Goal: Task Accomplishment & Management: Complete application form

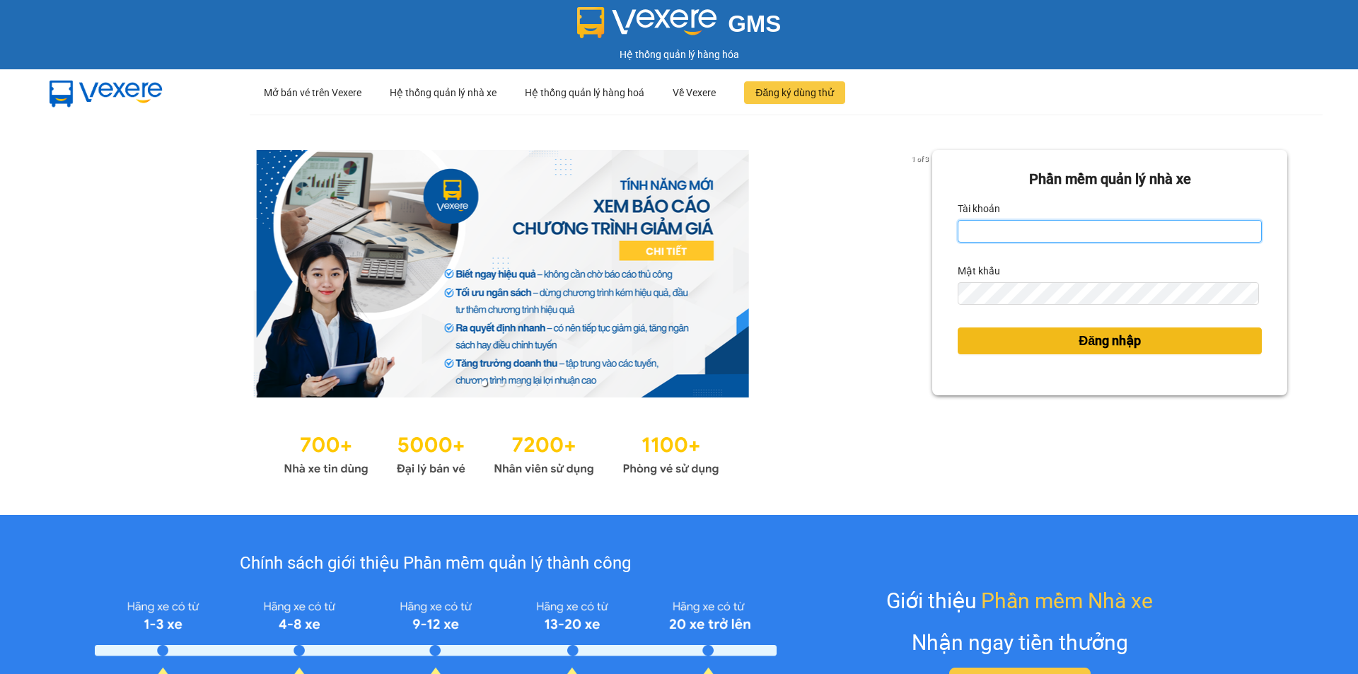
type input "an.tuantrung"
click at [1105, 338] on span "Đăng nhập" at bounding box center [1110, 341] width 62 height 20
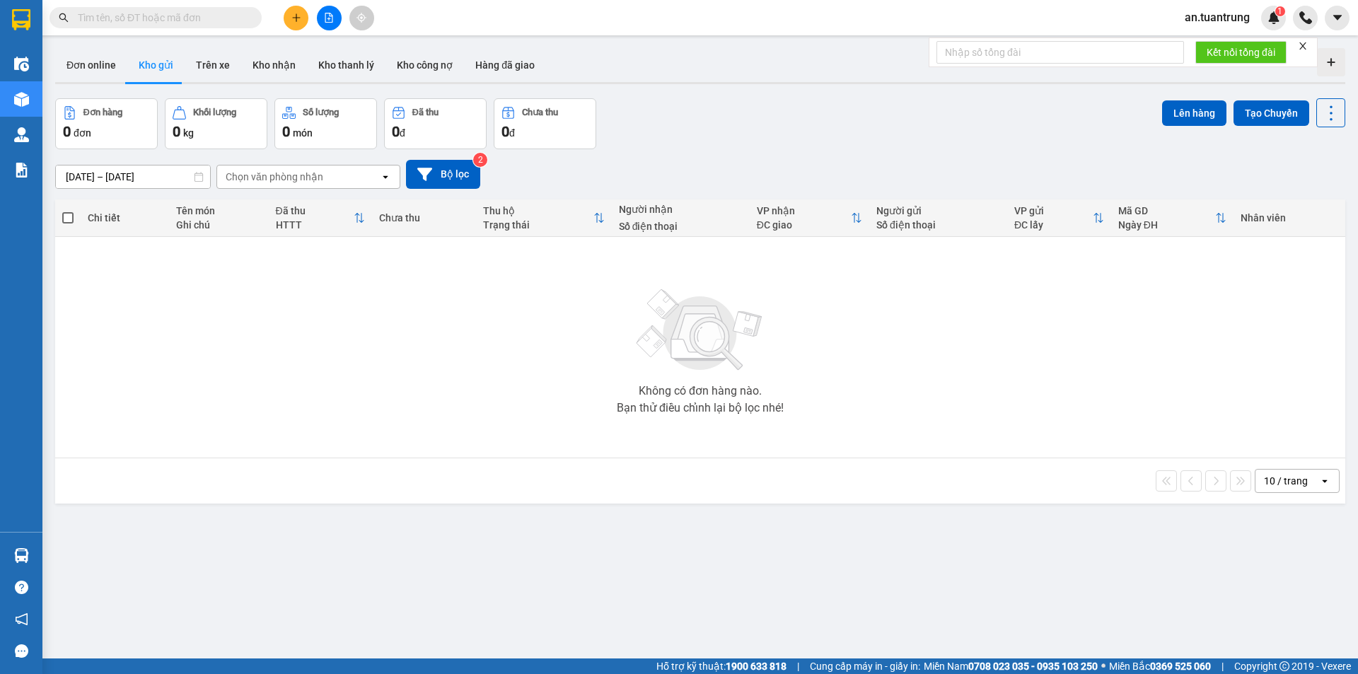
click at [287, 22] on button at bounding box center [296, 18] width 25 height 25
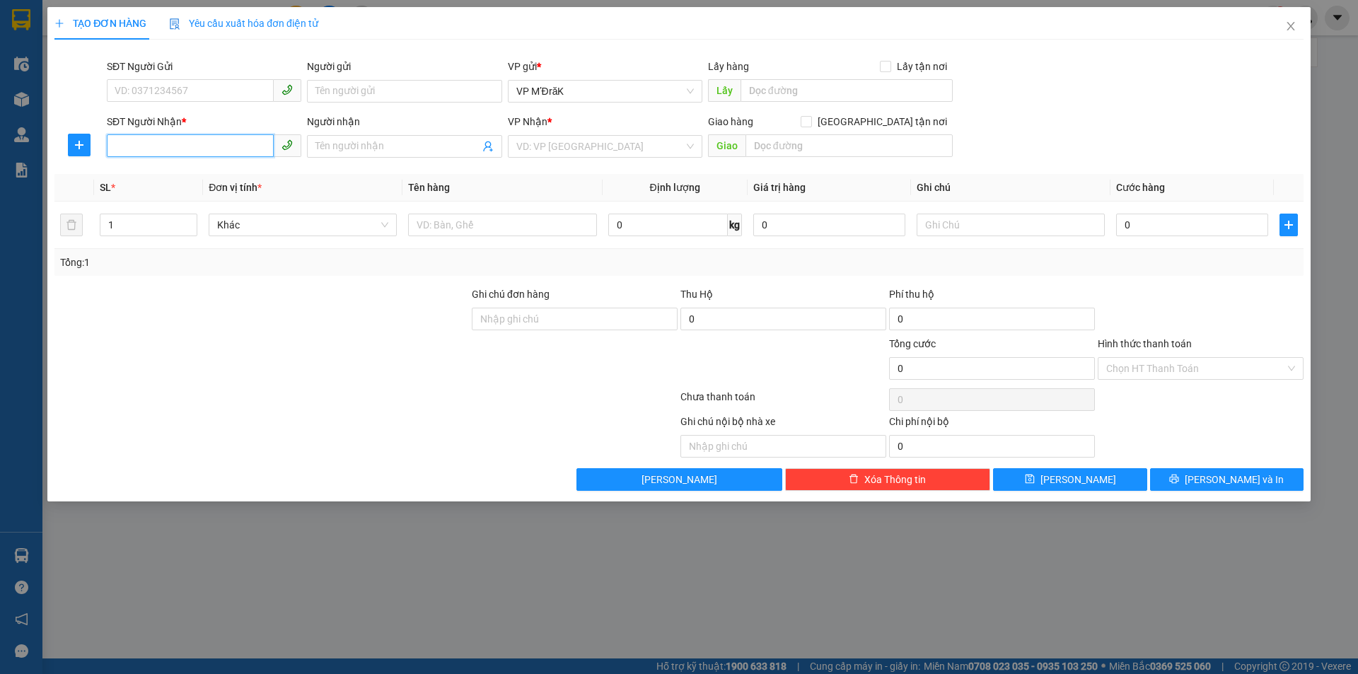
click at [222, 142] on input "SĐT Người Nhận *" at bounding box center [190, 145] width 167 height 23
type input "0388432472"
click at [227, 173] on div "0388432472" at bounding box center [204, 175] width 178 height 16
type input "AMATA"
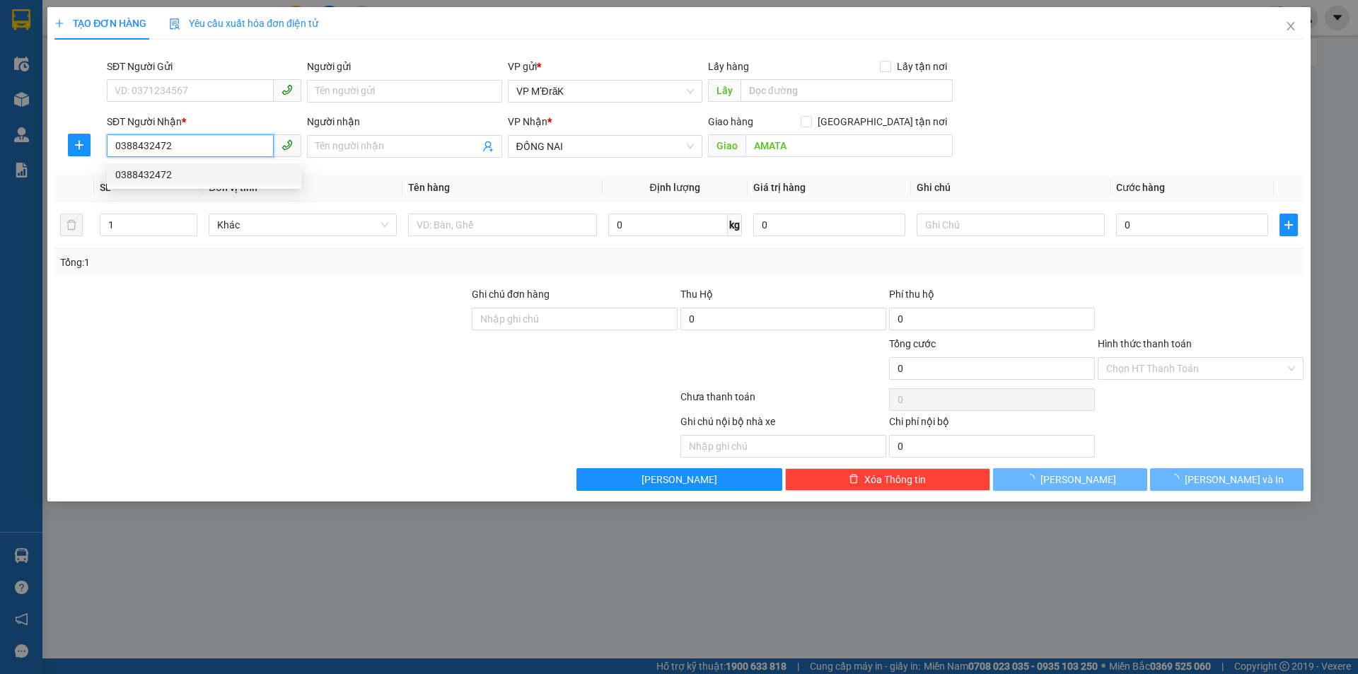
type input "120.000"
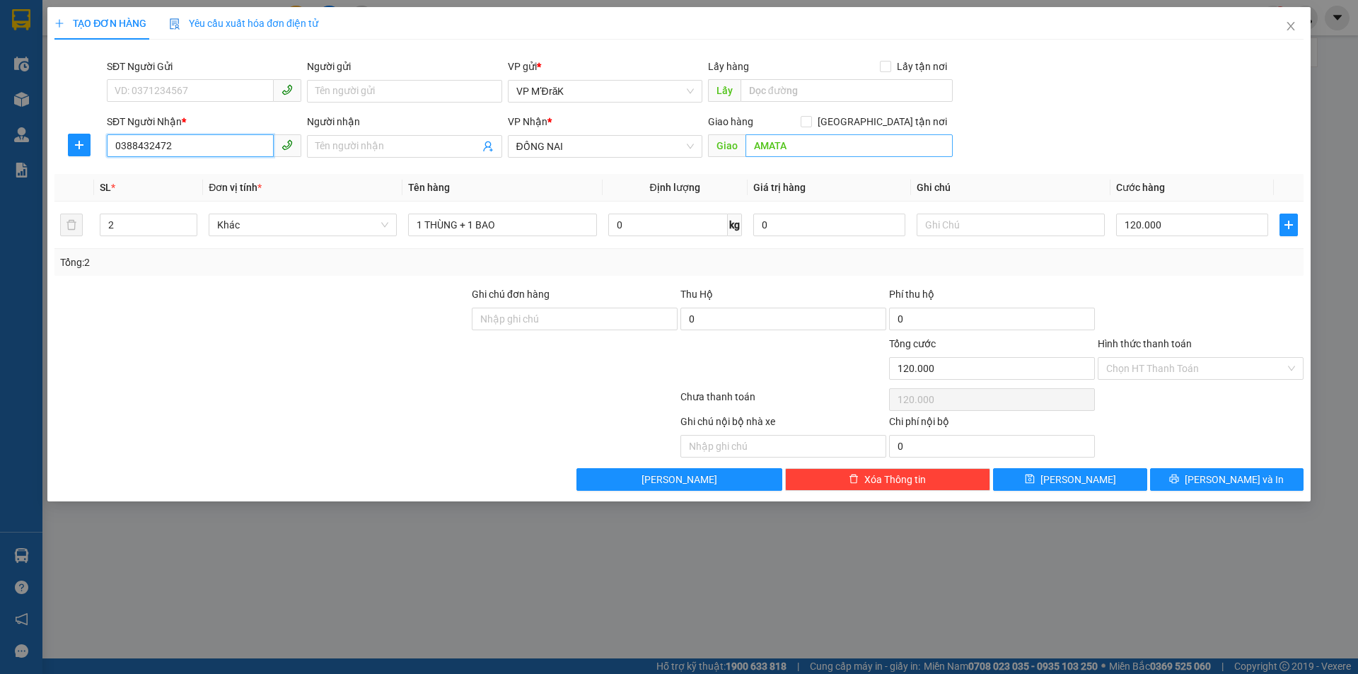
type input "0388432472"
click at [790, 146] on input "AMATA" at bounding box center [848, 145] width 207 height 23
type input "TAM HIỆP"
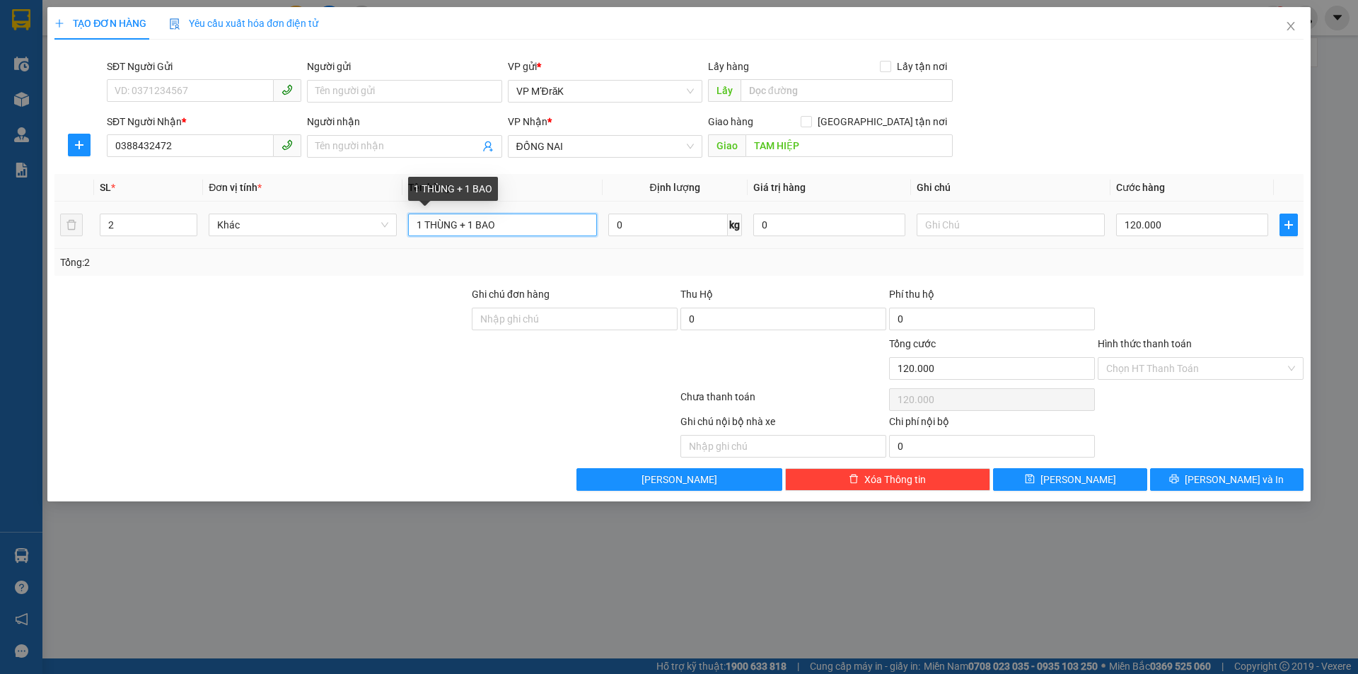
click at [534, 224] on input "1 THÙNG + 1 BAO" at bounding box center [502, 225] width 188 height 23
type input "1"
type input "1BAO"
click at [141, 233] on input "2" at bounding box center [148, 224] width 96 height 21
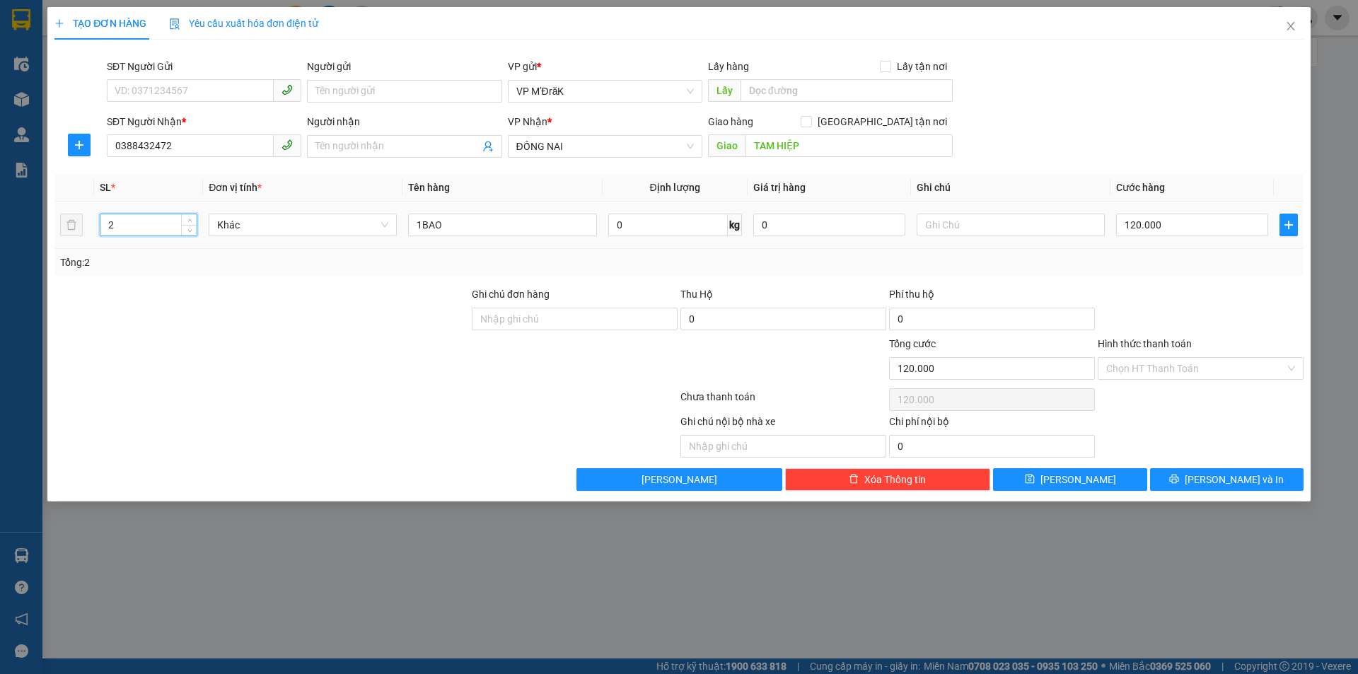
click at [141, 233] on input "2" at bounding box center [148, 224] width 96 height 21
type input "1"
click at [1197, 225] on input "120.000" at bounding box center [1192, 225] width 152 height 23
type input "1"
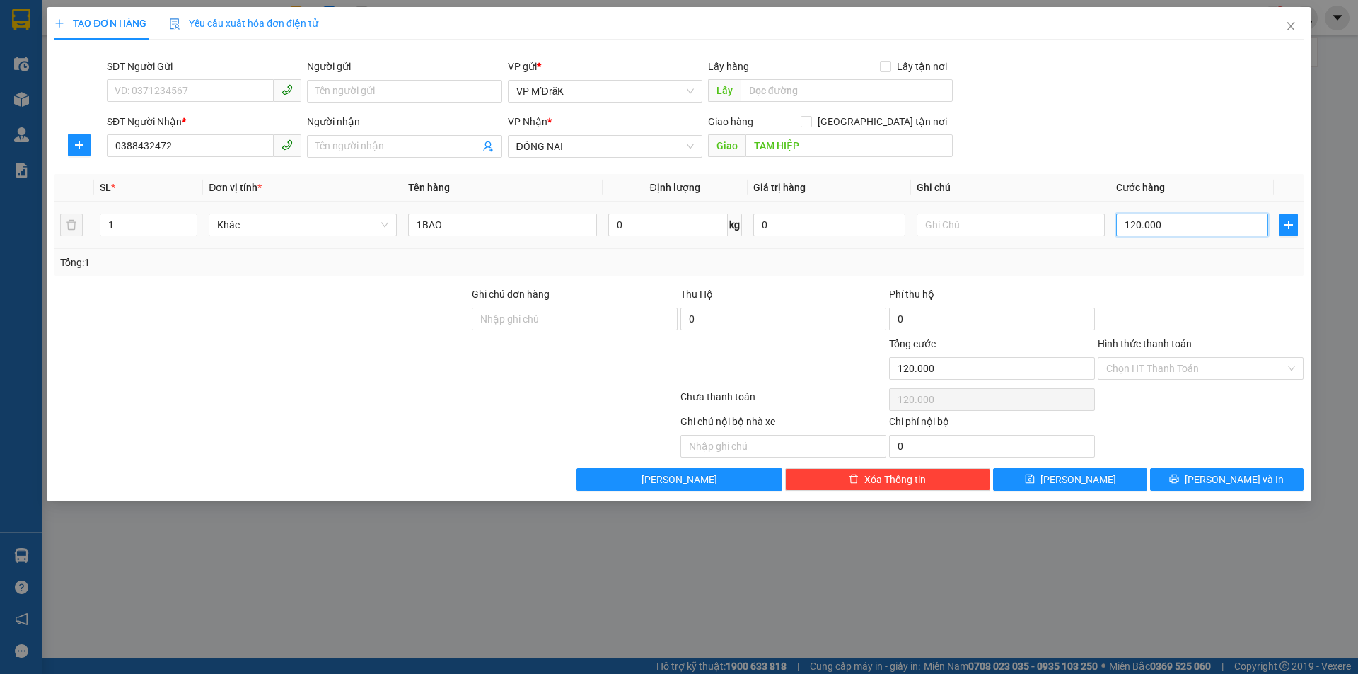
type input "1"
type input "10"
type input "100"
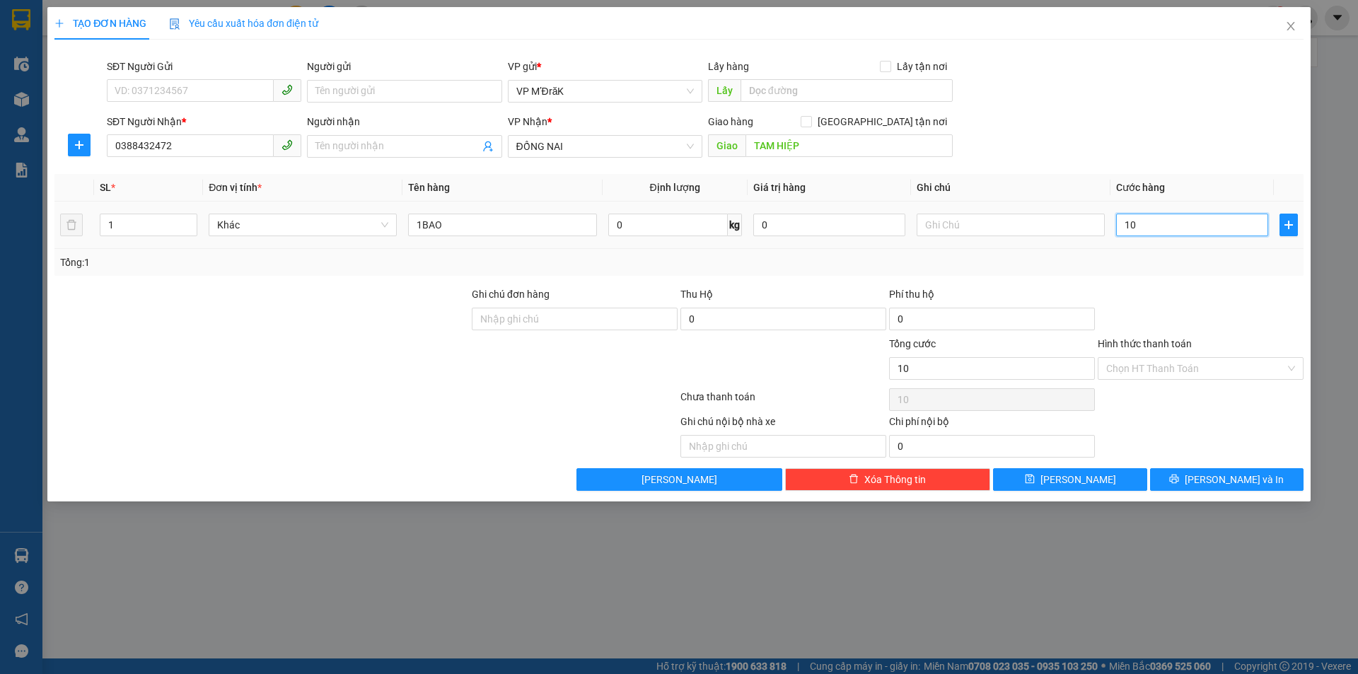
type input "100"
type input "1.000"
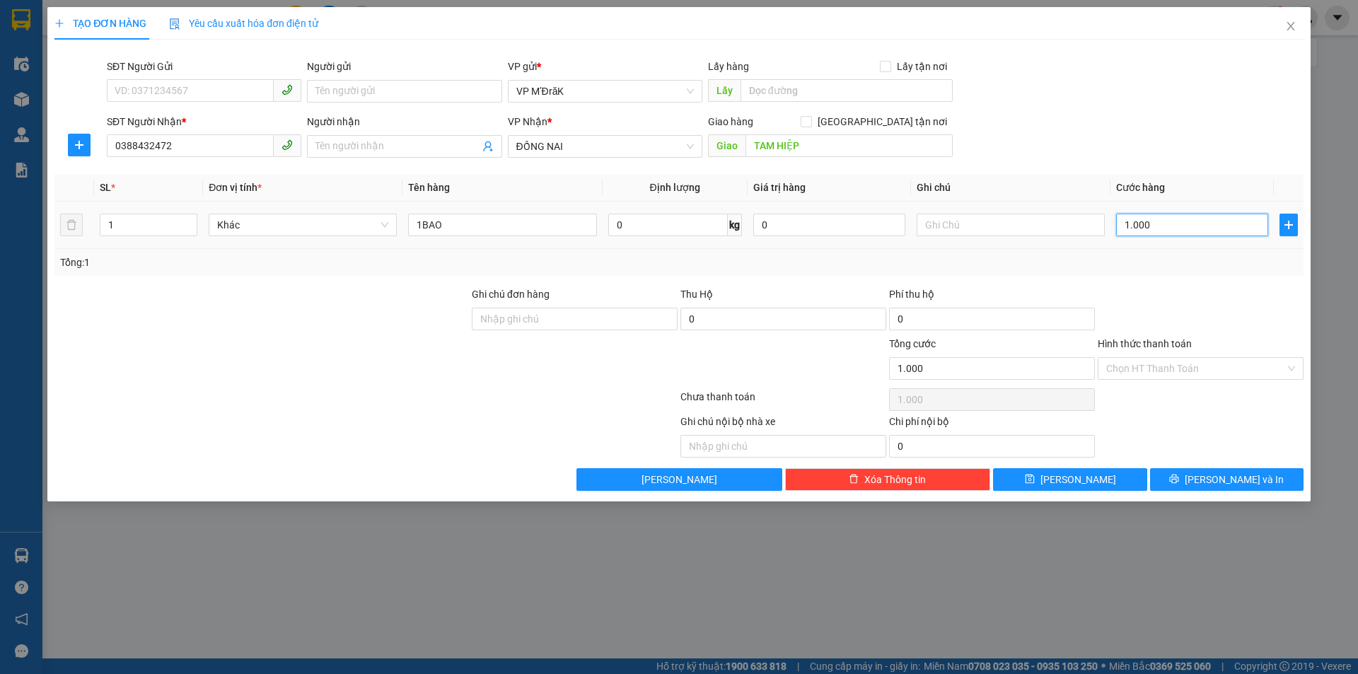
type input "10.000"
type input "100.000"
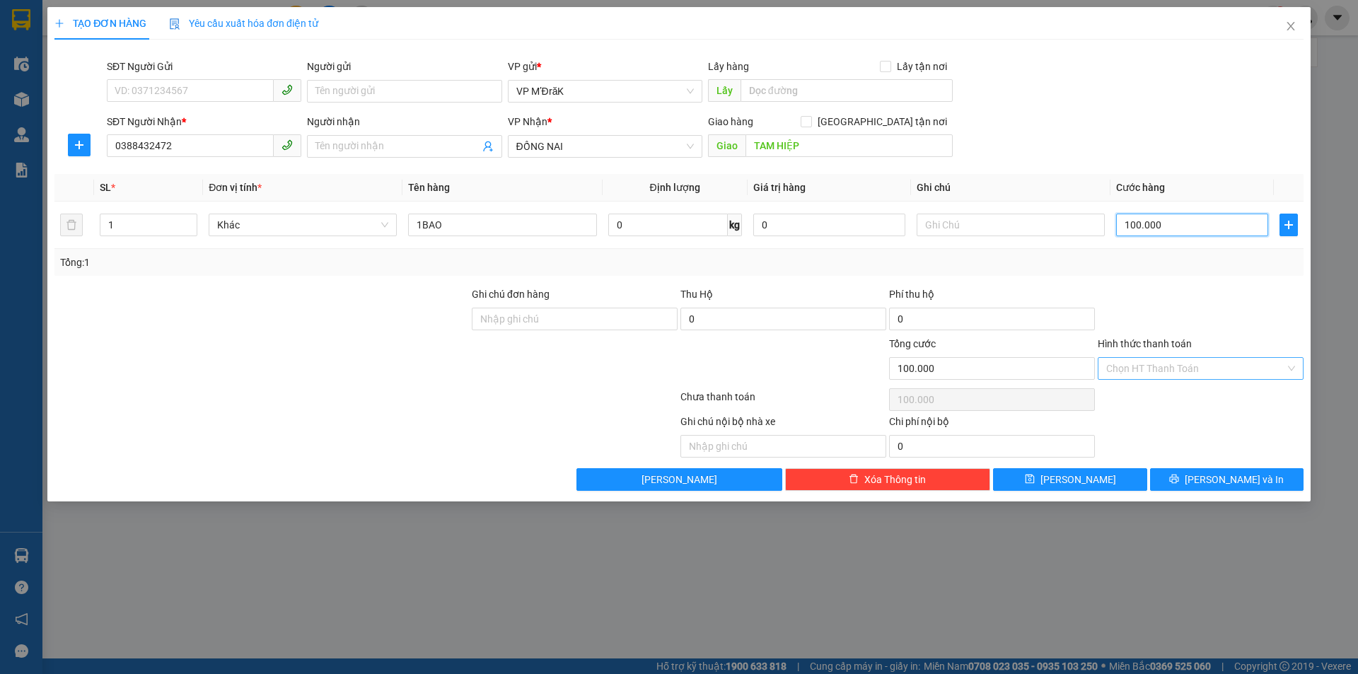
type input "100.000"
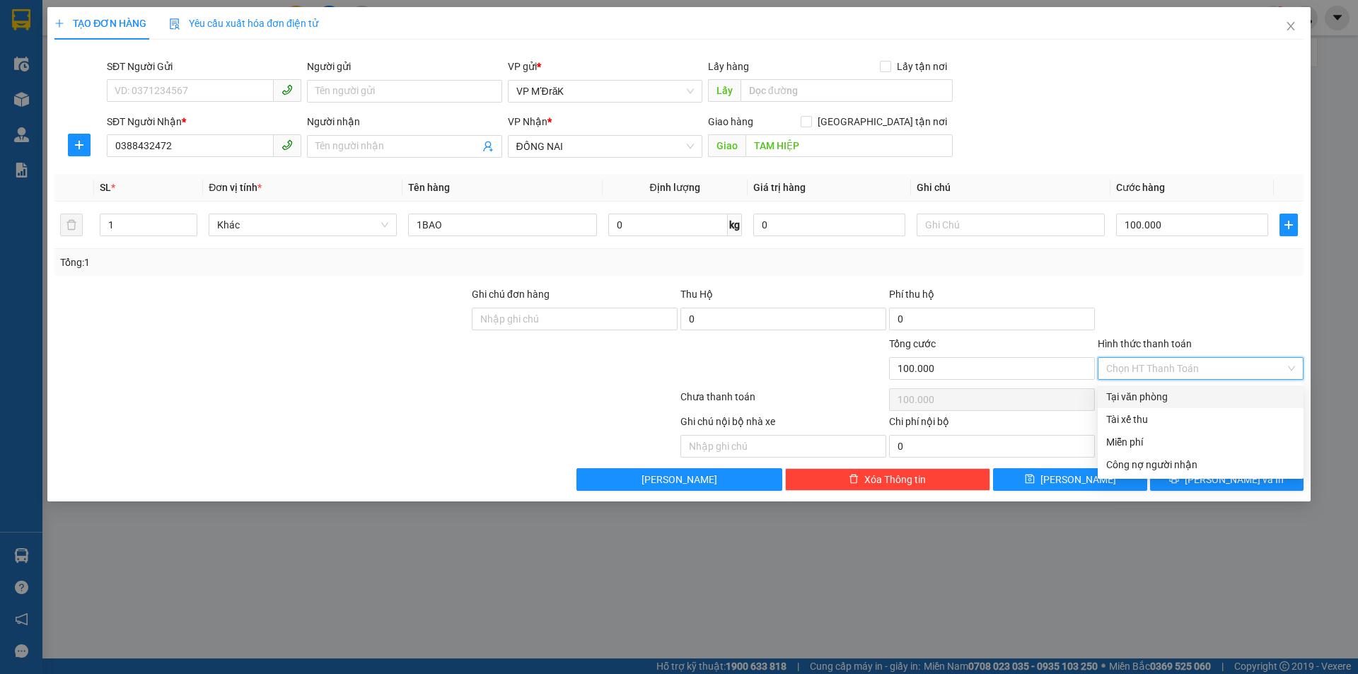
click at [1158, 376] on input "Hình thức thanh toán" at bounding box center [1195, 368] width 179 height 21
click at [1154, 394] on div "Tại văn phòng" at bounding box center [1200, 397] width 189 height 16
type input "0"
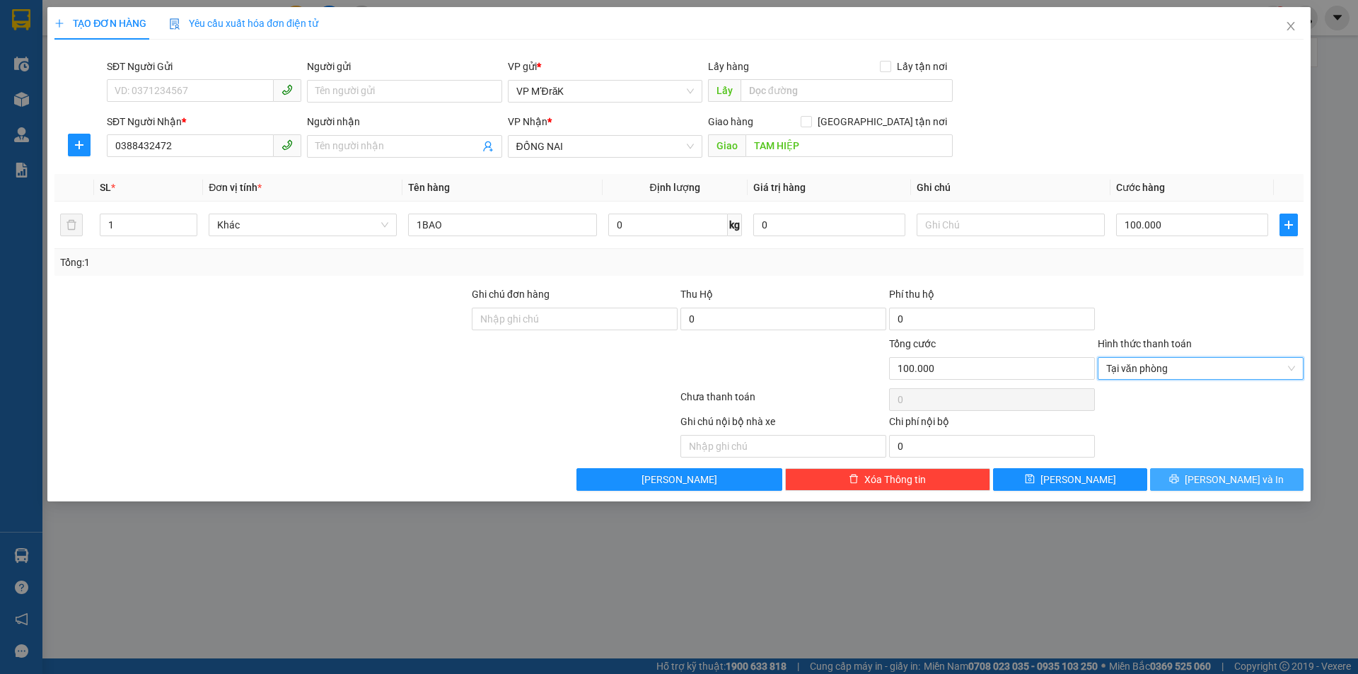
click at [1234, 473] on span "Lưu và In" at bounding box center [1234, 480] width 99 height 16
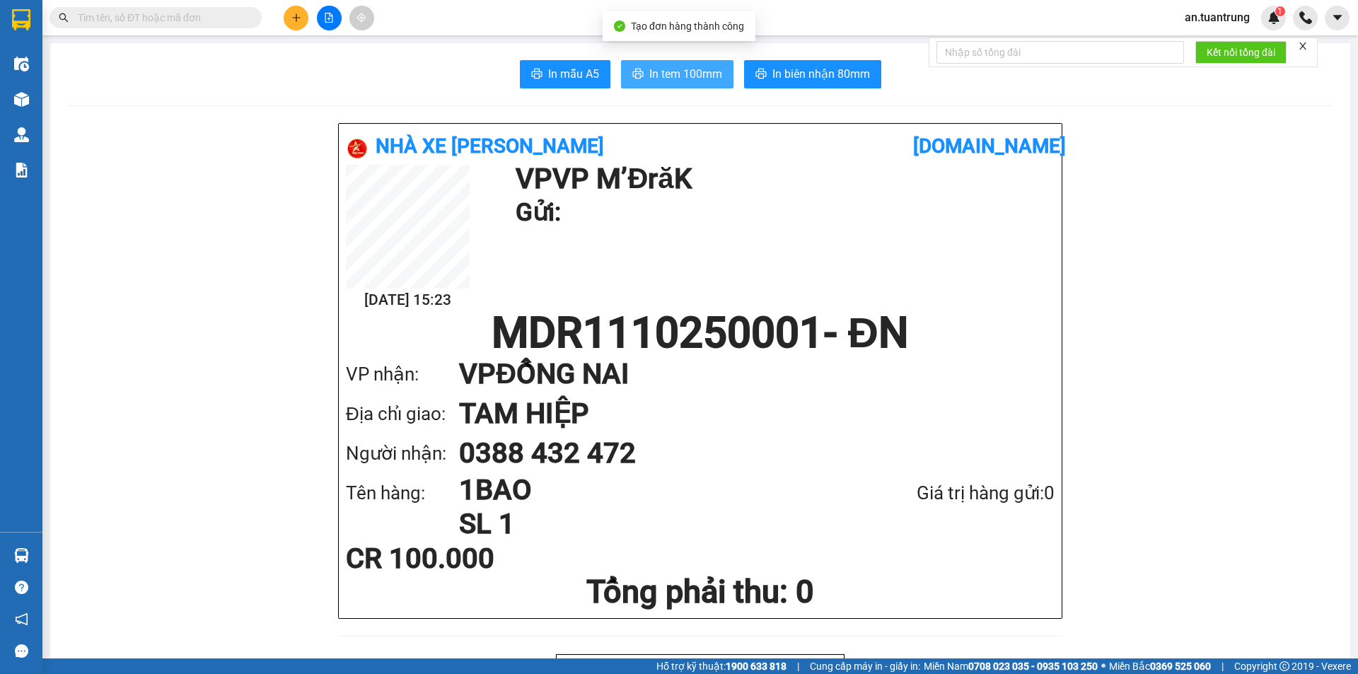
click at [677, 76] on span "In tem 100mm" at bounding box center [685, 74] width 73 height 18
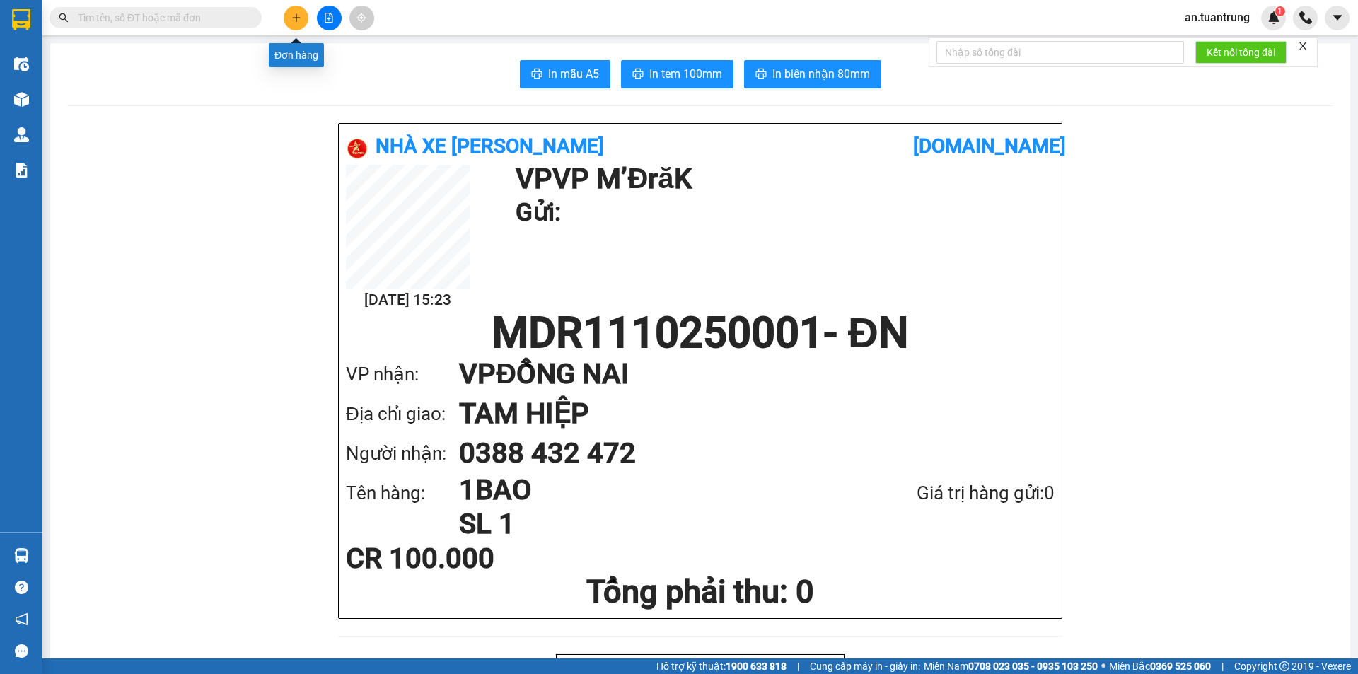
click at [293, 23] on button at bounding box center [296, 18] width 25 height 25
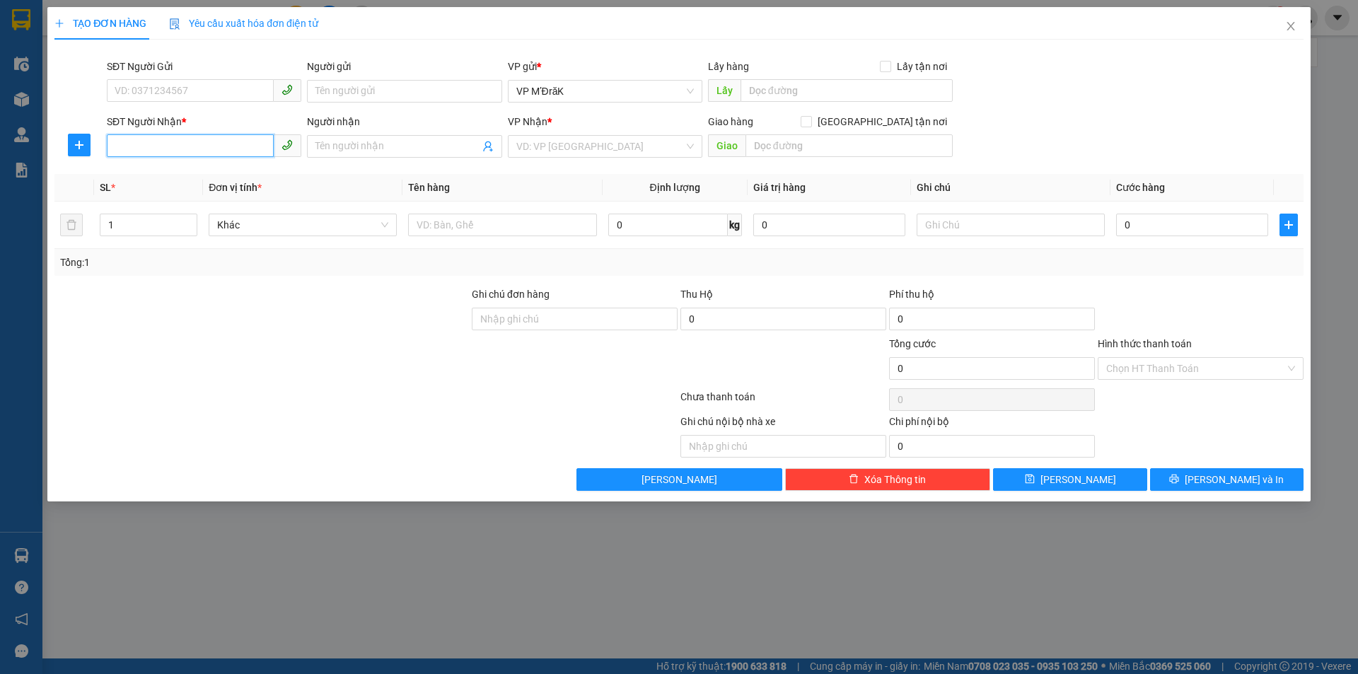
click at [209, 145] on input "SĐT Người Nhận *" at bounding box center [190, 145] width 167 height 23
click at [214, 171] on div "0356040353" at bounding box center [204, 175] width 178 height 16
type input "0356040353"
type input "9 LƯU"
type input "200.000"
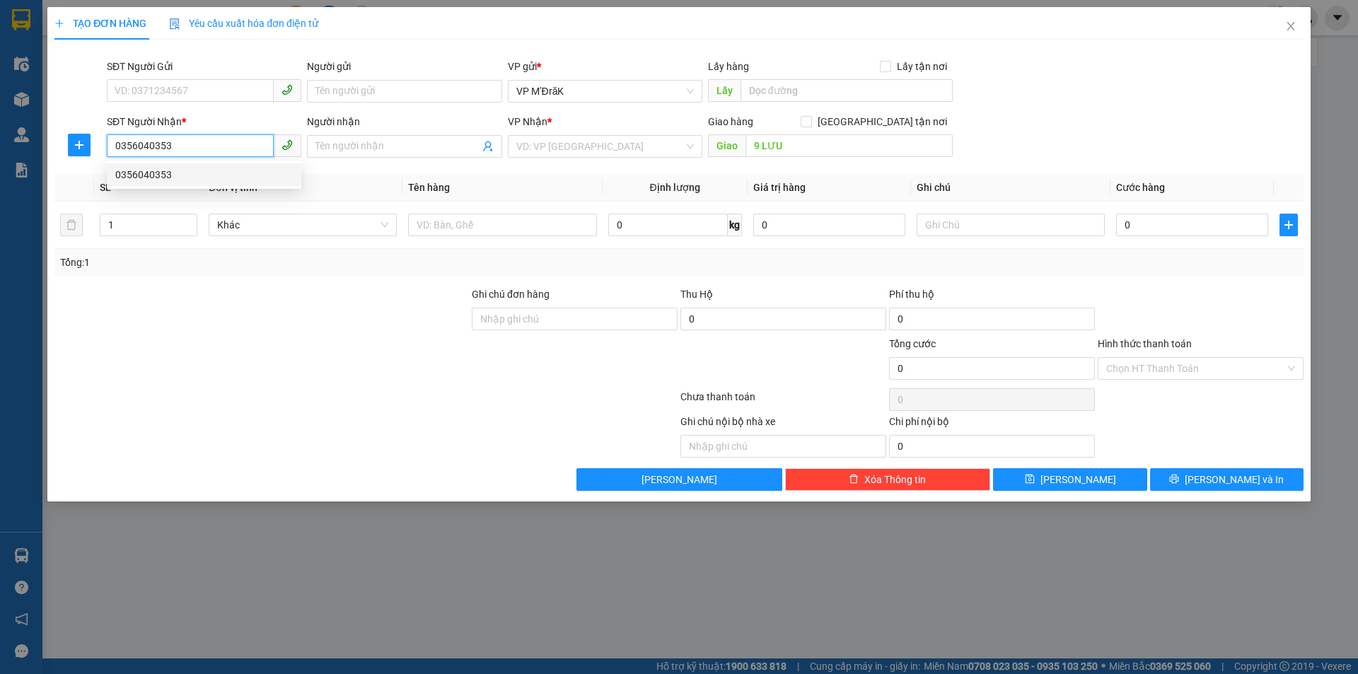
type input "200.000"
type input "0356040353"
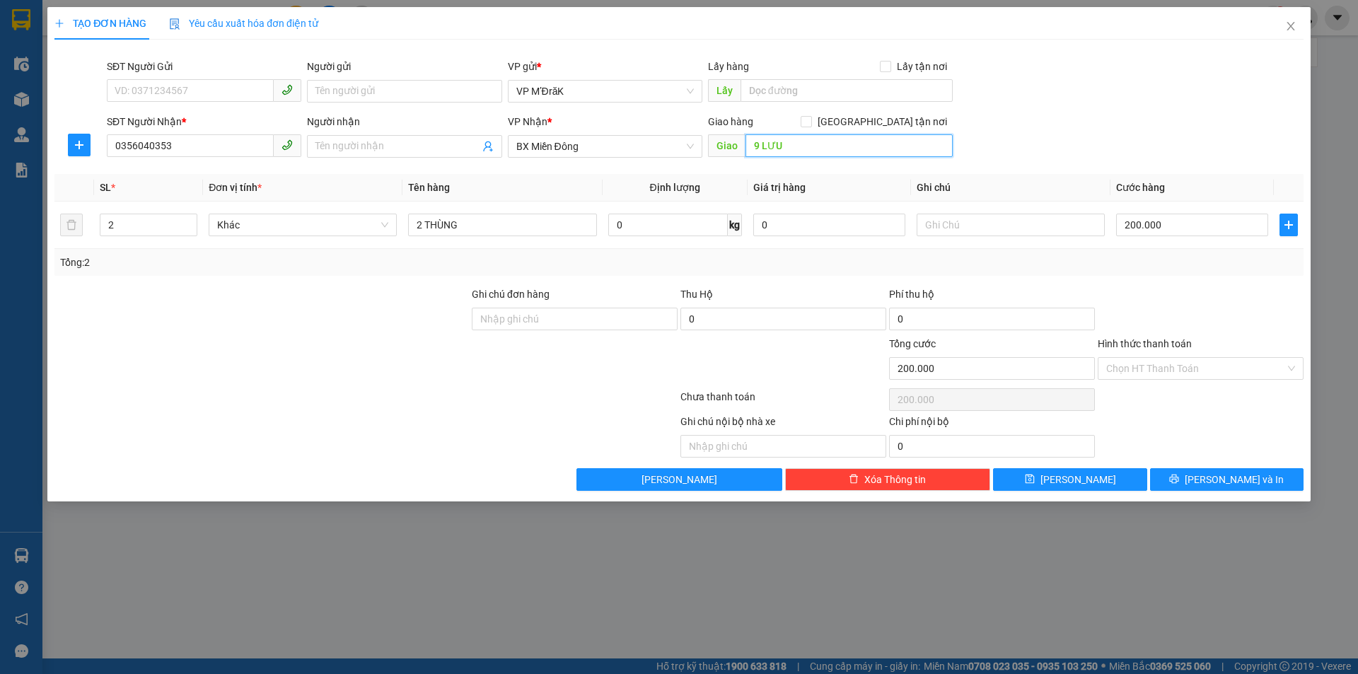
click at [803, 147] on input "9 LƯU" at bounding box center [848, 145] width 207 height 23
drag, startPoint x: 421, startPoint y: 227, endPoint x: 323, endPoint y: 221, distance: 98.5
click at [323, 221] on tr "2 Khác 2 THÙNG 0 kg 0 200.000" at bounding box center [678, 225] width 1249 height 47
type input "1 THÙNG"
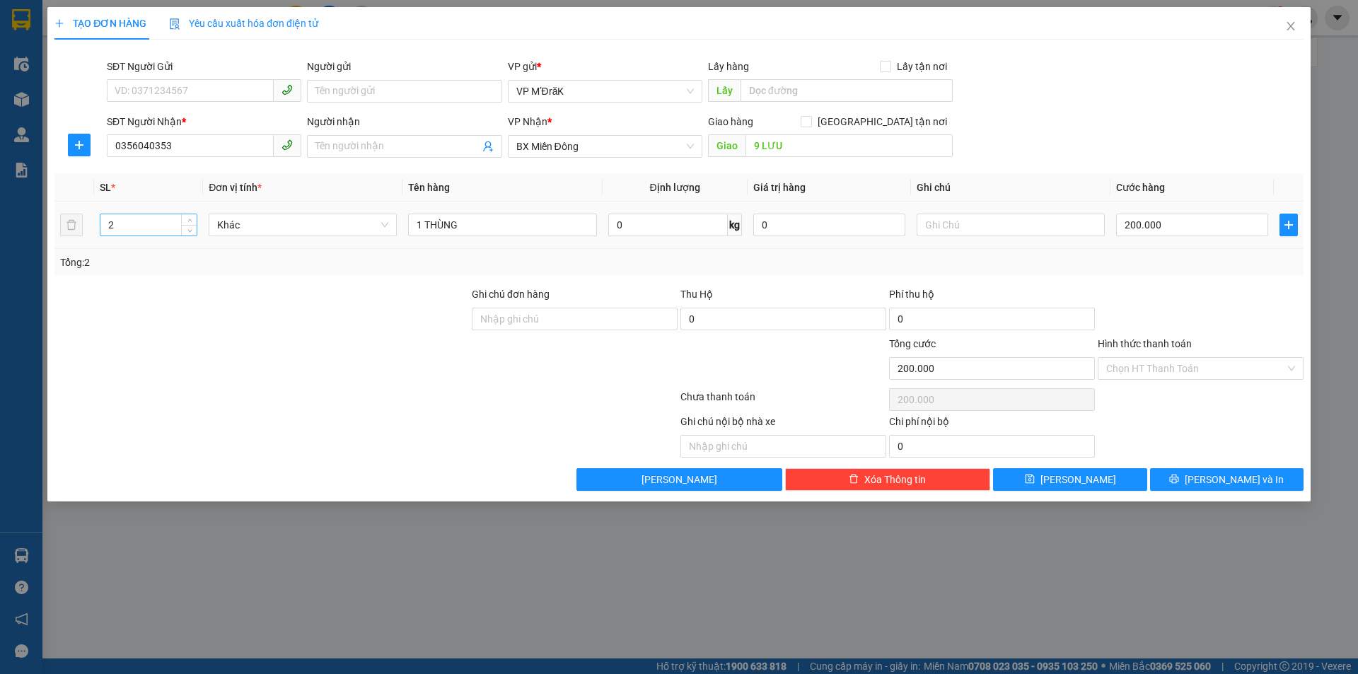
click at [112, 228] on input "2" at bounding box center [148, 224] width 96 height 21
type input "1"
click at [1183, 229] on input "200.000" at bounding box center [1192, 225] width 152 height 23
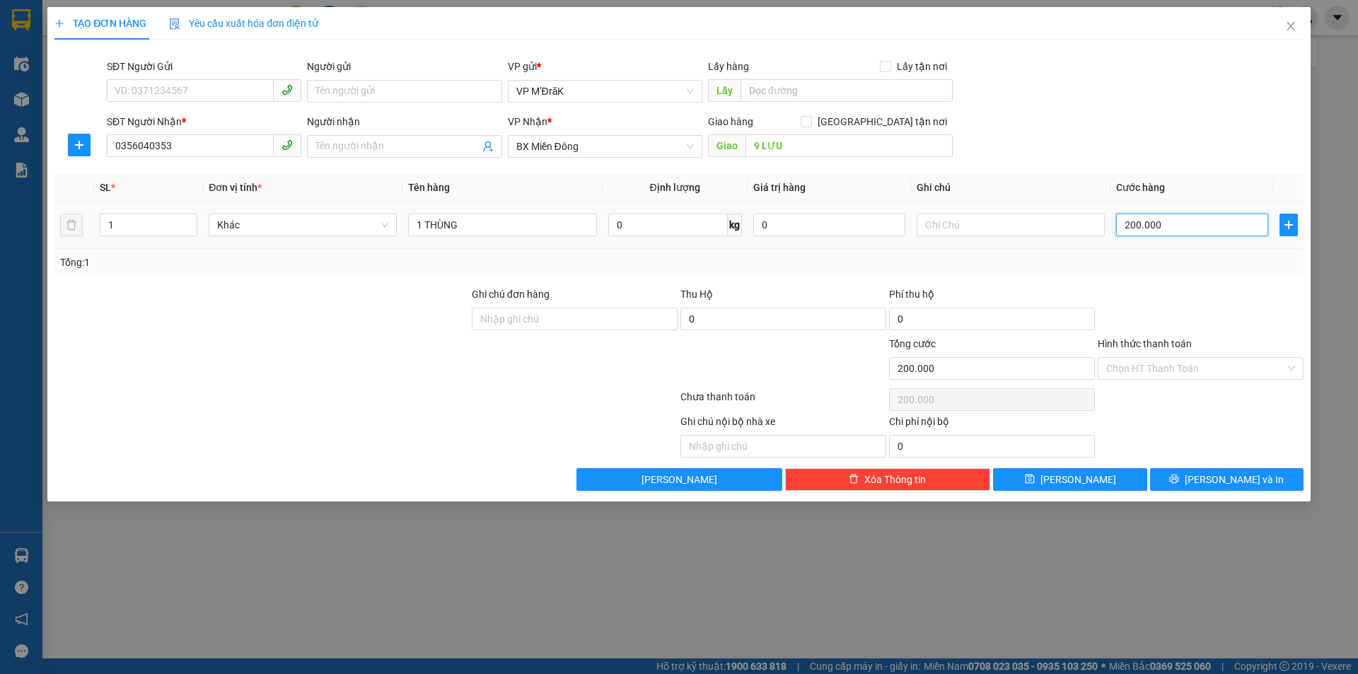
type input "8"
type input "80"
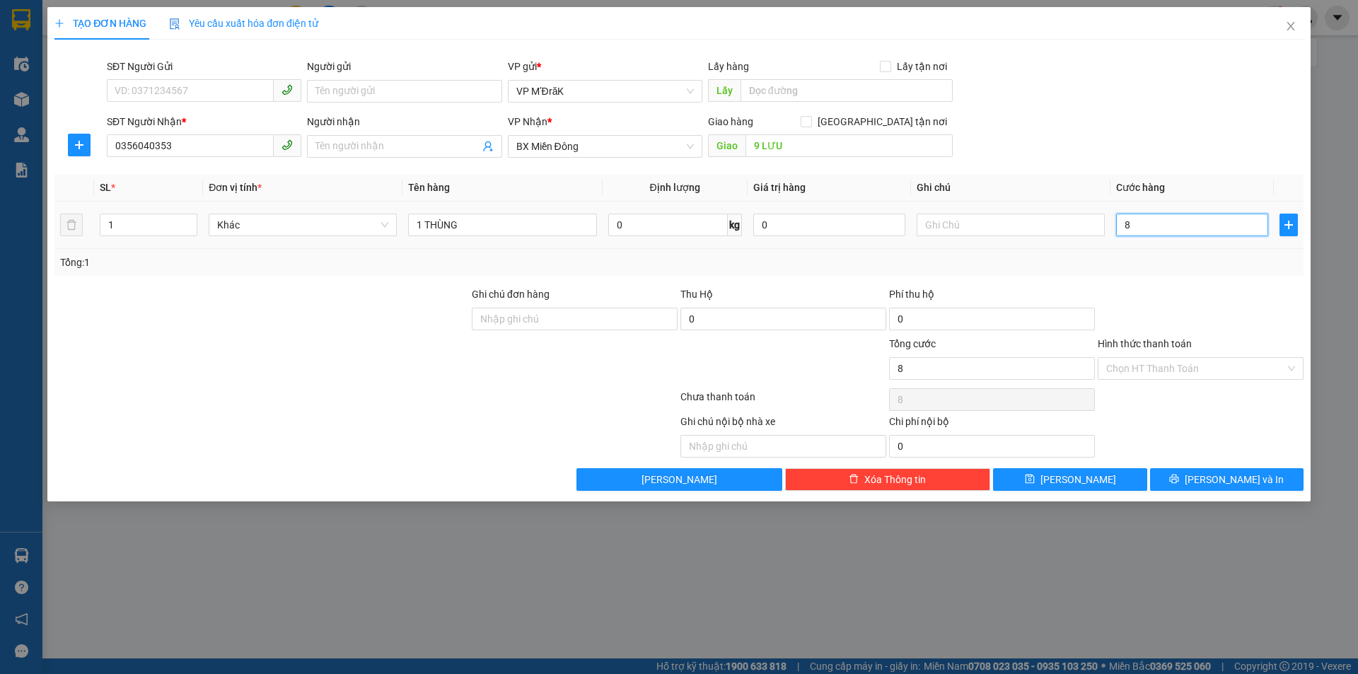
type input "80"
type input "800"
type input "8.000"
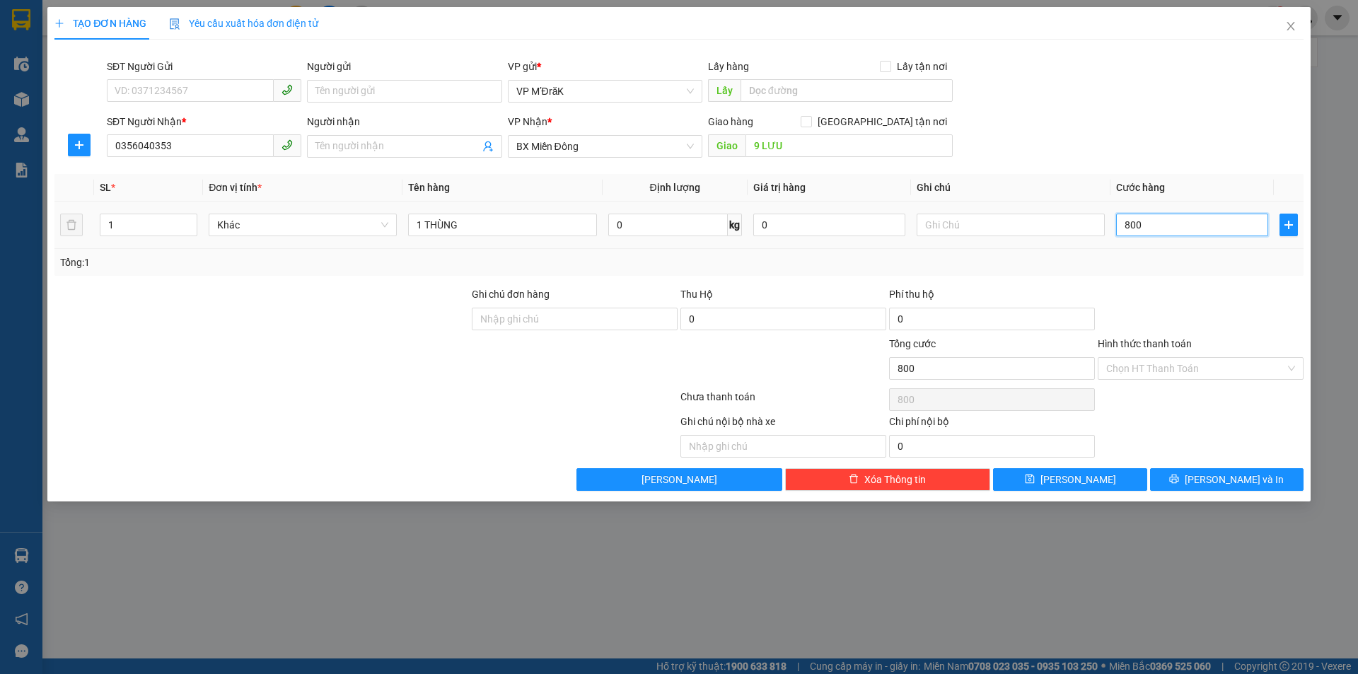
type input "8.000"
type input "80.000"
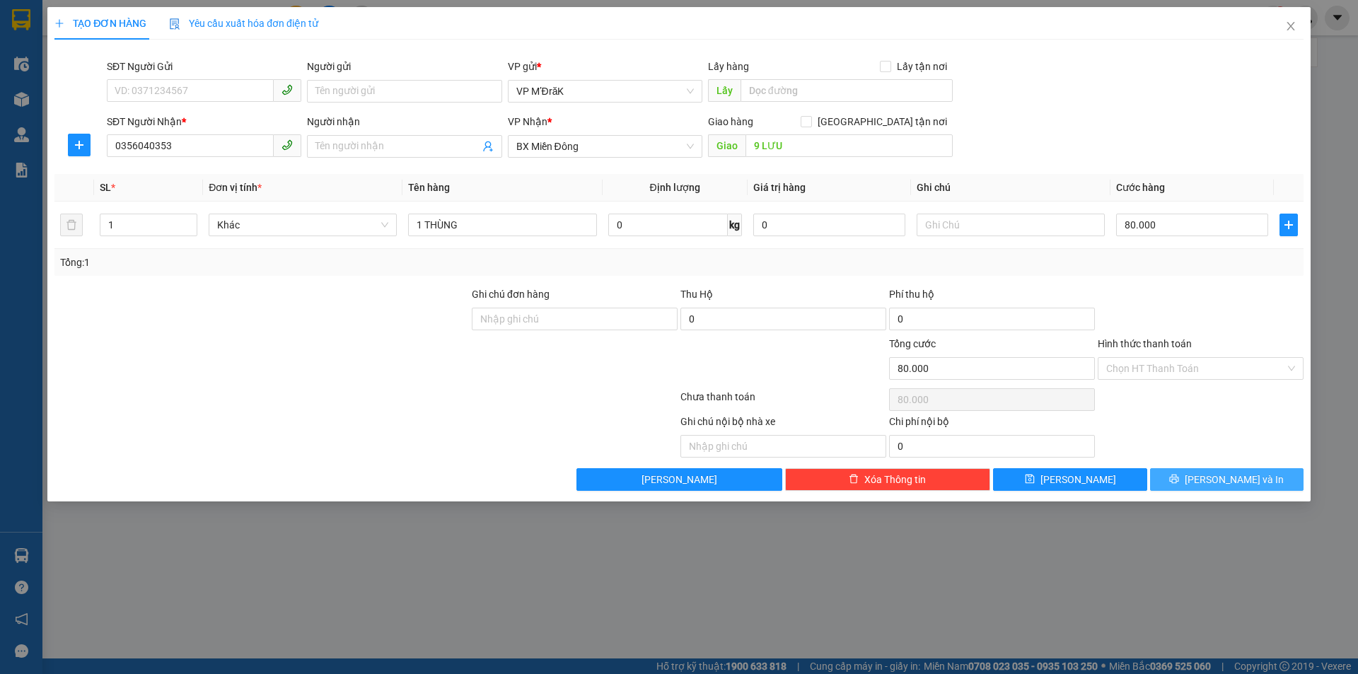
click at [1179, 484] on span "printer" at bounding box center [1174, 479] width 10 height 11
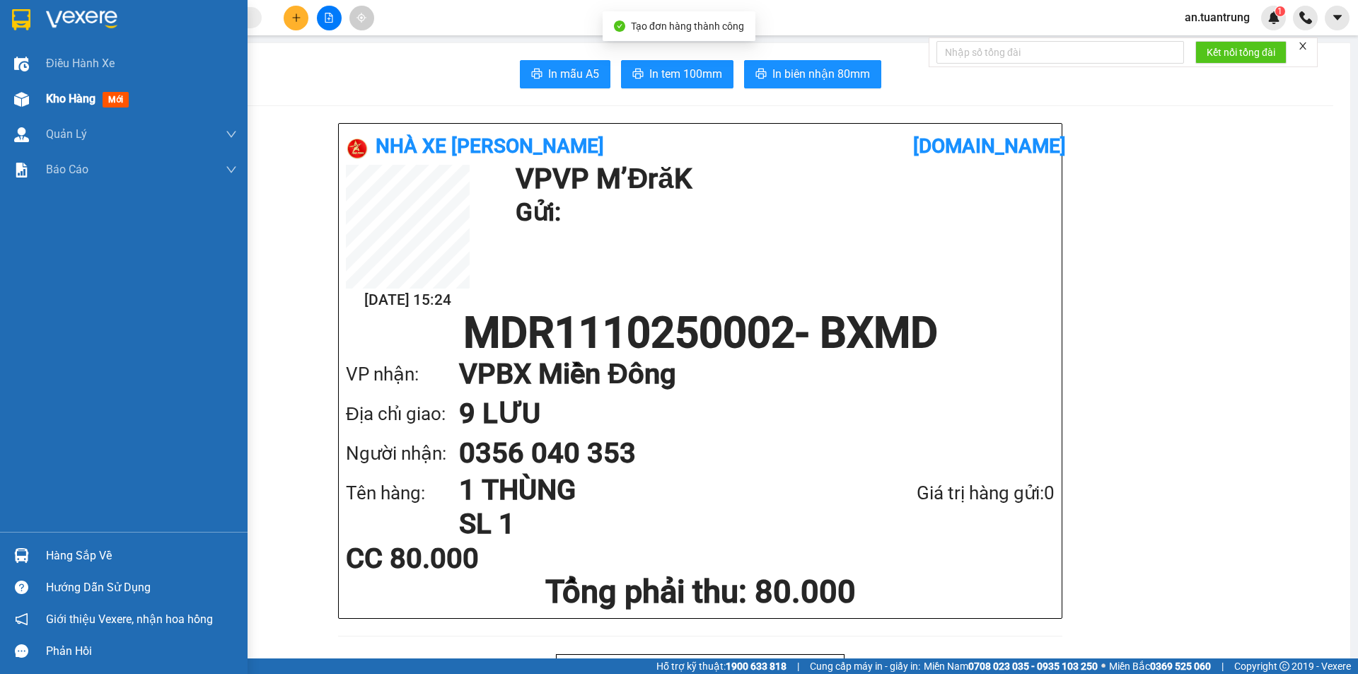
click at [76, 95] on span "Kho hàng" at bounding box center [71, 98] width 50 height 13
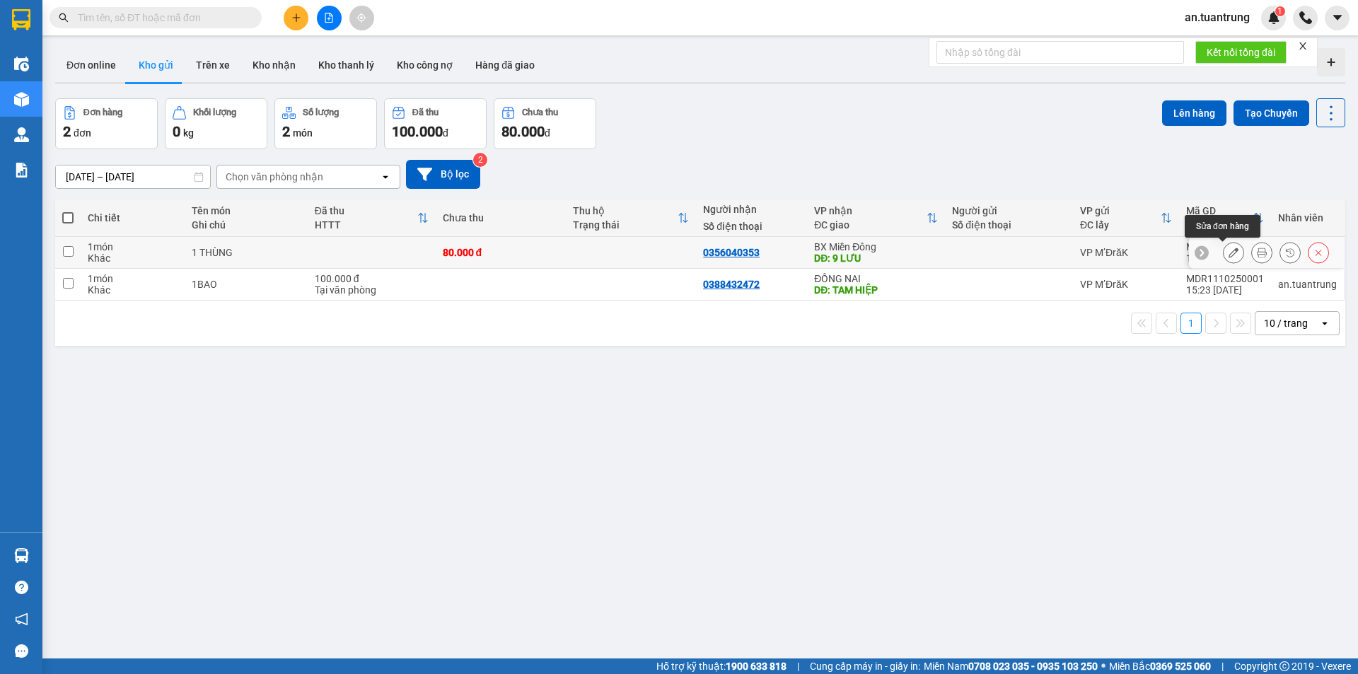
click at [1229, 251] on icon at bounding box center [1234, 253] width 10 height 10
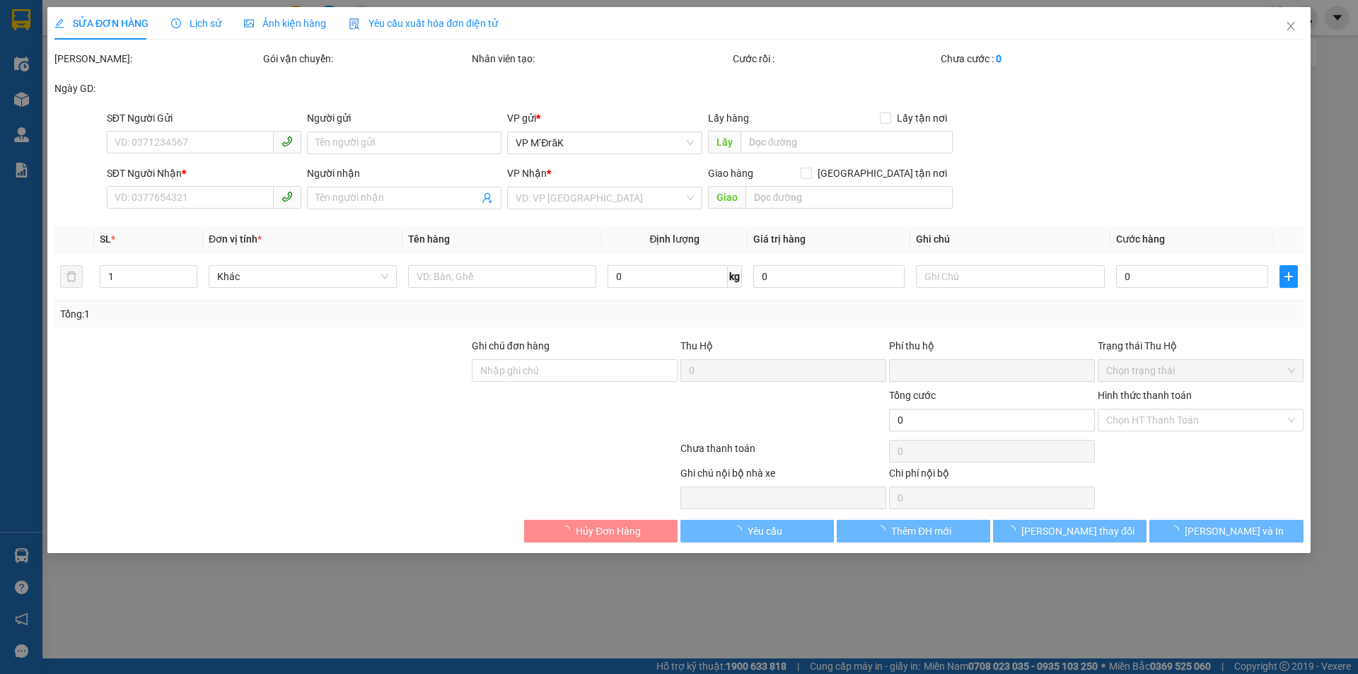
type input "0356040353"
type input "9 LƯU"
type input "0"
type input "80.000"
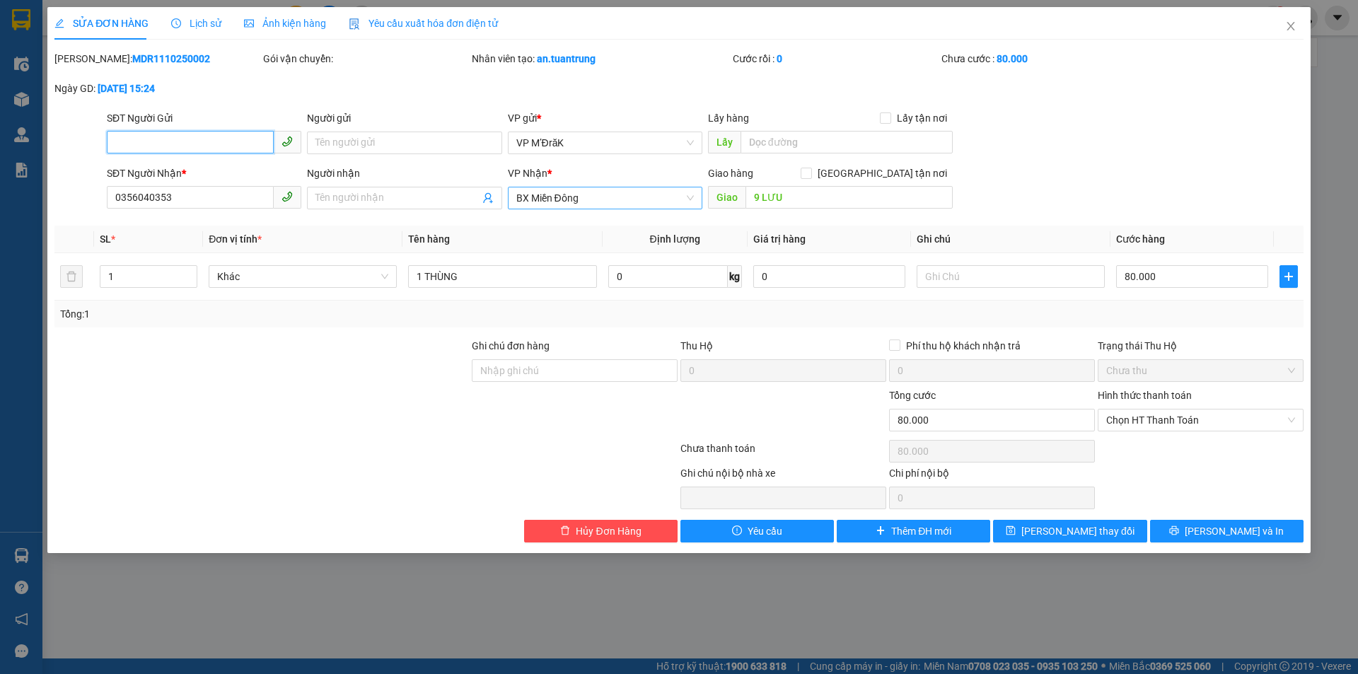
click at [622, 195] on span "BX Miền Đông" at bounding box center [605, 197] width 178 height 21
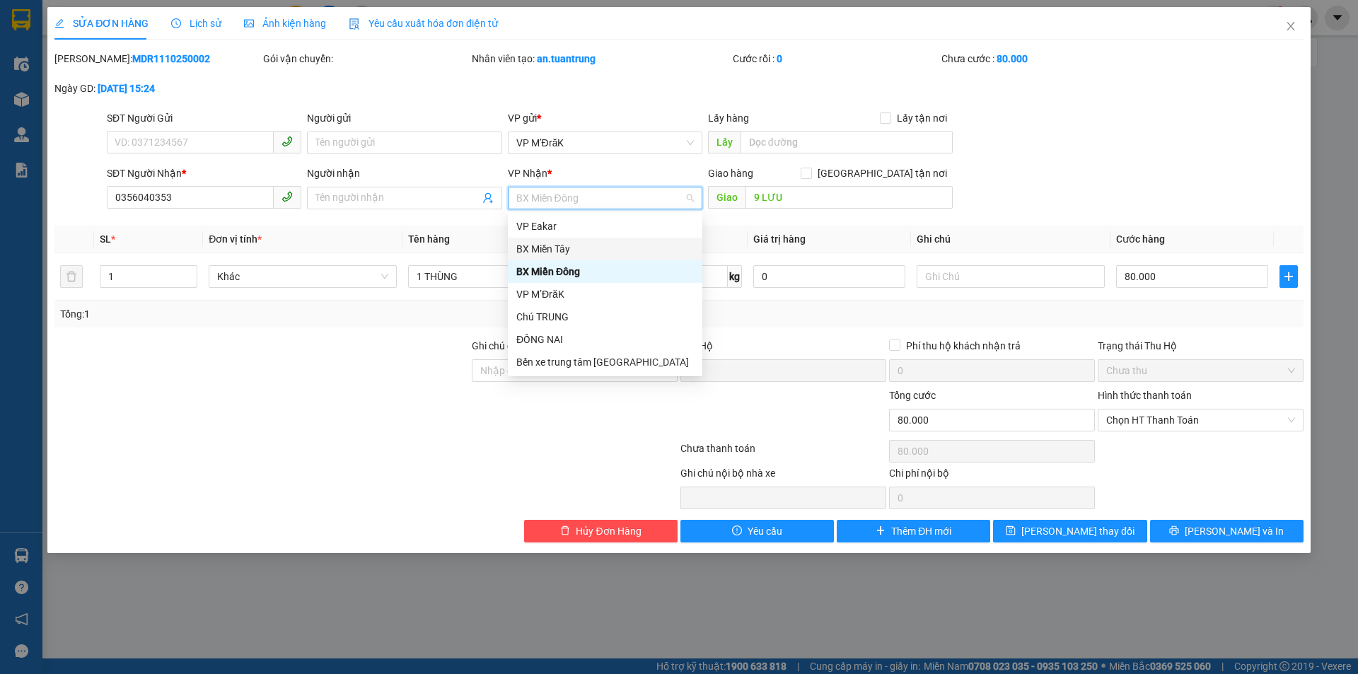
click at [581, 246] on div "BX Miền Tây" at bounding box center [605, 249] width 178 height 16
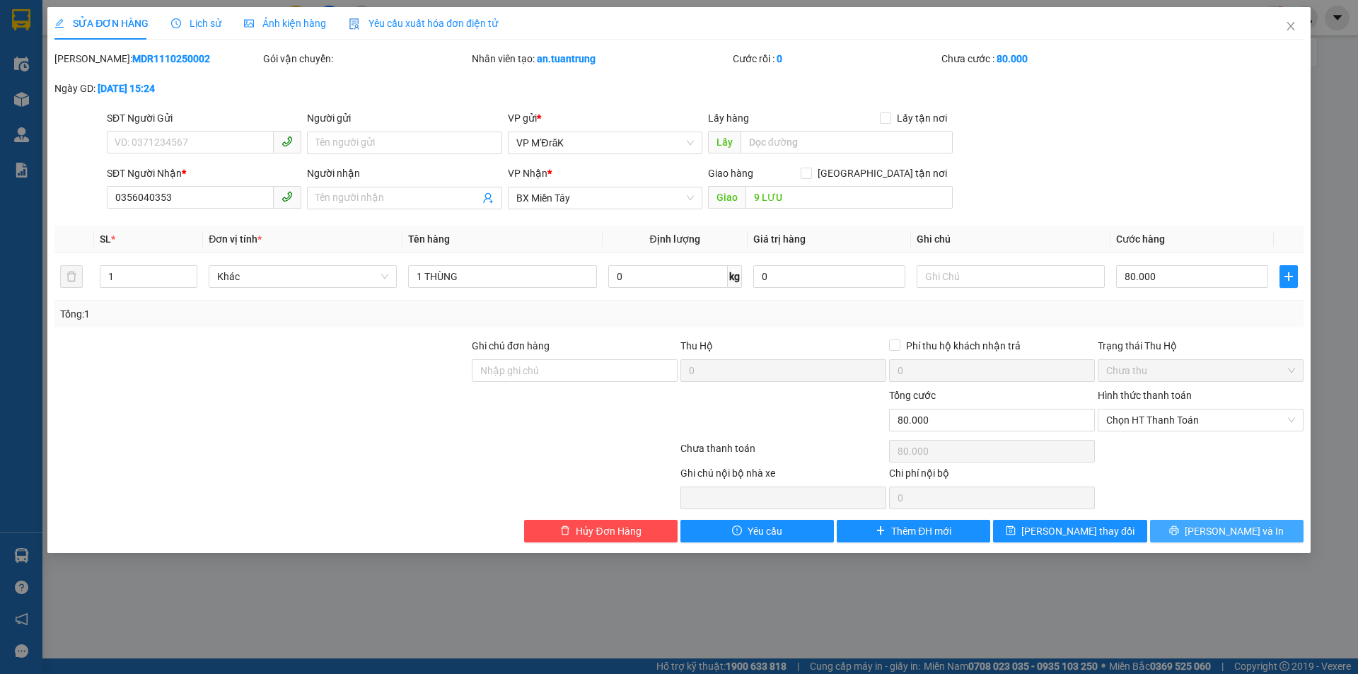
click at [1219, 536] on span "Lưu và In" at bounding box center [1234, 531] width 99 height 16
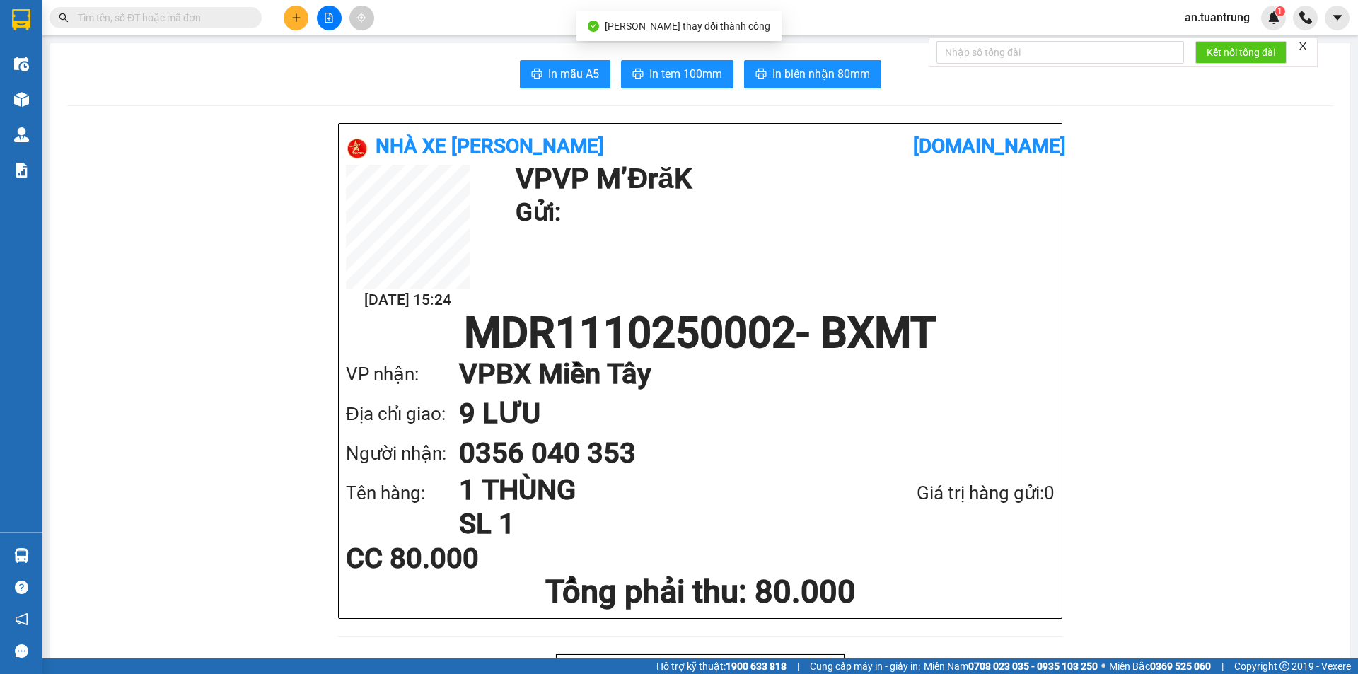
click at [657, 69] on span "In tem 100mm" at bounding box center [685, 74] width 73 height 18
click at [299, 20] on icon "plus" at bounding box center [296, 18] width 10 height 10
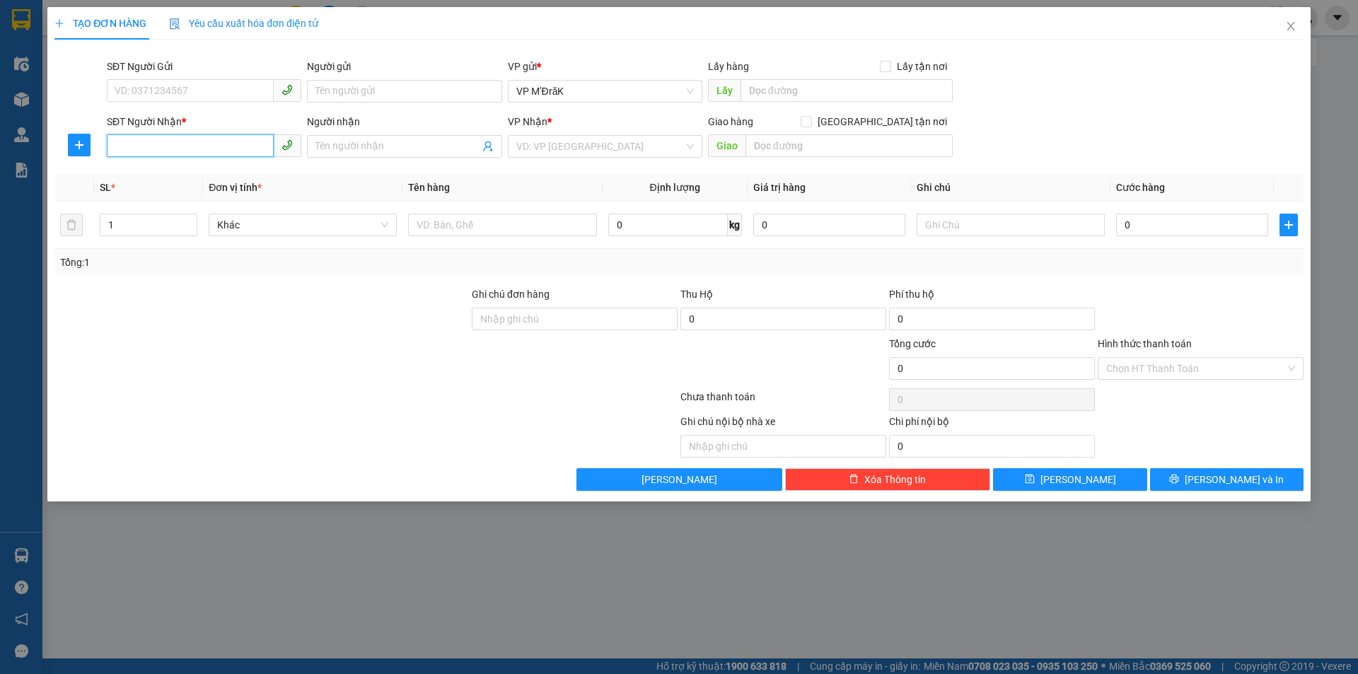
click at [184, 141] on input "SĐT Người Nhận *" at bounding box center [190, 145] width 167 height 23
type input "0384128524"
click at [178, 177] on div "0384128524" at bounding box center [204, 175] width 178 height 16
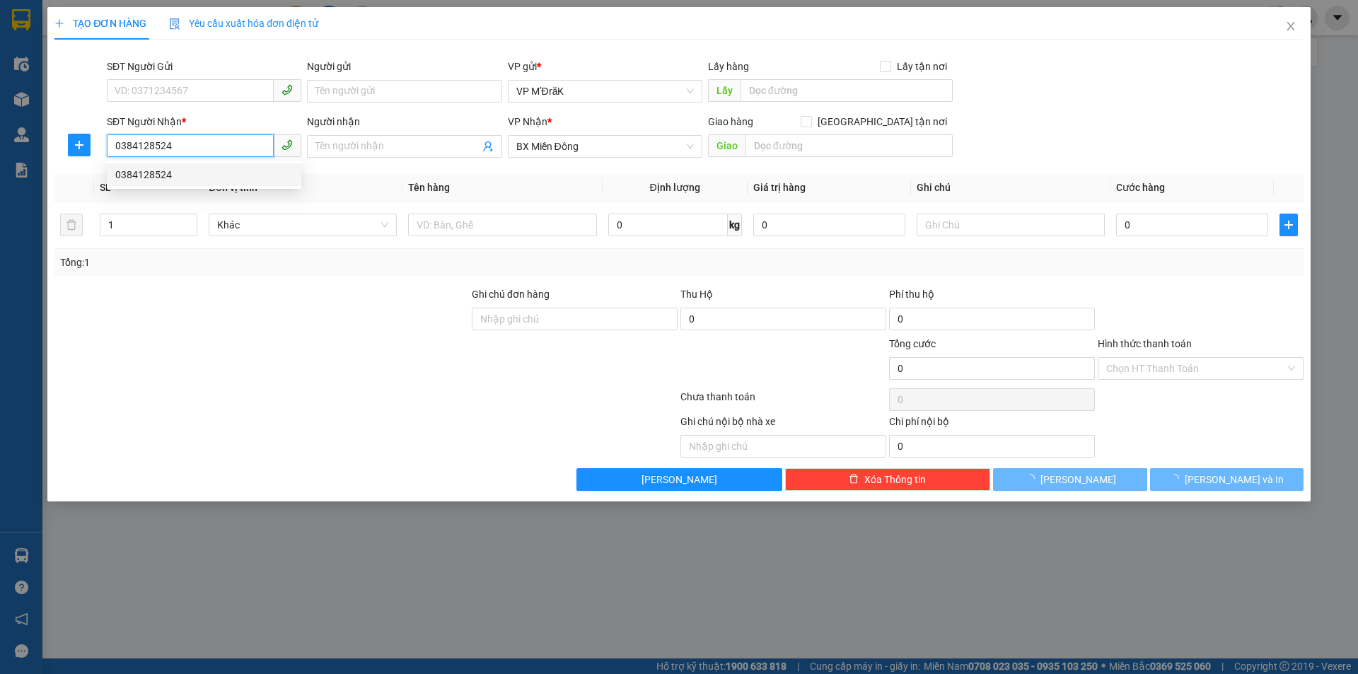
type input "100.000"
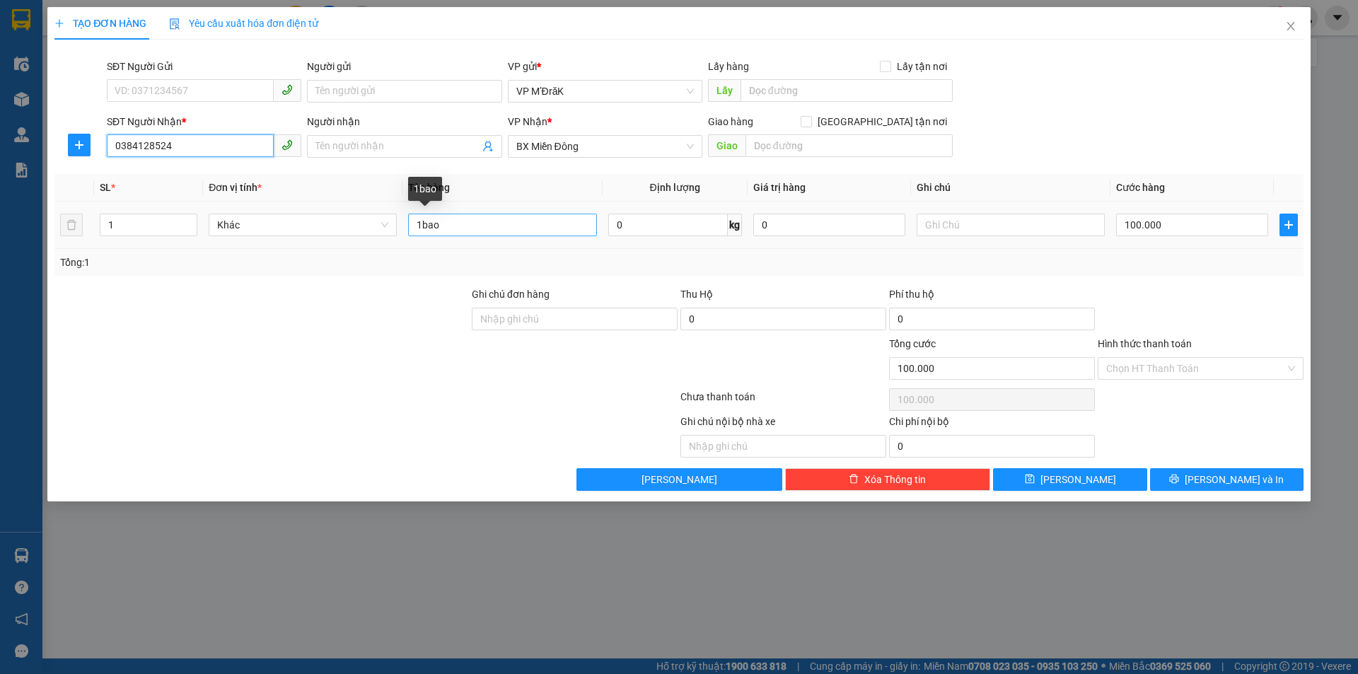
type input "0384128524"
click at [451, 226] on input "1bao" at bounding box center [502, 225] width 188 height 23
type input "1 BAO"
click at [1179, 474] on button "Lưu và In" at bounding box center [1226, 479] width 153 height 23
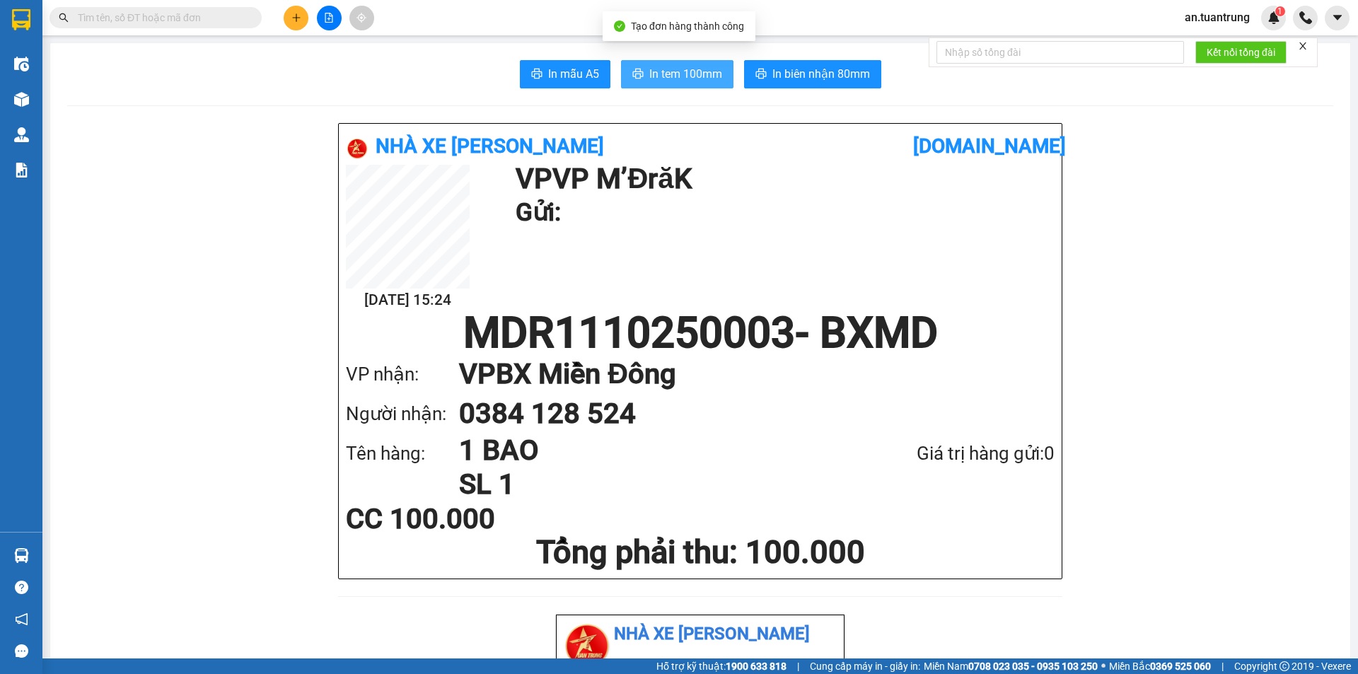
click at [666, 86] on button "In tem 100mm" at bounding box center [677, 74] width 112 height 28
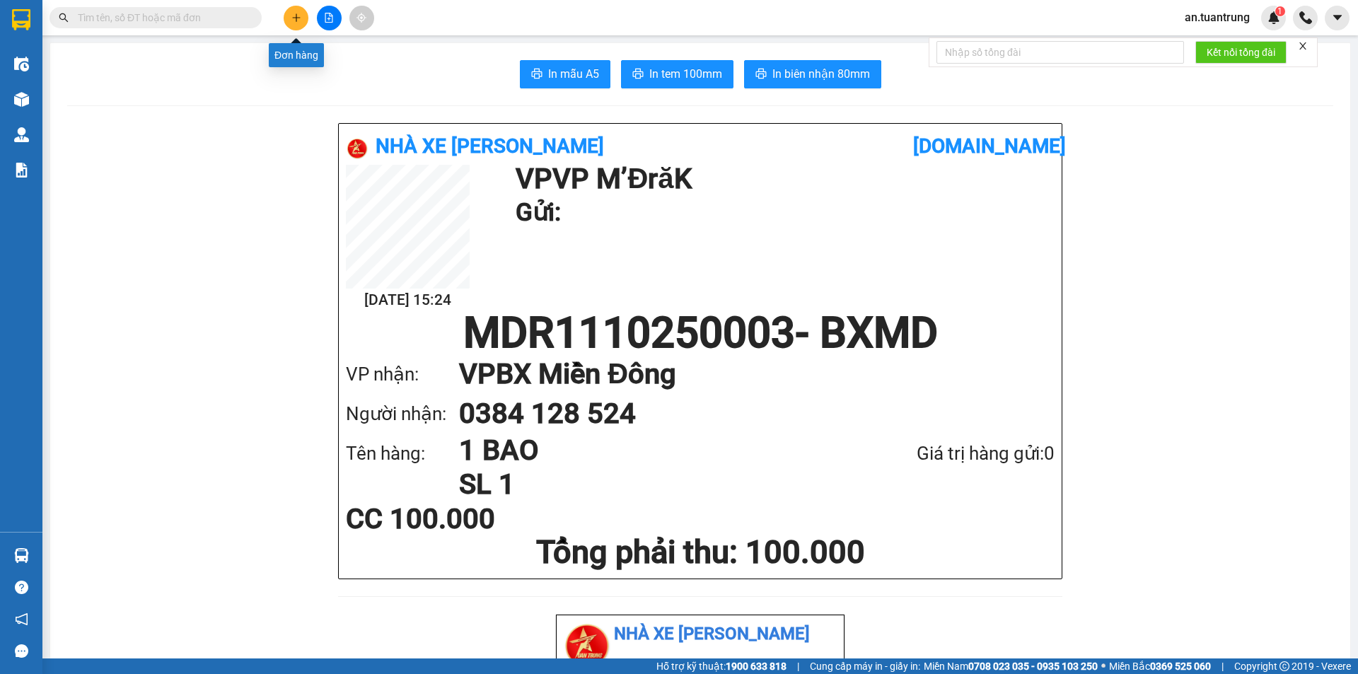
click at [290, 19] on button at bounding box center [296, 18] width 25 height 25
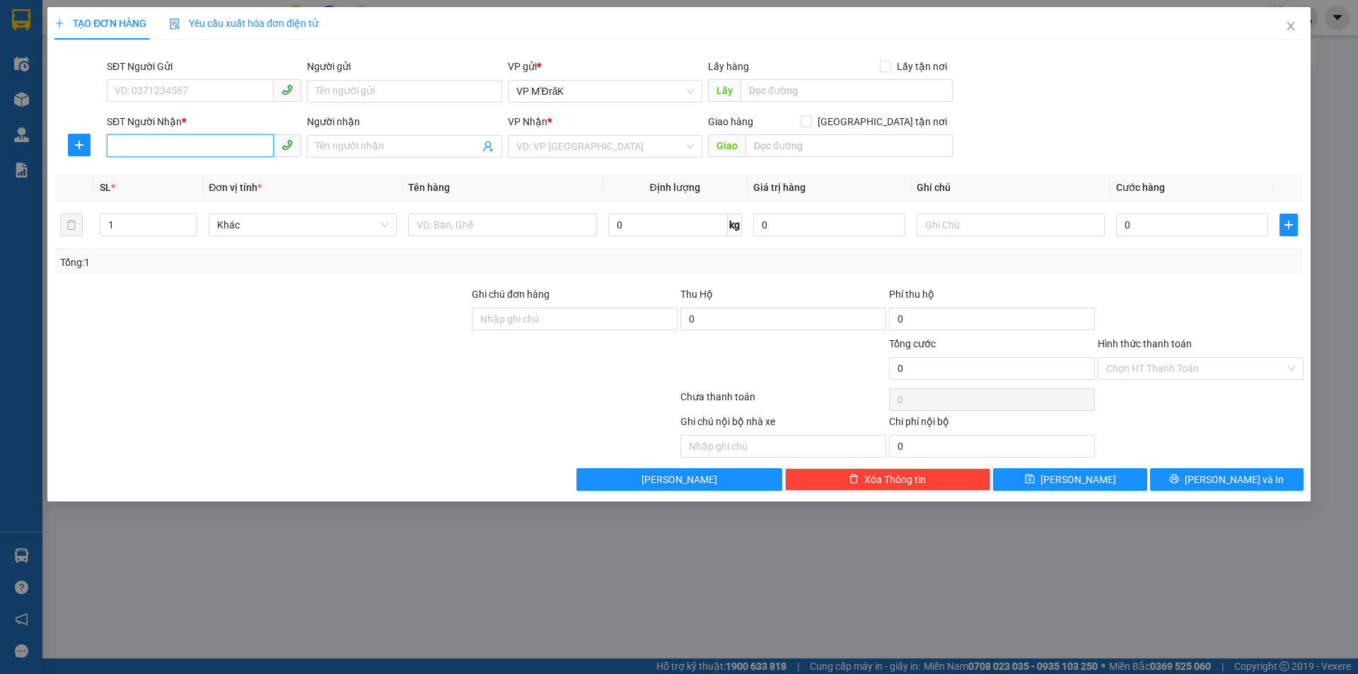
click at [184, 146] on input "SĐT Người Nhận *" at bounding box center [190, 145] width 167 height 23
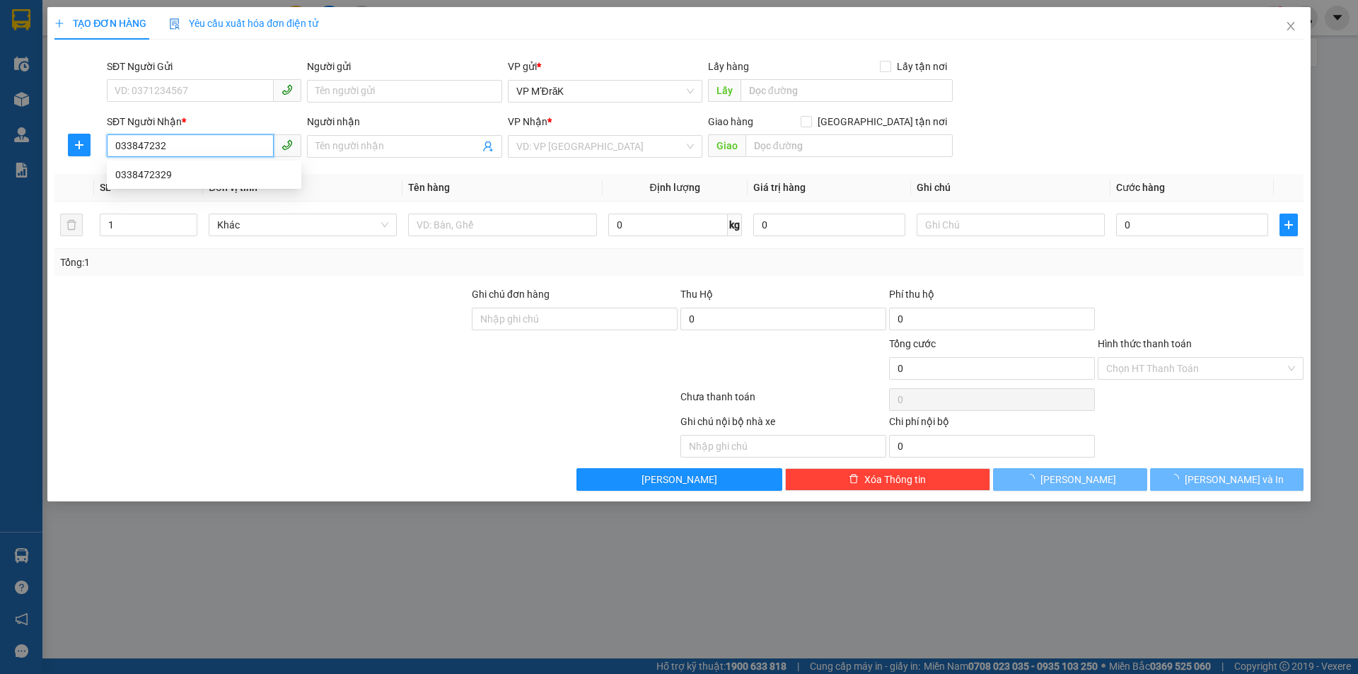
type input "0338472329"
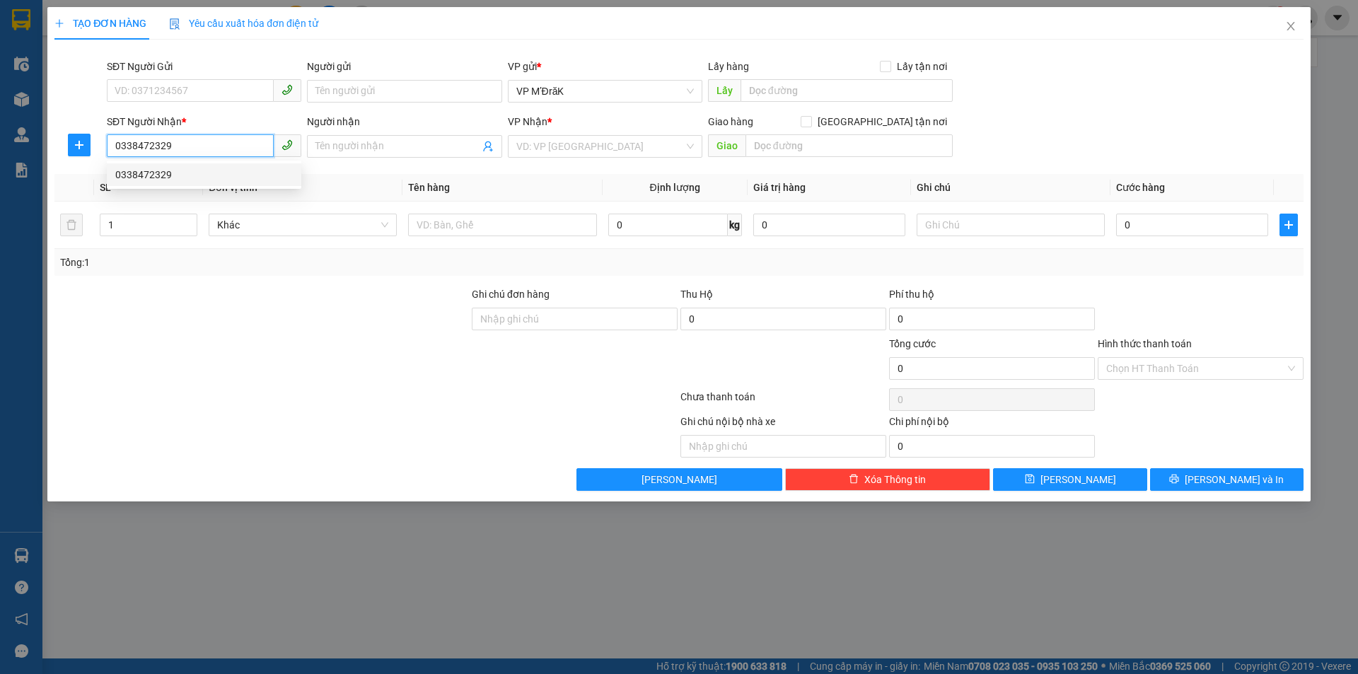
click at [208, 166] on div "0338472329" at bounding box center [204, 174] width 195 height 23
type input "50.000"
type input "0338472329"
click at [1169, 374] on input "Hình thức thanh toán" at bounding box center [1195, 368] width 179 height 21
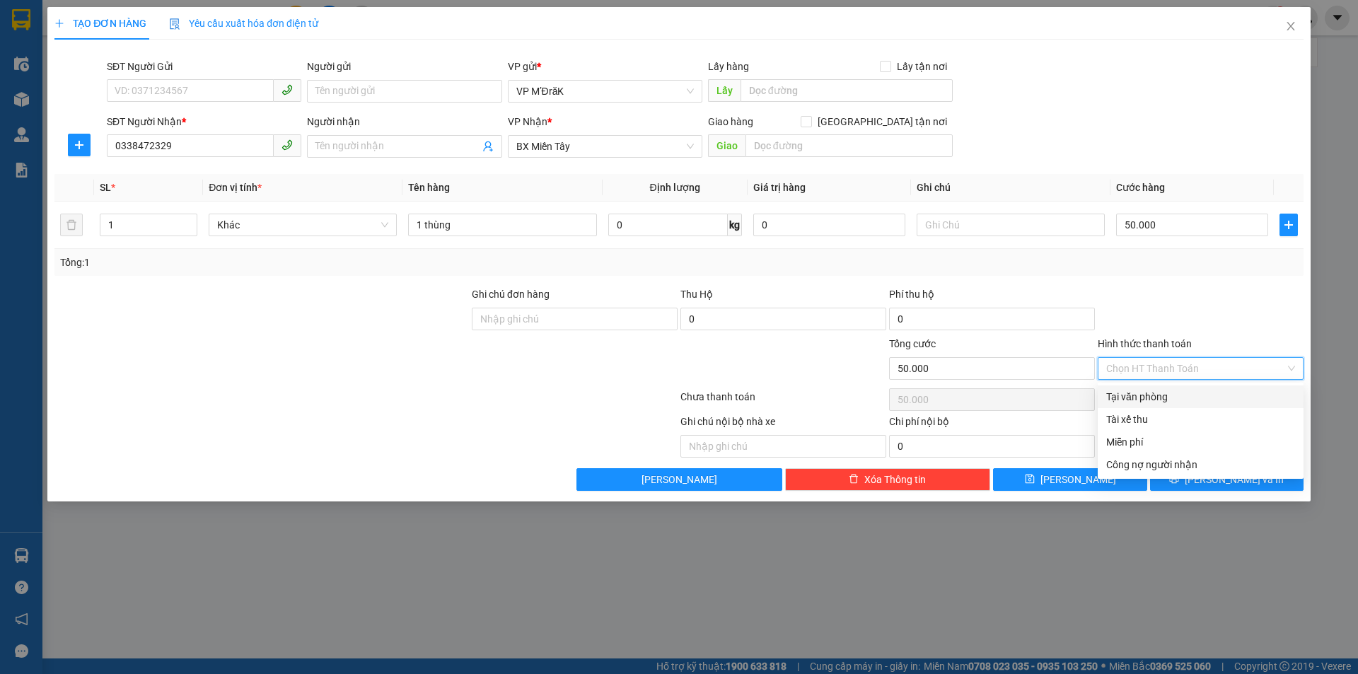
click at [1171, 394] on div "Tại văn phòng" at bounding box center [1200, 397] width 189 height 16
type input "0"
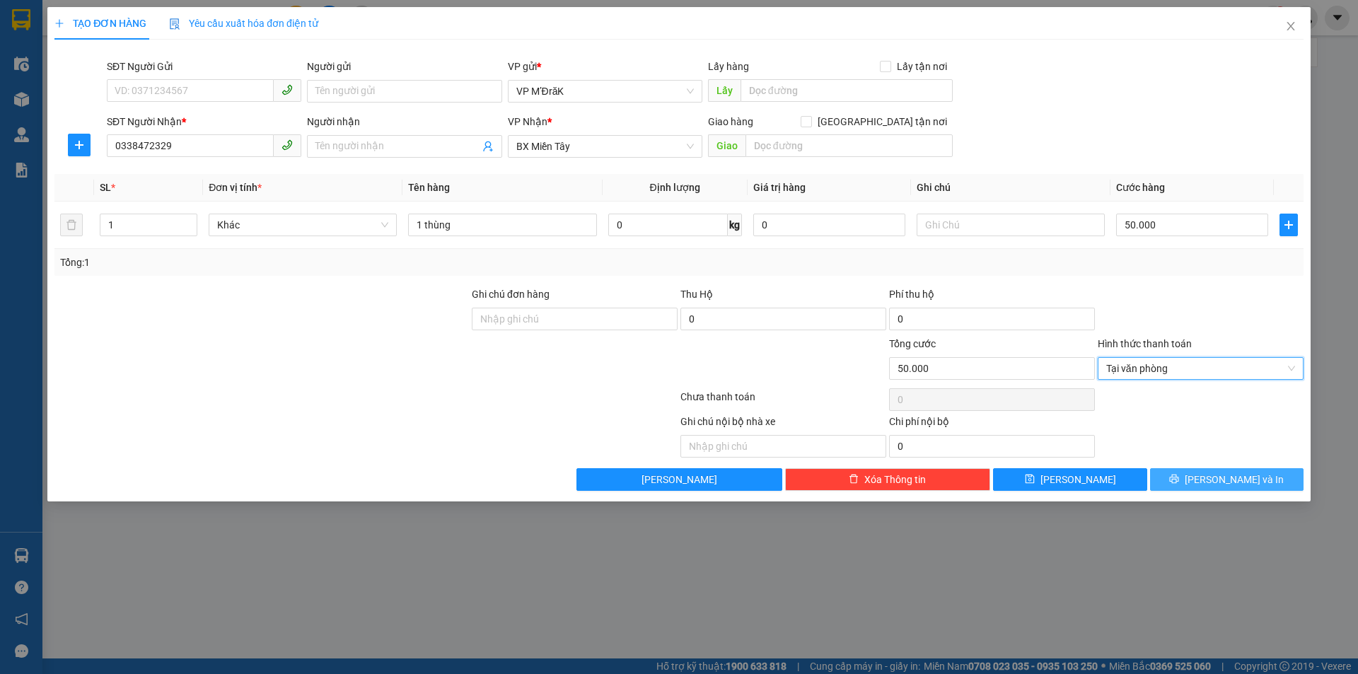
click at [1179, 476] on icon "printer" at bounding box center [1174, 479] width 10 height 10
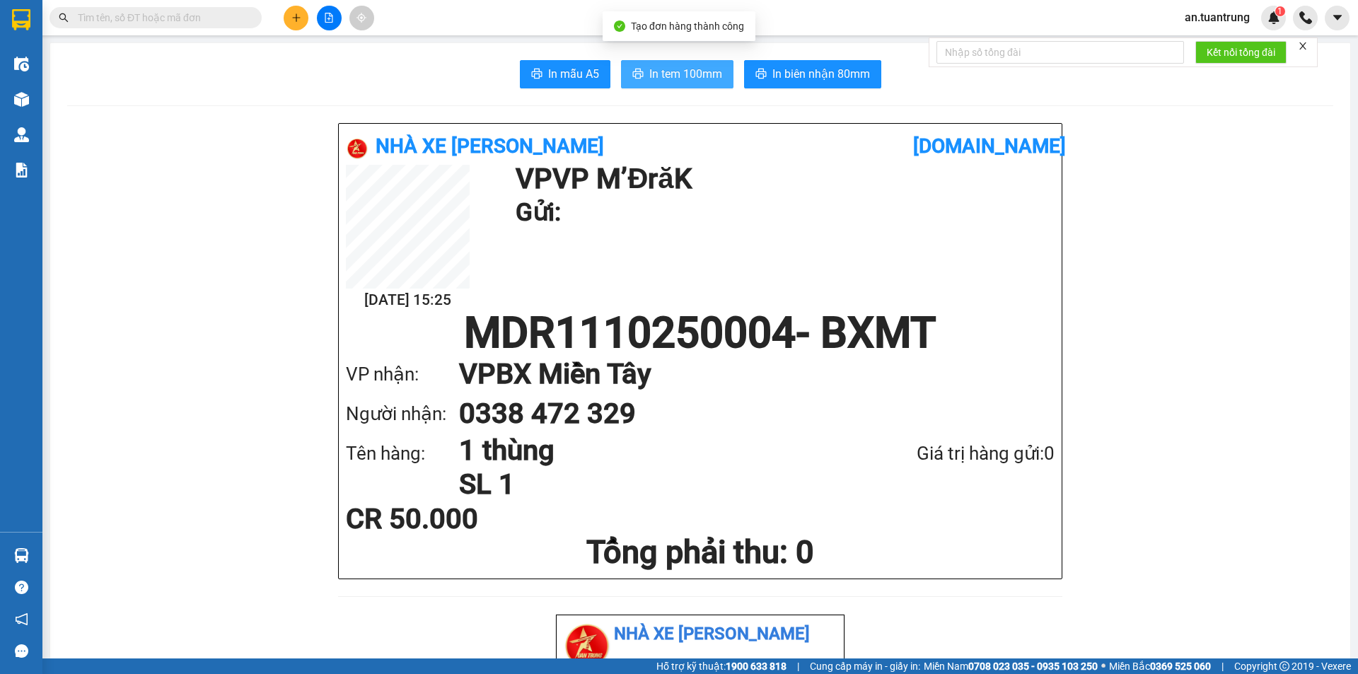
click at [637, 65] on button "In tem 100mm" at bounding box center [677, 74] width 112 height 28
click at [289, 16] on button at bounding box center [296, 18] width 25 height 25
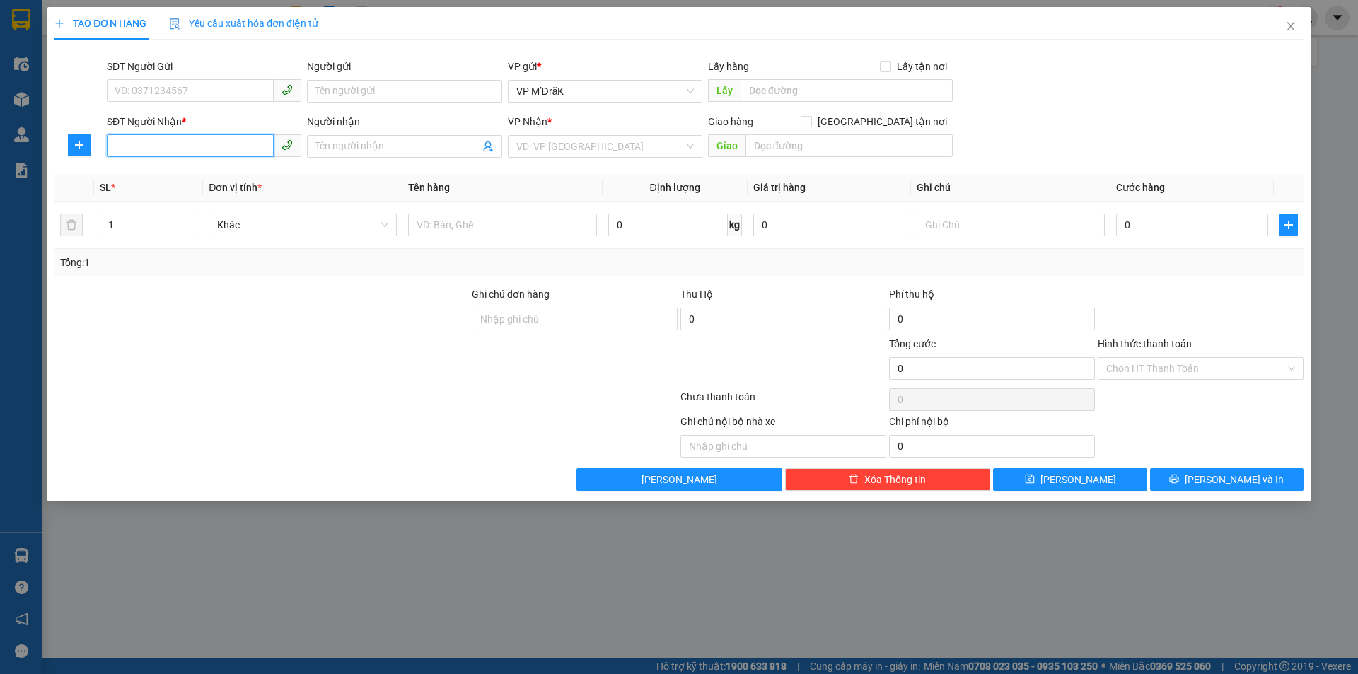
click at [233, 141] on input "SĐT Người Nhận *" at bounding box center [190, 145] width 167 height 23
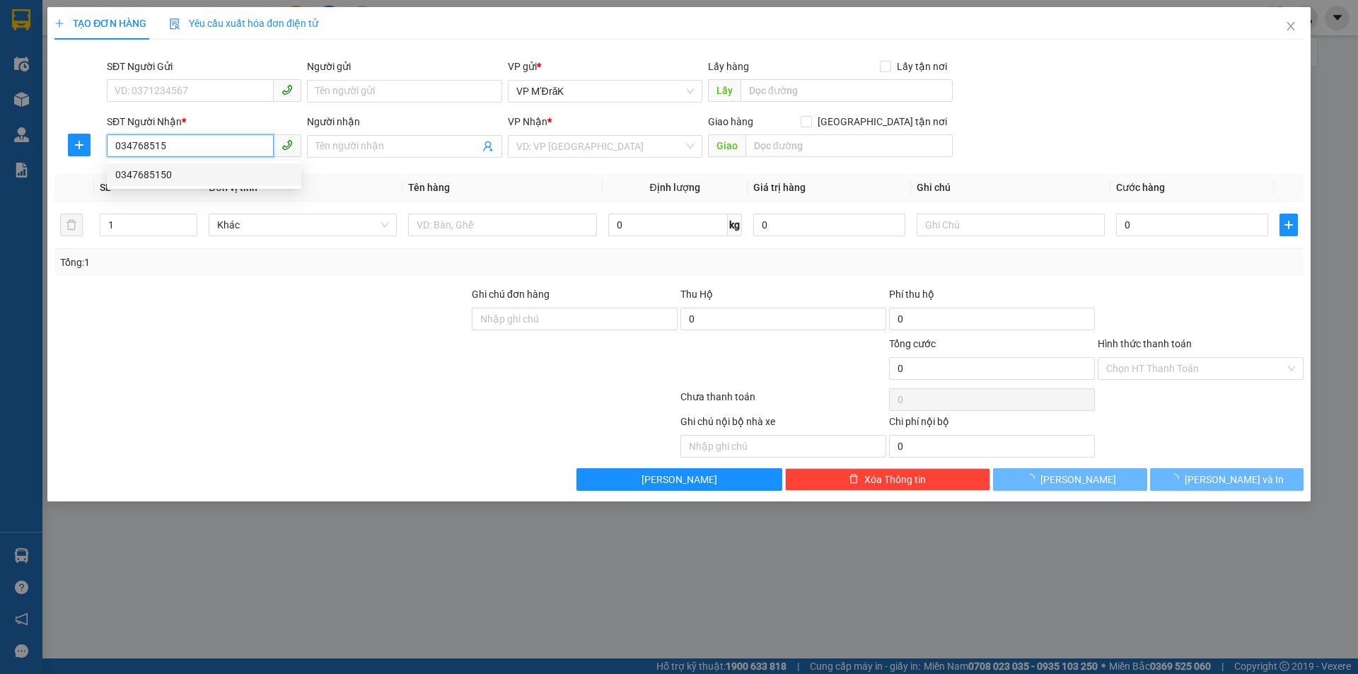
click at [226, 168] on div "0347685150" at bounding box center [204, 175] width 178 height 16
type input "0347685150"
type input "ĐỊA CHẤT"
type input "50.000"
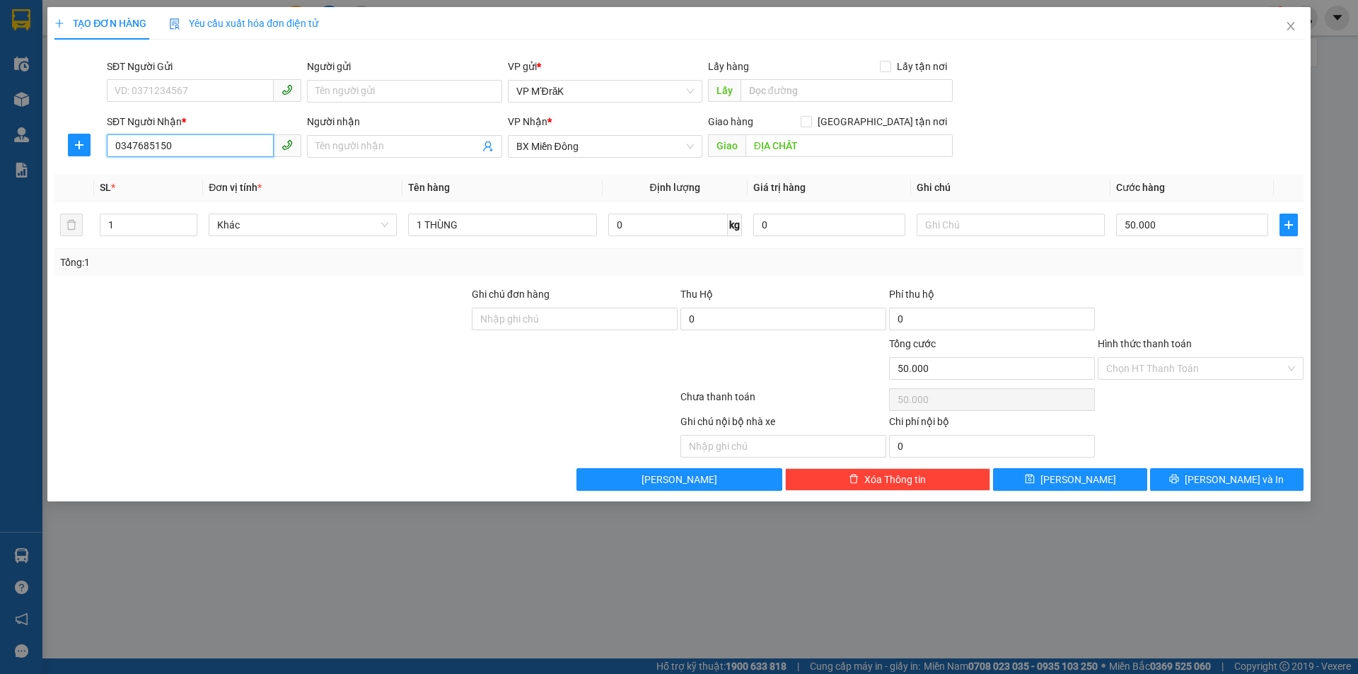
type input "0347685150"
click at [816, 156] on div "Giao hàng Giao tận nơi Giao ĐỊA CHẤT" at bounding box center [830, 139] width 245 height 50
click at [818, 148] on input "ĐỊA CHẤT" at bounding box center [848, 145] width 207 height 23
type input "HÒA LÂN"
click at [1144, 371] on input "Hình thức thanh toán" at bounding box center [1195, 368] width 179 height 21
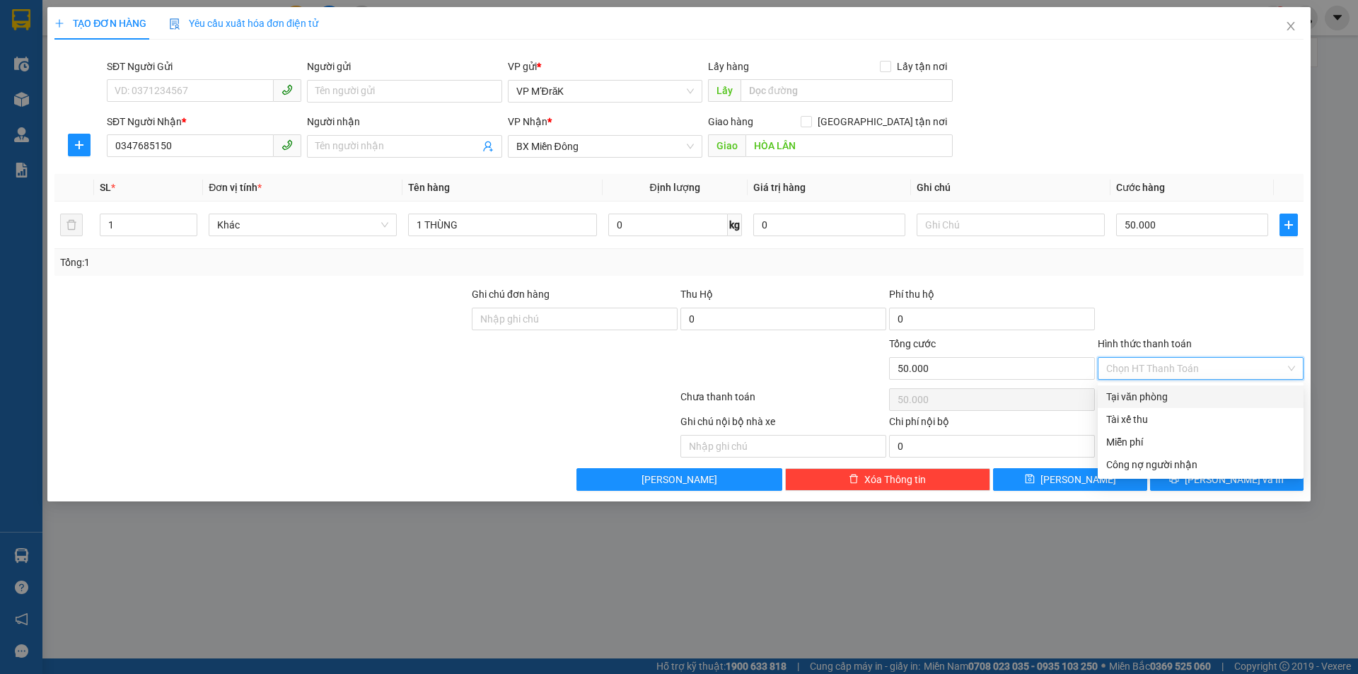
click at [1144, 393] on div "Tại văn phòng" at bounding box center [1200, 397] width 189 height 16
type input "0"
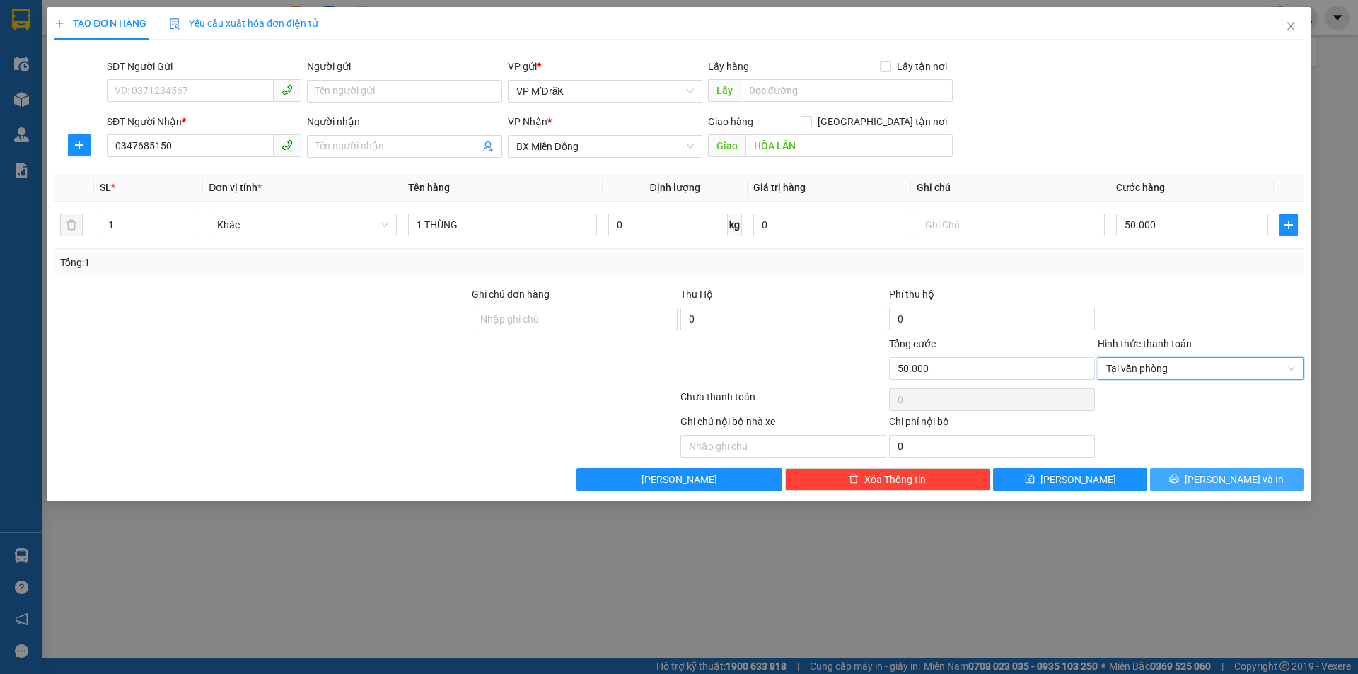
click at [1183, 480] on button "Lưu và In" at bounding box center [1226, 479] width 153 height 23
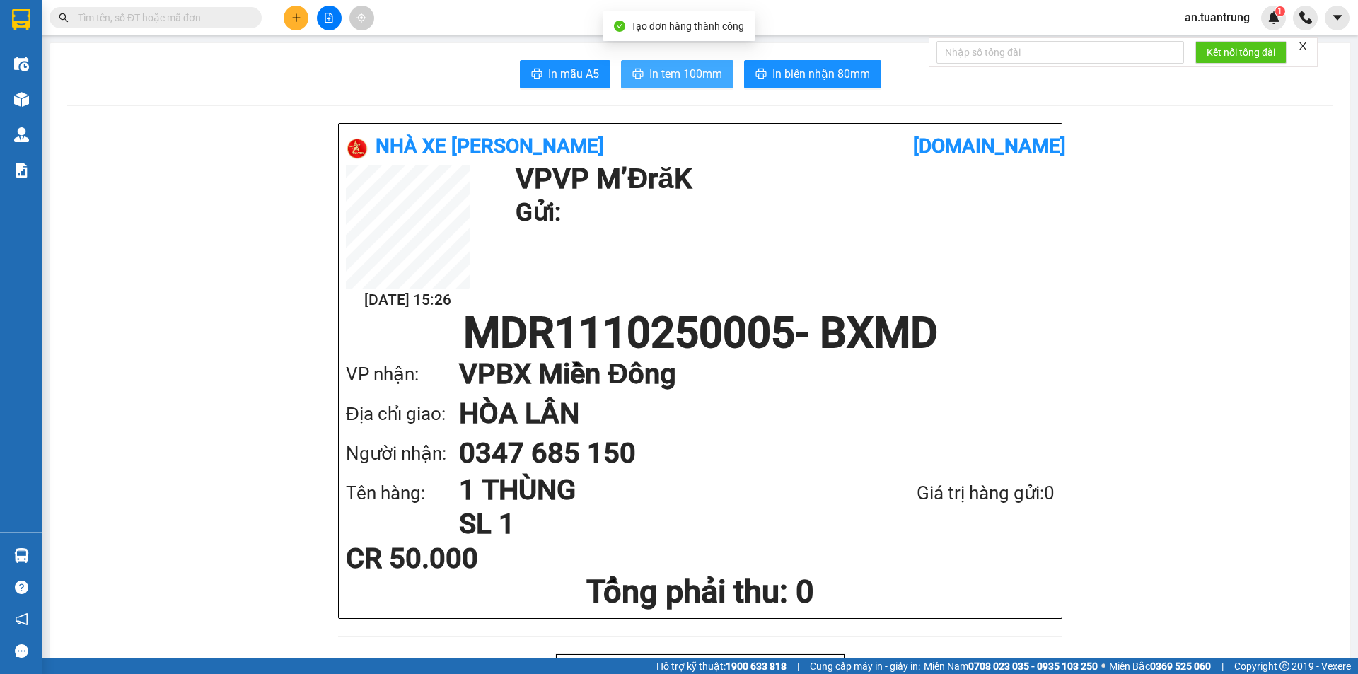
click at [691, 74] on span "In tem 100mm" at bounding box center [685, 74] width 73 height 18
click at [290, 20] on button at bounding box center [296, 18] width 25 height 25
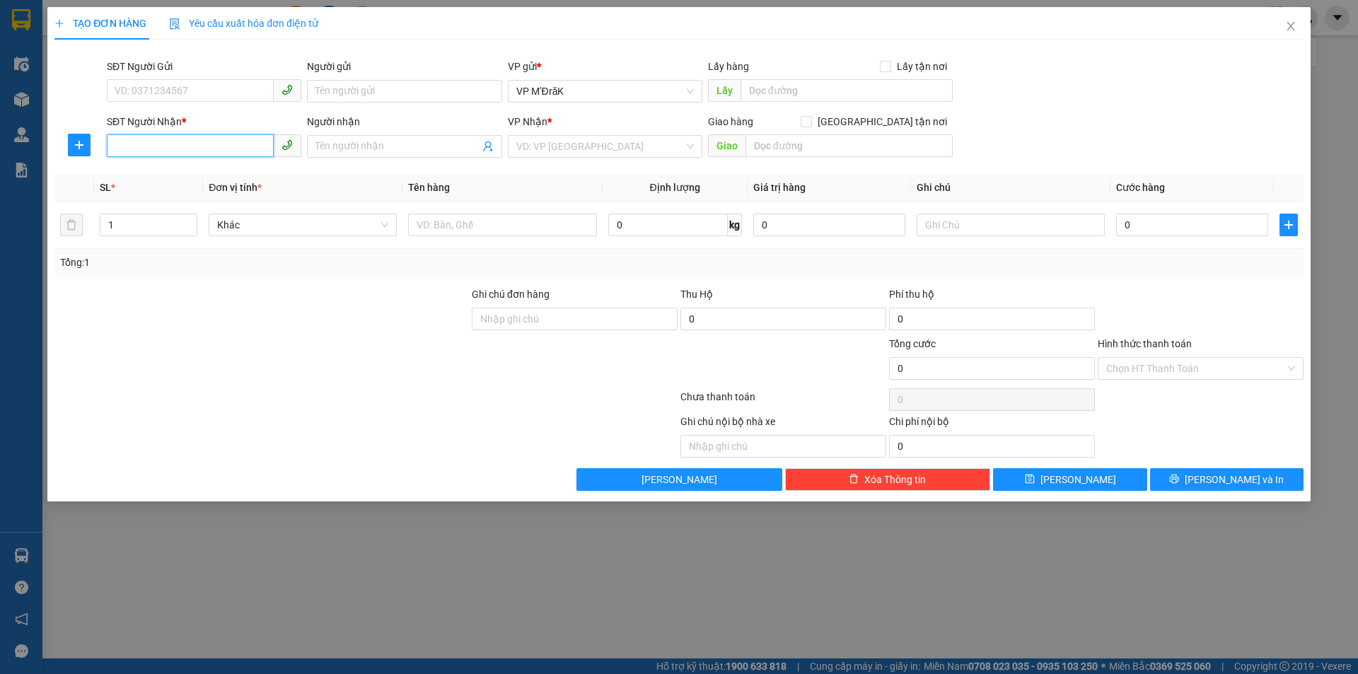
click at [156, 144] on input "SĐT Người Nhận *" at bounding box center [190, 145] width 167 height 23
type input "0346388247"
click at [599, 149] on input "search" at bounding box center [600, 146] width 168 height 21
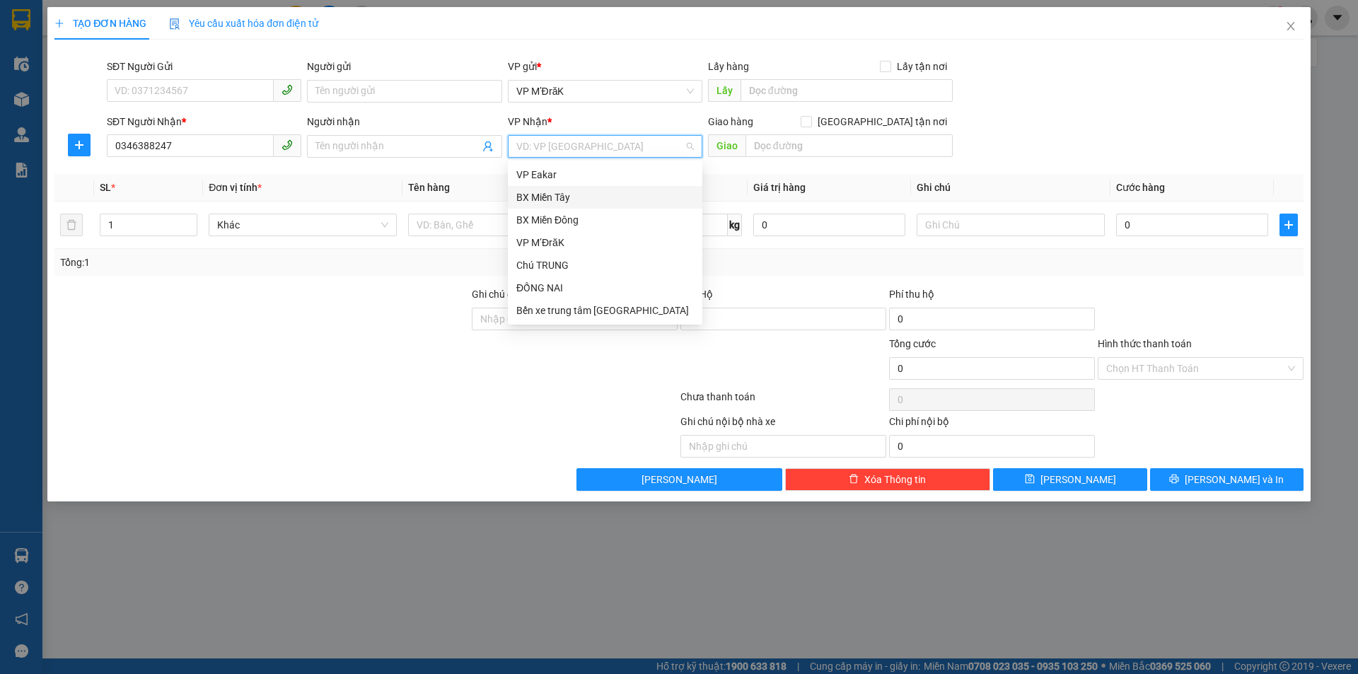
click at [577, 201] on div "BX Miền Tây" at bounding box center [605, 198] width 178 height 16
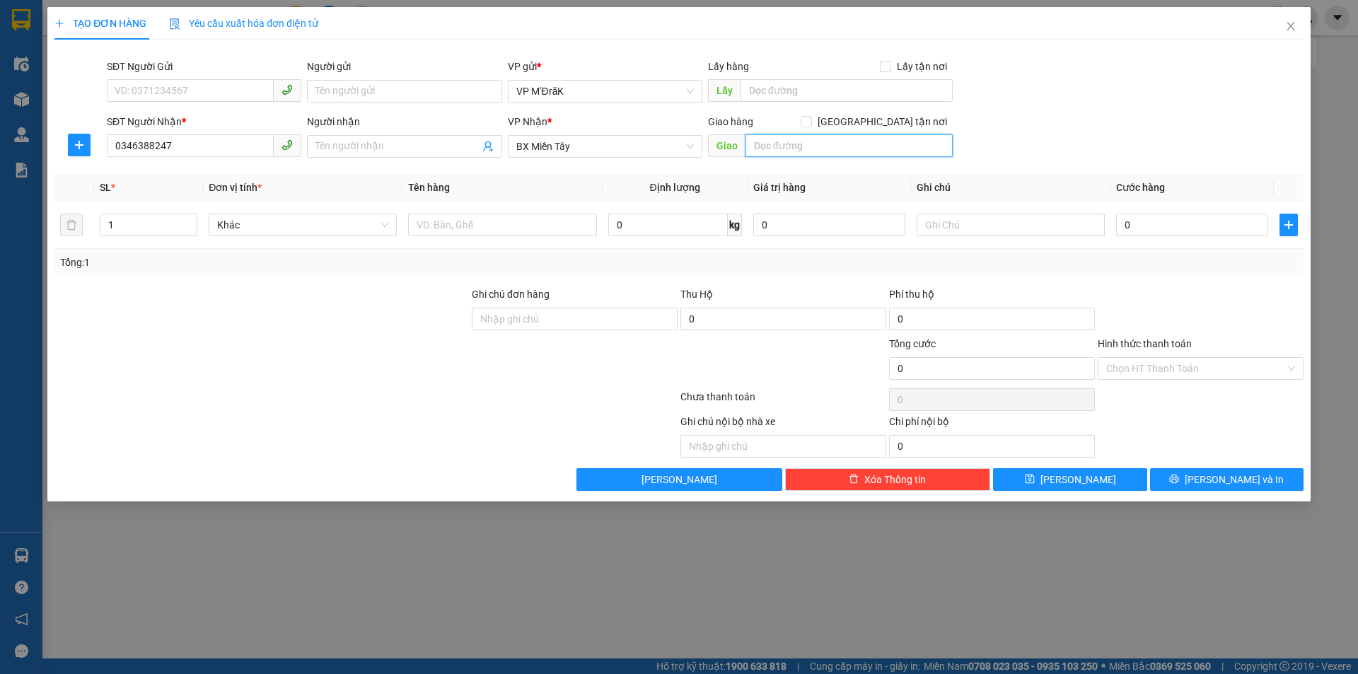
click at [785, 149] on input "text" at bounding box center [848, 145] width 207 height 23
type input "HOÀN MỸ"
click at [497, 231] on input "text" at bounding box center [502, 225] width 188 height 23
type input "1 BAO"
click at [1204, 224] on input "0" at bounding box center [1192, 225] width 152 height 23
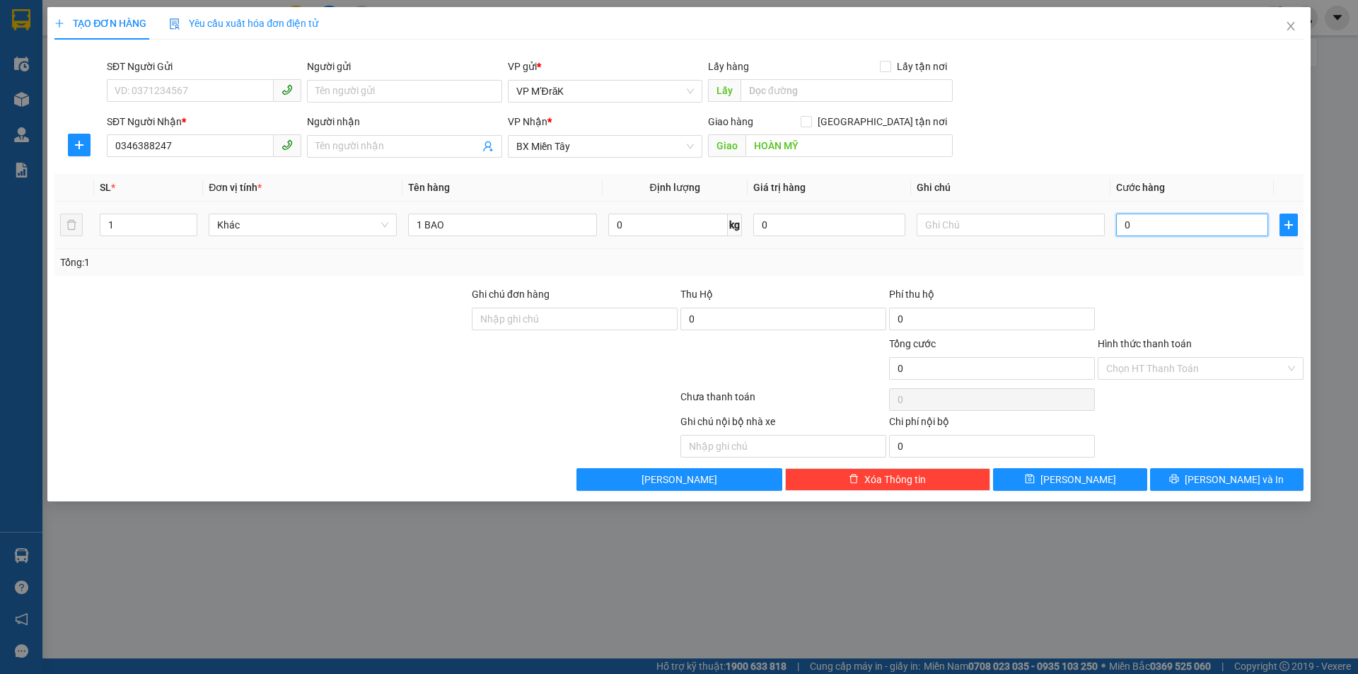
type input "8"
type input "80"
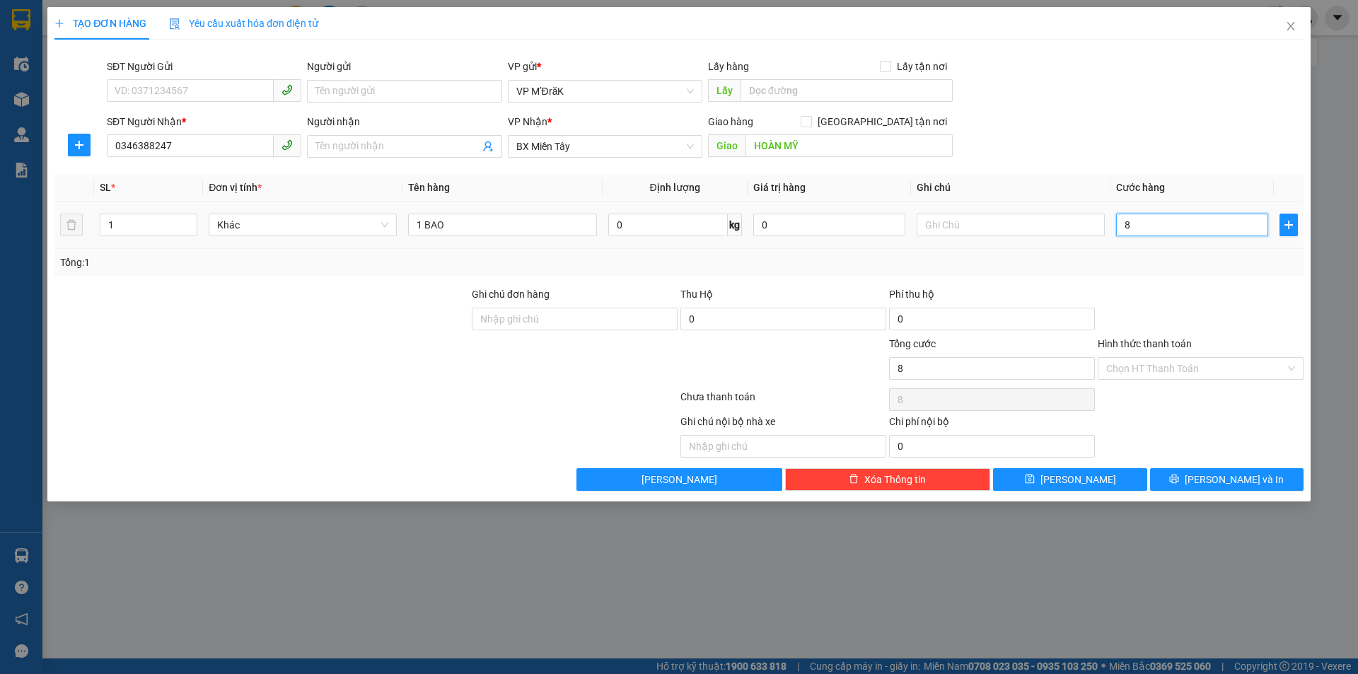
type input "80"
type input "800"
type input "8.000"
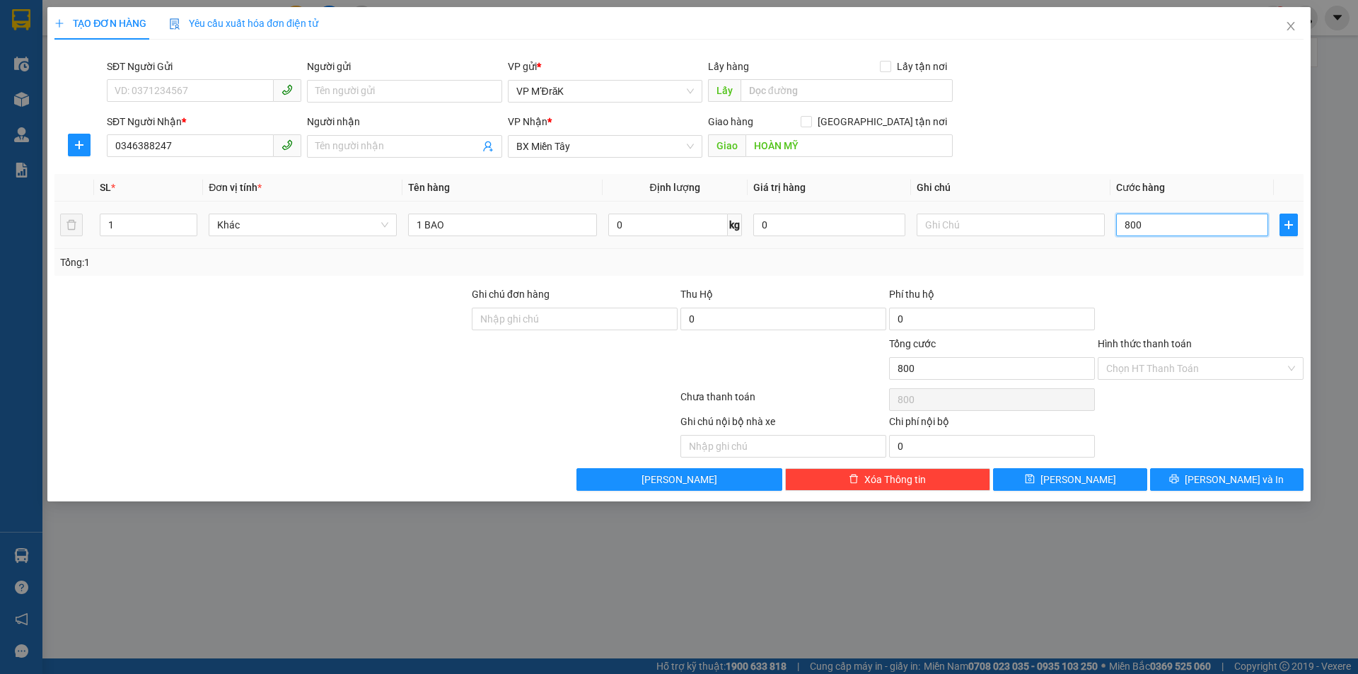
type input "8.000"
type input "80.000"
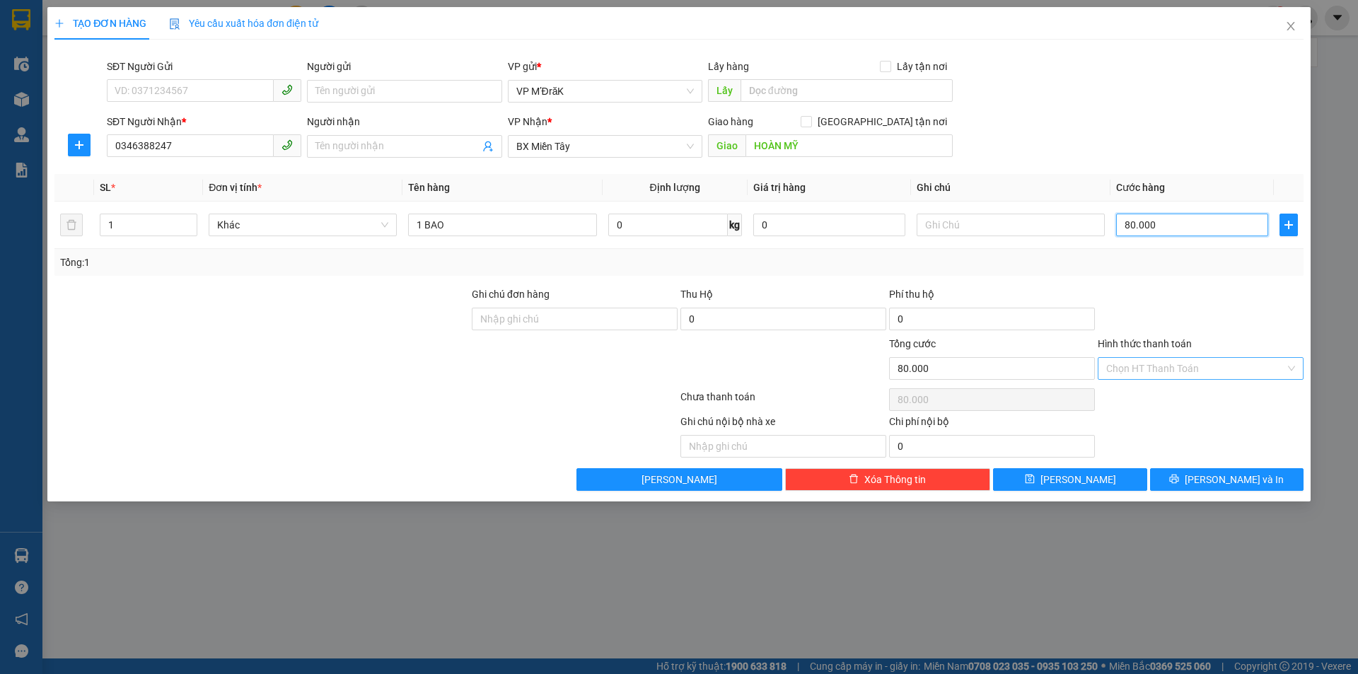
type input "80.000"
click at [1204, 372] on input "Hình thức thanh toán" at bounding box center [1195, 368] width 179 height 21
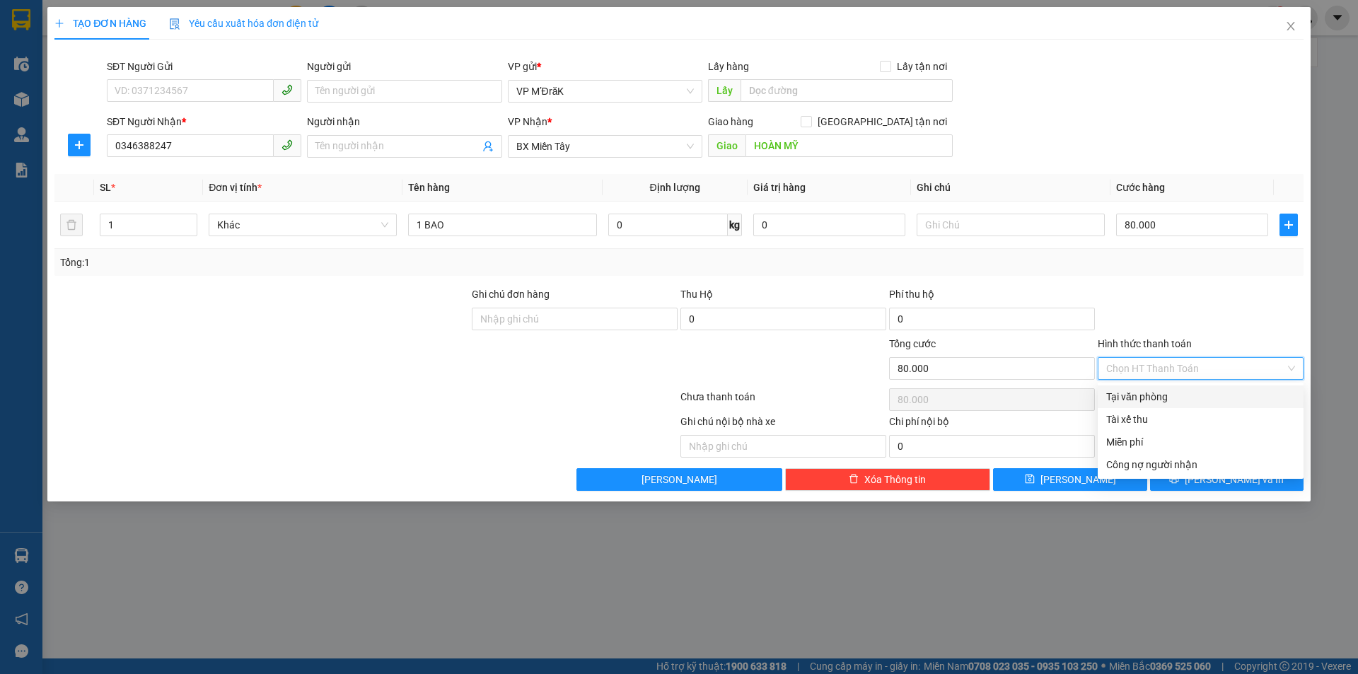
drag, startPoint x: 1181, startPoint y: 396, endPoint x: 1181, endPoint y: 404, distance: 7.8
click at [1180, 397] on div "Tại văn phòng" at bounding box center [1200, 397] width 189 height 16
type input "0"
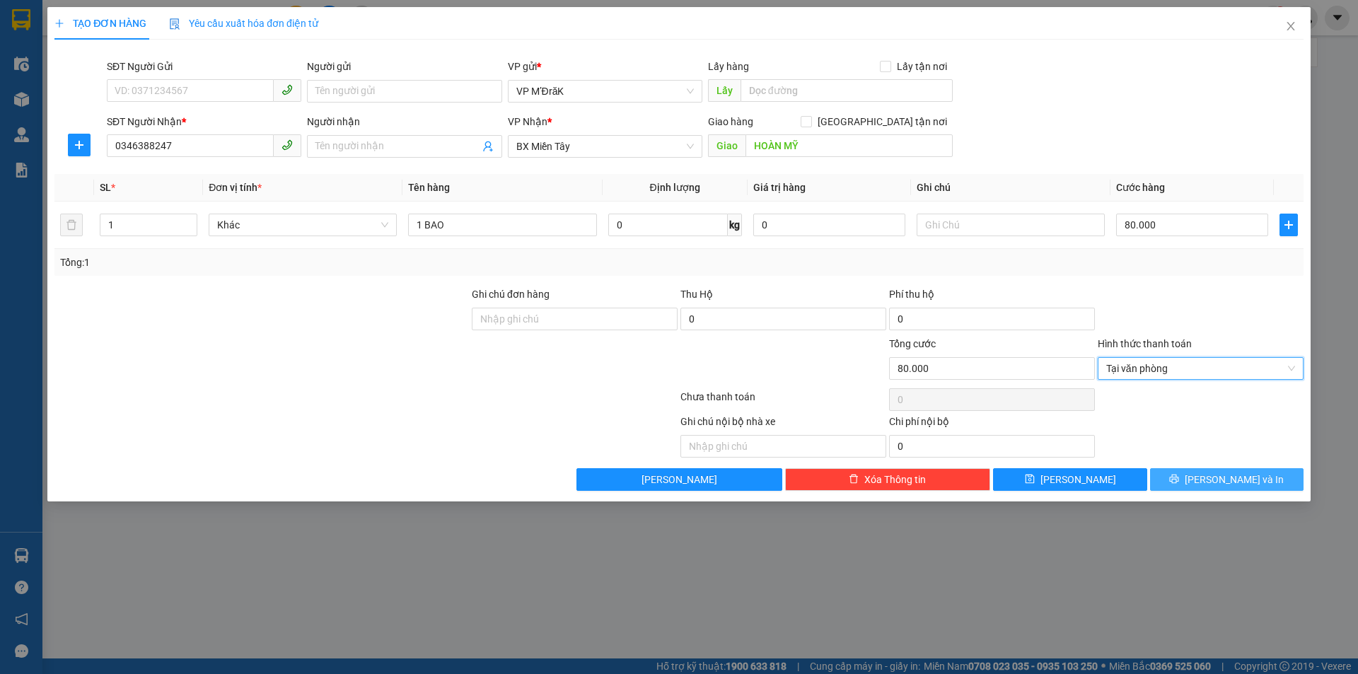
click at [1179, 477] on icon "printer" at bounding box center [1174, 479] width 10 height 10
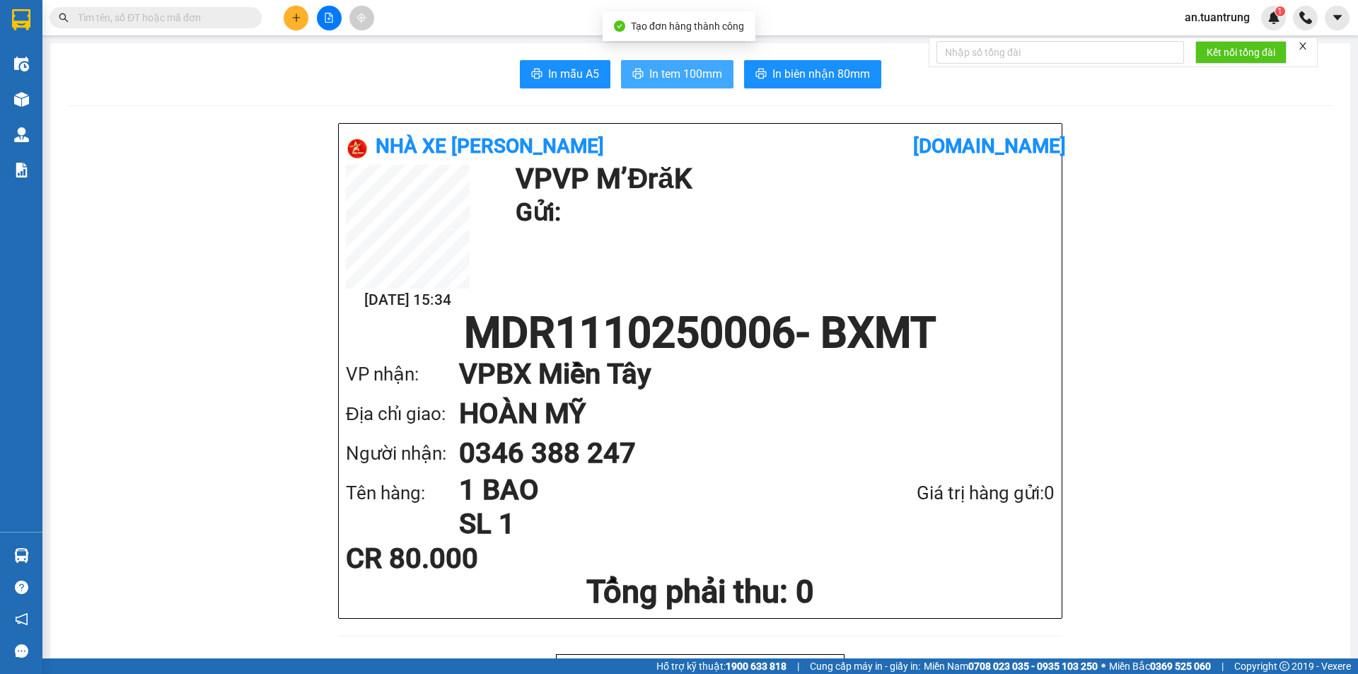
click at [664, 67] on span "In tem 100mm" at bounding box center [685, 74] width 73 height 18
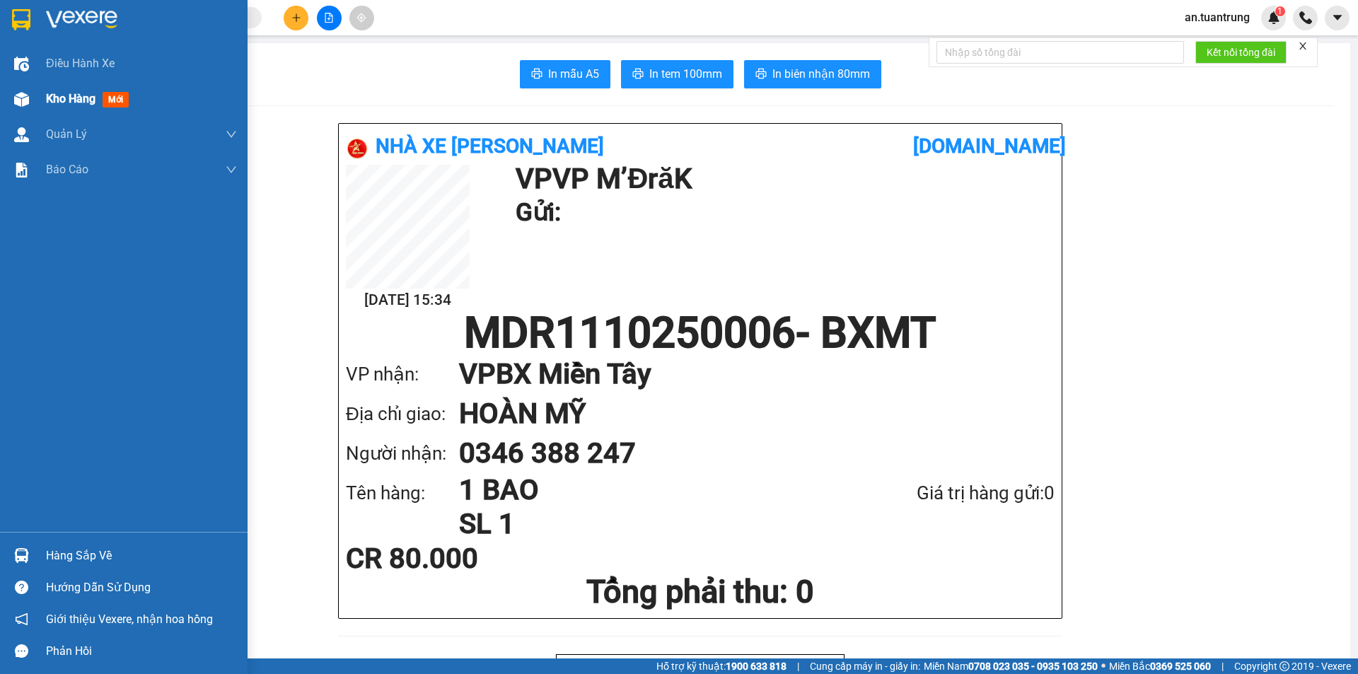
click at [73, 104] on span "Kho hàng" at bounding box center [71, 98] width 50 height 13
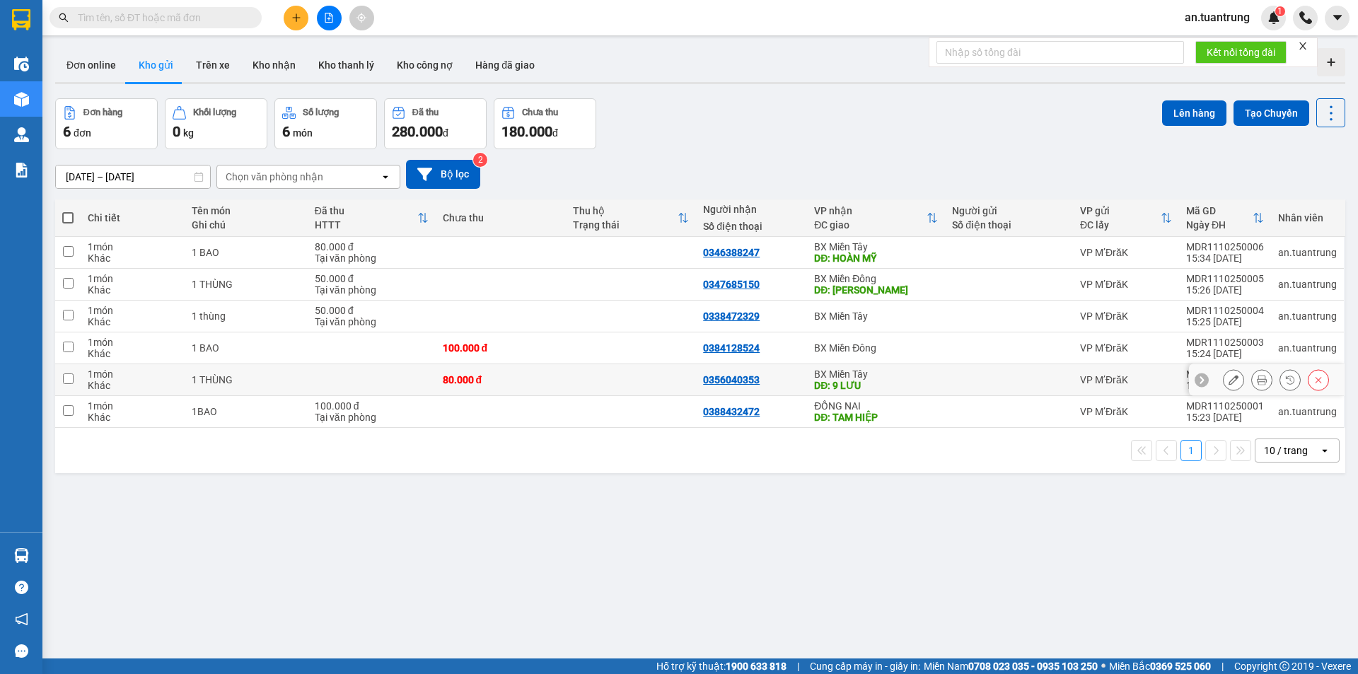
click at [1229, 378] on icon at bounding box center [1234, 380] width 10 height 10
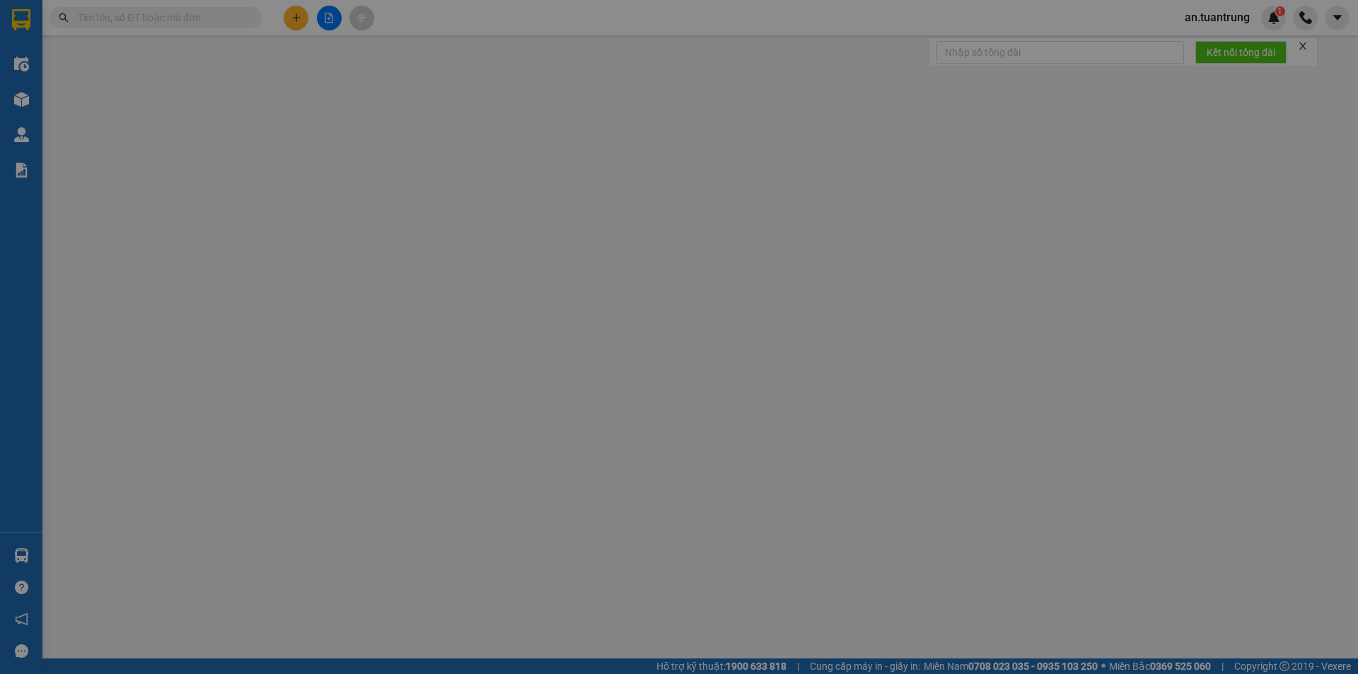
type input "0356040353"
type input "9 LƯU"
type input "0"
type input "80.000"
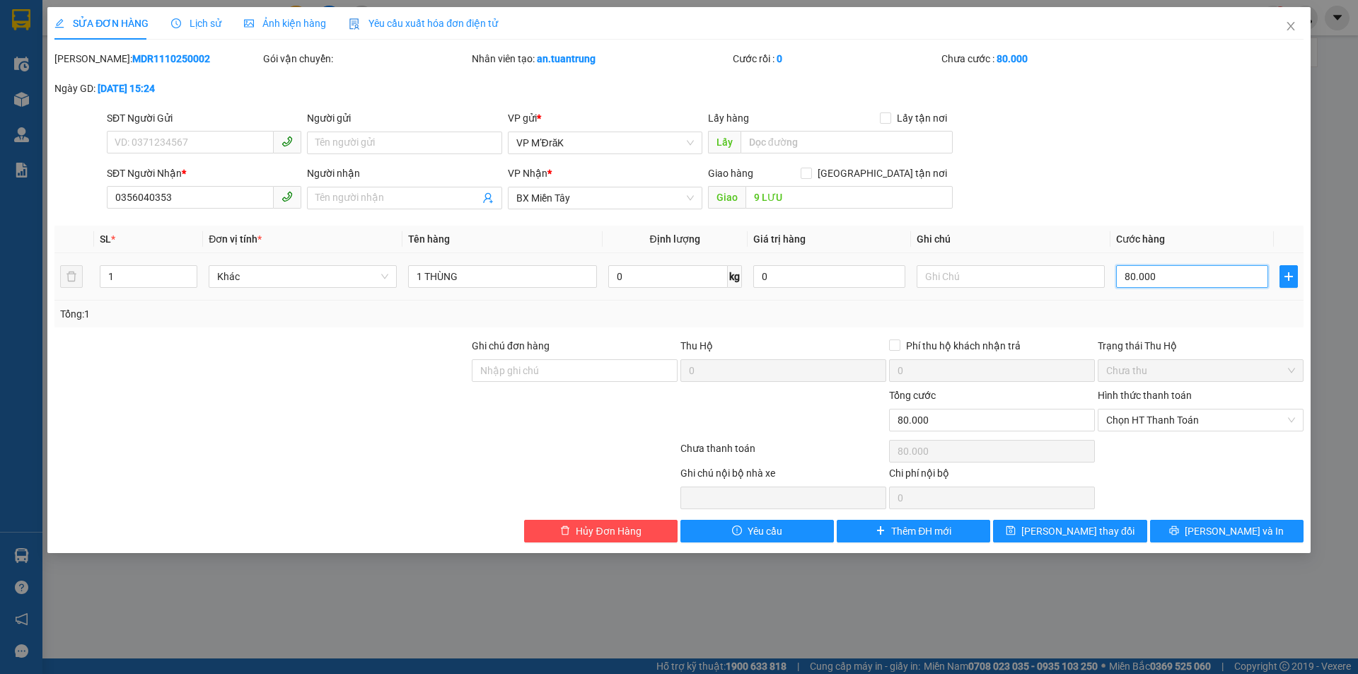
click at [1154, 271] on input "80.000" at bounding box center [1192, 276] width 152 height 23
type input "1"
type input "10"
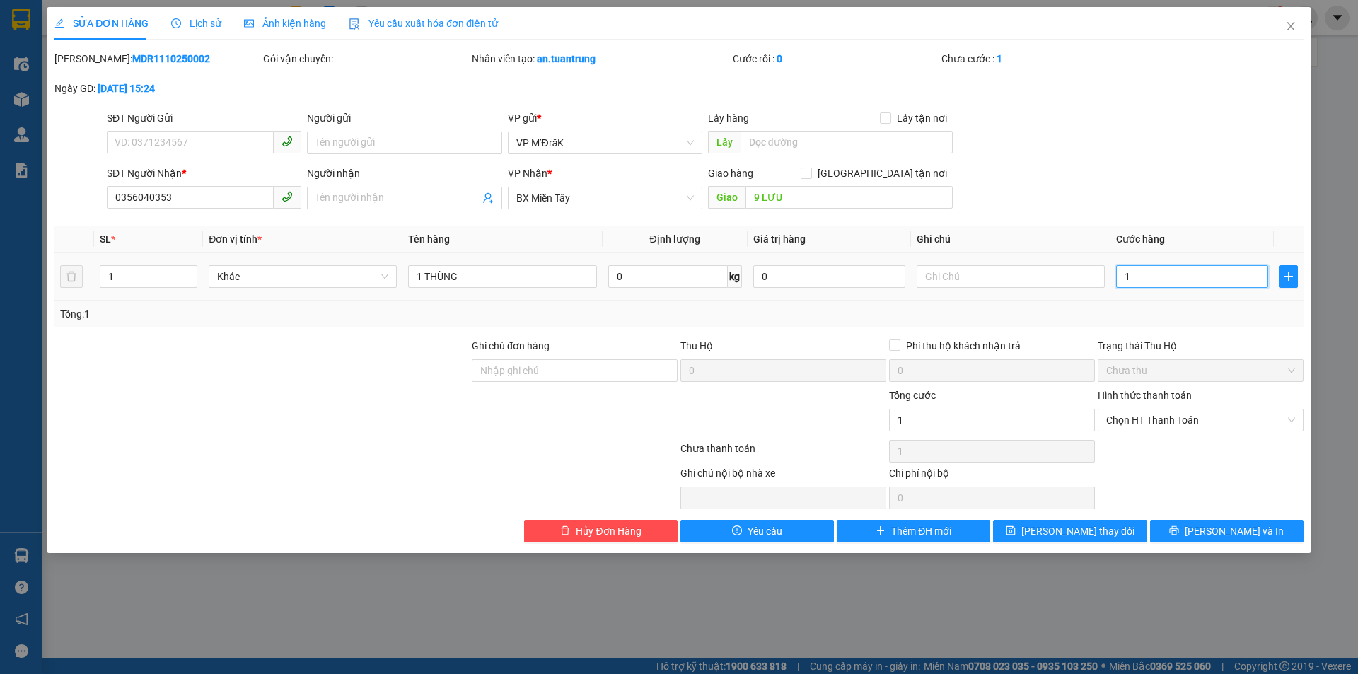
type input "10"
type input "100"
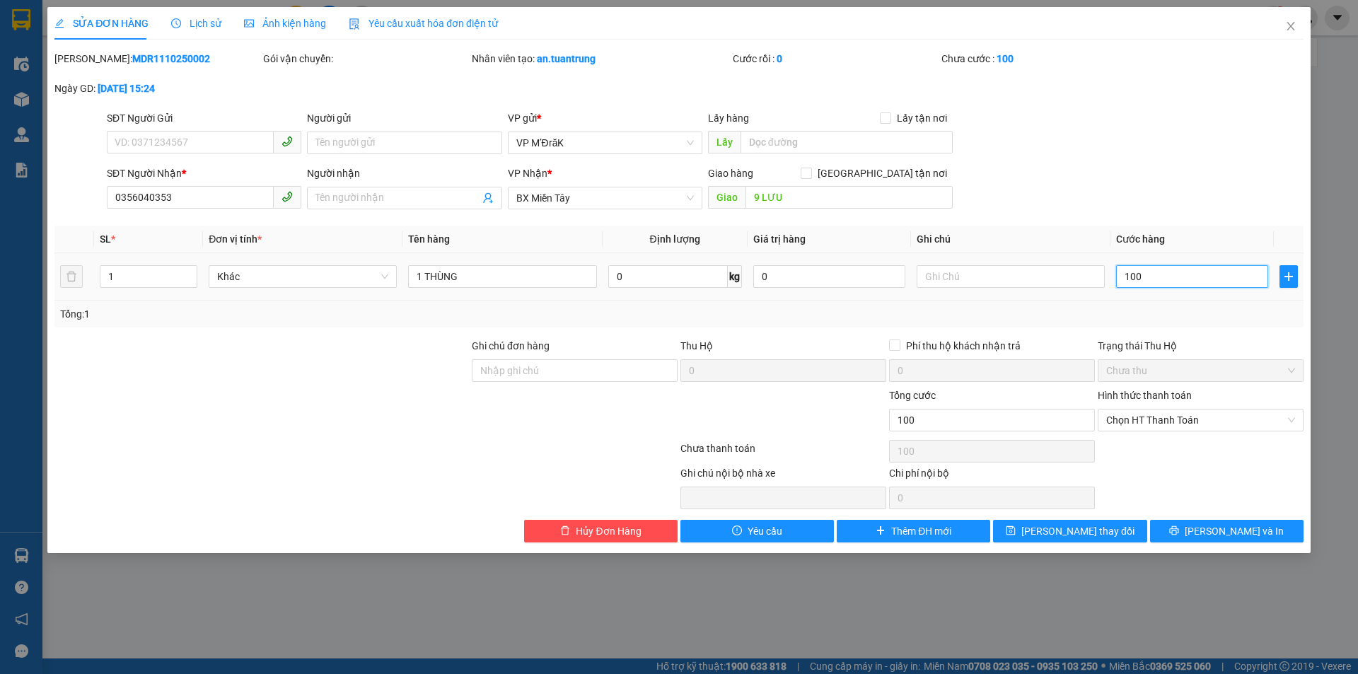
type input "1.000"
type input "10.000"
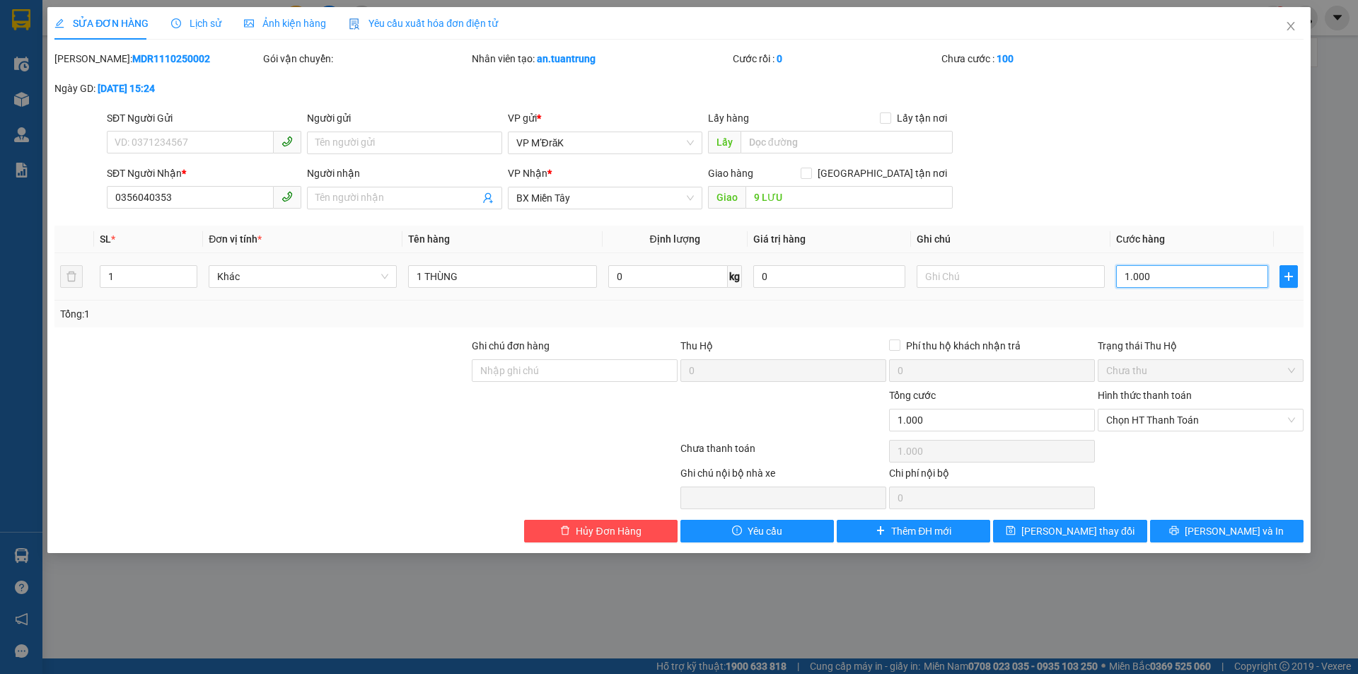
type input "10.000"
type input "100.000"
click at [1179, 526] on icon "printer" at bounding box center [1174, 531] width 10 height 10
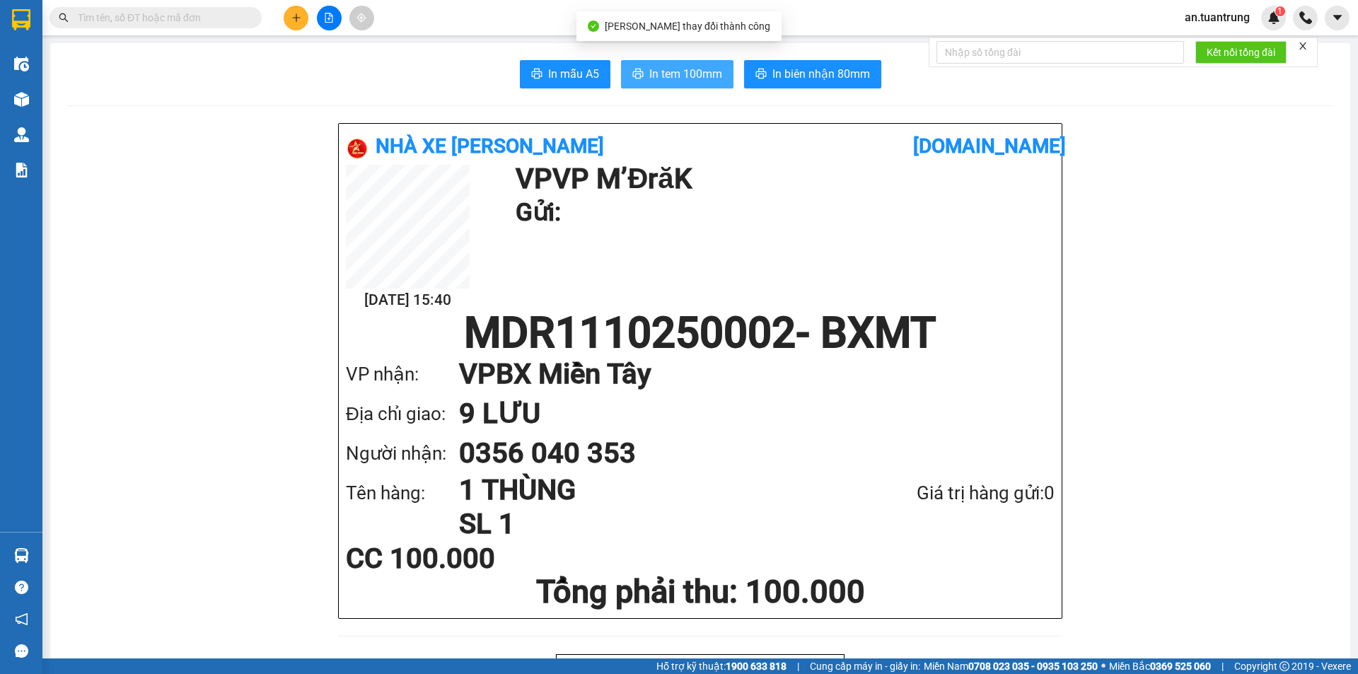
click at [709, 78] on span "In tem 100mm" at bounding box center [685, 74] width 73 height 18
click at [296, 13] on icon "plus" at bounding box center [296, 18] width 10 height 10
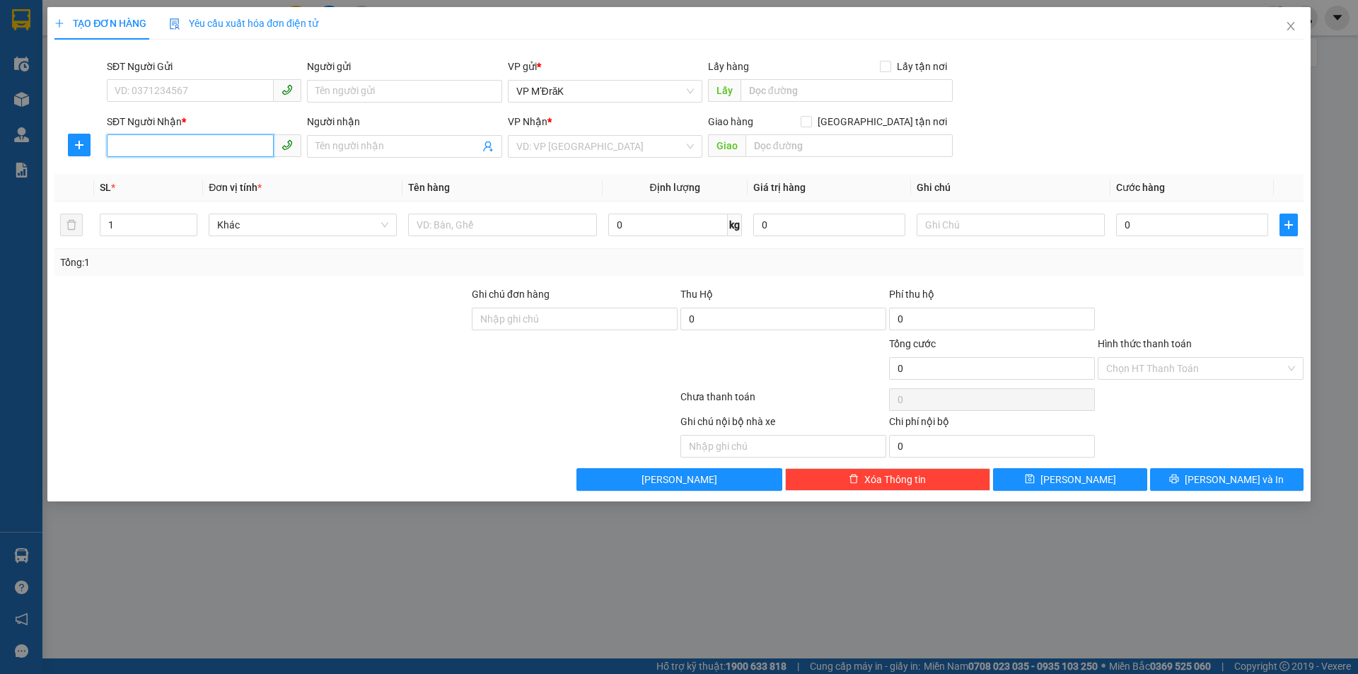
click at [202, 140] on input "SĐT Người Nhận *" at bounding box center [190, 145] width 167 height 23
type input "0399061909"
click at [614, 156] on input "search" at bounding box center [600, 146] width 168 height 21
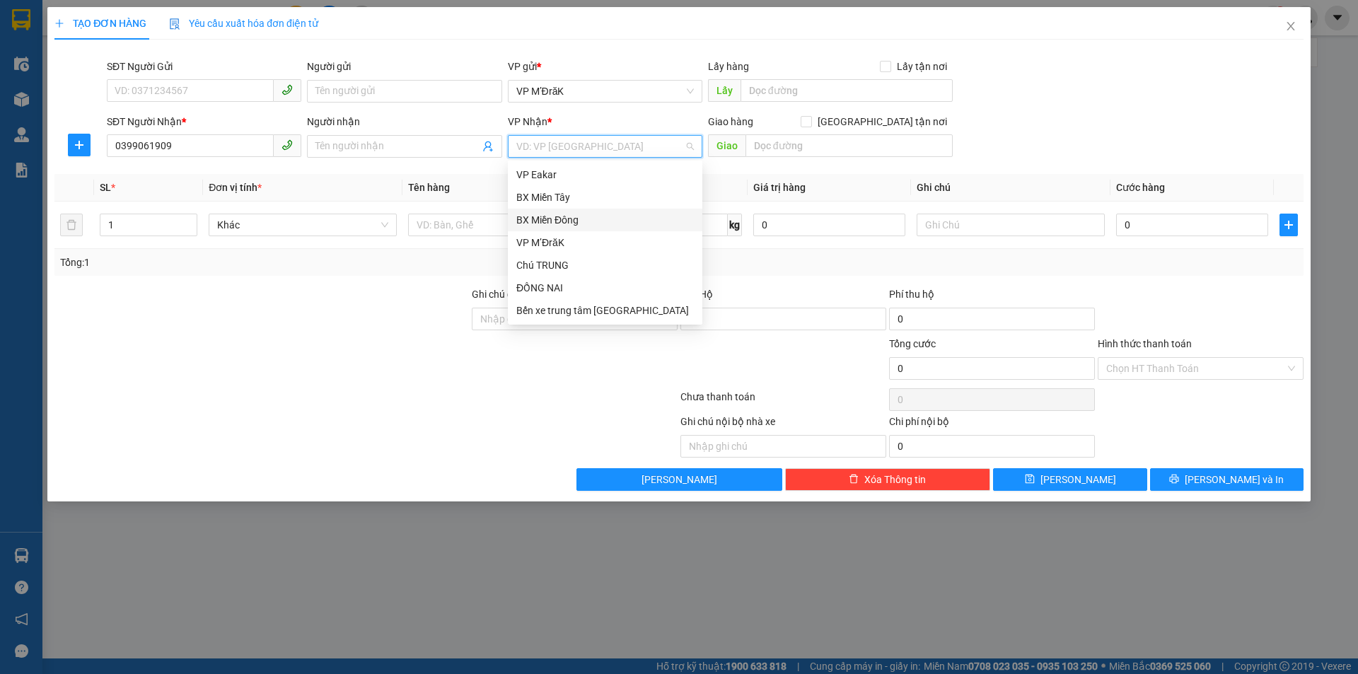
click at [566, 220] on div "BX Miền Đông" at bounding box center [605, 220] width 178 height 16
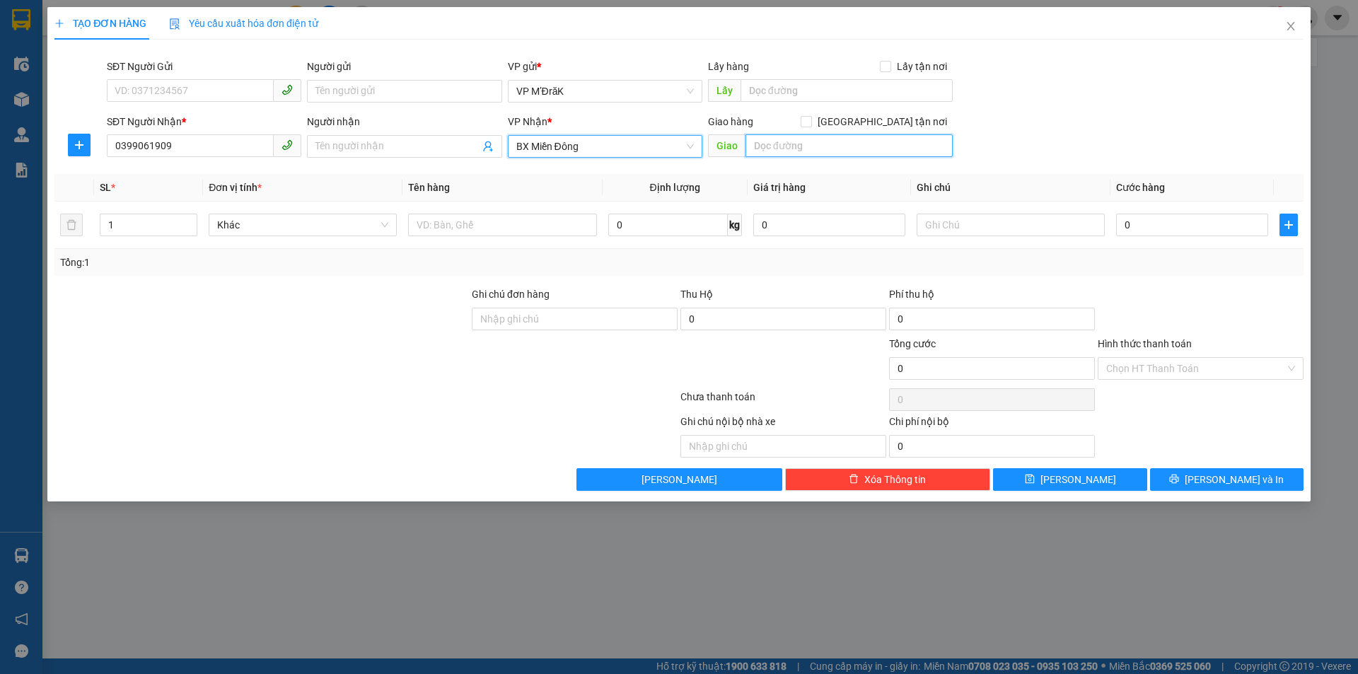
click at [833, 150] on input "text" at bounding box center [848, 145] width 207 height 23
click at [831, 151] on input "text" at bounding box center [848, 145] width 207 height 23
type input "BẾN CÁT"
click at [129, 228] on input "number" at bounding box center [148, 224] width 96 height 21
type input "1"
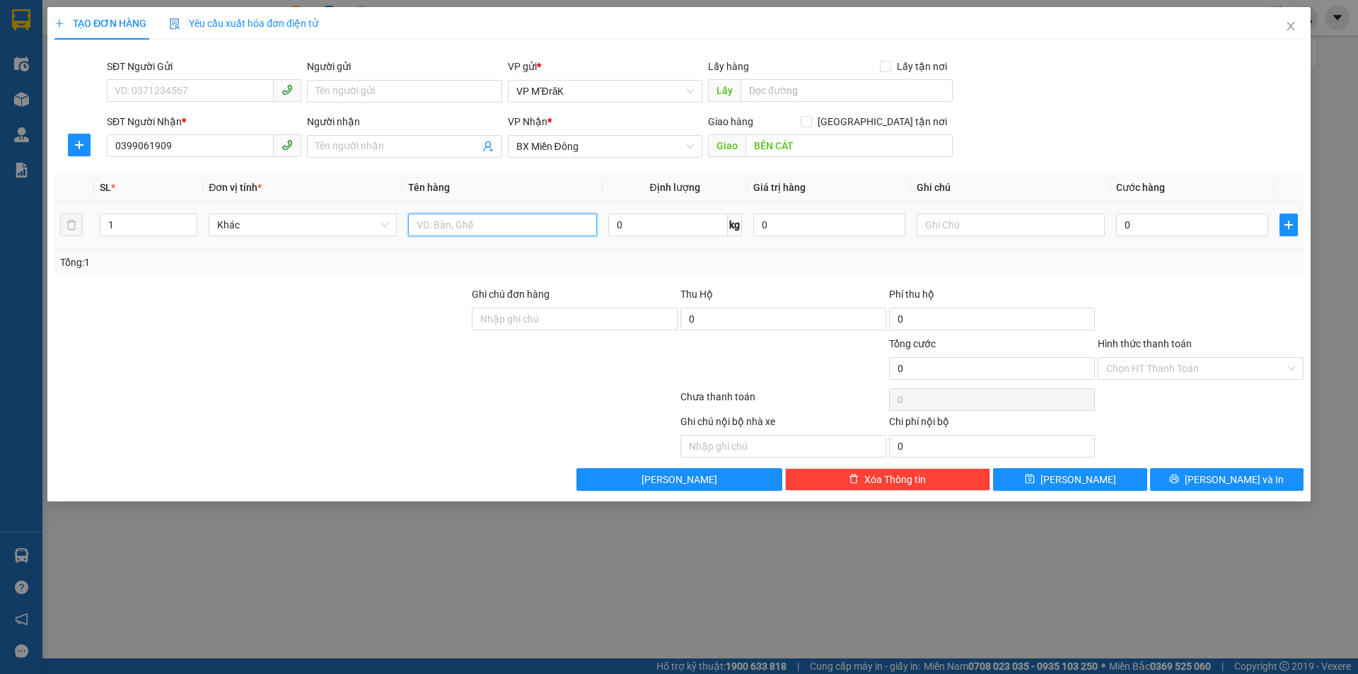
click at [419, 226] on input "text" at bounding box center [502, 225] width 188 height 23
type input "1 BAO"
click at [1161, 224] on input "0" at bounding box center [1192, 225] width 152 height 23
type input "7"
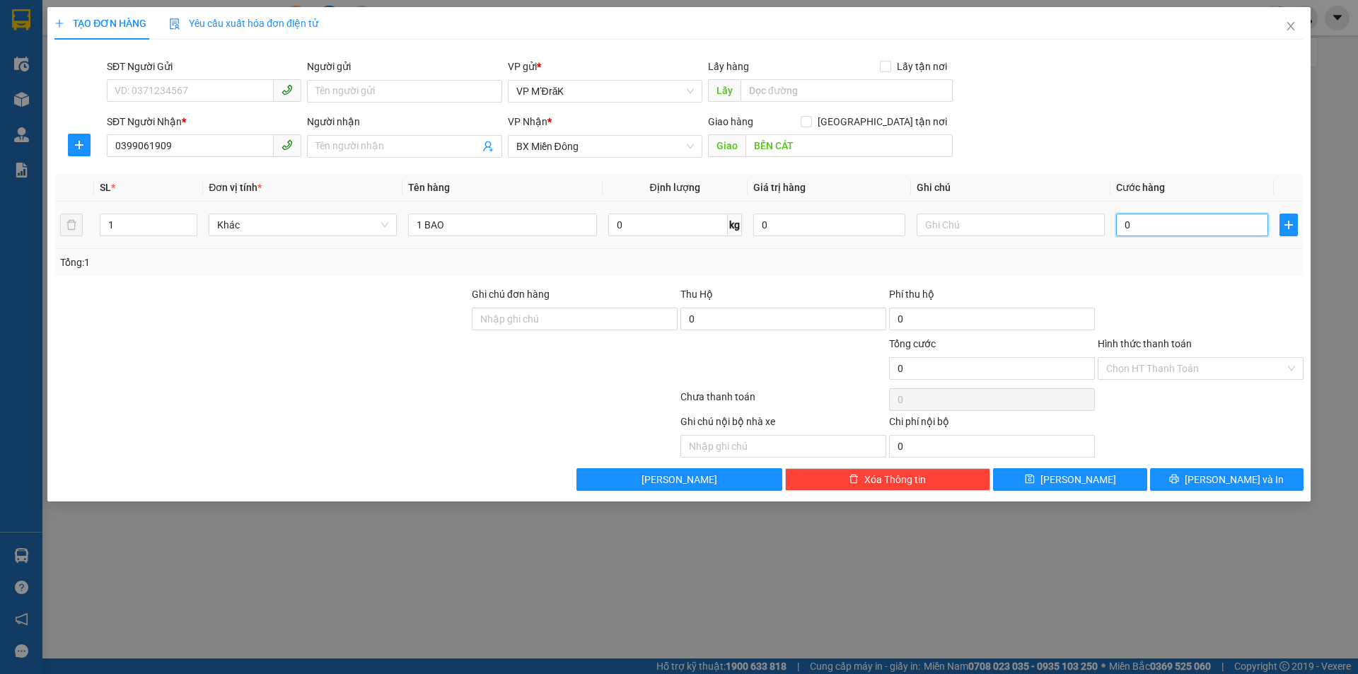
type input "7"
type input "70"
type input "700"
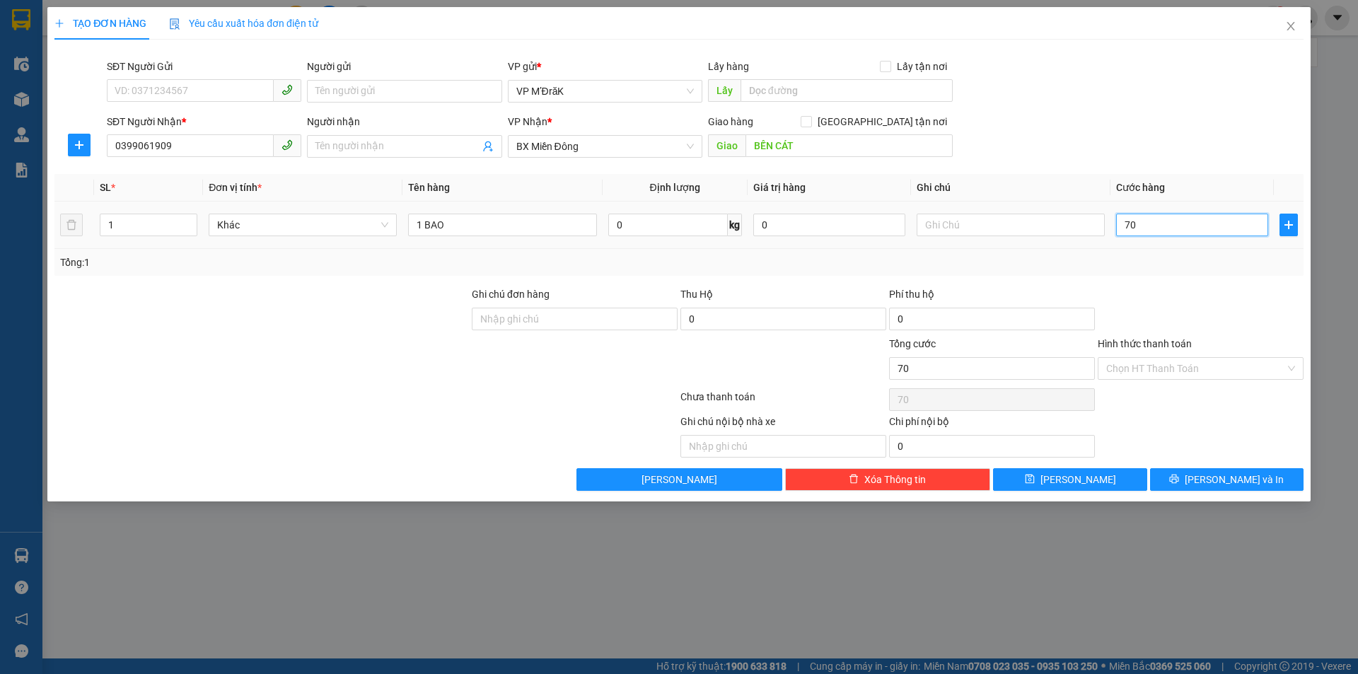
type input "700"
type input "7.000"
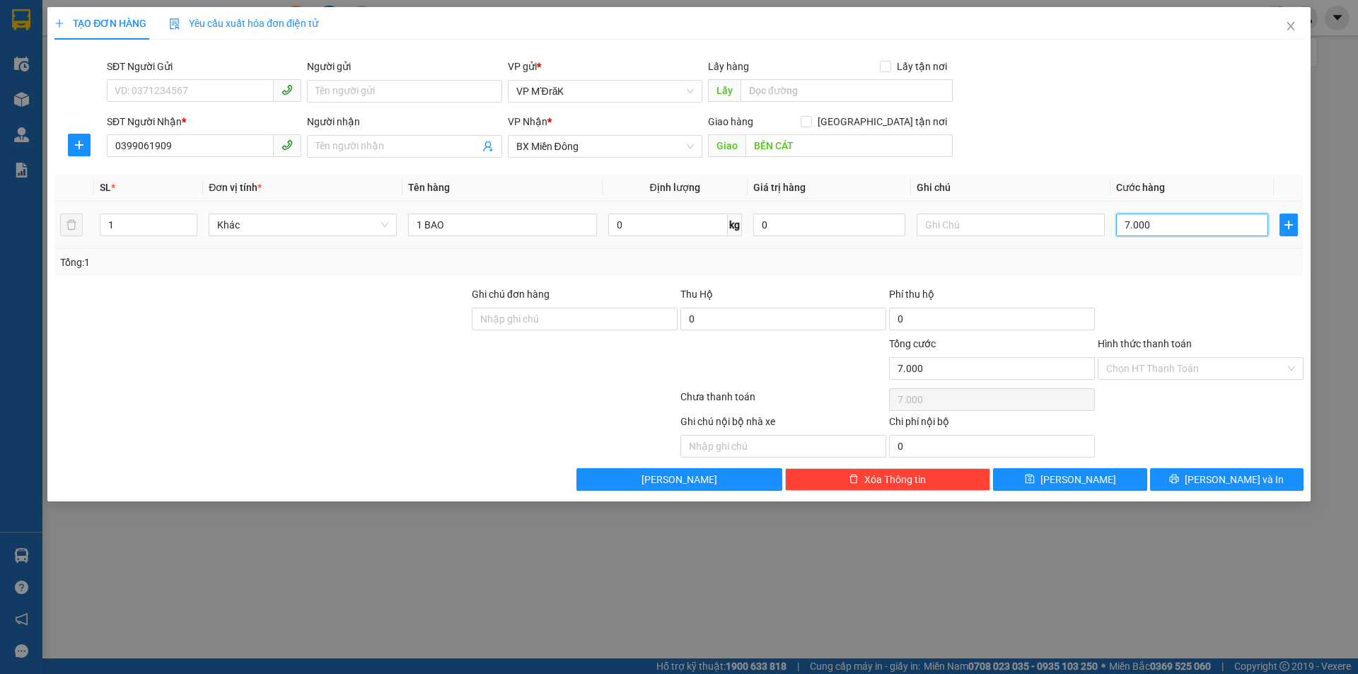
type input "70.000"
click at [1195, 473] on button "Lưu và In" at bounding box center [1226, 479] width 153 height 23
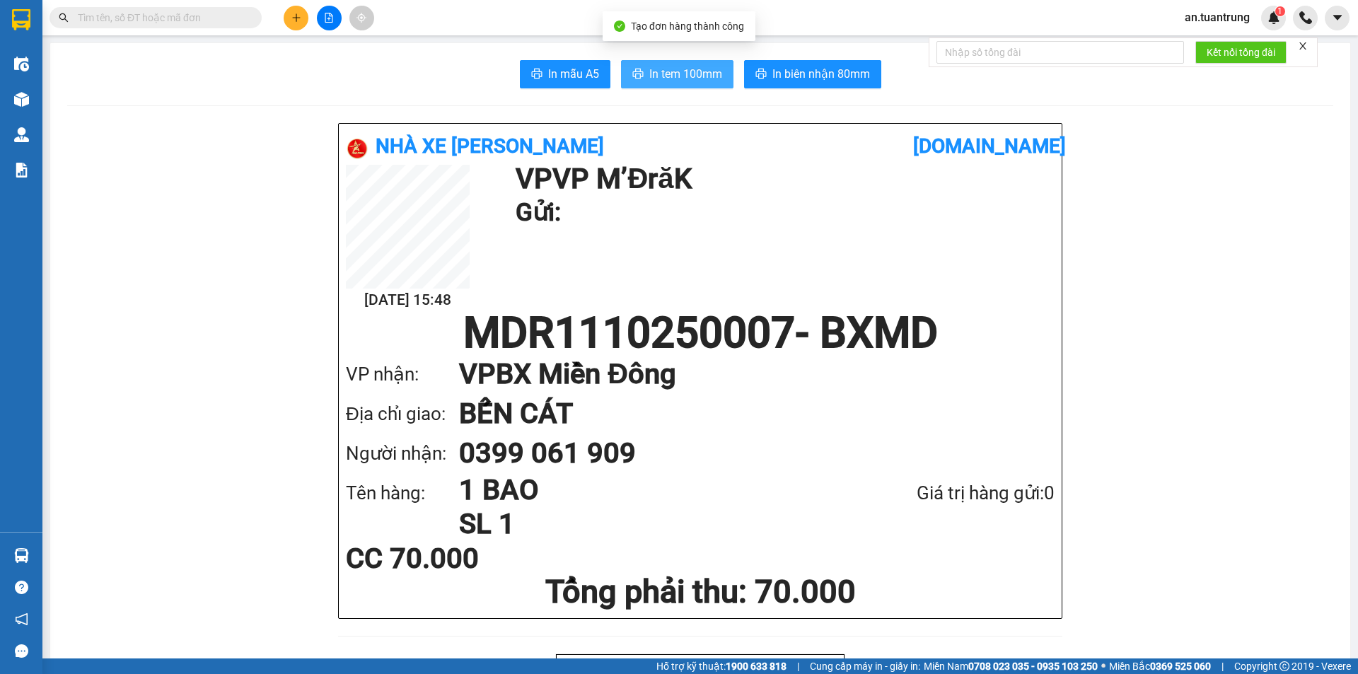
click at [632, 77] on icon "printer" at bounding box center [637, 73] width 11 height 11
click at [283, 28] on div at bounding box center [329, 18] width 106 height 25
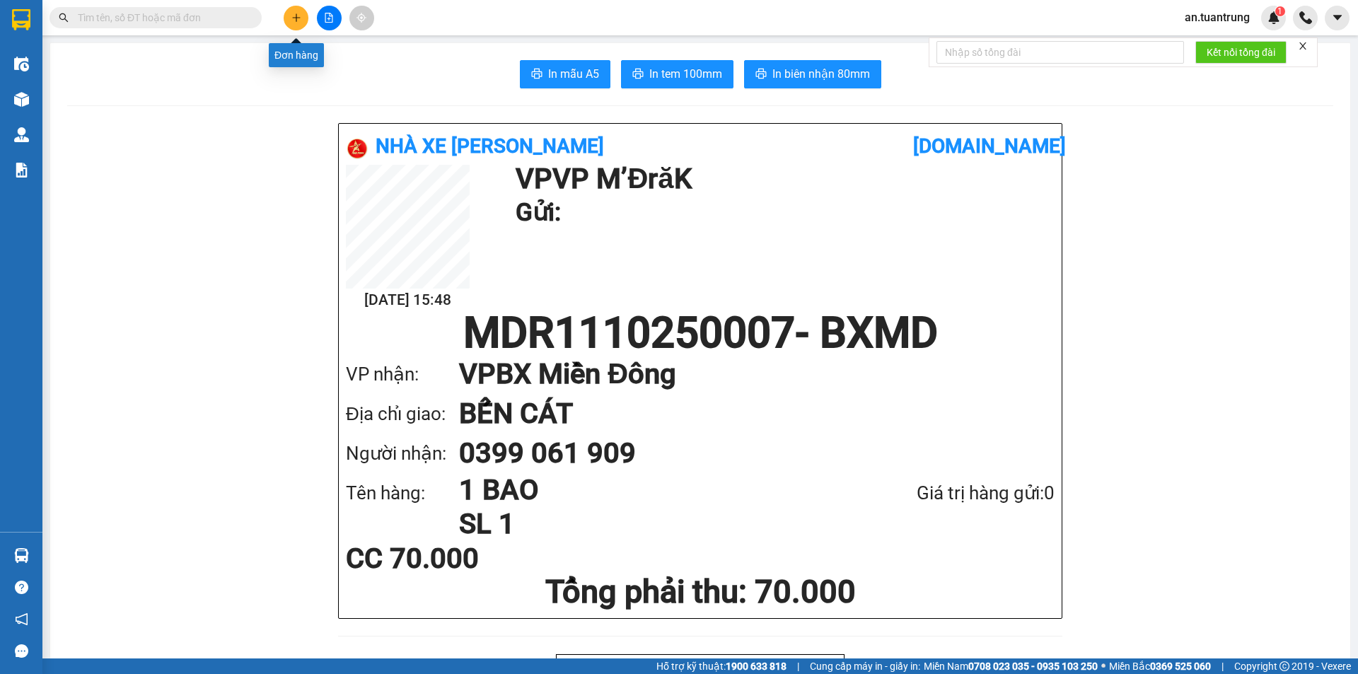
click at [292, 21] on icon "plus" at bounding box center [296, 18] width 10 height 10
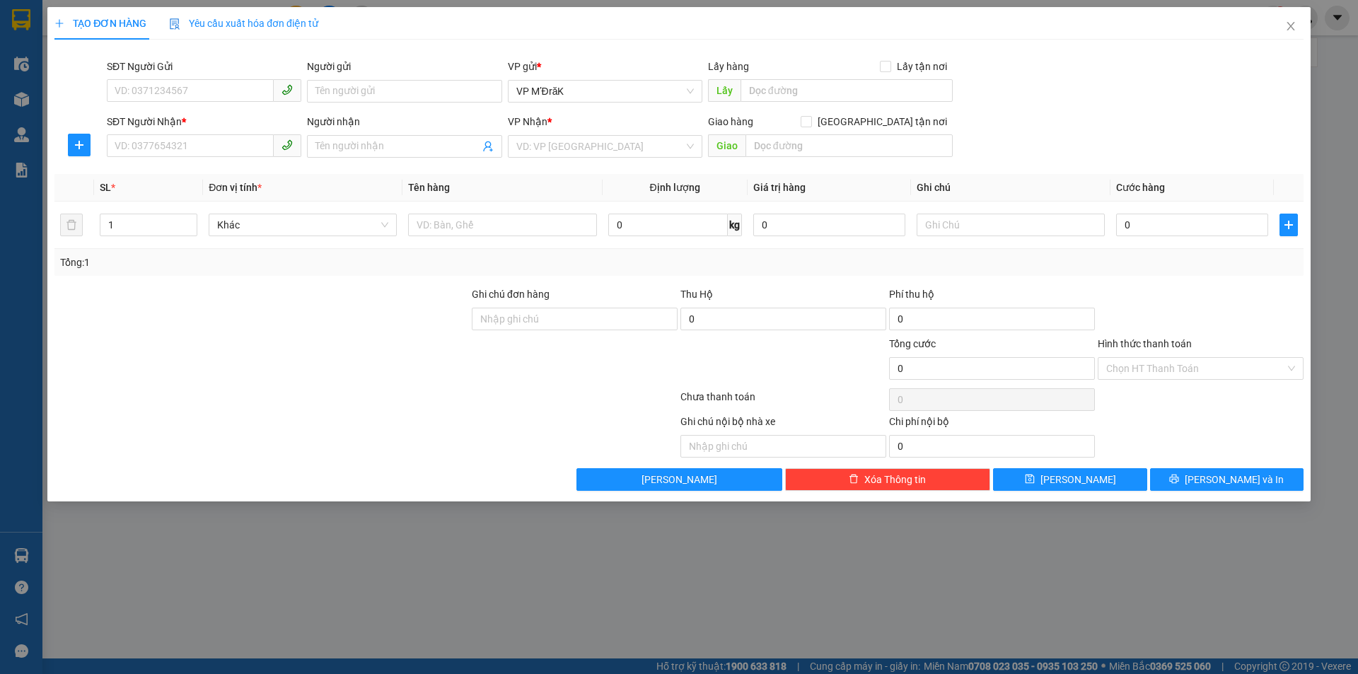
click at [178, 133] on div "SĐT Người Nhận *" at bounding box center [204, 124] width 195 height 21
click at [175, 144] on input "SĐT Người Nhận *" at bounding box center [190, 145] width 167 height 23
type input "0968100390"
click at [567, 141] on input "search" at bounding box center [600, 146] width 168 height 21
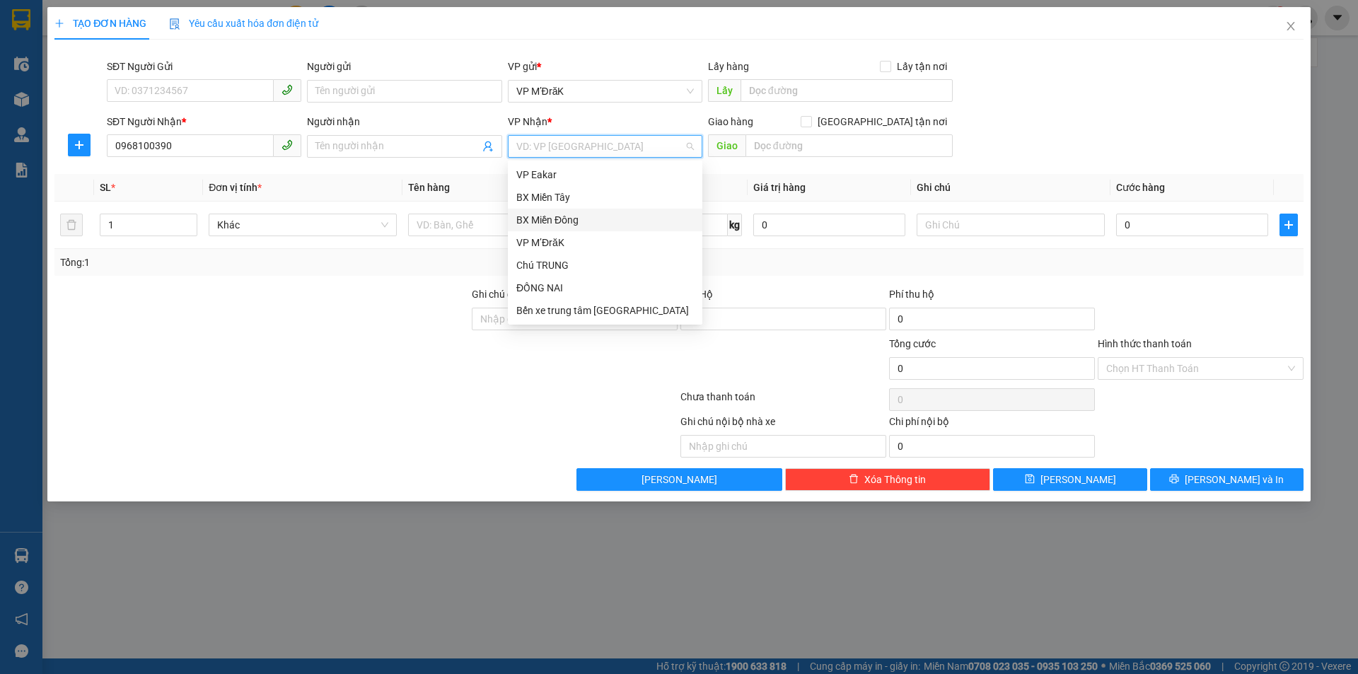
click at [547, 222] on div "BX Miền Đông" at bounding box center [605, 220] width 178 height 16
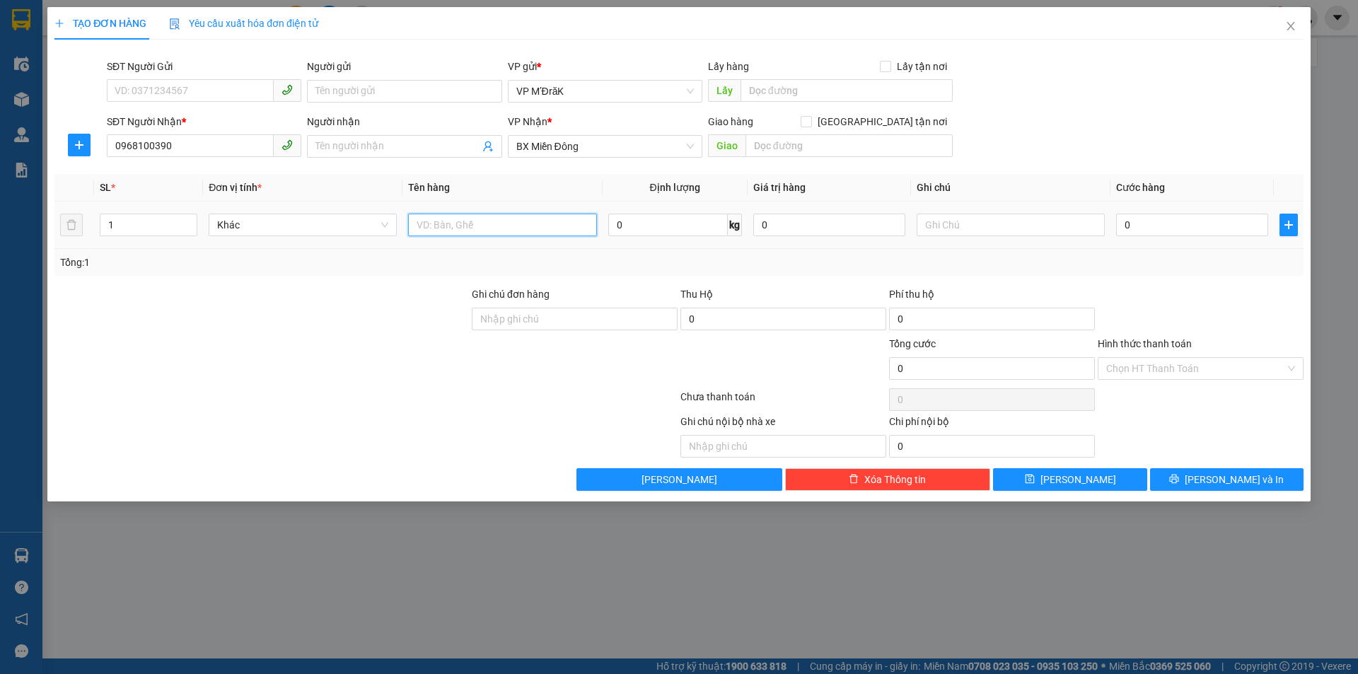
click at [426, 227] on input "text" at bounding box center [502, 225] width 188 height 23
type input "1T"
click at [1172, 234] on input "0" at bounding box center [1192, 225] width 152 height 23
type input "1"
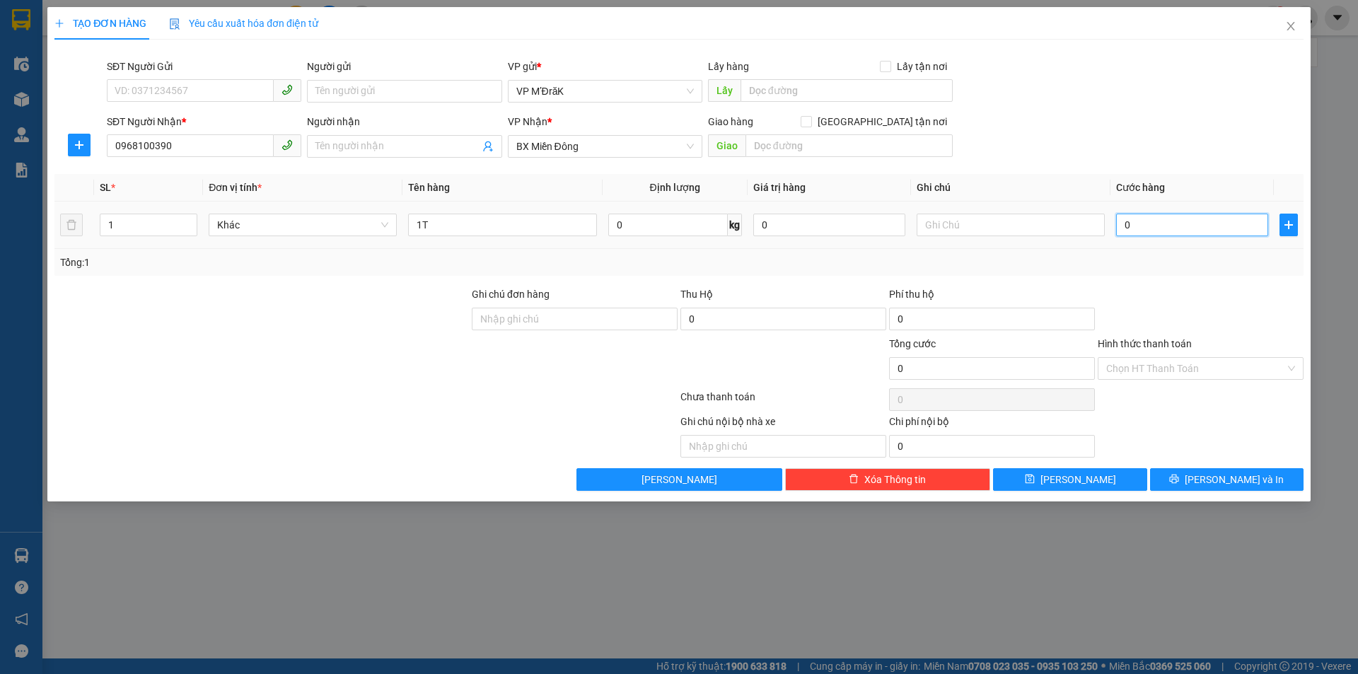
type input "1"
type input "10"
type input "100"
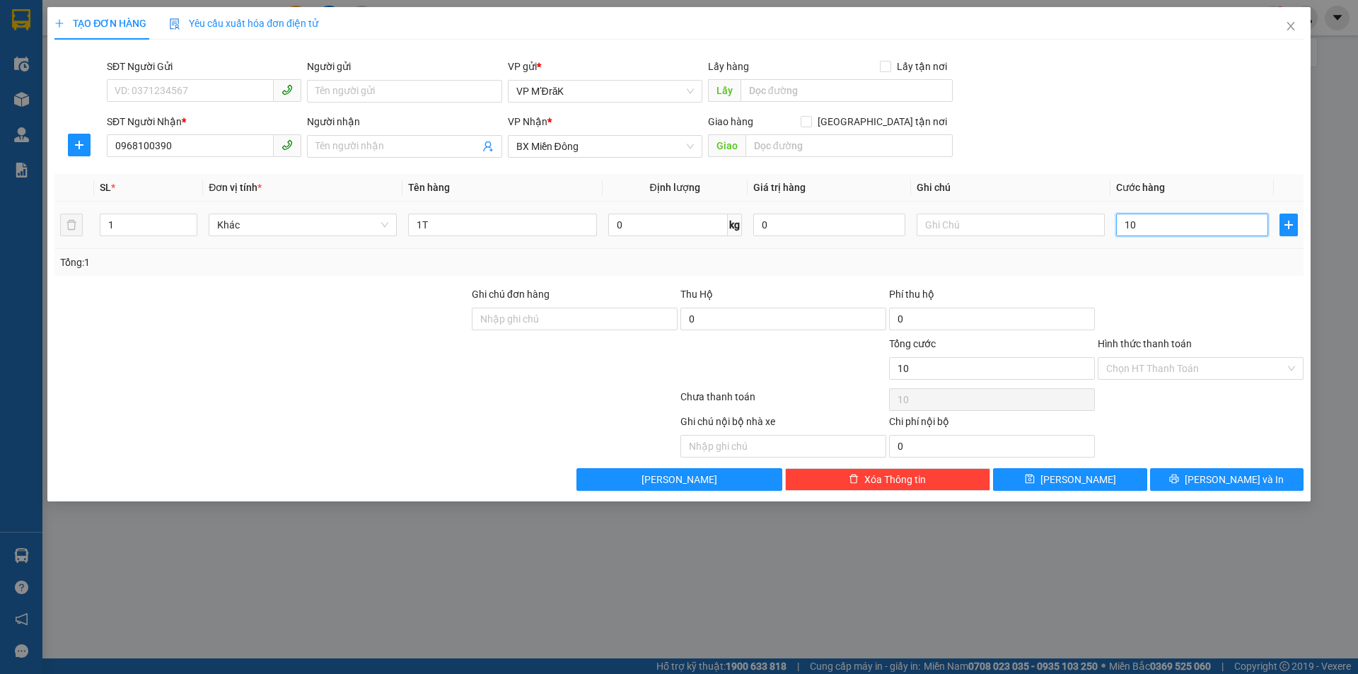
type input "100"
type input "1.000"
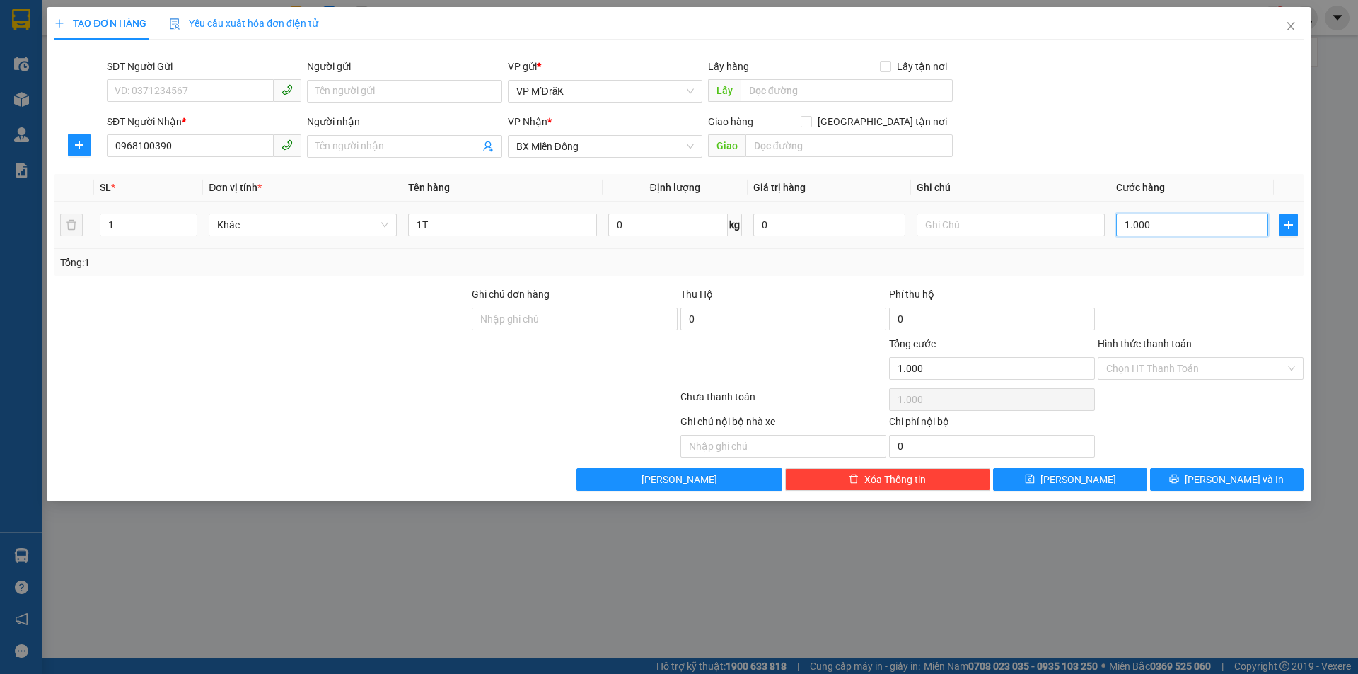
type input "10.000"
type input "100.000"
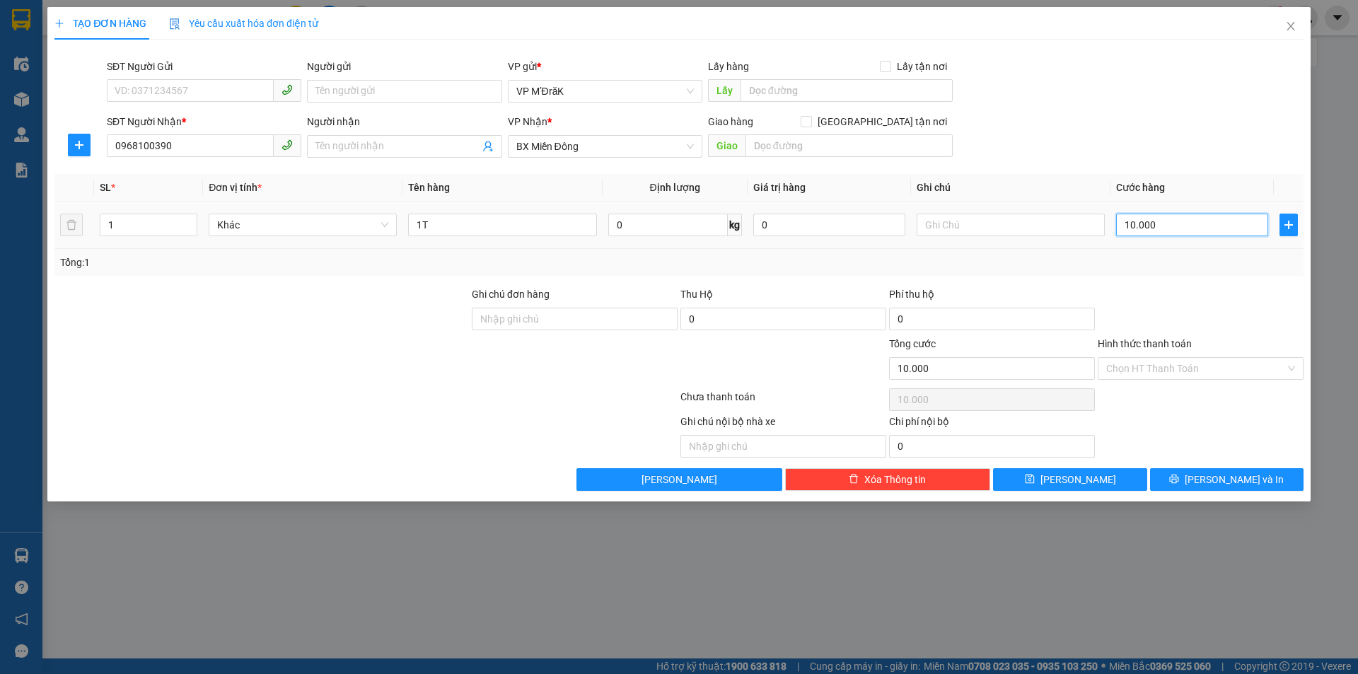
type input "100.000"
click at [1184, 369] on input "Hình thức thanh toán" at bounding box center [1195, 368] width 179 height 21
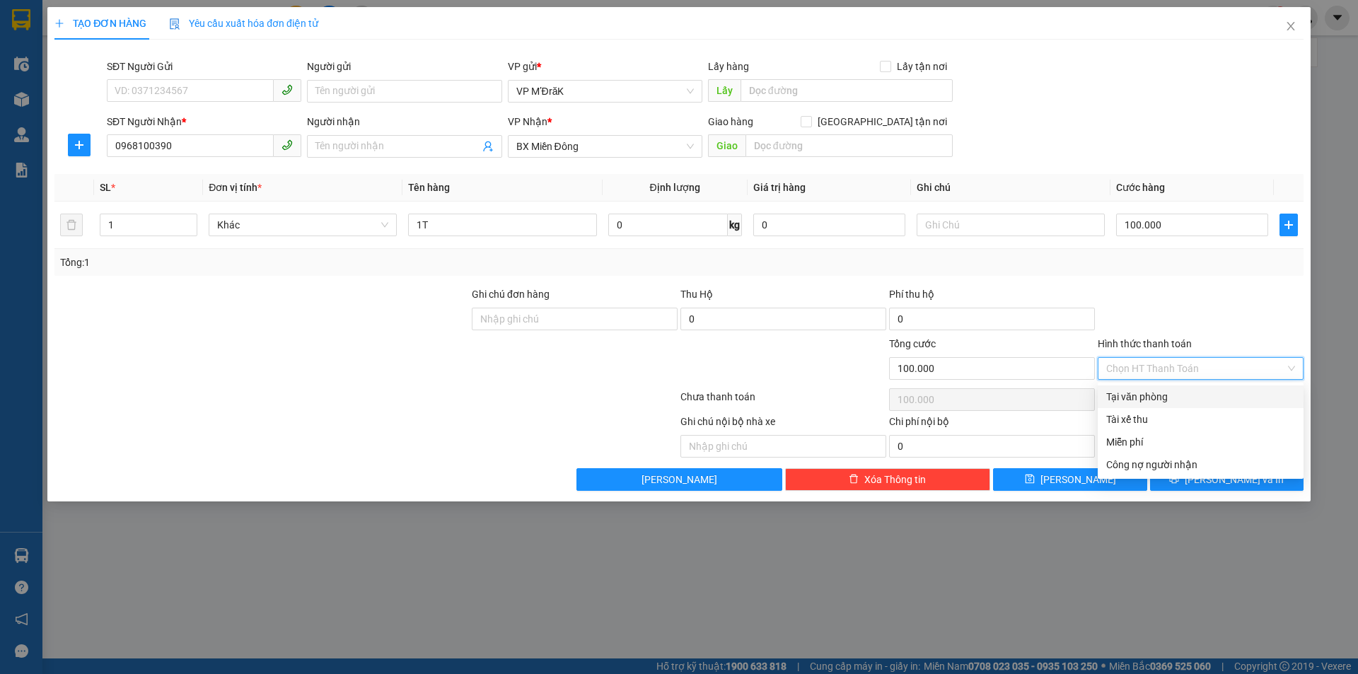
drag, startPoint x: 1178, startPoint y: 395, endPoint x: 1197, endPoint y: 293, distance: 104.3
click at [1197, 293] on div "Transit Pickup Surcharge Ids Transit Deliver Surcharge Ids Transit Deliver Surc…" at bounding box center [678, 271] width 1249 height 440
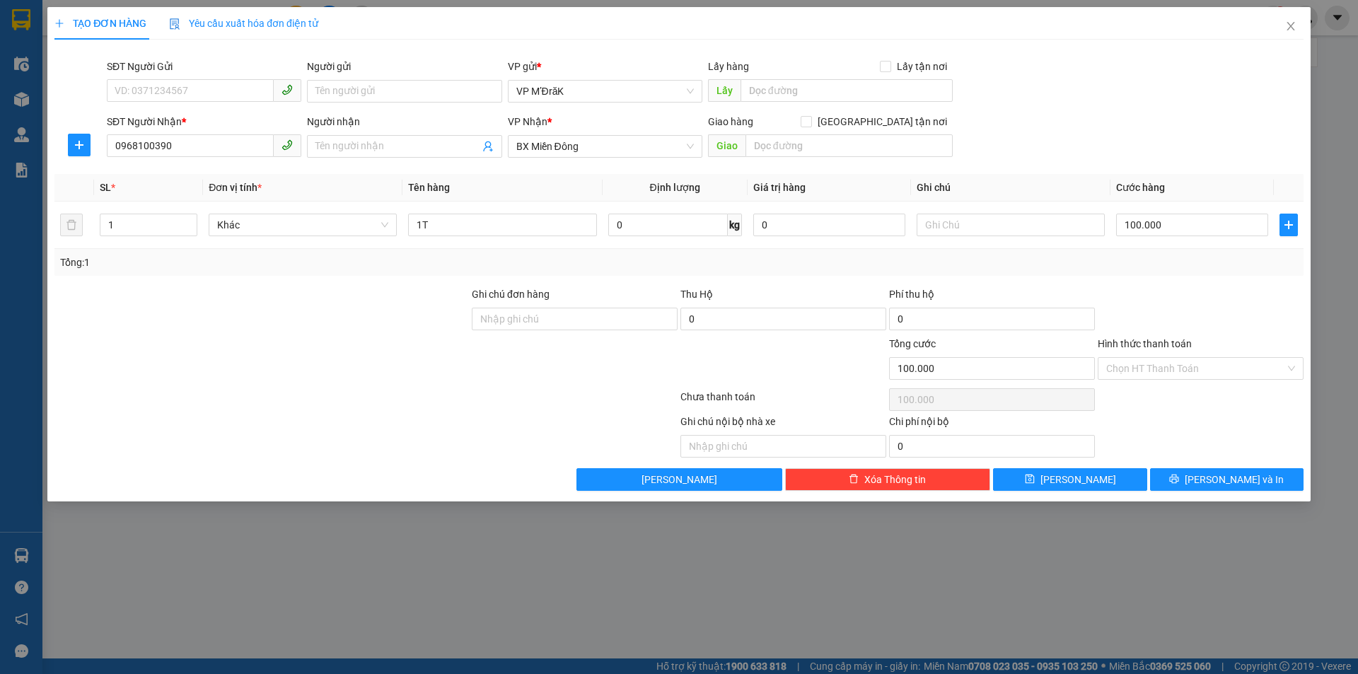
click at [1197, 293] on div at bounding box center [1200, 311] width 209 height 50
drag, startPoint x: 1224, startPoint y: 469, endPoint x: 1221, endPoint y: 479, distance: 10.5
click at [1222, 477] on button "Lưu và In" at bounding box center [1226, 479] width 153 height 23
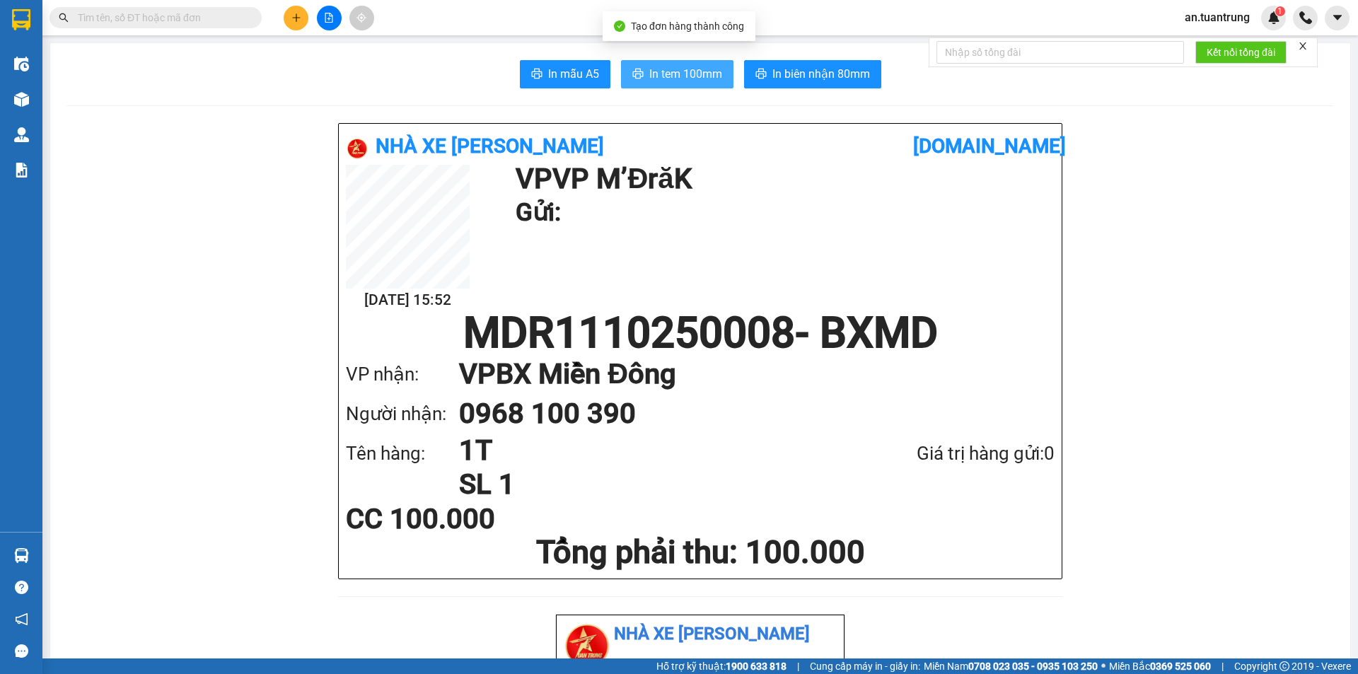
click at [705, 79] on span "In tem 100mm" at bounding box center [685, 74] width 73 height 18
click at [299, 23] on button at bounding box center [296, 18] width 25 height 25
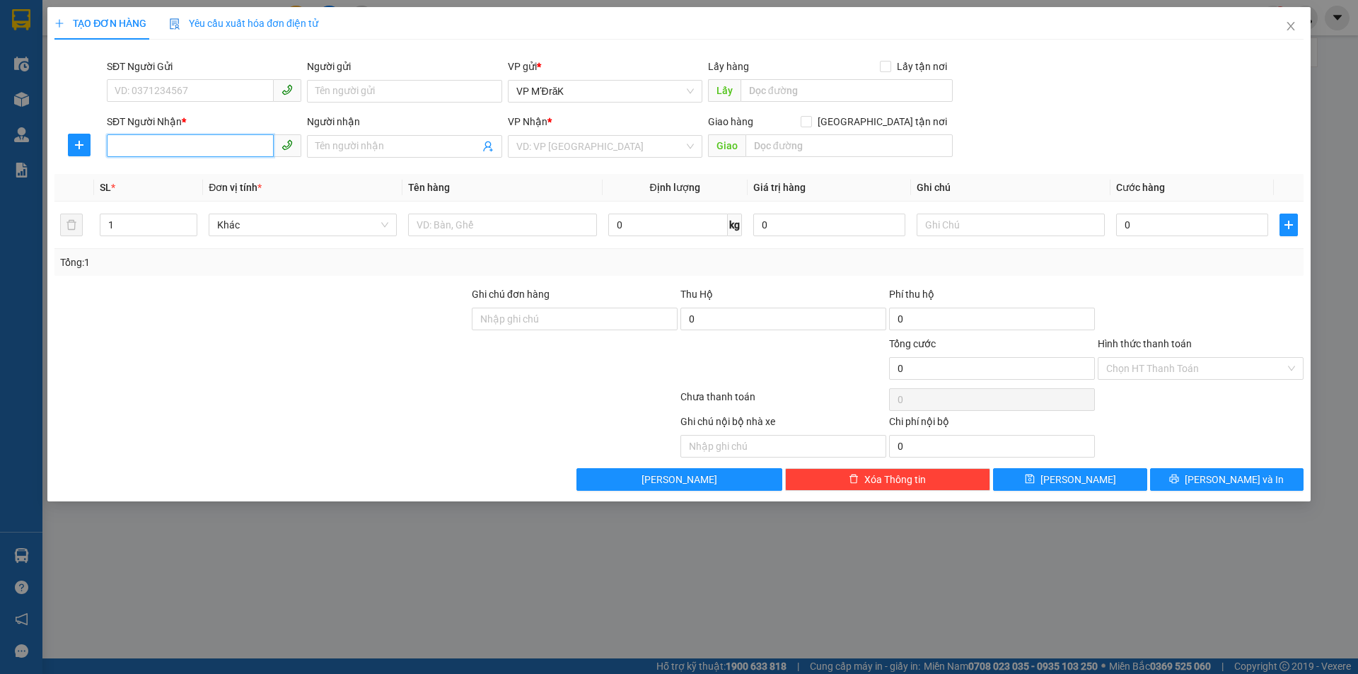
click at [211, 151] on input "SĐT Người Nhận *" at bounding box center [190, 145] width 167 height 23
click at [208, 173] on div "0968124382" at bounding box center [204, 175] width 178 height 16
type input "0968124382"
type input "BẾN CÁT"
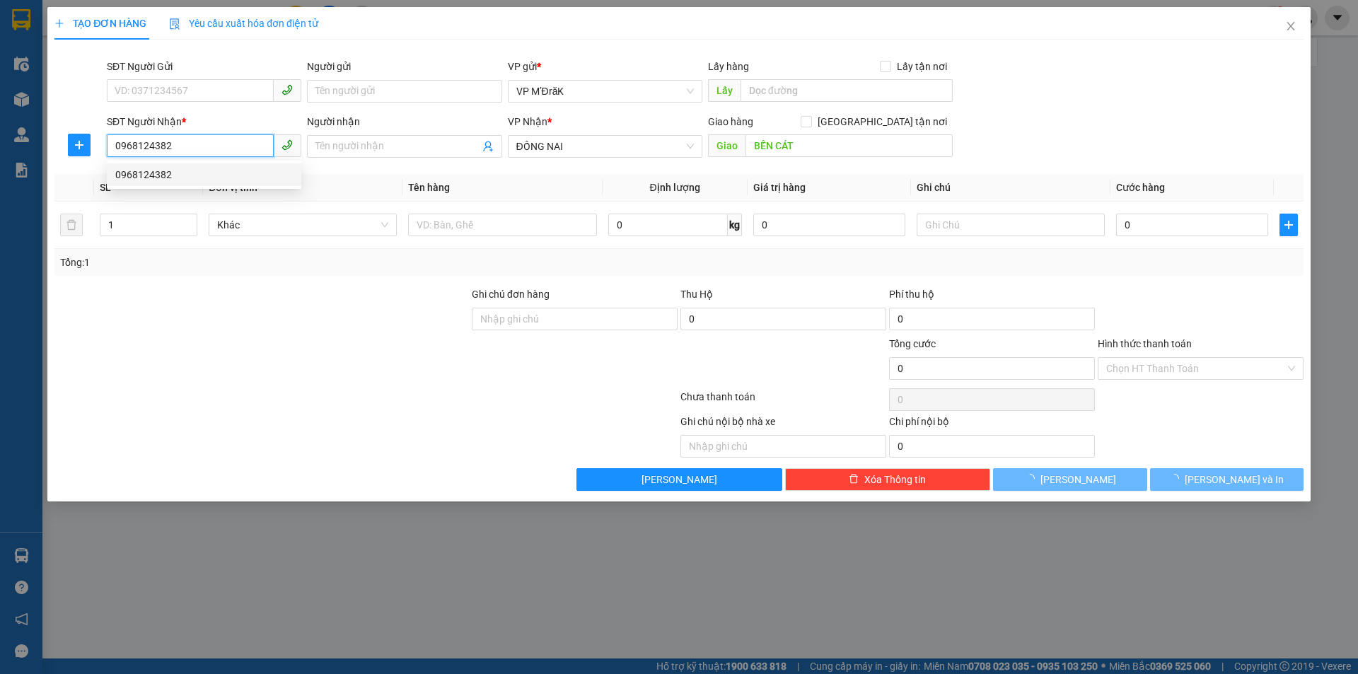
type input "350.000"
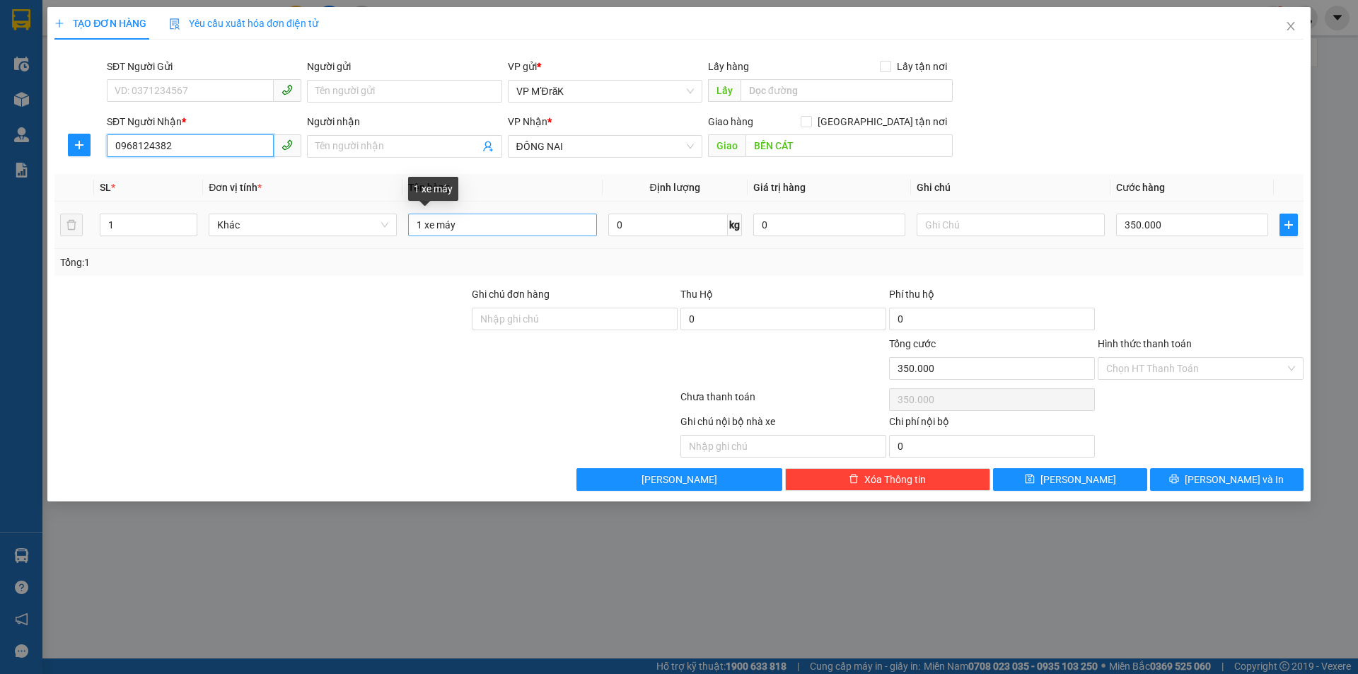
type input "0968124382"
click at [498, 232] on input "1 xe máy" at bounding box center [502, 225] width 188 height 23
type input "1BAO"
click at [1202, 229] on input "350.000" at bounding box center [1192, 225] width 152 height 23
type input "5"
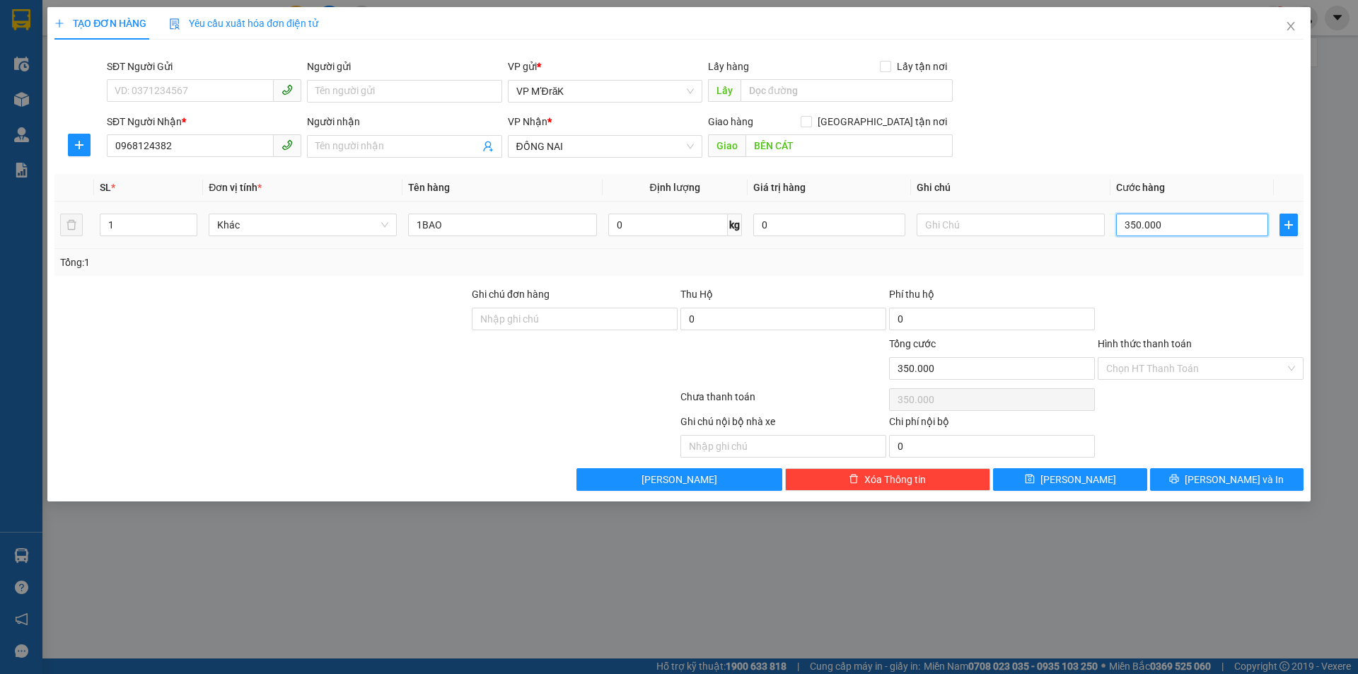
type input "5"
type input "50"
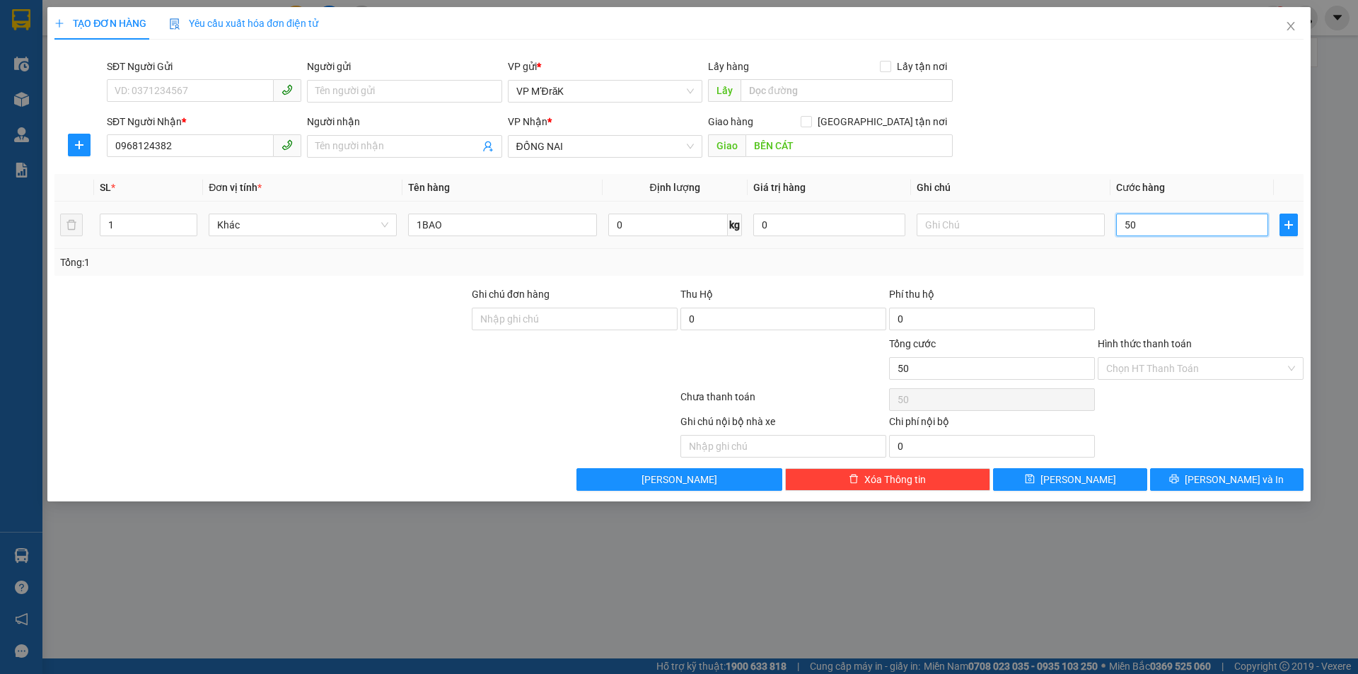
type input "500"
type input "5.000"
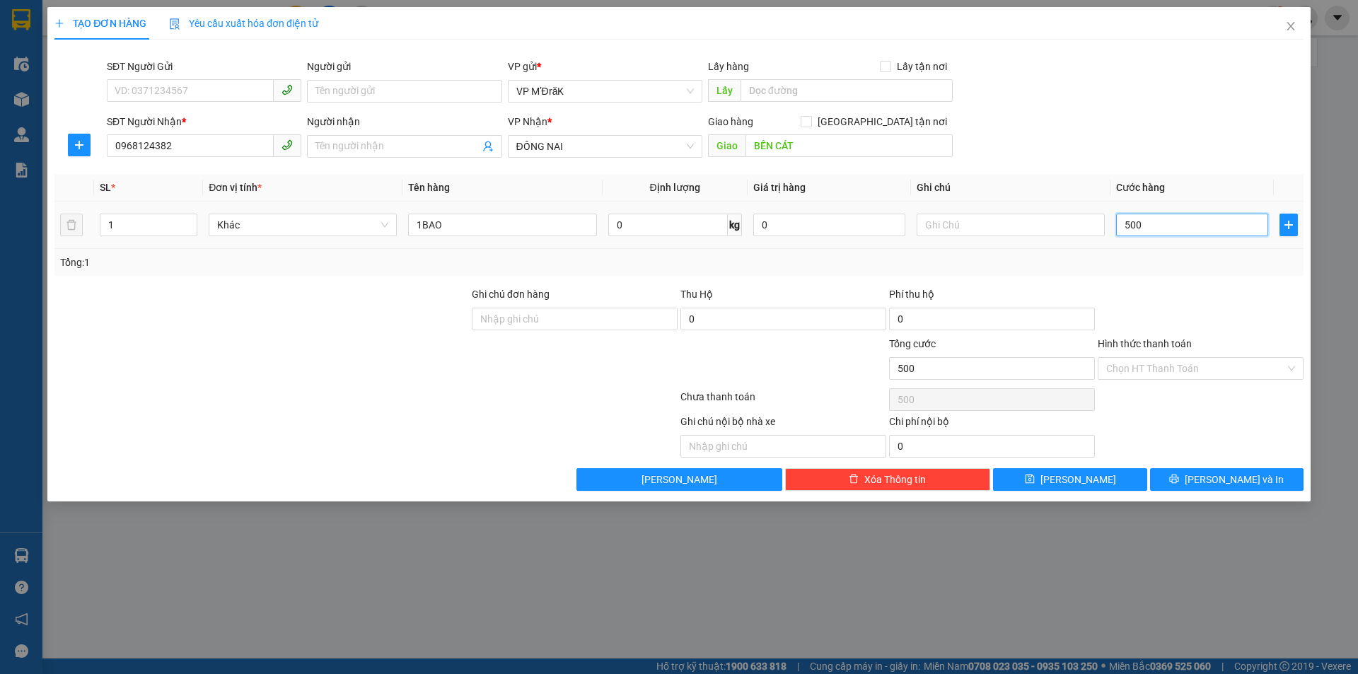
type input "5.000"
type input "50.000"
drag, startPoint x: 1231, startPoint y: 494, endPoint x: 1228, endPoint y: 477, distance: 16.5
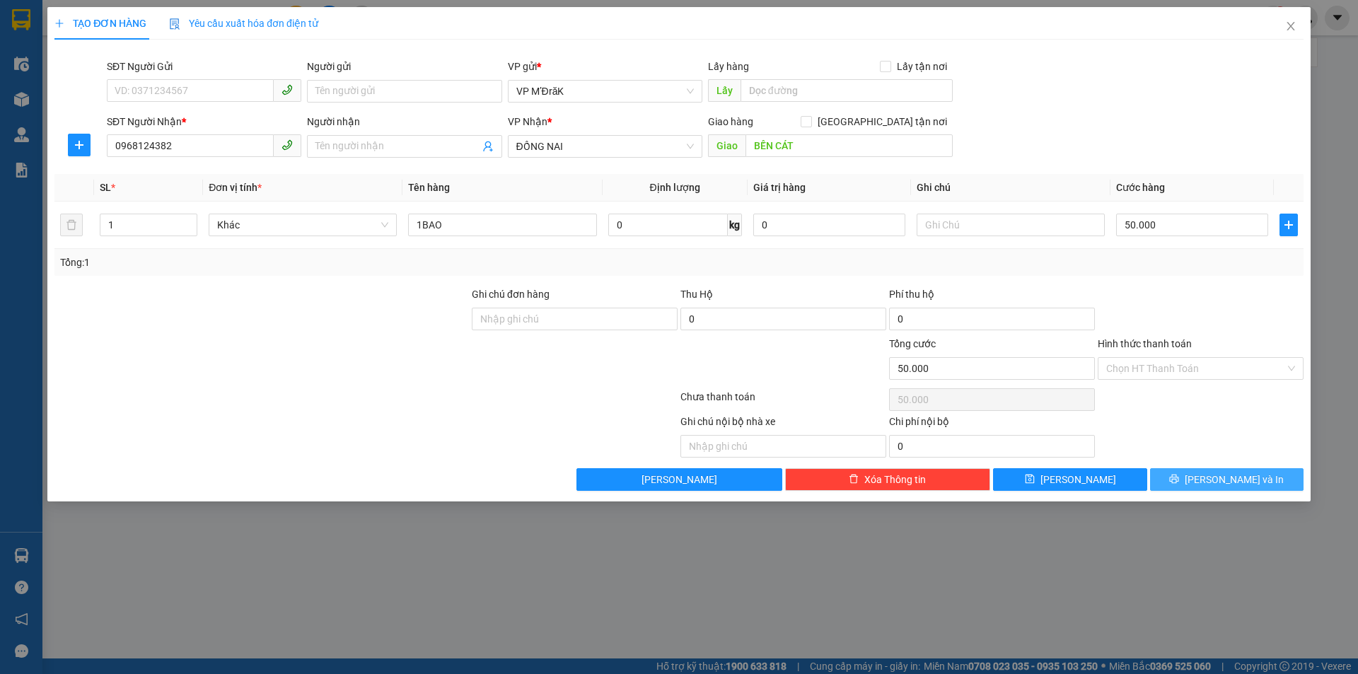
click at [1230, 494] on div "TẠO ĐƠN HÀNG Yêu cầu xuất hóa đơn điện tử Transit Pickup Surcharge Ids Transit …" at bounding box center [678, 254] width 1263 height 494
click at [1227, 477] on span "Lưu và In" at bounding box center [1234, 480] width 99 height 16
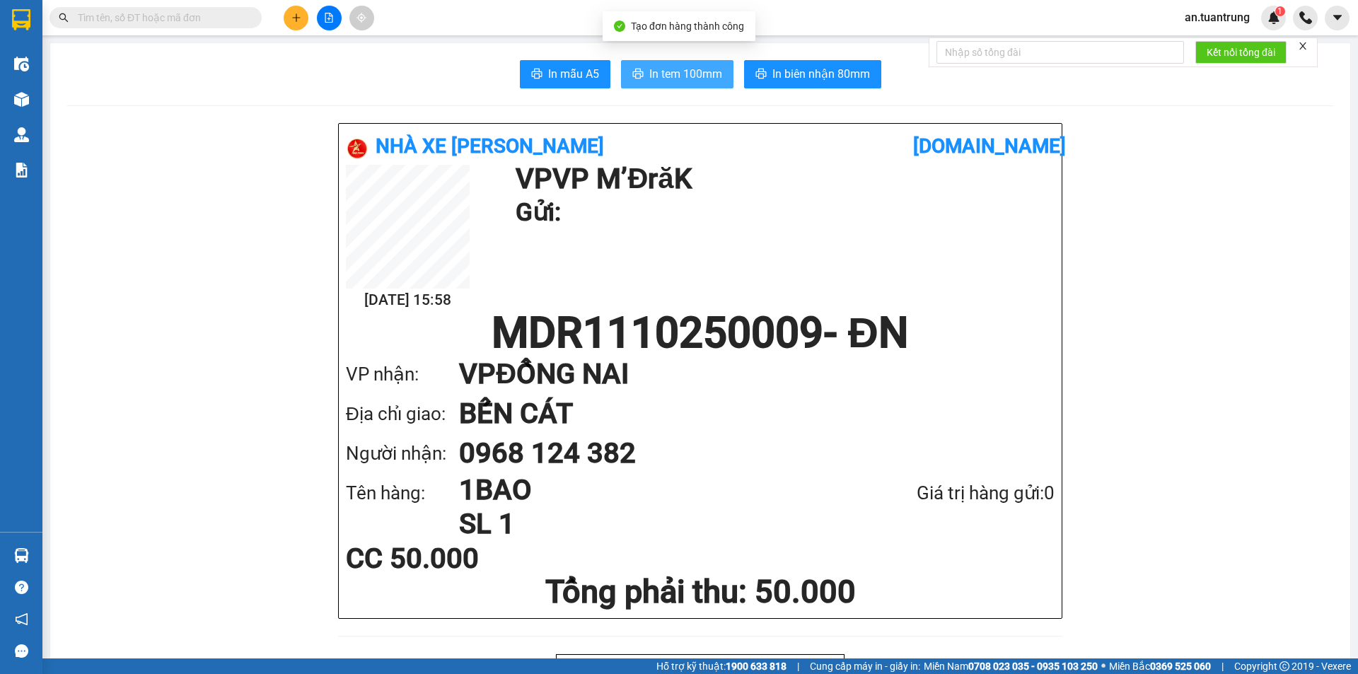
click at [659, 69] on span "In tem 100mm" at bounding box center [685, 74] width 73 height 18
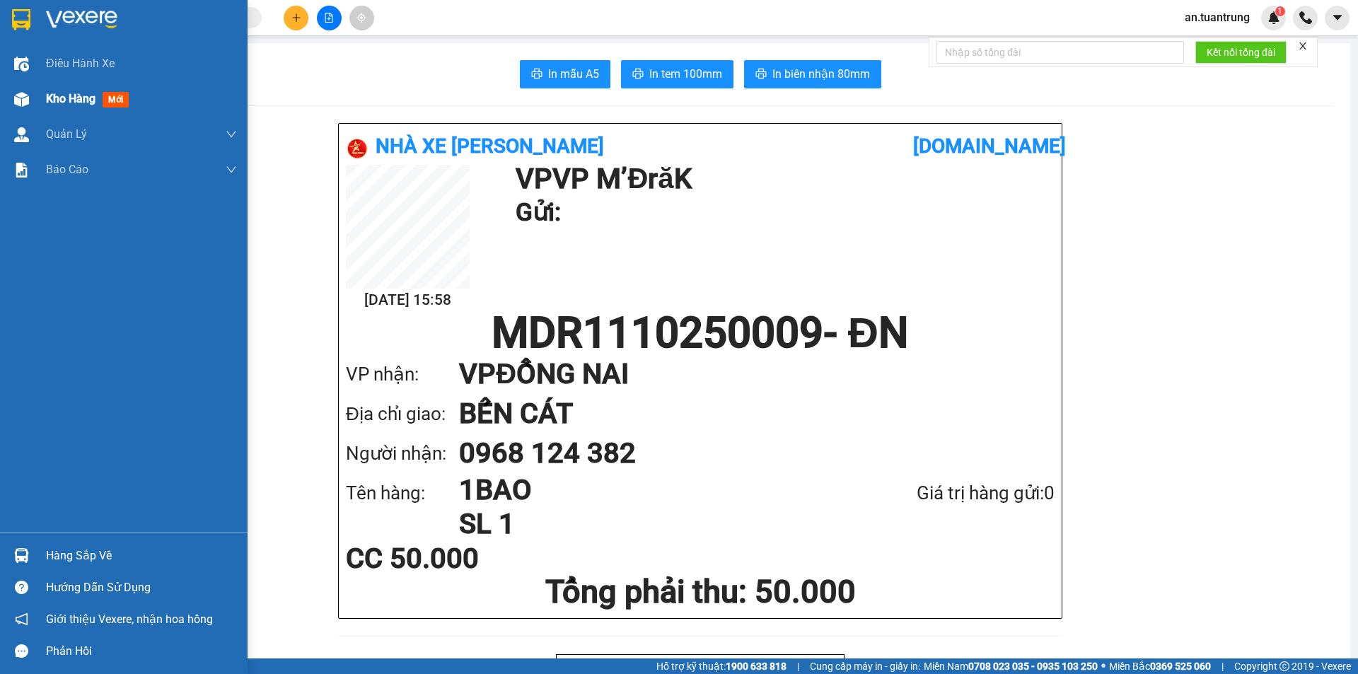
click at [76, 104] on span "Kho hàng" at bounding box center [71, 98] width 50 height 13
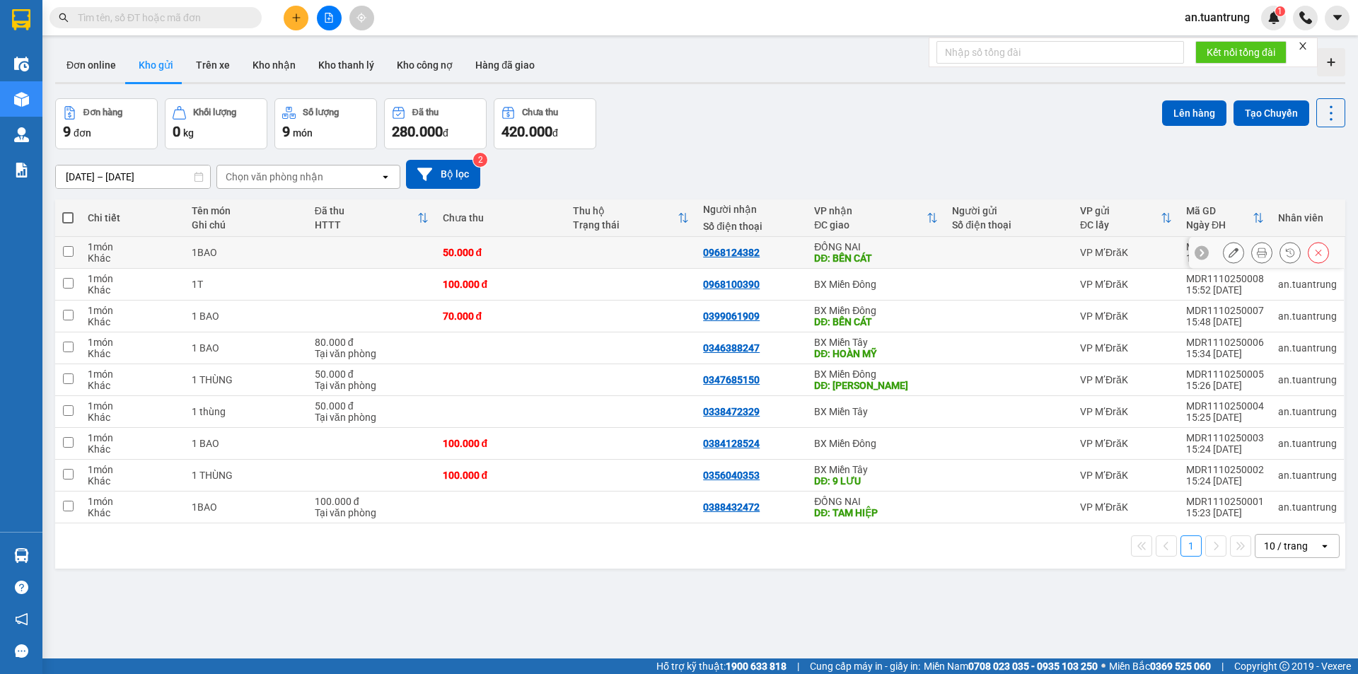
click at [1224, 250] on button at bounding box center [1234, 252] width 20 height 25
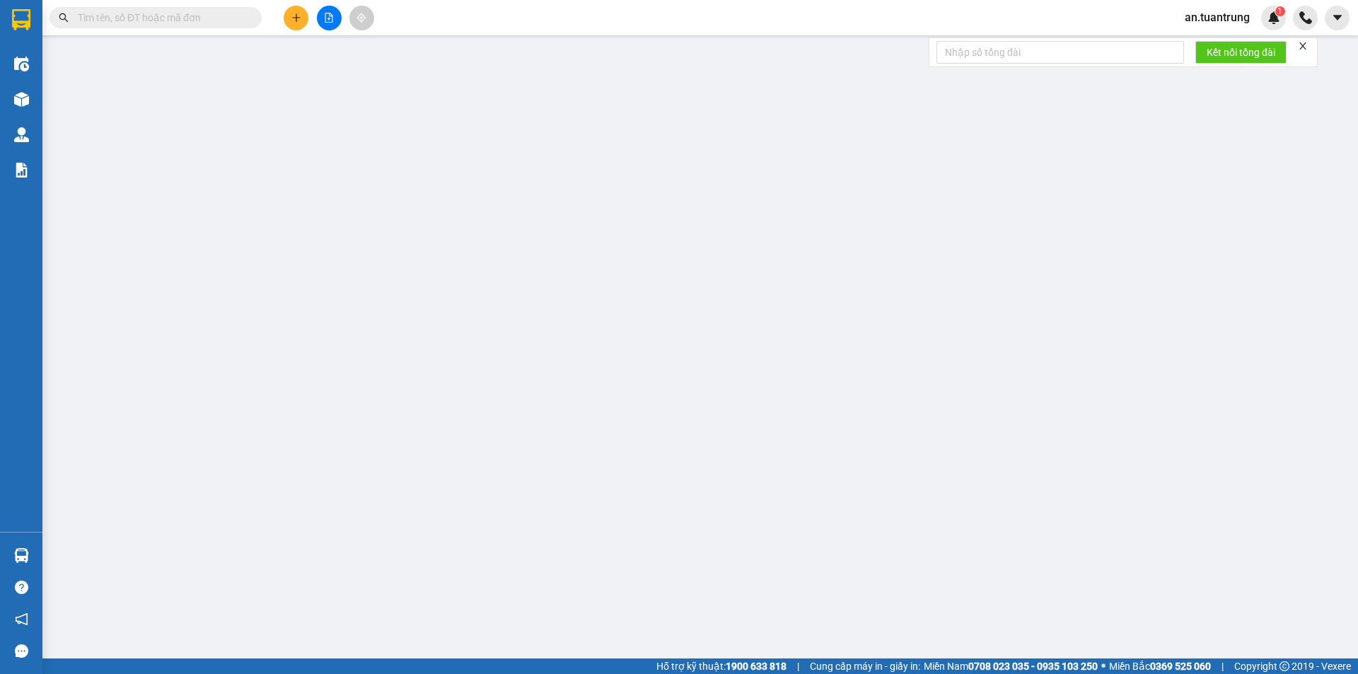
type input "0968124382"
type input "BẾN CÁT"
type input "0"
type input "50.000"
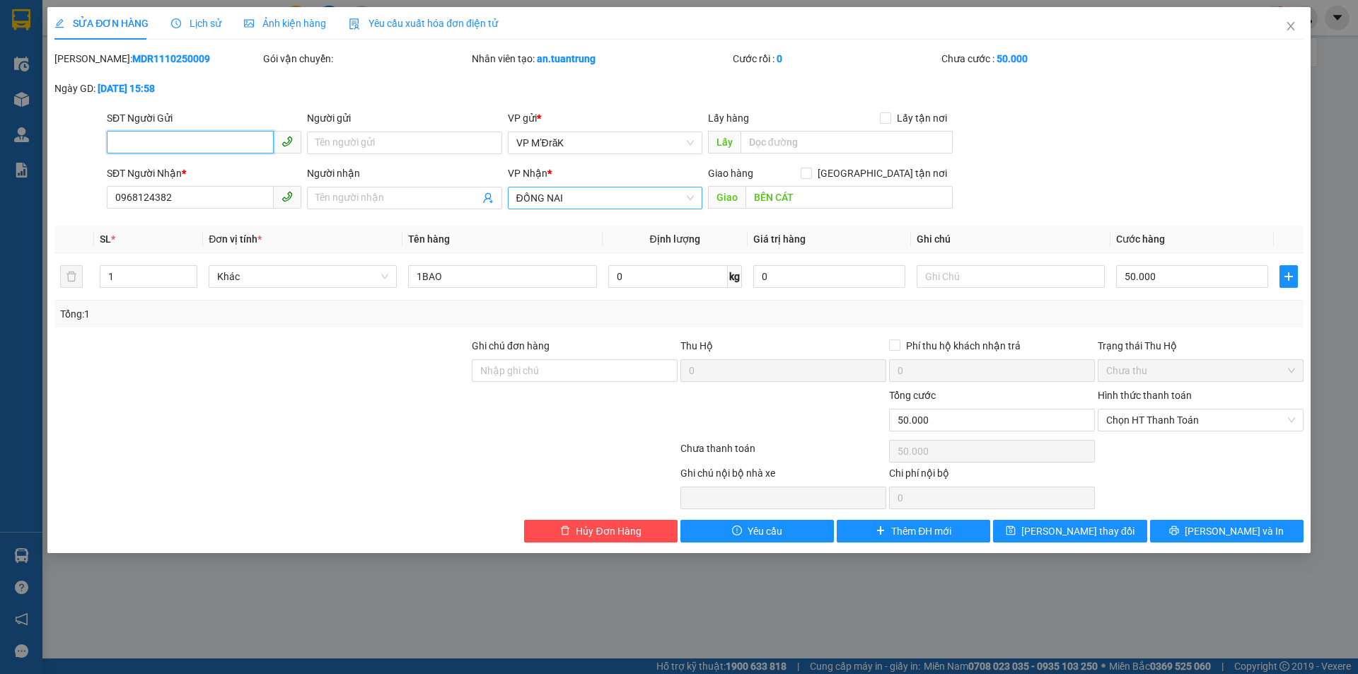
click at [562, 195] on span "ĐỒNG NAI" at bounding box center [605, 197] width 178 height 21
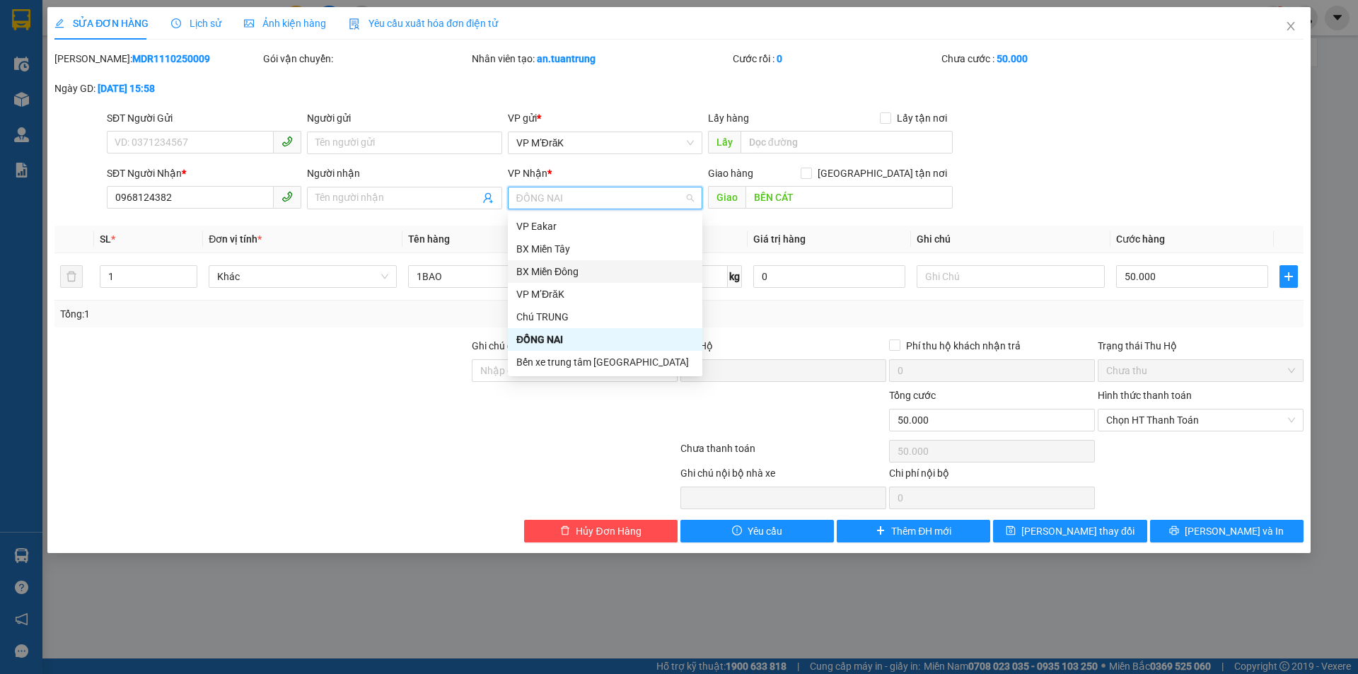
drag, startPoint x: 569, startPoint y: 268, endPoint x: 600, endPoint y: 177, distance: 96.6
click at [568, 269] on div "BX Miền Đông" at bounding box center [605, 272] width 178 height 16
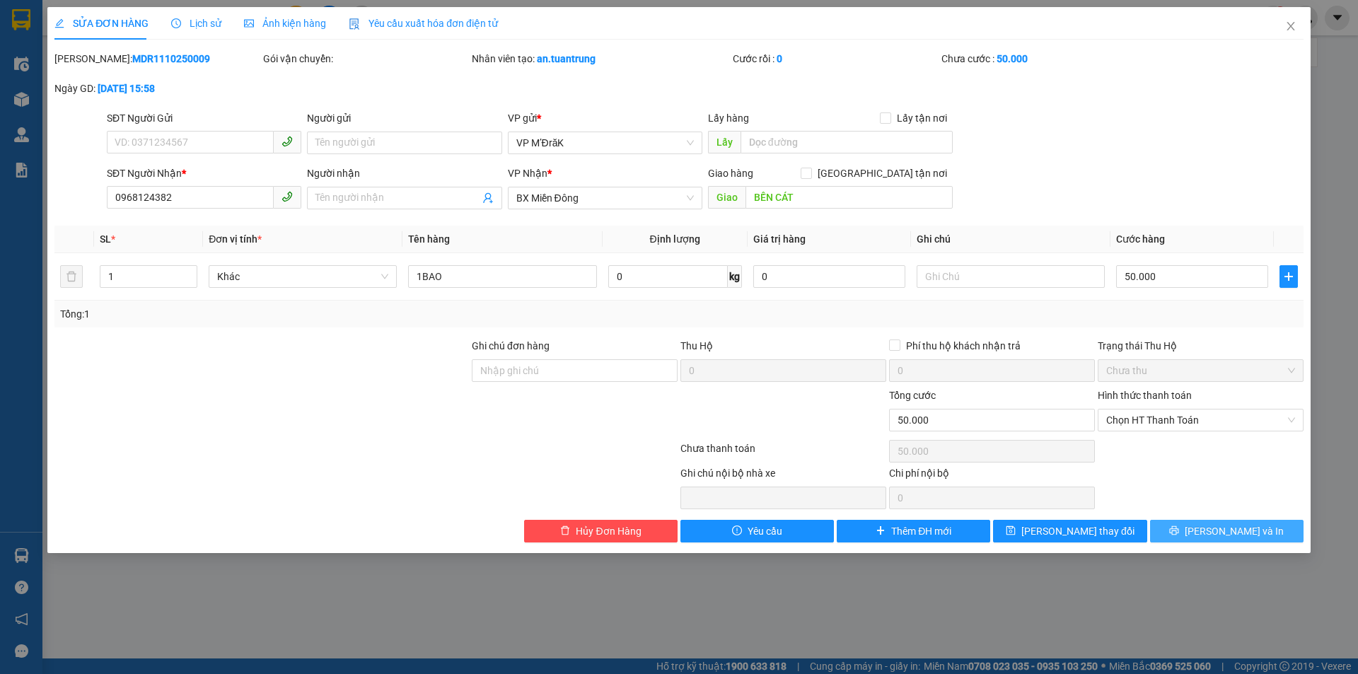
click at [1229, 535] on span "Lưu và In" at bounding box center [1234, 531] width 99 height 16
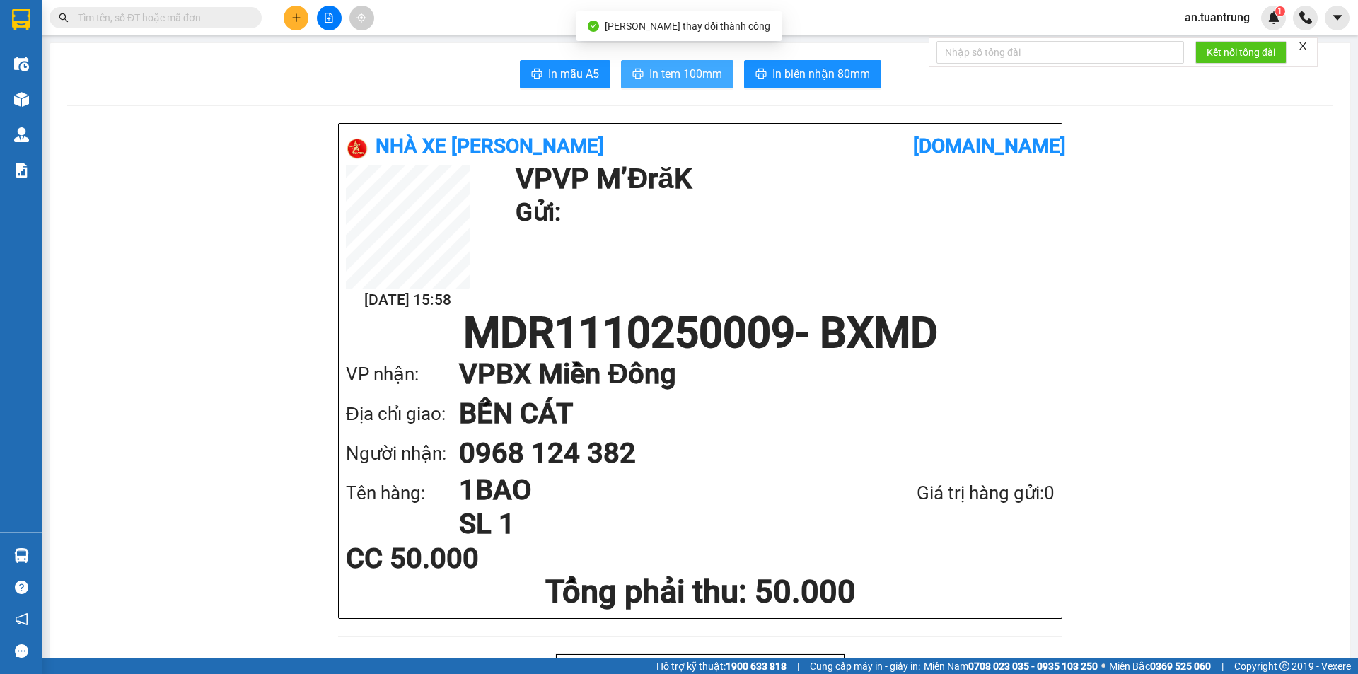
click at [660, 76] on span "In tem 100mm" at bounding box center [685, 74] width 73 height 18
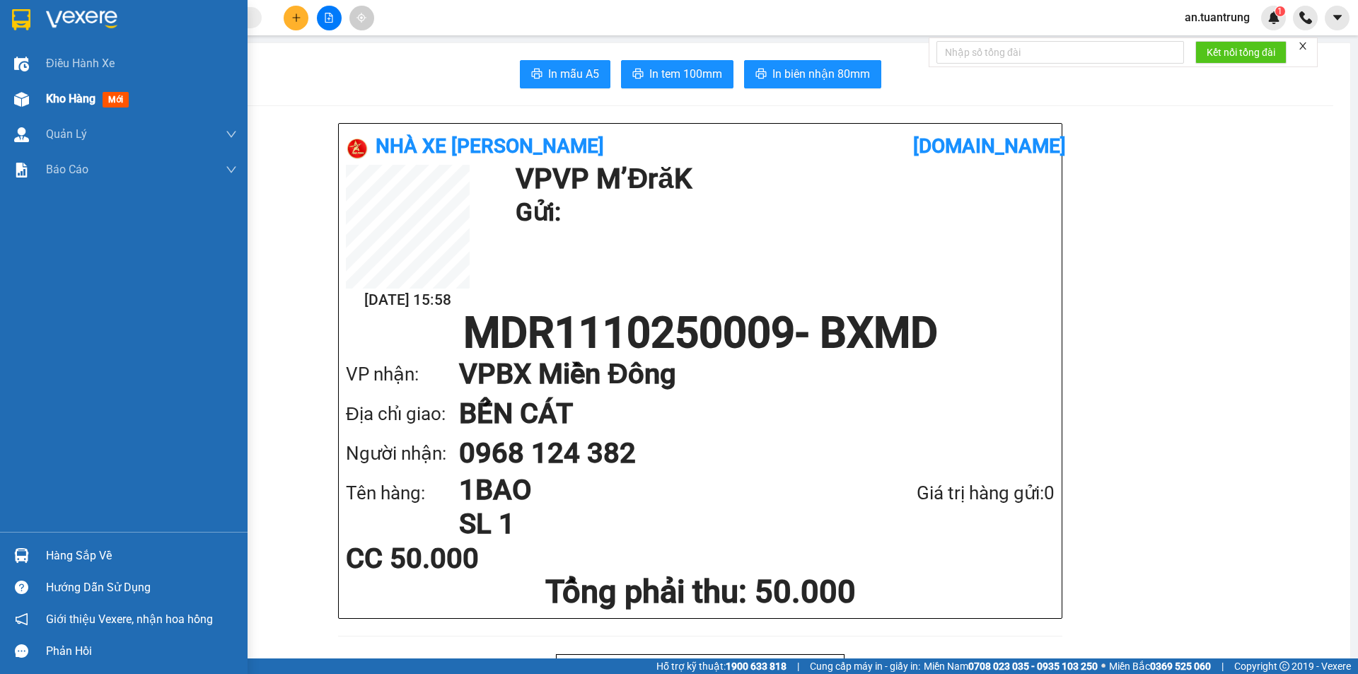
click at [83, 103] on span "Kho hàng" at bounding box center [71, 98] width 50 height 13
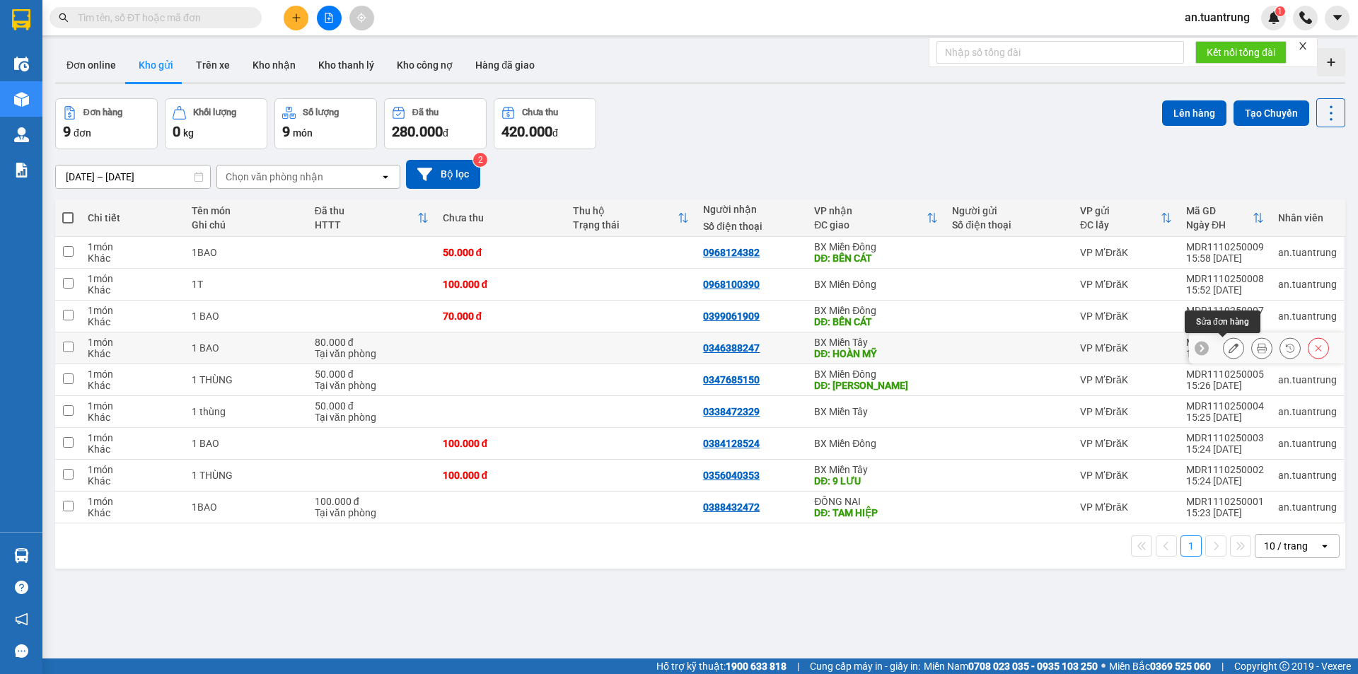
click at [1229, 349] on icon at bounding box center [1234, 348] width 10 height 10
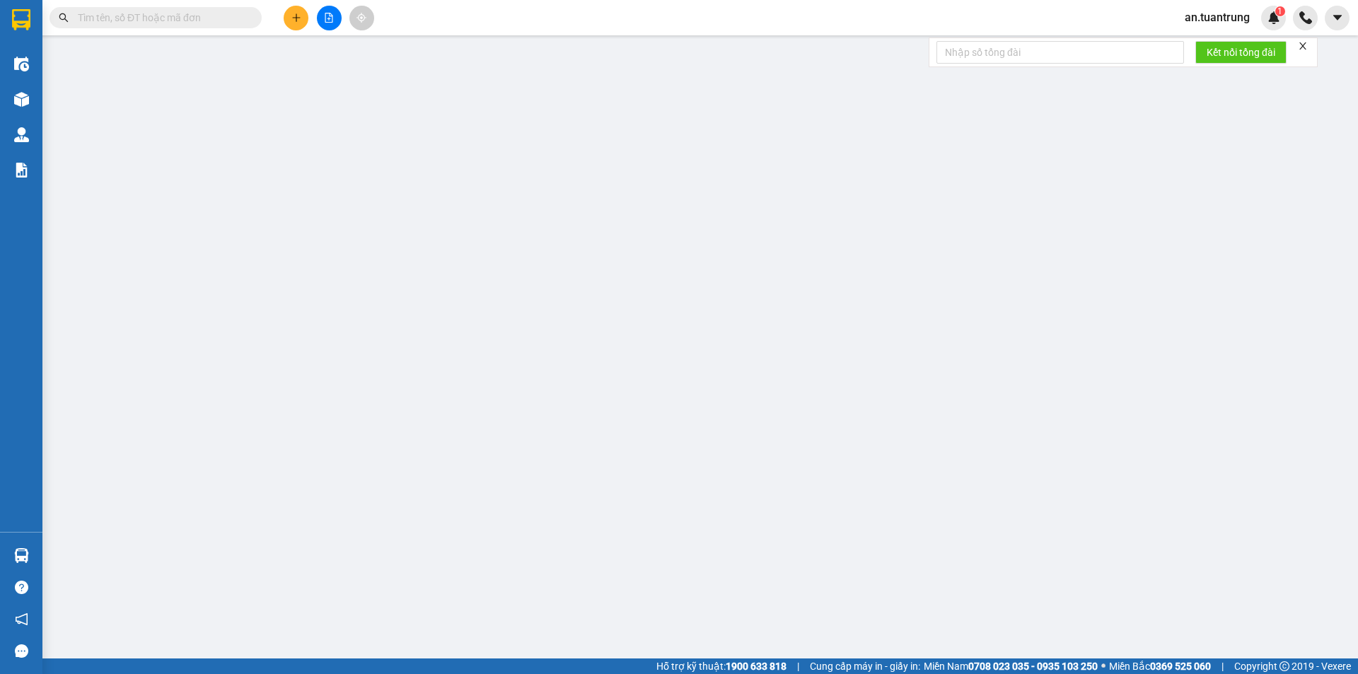
type input "0346388247"
type input "HOÀN MỸ"
type input "0"
type input "80.000"
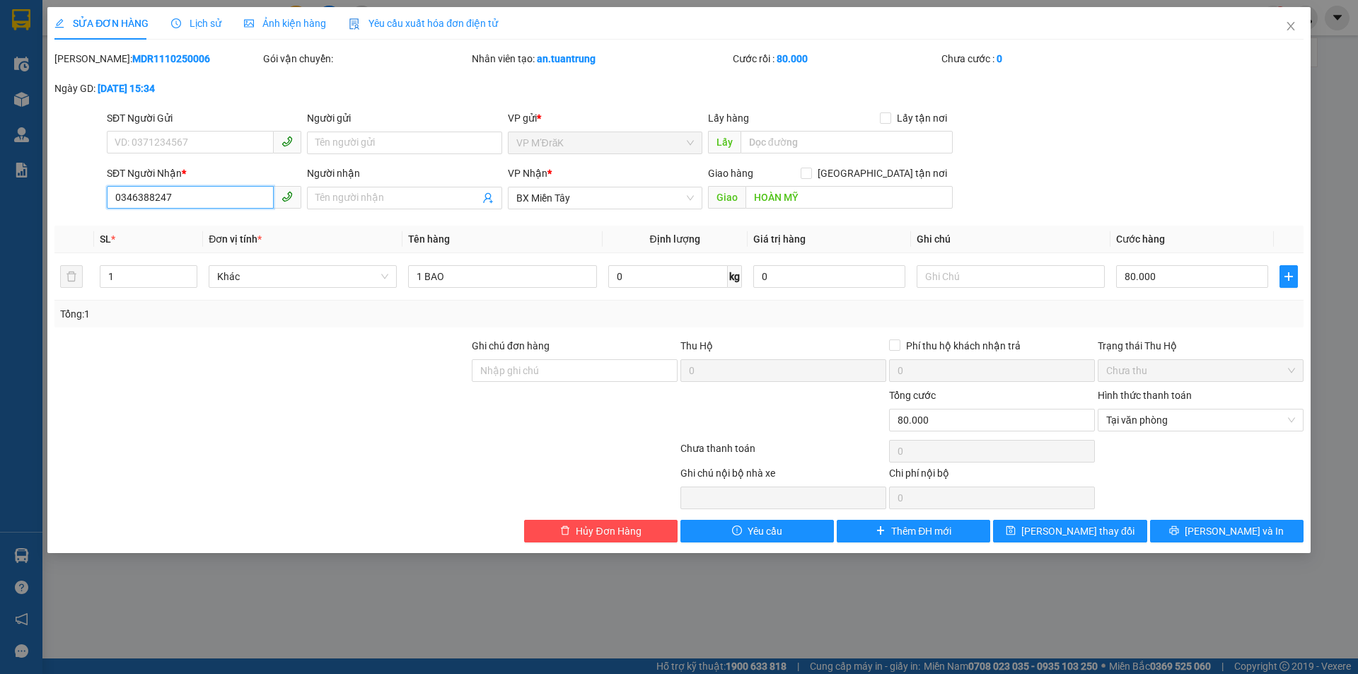
click at [195, 197] on input "0346388247" at bounding box center [190, 197] width 167 height 23
click at [173, 199] on input "0346988247" at bounding box center [190, 197] width 167 height 23
type input "0346988247"
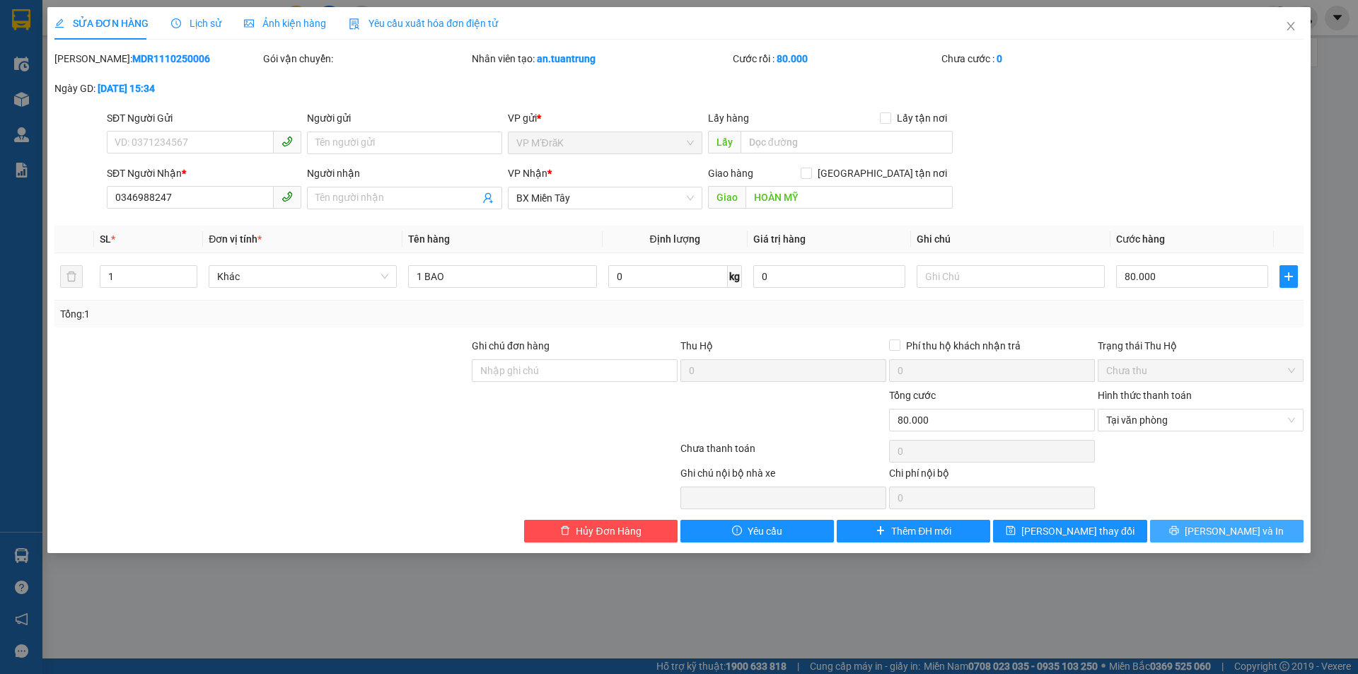
click at [1214, 538] on span "Lưu và In" at bounding box center [1234, 531] width 99 height 16
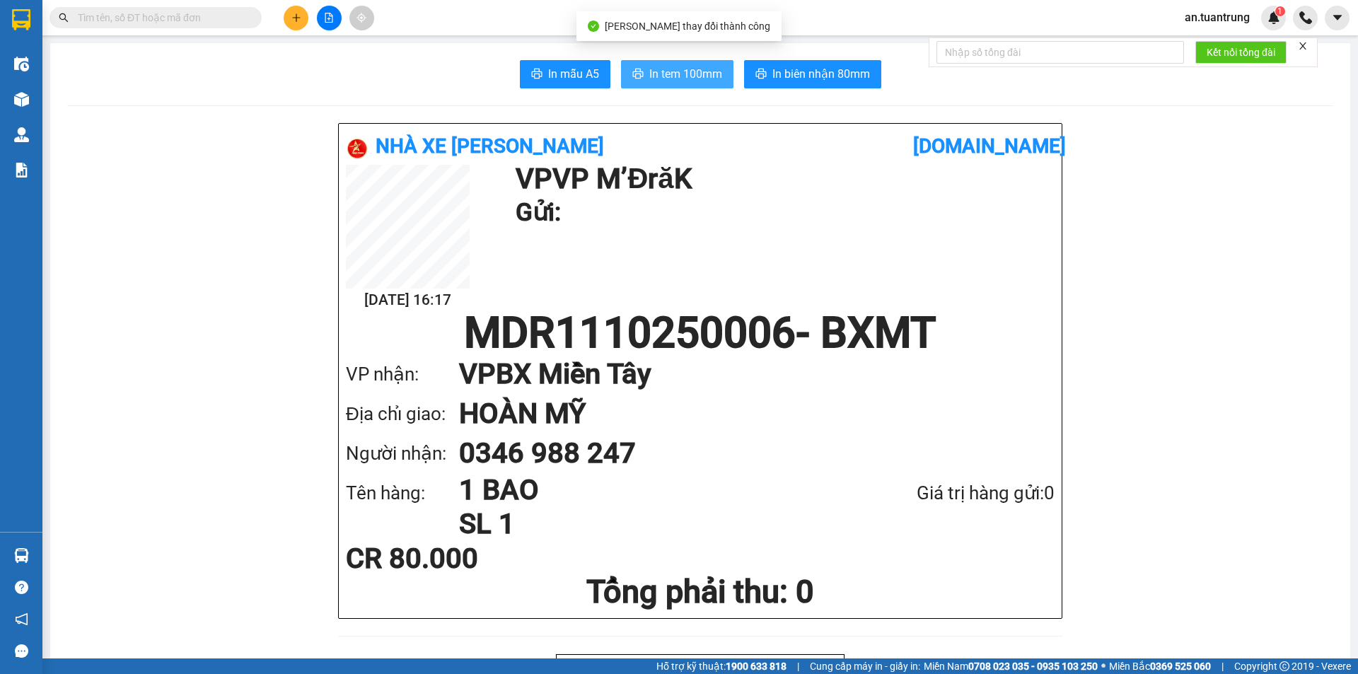
click at [658, 71] on span "In tem 100mm" at bounding box center [685, 74] width 73 height 18
click at [285, 21] on button at bounding box center [296, 18] width 25 height 25
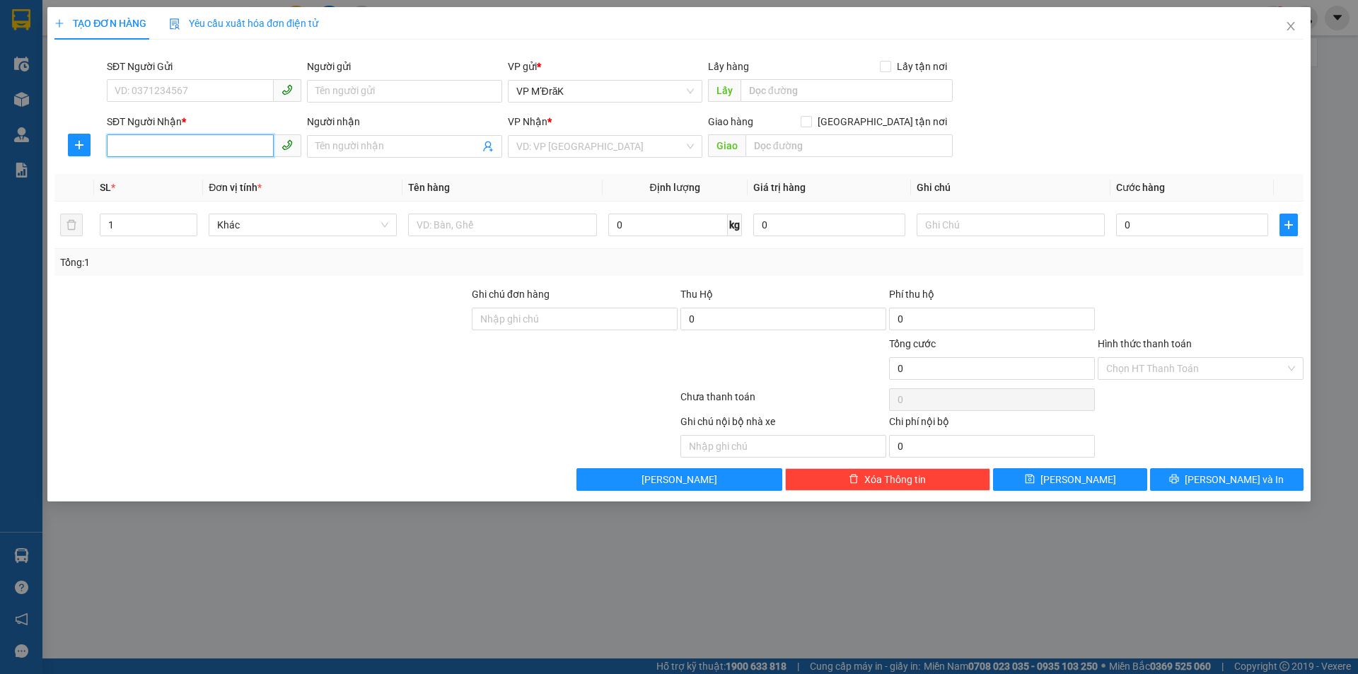
click at [222, 149] on input "SĐT Người Nhận *" at bounding box center [190, 145] width 167 height 23
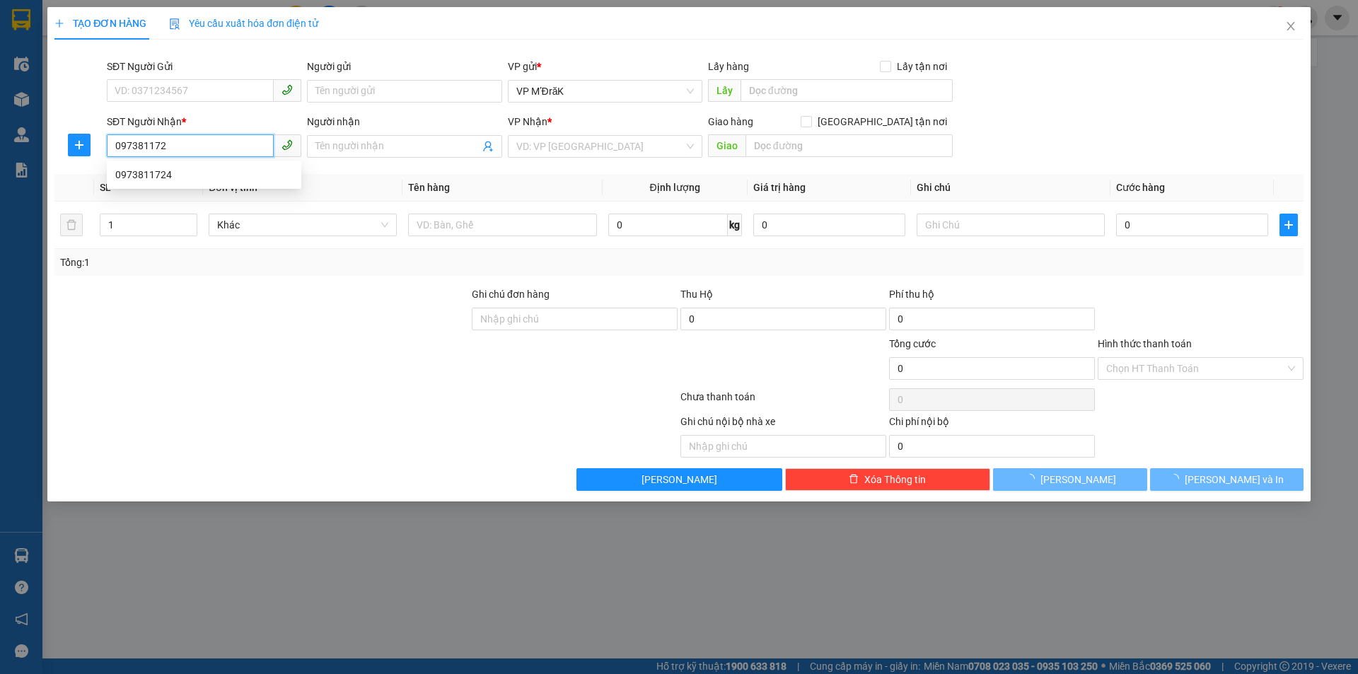
type input "0973811724"
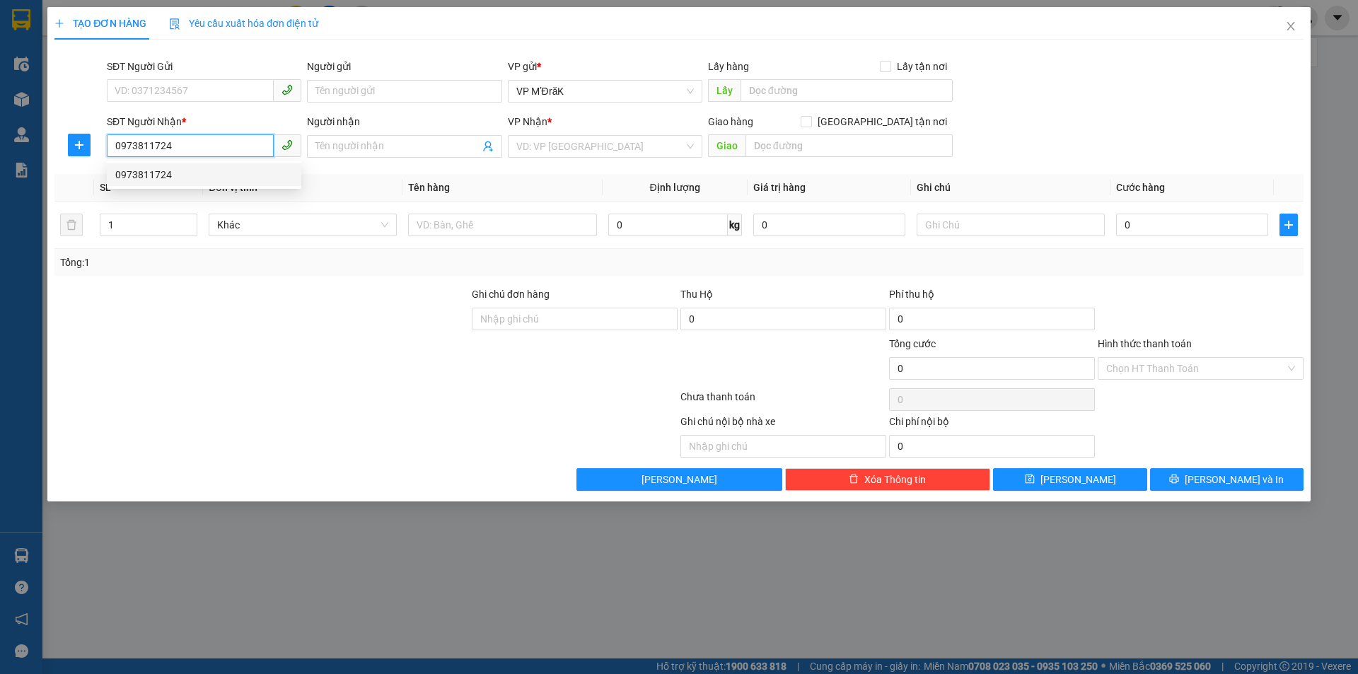
click at [230, 174] on div "0973811724" at bounding box center [204, 175] width 178 height 16
type input "BÊN CÁT"
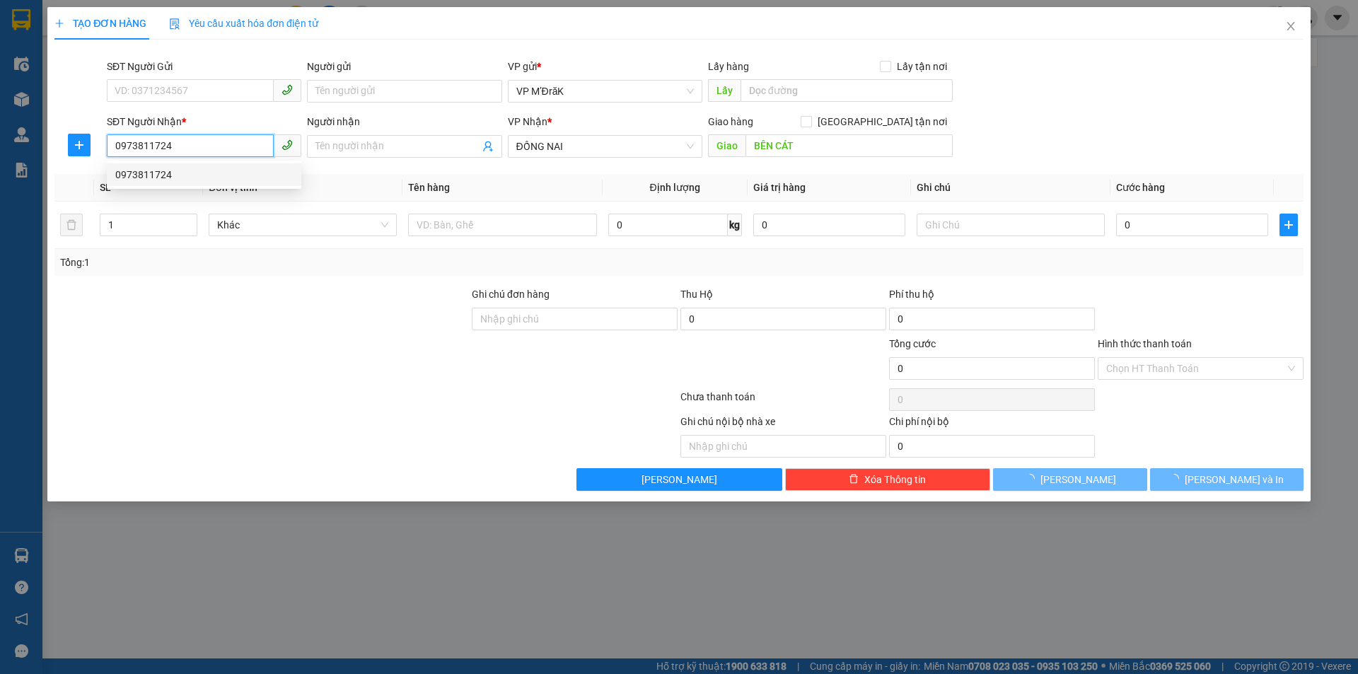
type input "50.000"
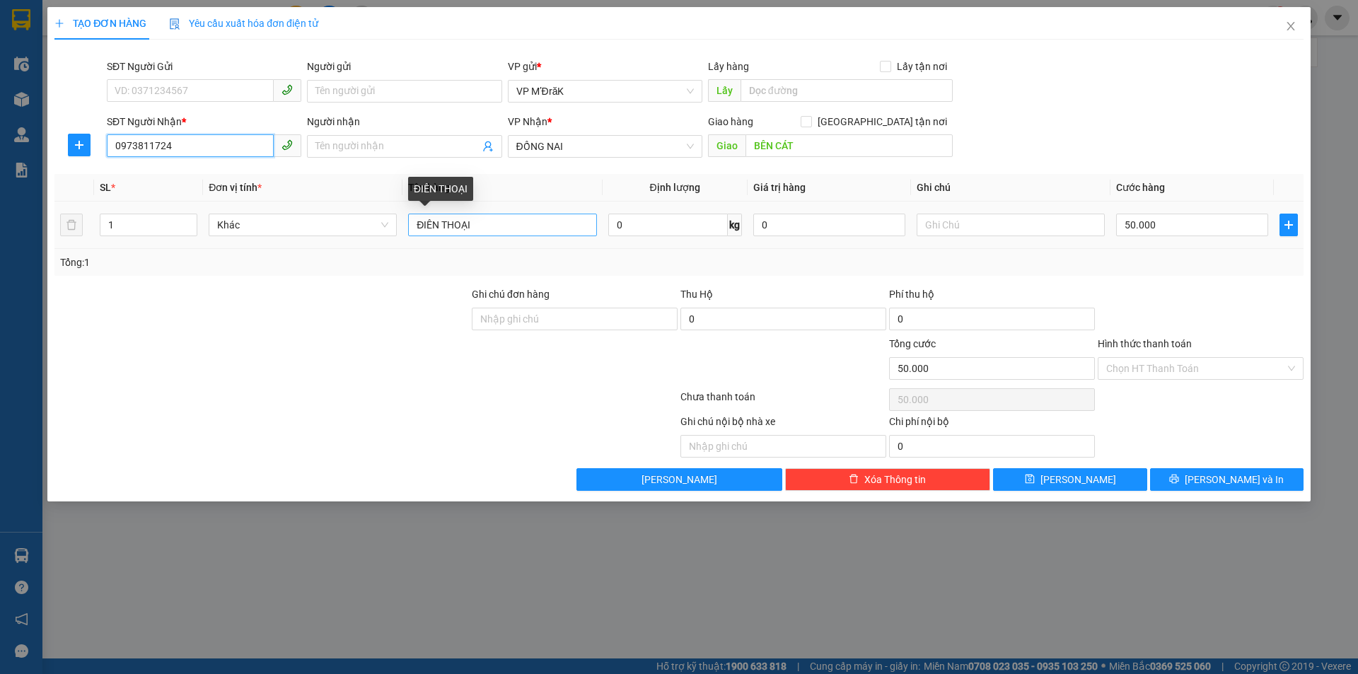
type input "0973811724"
drag, startPoint x: 504, startPoint y: 226, endPoint x: 312, endPoint y: 226, distance: 191.7
click at [312, 226] on tr "1 Khác ĐIÊN THOẠI 0 kg 0 50.000" at bounding box center [678, 225] width 1249 height 47
type input "2 bao"
click at [1217, 231] on input "50.000" at bounding box center [1192, 225] width 152 height 23
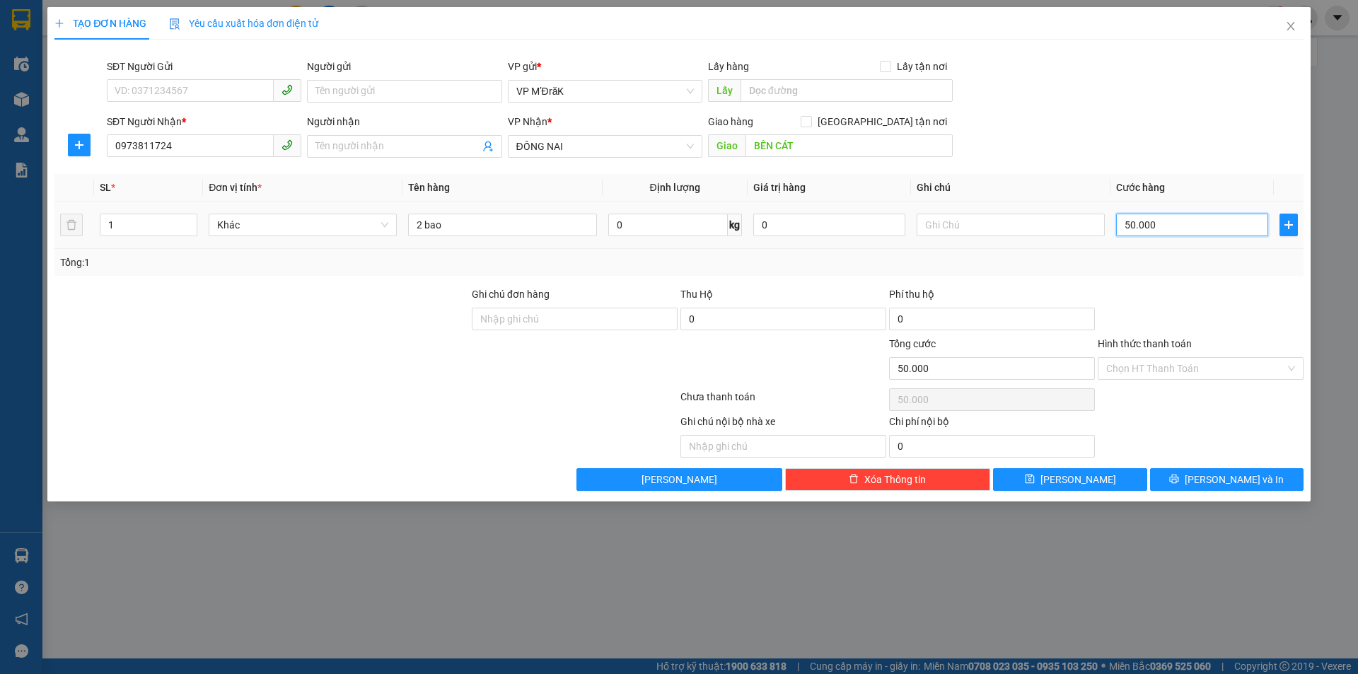
type input "1"
type input "12"
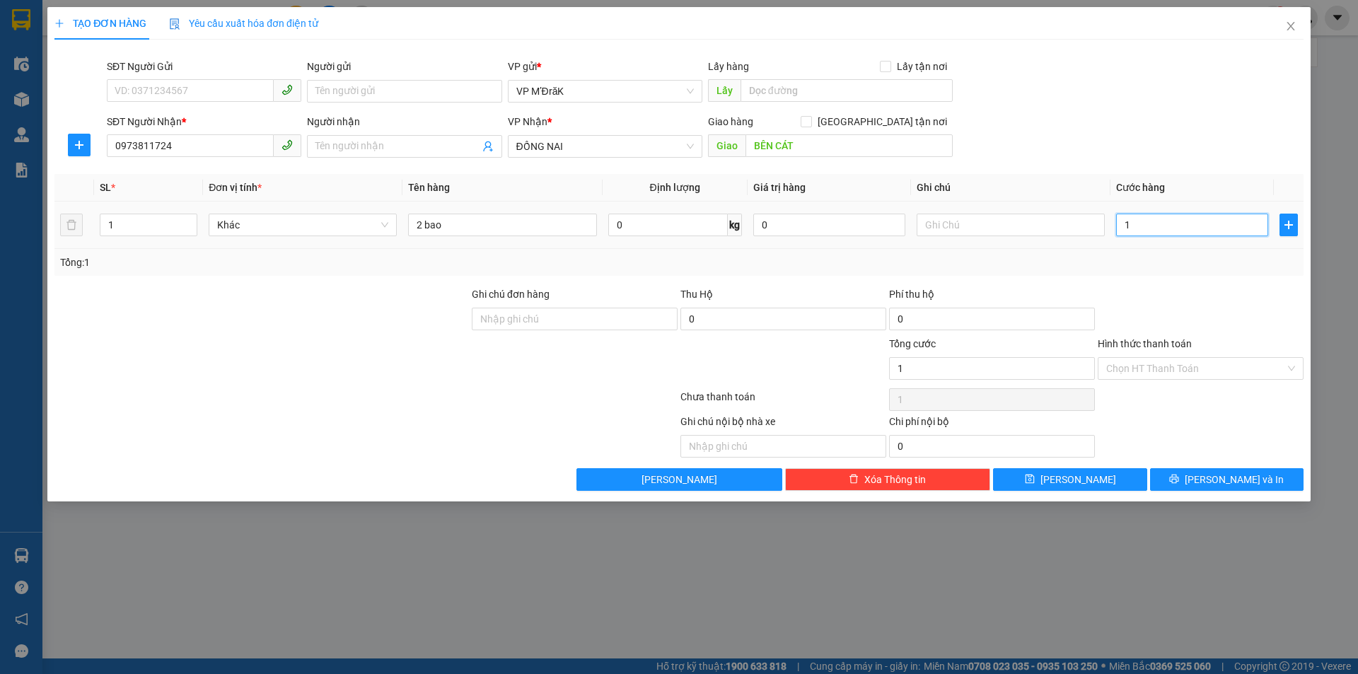
type input "12"
click at [1179, 475] on icon "printer" at bounding box center [1174, 479] width 10 height 10
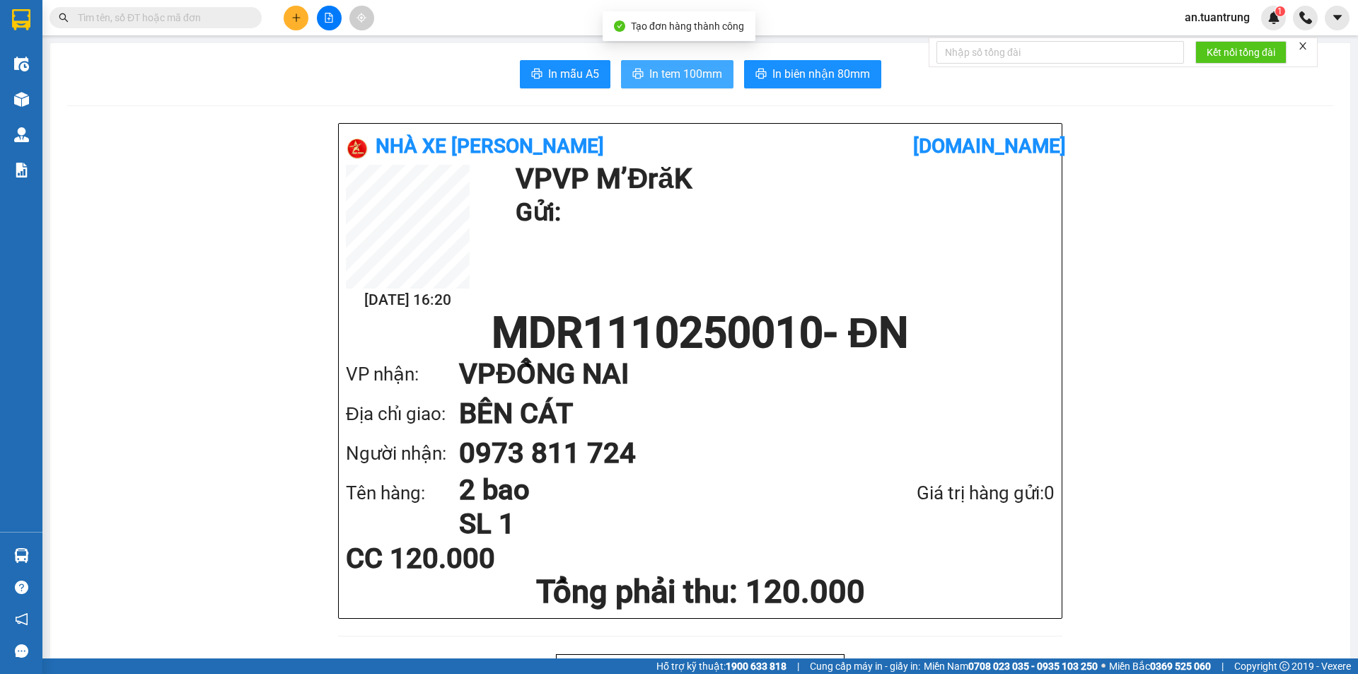
click at [689, 79] on span "In tem 100mm" at bounding box center [685, 74] width 73 height 18
click at [298, 10] on button at bounding box center [296, 18] width 25 height 25
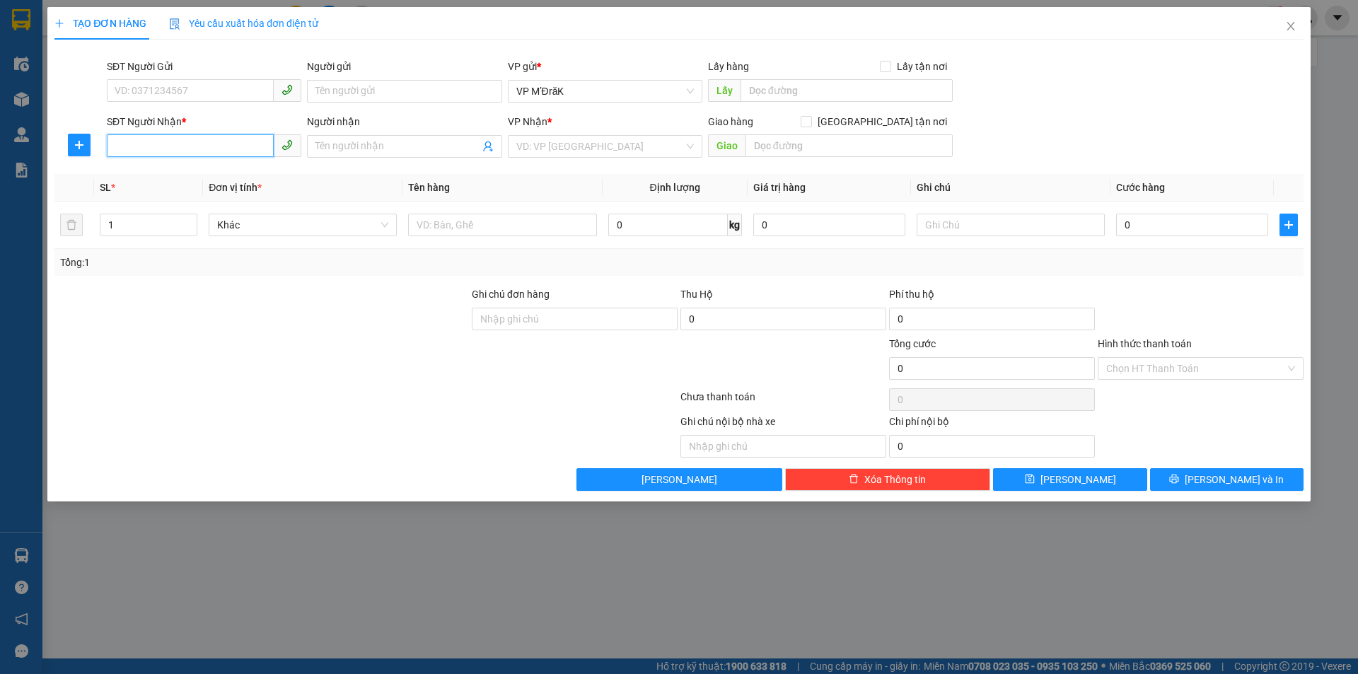
click at [185, 147] on input "SĐT Người Nhận *" at bounding box center [190, 145] width 167 height 23
click at [637, 146] on input "search" at bounding box center [600, 146] width 168 height 21
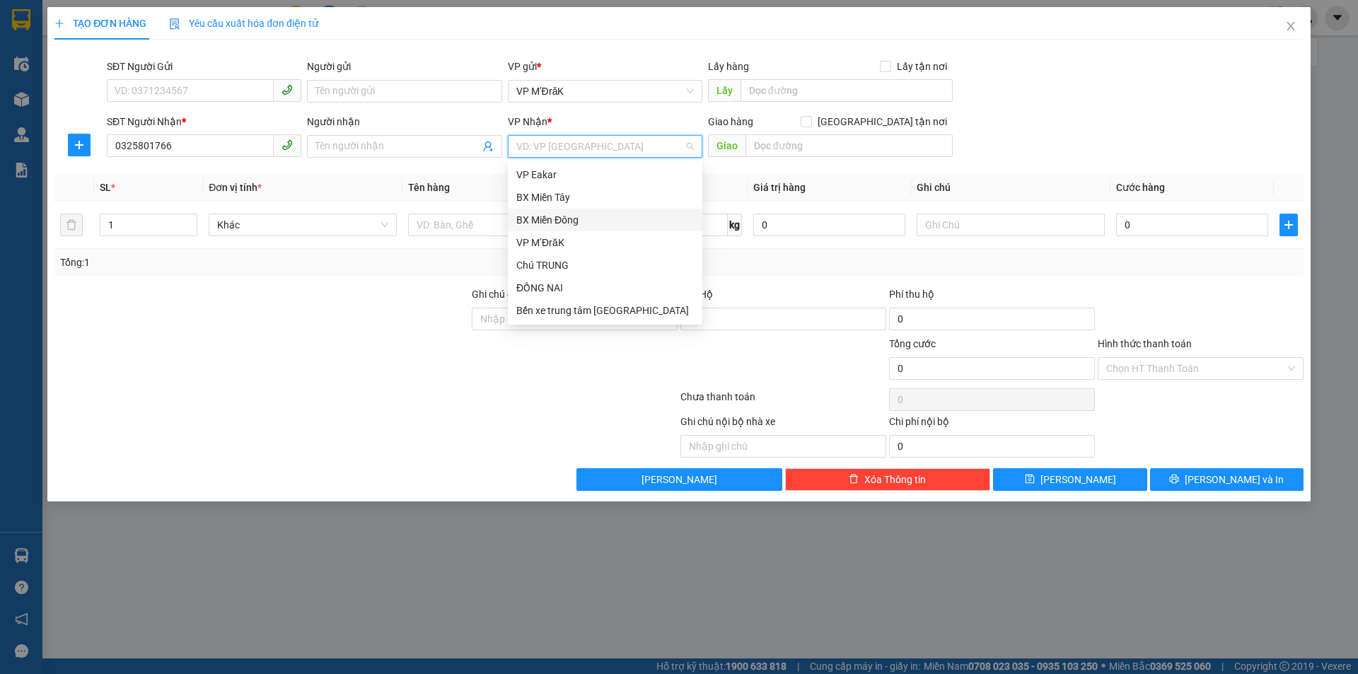
click at [564, 221] on div "BX Miền Đông" at bounding box center [605, 220] width 178 height 16
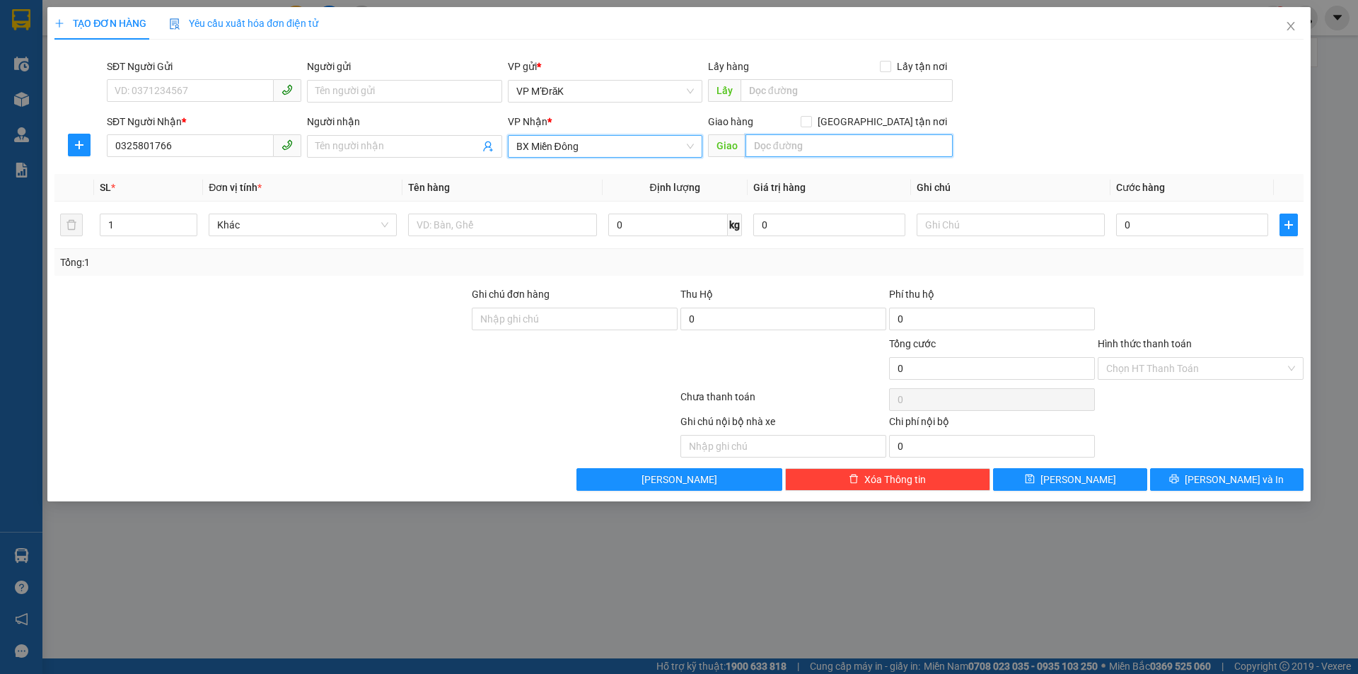
click at [778, 151] on input "text" at bounding box center [848, 145] width 207 height 23
click at [445, 223] on input "text" at bounding box center [502, 225] width 188 height 23
click at [1137, 231] on input "0" at bounding box center [1192, 225] width 152 height 23
click at [1190, 481] on button "Lưu và In" at bounding box center [1226, 479] width 153 height 23
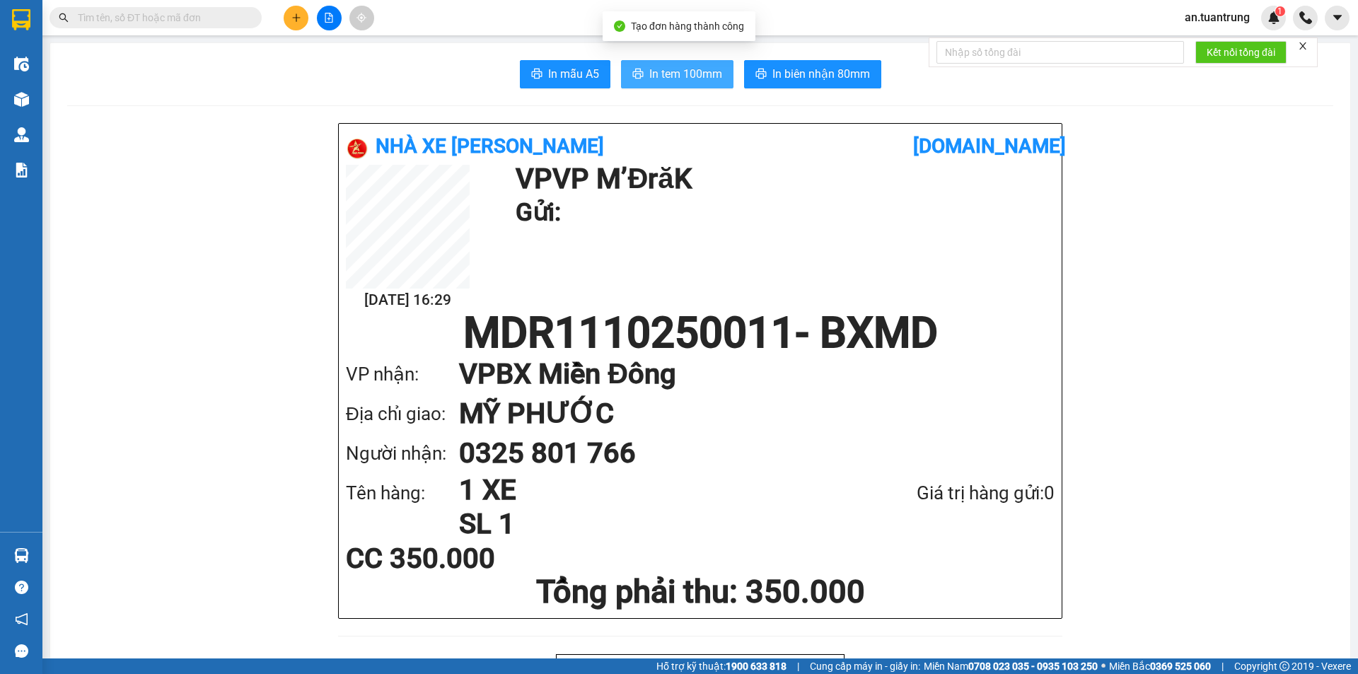
click at [694, 72] on span "In tem 100mm" at bounding box center [685, 74] width 73 height 18
click at [289, 21] on button at bounding box center [296, 18] width 25 height 25
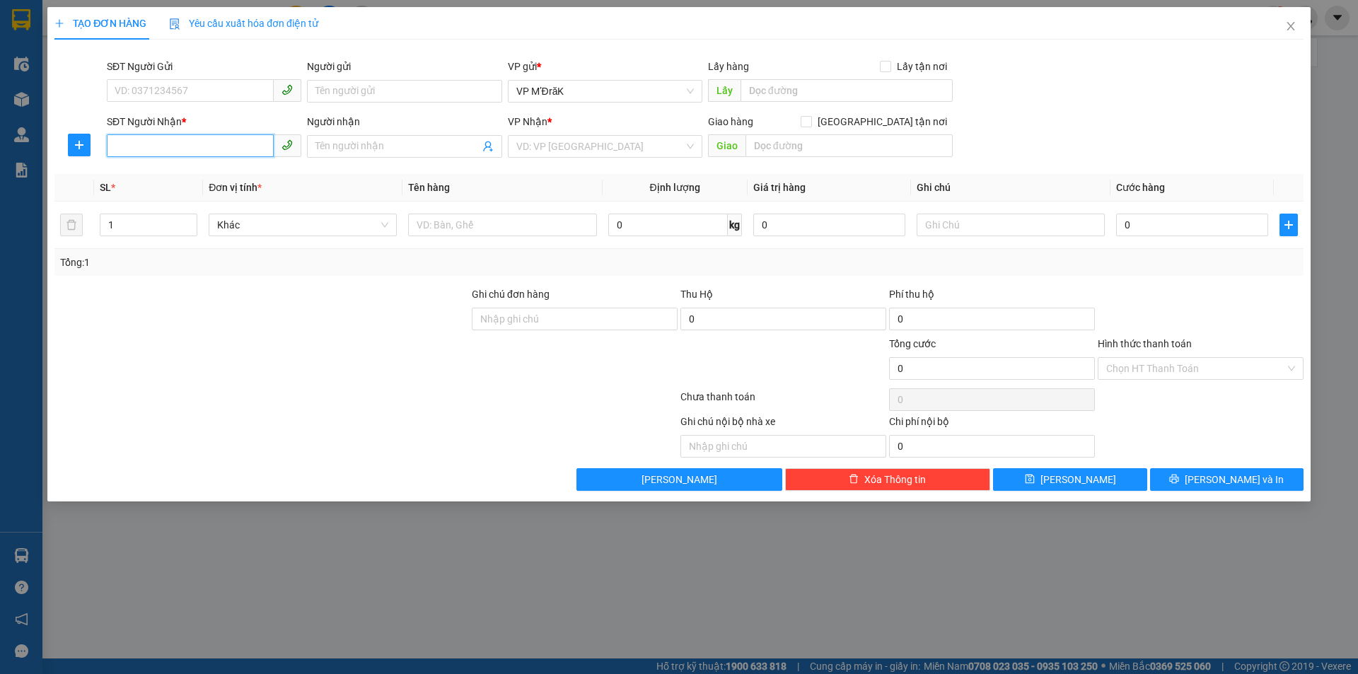
click at [192, 148] on input "SĐT Người Nhận *" at bounding box center [190, 145] width 167 height 23
click at [195, 176] on div "0942761719" at bounding box center [204, 175] width 178 height 16
click at [511, 225] on input "1 T" at bounding box center [502, 225] width 188 height 23
click at [1175, 216] on input "50.000" at bounding box center [1192, 225] width 152 height 23
click at [1179, 475] on icon "printer" at bounding box center [1174, 479] width 9 height 9
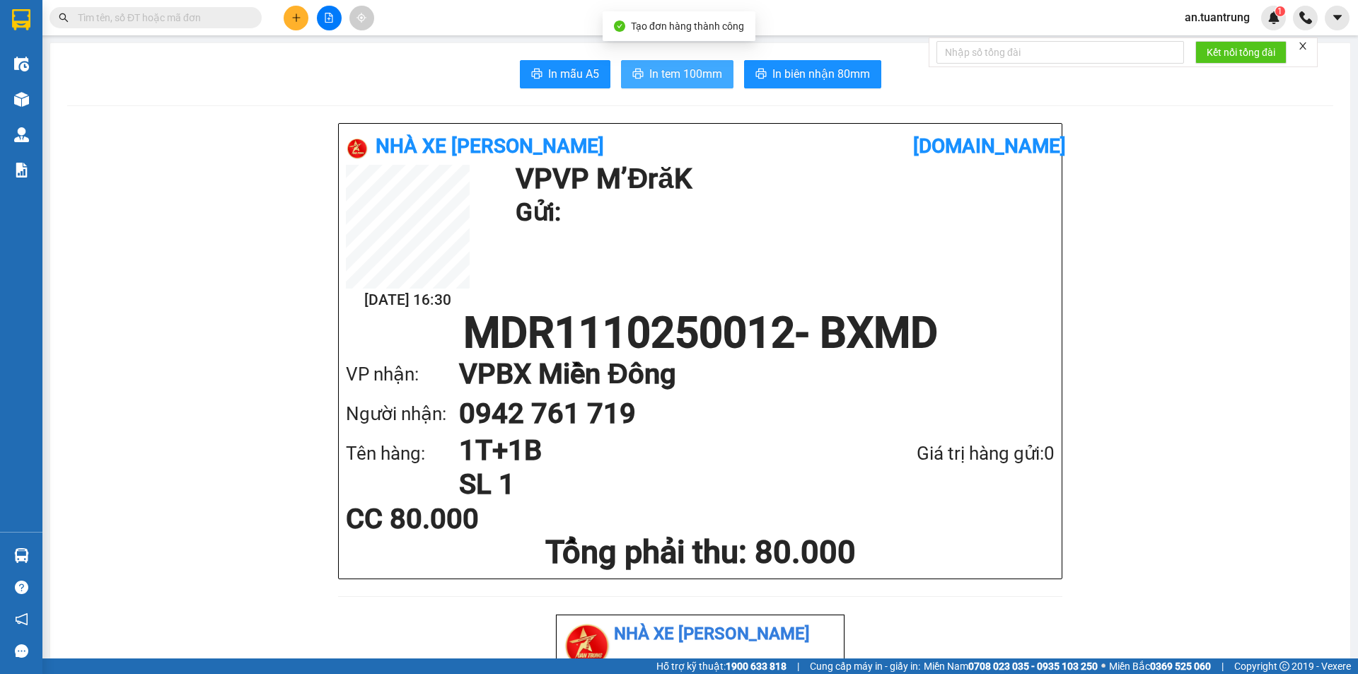
click at [663, 76] on span "In tem 100mm" at bounding box center [685, 74] width 73 height 18
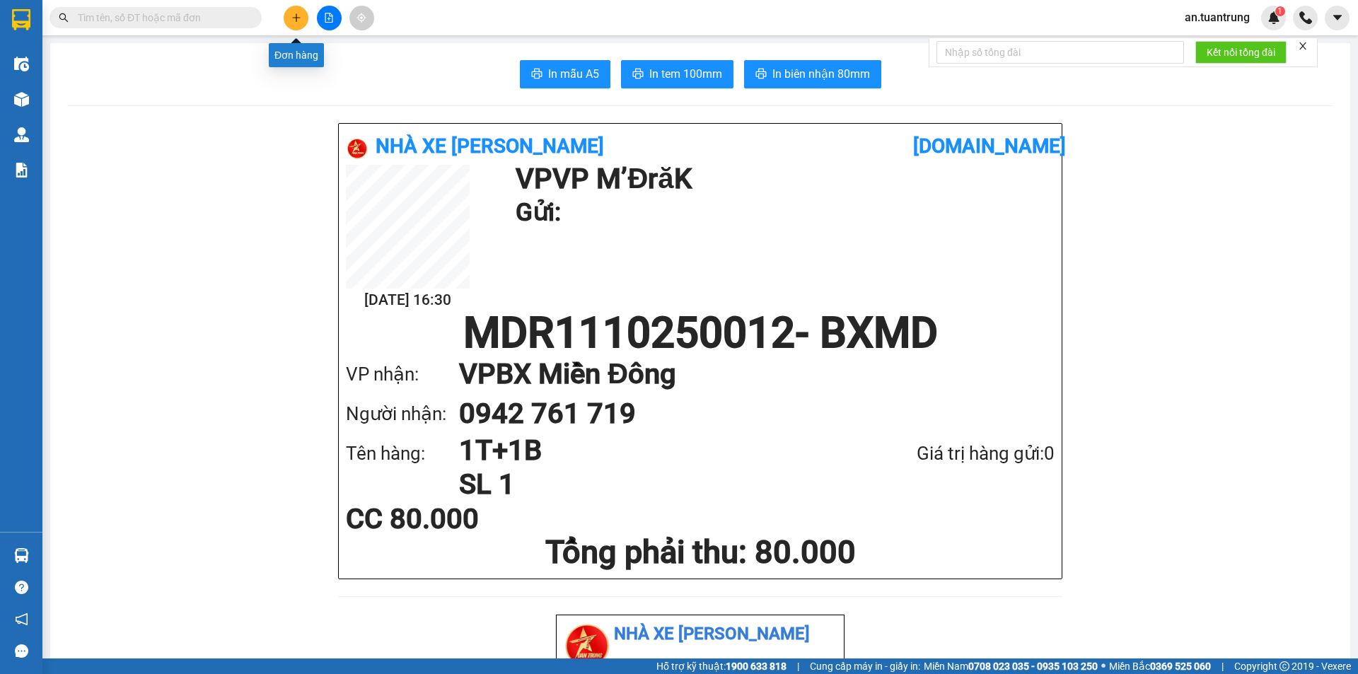
click at [291, 18] on icon "plus" at bounding box center [296, 18] width 10 height 10
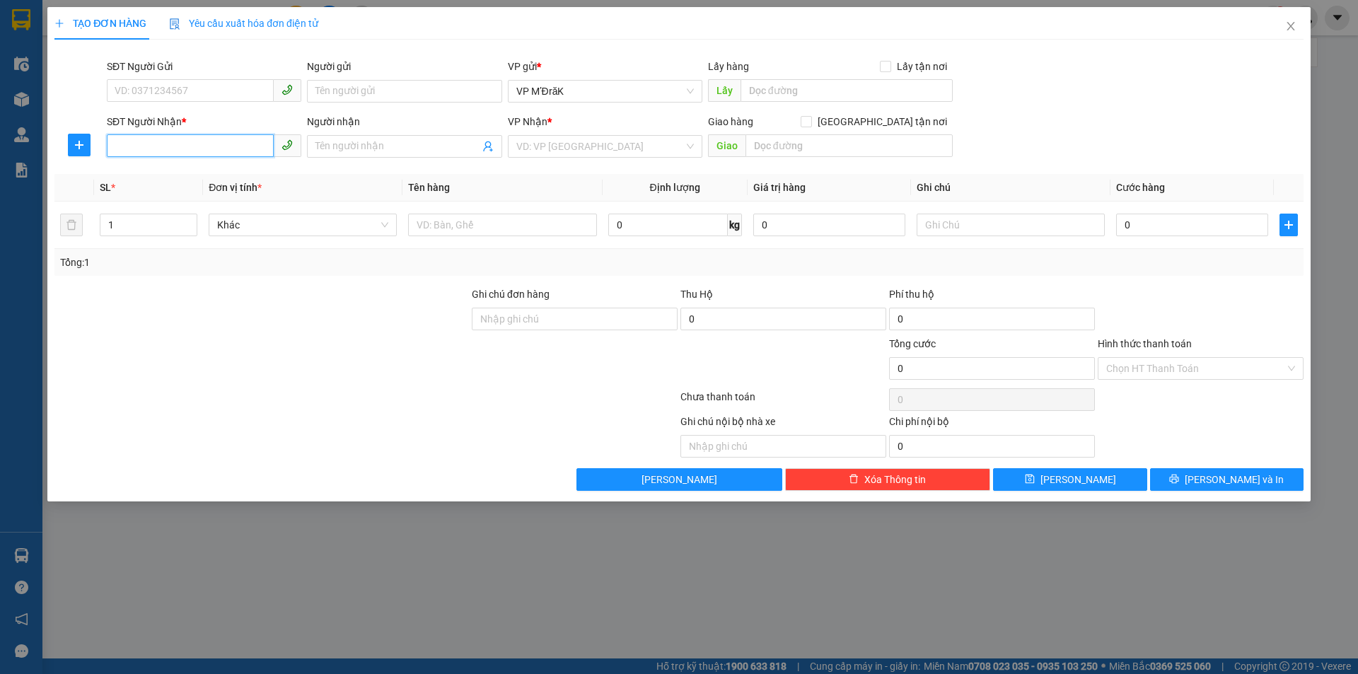
click at [202, 144] on input "SĐT Người Nhận *" at bounding box center [190, 145] width 167 height 23
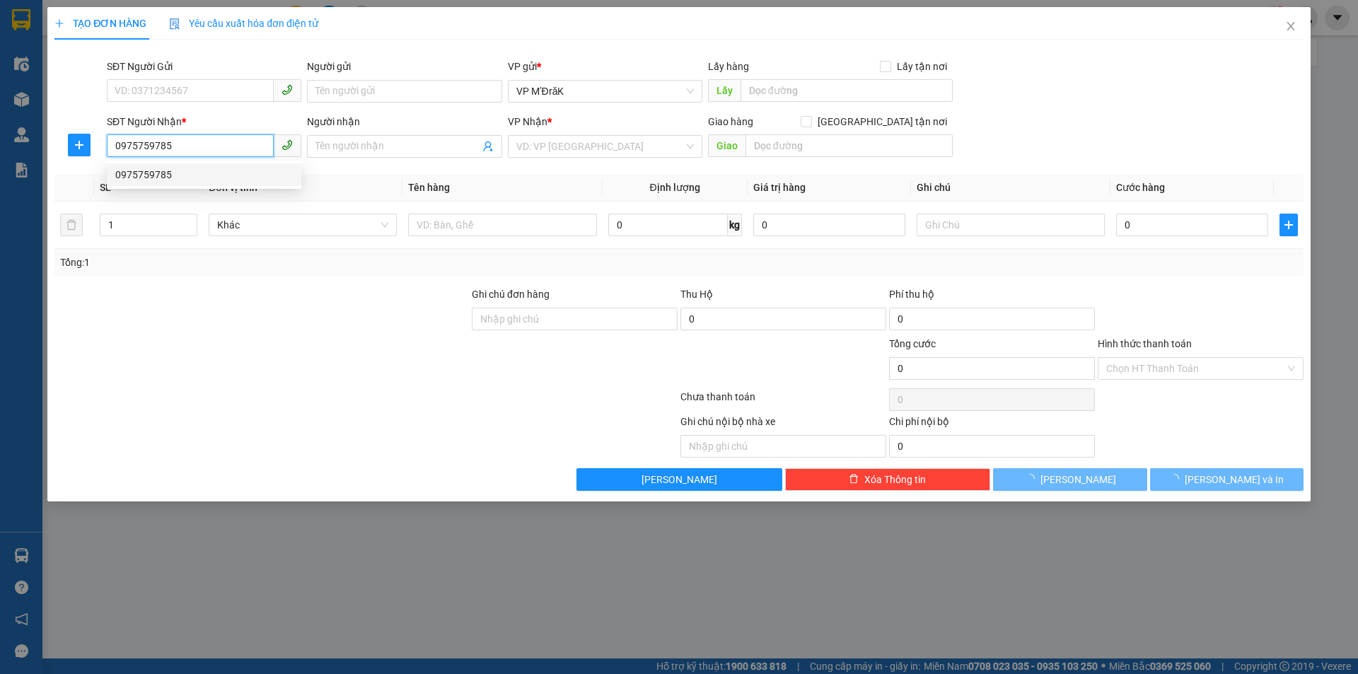
click at [204, 173] on div "0975759785" at bounding box center [204, 175] width 178 height 16
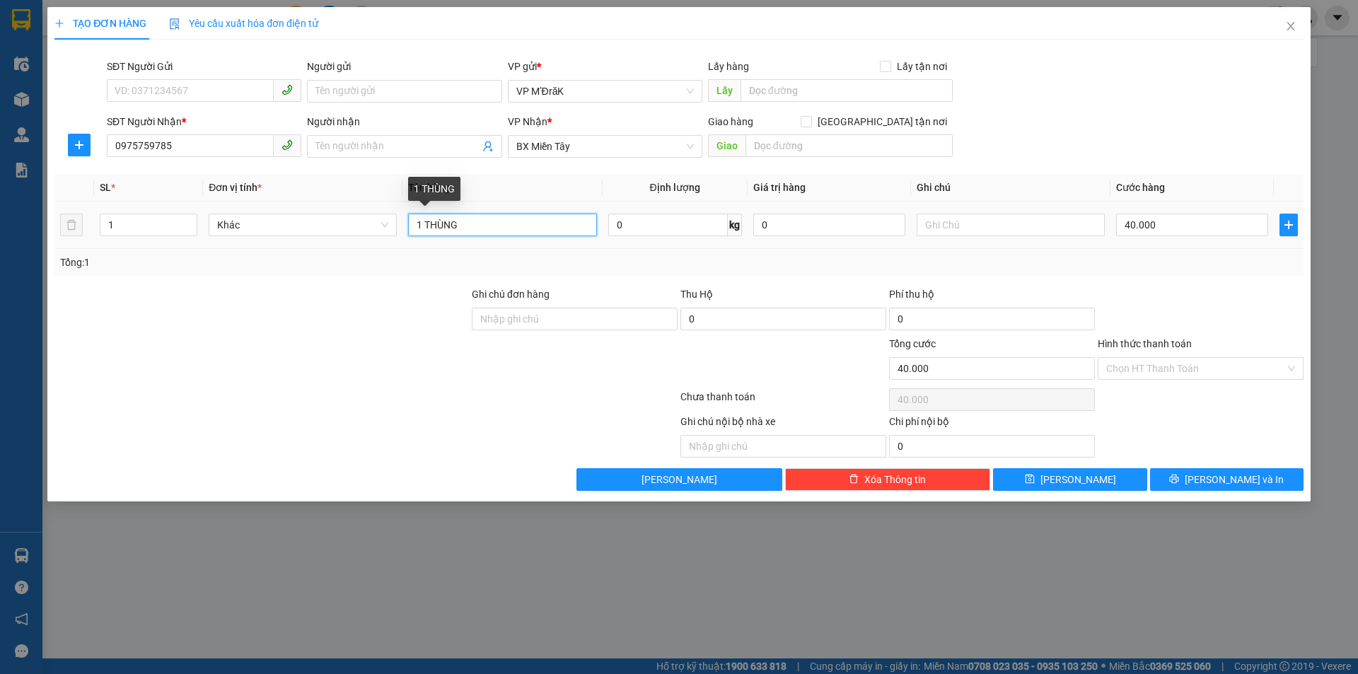
click at [523, 230] on input "1 THÙNG" at bounding box center [502, 225] width 188 height 23
click at [1162, 221] on input "40.000" at bounding box center [1192, 225] width 152 height 23
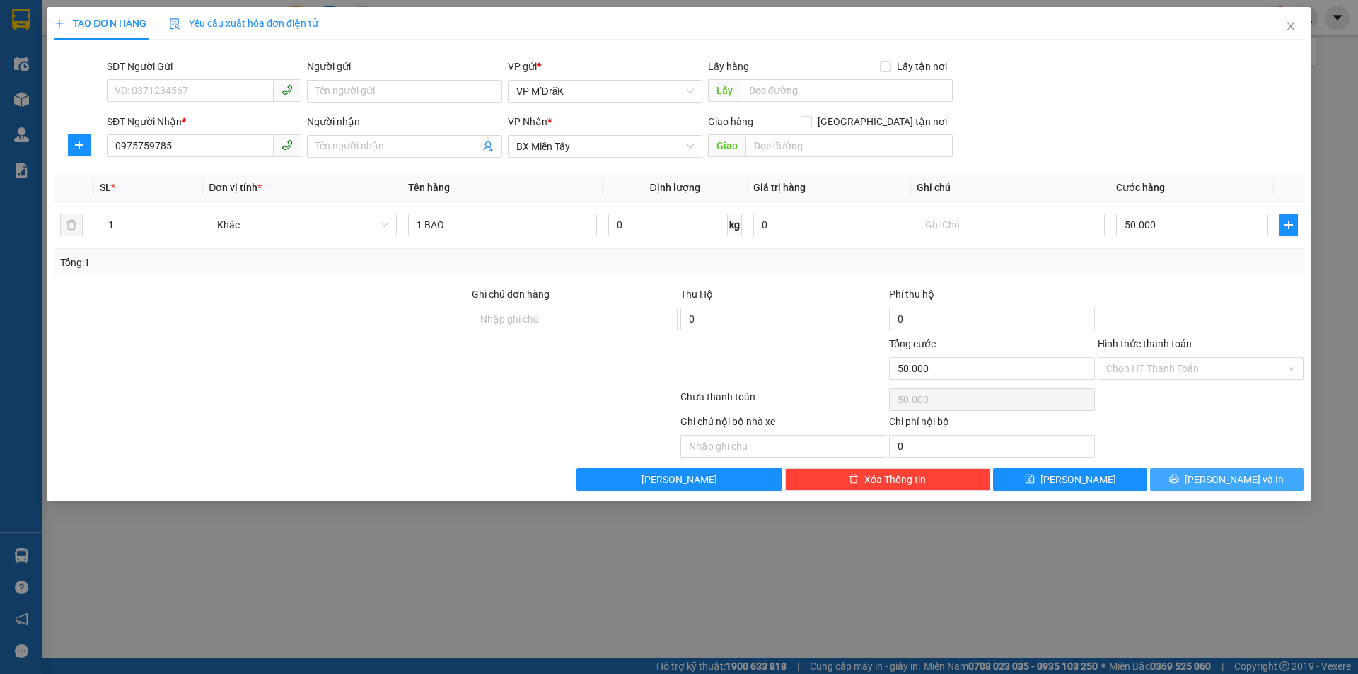
click at [1192, 478] on button "Lưu và In" at bounding box center [1226, 479] width 153 height 23
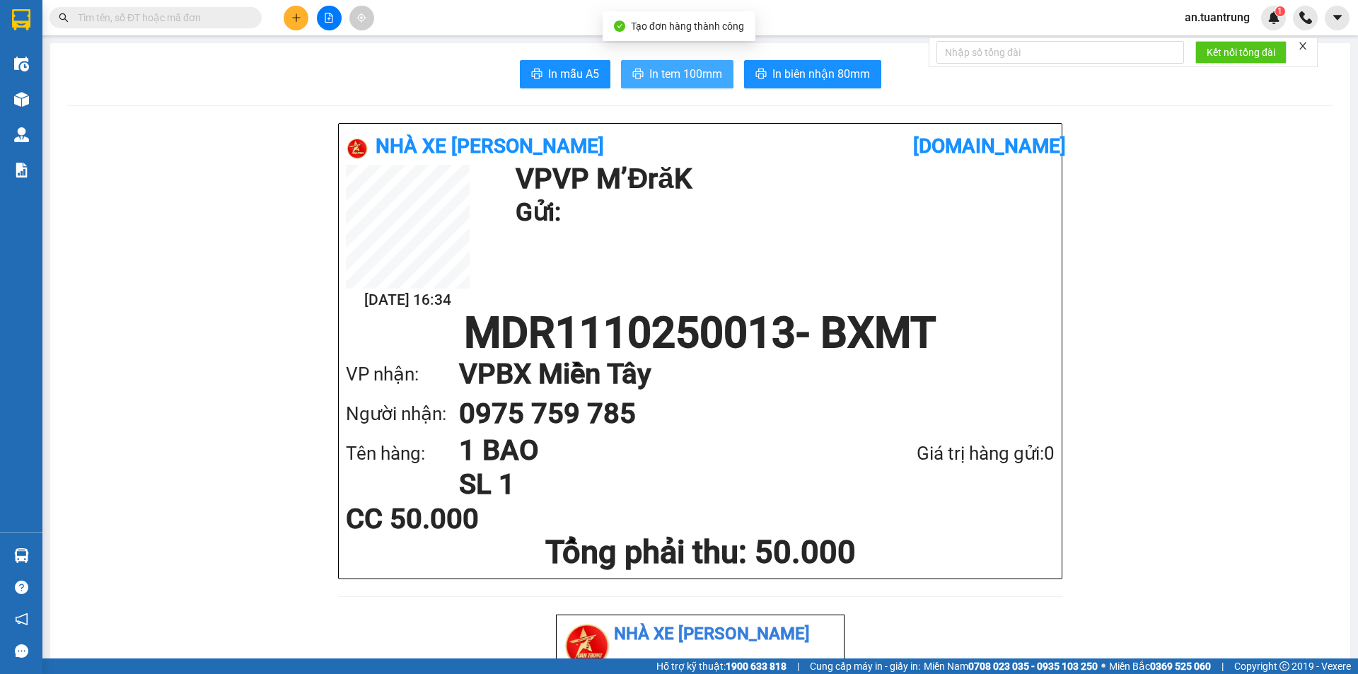
click at [673, 66] on span "In tem 100mm" at bounding box center [685, 74] width 73 height 18
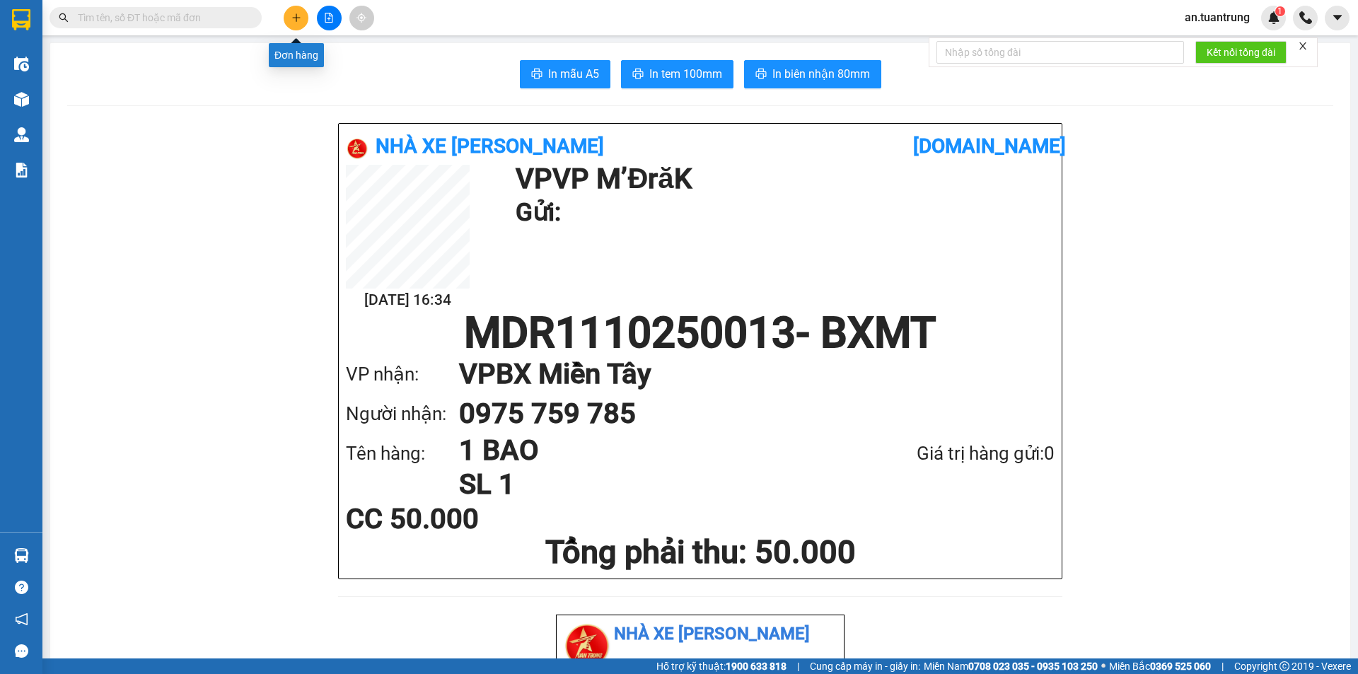
click at [291, 23] on button at bounding box center [296, 18] width 25 height 25
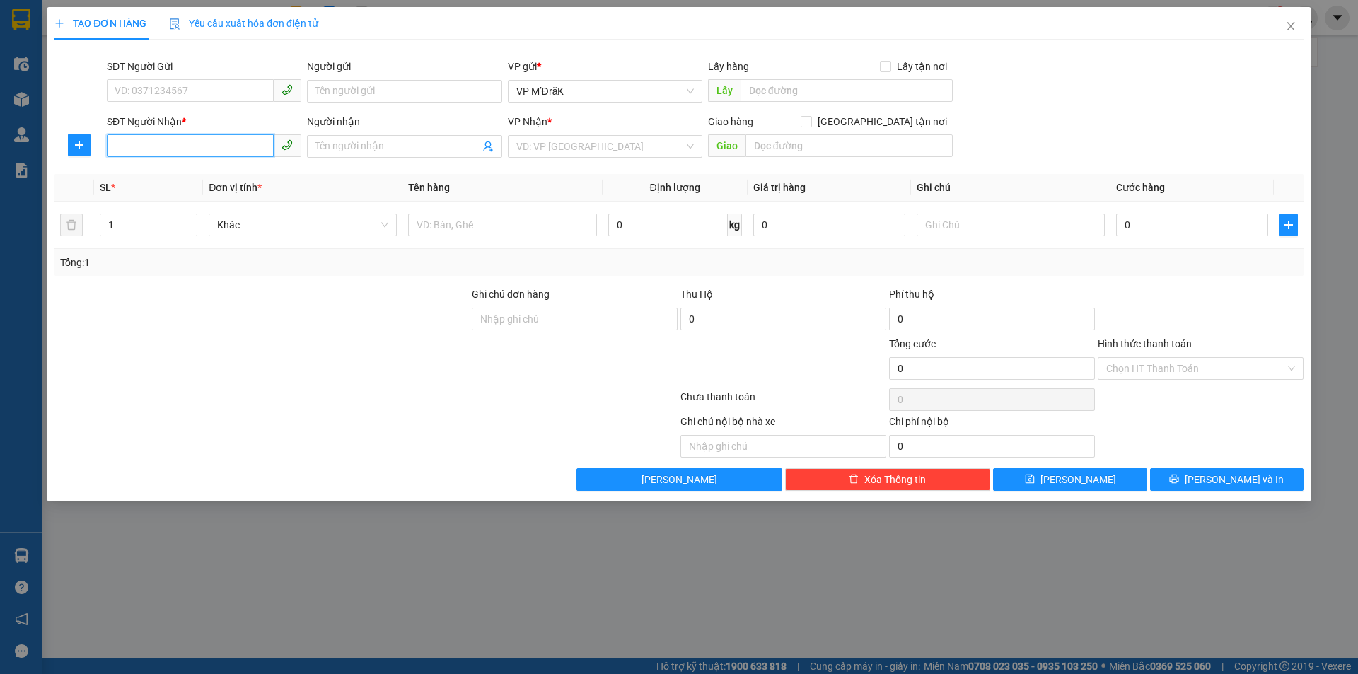
click at [170, 151] on input "SĐT Người Nhận *" at bounding box center [190, 145] width 167 height 23
click at [175, 154] on input "SĐT Người Nhận *" at bounding box center [190, 145] width 167 height 23
click at [178, 177] on div "0962586099" at bounding box center [204, 175] width 178 height 16
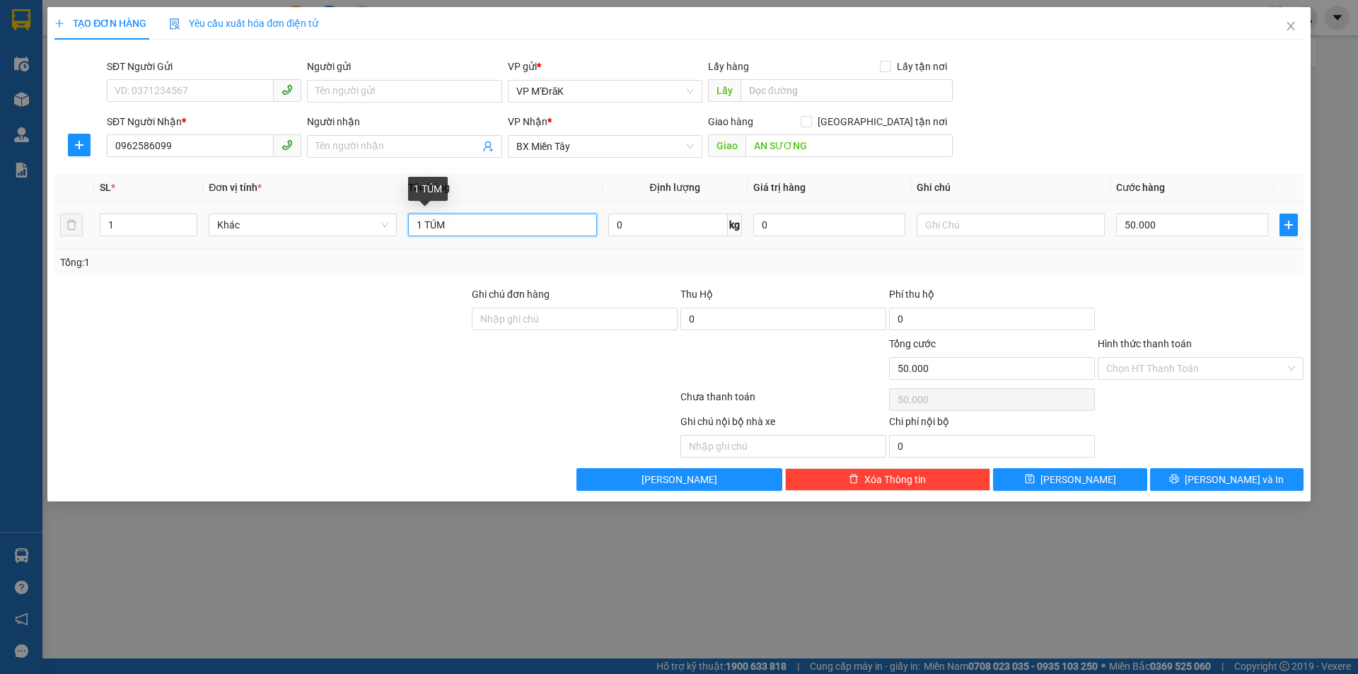
click at [465, 230] on input "1 TÚM" at bounding box center [502, 225] width 188 height 23
click at [1165, 225] on input "50.000" at bounding box center [1192, 225] width 152 height 23
click at [1161, 371] on input "Hình thức thanh toán" at bounding box center [1195, 368] width 179 height 21
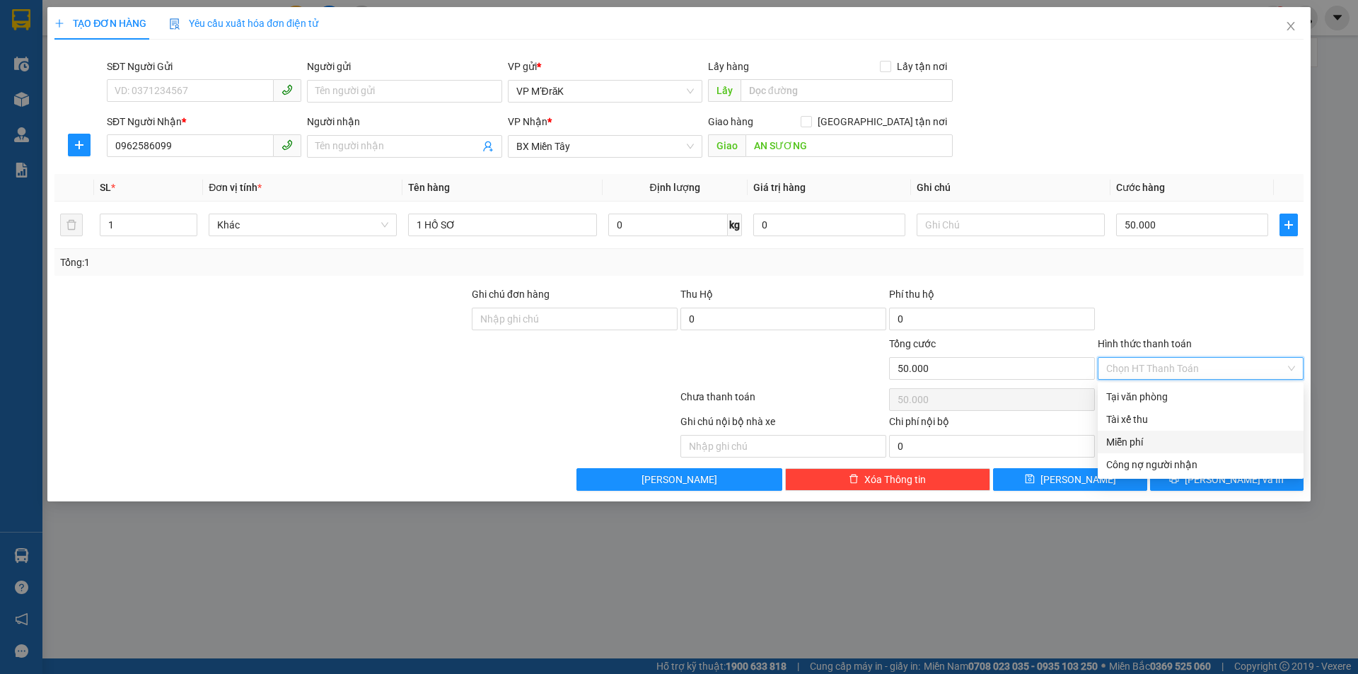
click at [1145, 441] on div "Miễn phí" at bounding box center [1200, 442] width 189 height 16
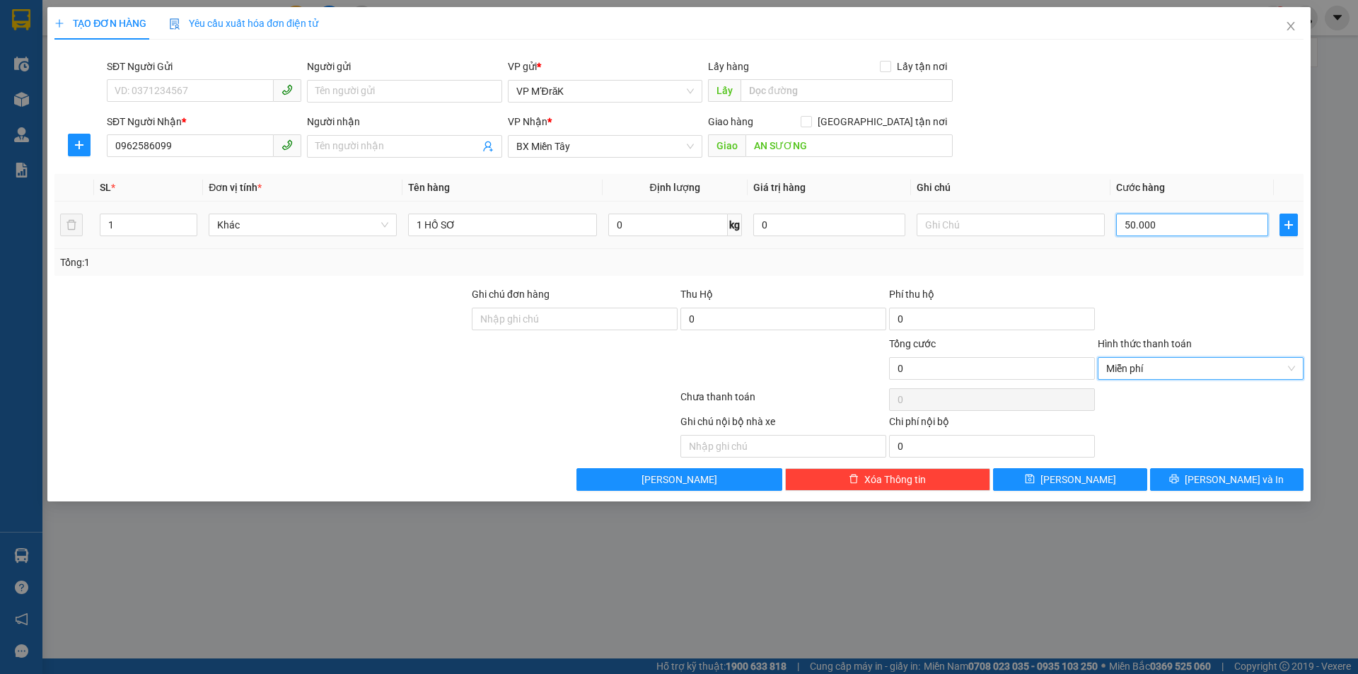
click at [1192, 226] on input "50.000" at bounding box center [1192, 225] width 152 height 23
click at [1248, 482] on span "Lưu và In" at bounding box center [1234, 480] width 99 height 16
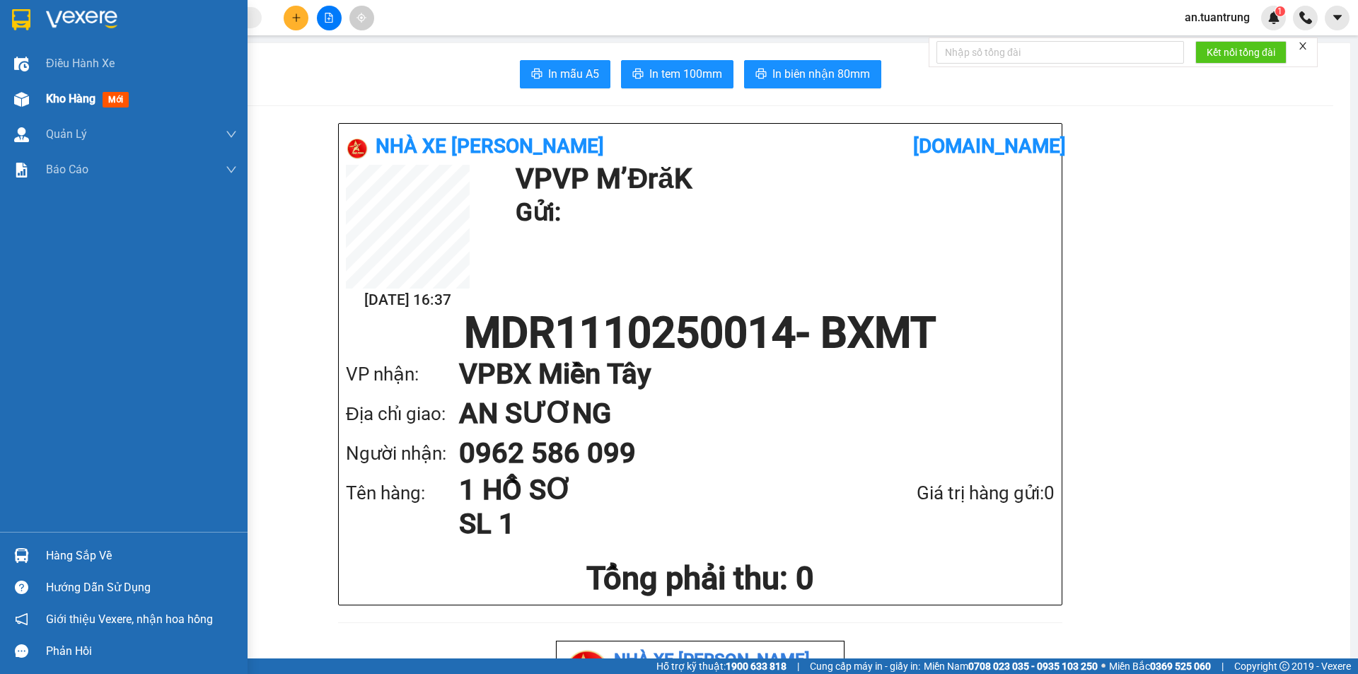
click at [69, 101] on span "Kho hàng" at bounding box center [71, 98] width 50 height 13
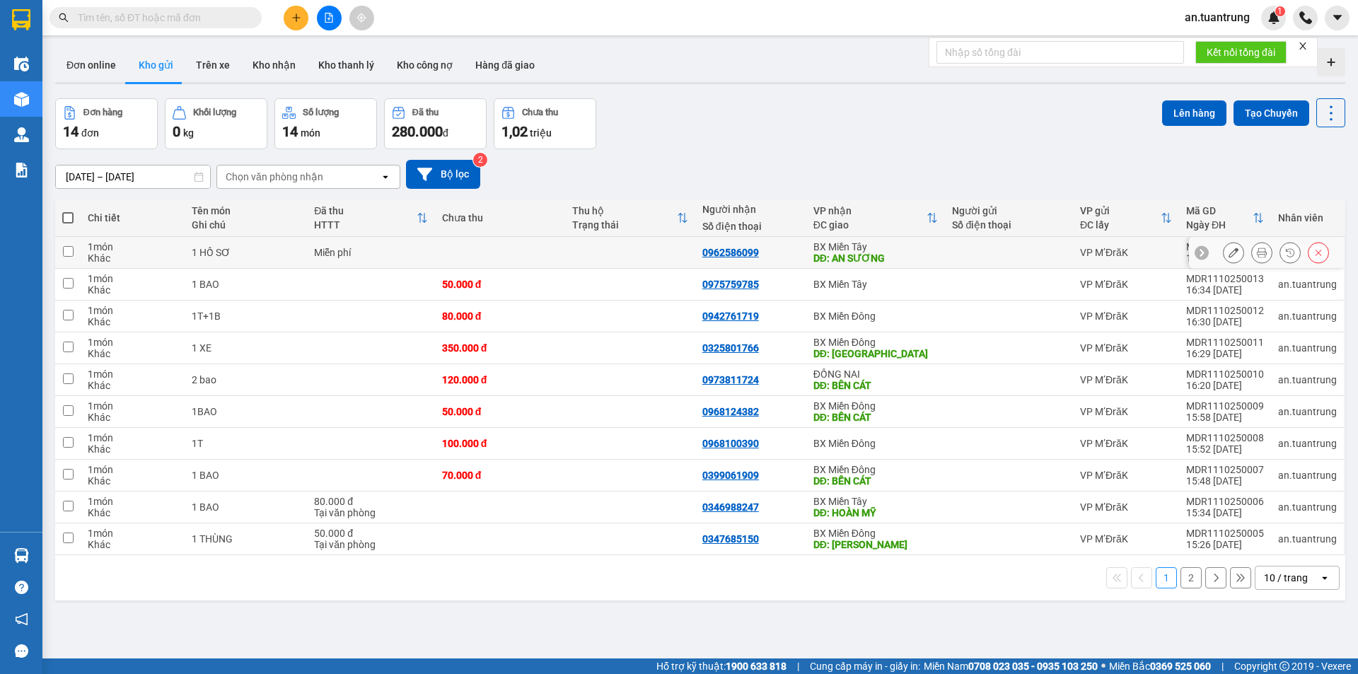
click at [1229, 250] on icon at bounding box center [1234, 253] width 10 height 10
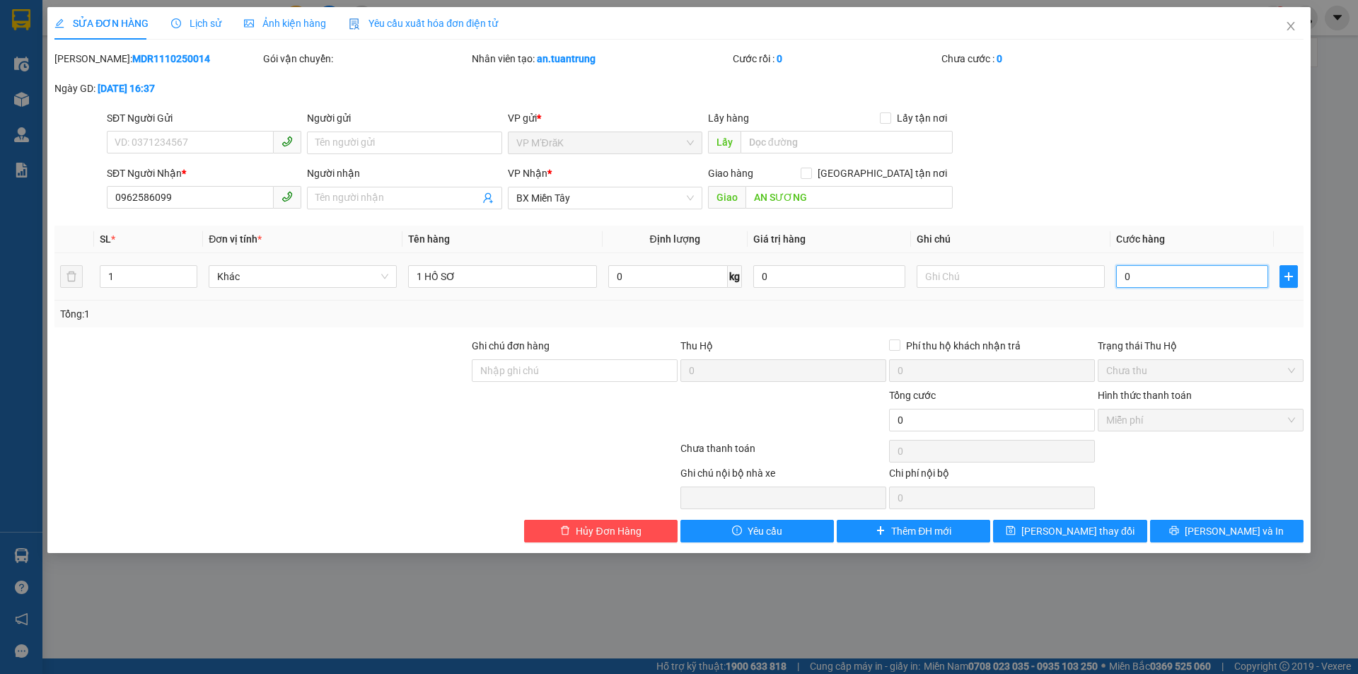
click at [1170, 279] on input "0" at bounding box center [1192, 276] width 152 height 23
click at [1285, 24] on icon "close" at bounding box center [1290, 26] width 11 height 11
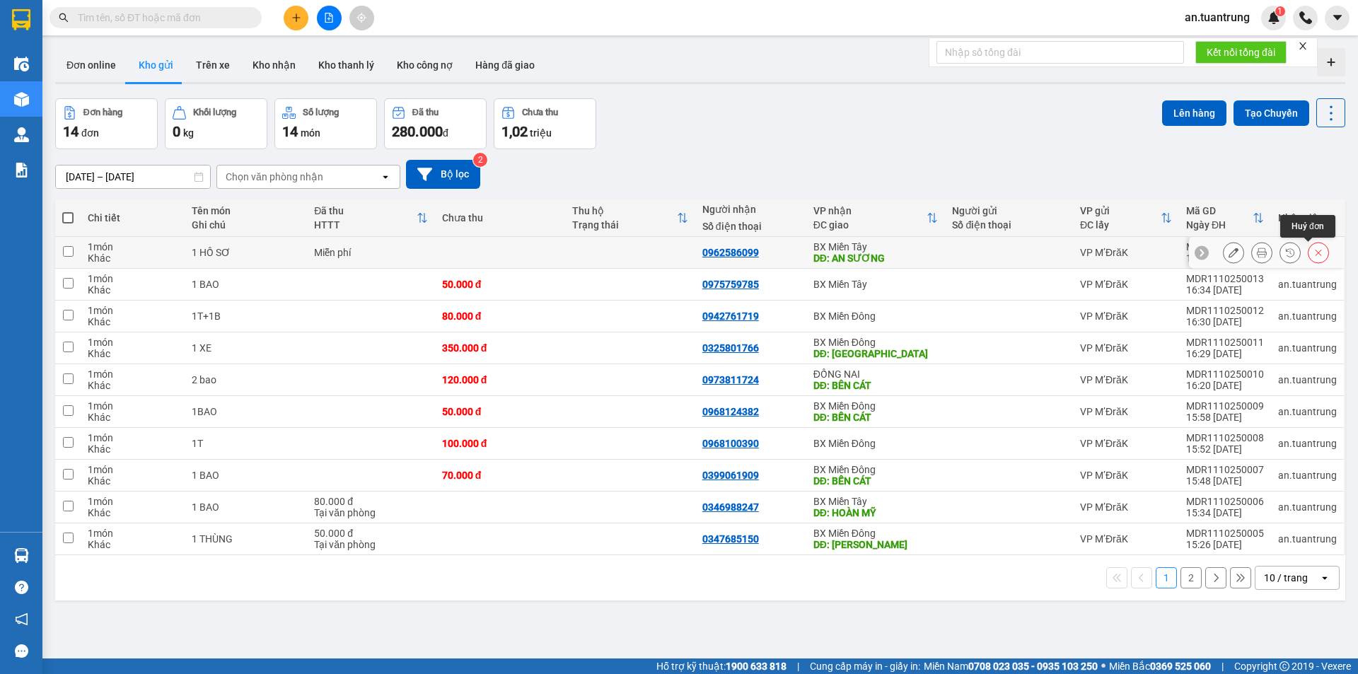
click at [1313, 251] on icon at bounding box center [1318, 253] width 10 height 10
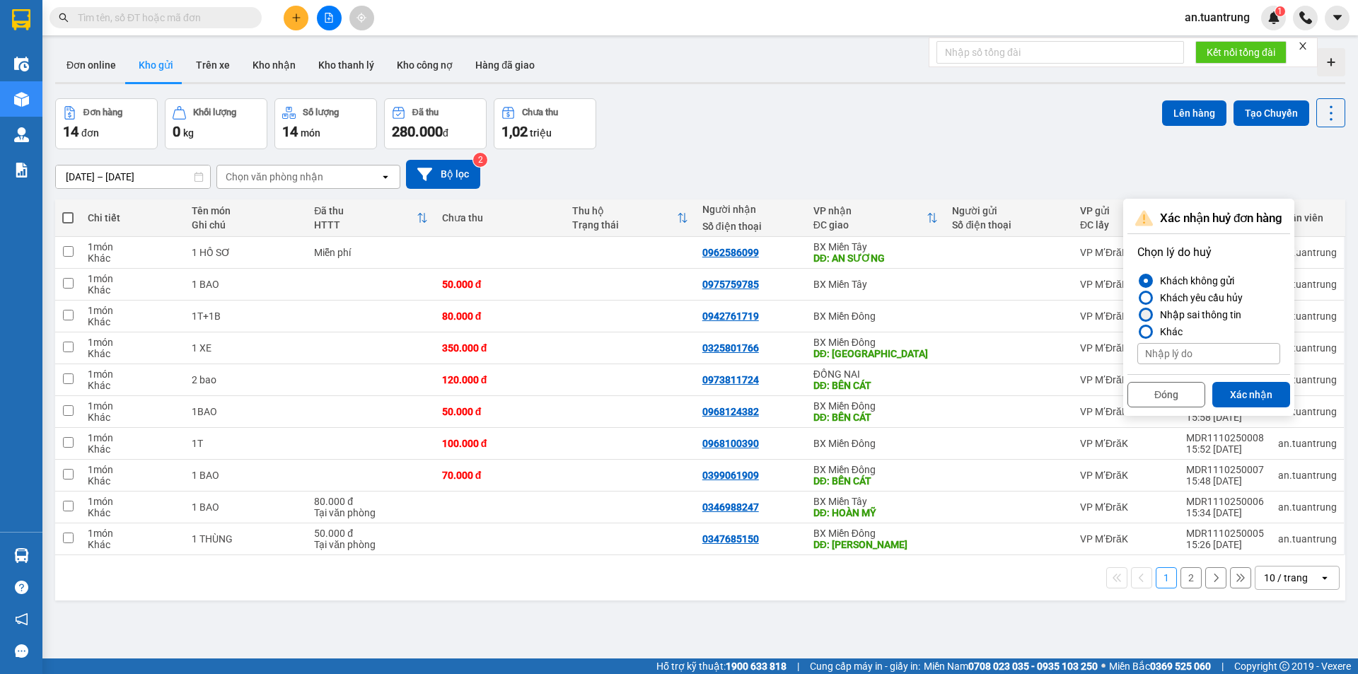
click at [1189, 311] on div "Nhập sai thông tin" at bounding box center [1197, 314] width 87 height 17
click at [1137, 315] on input "Nhập sai thông tin" at bounding box center [1137, 315] width 0 height 0
click at [1241, 391] on button "Xác nhận" at bounding box center [1251, 394] width 78 height 25
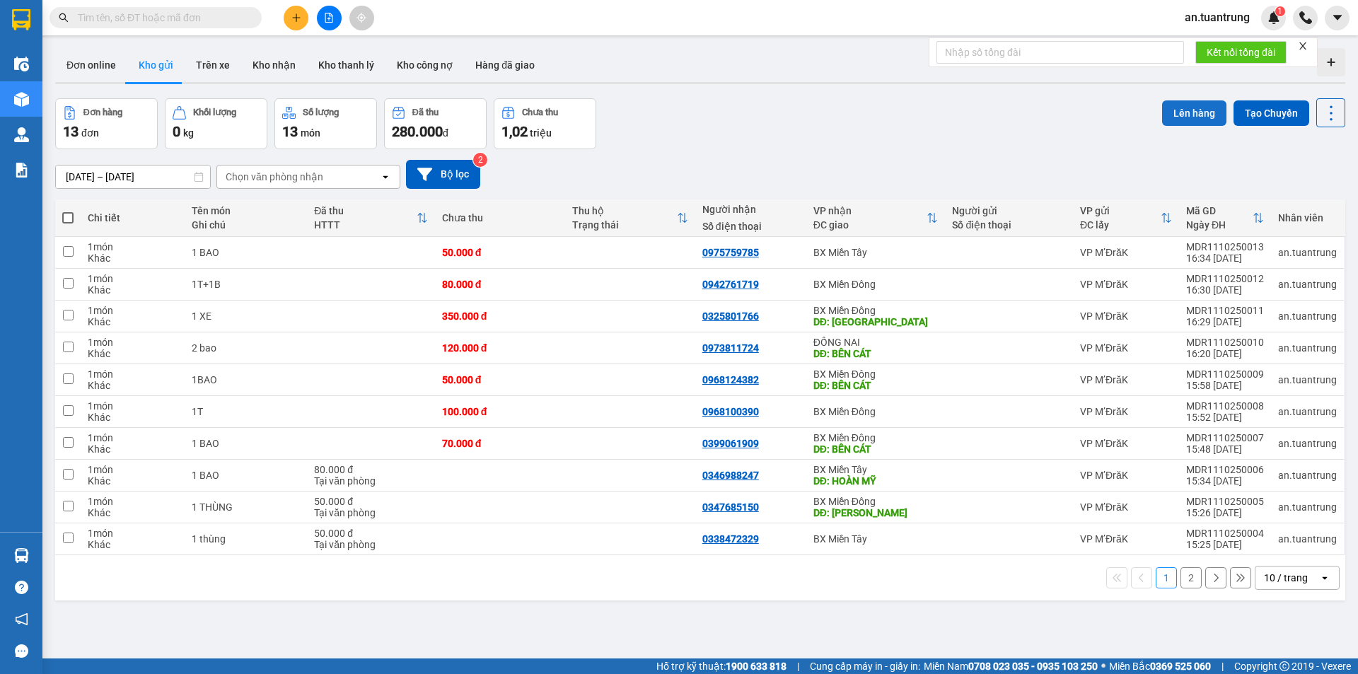
click at [1165, 108] on button "Lên hàng" at bounding box center [1194, 112] width 64 height 25
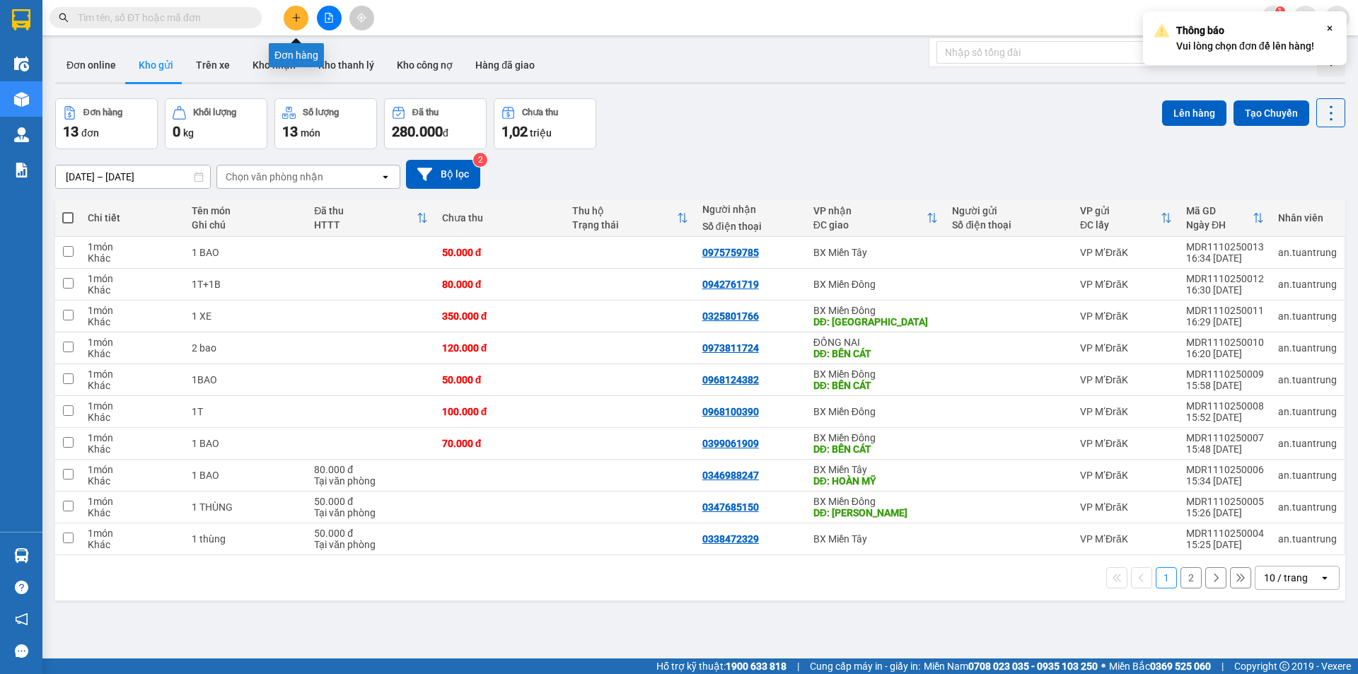
click at [294, 16] on icon "plus" at bounding box center [296, 18] width 10 height 10
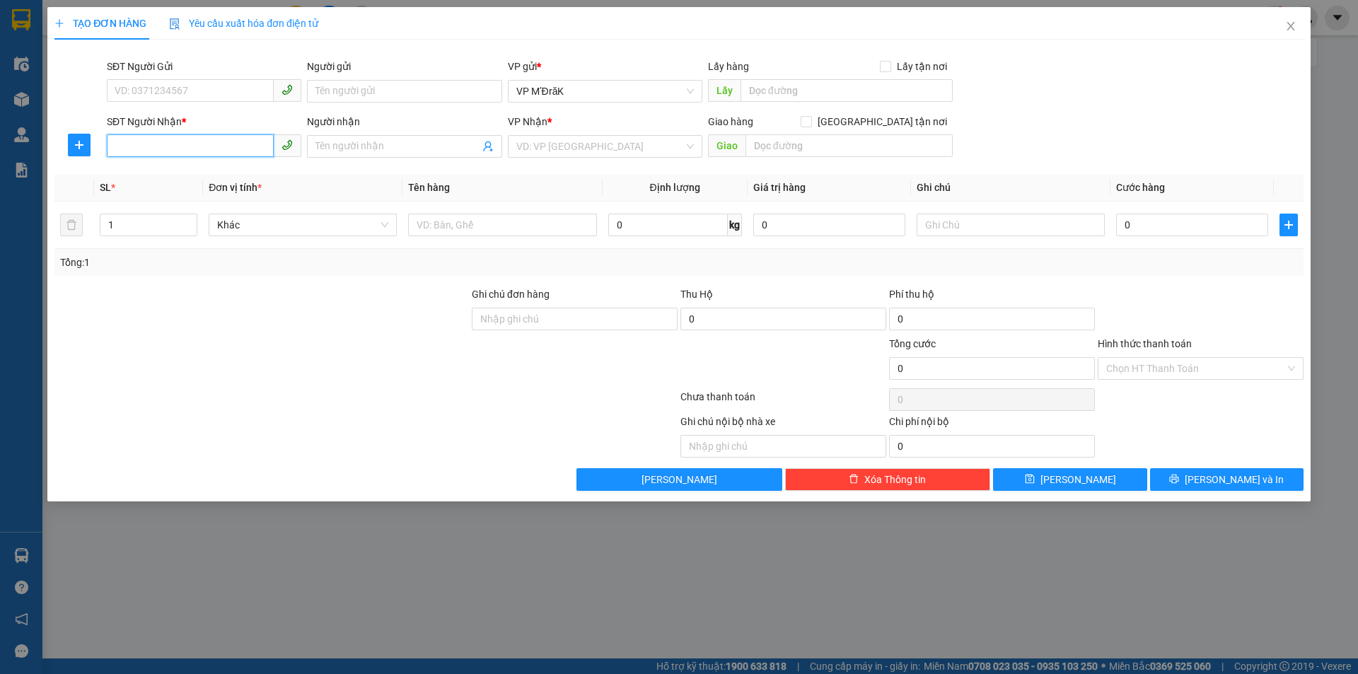
click at [210, 149] on input "SĐT Người Nhận *" at bounding box center [190, 145] width 167 height 23
click at [198, 171] on div "0962586099" at bounding box center [204, 175] width 178 height 16
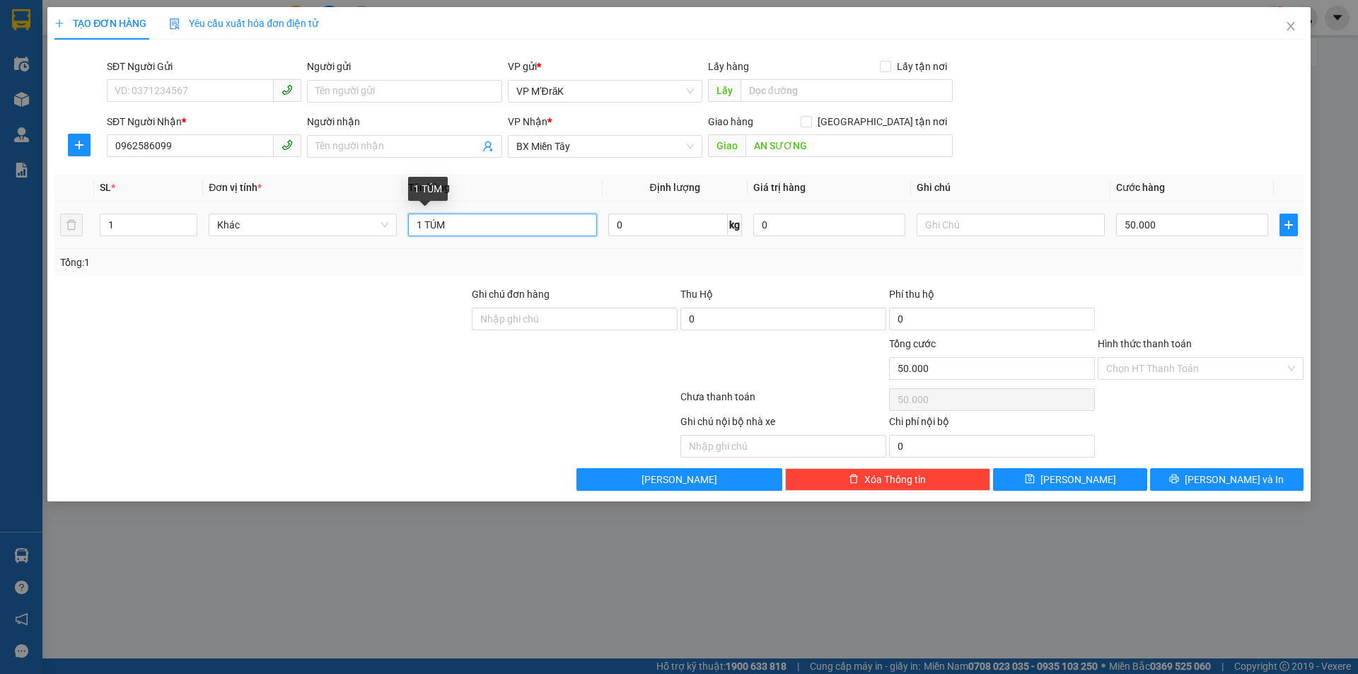
click at [492, 224] on input "1 TÚM" at bounding box center [502, 225] width 188 height 23
drag, startPoint x: 1195, startPoint y: 221, endPoint x: 1178, endPoint y: 215, distance: 18.1
click at [1193, 221] on input "50.000" at bounding box center [1192, 225] width 152 height 23
click at [1151, 364] on input "Hình thức thanh toán" at bounding box center [1195, 368] width 179 height 21
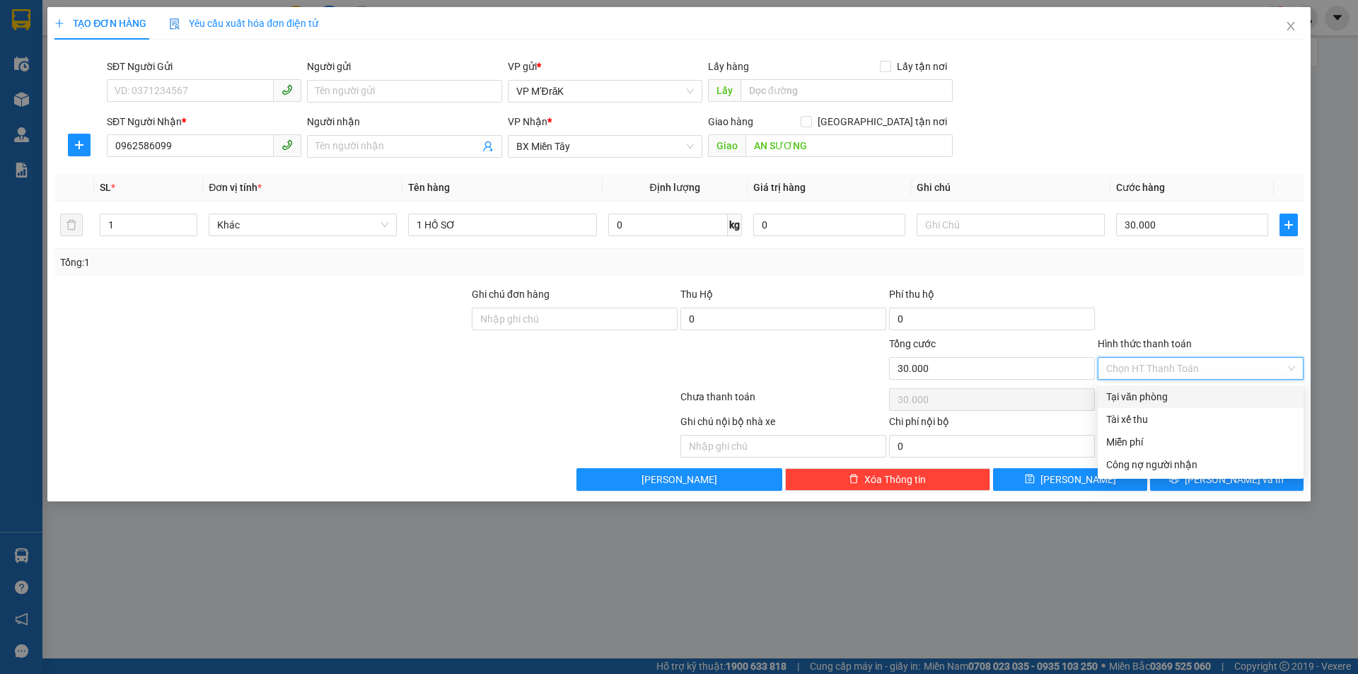
click at [1145, 397] on div "Tại văn phòng" at bounding box center [1200, 397] width 189 height 16
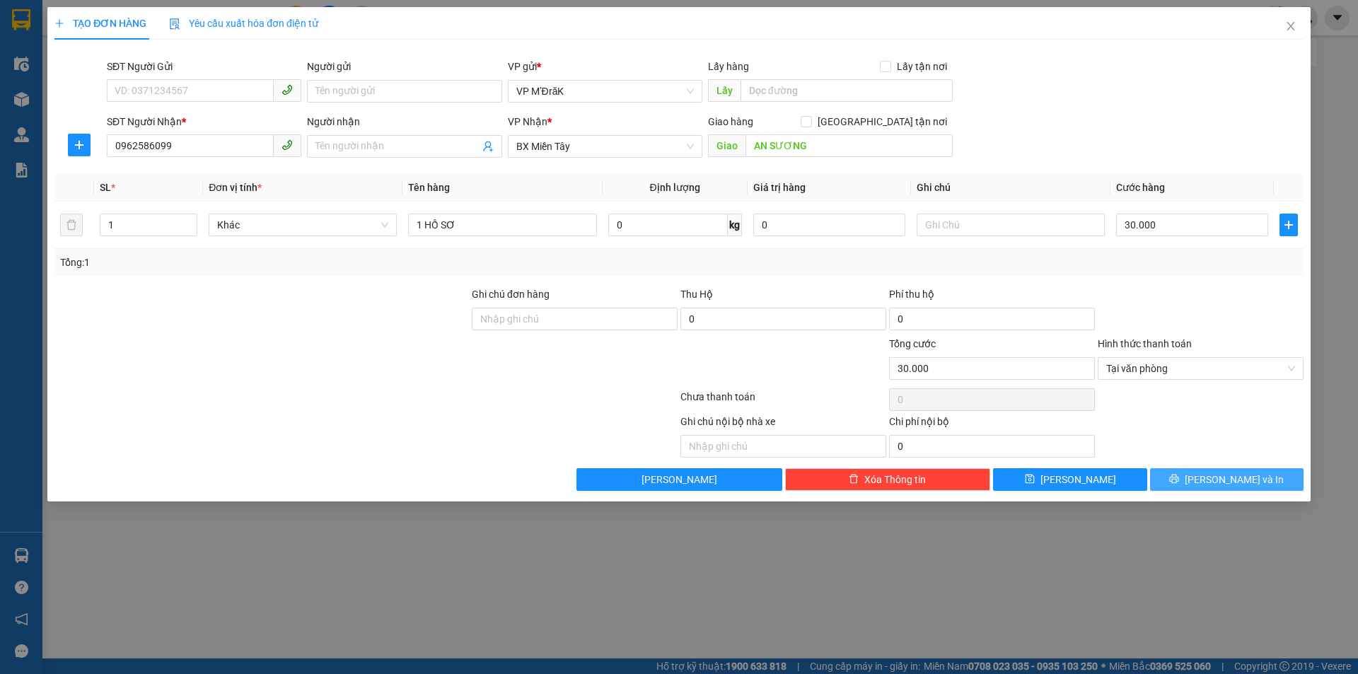
click at [1209, 487] on button "Lưu và In" at bounding box center [1226, 479] width 153 height 23
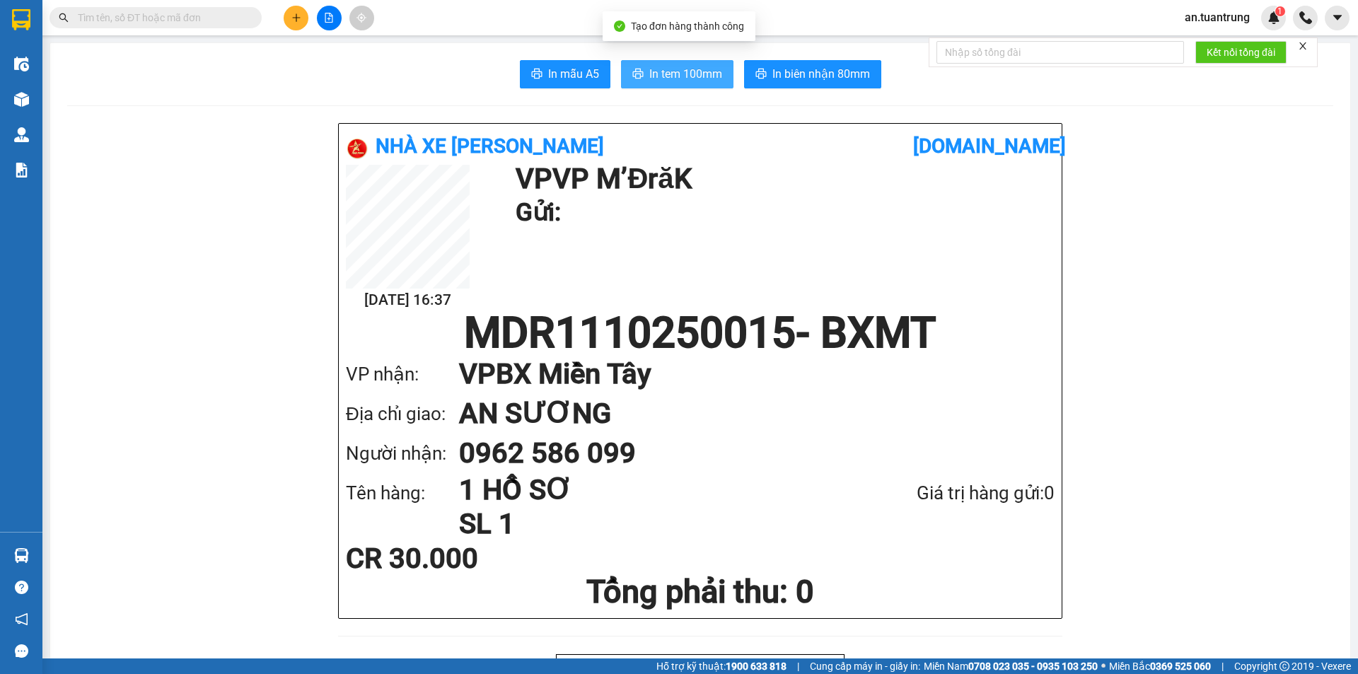
click at [649, 74] on span "In tem 100mm" at bounding box center [685, 74] width 73 height 18
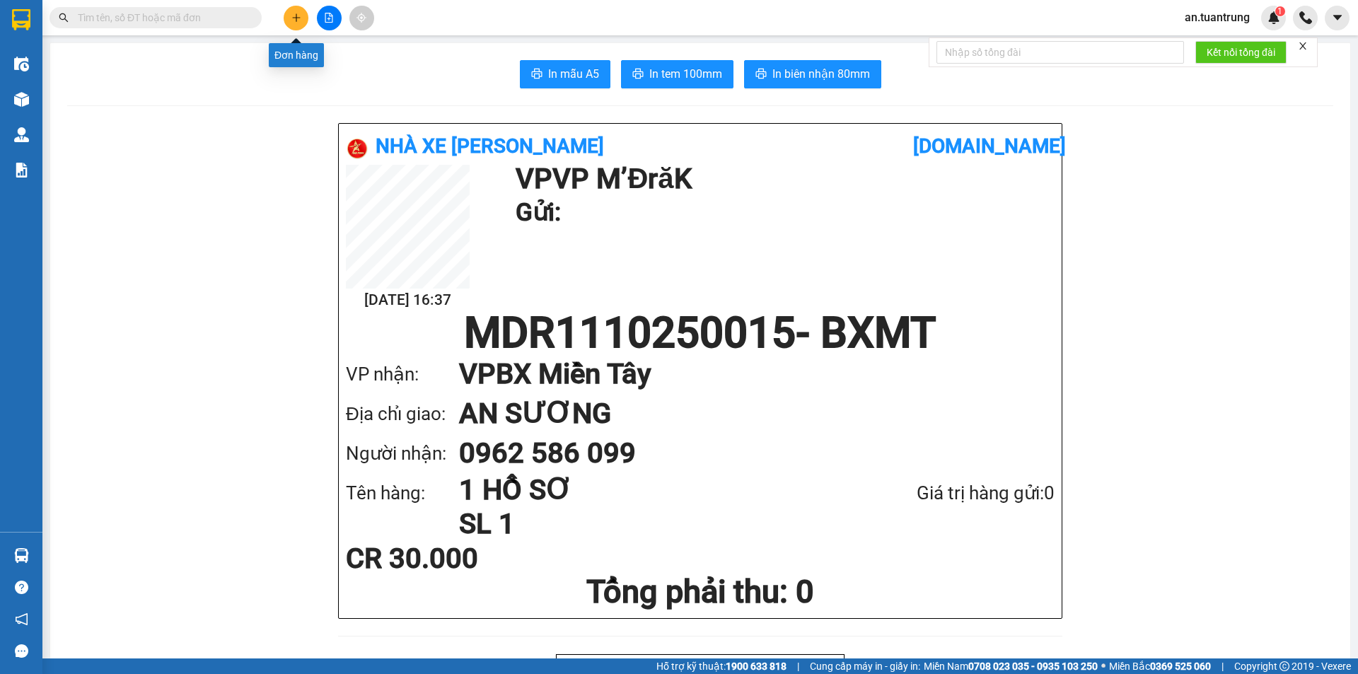
click at [297, 23] on button at bounding box center [296, 18] width 25 height 25
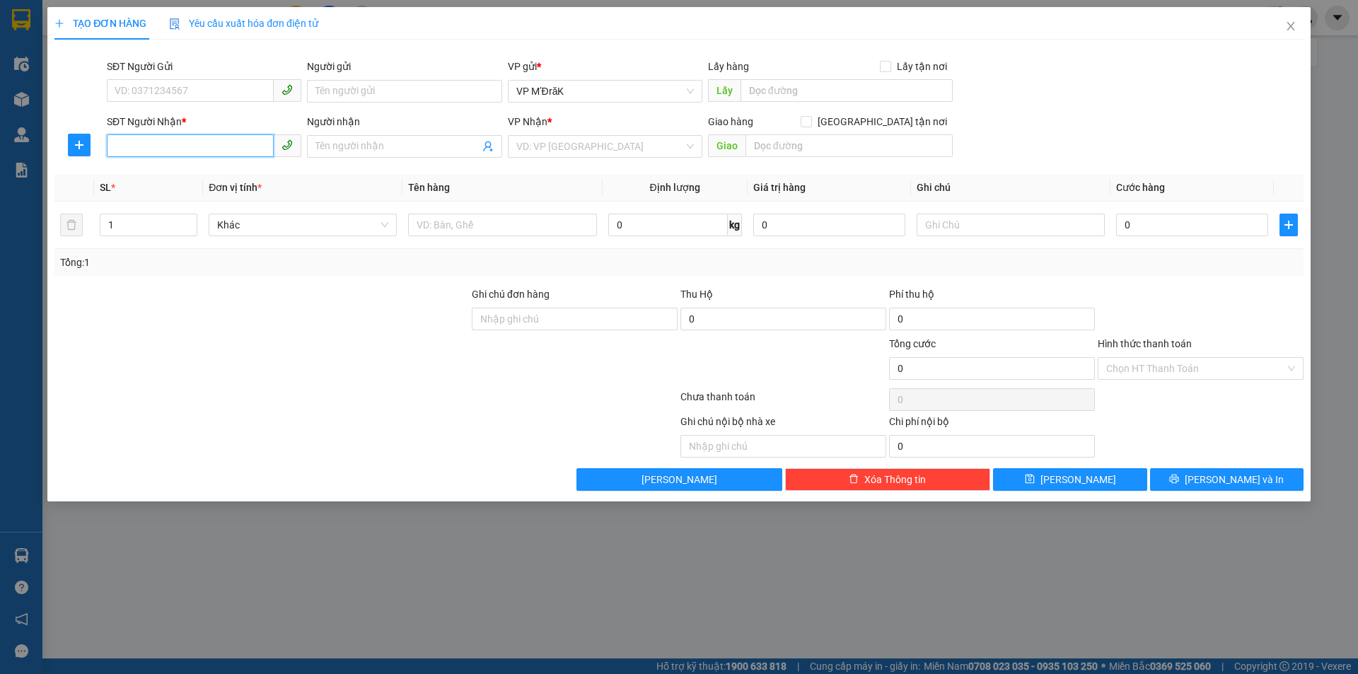
click at [157, 140] on input "SĐT Người Nhận *" at bounding box center [190, 145] width 167 height 23
click at [266, 179] on div "0973660586" at bounding box center [204, 175] width 178 height 16
click at [375, 141] on input "Người nhận" at bounding box center [396, 147] width 163 height 16
click at [605, 149] on span "BX Miền Đông" at bounding box center [605, 146] width 178 height 21
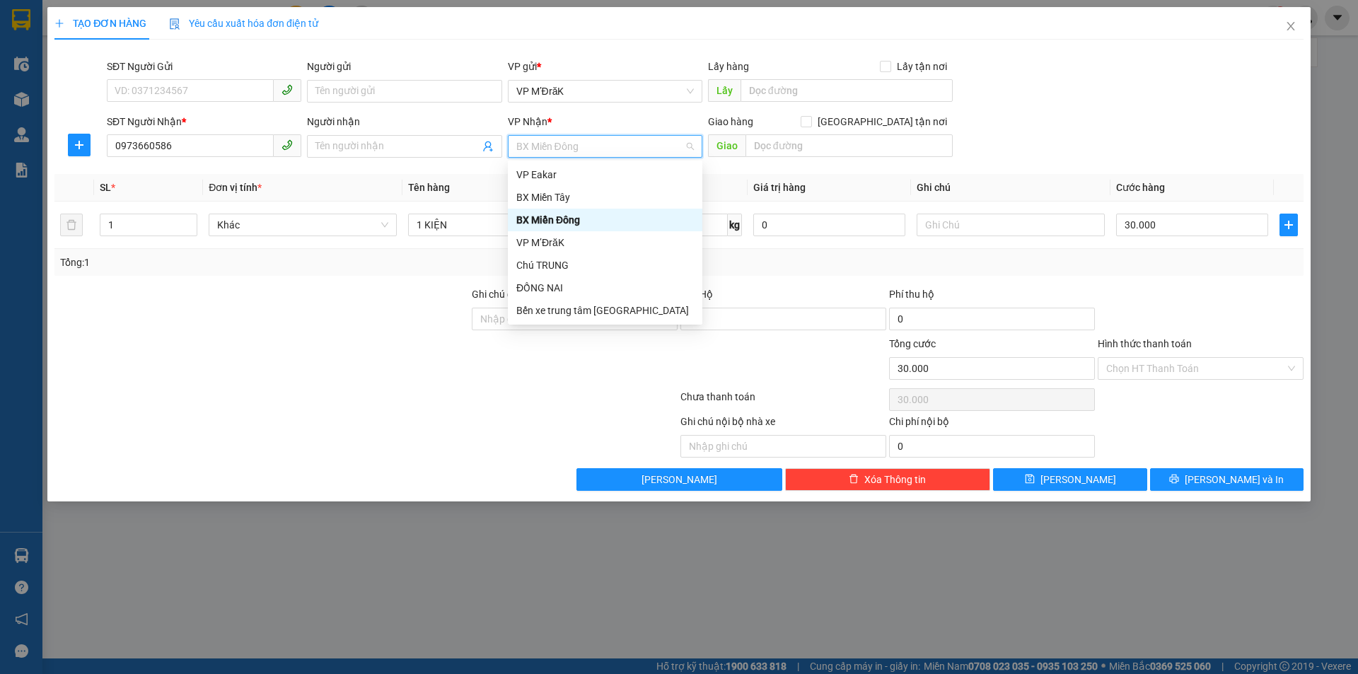
click at [594, 216] on div "BX Miền Đông" at bounding box center [605, 220] width 178 height 16
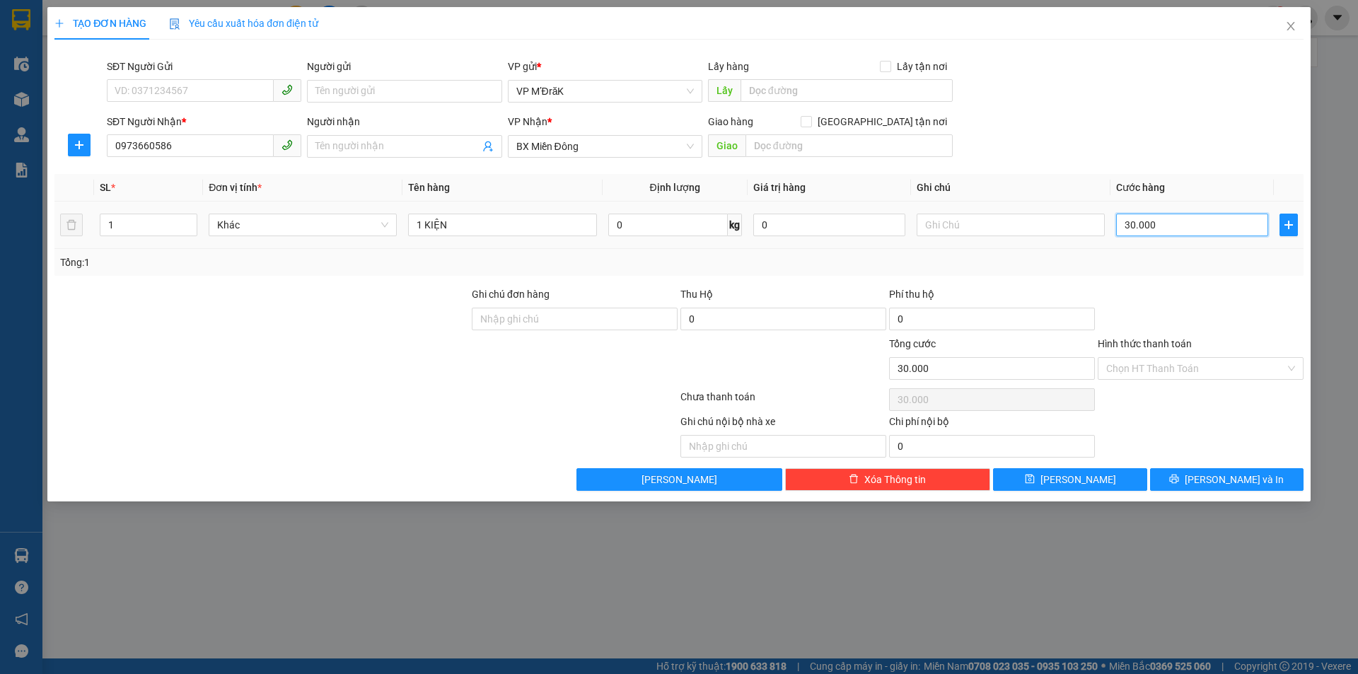
click at [1202, 226] on input "30.000" at bounding box center [1192, 225] width 152 height 23
click at [1235, 476] on span "Lưu và In" at bounding box center [1234, 480] width 99 height 16
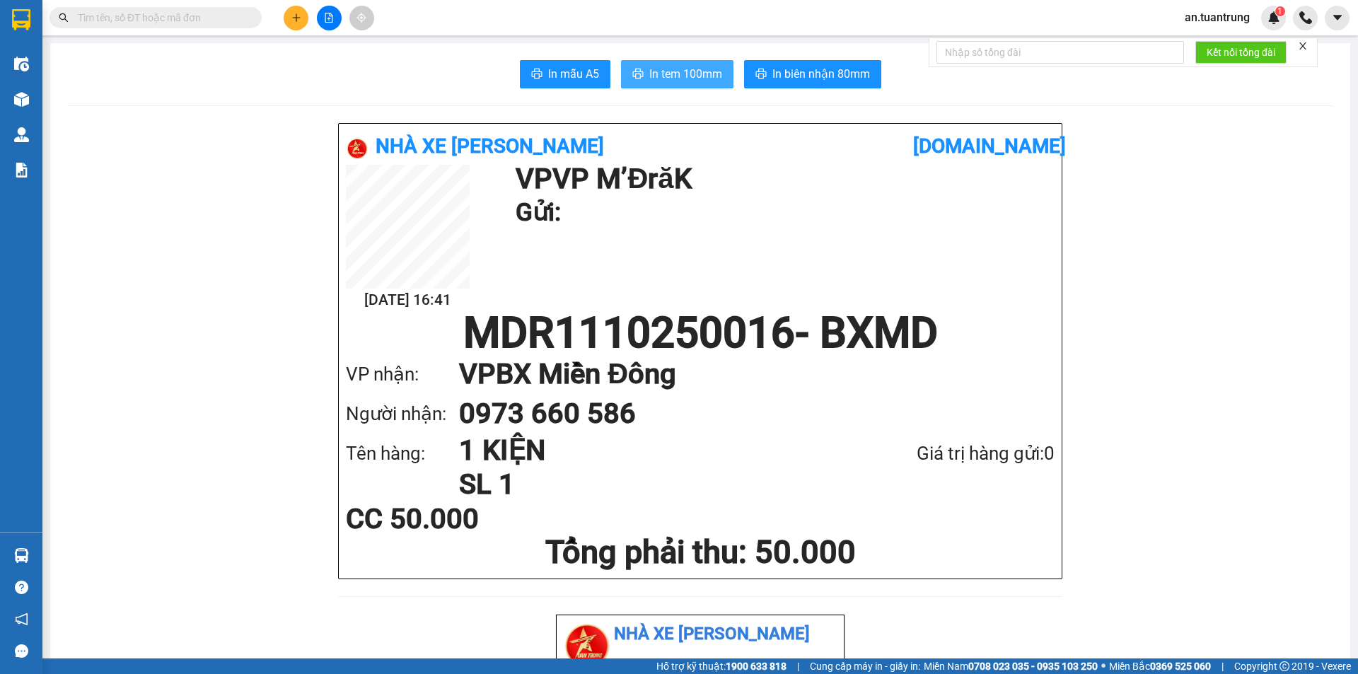
click at [683, 72] on span "In tem 100mm" at bounding box center [685, 74] width 73 height 18
click at [289, 21] on button at bounding box center [296, 18] width 25 height 25
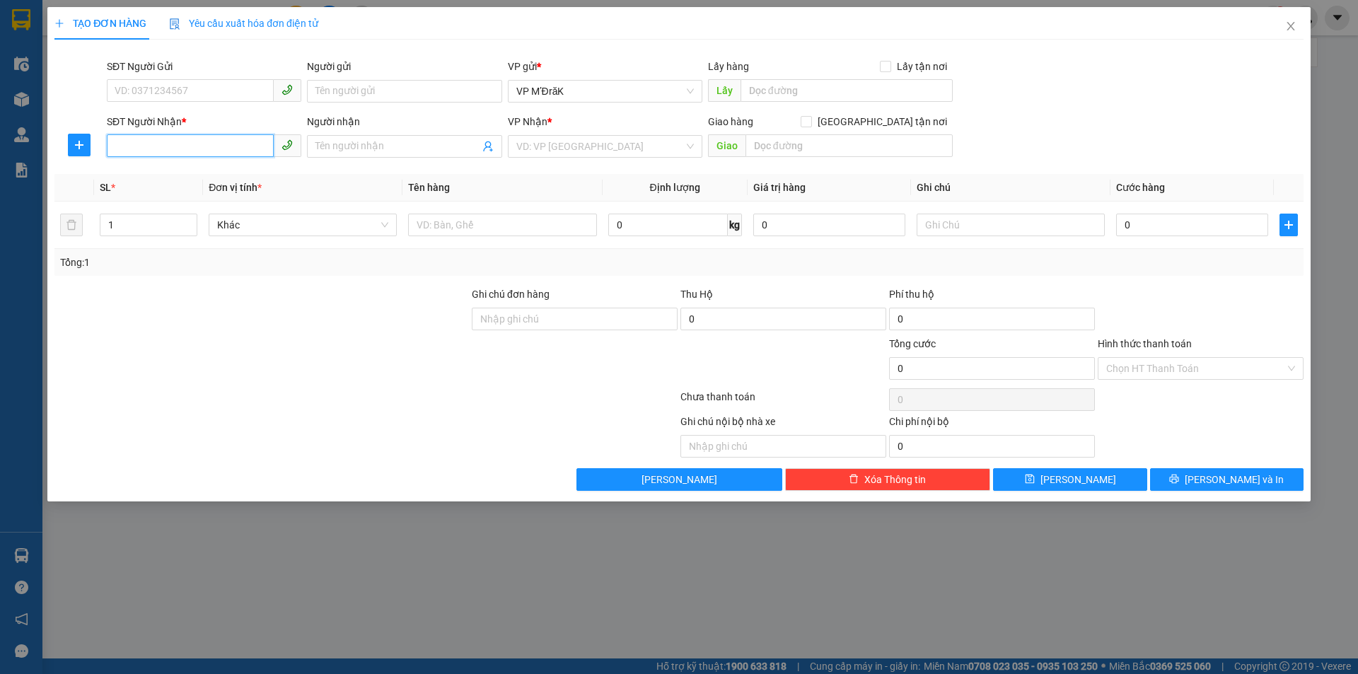
click at [188, 151] on input "SĐT Người Nhận *" at bounding box center [190, 145] width 167 height 23
click at [639, 156] on input "search" at bounding box center [600, 146] width 168 height 21
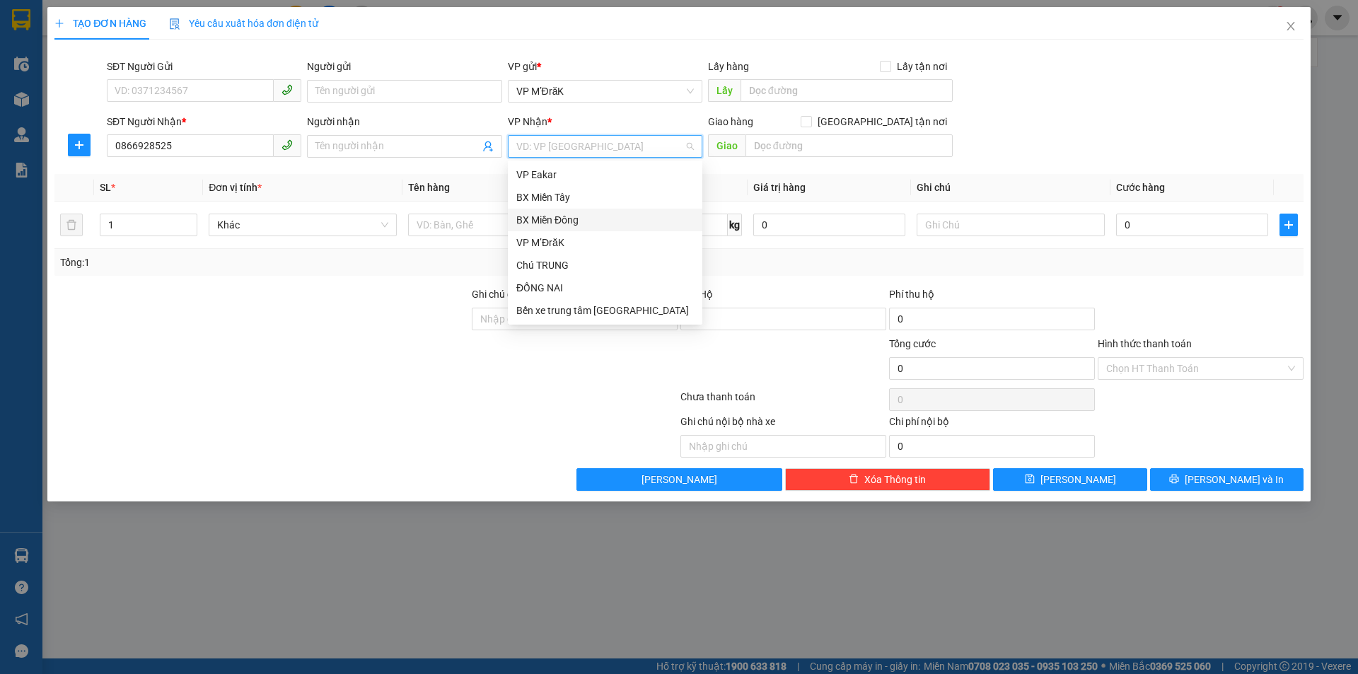
click at [583, 219] on div "BX Miền Đông" at bounding box center [605, 220] width 178 height 16
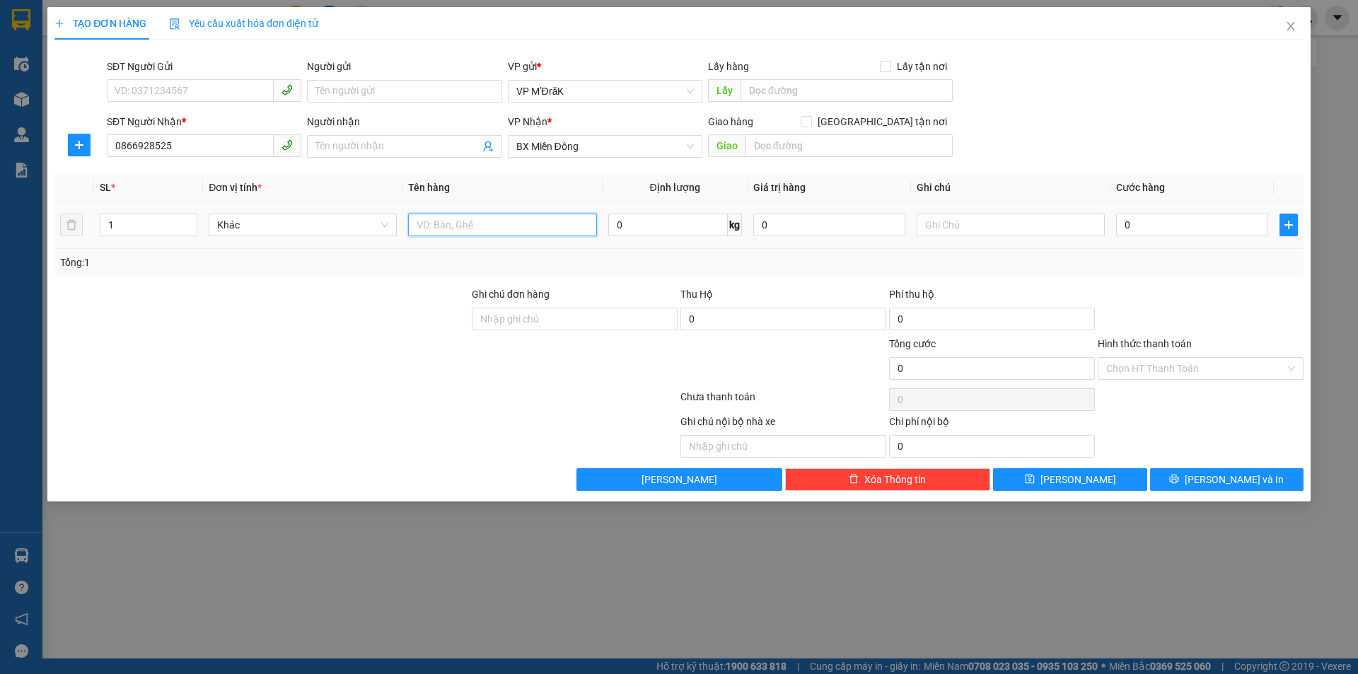
click at [472, 231] on input "text" at bounding box center [502, 225] width 188 height 23
click at [1156, 225] on input "0" at bounding box center [1192, 225] width 152 height 23
click at [1162, 371] on input "Hình thức thanh toán" at bounding box center [1195, 368] width 179 height 21
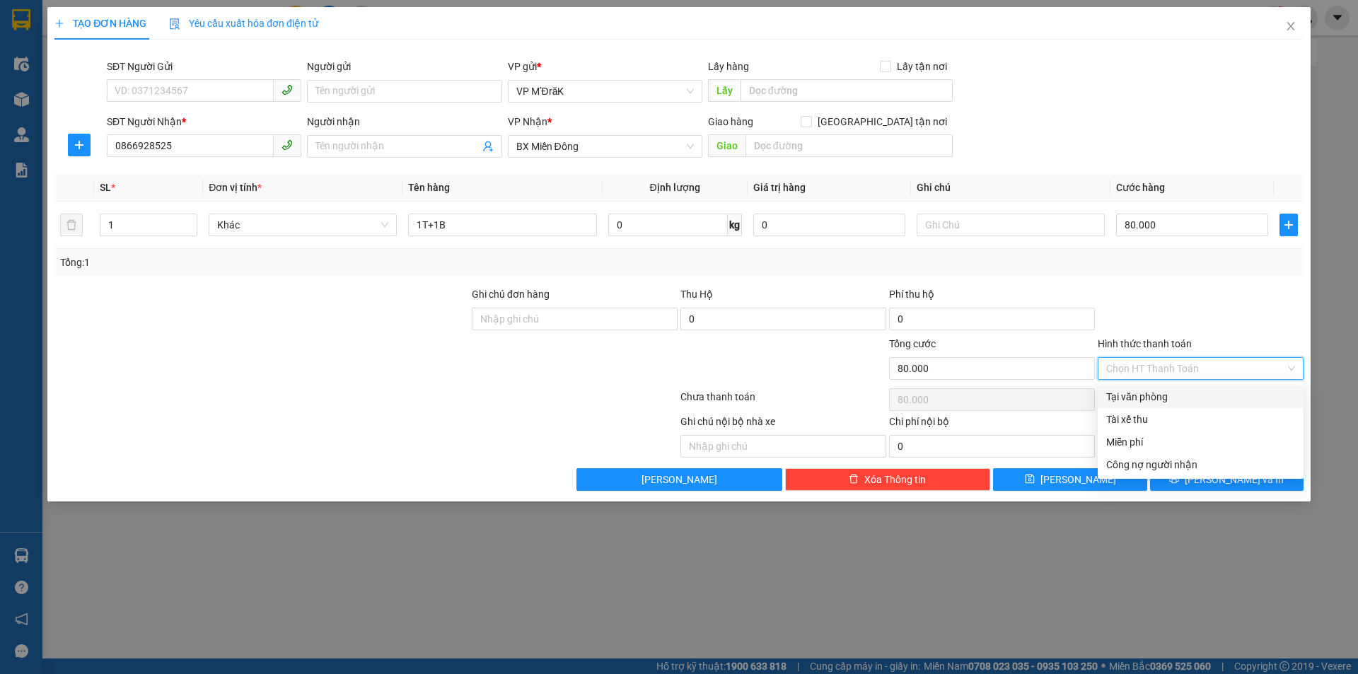
click at [1148, 401] on div "Tại văn phòng" at bounding box center [1200, 397] width 189 height 16
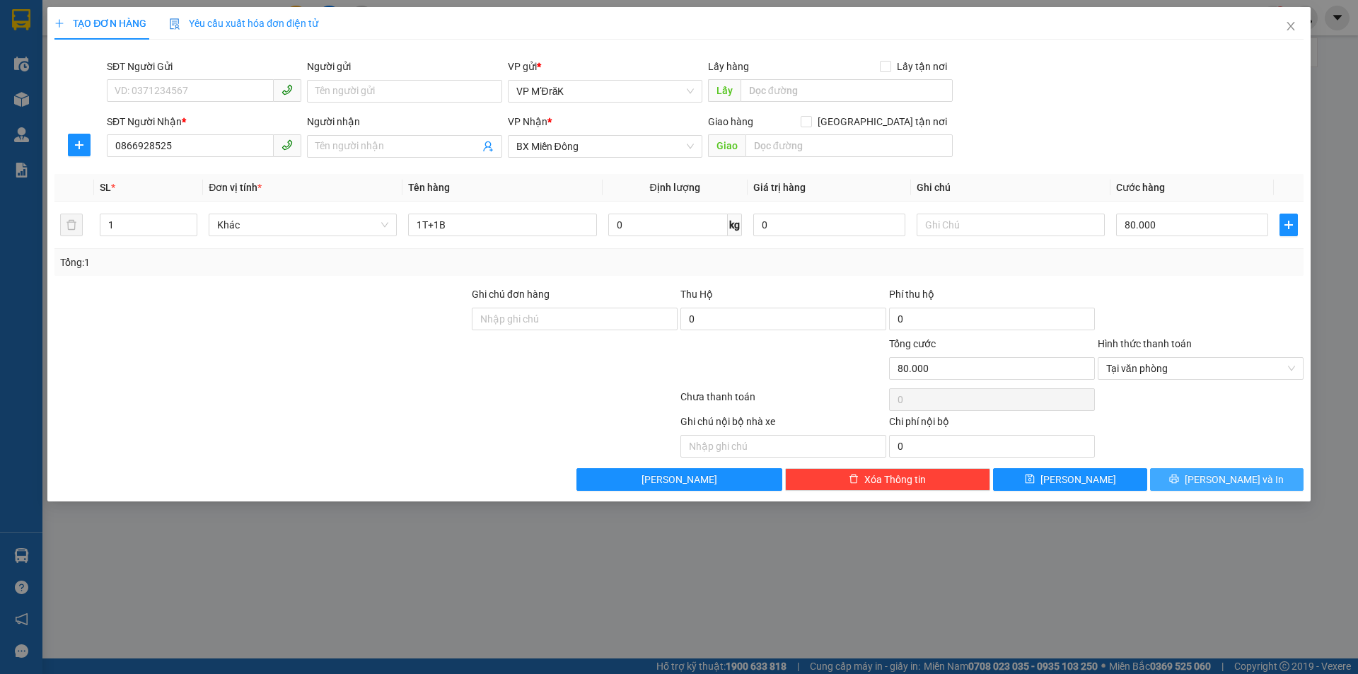
click at [1188, 485] on button "Lưu và In" at bounding box center [1226, 479] width 153 height 23
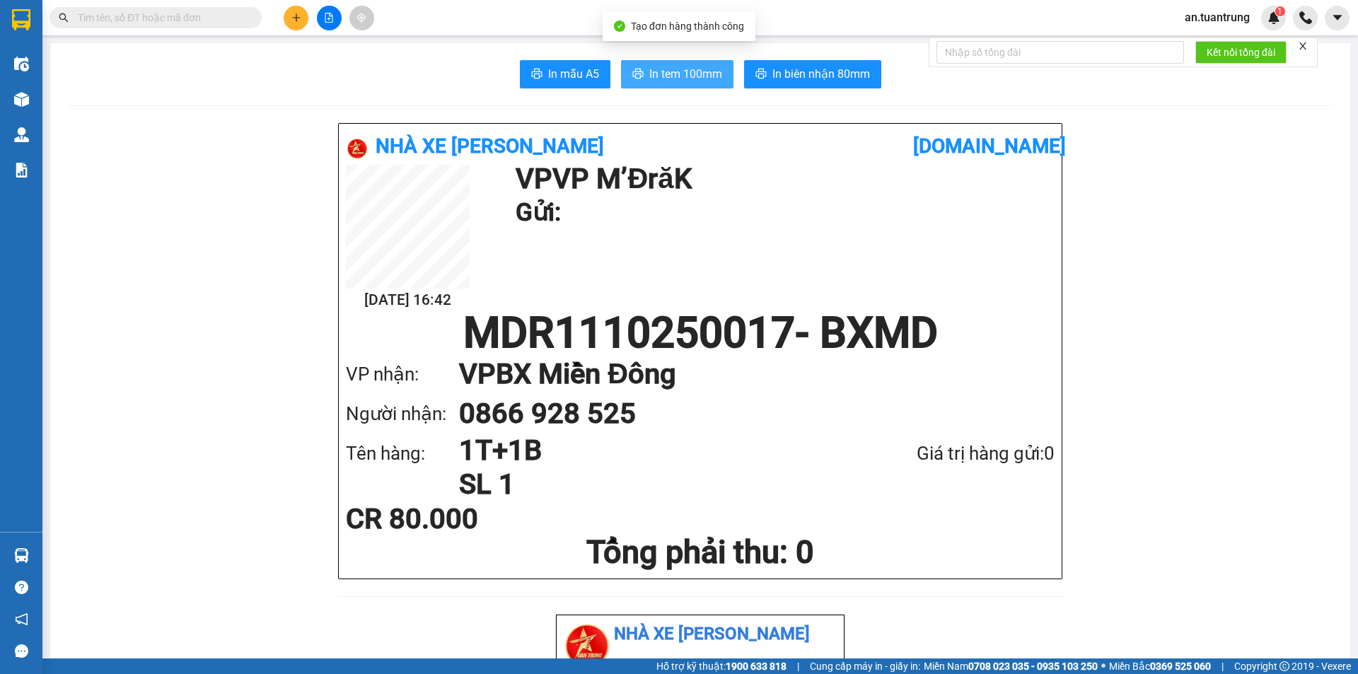
click at [675, 71] on span "In tem 100mm" at bounding box center [685, 74] width 73 height 18
click at [306, 21] on button at bounding box center [296, 18] width 25 height 25
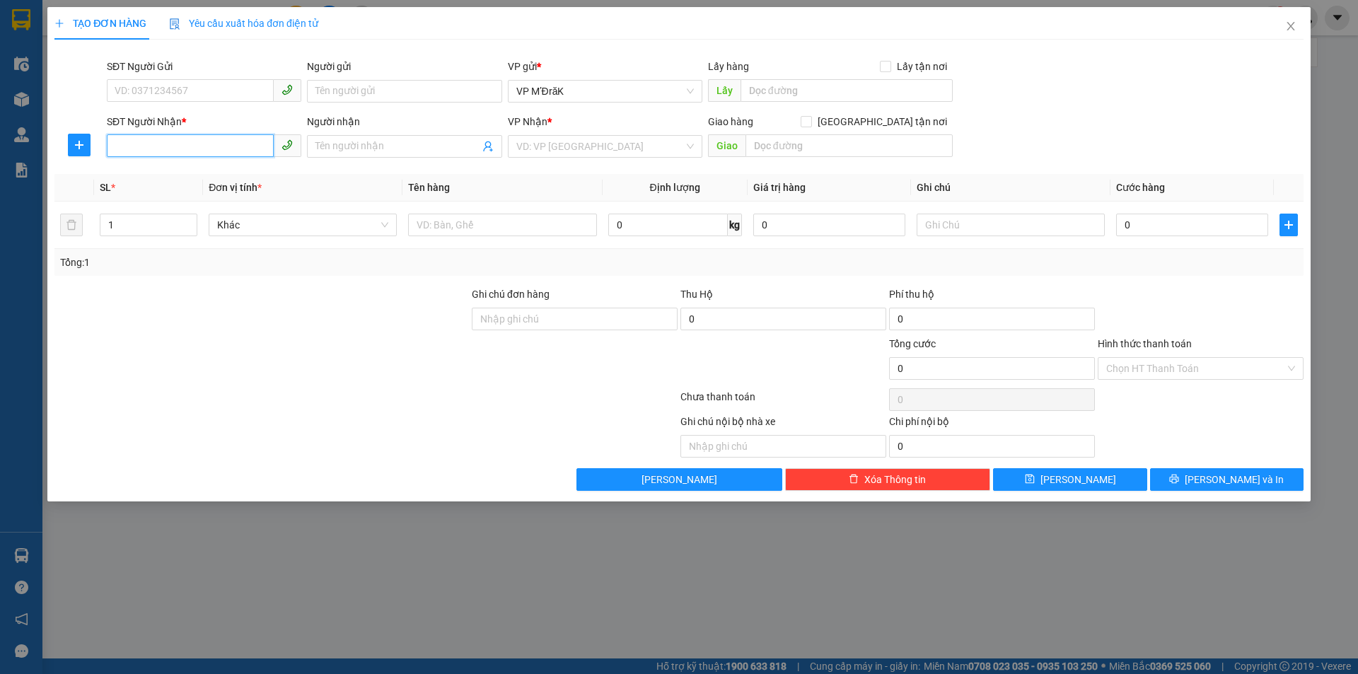
click at [218, 141] on input "SĐT Người Nhận *" at bounding box center [190, 145] width 167 height 23
click at [207, 175] on div "0352370834" at bounding box center [204, 175] width 178 height 16
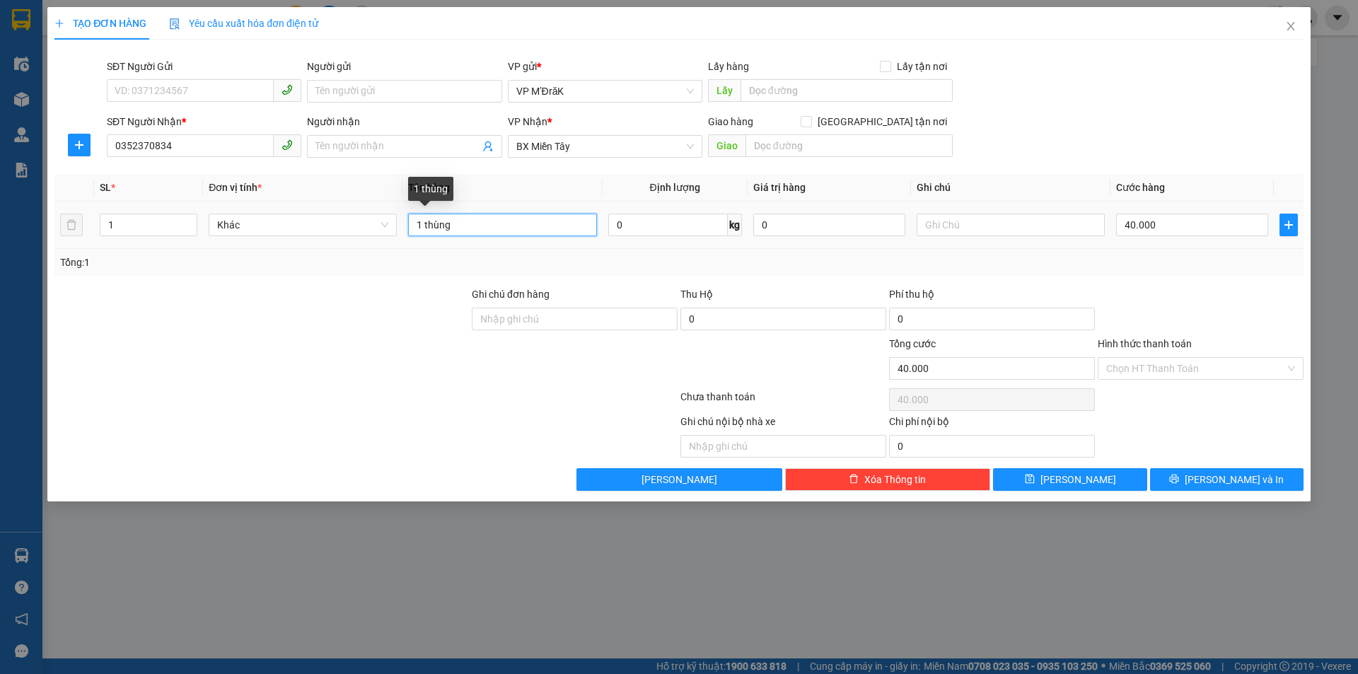
click at [464, 230] on input "1 thùng" at bounding box center [502, 225] width 188 height 23
click at [1206, 221] on input "40.000" at bounding box center [1192, 225] width 152 height 23
click at [1209, 492] on div "TẠO ĐƠN HÀNG Yêu cầu xuất hóa đơn điện tử Transit Pickup Surcharge Ids Transit …" at bounding box center [678, 254] width 1263 height 494
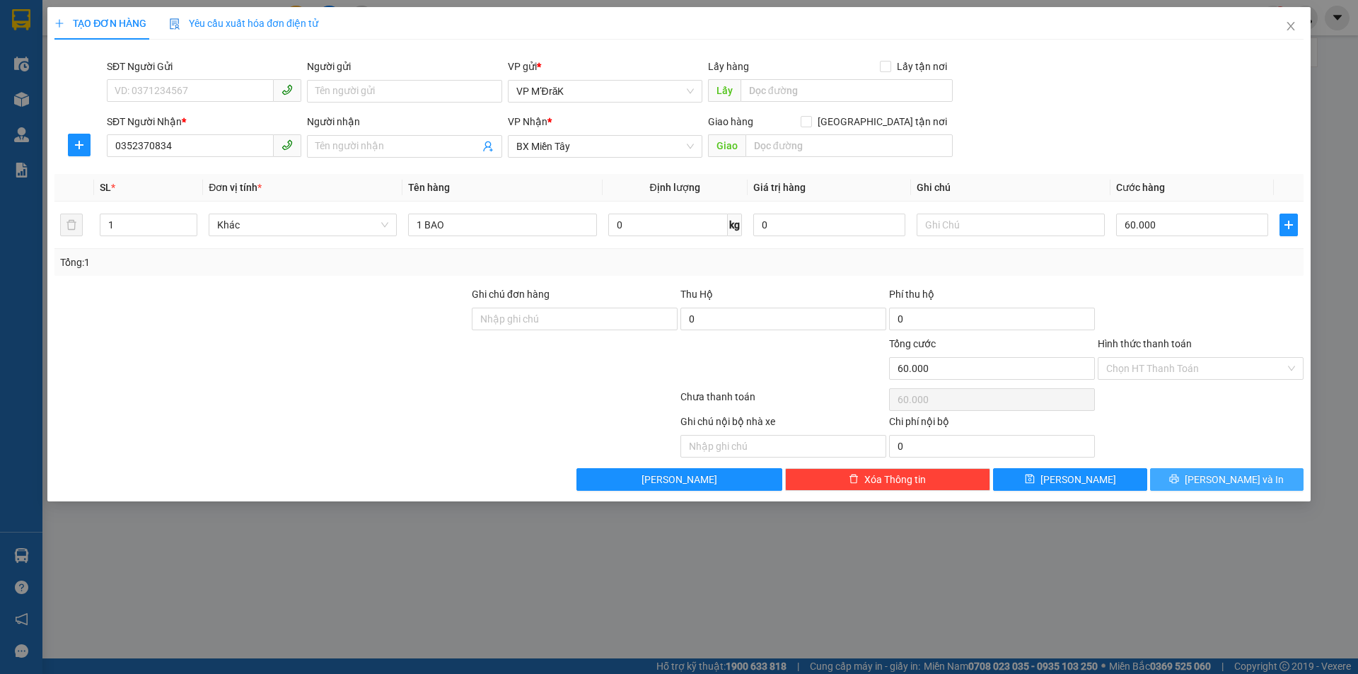
drag, startPoint x: 1207, startPoint y: 480, endPoint x: 1191, endPoint y: 458, distance: 26.3
click at [1179, 478] on icon "printer" at bounding box center [1174, 479] width 10 height 10
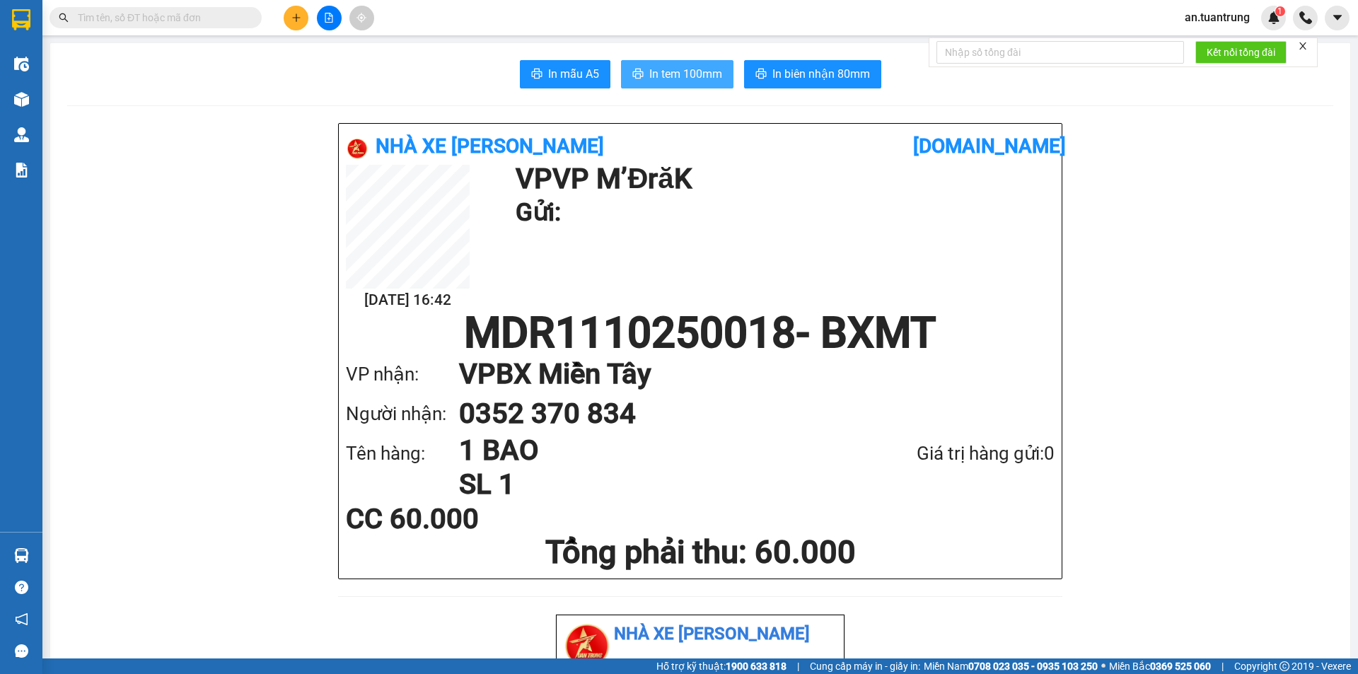
click at [658, 76] on span "In tem 100mm" at bounding box center [685, 74] width 73 height 18
click at [289, 20] on button at bounding box center [296, 18] width 25 height 25
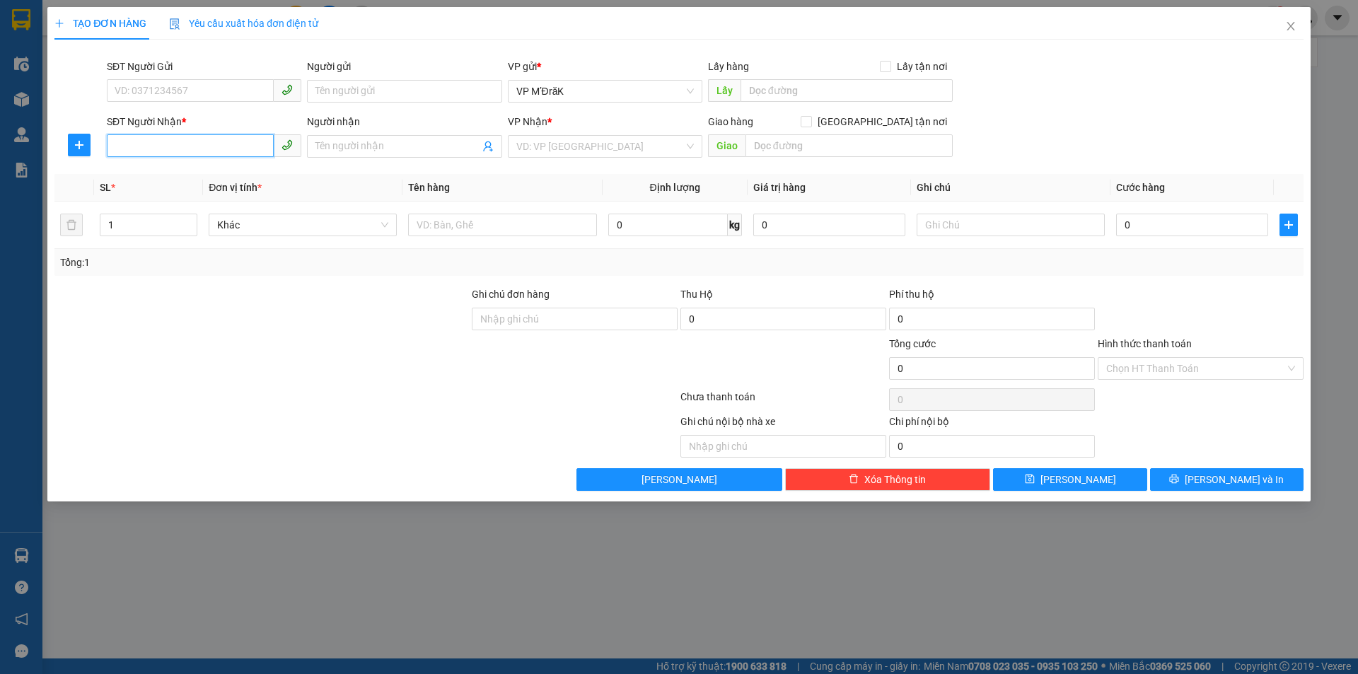
click at [168, 140] on input "SĐT Người Nhận *" at bounding box center [190, 145] width 167 height 23
click at [1289, 31] on icon "close" at bounding box center [1290, 26] width 11 height 11
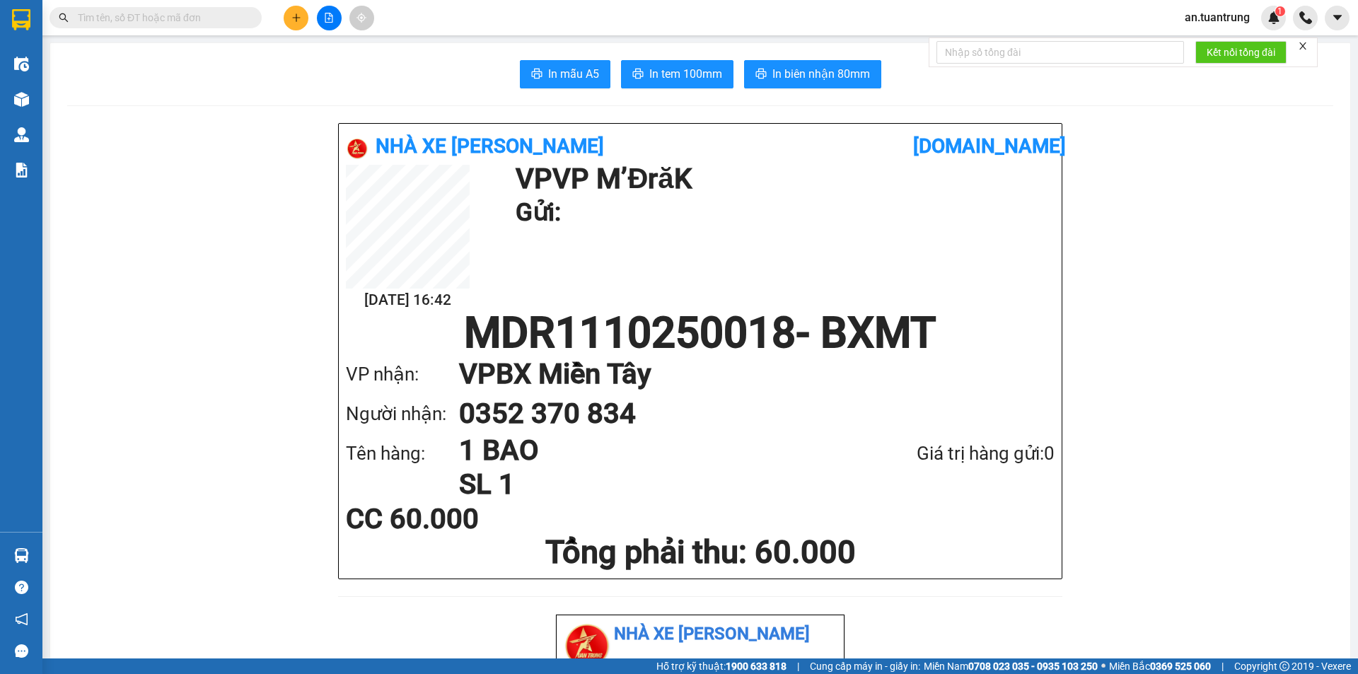
click at [296, 19] on icon "plus" at bounding box center [296, 18] width 10 height 10
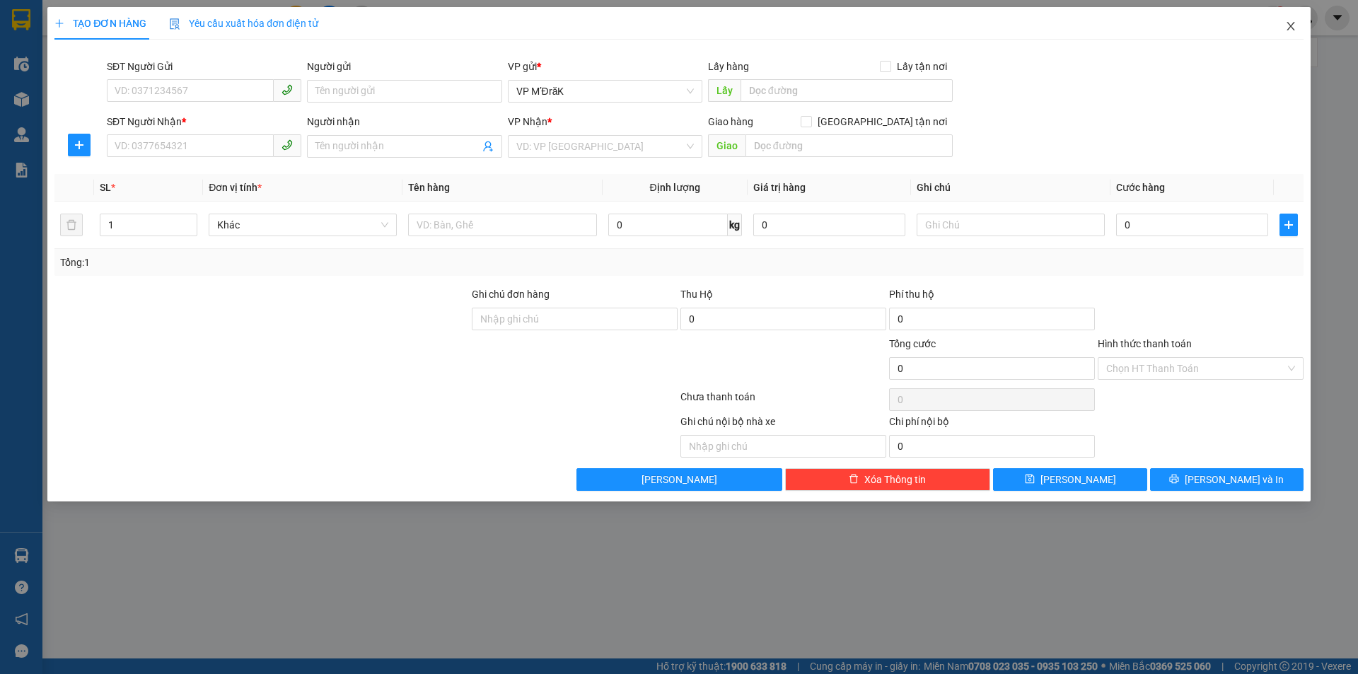
click at [1301, 30] on span "Close" at bounding box center [1291, 27] width 40 height 40
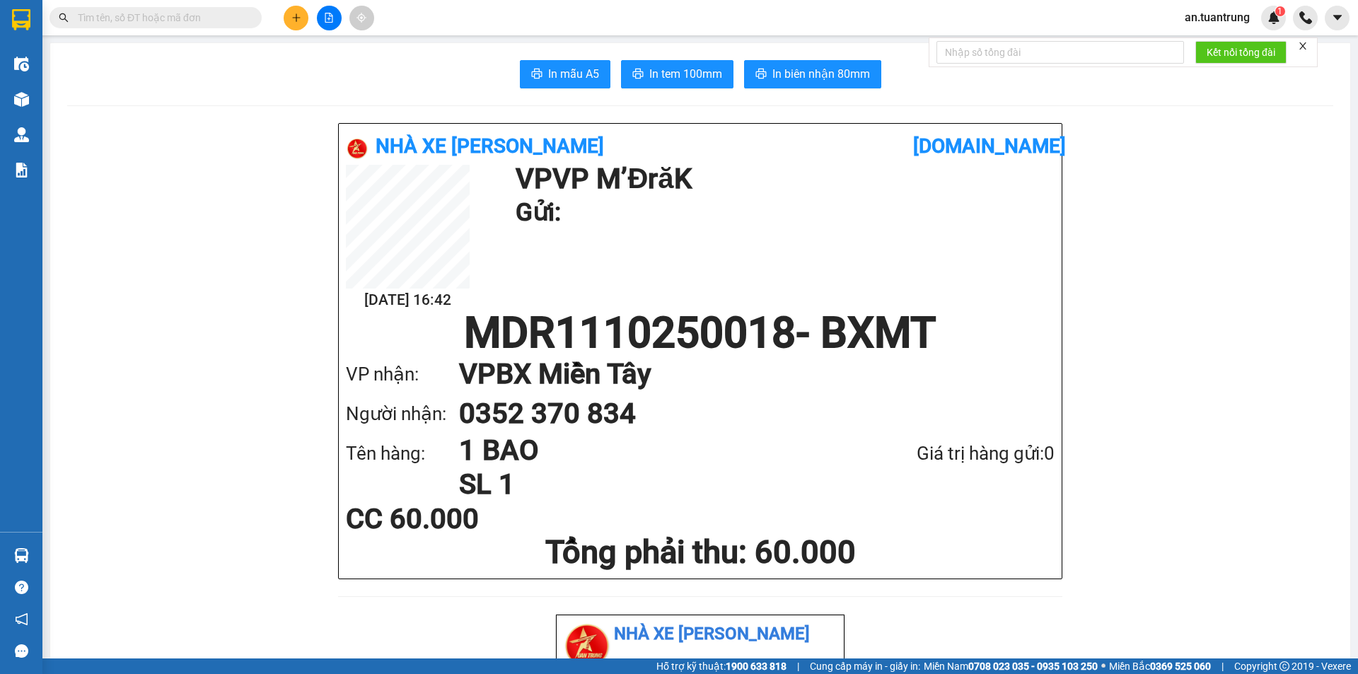
click at [289, 18] on button at bounding box center [296, 18] width 25 height 25
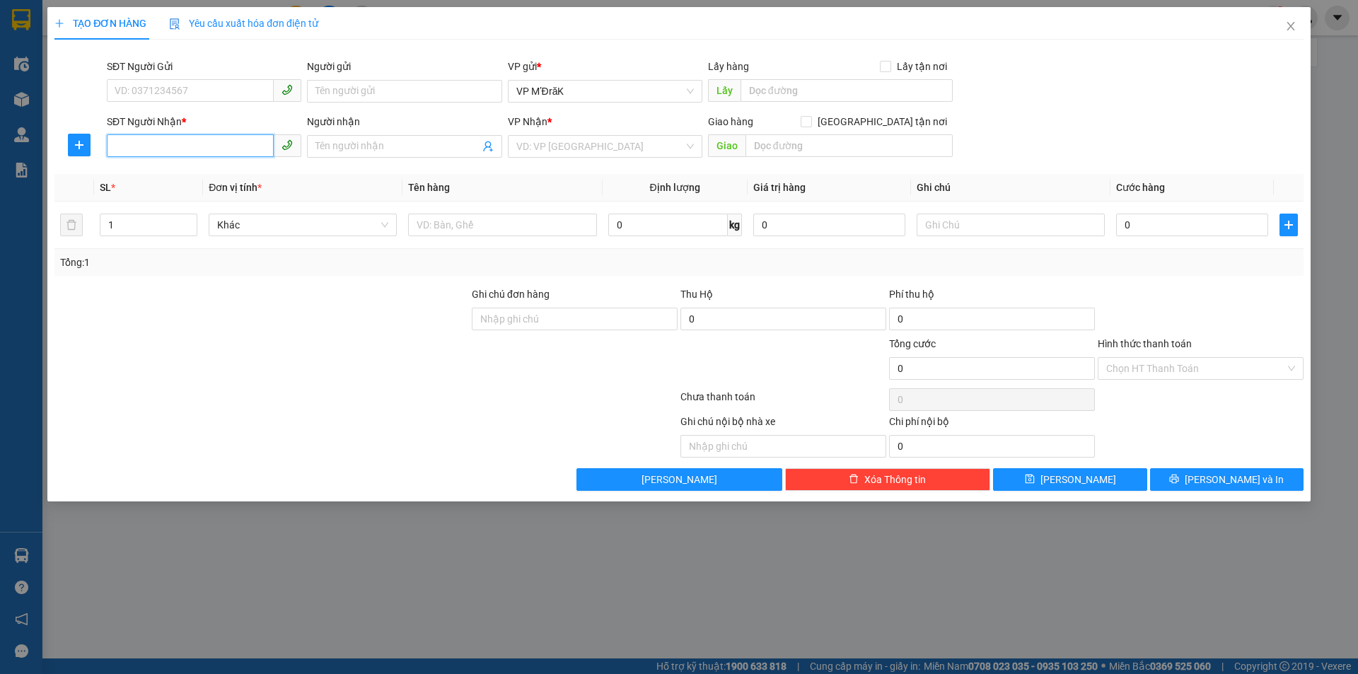
click at [243, 140] on input "SĐT Người Nhận *" at bounding box center [190, 145] width 167 height 23
click at [146, 145] on input "079360" at bounding box center [190, 145] width 167 height 23
click at [153, 174] on div "0793601810 - a" at bounding box center [204, 175] width 178 height 16
click at [821, 144] on input "bến cát" at bounding box center [848, 145] width 207 height 23
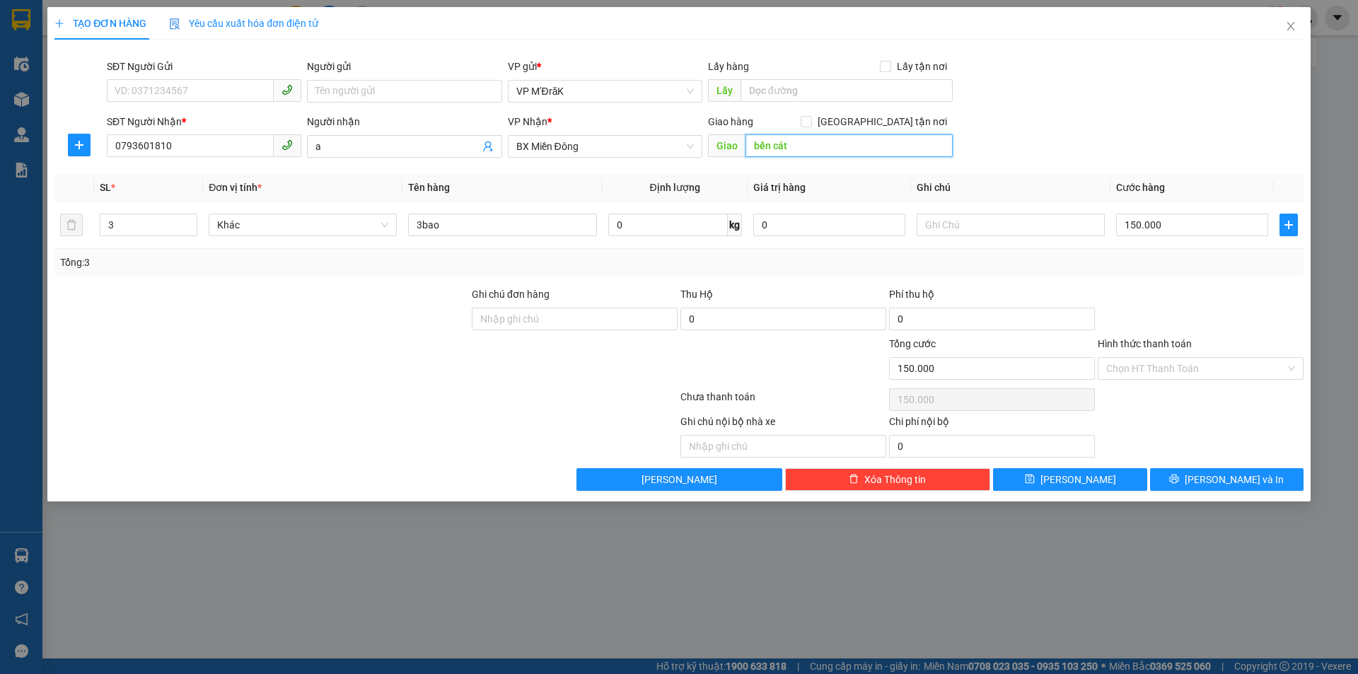
click at [821, 144] on input "bến cát" at bounding box center [848, 145] width 207 height 23
click at [480, 225] on input "3bao" at bounding box center [502, 225] width 188 height 23
click at [127, 226] on input "3" at bounding box center [148, 224] width 96 height 21
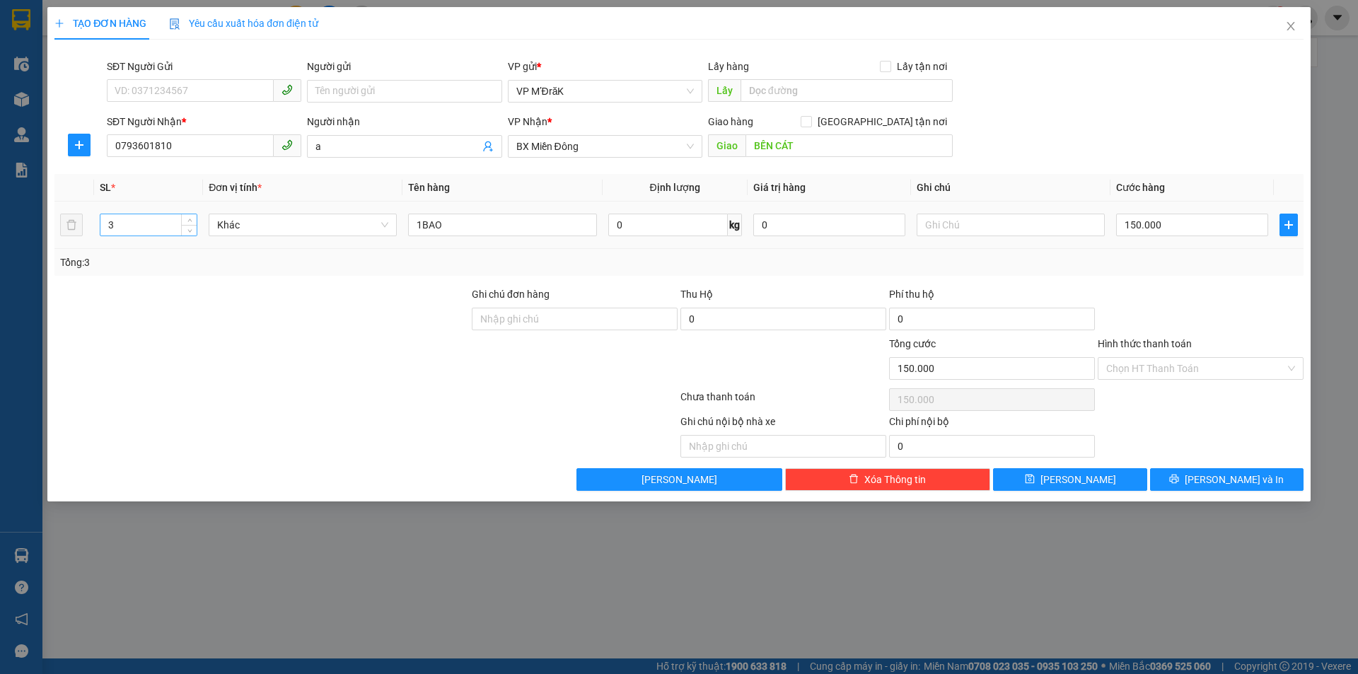
click at [127, 226] on input "3" at bounding box center [148, 224] width 96 height 21
click at [1171, 228] on input "150.000" at bounding box center [1192, 225] width 152 height 23
click at [1213, 477] on button "Lưu và In" at bounding box center [1226, 479] width 153 height 23
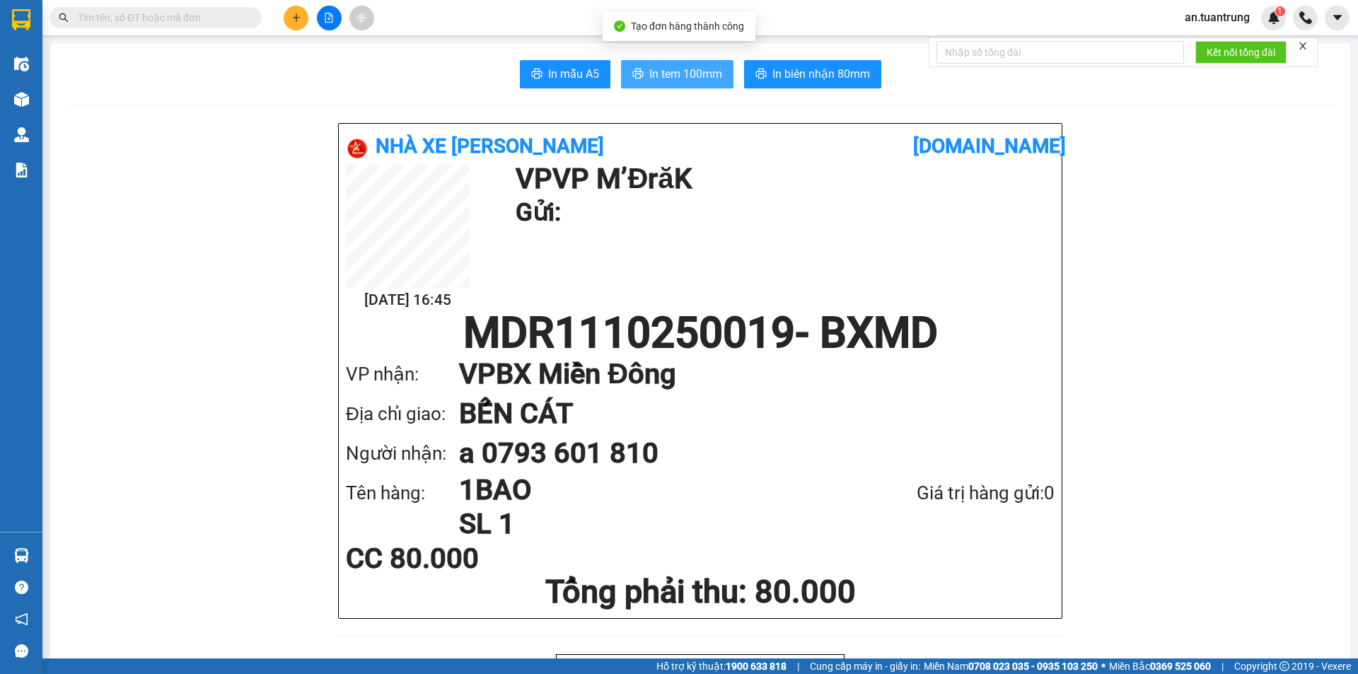
click at [671, 68] on span "In tem 100mm" at bounding box center [685, 74] width 73 height 18
click at [287, 21] on button at bounding box center [296, 18] width 25 height 25
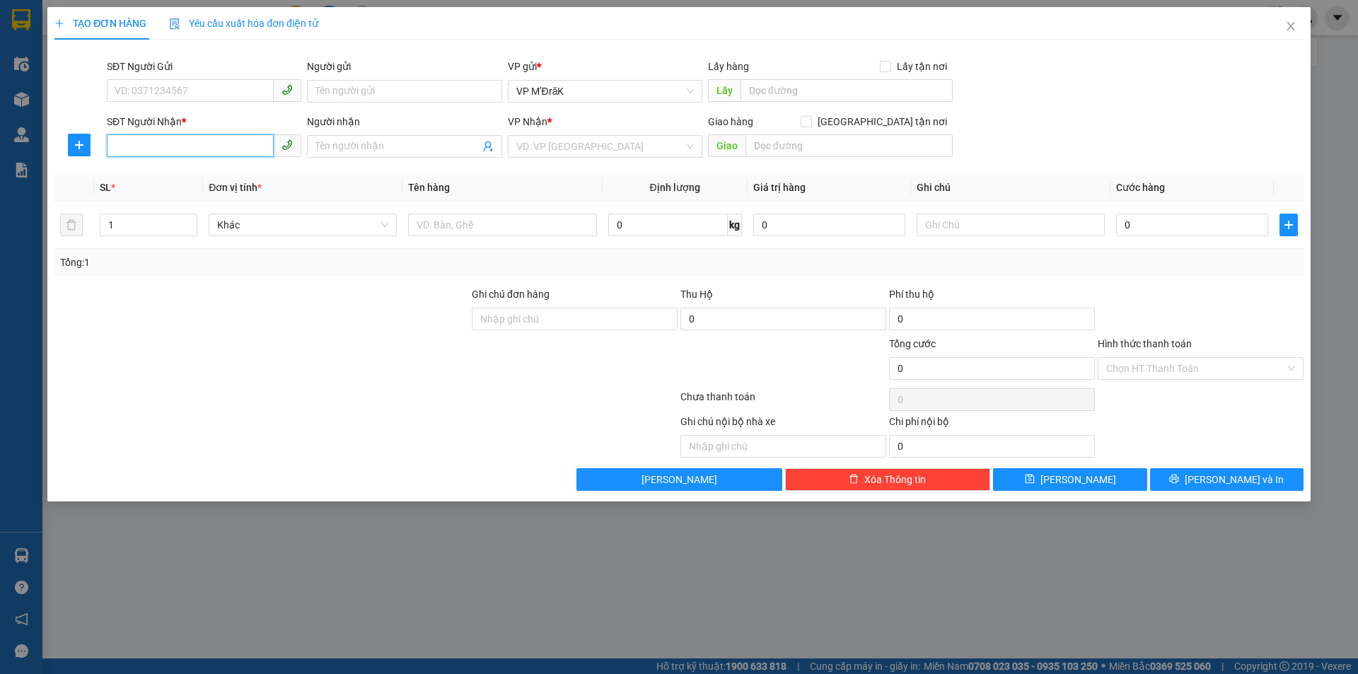
click at [187, 139] on input "SĐT Người Nhận *" at bounding box center [190, 145] width 167 height 23
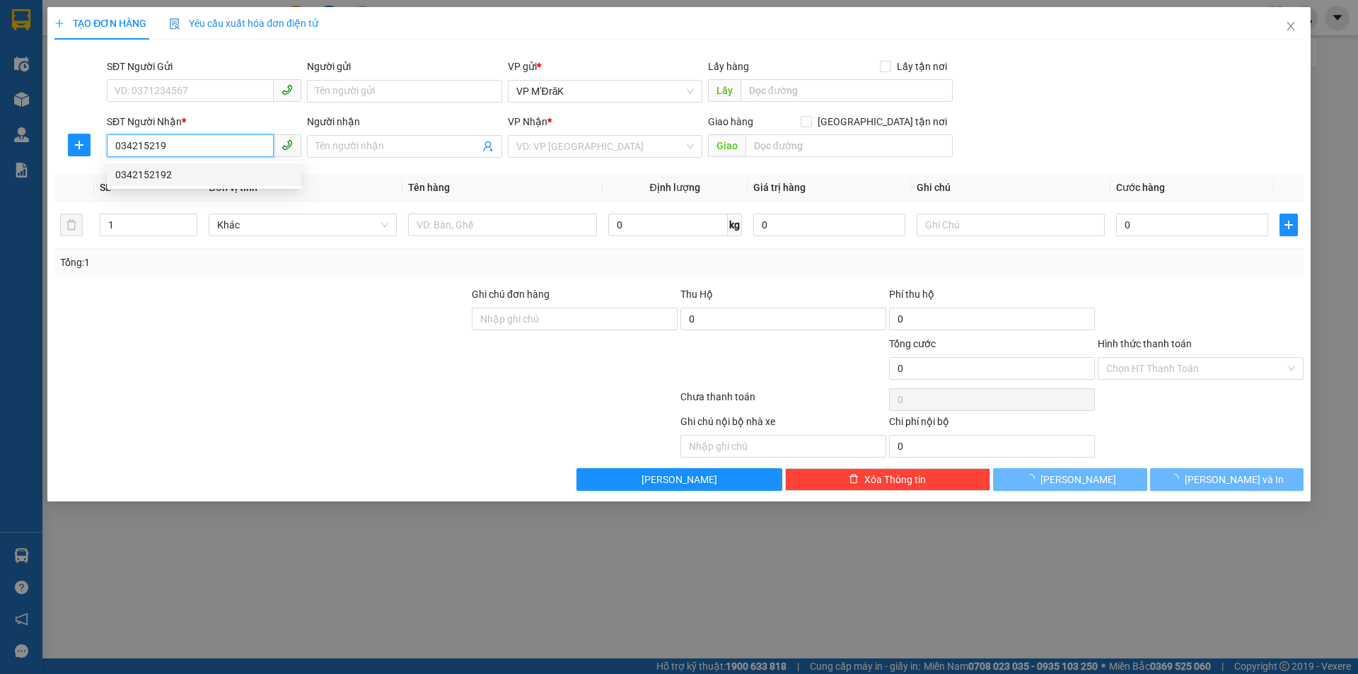
click at [235, 174] on div "0342152192" at bounding box center [204, 175] width 178 height 16
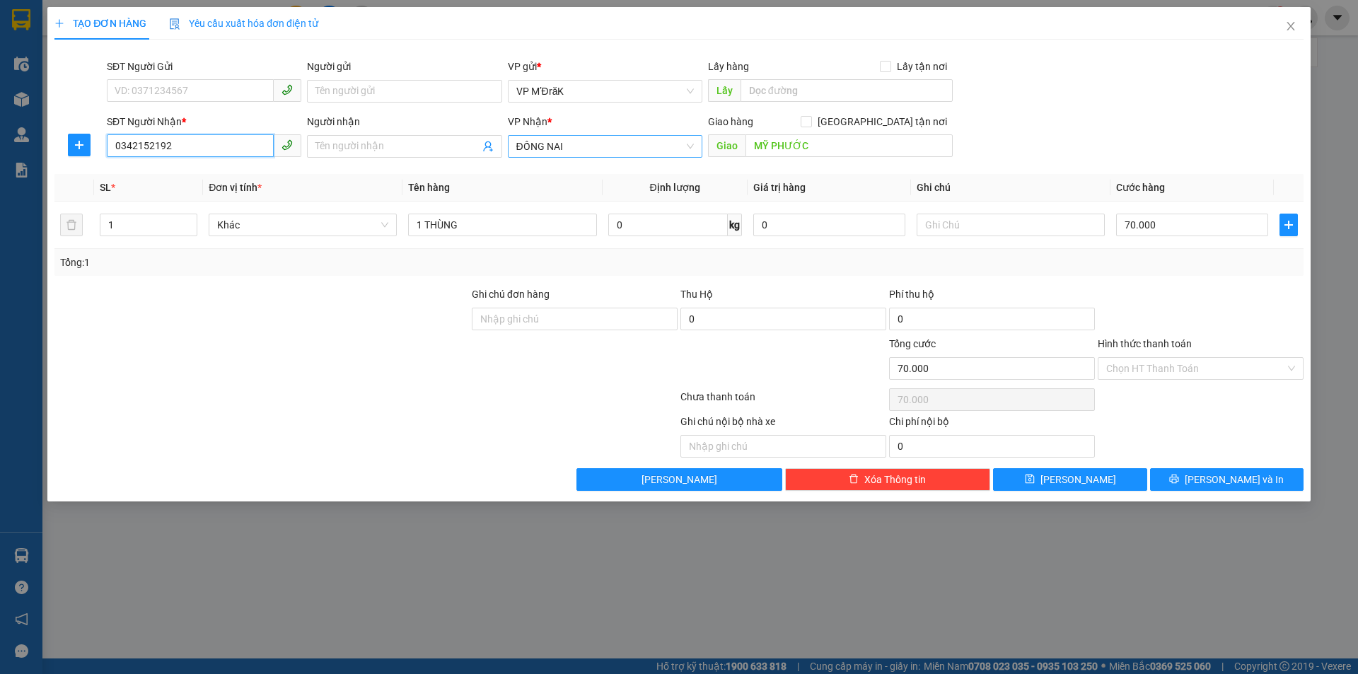
click at [574, 147] on span "ĐỒNG NAI" at bounding box center [605, 146] width 178 height 21
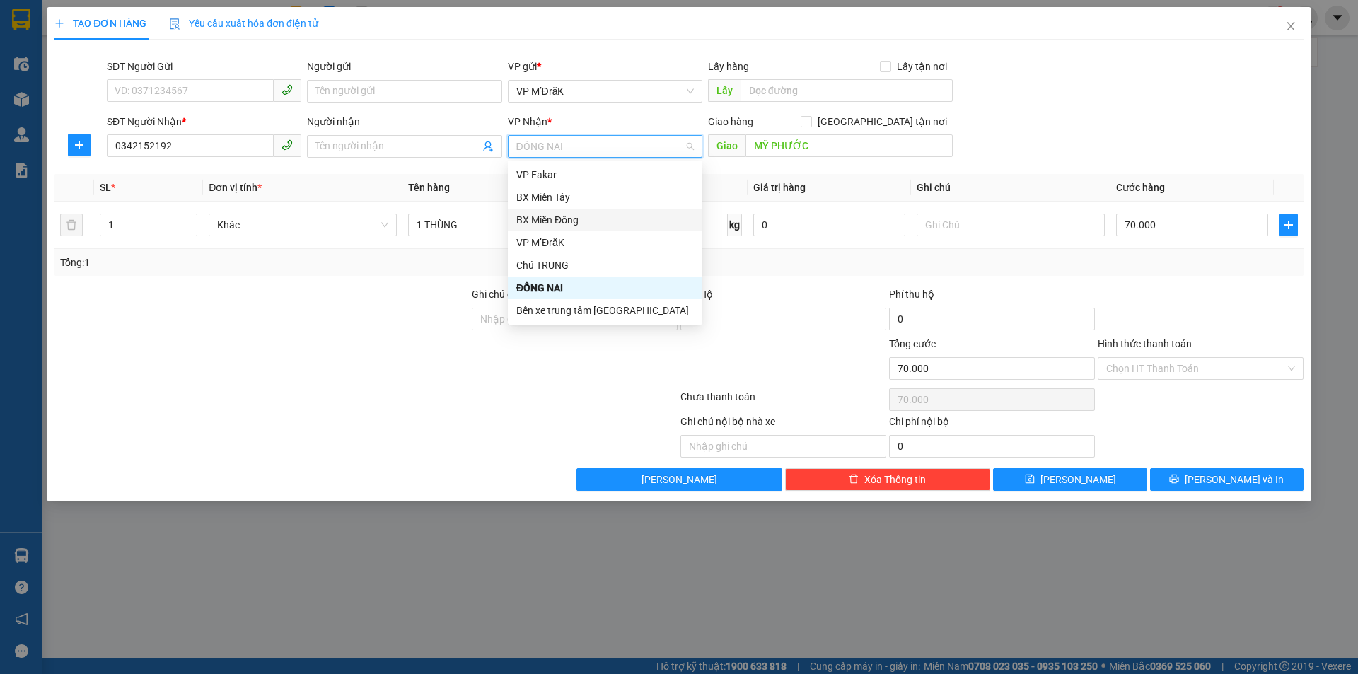
click at [563, 223] on div "BX Miền Đông" at bounding box center [605, 220] width 178 height 16
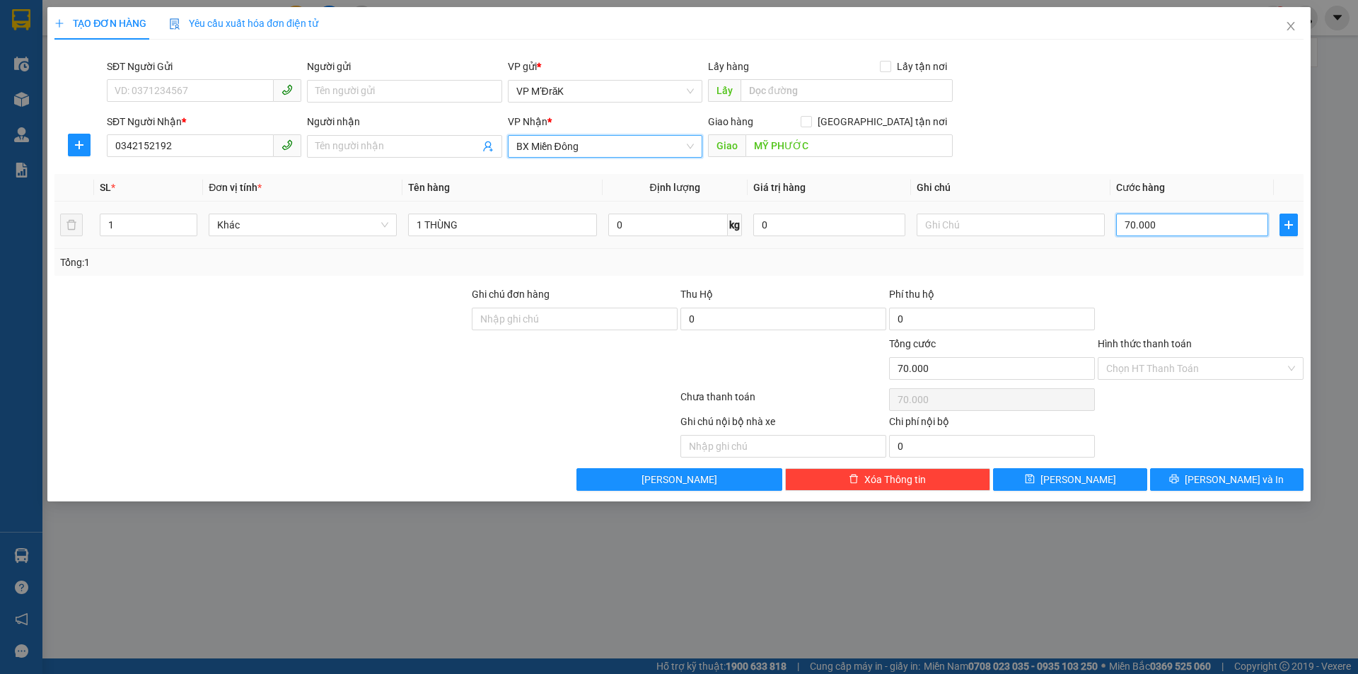
drag, startPoint x: 1200, startPoint y: 230, endPoint x: 1191, endPoint y: 226, distance: 9.9
click at [1199, 231] on input "70.000" at bounding box center [1192, 225] width 152 height 23
click at [1173, 372] on input "Hình thức thanh toán" at bounding box center [1195, 368] width 179 height 21
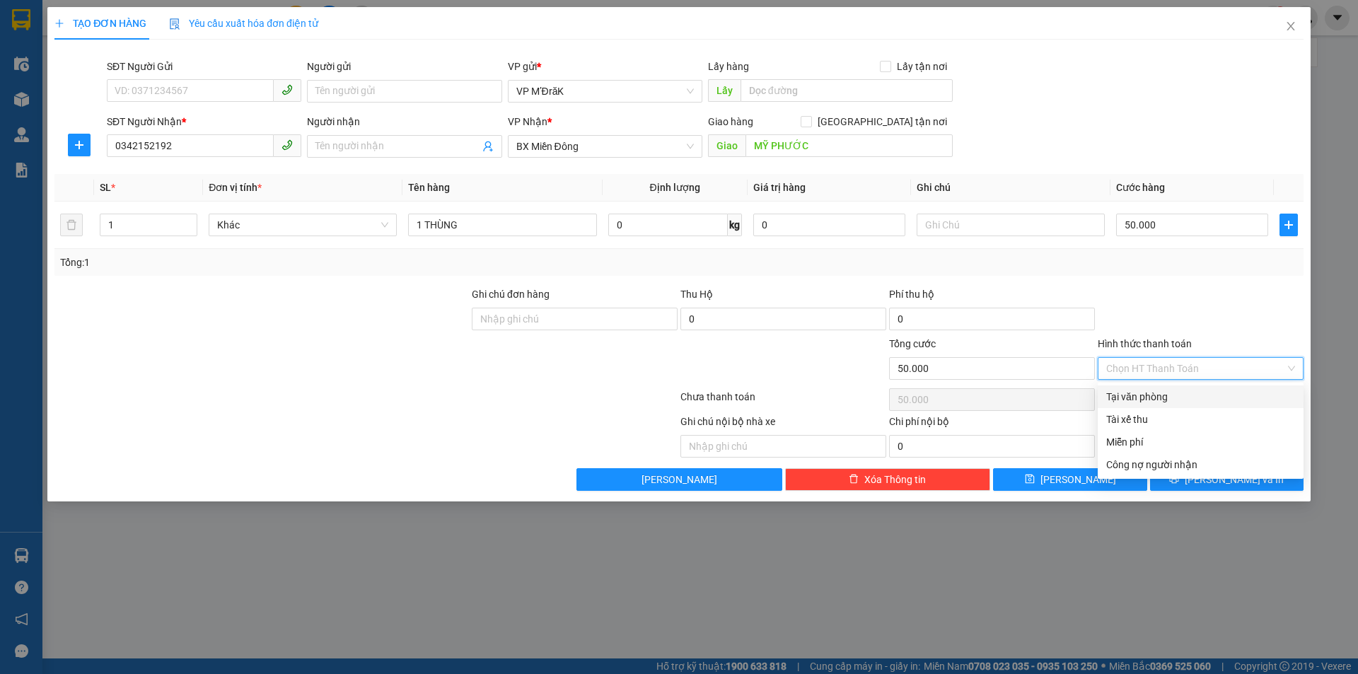
click at [1166, 397] on div "Tại văn phòng" at bounding box center [1200, 397] width 189 height 16
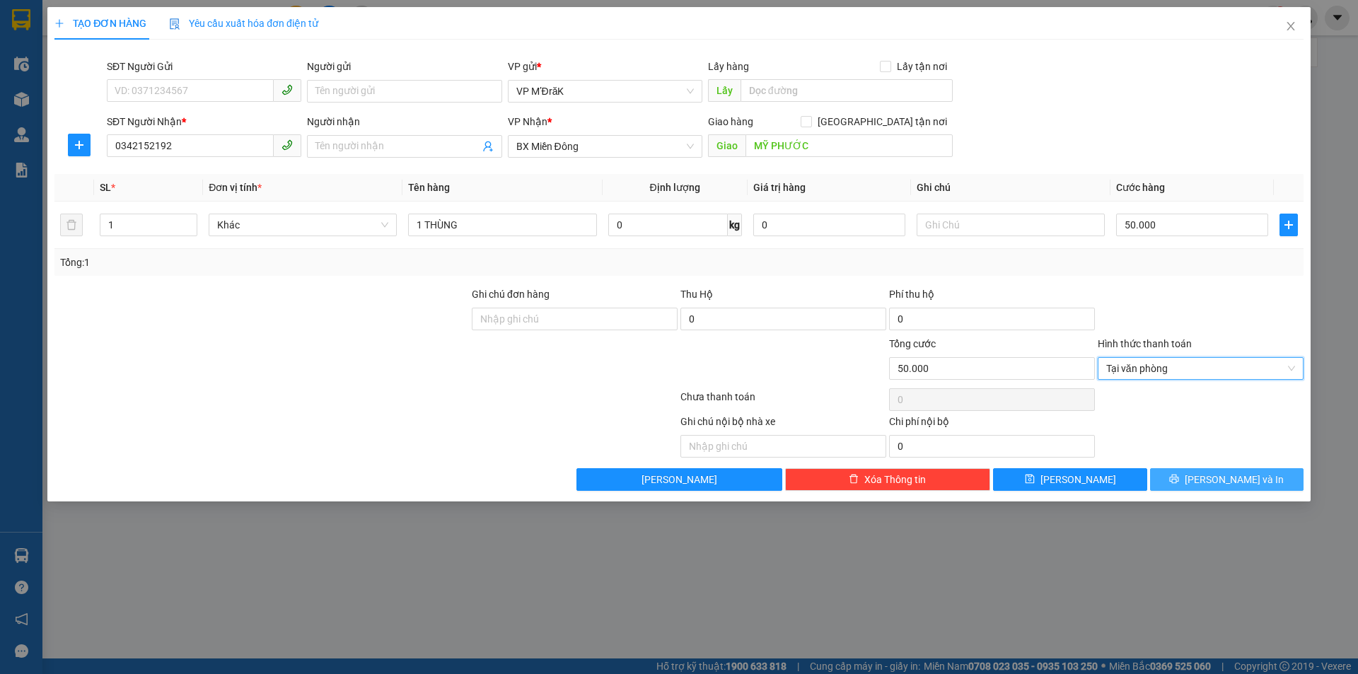
click at [1205, 489] on button "Lưu và In" at bounding box center [1226, 479] width 153 height 23
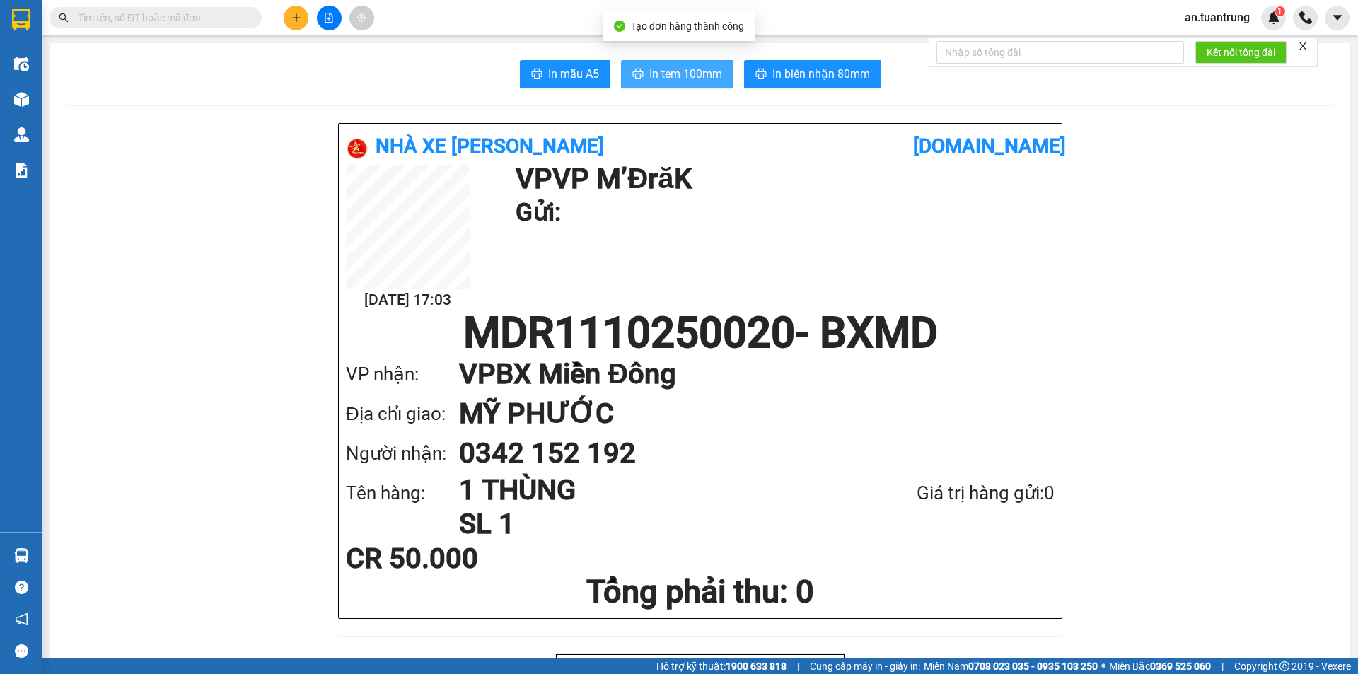
click at [661, 79] on span "In tem 100mm" at bounding box center [685, 74] width 73 height 18
click at [292, 23] on button at bounding box center [296, 18] width 25 height 25
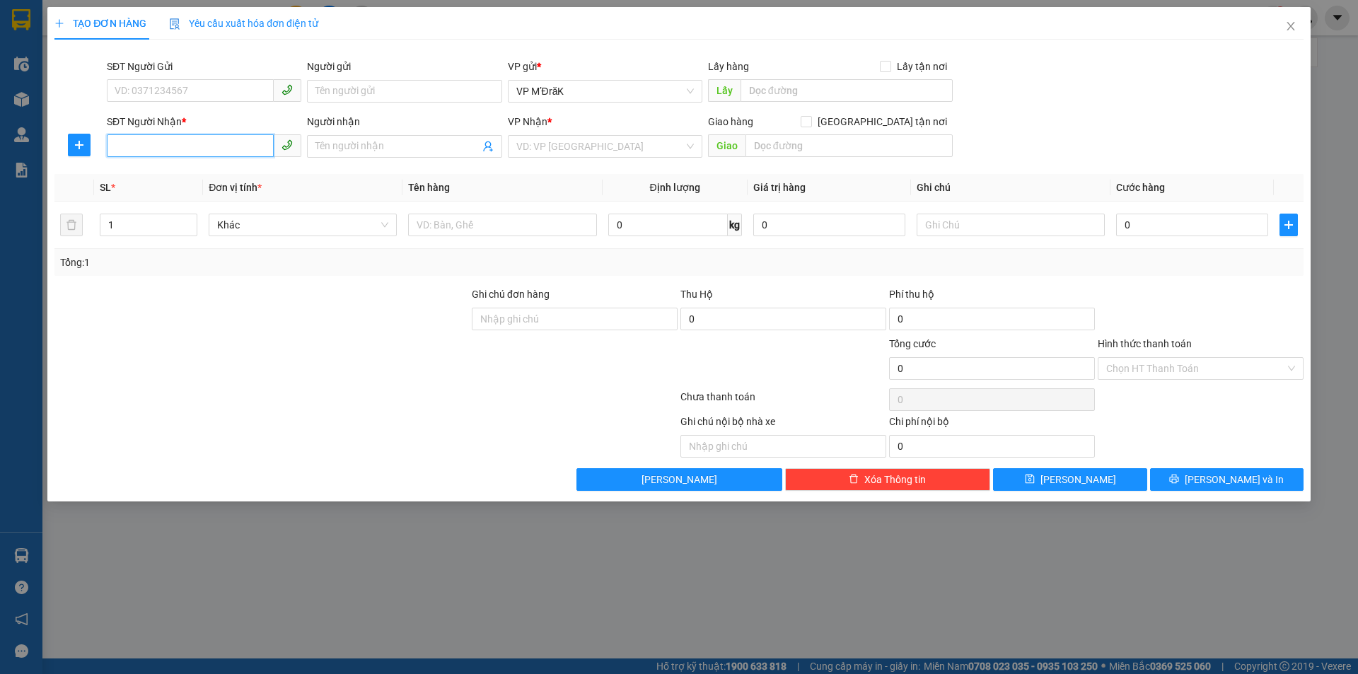
click at [206, 138] on input "SĐT Người Nhận *" at bounding box center [190, 145] width 167 height 23
click at [181, 178] on div "0373359284" at bounding box center [204, 175] width 178 height 16
click at [761, 139] on input "ông bố" at bounding box center [848, 145] width 207 height 23
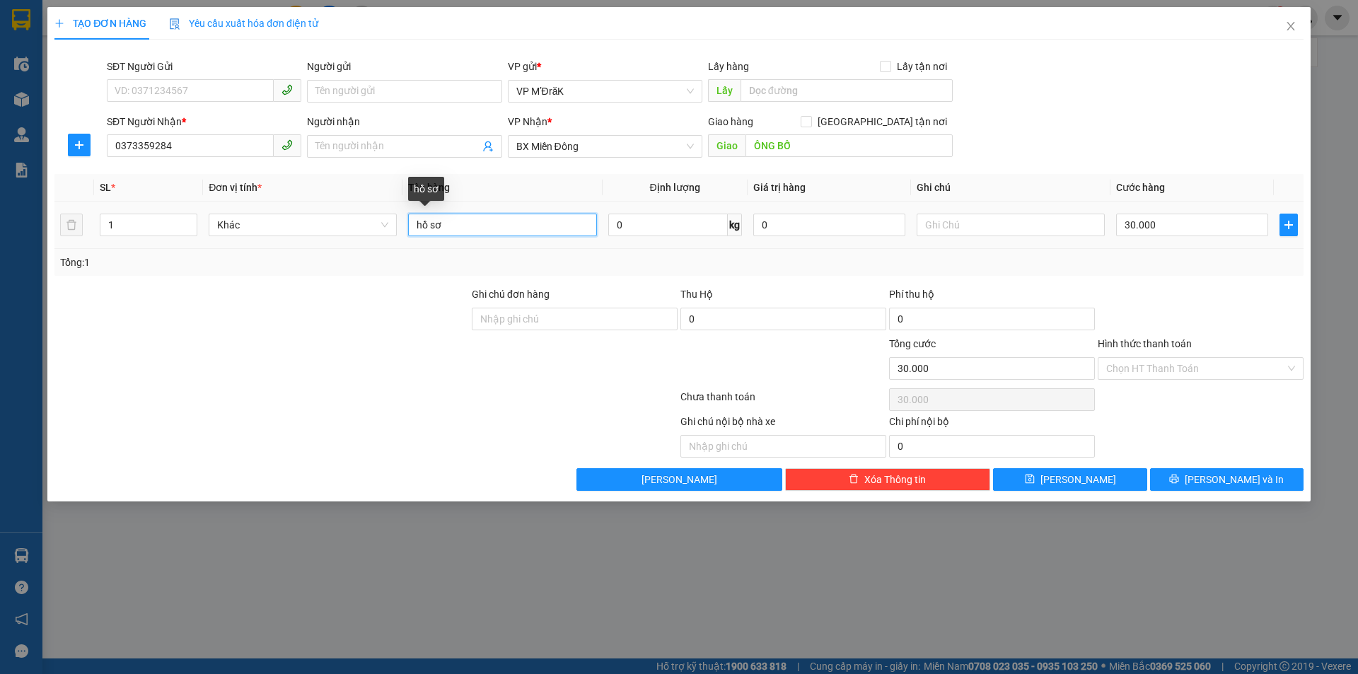
click at [475, 228] on input "hồ sơ" at bounding box center [502, 225] width 188 height 23
click at [1181, 225] on input "30.000" at bounding box center [1192, 225] width 152 height 23
click at [1173, 369] on input "Hình thức thanh toán" at bounding box center [1195, 368] width 179 height 21
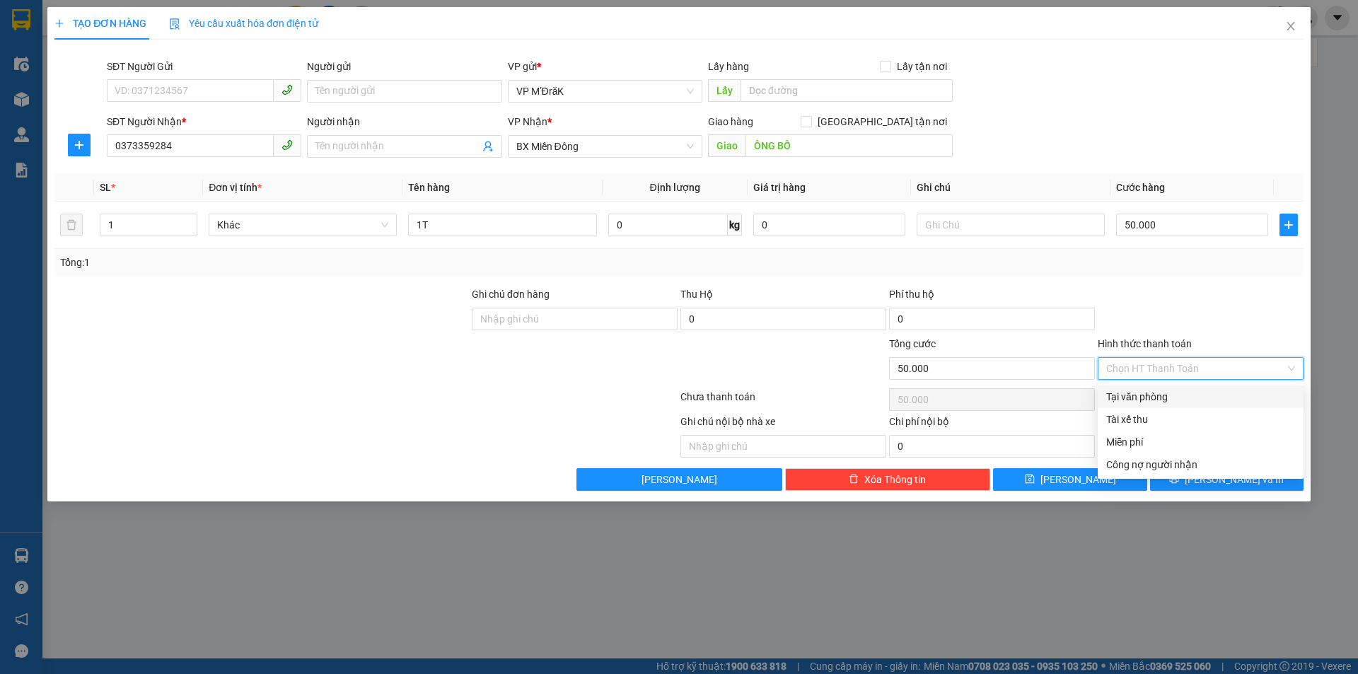
click at [1155, 396] on div "Tại văn phòng" at bounding box center [1200, 397] width 189 height 16
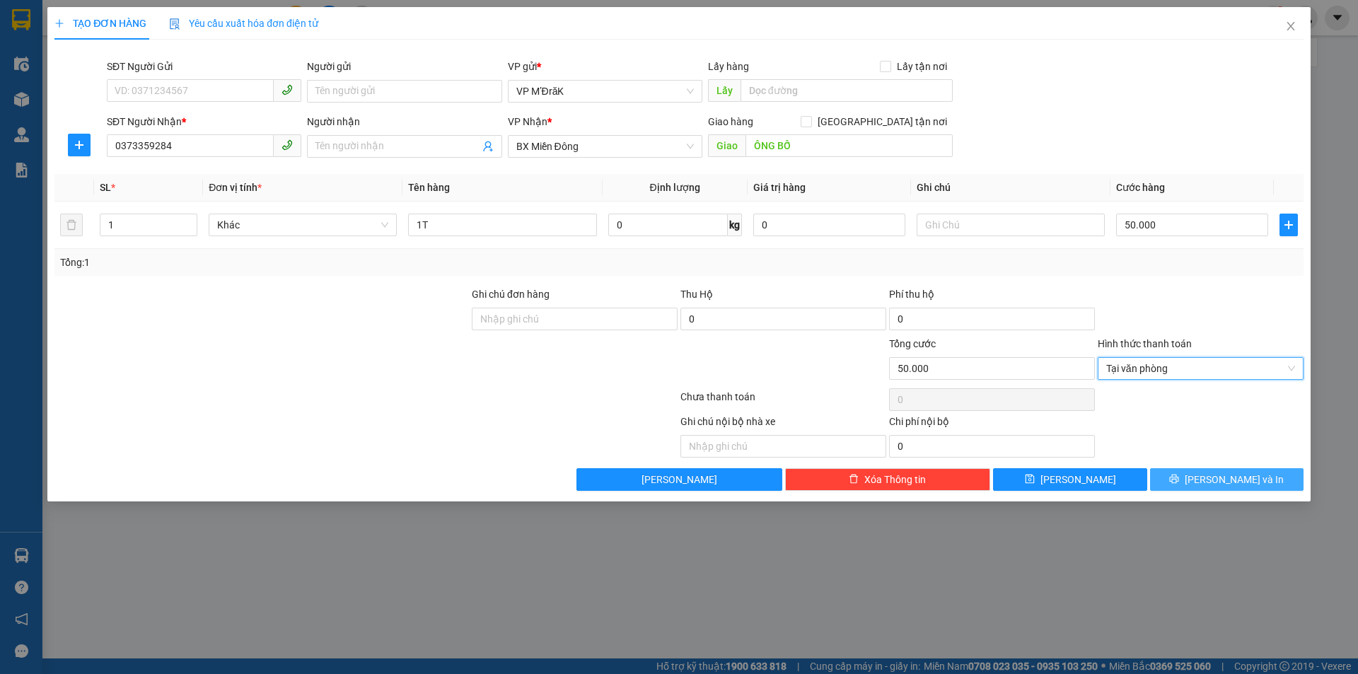
click at [1172, 477] on button "Lưu và In" at bounding box center [1226, 479] width 153 height 23
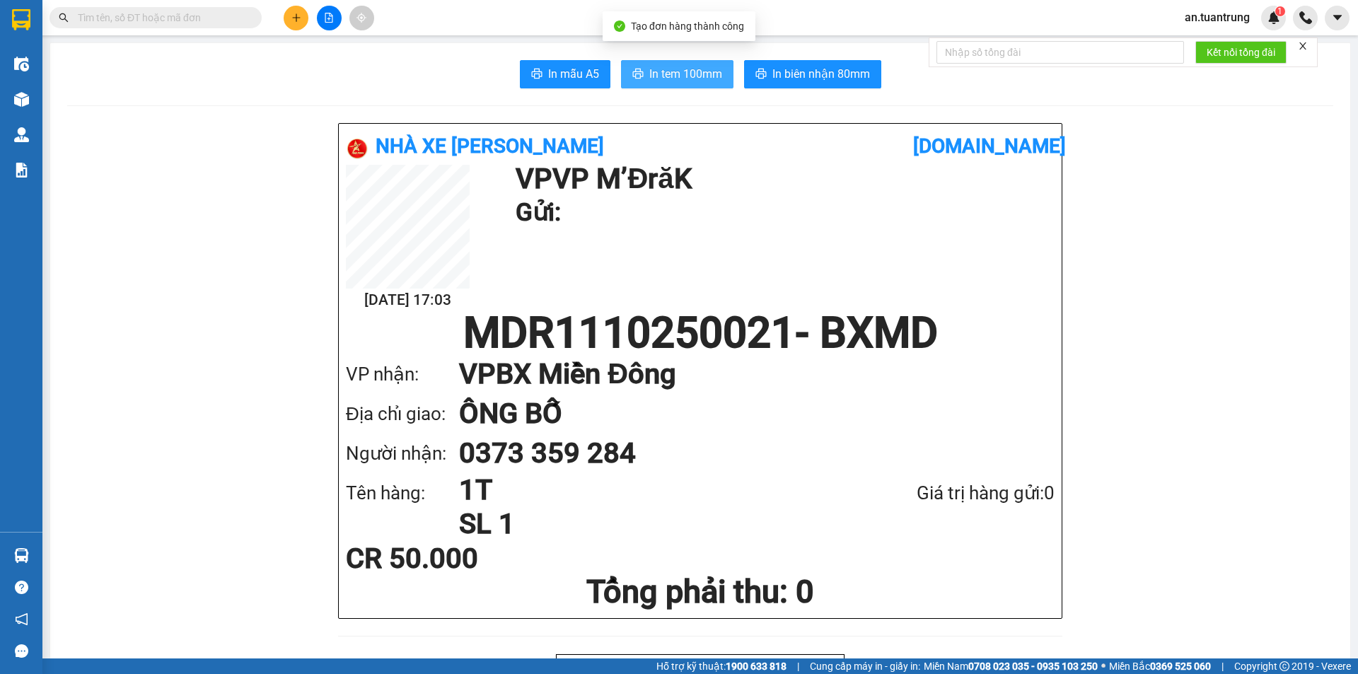
click at [639, 70] on button "In tem 100mm" at bounding box center [677, 74] width 112 height 28
click at [287, 19] on button at bounding box center [296, 18] width 25 height 25
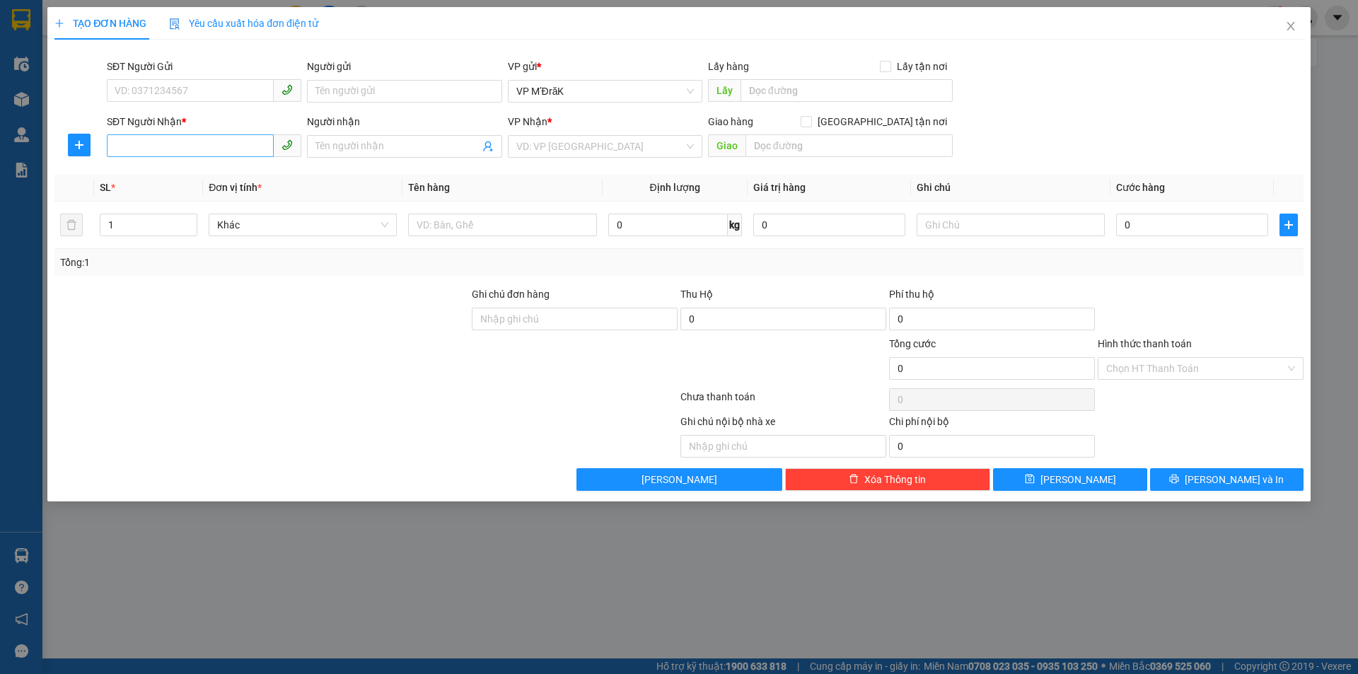
drag, startPoint x: 160, startPoint y: 126, endPoint x: 148, endPoint y: 146, distance: 23.8
click at [157, 134] on div "SĐT Người Nhận *" at bounding box center [204, 124] width 195 height 21
click at [148, 146] on input "SĐT Người Nhận *" at bounding box center [190, 145] width 167 height 23
click at [159, 177] on div "0906136355" at bounding box center [204, 175] width 178 height 16
click at [1135, 220] on input "50.000" at bounding box center [1192, 225] width 152 height 23
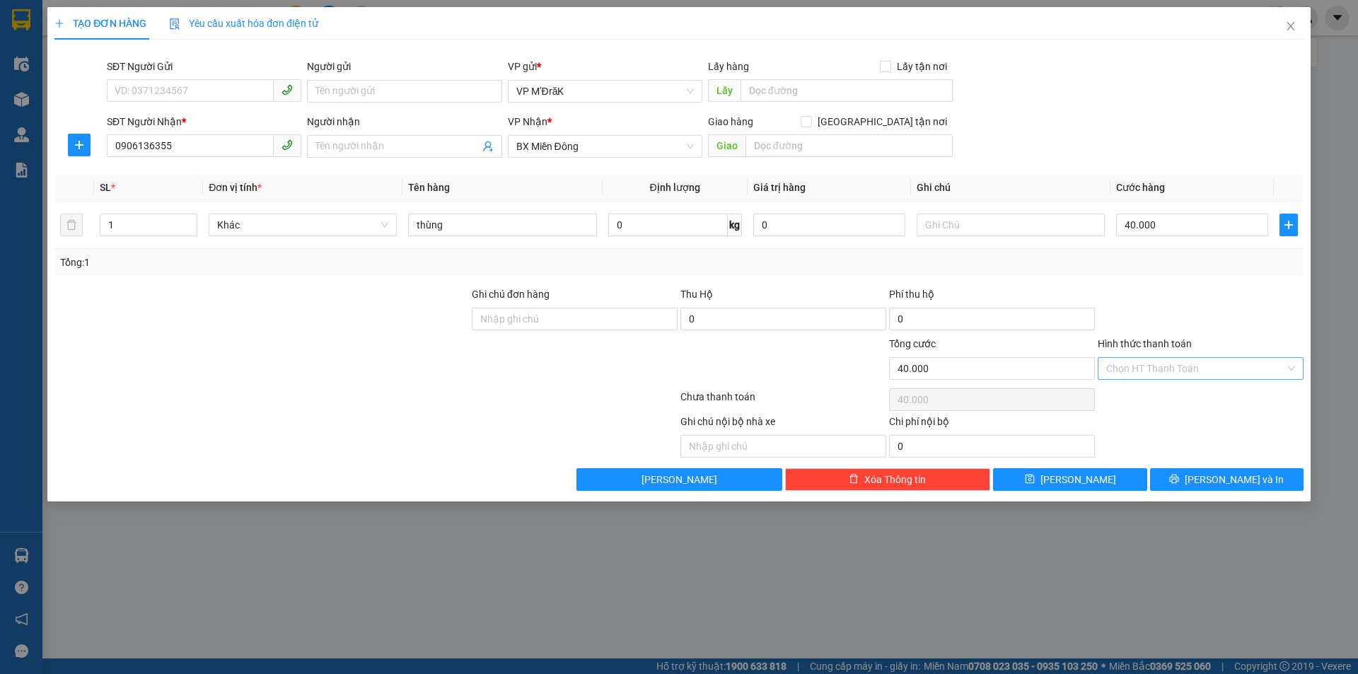
click at [1148, 372] on input "Hình thức thanh toán" at bounding box center [1195, 368] width 179 height 21
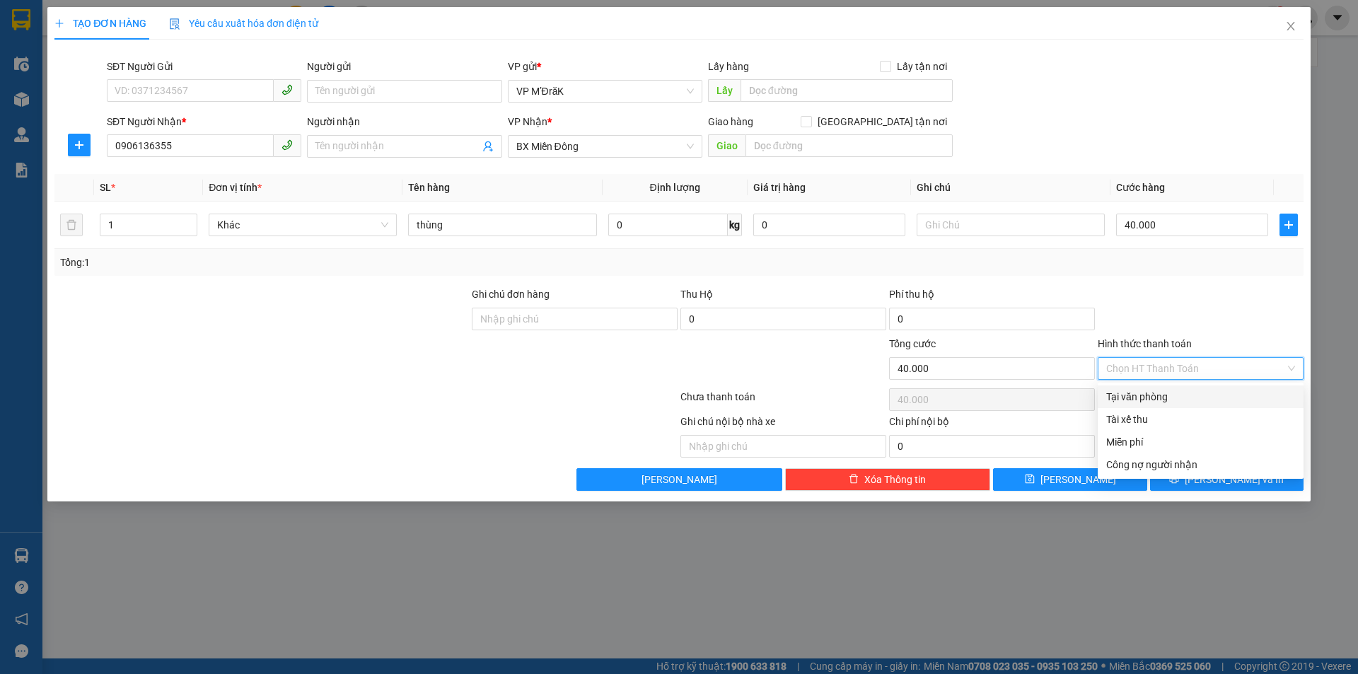
click at [1145, 390] on div "Tại văn phòng" at bounding box center [1200, 397] width 189 height 16
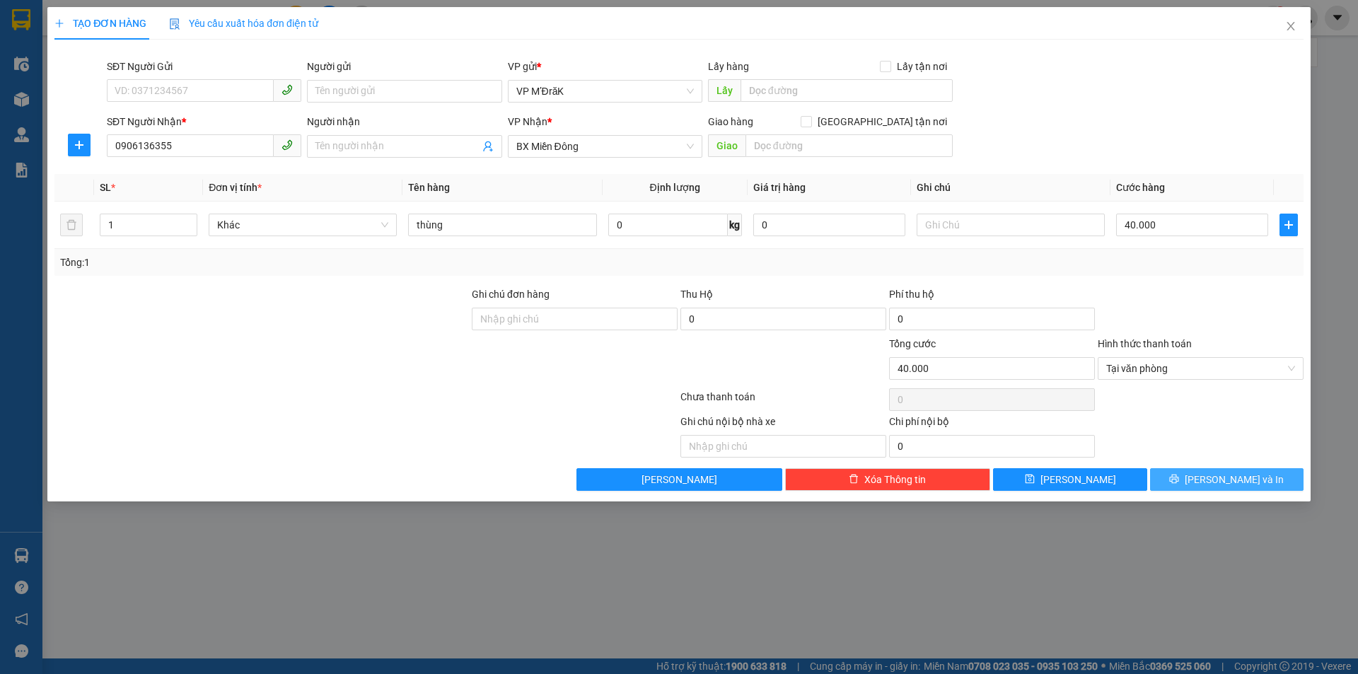
click at [1213, 480] on button "Lưu và In" at bounding box center [1226, 479] width 153 height 23
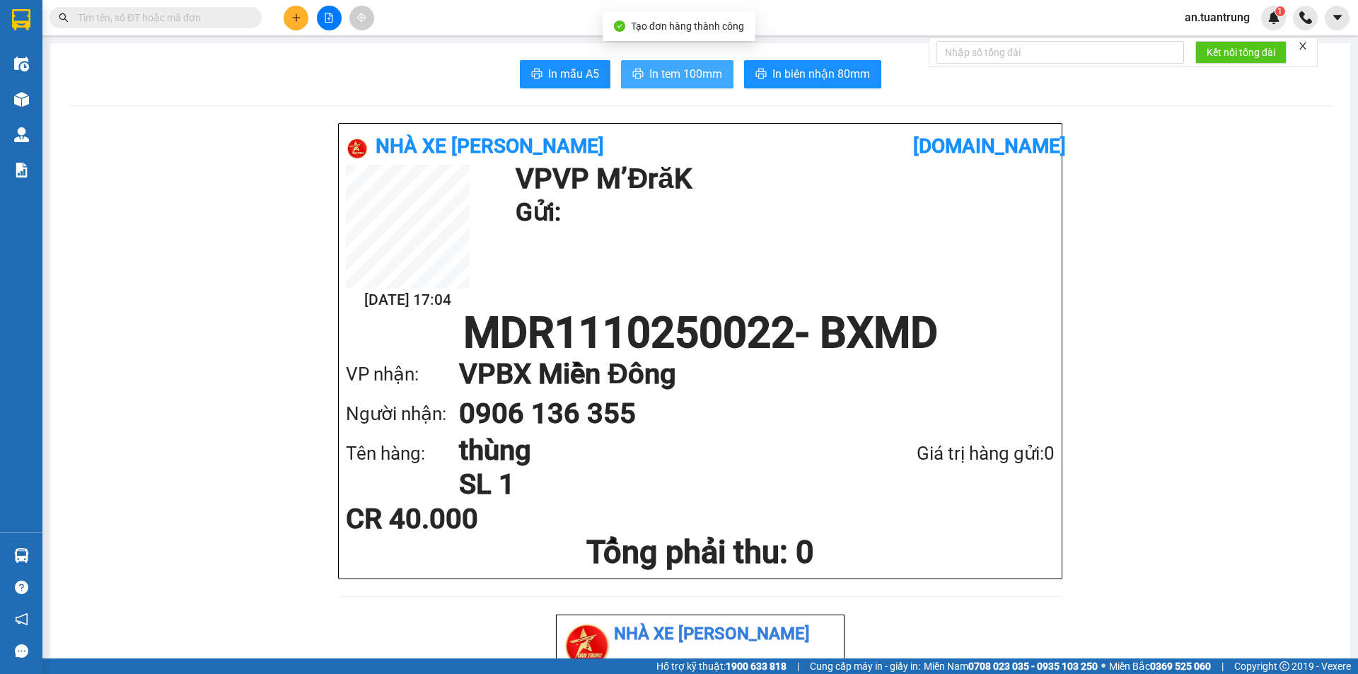
click at [686, 67] on span "In tem 100mm" at bounding box center [685, 74] width 73 height 18
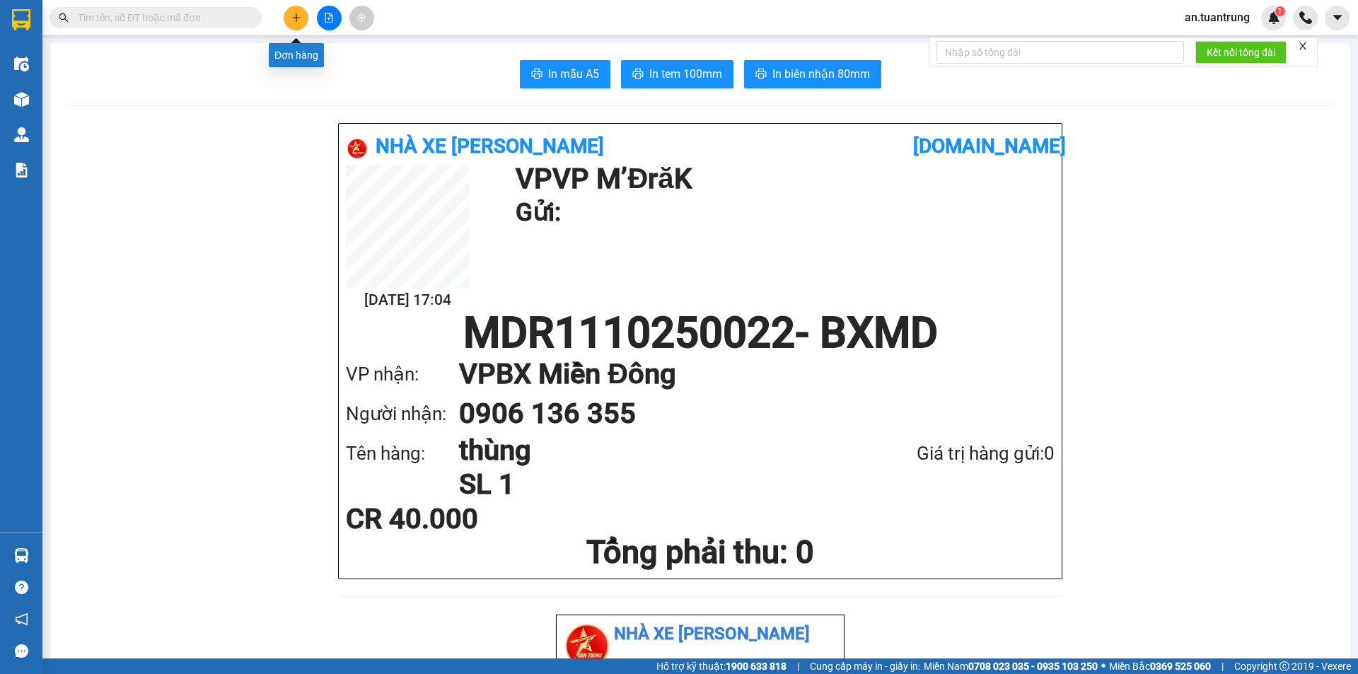
click at [297, 19] on icon "plus" at bounding box center [296, 18] width 10 height 10
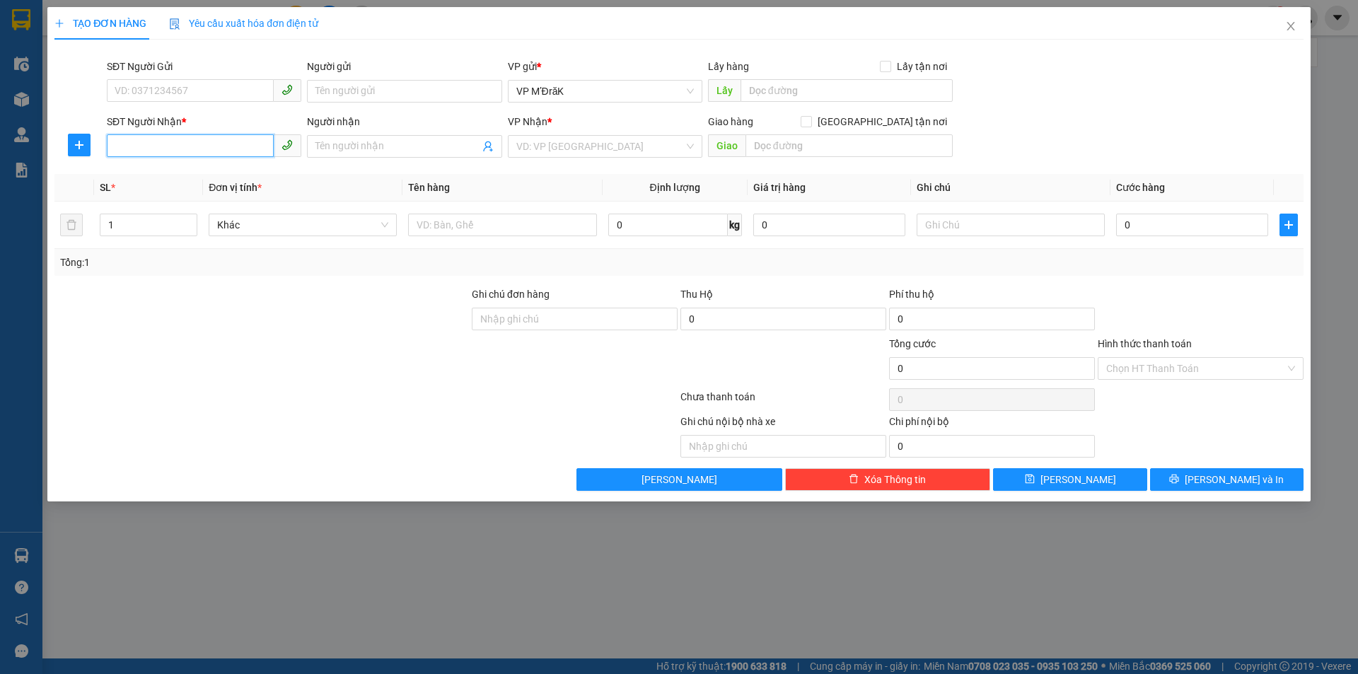
click at [216, 149] on input "SĐT Người Nhận *" at bounding box center [190, 145] width 167 height 23
click at [153, 169] on div "0384984669" at bounding box center [204, 175] width 178 height 16
click at [618, 144] on span "ĐỒNG NAI" at bounding box center [605, 146] width 178 height 21
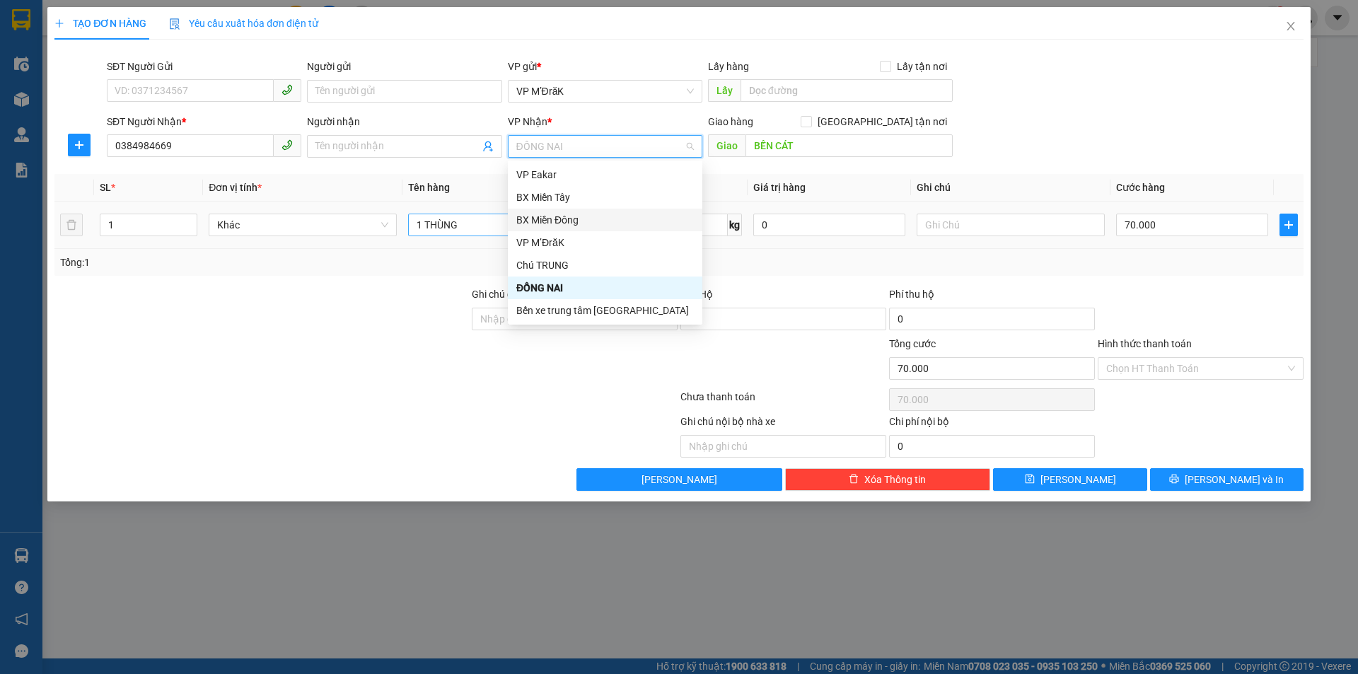
click at [555, 221] on div "BX Miền Đông" at bounding box center [605, 220] width 178 height 16
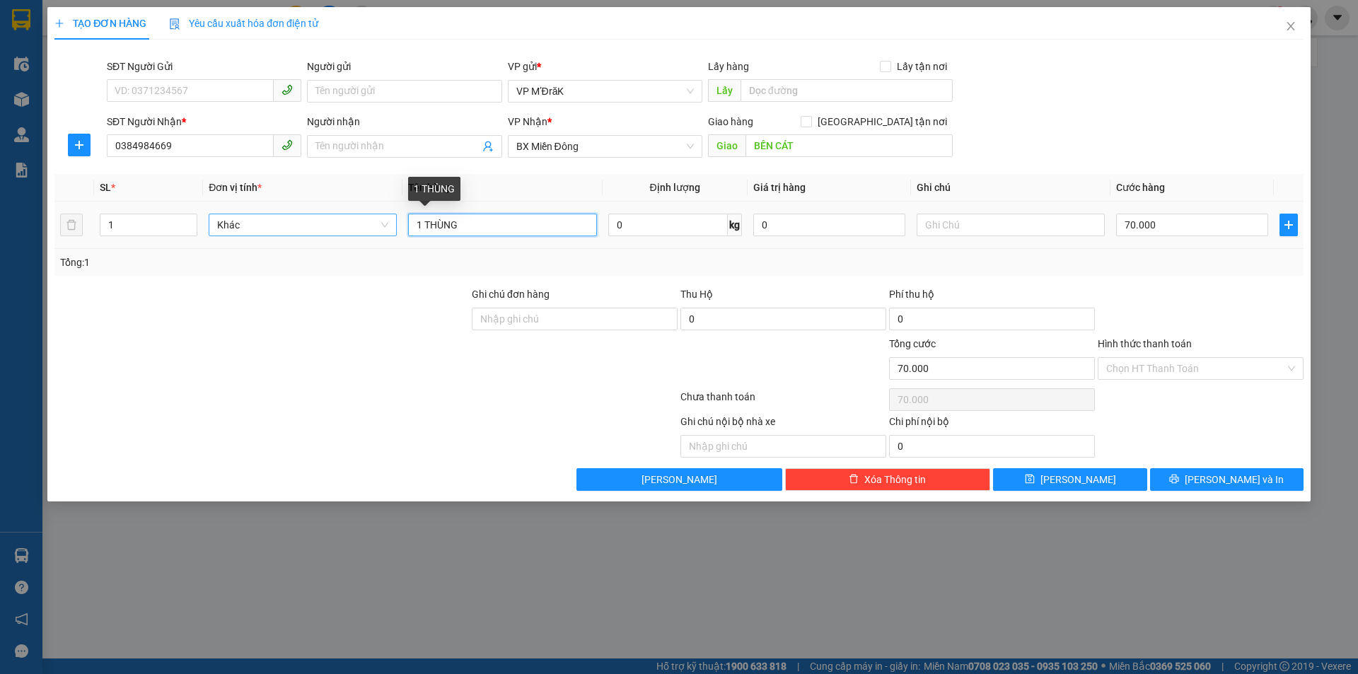
drag, startPoint x: 468, startPoint y: 224, endPoint x: 375, endPoint y: 225, distance: 93.4
click at [376, 224] on tr "1 Khác 1 THÙNG 0 kg 0 70.000" at bounding box center [678, 225] width 1249 height 47
click at [1193, 219] on input "70.000" at bounding box center [1192, 225] width 152 height 23
click at [1185, 374] on input "Hình thức thanh toán" at bounding box center [1195, 368] width 179 height 21
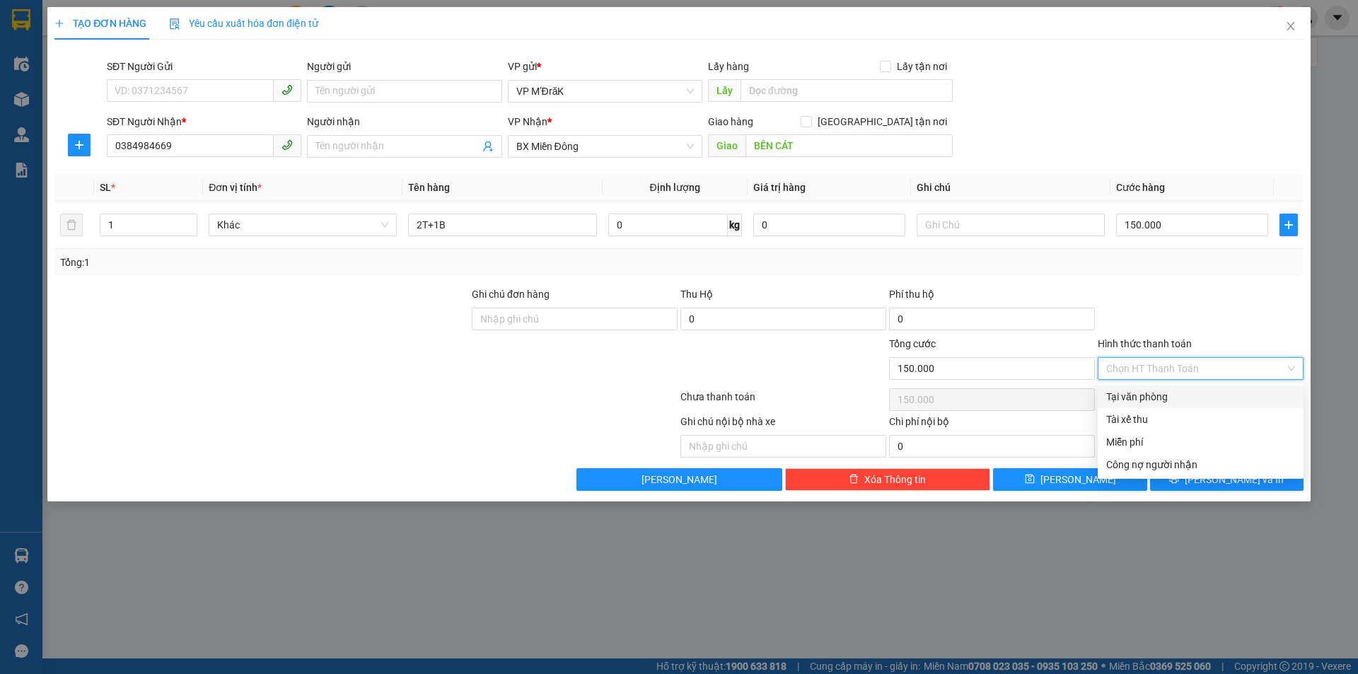
click at [1163, 399] on div "Tại văn phòng" at bounding box center [1200, 397] width 189 height 16
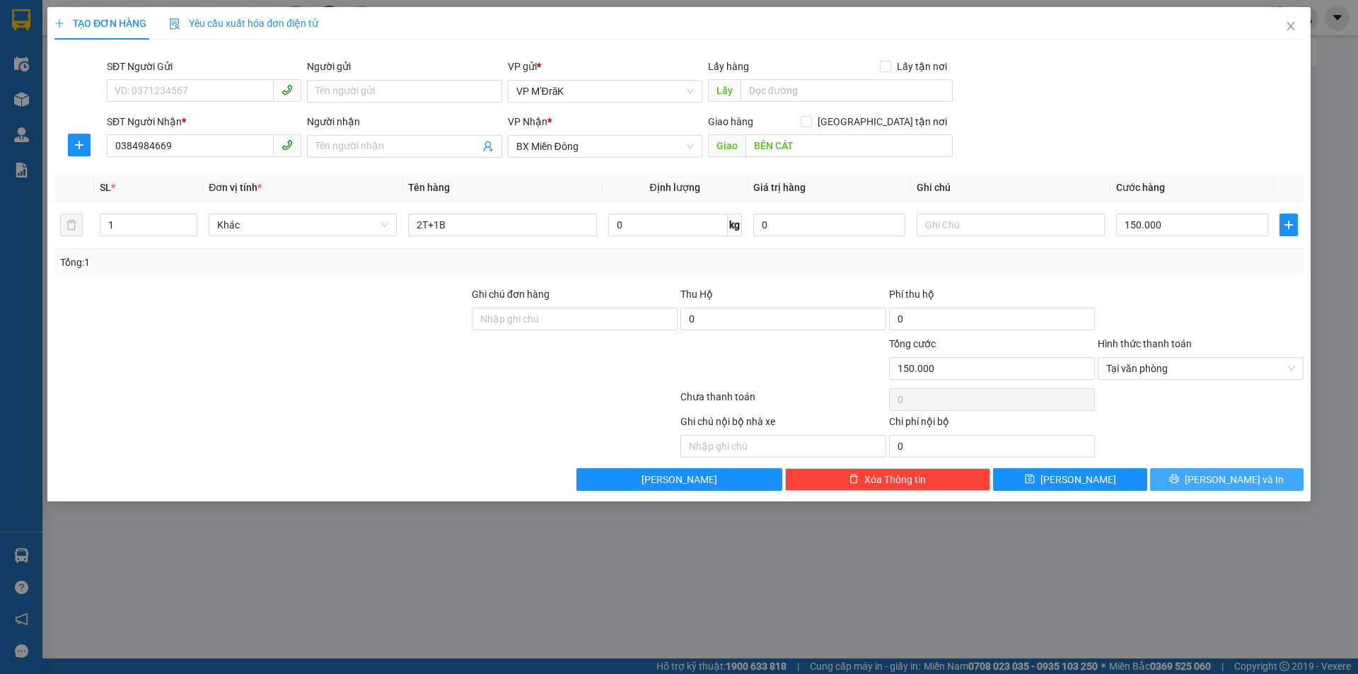
click at [1214, 480] on button "Lưu và In" at bounding box center [1226, 479] width 153 height 23
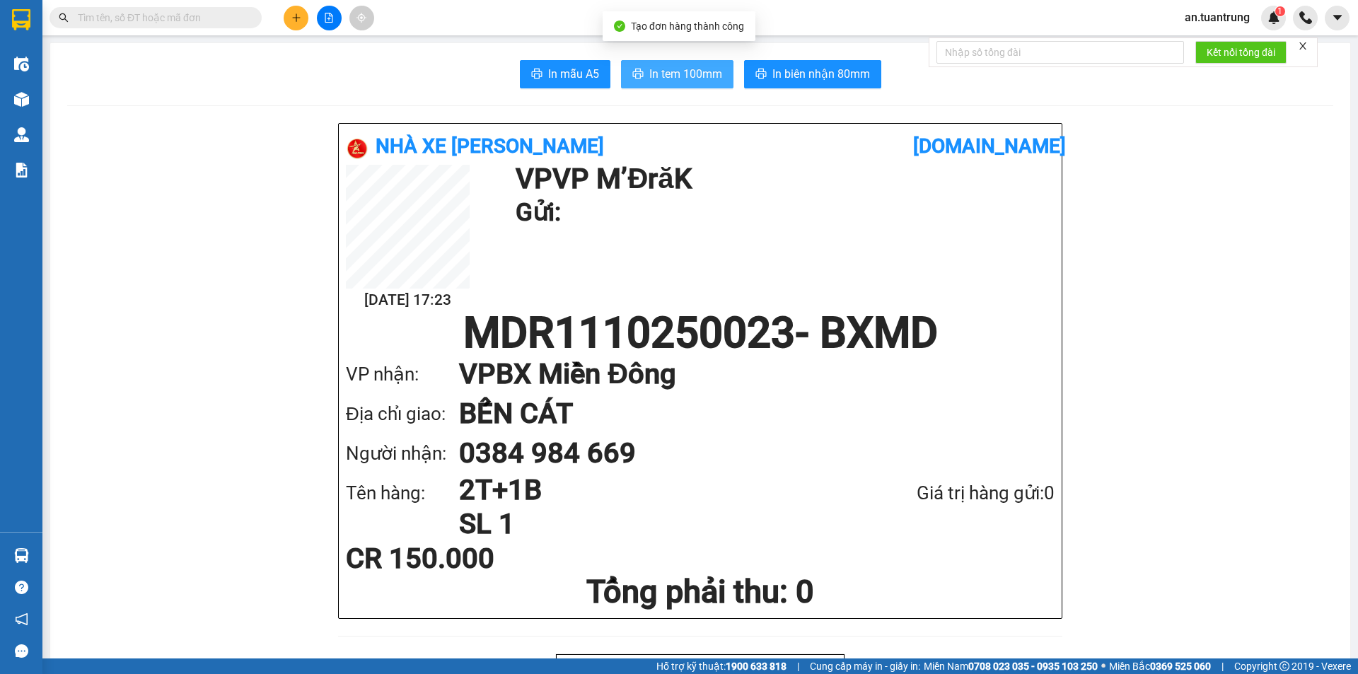
click at [699, 85] on button "In tem 100mm" at bounding box center [677, 74] width 112 height 28
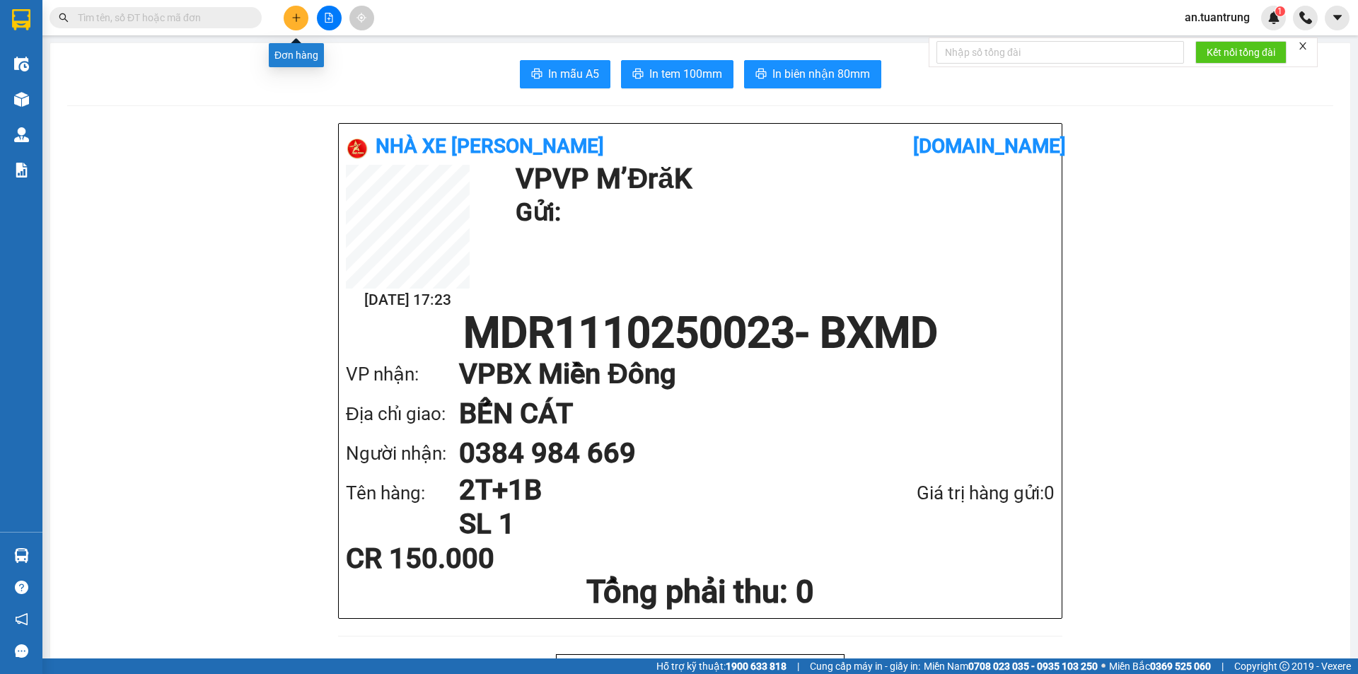
click at [303, 13] on button at bounding box center [296, 18] width 25 height 25
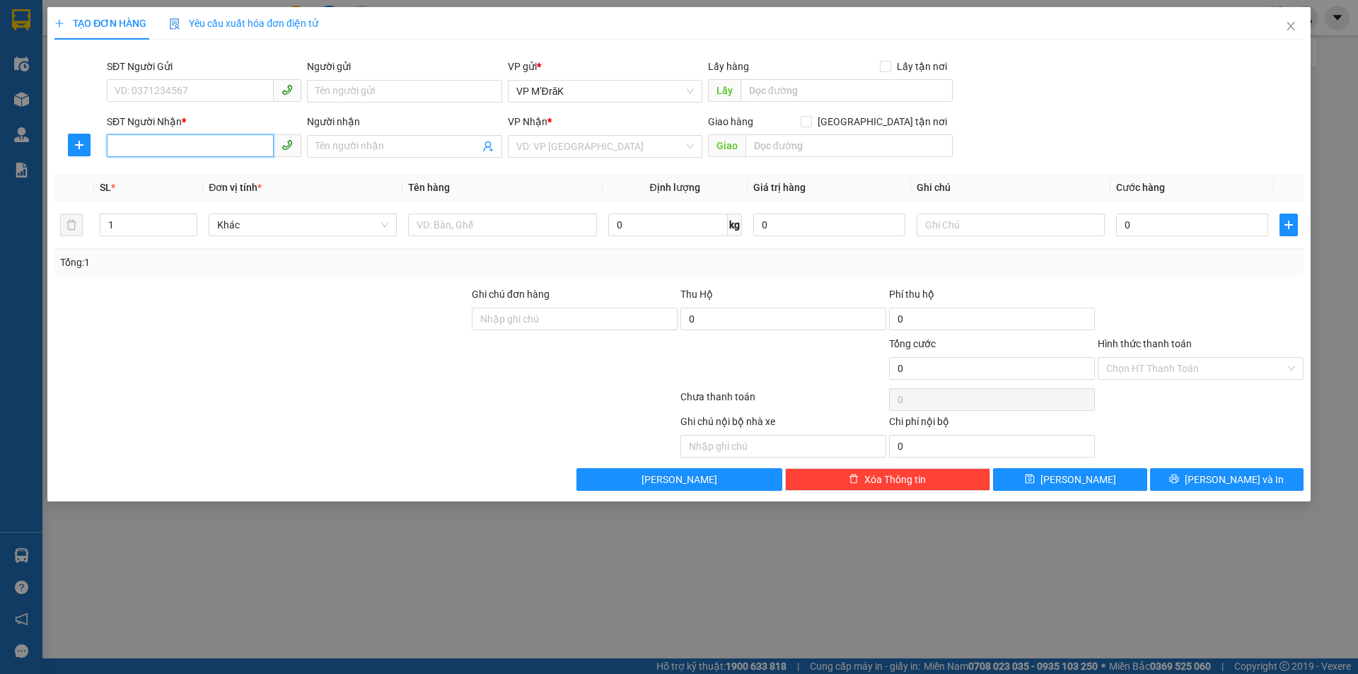
click at [209, 146] on input "SĐT Người Nhận *" at bounding box center [190, 145] width 167 height 23
click at [187, 170] on div "0947369231" at bounding box center [204, 175] width 178 height 16
click at [1149, 368] on input "Hình thức thanh toán" at bounding box center [1195, 368] width 179 height 21
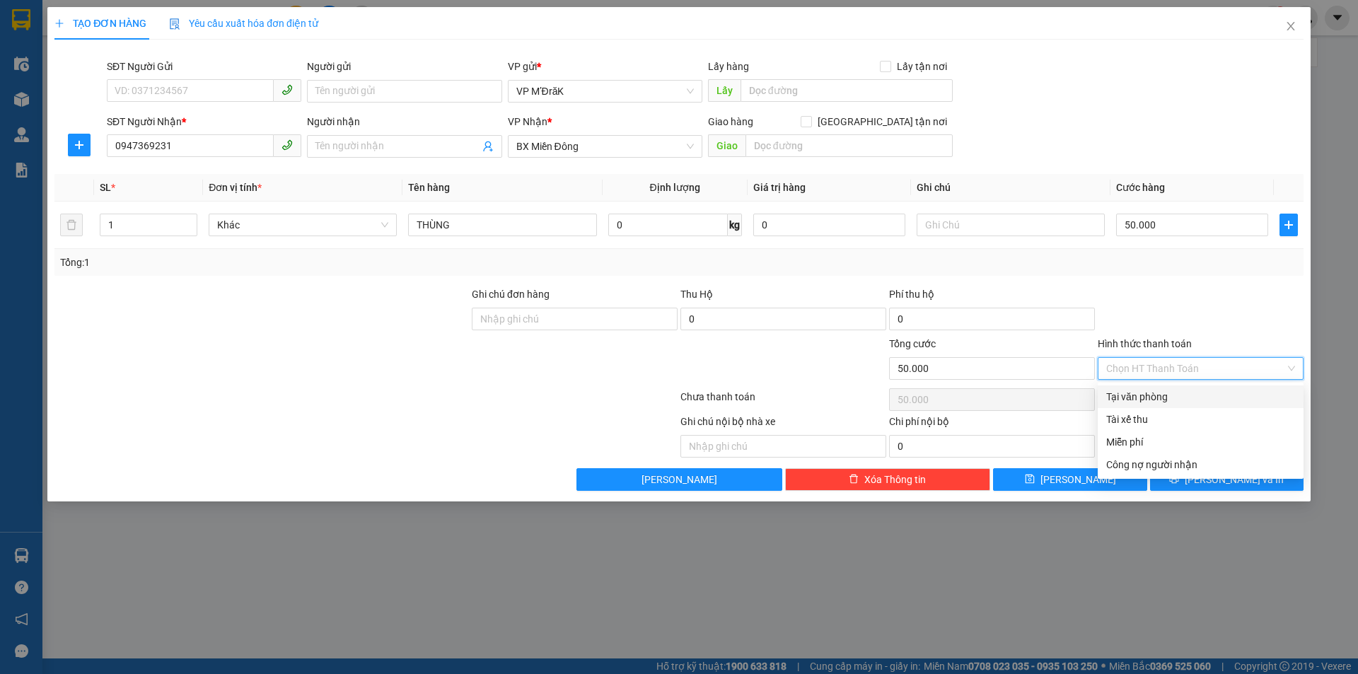
click at [1147, 394] on div "Tại văn phòng" at bounding box center [1200, 397] width 189 height 16
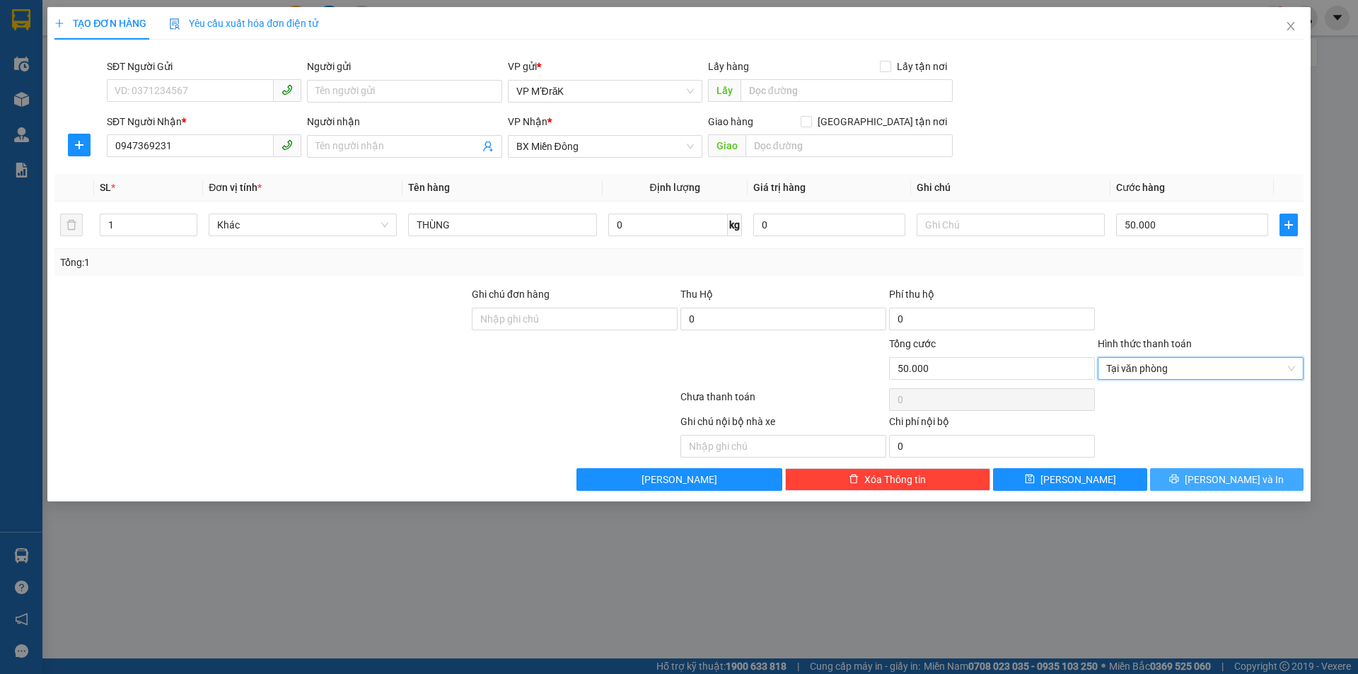
click at [1196, 489] on button "Lưu và In" at bounding box center [1226, 479] width 153 height 23
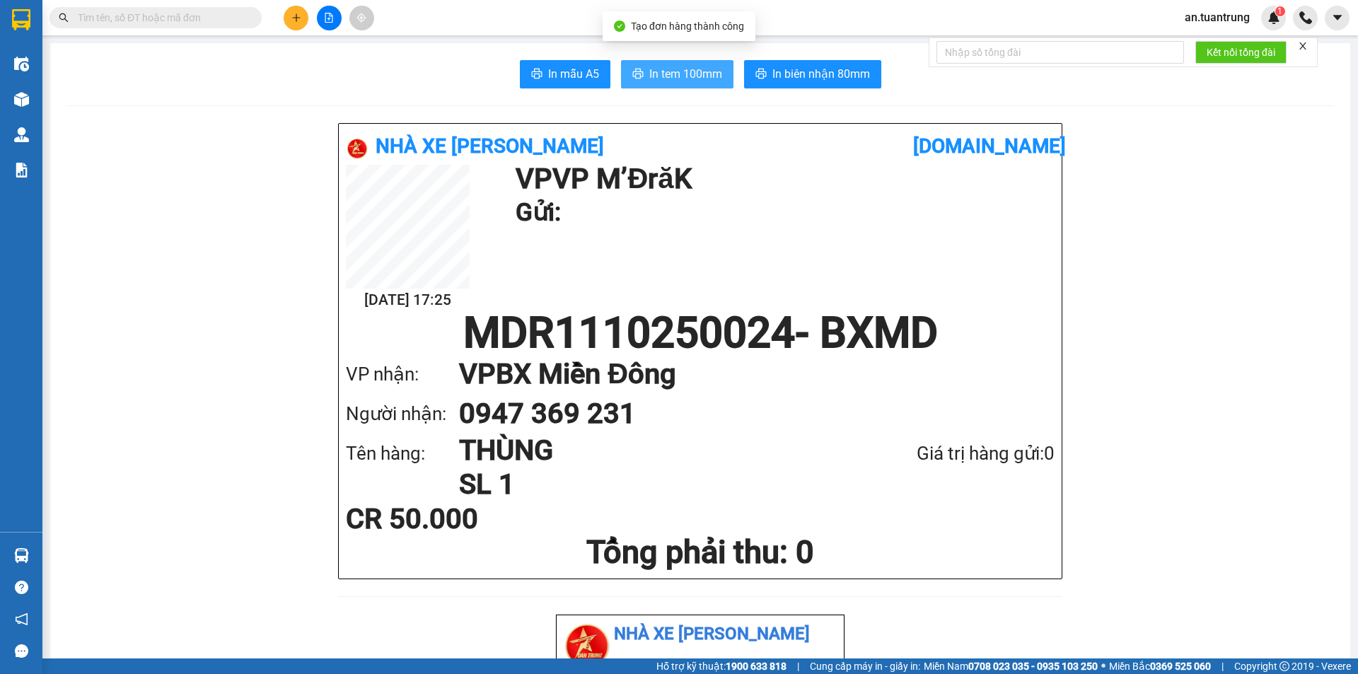
click at [694, 71] on span "In tem 100mm" at bounding box center [685, 74] width 73 height 18
click at [675, 77] on span "In tem 100mm" at bounding box center [685, 74] width 73 height 18
click at [274, 15] on div at bounding box center [138, 17] width 276 height 21
click at [280, 18] on div at bounding box center [329, 18] width 106 height 25
click at [303, 17] on button at bounding box center [296, 18] width 25 height 25
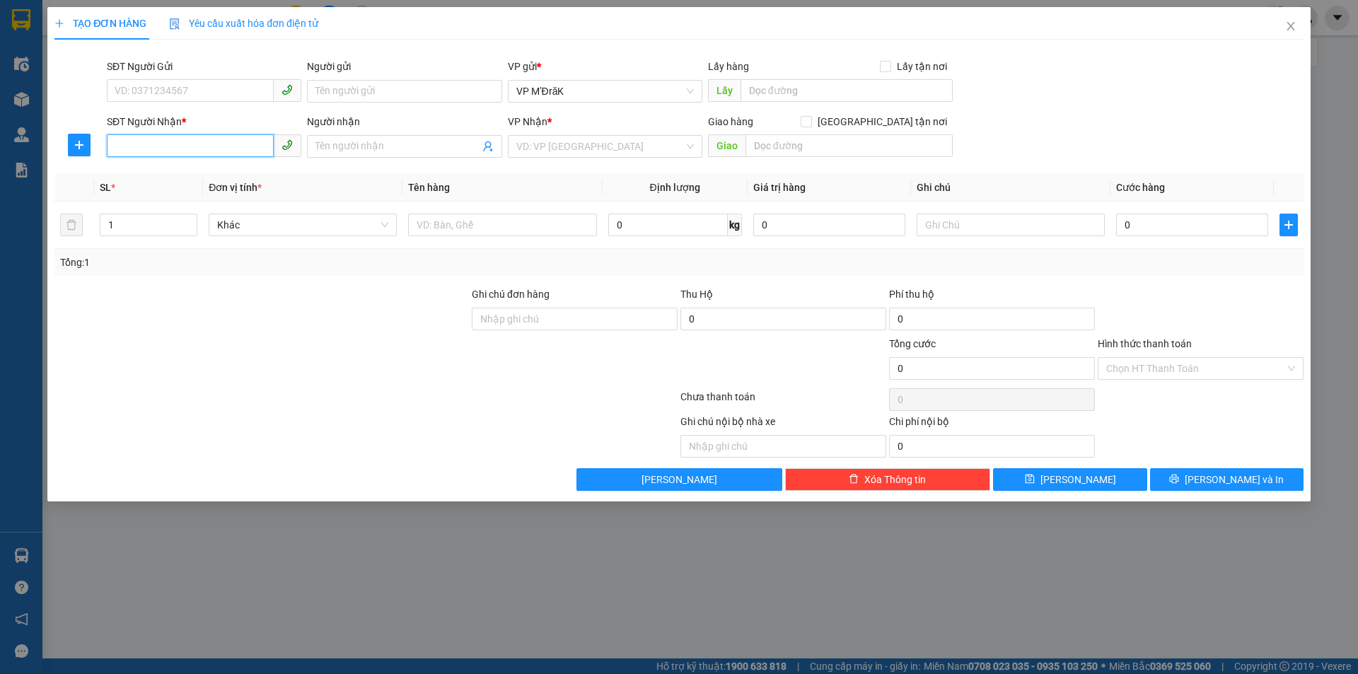
click at [211, 149] on input "SĐT Người Nhận *" at bounding box center [190, 145] width 167 height 23
click at [207, 176] on div "0903854345" at bounding box center [204, 175] width 178 height 16
click at [1195, 484] on button "Lưu và In" at bounding box center [1226, 479] width 153 height 23
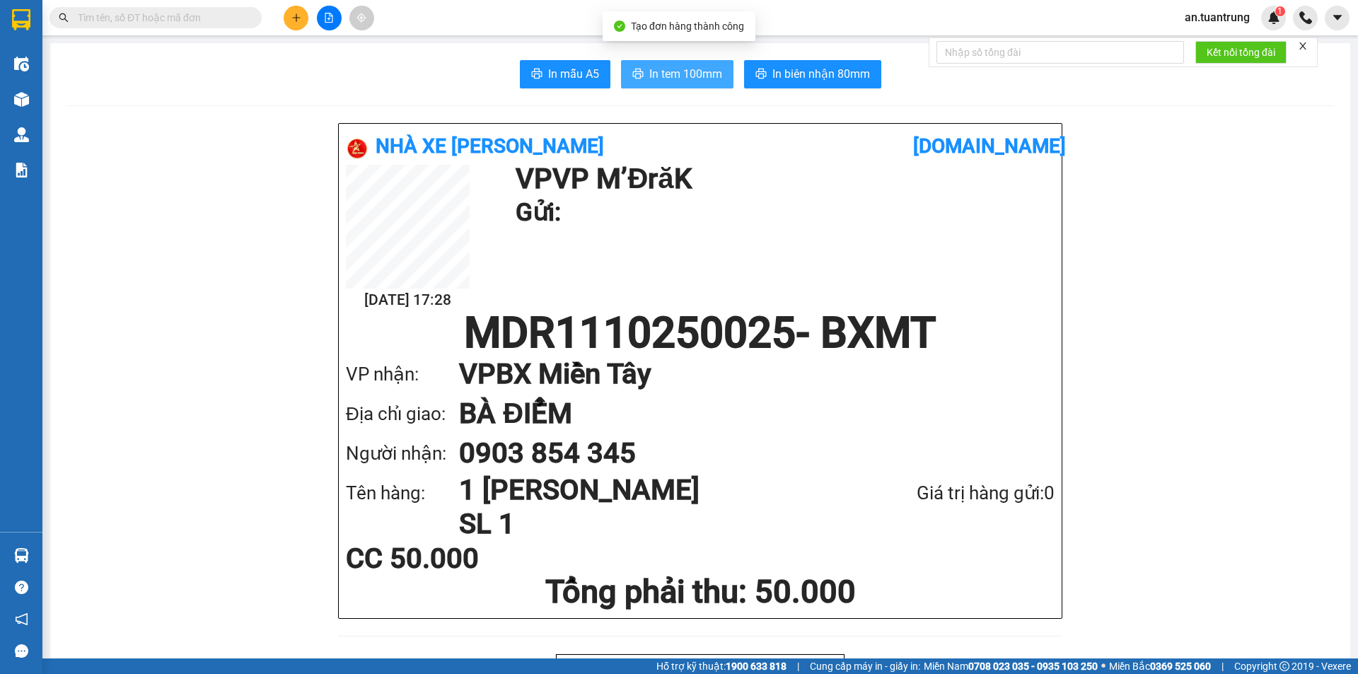
click at [707, 86] on button "In tem 100mm" at bounding box center [677, 74] width 112 height 28
click at [285, 17] on button at bounding box center [296, 18] width 25 height 25
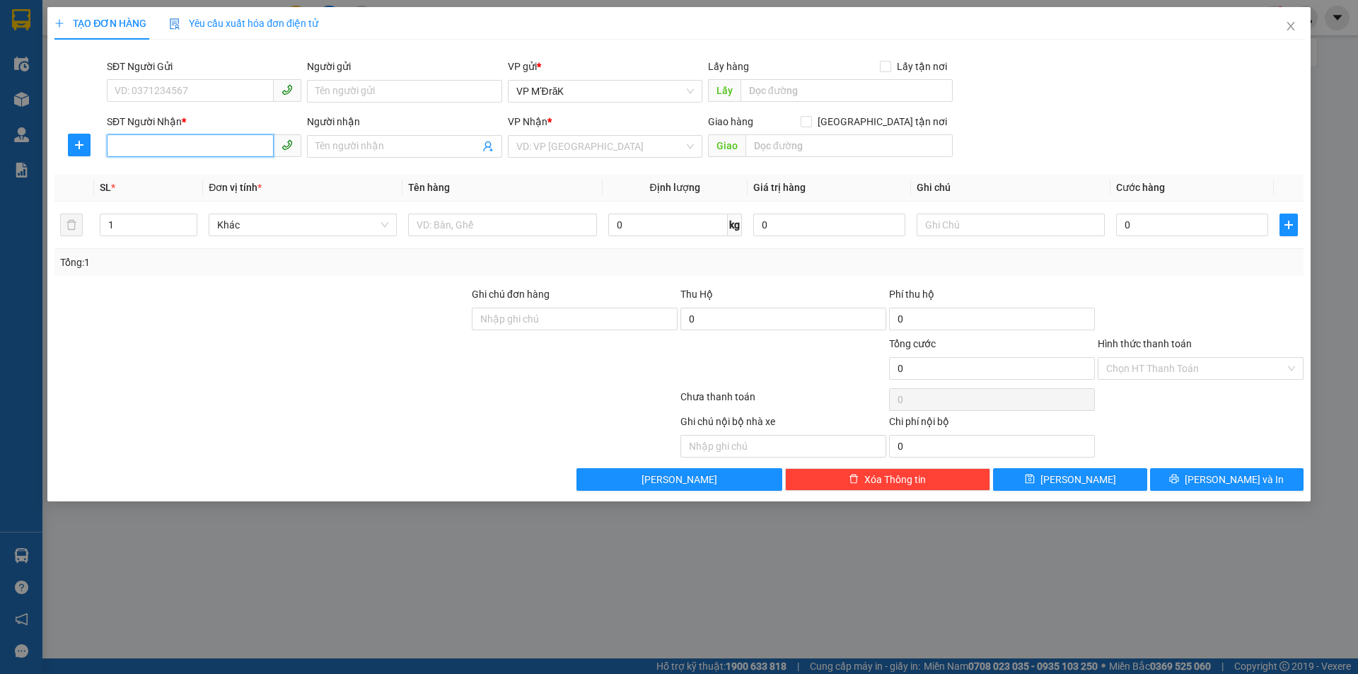
click at [175, 141] on input "SĐT Người Nhận *" at bounding box center [190, 145] width 167 height 23
click at [593, 153] on input "search" at bounding box center [600, 146] width 168 height 21
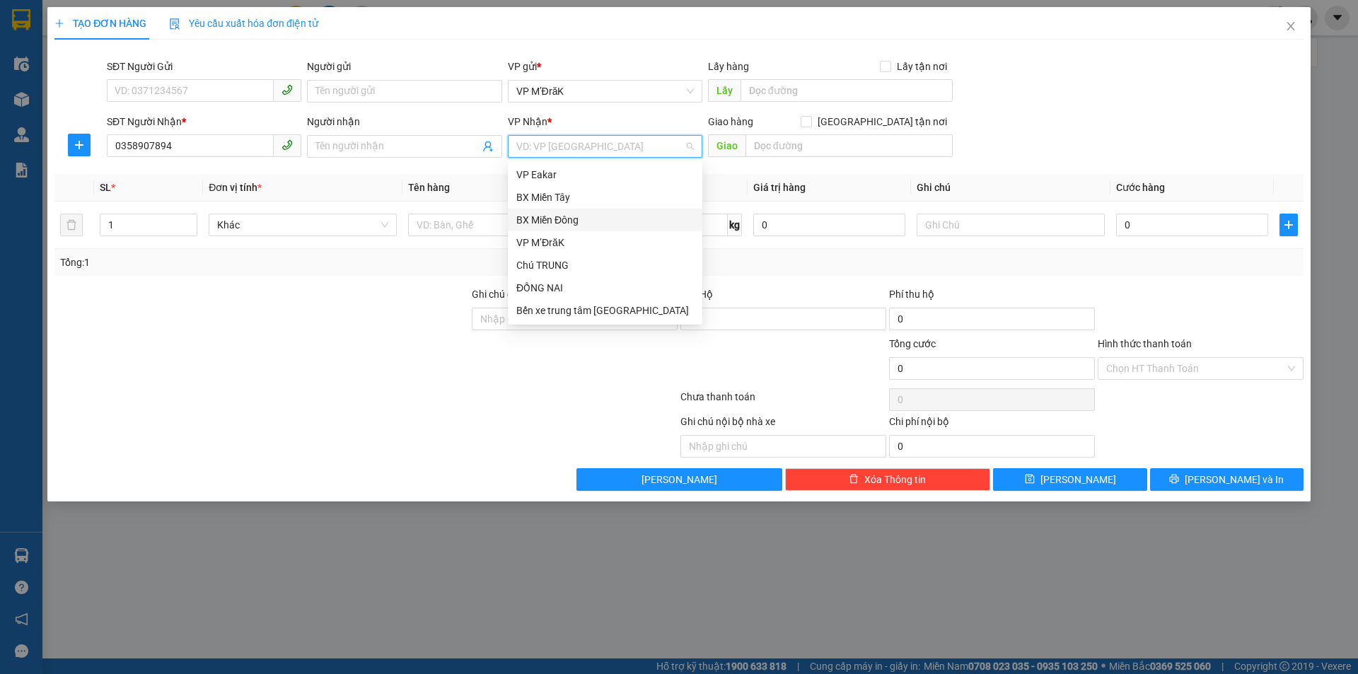
click at [560, 220] on div "BX Miền Đông" at bounding box center [605, 220] width 178 height 16
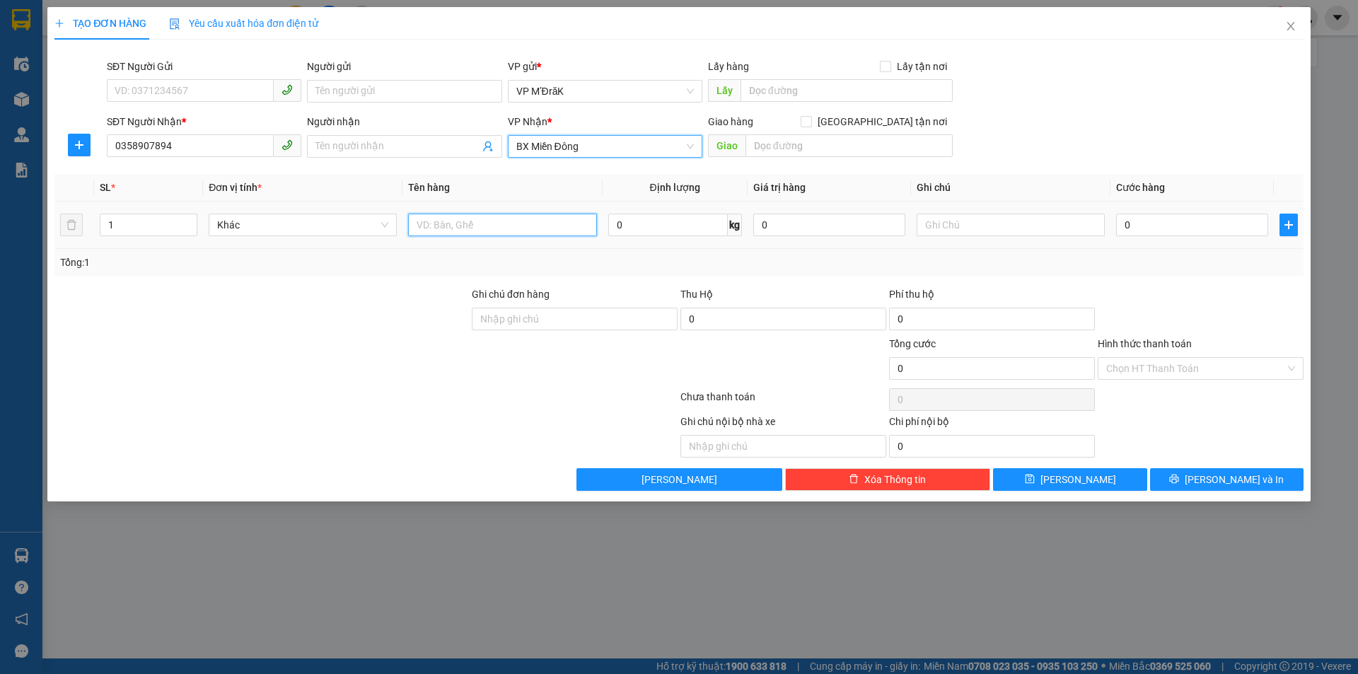
click at [478, 227] on input "text" at bounding box center [502, 225] width 188 height 23
click at [1197, 227] on input "0" at bounding box center [1192, 225] width 152 height 23
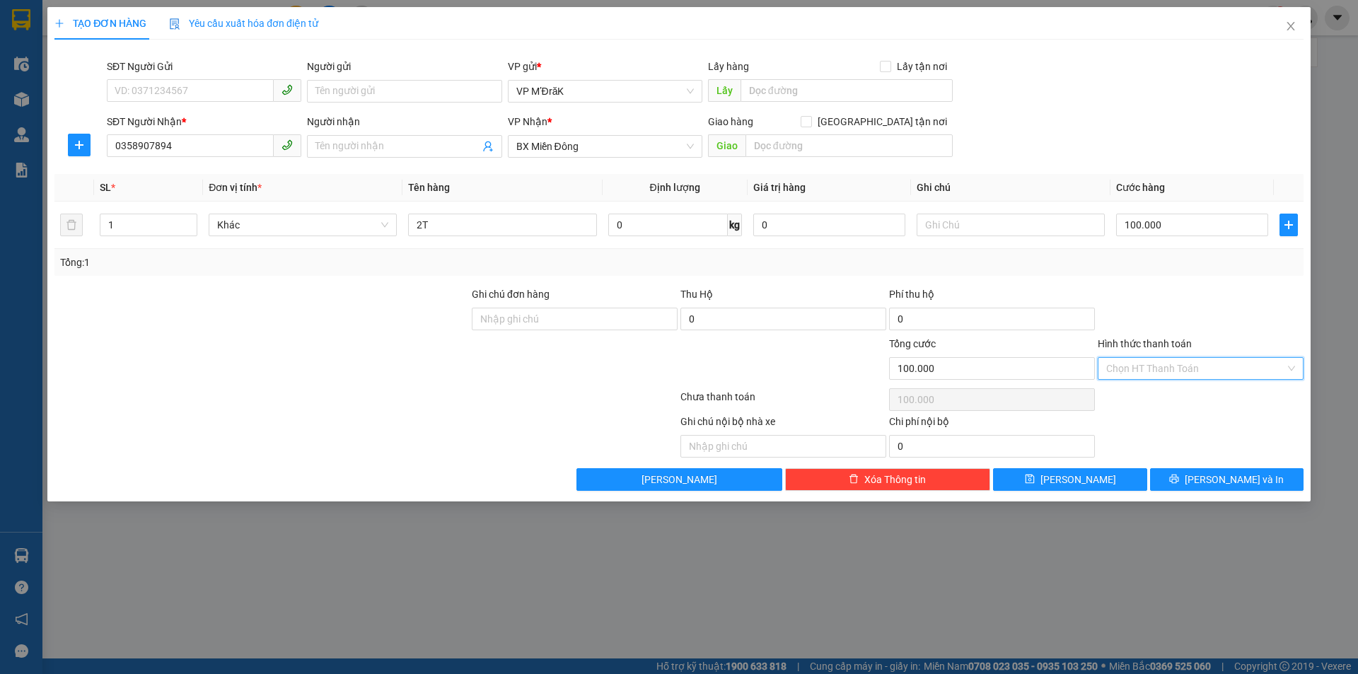
drag, startPoint x: 1222, startPoint y: 359, endPoint x: 1210, endPoint y: 378, distance: 23.2
click at [1222, 359] on input "Hình thức thanh toán" at bounding box center [1195, 368] width 179 height 21
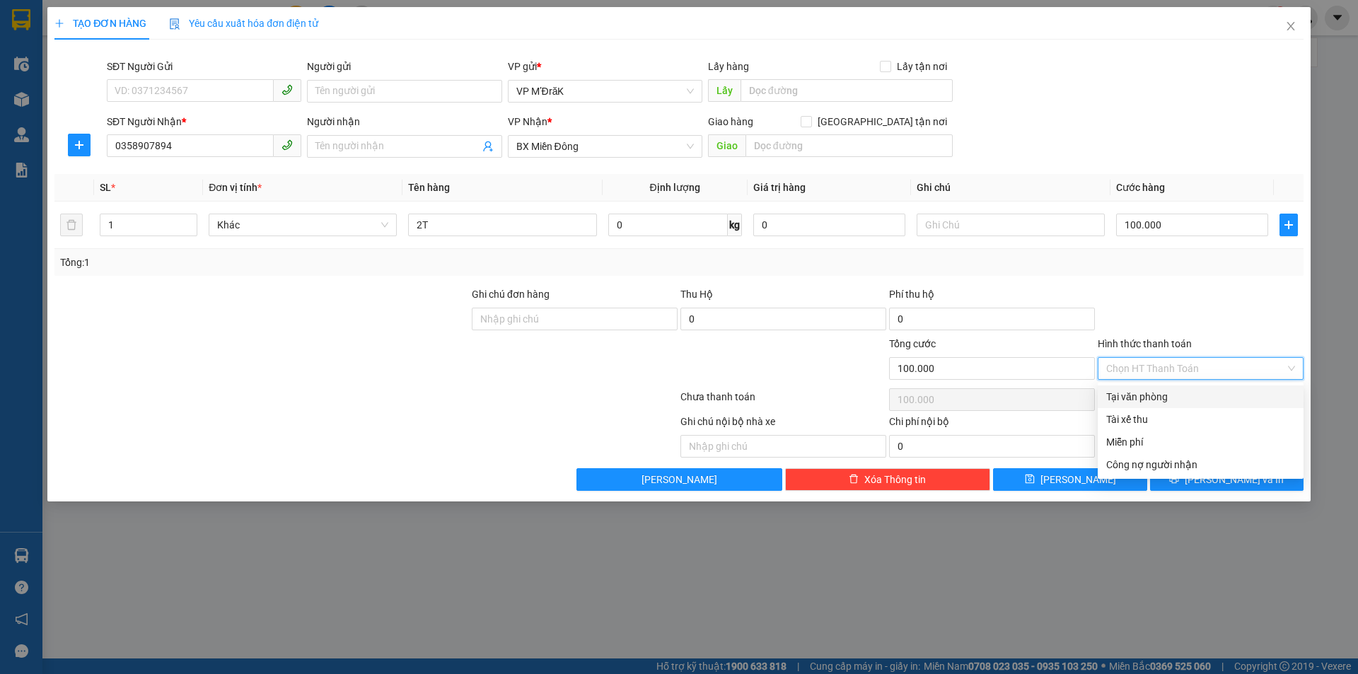
drag, startPoint x: 1184, startPoint y: 402, endPoint x: 1182, endPoint y: 436, distance: 33.3
click at [1183, 402] on div "Tại văn phòng" at bounding box center [1200, 397] width 189 height 16
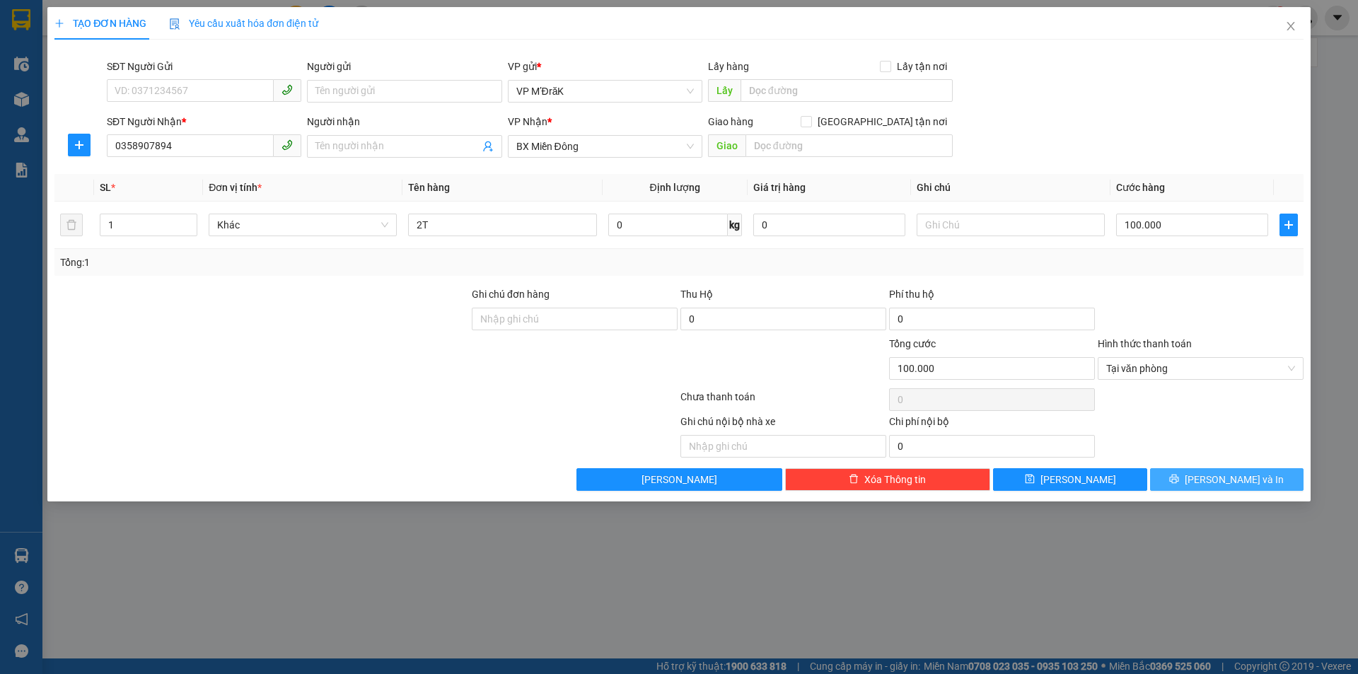
click at [1197, 478] on button "Lưu và In" at bounding box center [1226, 479] width 153 height 23
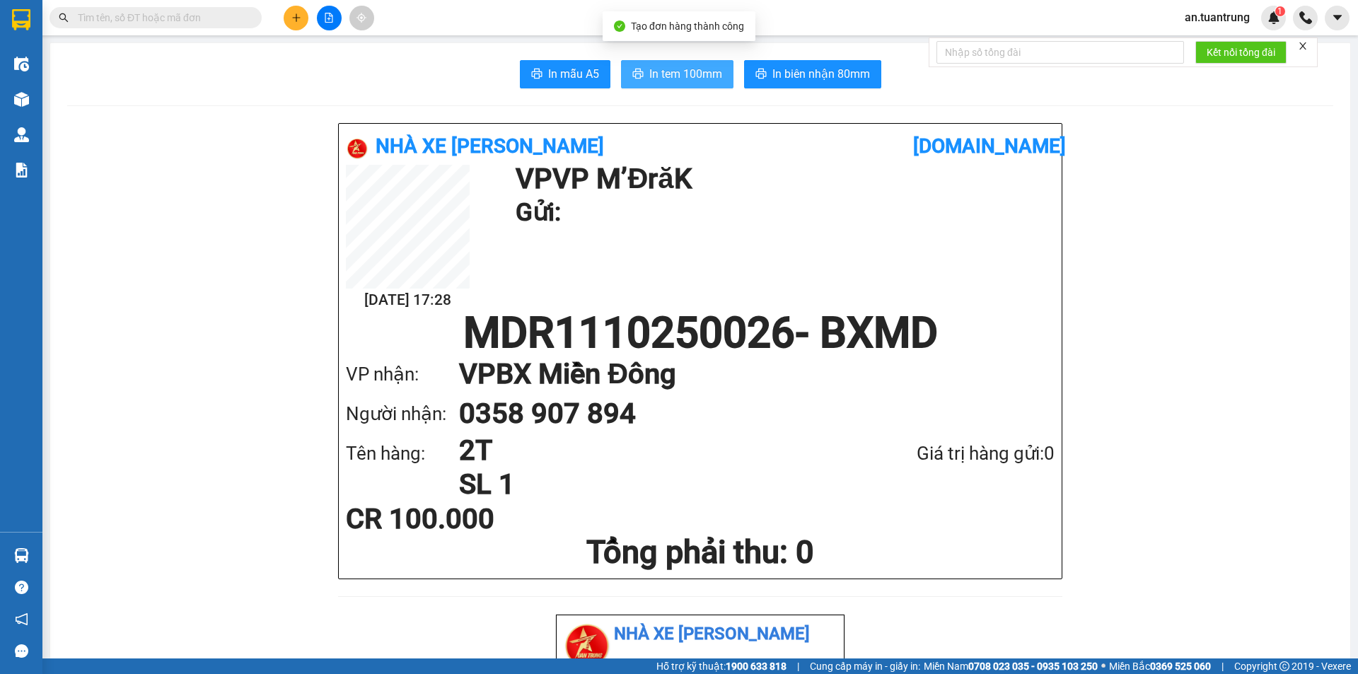
click at [687, 65] on span "In tem 100mm" at bounding box center [685, 74] width 73 height 18
click at [287, 24] on button at bounding box center [296, 18] width 25 height 25
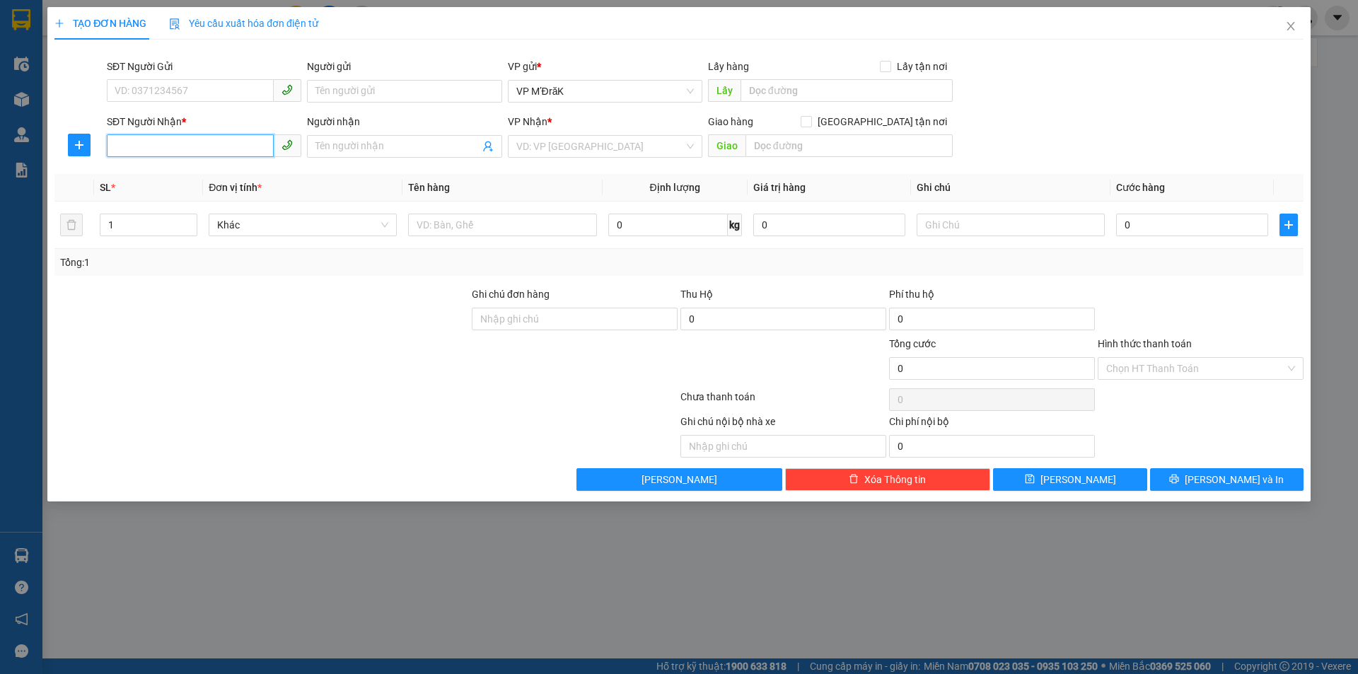
click at [170, 149] on input "SĐT Người Nhận *" at bounding box center [190, 145] width 167 height 23
click at [173, 174] on div "0979775789" at bounding box center [204, 175] width 178 height 16
click at [1155, 366] on input "Hình thức thanh toán" at bounding box center [1195, 368] width 179 height 21
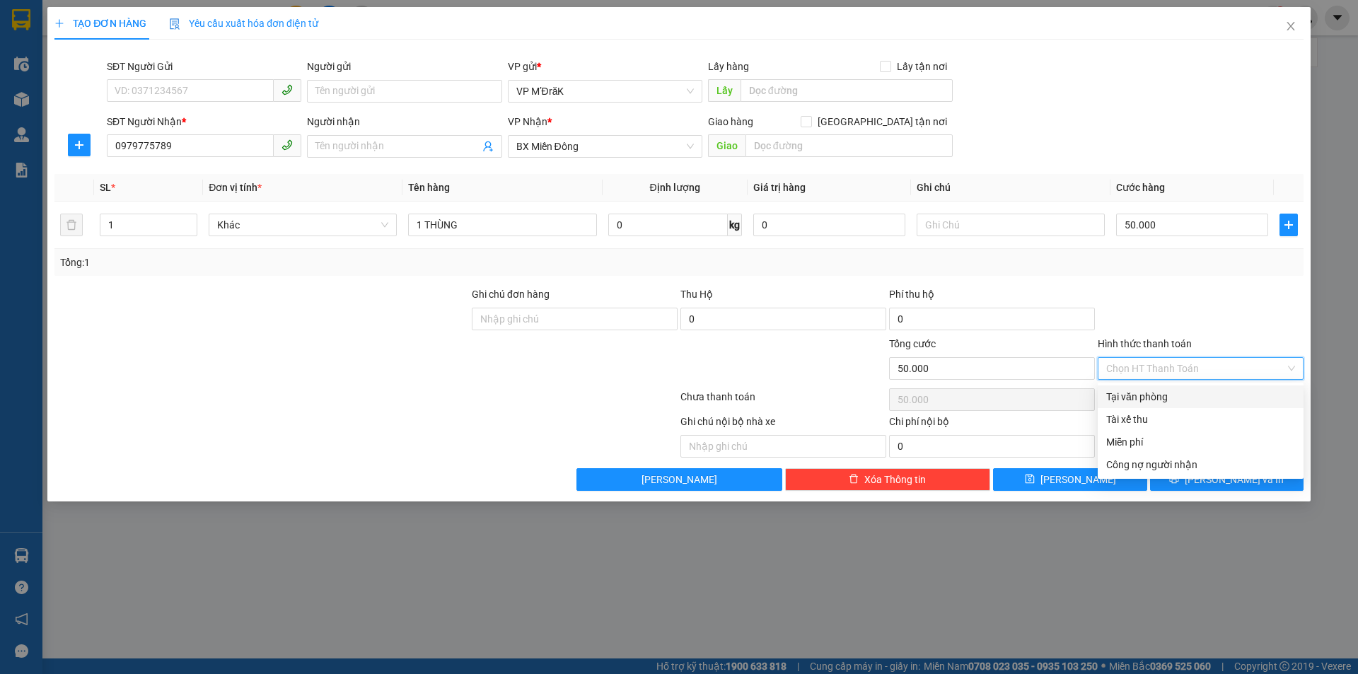
click at [1154, 395] on div "Tại văn phòng" at bounding box center [1200, 397] width 189 height 16
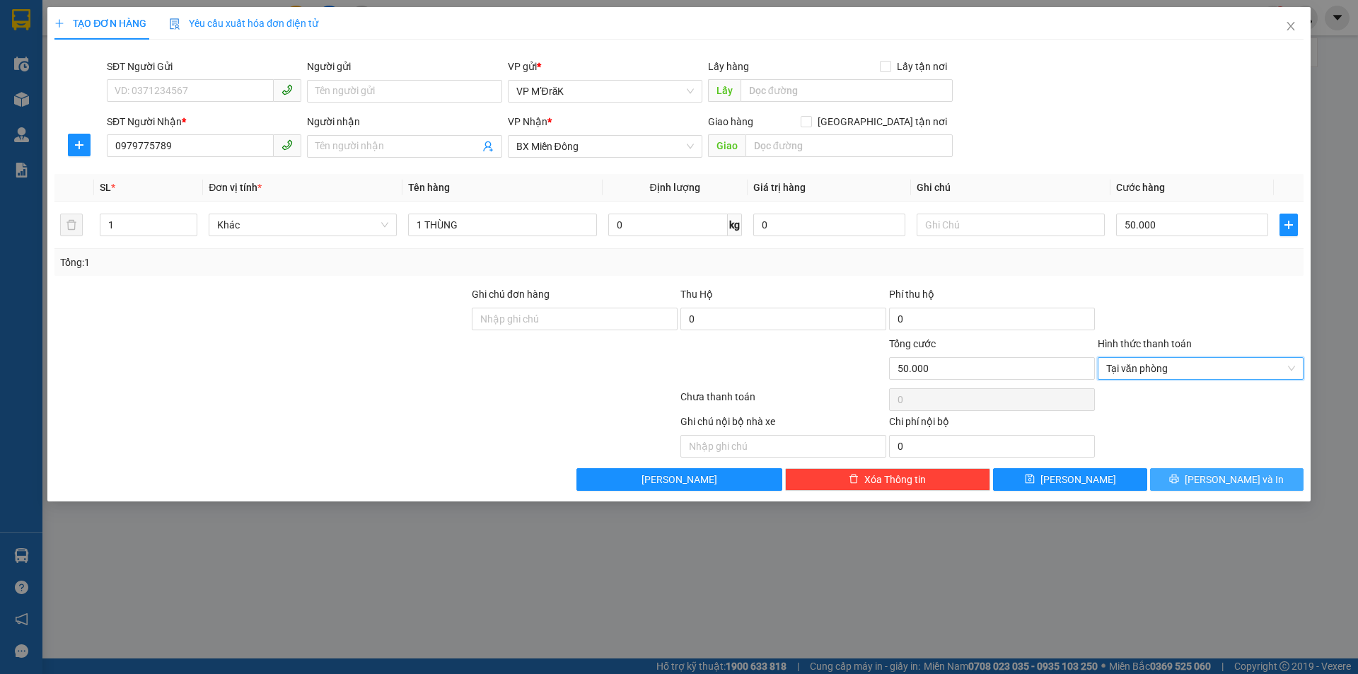
click at [1217, 480] on span "Lưu và In" at bounding box center [1234, 480] width 99 height 16
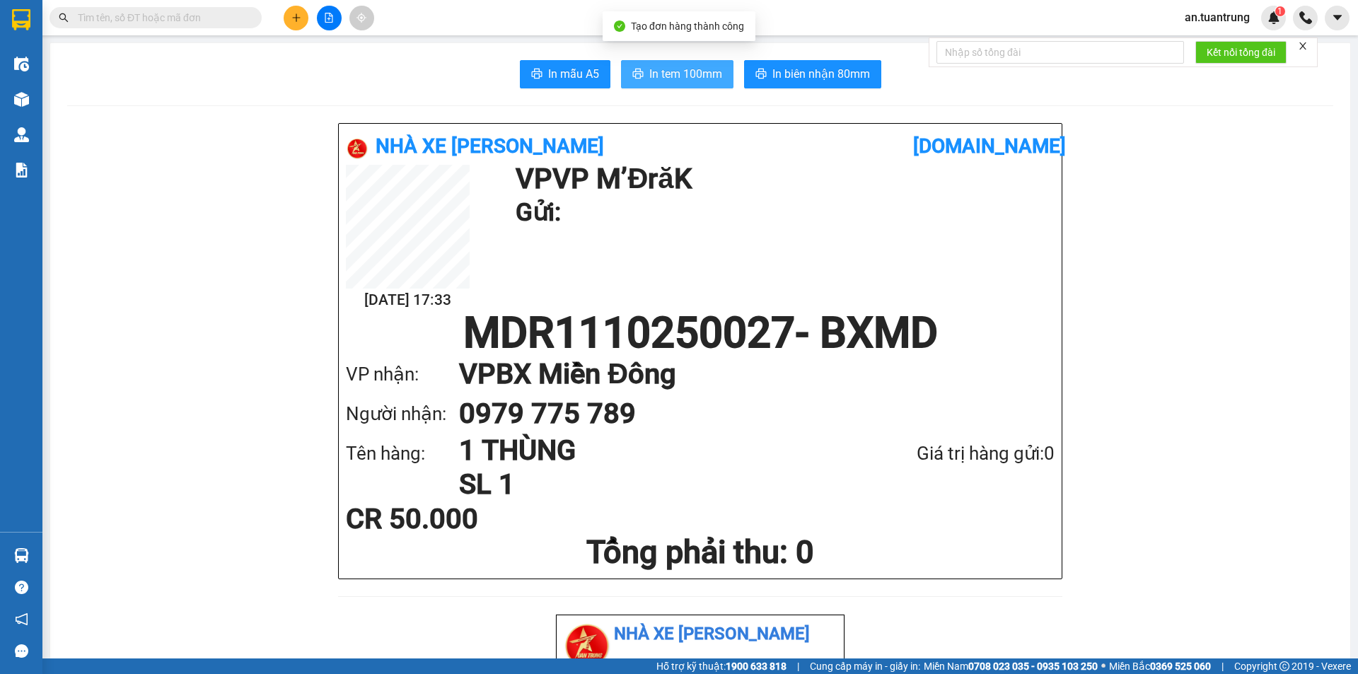
click at [677, 82] on span "In tem 100mm" at bounding box center [685, 74] width 73 height 18
click at [294, 24] on button at bounding box center [296, 18] width 25 height 25
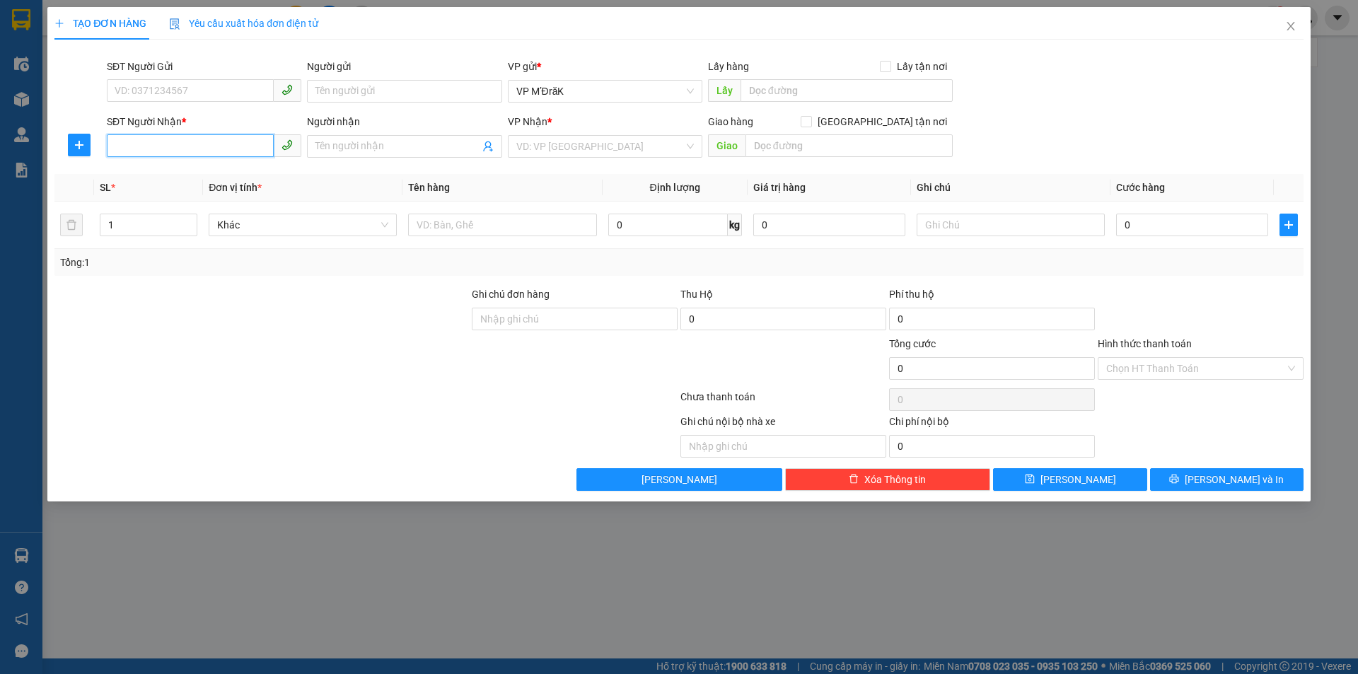
click at [200, 144] on input "SĐT Người Nhận *" at bounding box center [190, 145] width 167 height 23
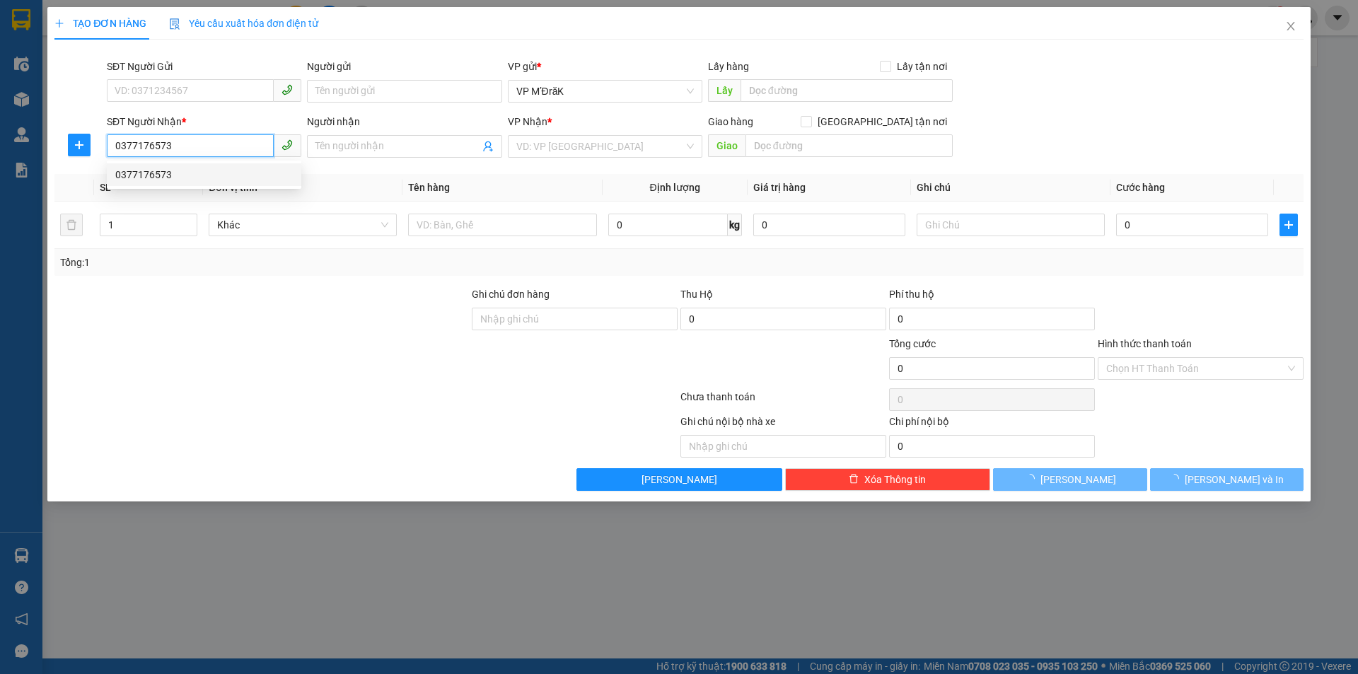
click at [195, 181] on div "0377176573" at bounding box center [204, 175] width 178 height 16
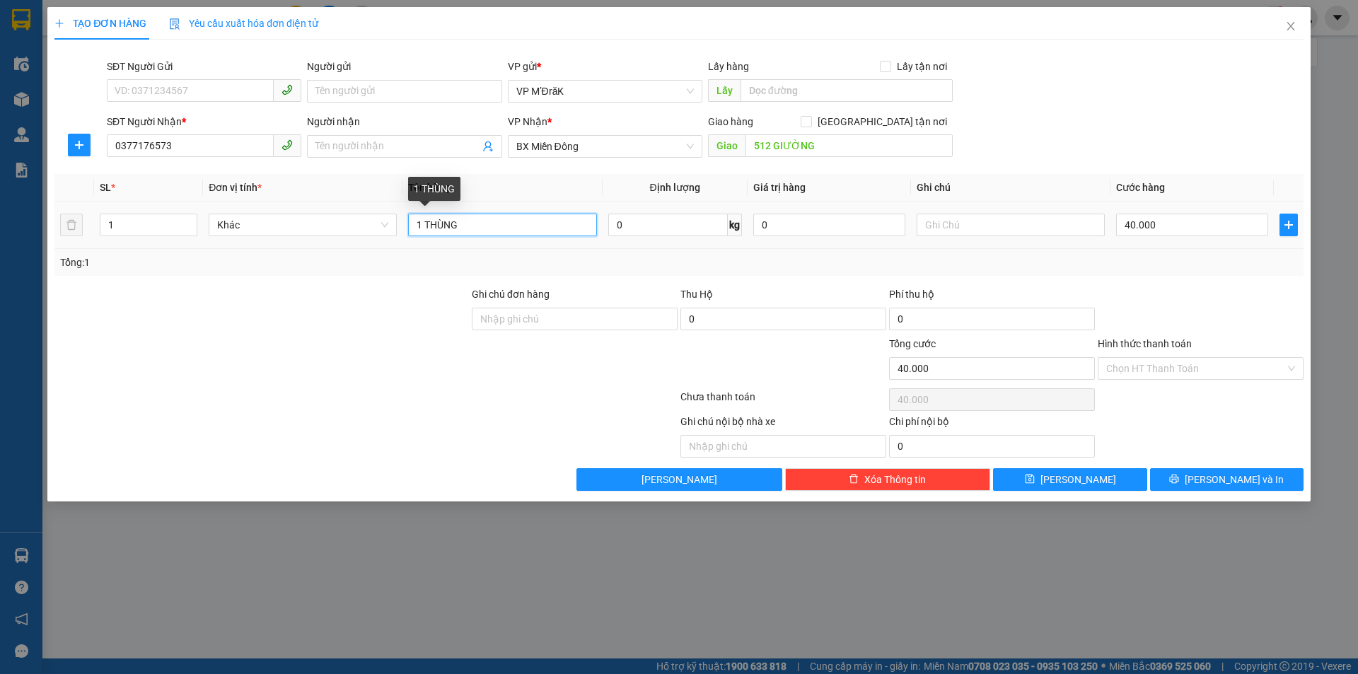
click at [504, 229] on input "1 THÙNG" at bounding box center [502, 225] width 188 height 23
click at [1143, 236] on input "40.000" at bounding box center [1192, 225] width 152 height 23
click at [1182, 366] on input "Hình thức thanh toán" at bounding box center [1195, 368] width 179 height 21
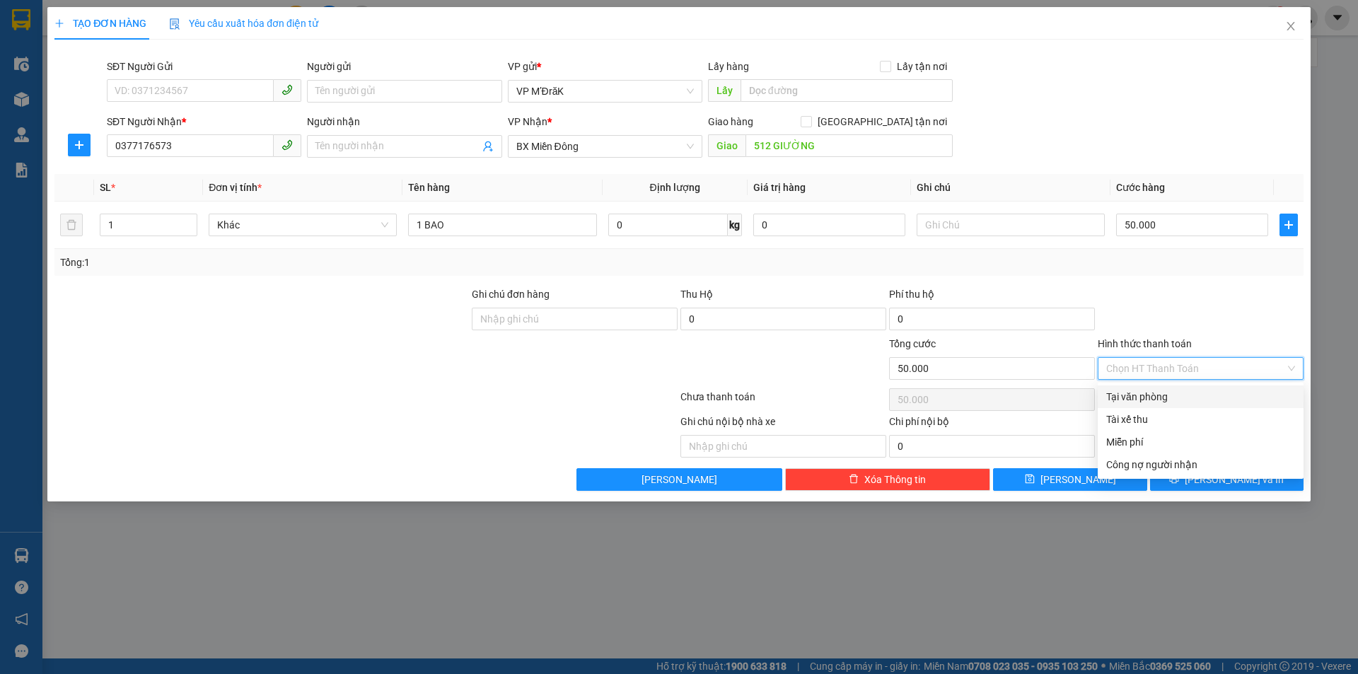
click at [1168, 400] on div "Tại văn phòng" at bounding box center [1200, 397] width 189 height 16
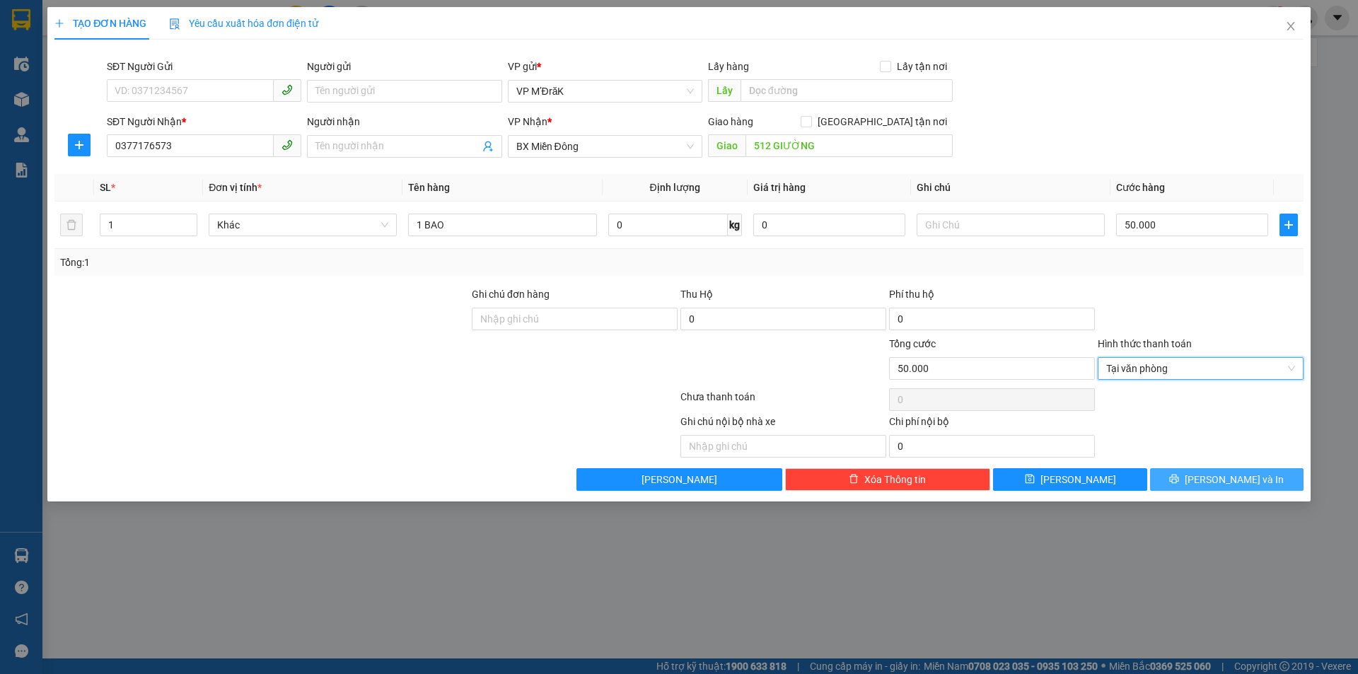
click at [1194, 485] on button "Lưu và In" at bounding box center [1226, 479] width 153 height 23
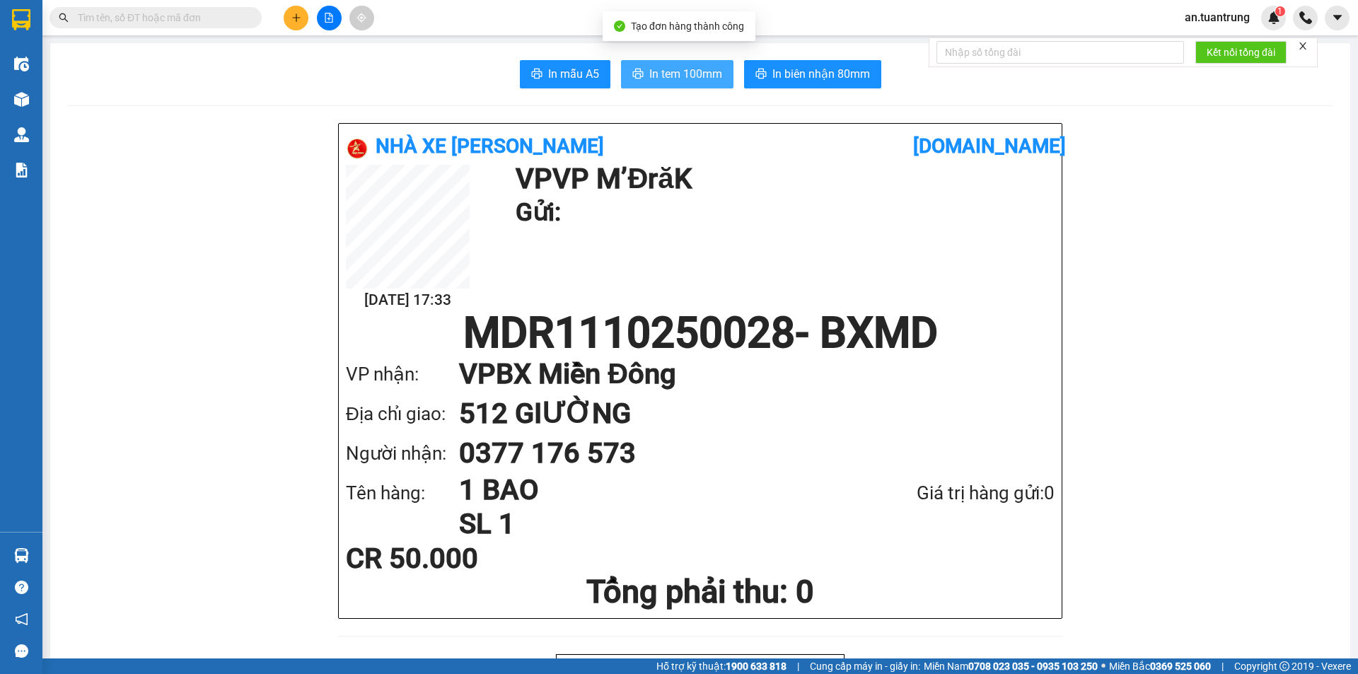
click at [663, 75] on span "In tem 100mm" at bounding box center [685, 74] width 73 height 18
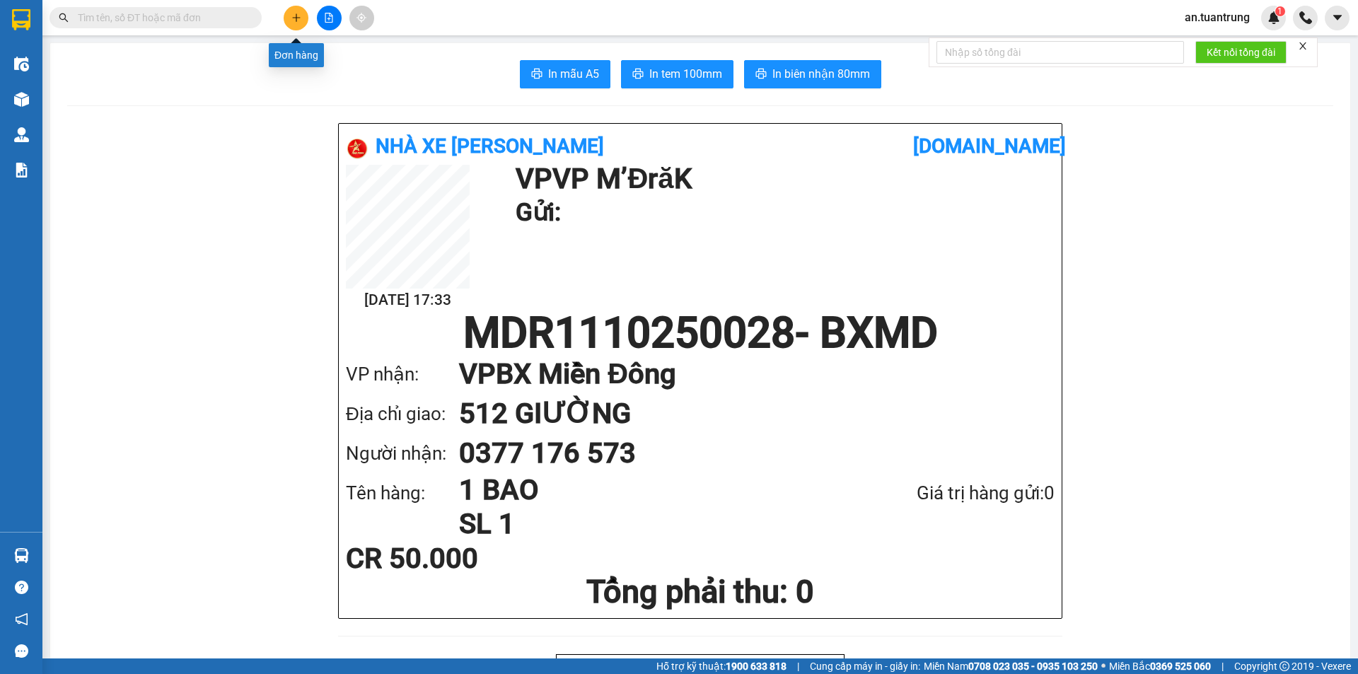
click at [288, 20] on button at bounding box center [296, 18] width 25 height 25
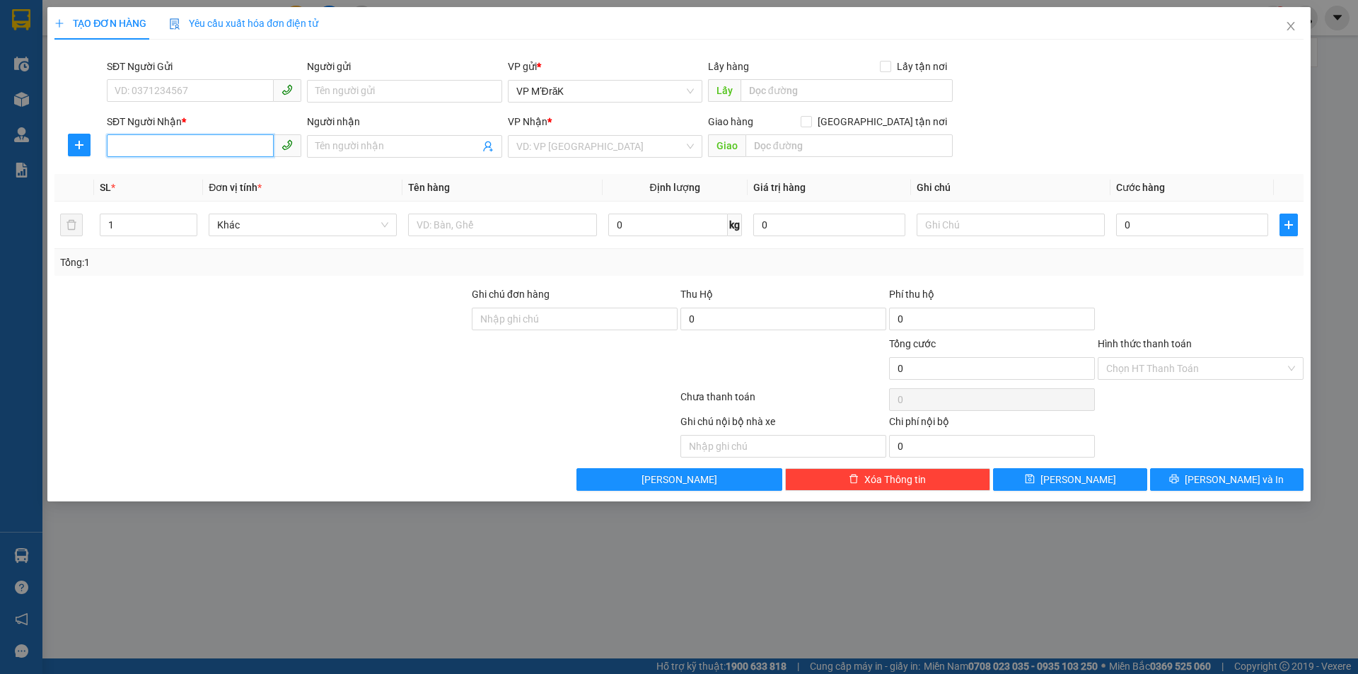
click at [209, 146] on input "SĐT Người Nhận *" at bounding box center [190, 145] width 167 height 23
click at [208, 171] on div "0588866999" at bounding box center [204, 175] width 178 height 16
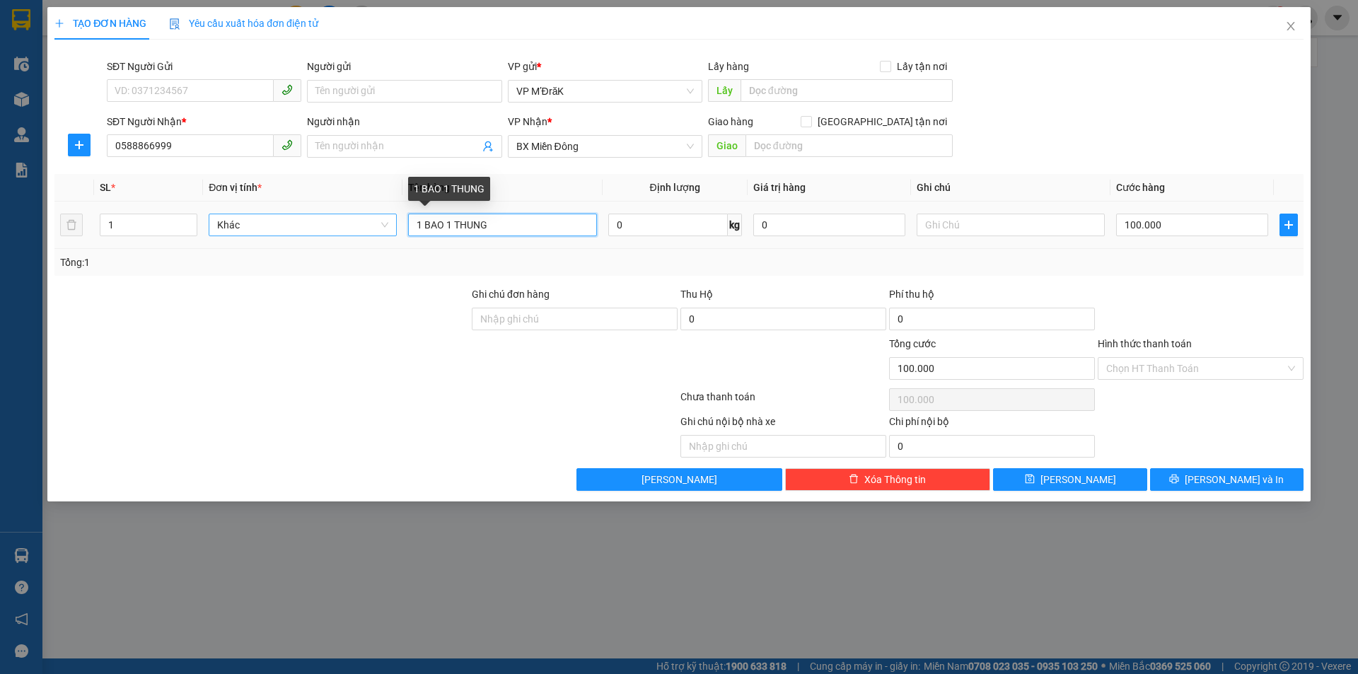
drag, startPoint x: 509, startPoint y: 225, endPoint x: 354, endPoint y: 221, distance: 154.2
click at [354, 221] on tr "1 Khác 1 BAO 1 THUNG 0 kg 0 100.000" at bounding box center [678, 225] width 1249 height 47
click at [1162, 236] on input "100.000" at bounding box center [1192, 225] width 152 height 23
click at [1195, 366] on input "Hình thức thanh toán" at bounding box center [1195, 368] width 179 height 21
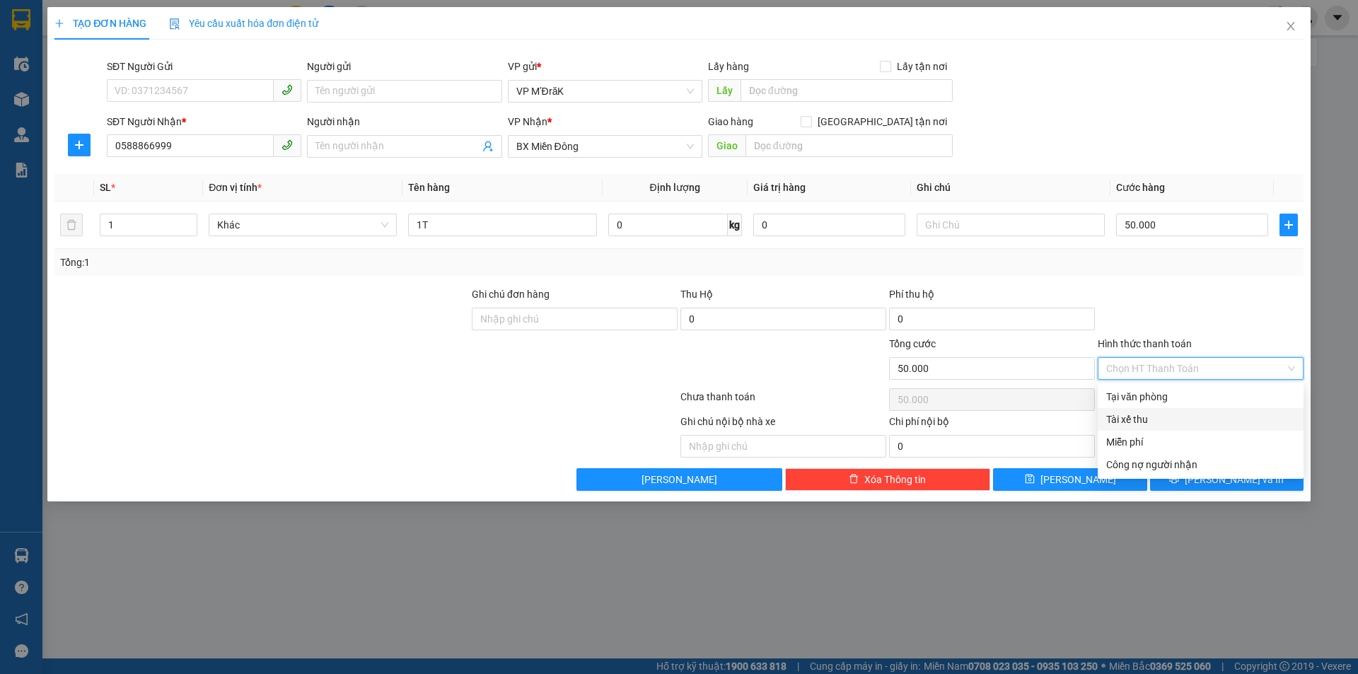
click at [1164, 410] on div "Tài xế thu" at bounding box center [1201, 419] width 206 height 23
click at [1166, 366] on span "Tài xế thu" at bounding box center [1200, 368] width 189 height 21
click at [1152, 400] on div "Tại văn phòng" at bounding box center [1200, 397] width 189 height 16
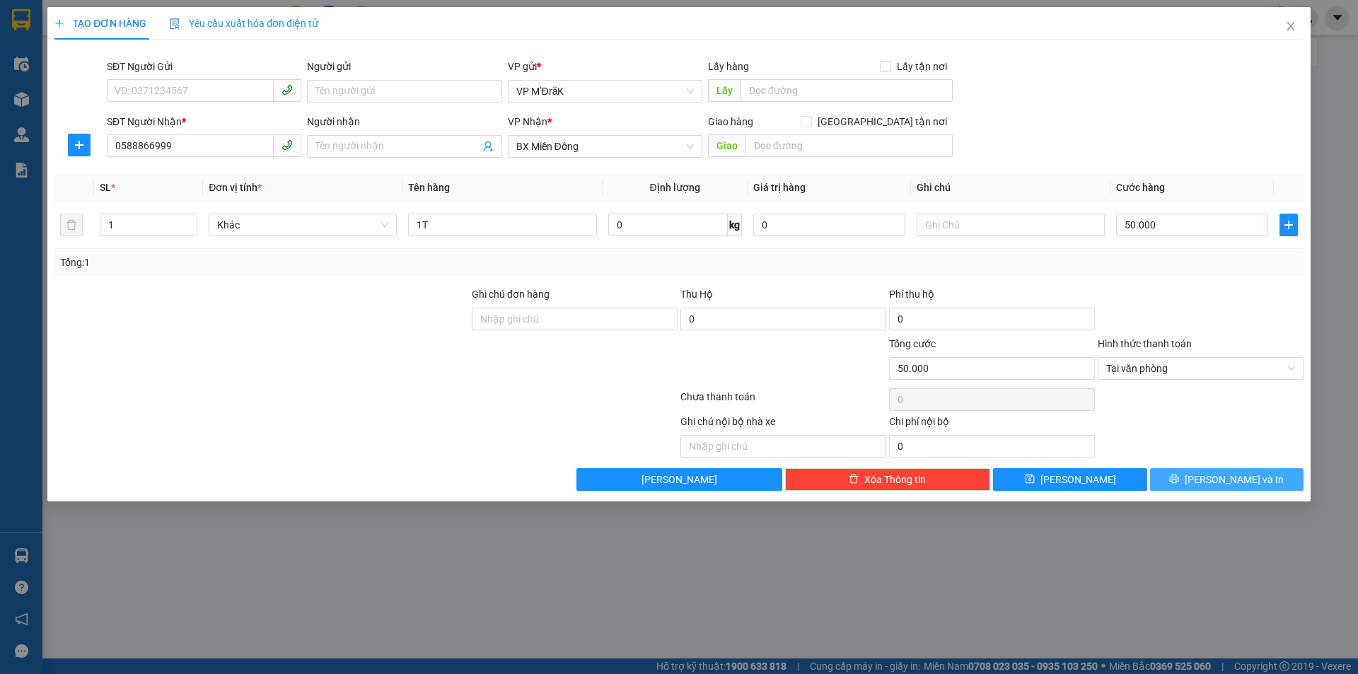
drag, startPoint x: 1224, startPoint y: 492, endPoint x: 1221, endPoint y: 484, distance: 8.7
click at [1223, 493] on div "TẠO ĐƠN HÀNG Yêu cầu xuất hóa đơn điện tử Transit Pickup Surcharge Ids Transit …" at bounding box center [678, 254] width 1263 height 494
click at [1221, 484] on span "Lưu và In" at bounding box center [1234, 480] width 99 height 16
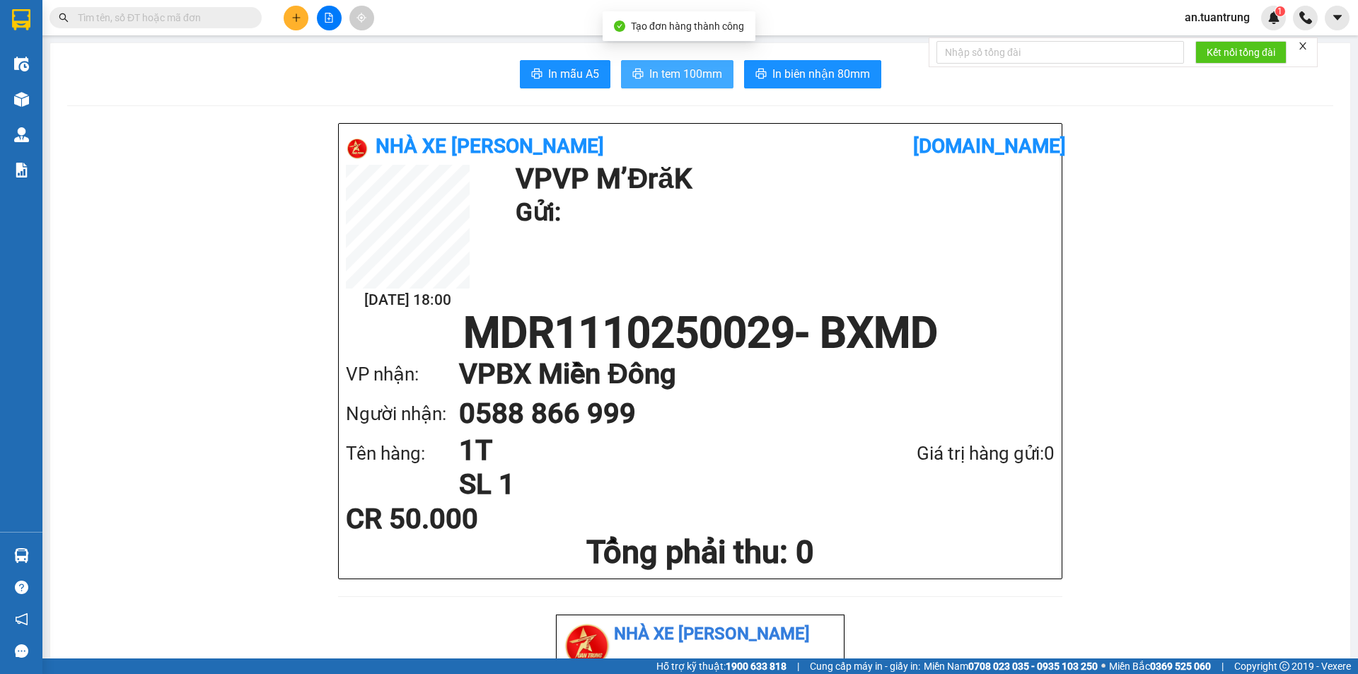
click at [661, 67] on span "In tem 100mm" at bounding box center [685, 74] width 73 height 18
click at [297, 19] on icon "plus" at bounding box center [296, 18] width 10 height 10
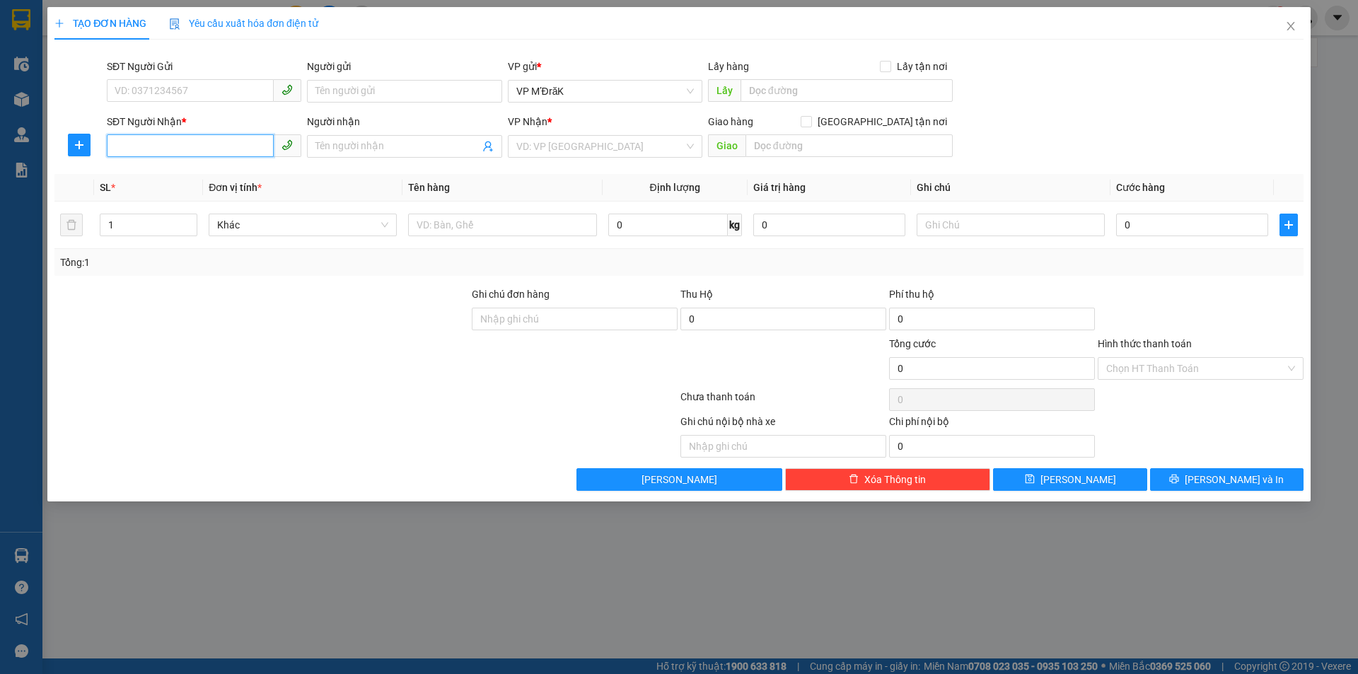
click at [207, 144] on input "SĐT Người Nhận *" at bounding box center [190, 145] width 167 height 23
click at [564, 151] on input "search" at bounding box center [600, 146] width 168 height 21
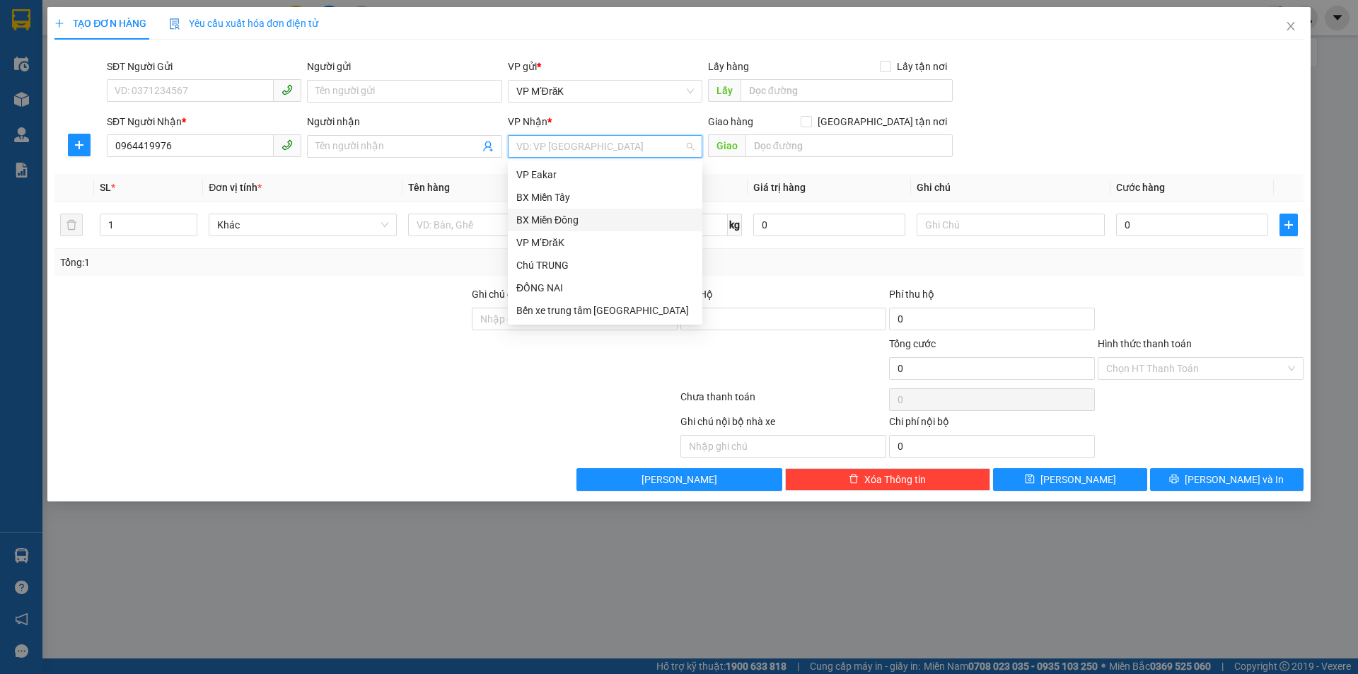
click at [565, 218] on div "BX Miền Đông" at bounding box center [605, 220] width 178 height 16
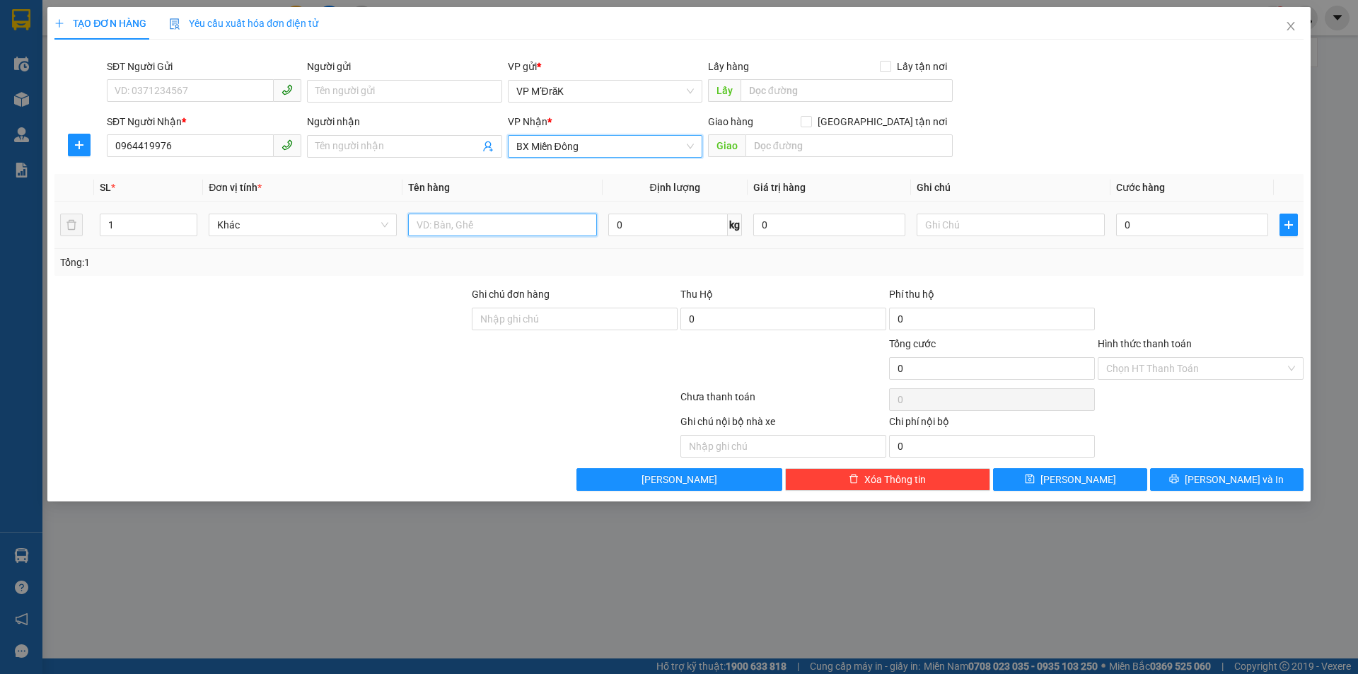
click at [508, 223] on input "text" at bounding box center [502, 225] width 188 height 23
click at [1180, 236] on input "0" at bounding box center [1192, 225] width 152 height 23
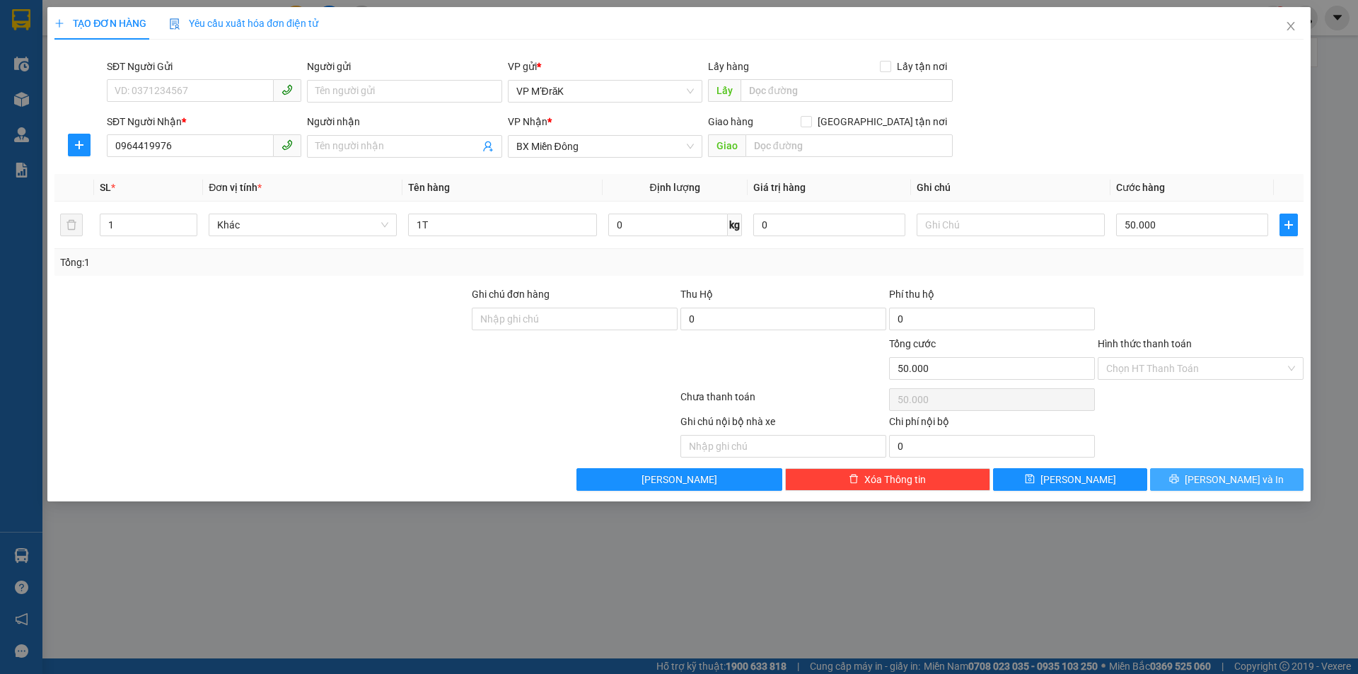
click at [1179, 474] on icon "printer" at bounding box center [1174, 479] width 10 height 10
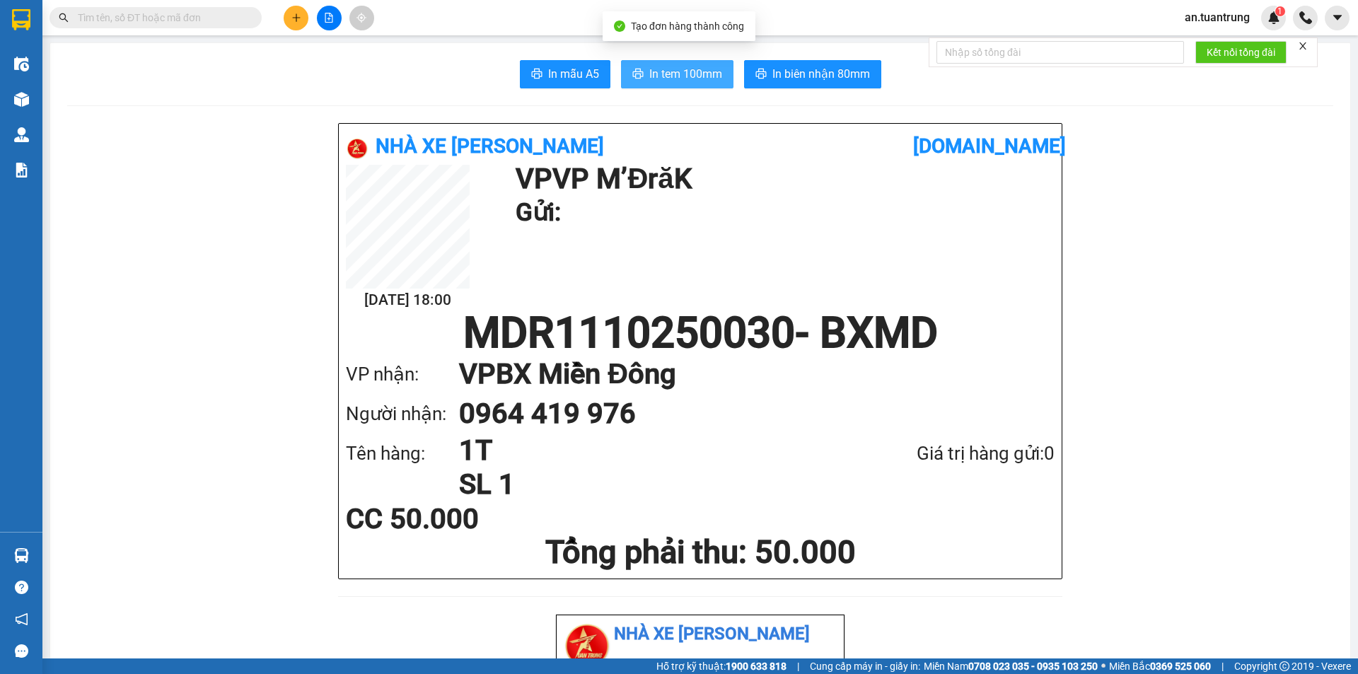
click at [664, 72] on span "In tem 100mm" at bounding box center [685, 74] width 73 height 18
click at [310, 18] on div at bounding box center [329, 18] width 106 height 25
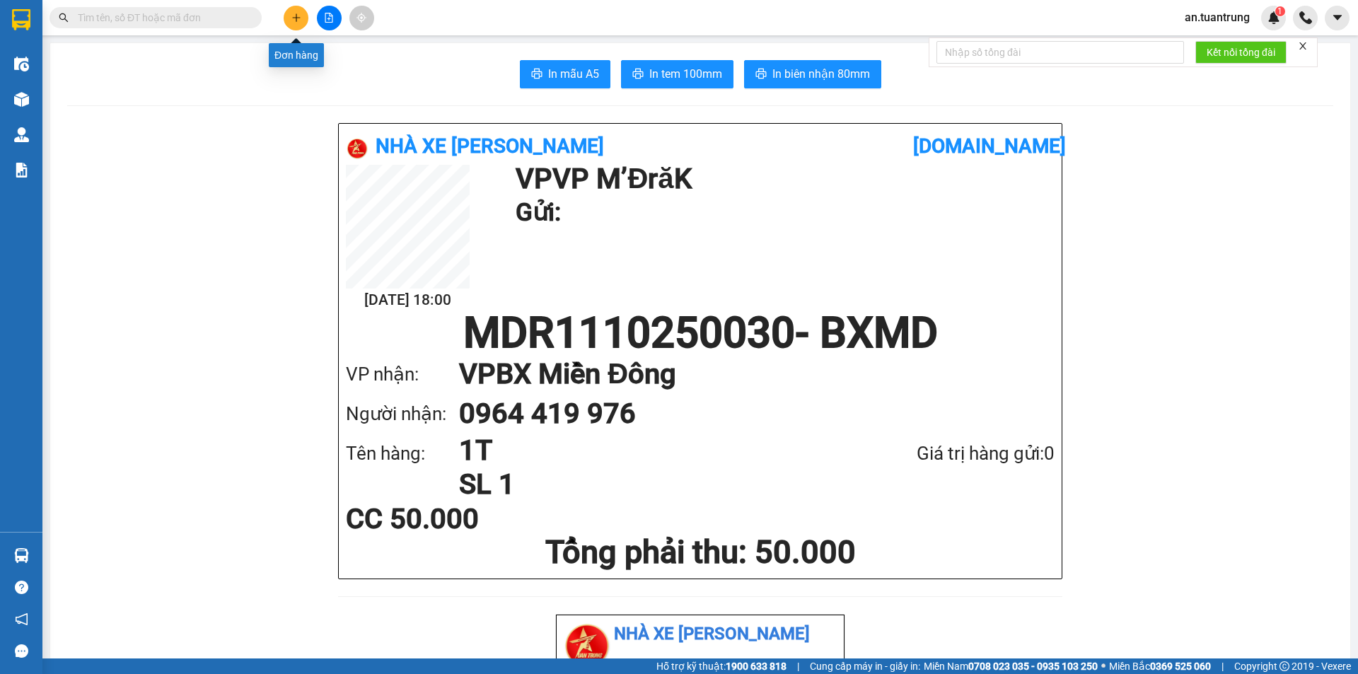
click at [299, 18] on icon "plus" at bounding box center [296, 18] width 10 height 10
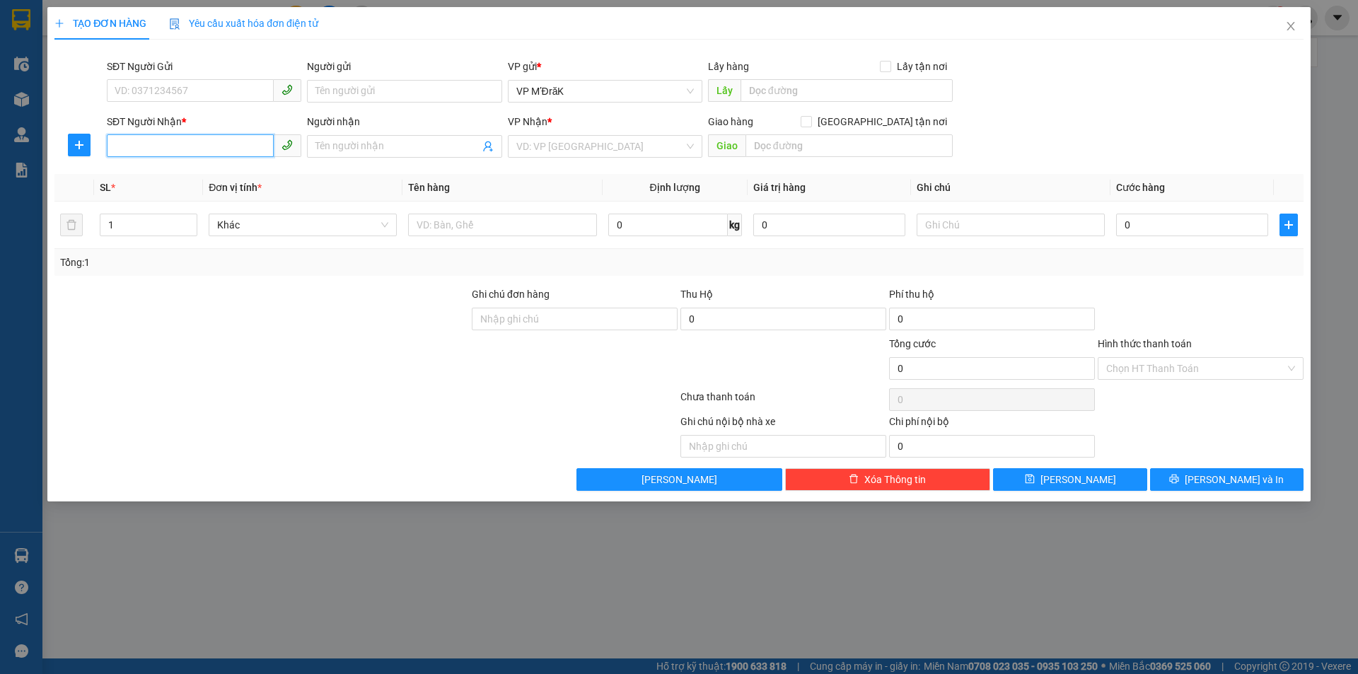
click at [175, 148] on input "SĐT Người Nhận *" at bounding box center [190, 145] width 167 height 23
click at [532, 152] on input "search" at bounding box center [600, 146] width 168 height 21
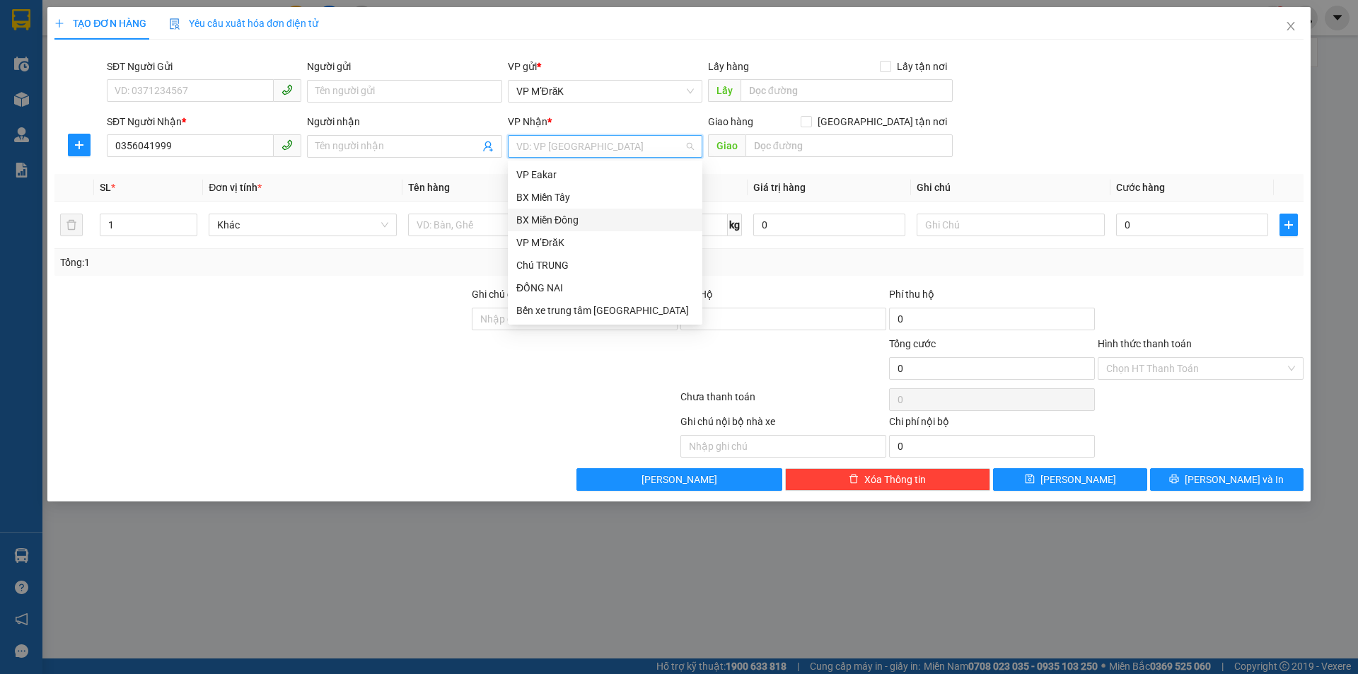
drag, startPoint x: 577, startPoint y: 220, endPoint x: 480, endPoint y: 212, distance: 97.2
click at [577, 221] on div "BX Miền Đông" at bounding box center [605, 220] width 178 height 16
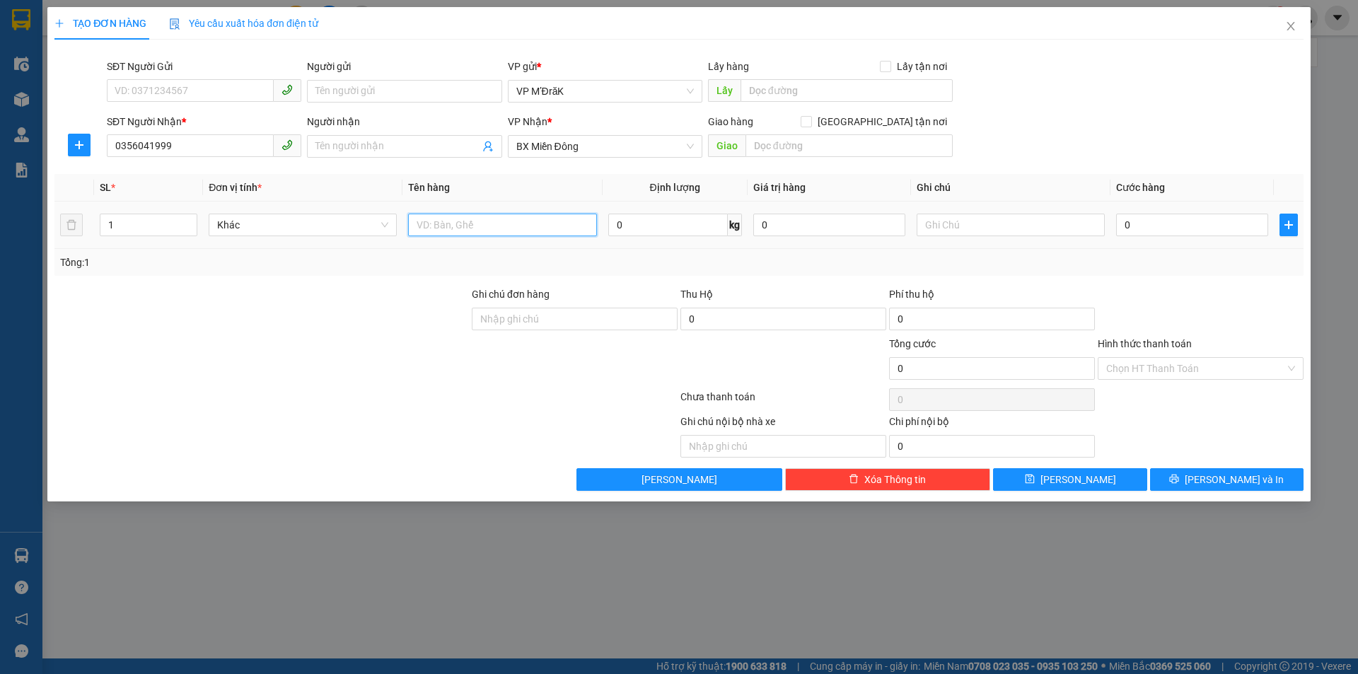
click at [455, 219] on input "text" at bounding box center [502, 225] width 188 height 23
drag, startPoint x: 1149, startPoint y: 209, endPoint x: 1142, endPoint y: 223, distance: 15.5
click at [1148, 212] on td "0" at bounding box center [1191, 225] width 163 height 47
click at [1142, 223] on input "0" at bounding box center [1192, 225] width 152 height 23
click at [1185, 474] on button "Lưu và In" at bounding box center [1226, 479] width 153 height 23
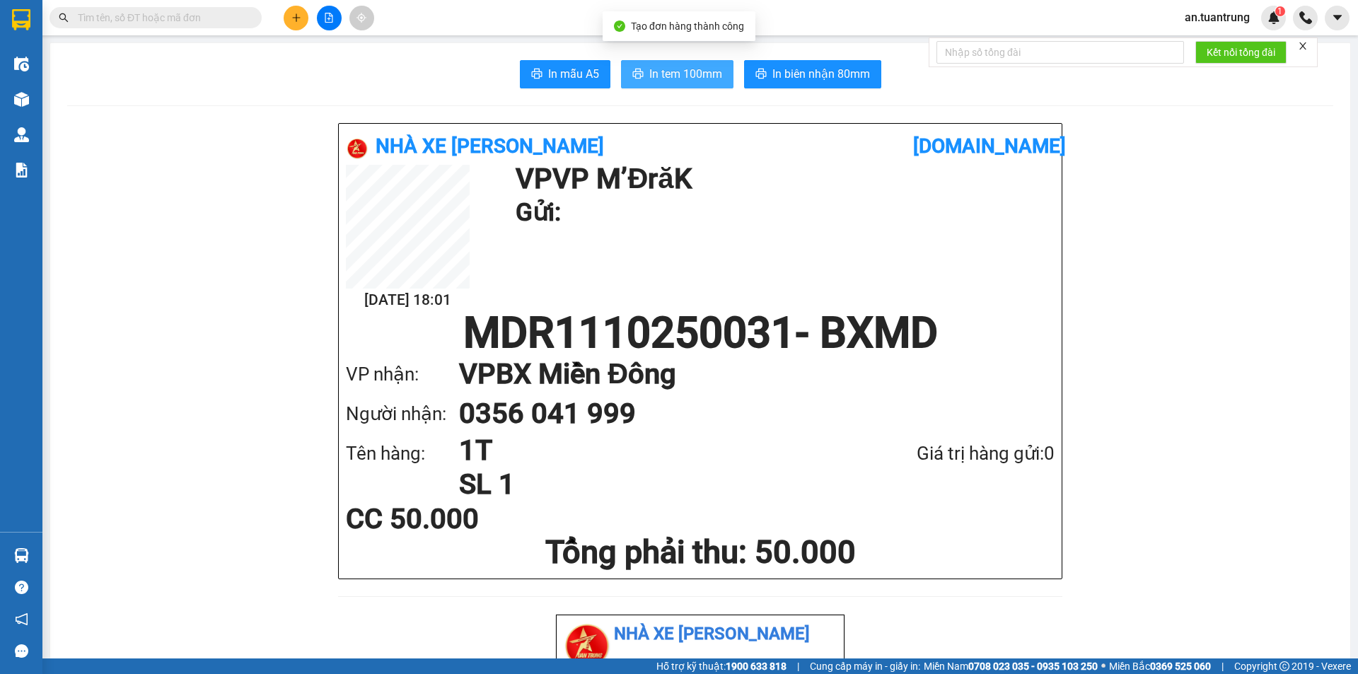
click at [661, 69] on span "In tem 100mm" at bounding box center [685, 74] width 73 height 18
click at [301, 28] on button at bounding box center [296, 18] width 25 height 25
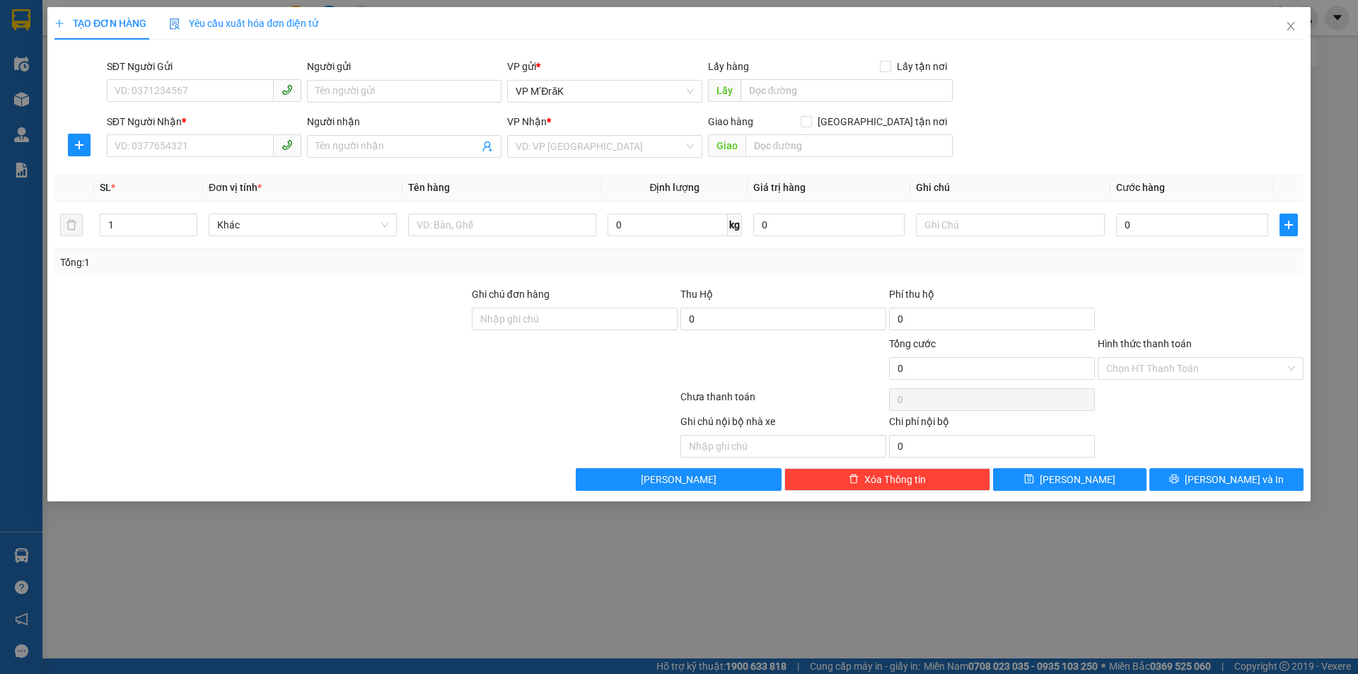
click at [296, 19] on span "Yêu cầu xuất hóa đơn điện tử" at bounding box center [243, 23] width 149 height 11
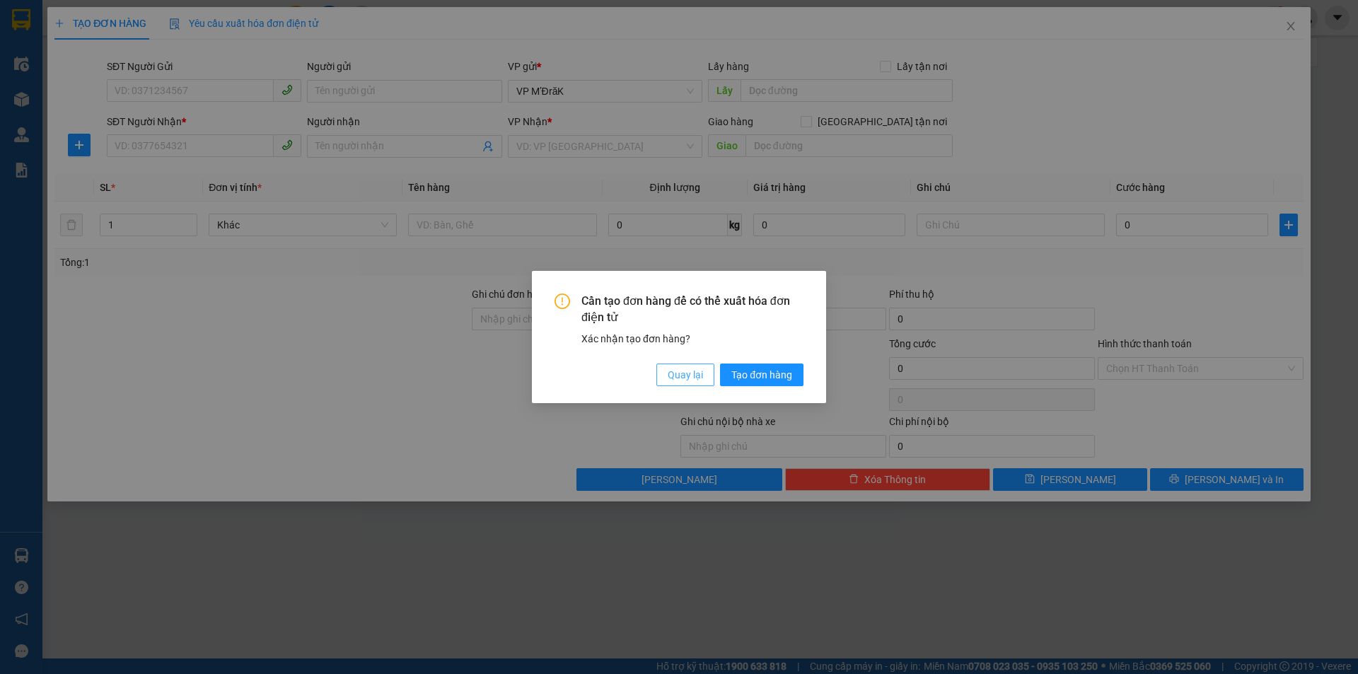
click at [692, 385] on button "Quay lại" at bounding box center [685, 375] width 58 height 23
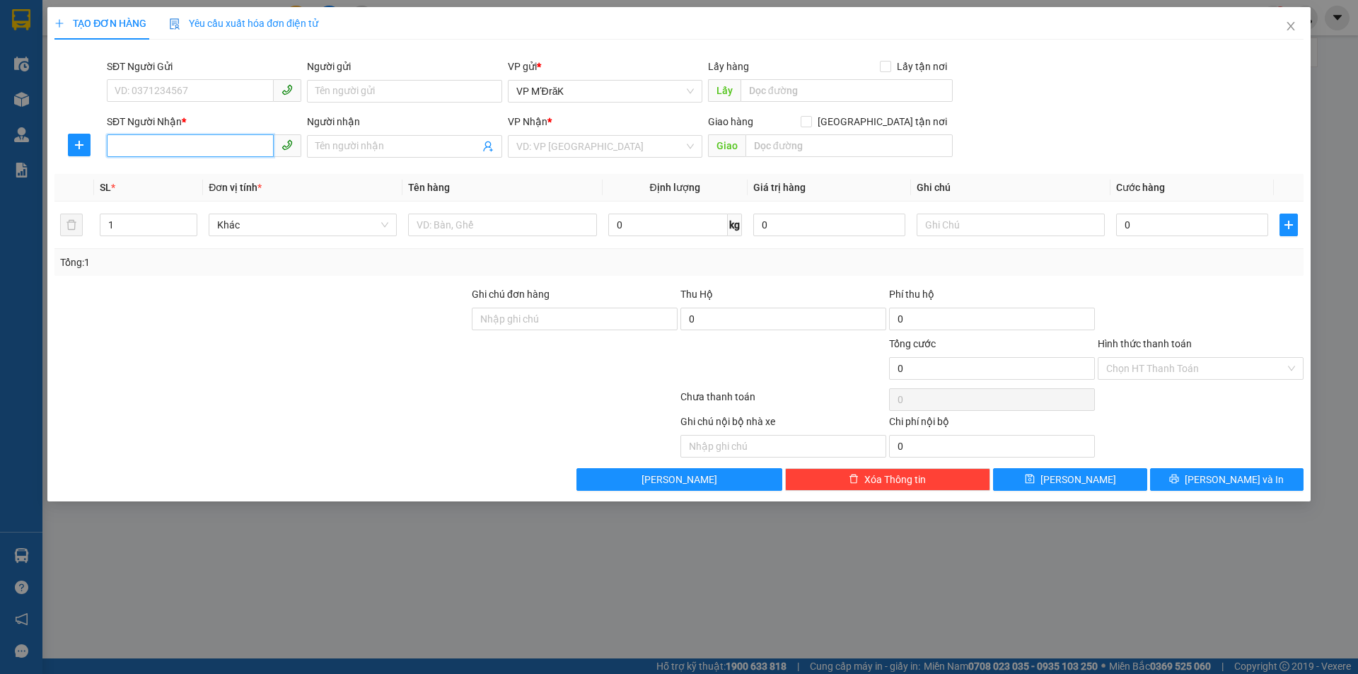
click at [155, 146] on input "SĐT Người Nhận *" at bounding box center [190, 145] width 167 height 23
click at [597, 149] on input "search" at bounding box center [600, 146] width 168 height 21
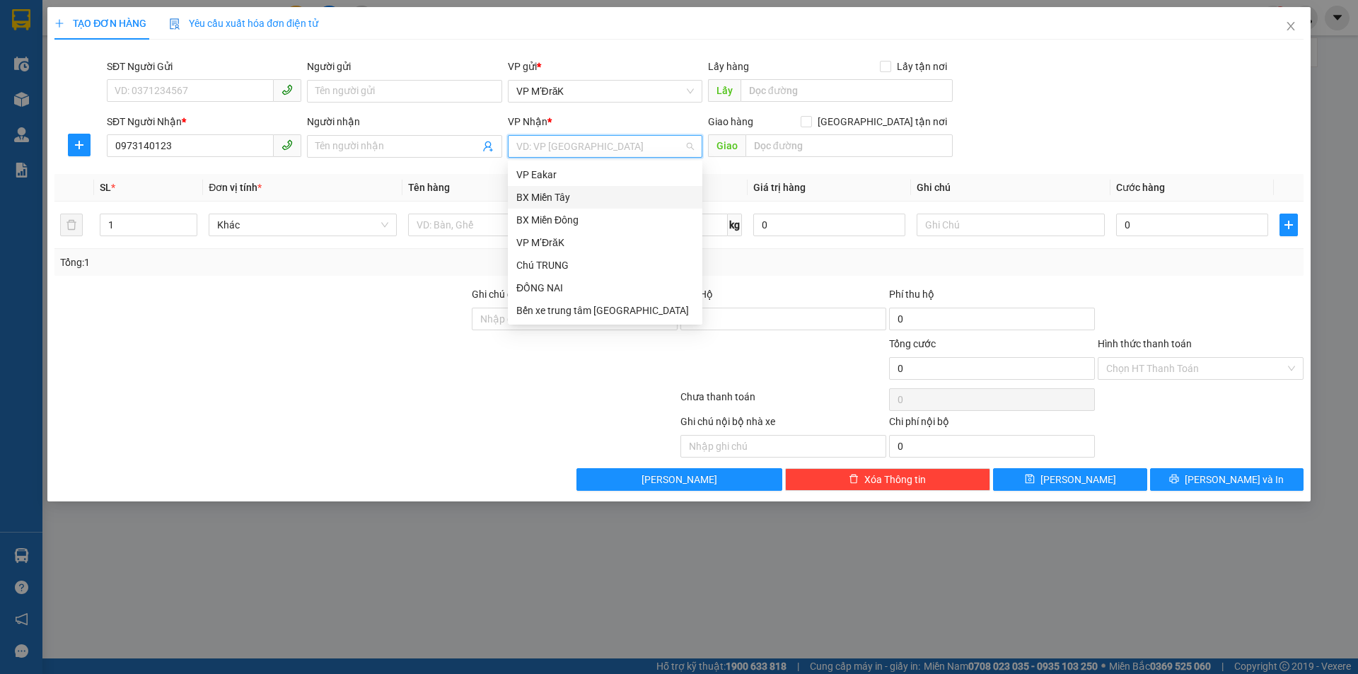
click at [569, 198] on div "BX Miền Tây" at bounding box center [605, 198] width 178 height 16
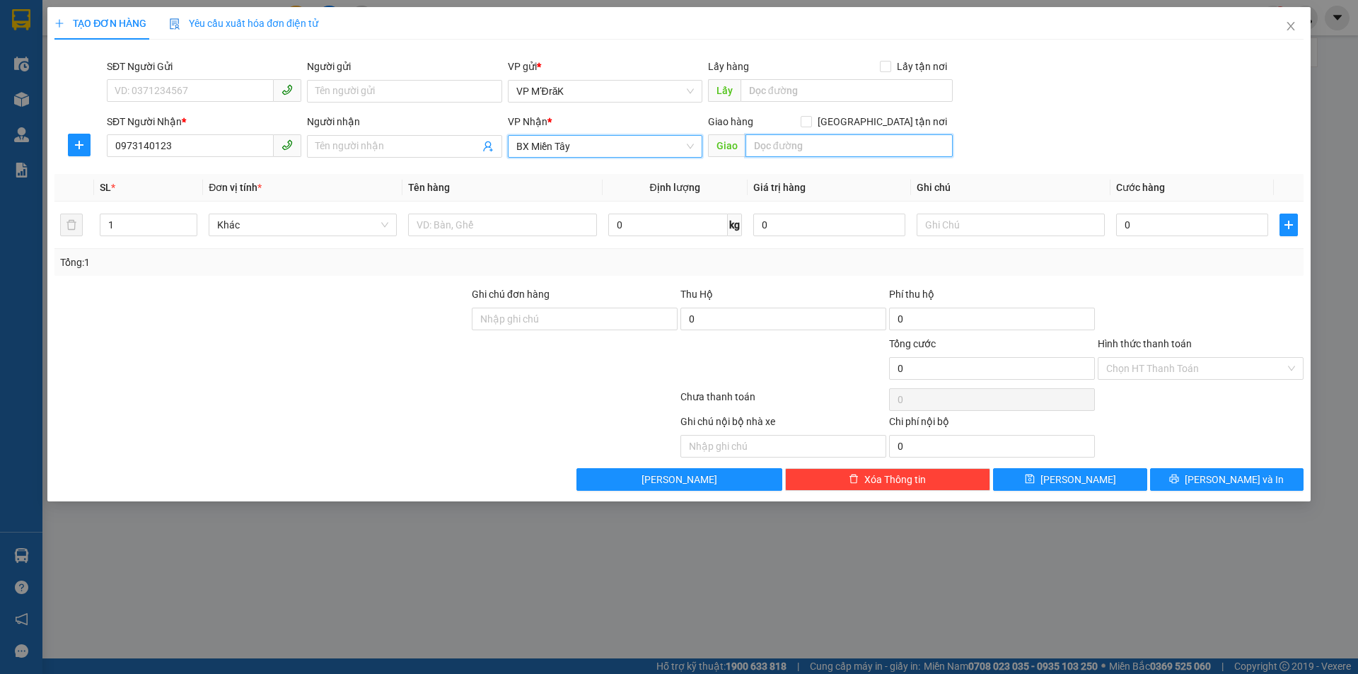
click at [800, 145] on input "text" at bounding box center [848, 145] width 207 height 23
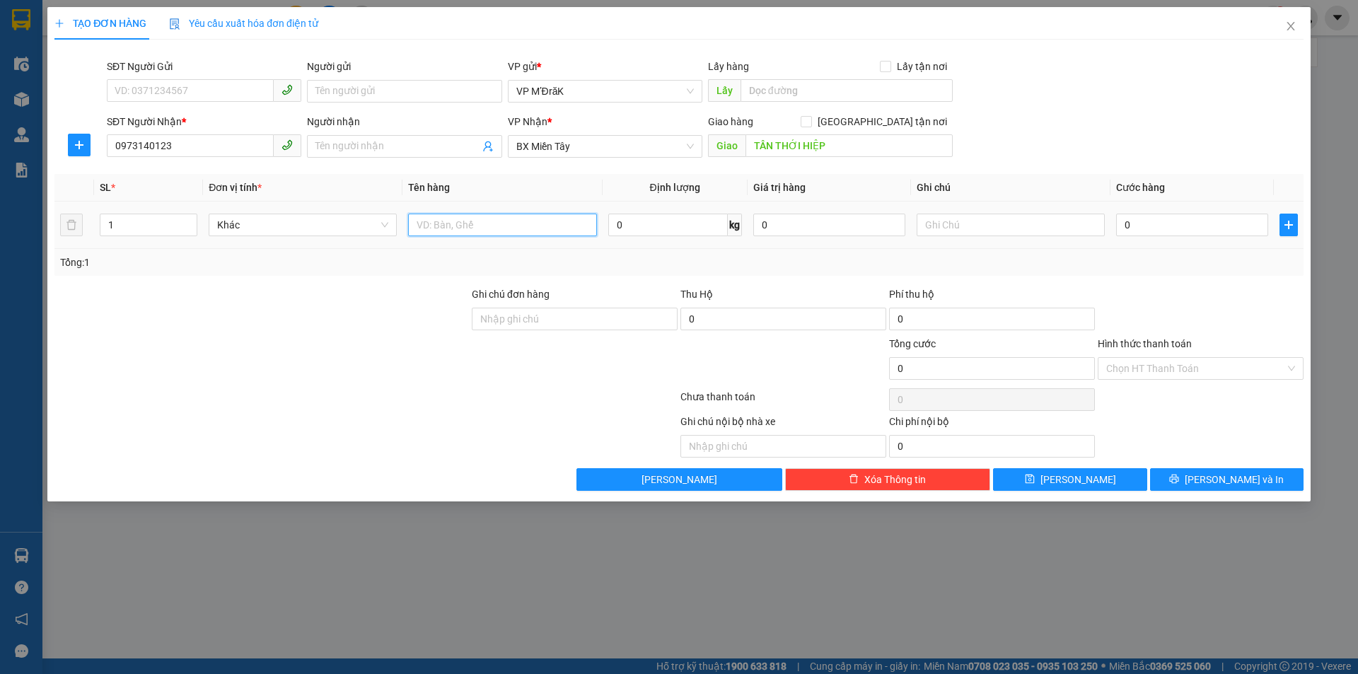
click at [460, 226] on input "text" at bounding box center [502, 225] width 188 height 23
click at [1209, 237] on div "0" at bounding box center [1192, 225] width 152 height 28
click at [1207, 227] on input "0" at bounding box center [1192, 225] width 152 height 23
click at [1202, 470] on button "Lưu và In" at bounding box center [1226, 479] width 153 height 23
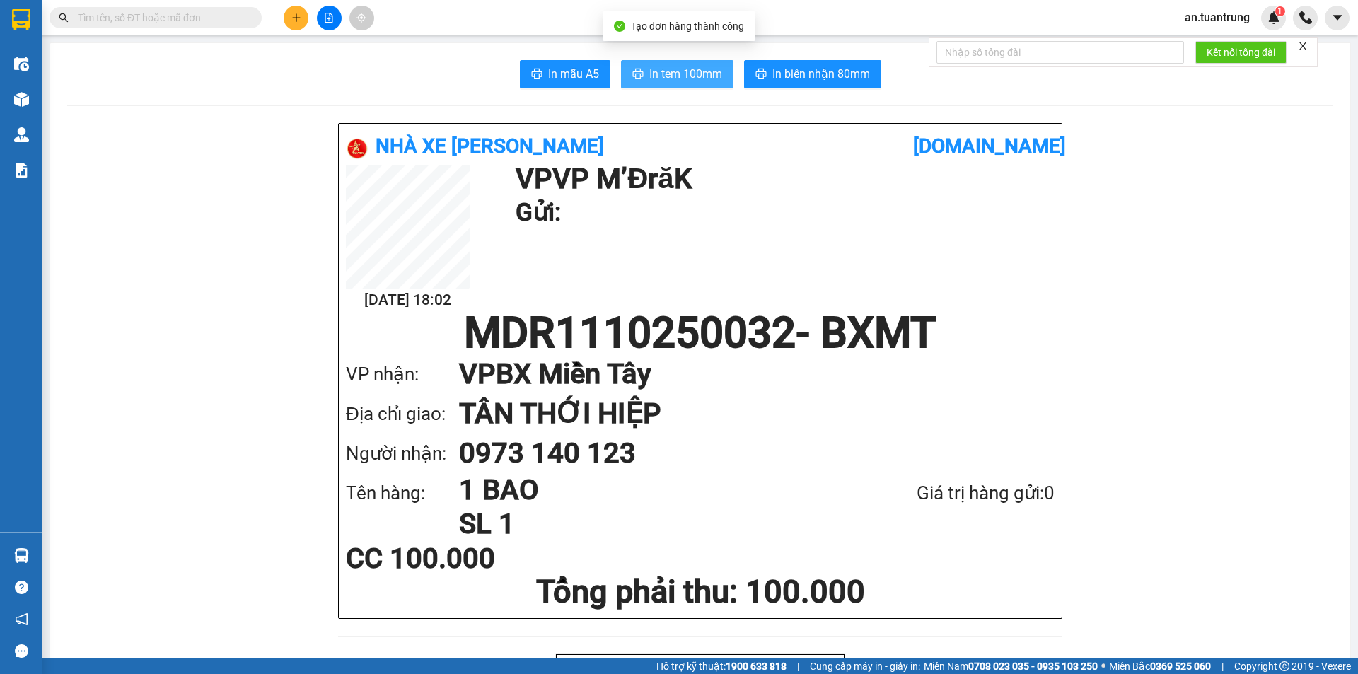
click at [656, 69] on span "In tem 100mm" at bounding box center [685, 74] width 73 height 18
click at [291, 23] on button at bounding box center [296, 18] width 25 height 25
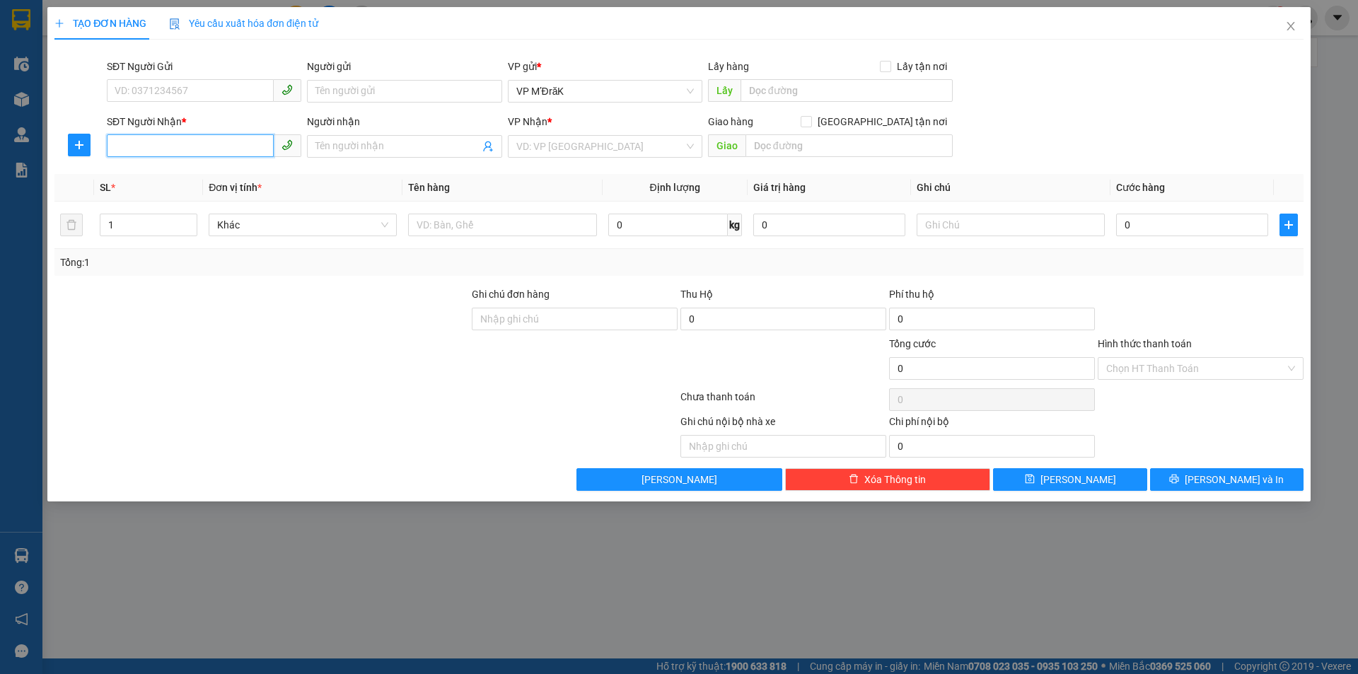
click at [156, 147] on input "SĐT Người Nhận *" at bounding box center [190, 145] width 167 height 23
click at [627, 153] on input "search" at bounding box center [600, 146] width 168 height 21
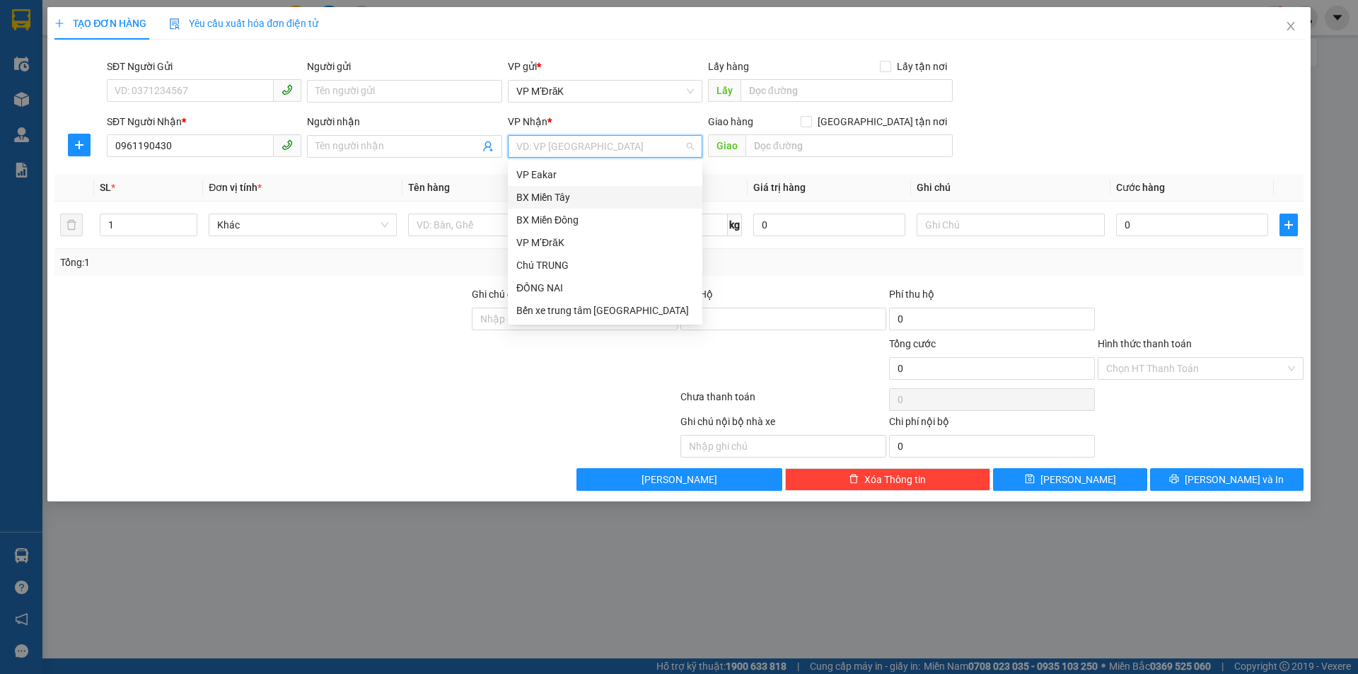
click at [562, 203] on div "BX Miền Tây" at bounding box center [605, 198] width 178 height 16
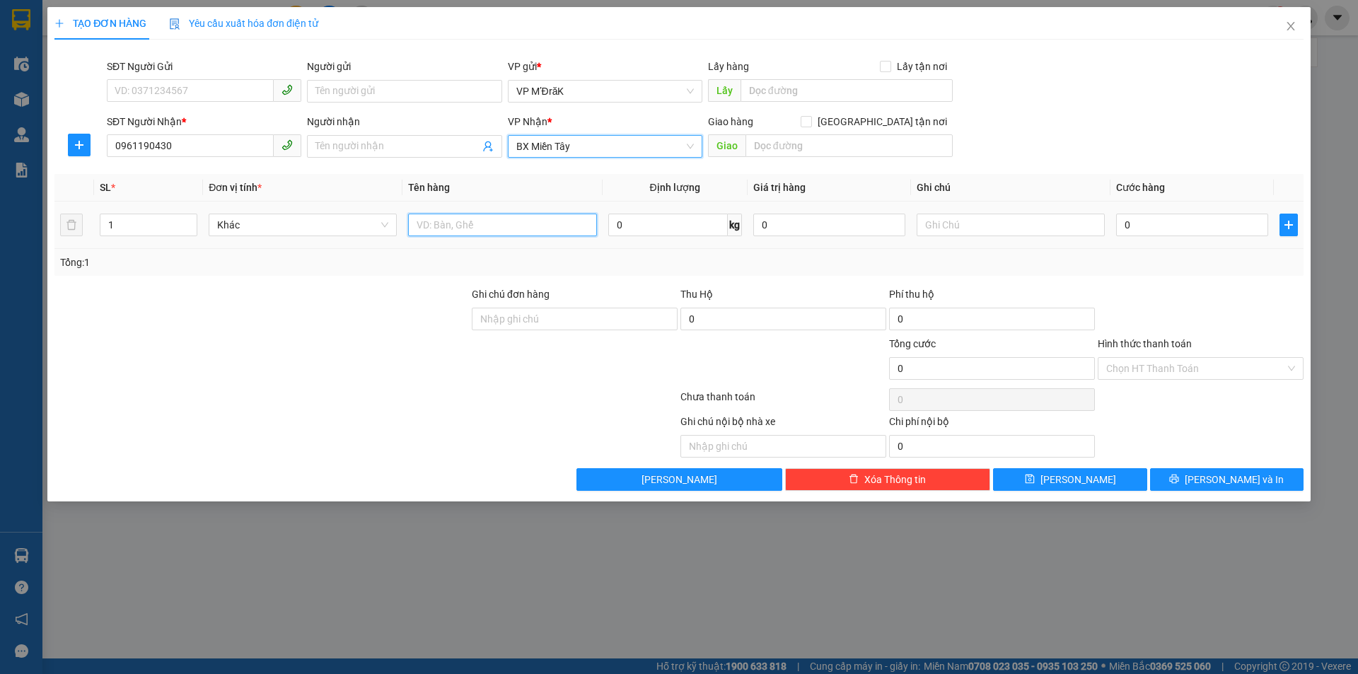
click at [441, 225] on input "text" at bounding box center [502, 225] width 188 height 23
click at [1157, 221] on input "0" at bounding box center [1192, 225] width 152 height 23
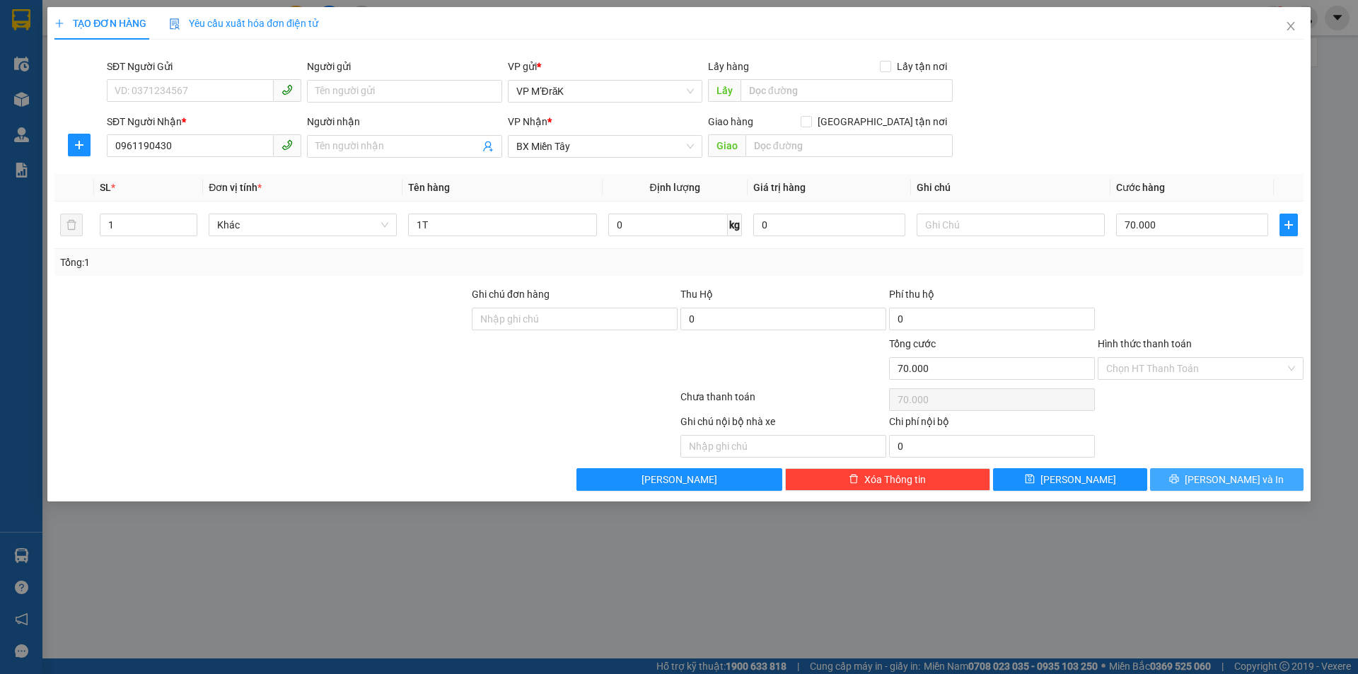
click at [1167, 483] on button "Lưu và In" at bounding box center [1226, 479] width 153 height 23
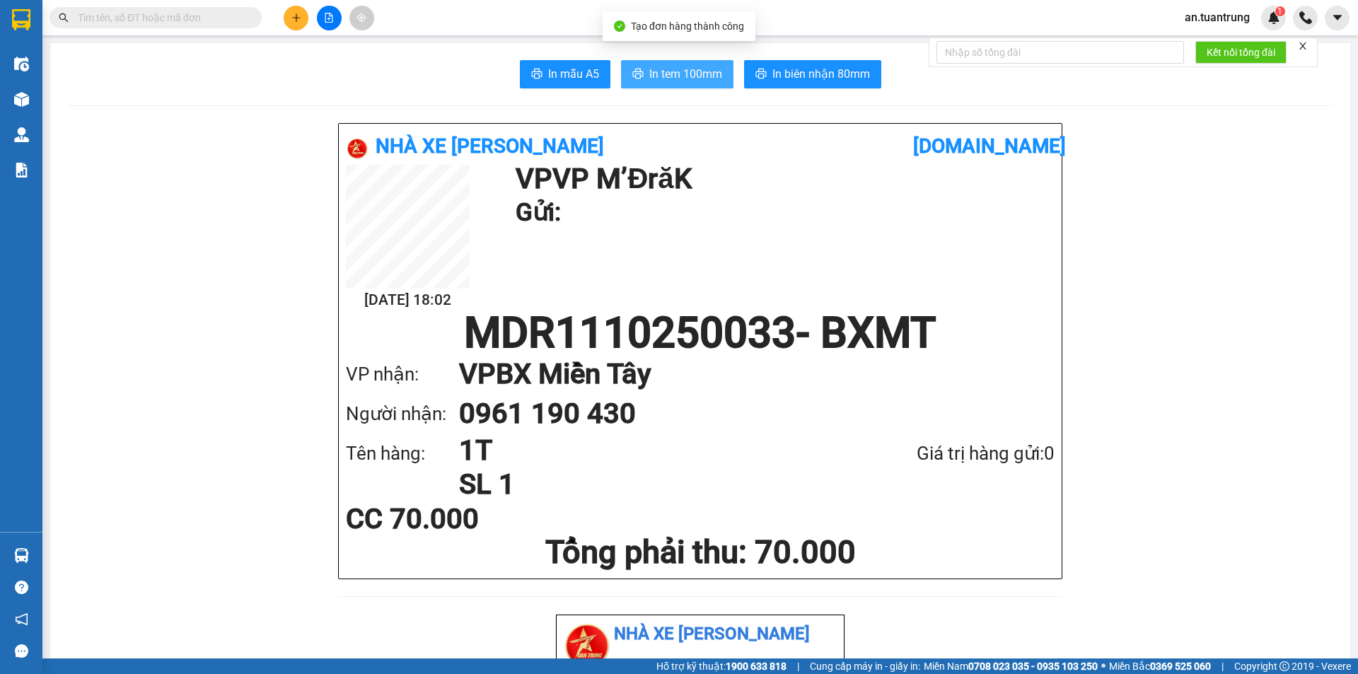
click at [695, 76] on span "In tem 100mm" at bounding box center [685, 74] width 73 height 18
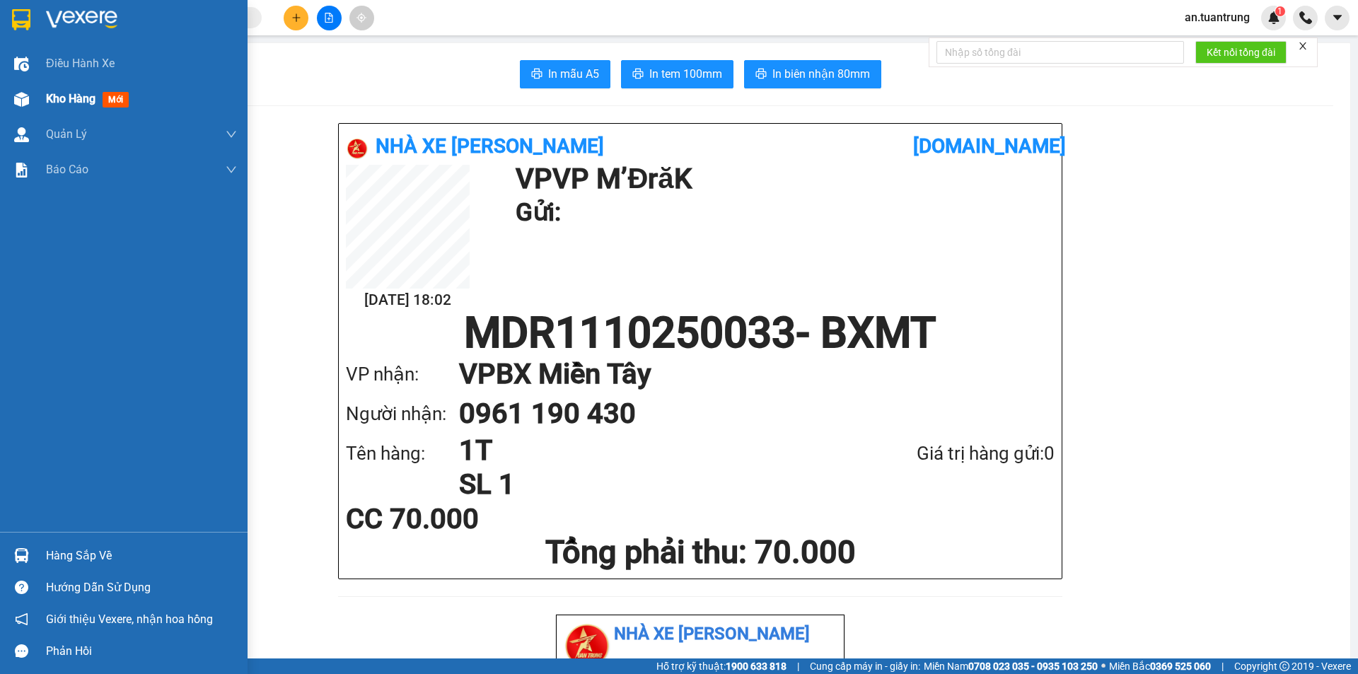
click at [58, 100] on span "Kho hàng" at bounding box center [71, 98] width 50 height 13
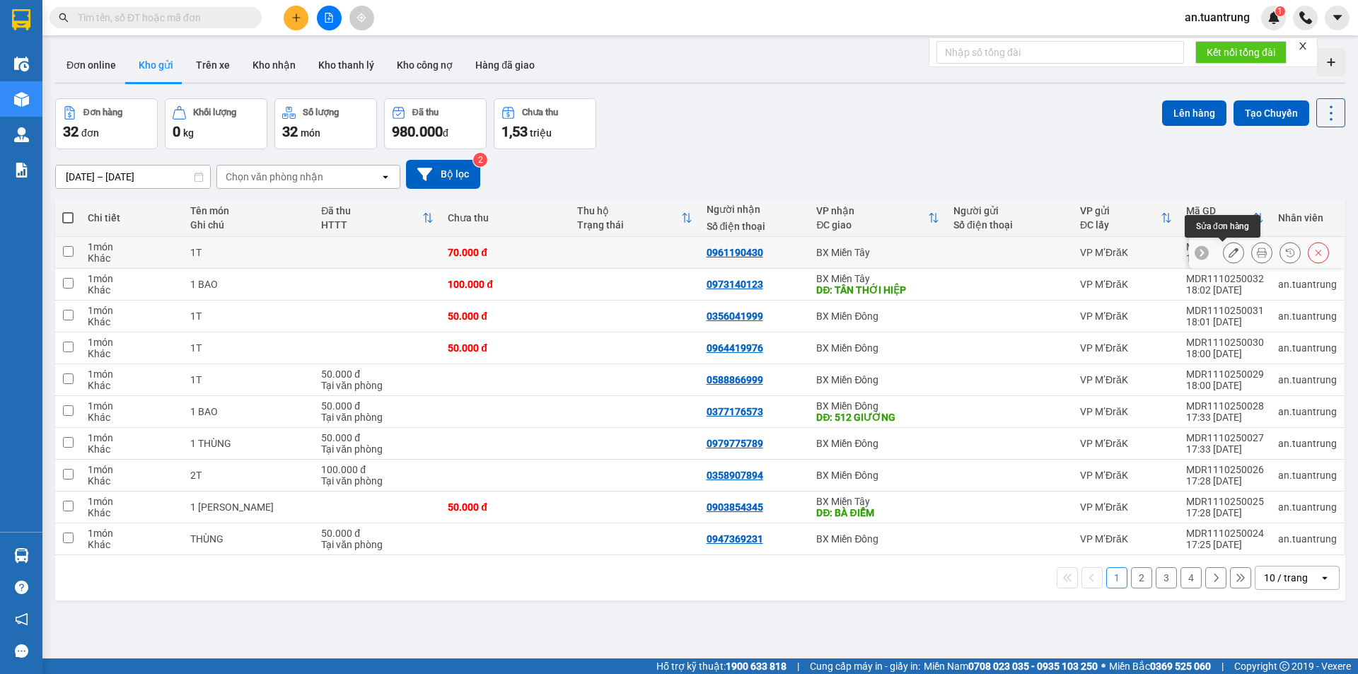
click at [1229, 251] on icon at bounding box center [1234, 253] width 10 height 10
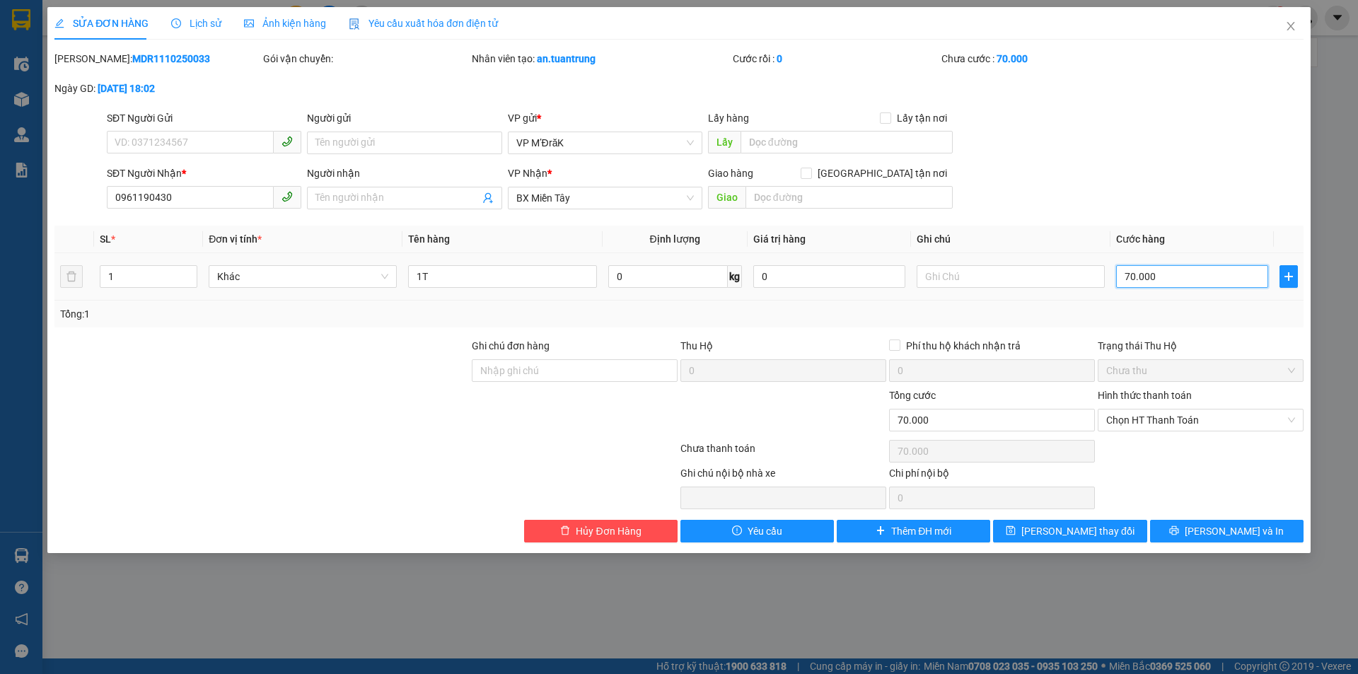
click at [1148, 269] on input "70.000" at bounding box center [1192, 276] width 152 height 23
click at [1179, 527] on icon "printer" at bounding box center [1174, 530] width 9 height 9
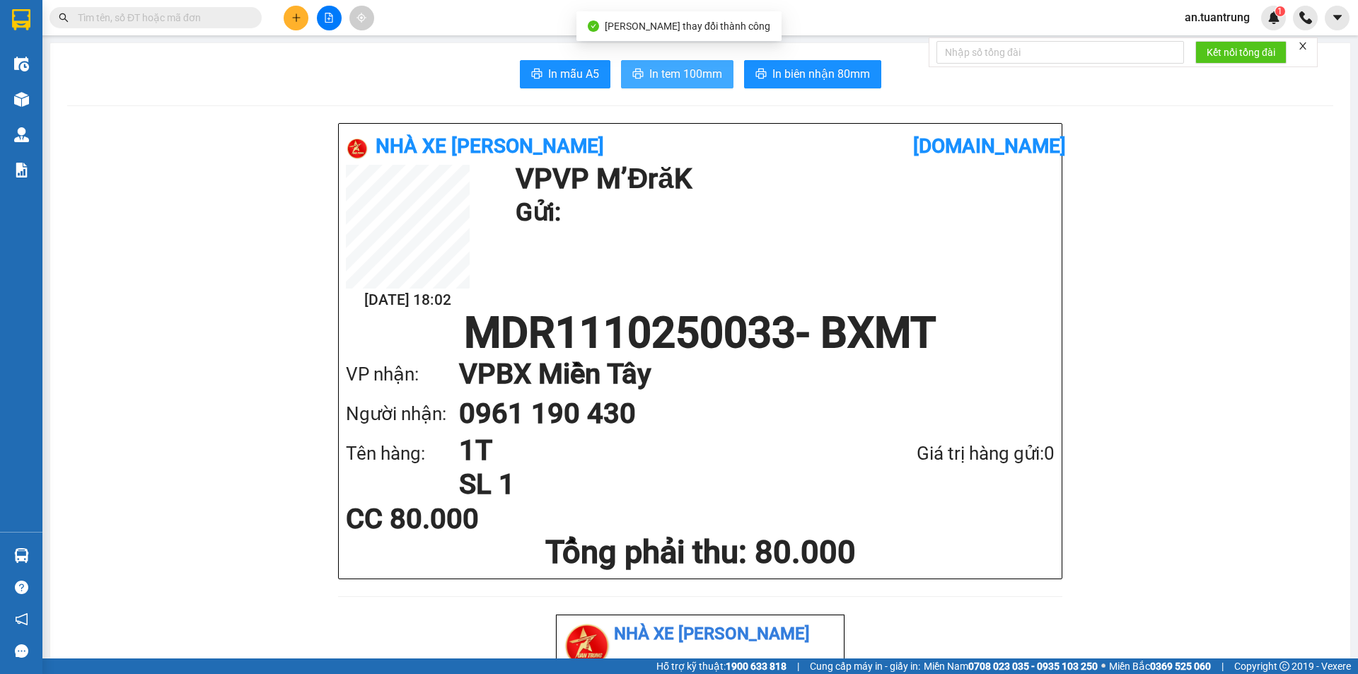
click at [675, 70] on span "In tem 100mm" at bounding box center [685, 74] width 73 height 18
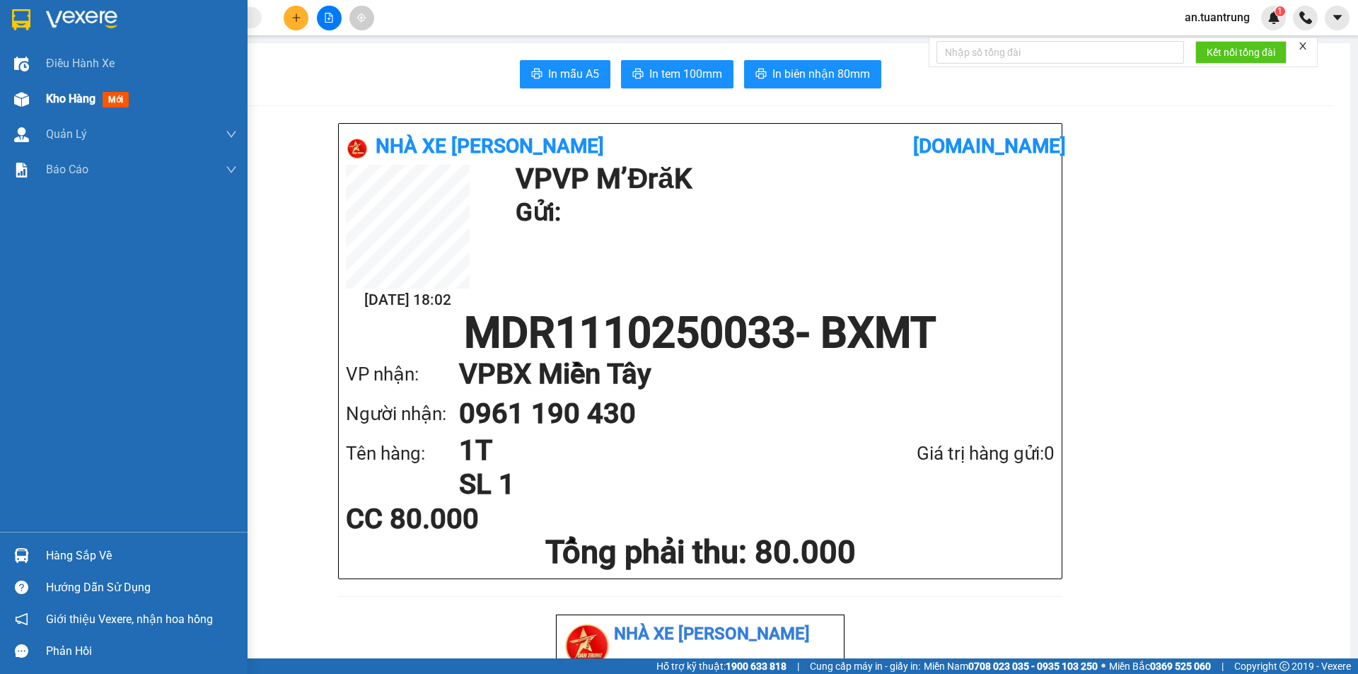
click at [51, 95] on span "Kho hàng" at bounding box center [71, 98] width 50 height 13
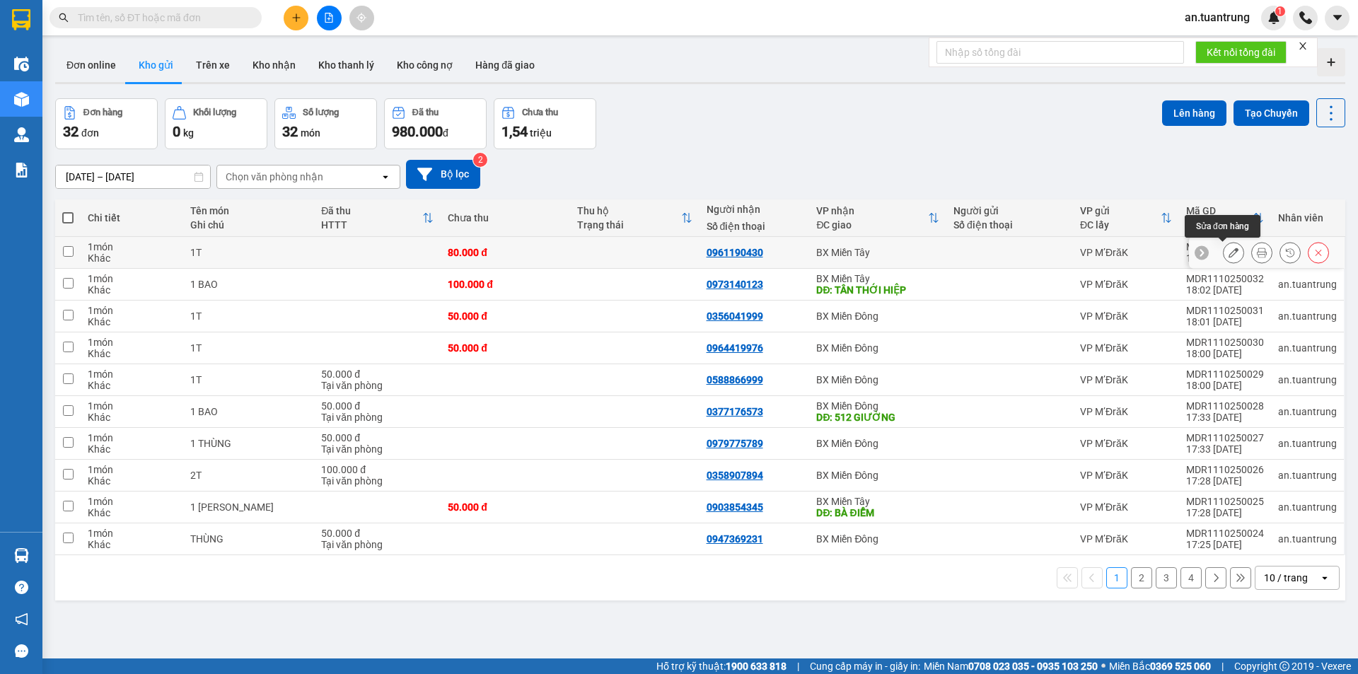
click at [1229, 251] on icon at bounding box center [1234, 253] width 10 height 10
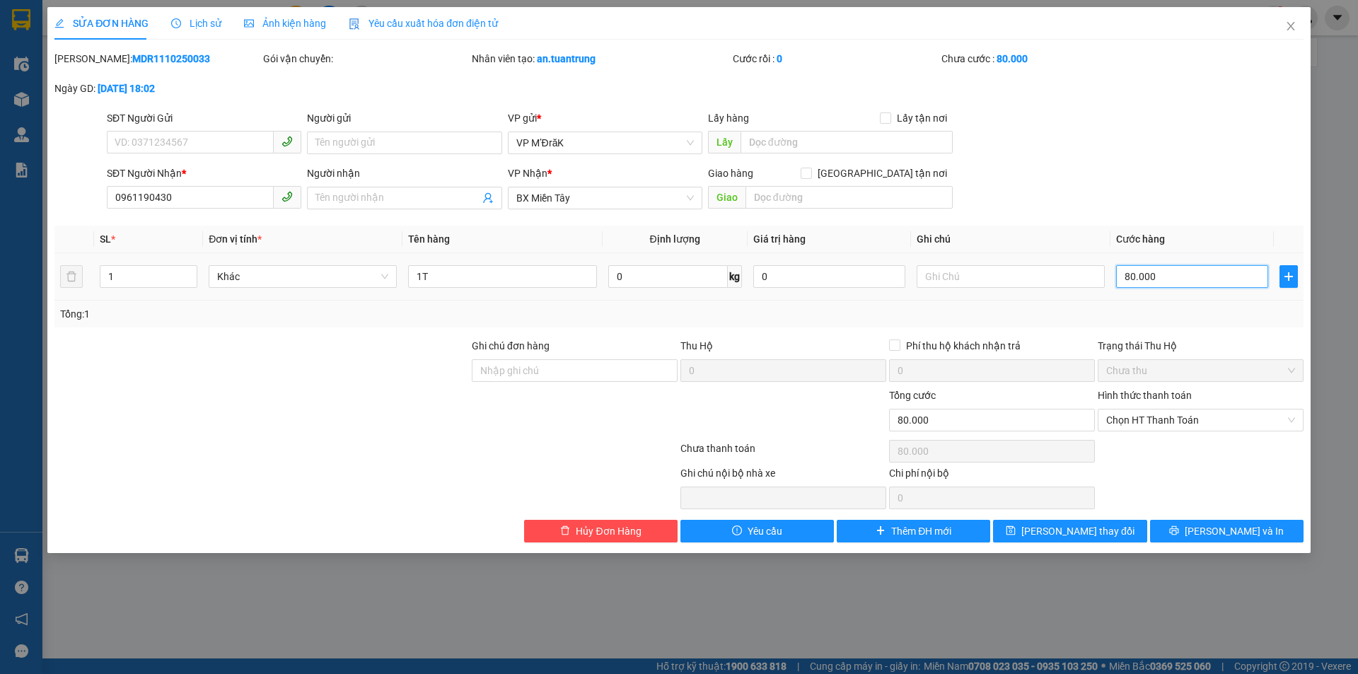
click at [1170, 282] on input "80.000" at bounding box center [1192, 276] width 152 height 23
click at [1269, 540] on button "Lưu và In" at bounding box center [1226, 531] width 153 height 23
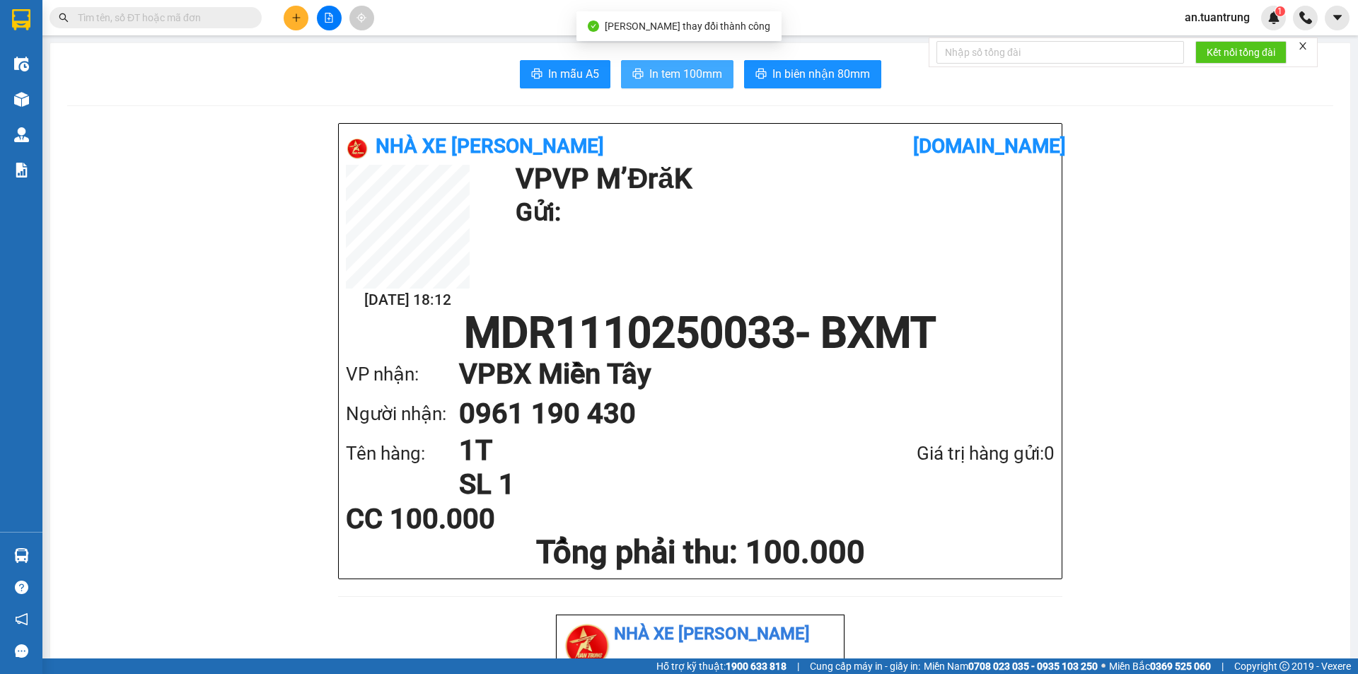
click at [661, 67] on span "In tem 100mm" at bounding box center [685, 74] width 73 height 18
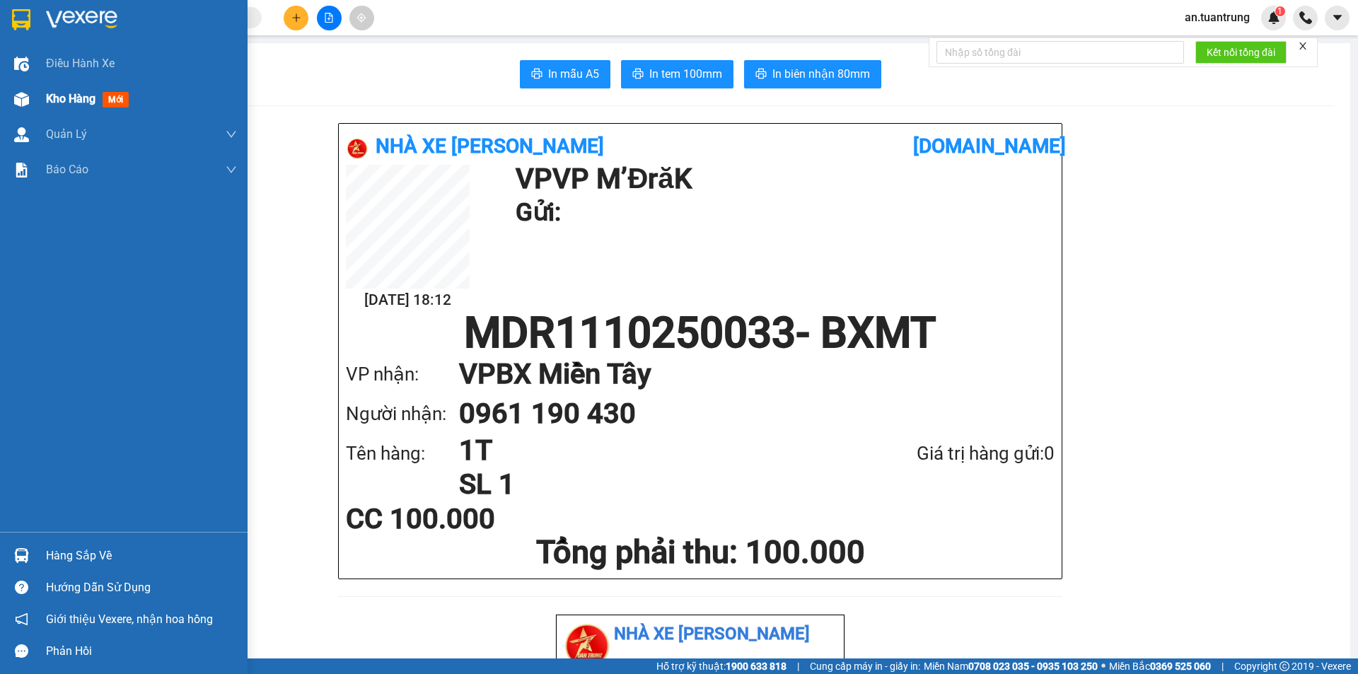
drag, startPoint x: 59, startPoint y: 101, endPoint x: 71, endPoint y: 112, distance: 16.0
click at [63, 107] on div "Kho hàng mới" at bounding box center [90, 99] width 88 height 18
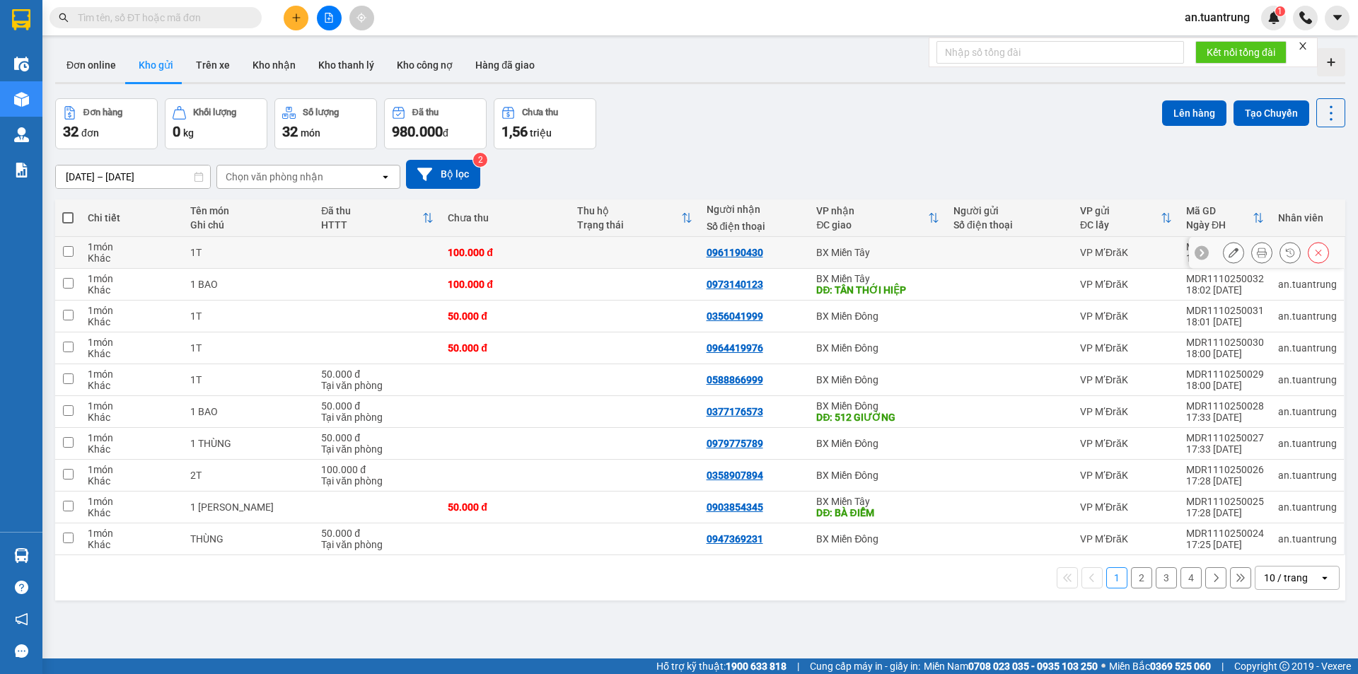
click at [876, 255] on div "BX Miền Tây" at bounding box center [877, 252] width 123 height 11
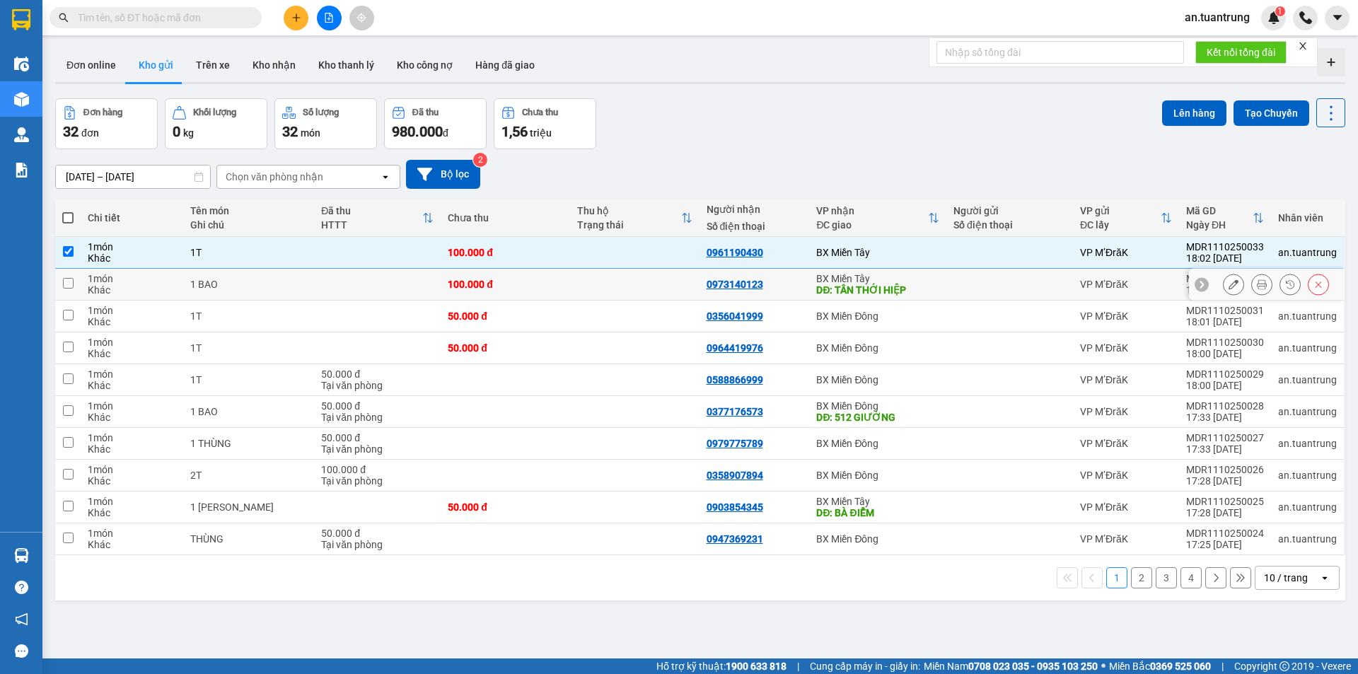
click at [953, 286] on div at bounding box center [1009, 284] width 112 height 11
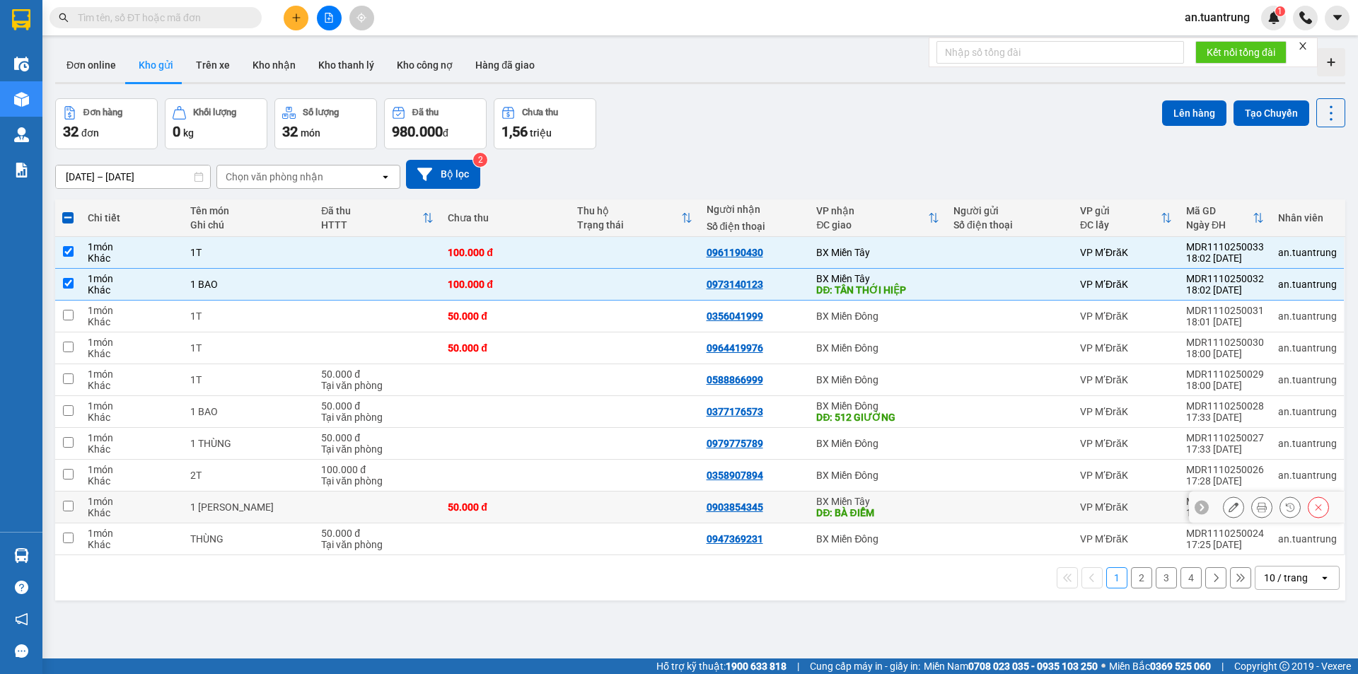
click at [903, 516] on div "DĐ: BÀ ĐIỂM" at bounding box center [877, 512] width 123 height 11
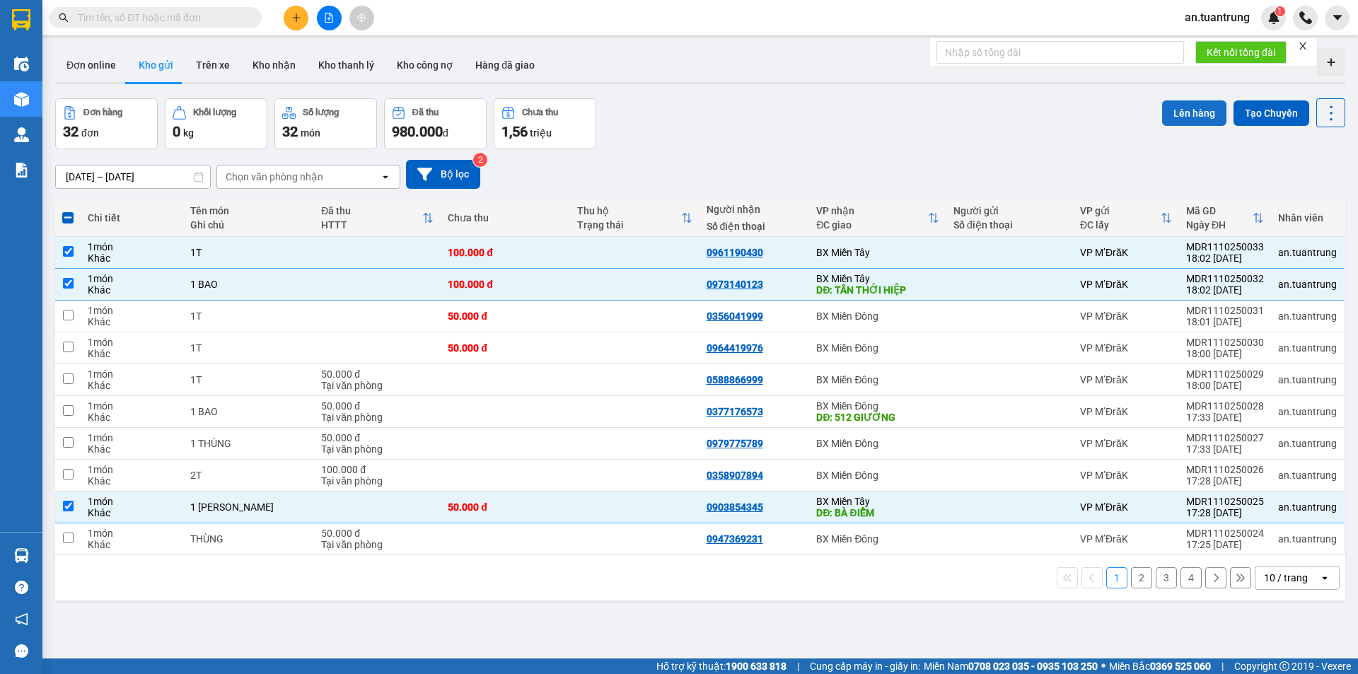
click at [1181, 115] on button "Lên hàng" at bounding box center [1194, 112] width 64 height 25
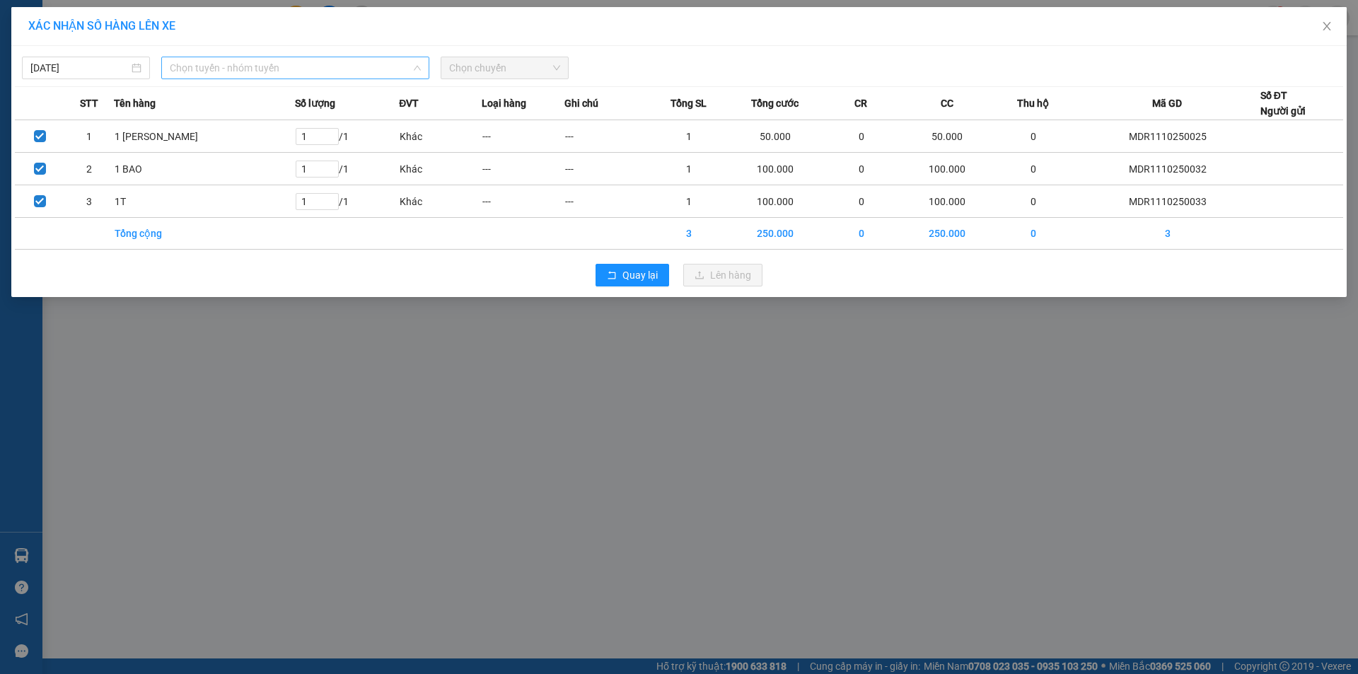
click at [249, 69] on span "Chọn tuyến - nhóm tuyến" at bounding box center [295, 67] width 251 height 21
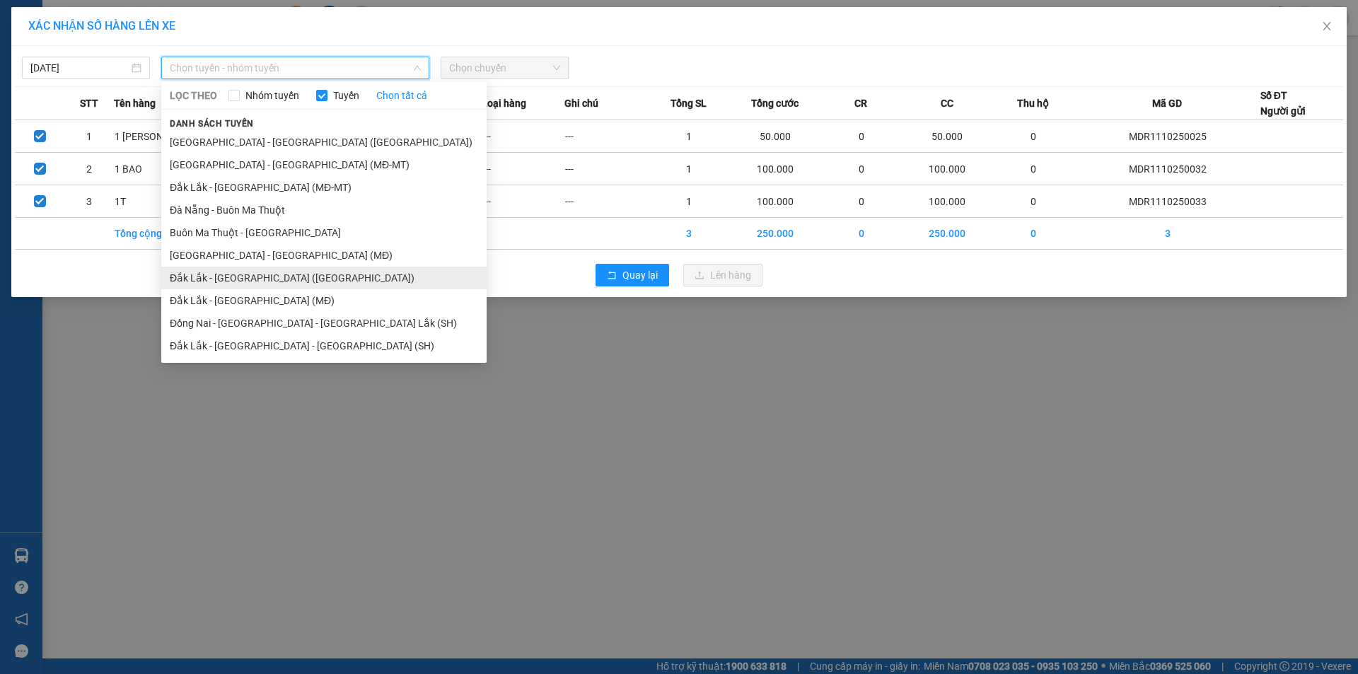
click at [260, 277] on li "Đắk Lắk - Sài Gòn (MT)" at bounding box center [323, 278] width 325 height 23
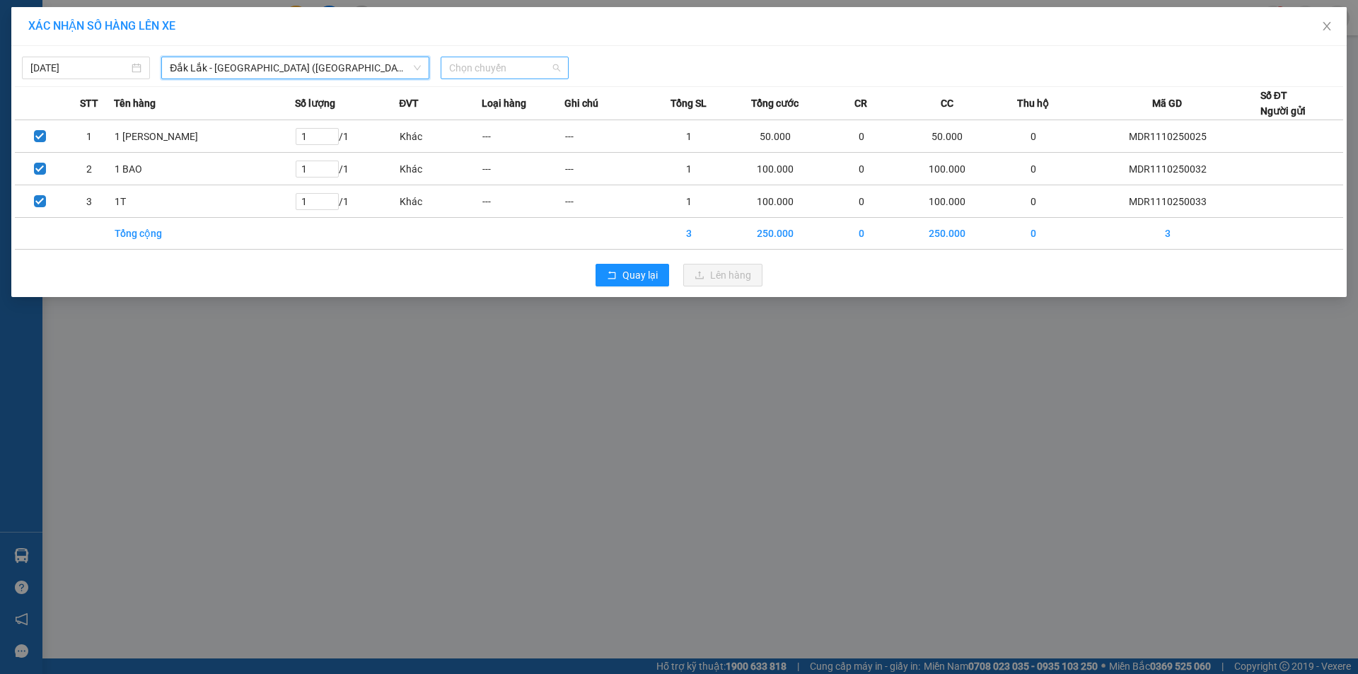
drag, startPoint x: 511, startPoint y: 68, endPoint x: 511, endPoint y: 77, distance: 9.2
click at [510, 68] on span "Chọn chuyến" at bounding box center [504, 67] width 111 height 21
drag, startPoint x: 523, startPoint y: 116, endPoint x: 530, endPoint y: 119, distance: 8.3
click at [524, 117] on div "21:15 - 50H-446.77" at bounding box center [504, 119] width 110 height 16
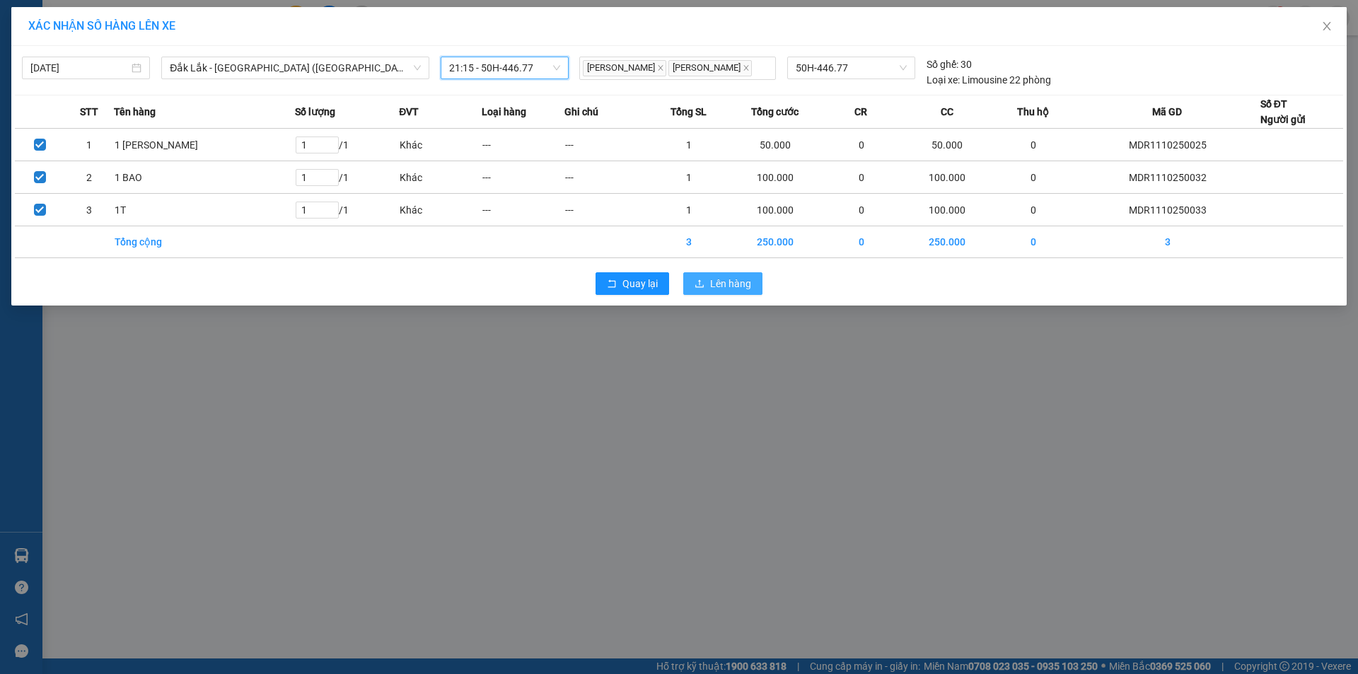
click at [703, 288] on icon "upload" at bounding box center [700, 284] width 10 height 10
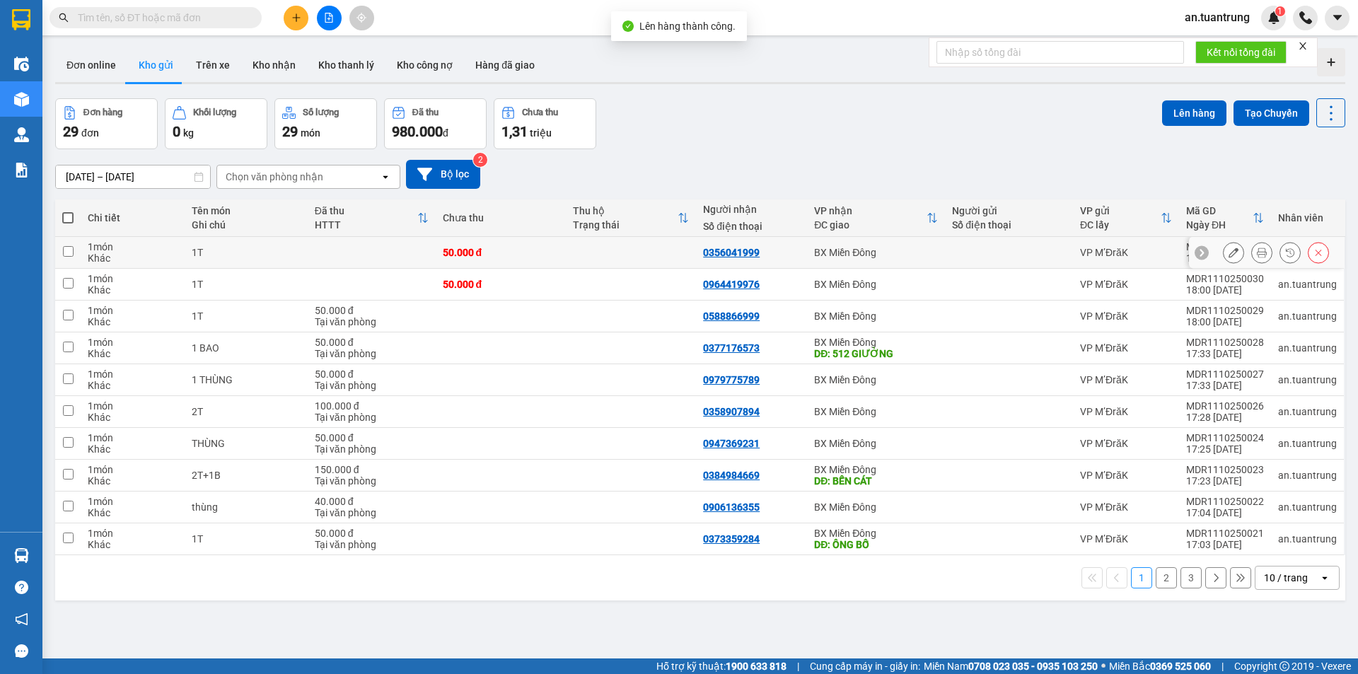
click at [869, 252] on div "BX Miền Đông" at bounding box center [876, 252] width 124 height 11
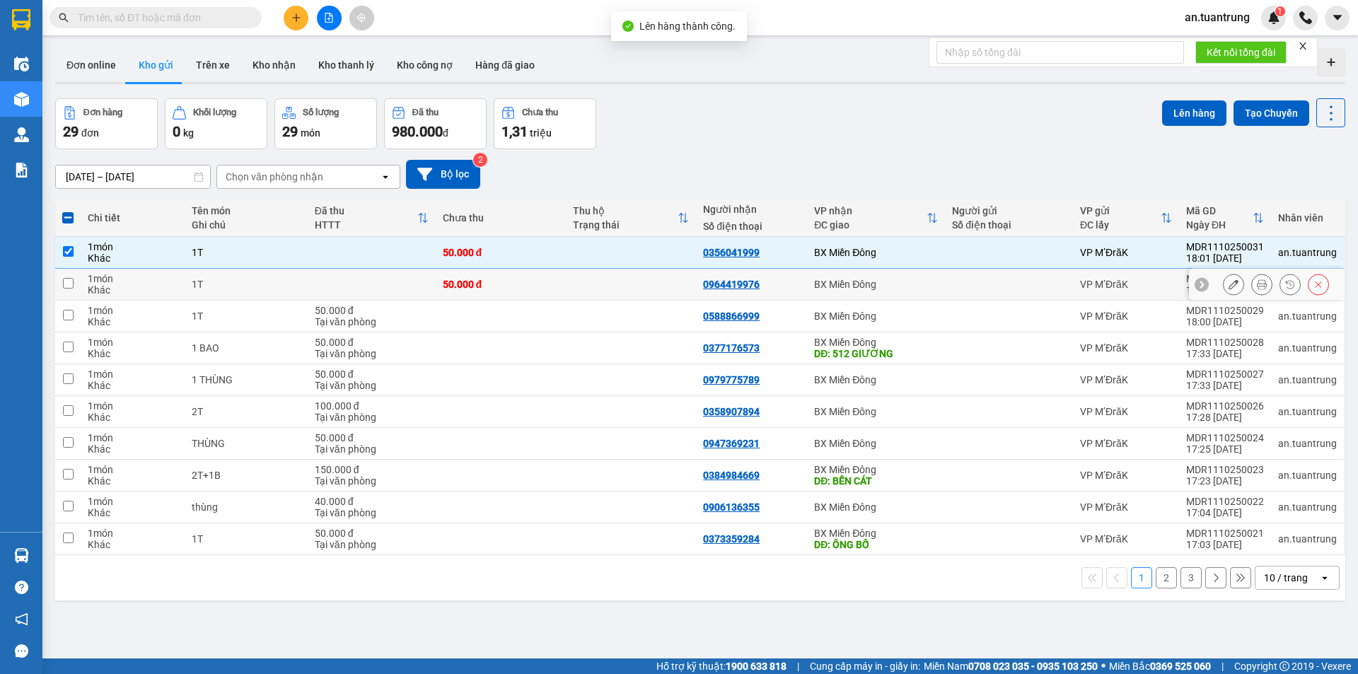
click at [866, 280] on div "BX Miền Đông" at bounding box center [876, 284] width 124 height 11
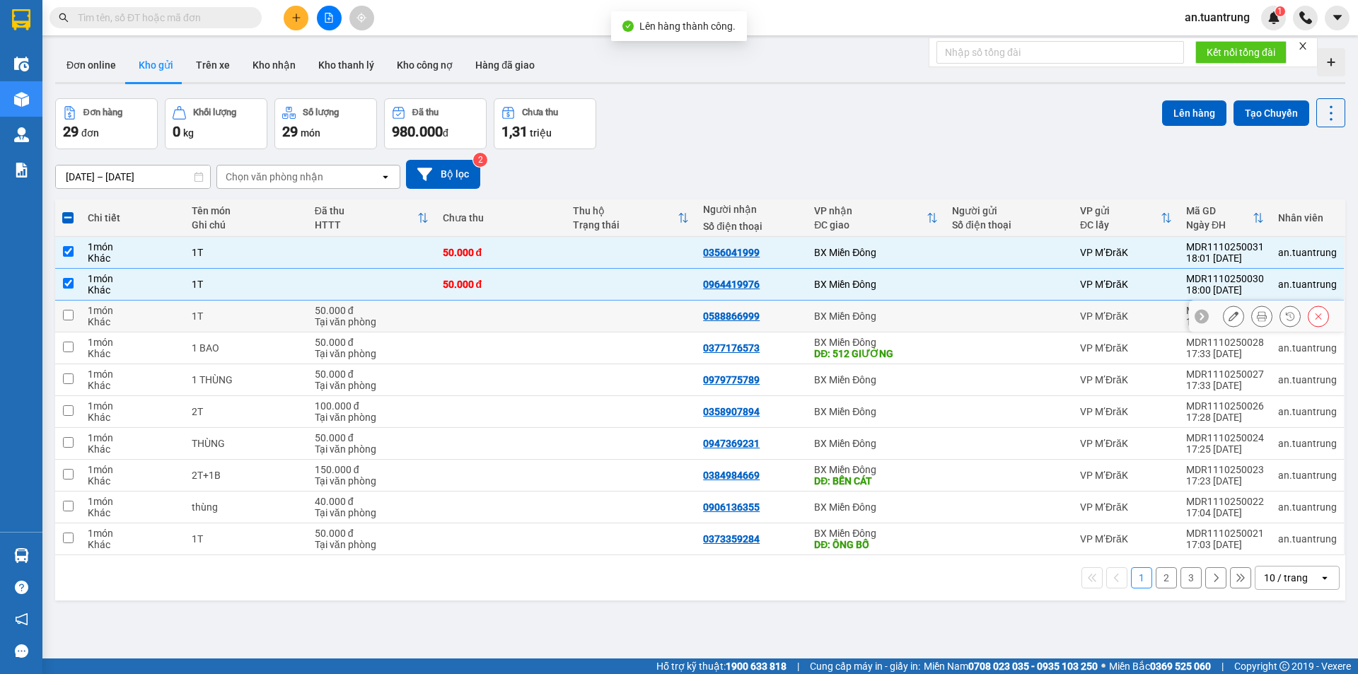
click at [870, 317] on div "BX Miền Đông" at bounding box center [876, 315] width 124 height 11
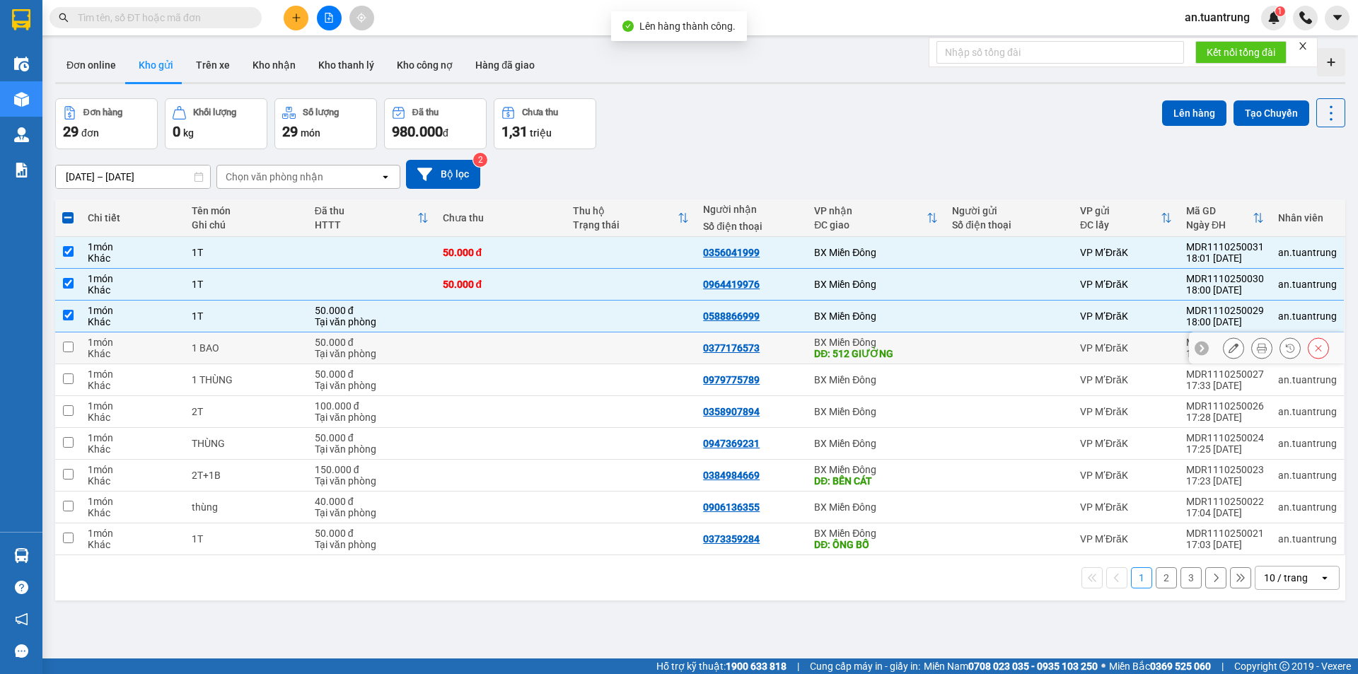
click at [918, 350] on div "DĐ: 512 GIƯỜNG" at bounding box center [876, 353] width 124 height 11
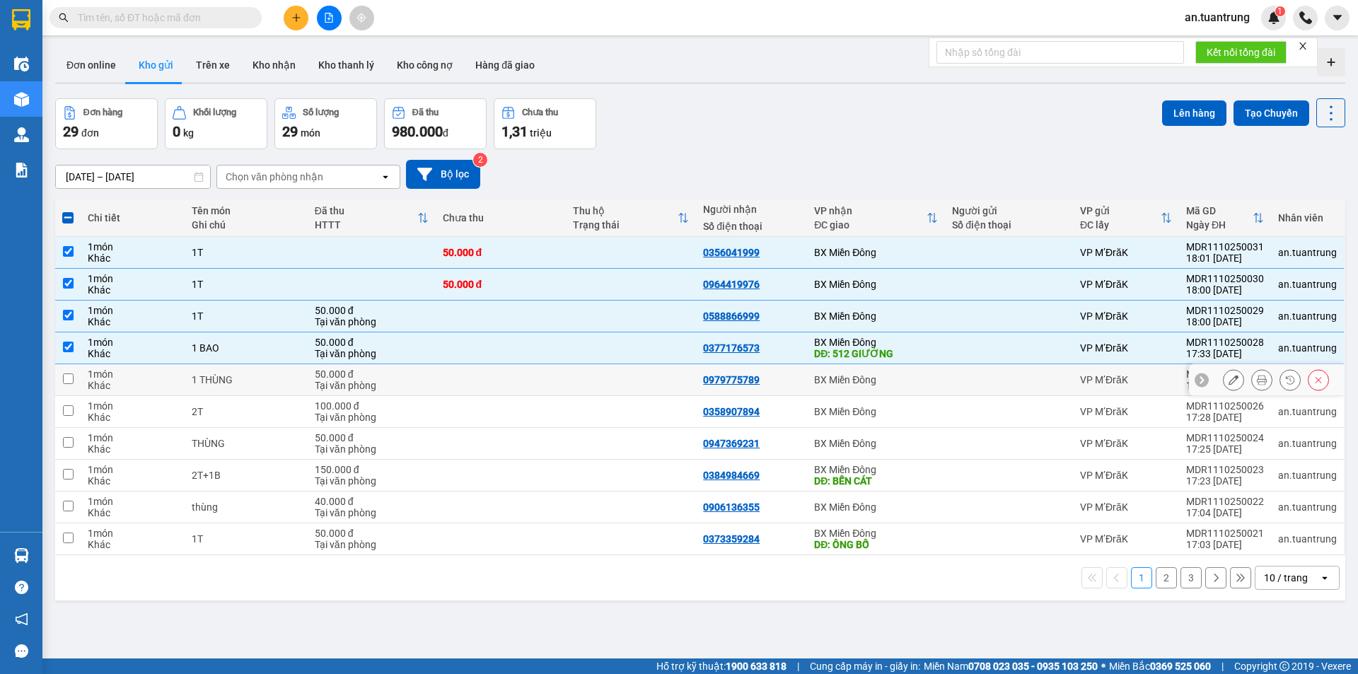
drag, startPoint x: 900, startPoint y: 380, endPoint x: 896, endPoint y: 392, distance: 12.5
click at [900, 381] on div "BX Miền Đông" at bounding box center [876, 379] width 124 height 11
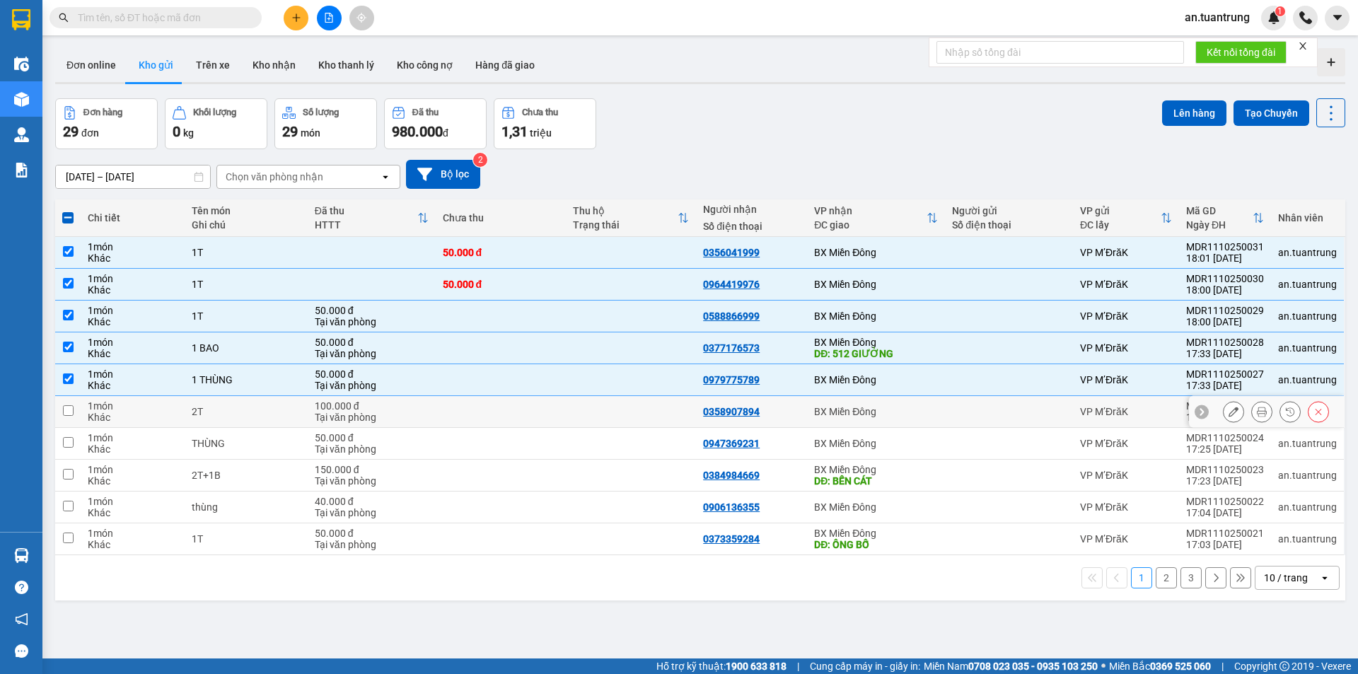
click at [891, 414] on div "BX Miền Đông" at bounding box center [876, 411] width 124 height 11
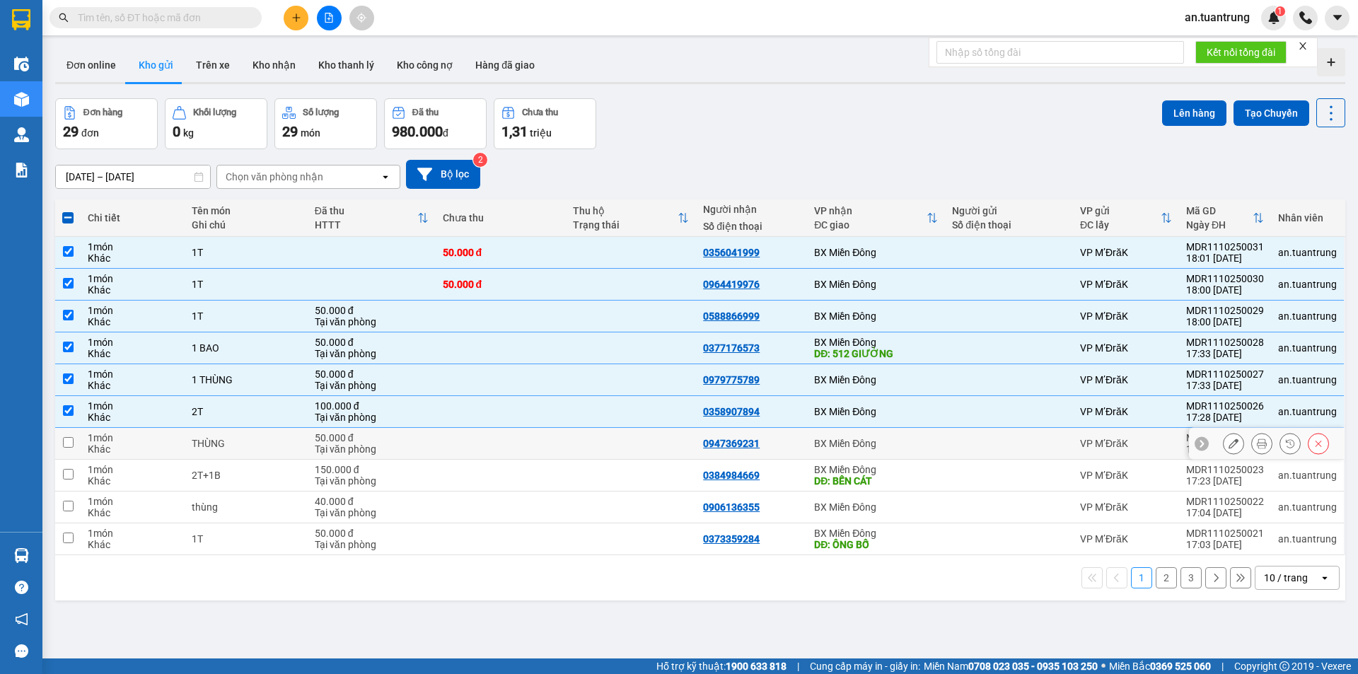
click at [888, 440] on div "BX Miền Đông" at bounding box center [876, 443] width 124 height 11
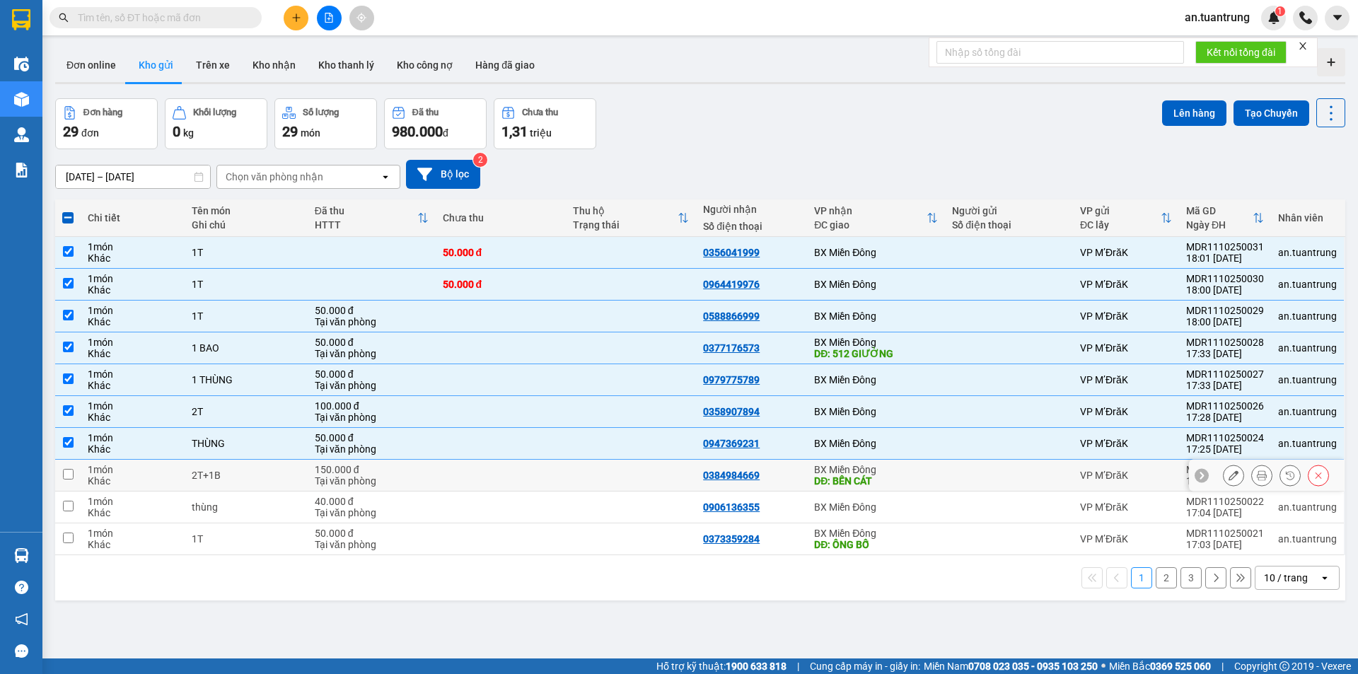
click at [890, 473] on div "BX Miền Đông" at bounding box center [876, 469] width 124 height 11
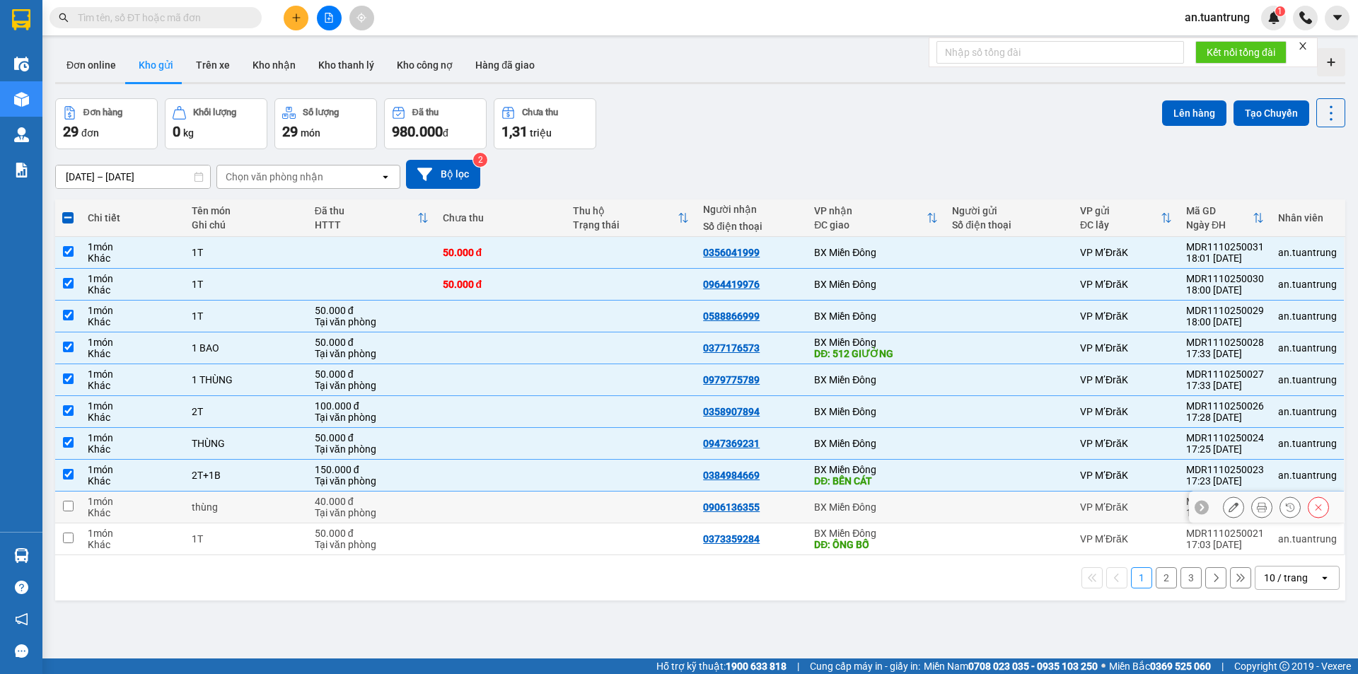
click at [885, 500] on td "BX Miền Đông" at bounding box center [876, 508] width 138 height 32
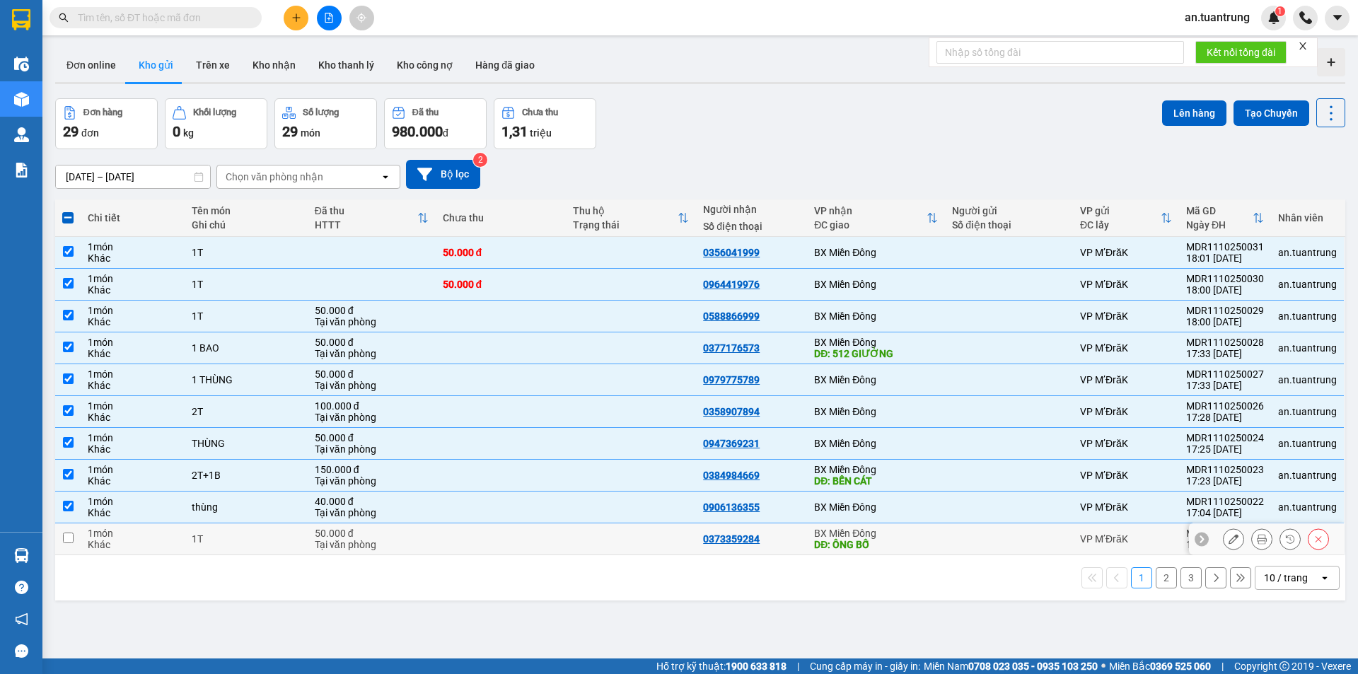
drag, startPoint x: 878, startPoint y: 540, endPoint x: 890, endPoint y: 536, distance: 12.1
click at [878, 541] on div "DĐ: ÔNG BỐ" at bounding box center [876, 544] width 124 height 11
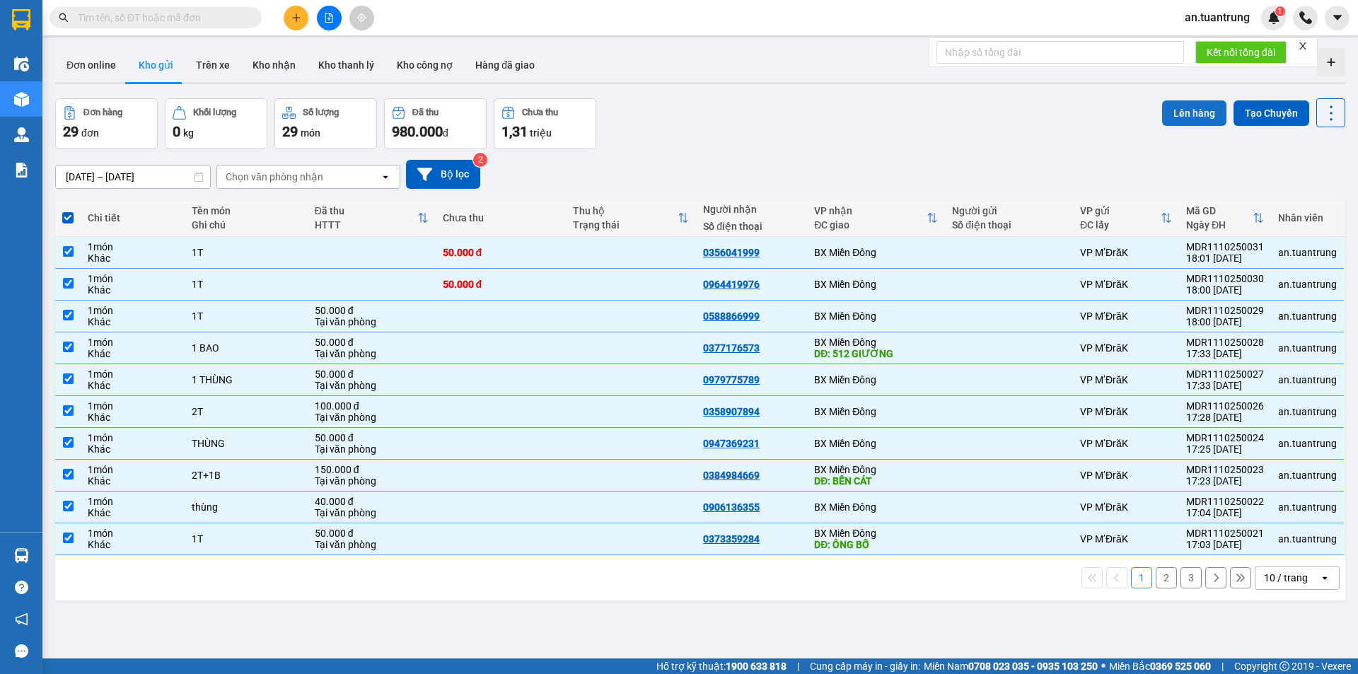
click at [1176, 116] on button "Lên hàng" at bounding box center [1194, 112] width 64 height 25
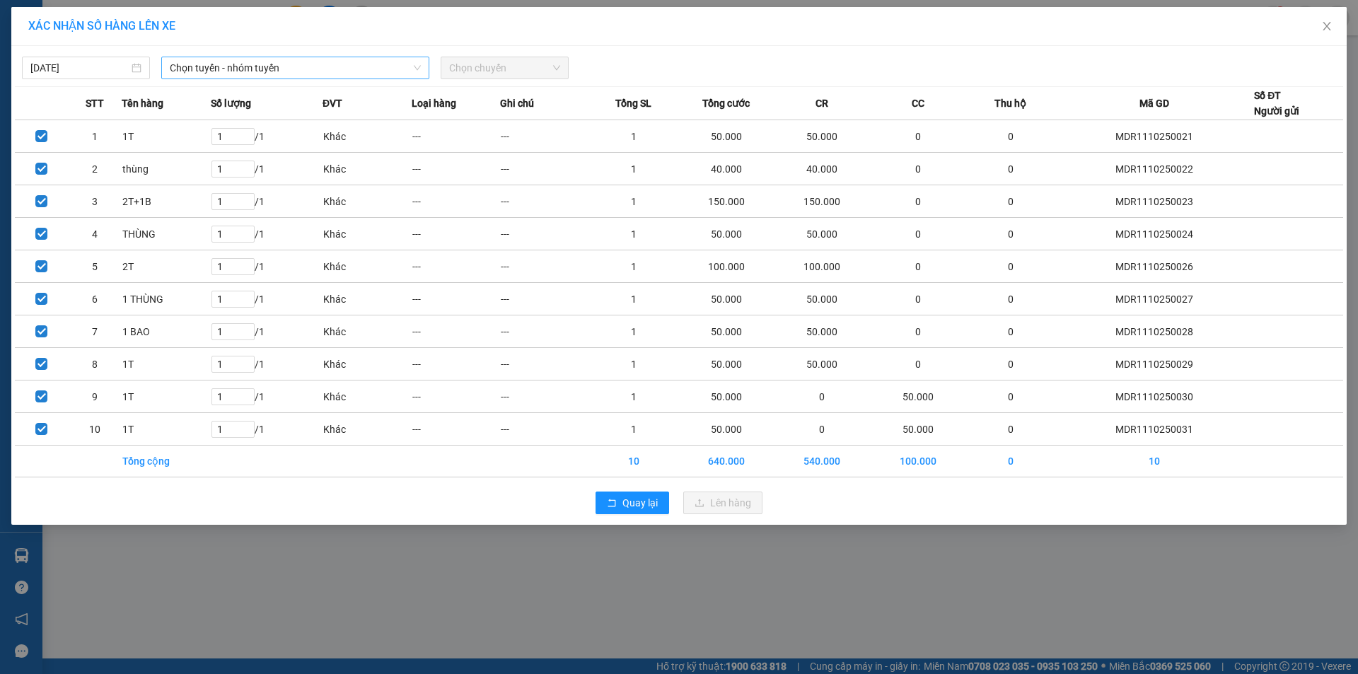
click at [314, 71] on span "Chọn tuyến - nhóm tuyến" at bounding box center [295, 67] width 251 height 21
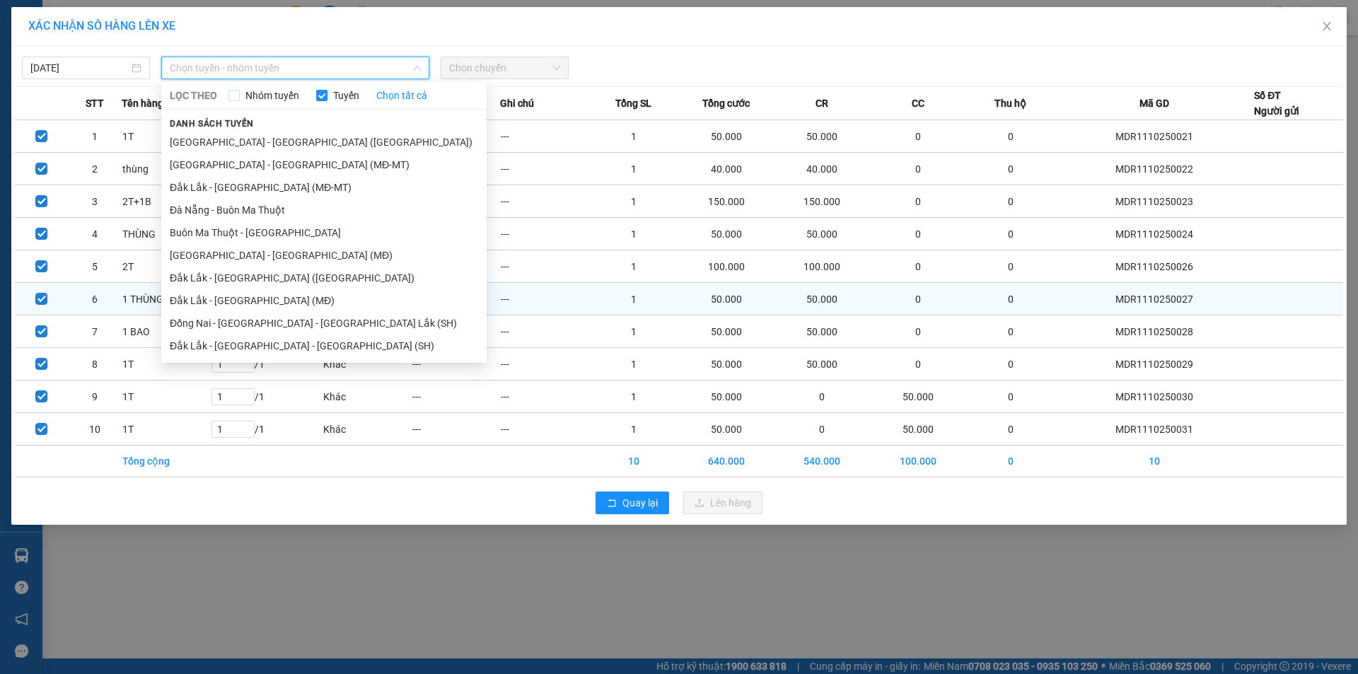
click at [264, 304] on li "Đắk Lắk - Sài Gòn (MĐ)" at bounding box center [323, 300] width 325 height 23
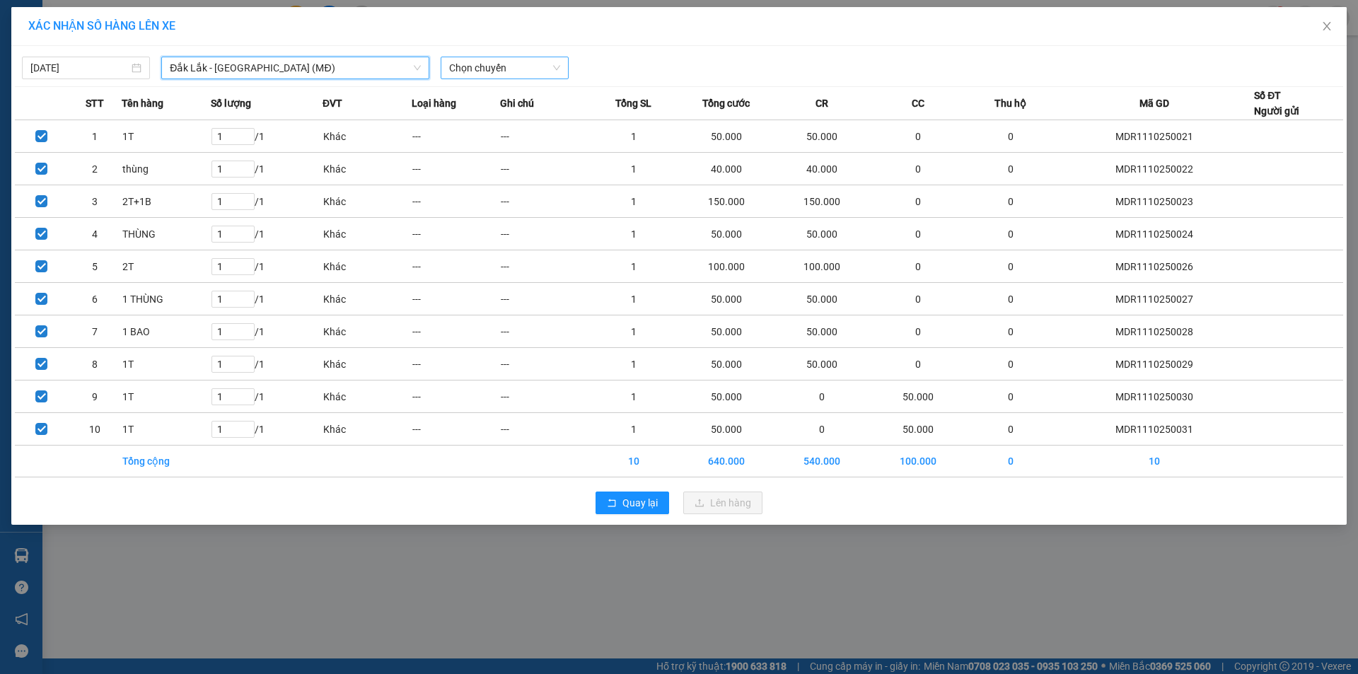
click at [521, 64] on span "Chọn chuyến" at bounding box center [504, 67] width 111 height 21
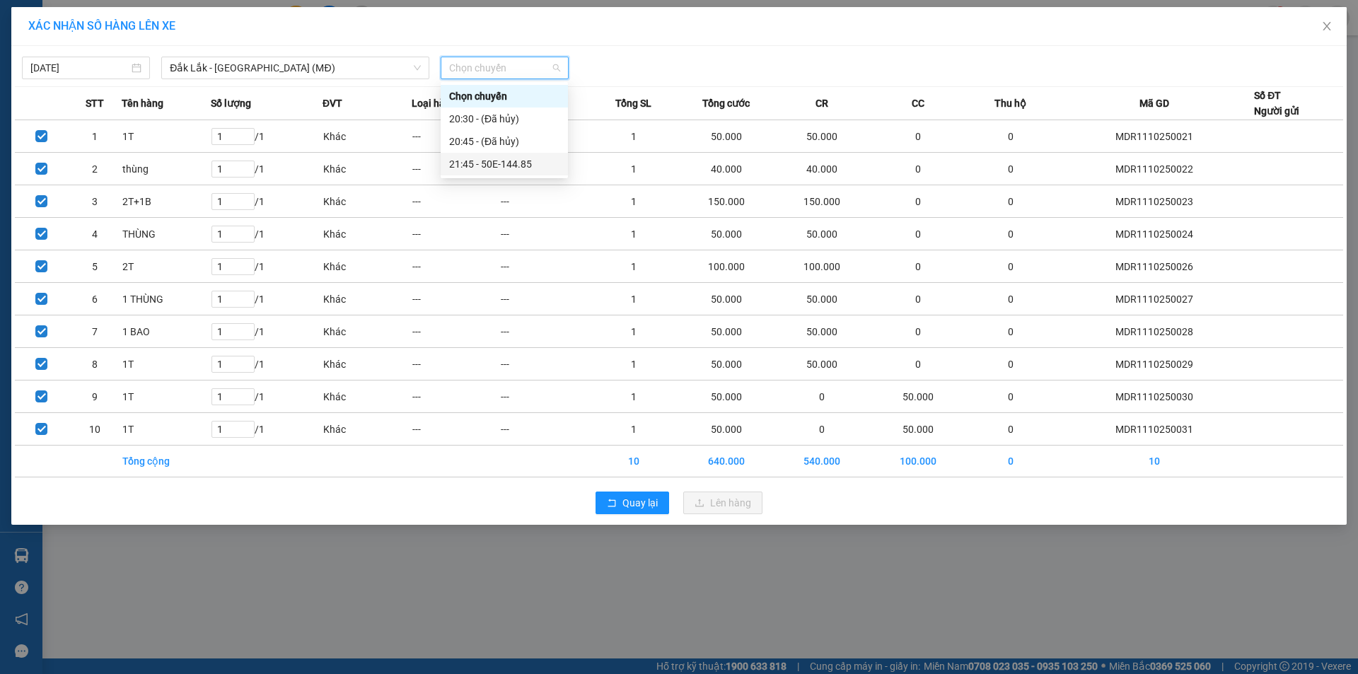
click at [510, 166] on div "21:45 - 50E-144.85" at bounding box center [504, 164] width 110 height 16
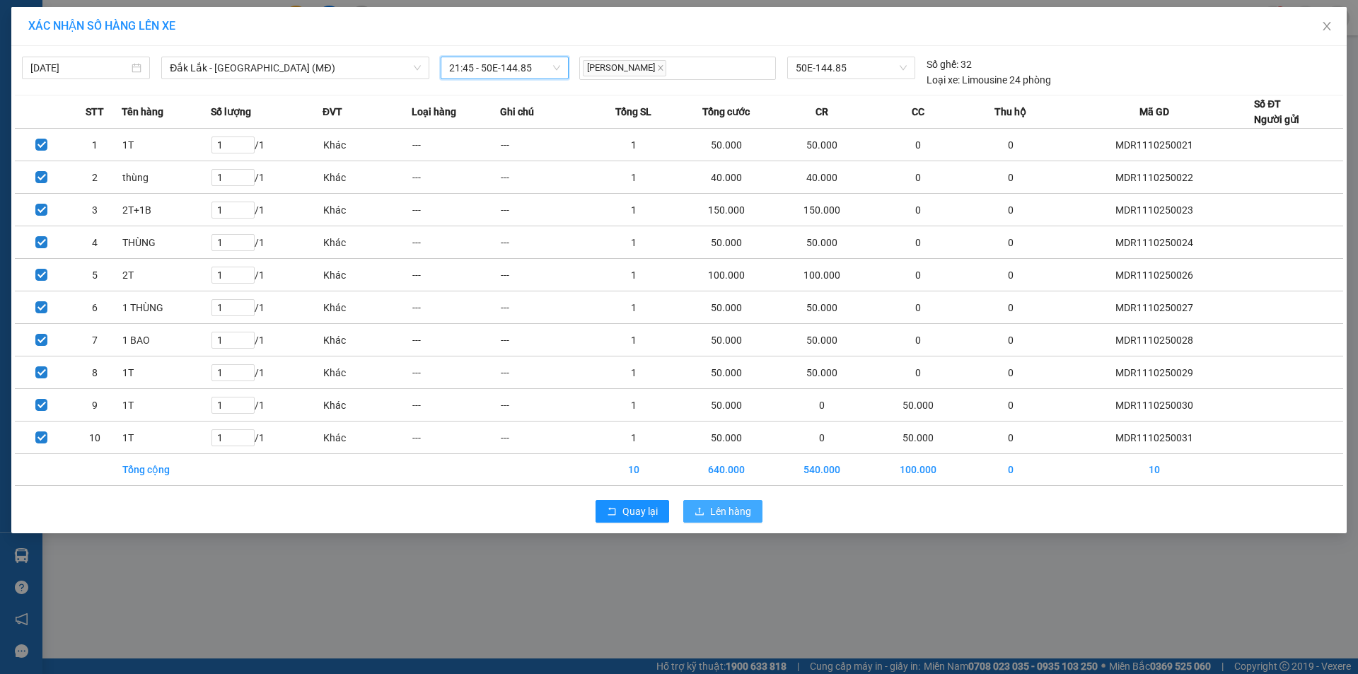
click at [724, 513] on span "Lên hàng" at bounding box center [730, 512] width 41 height 16
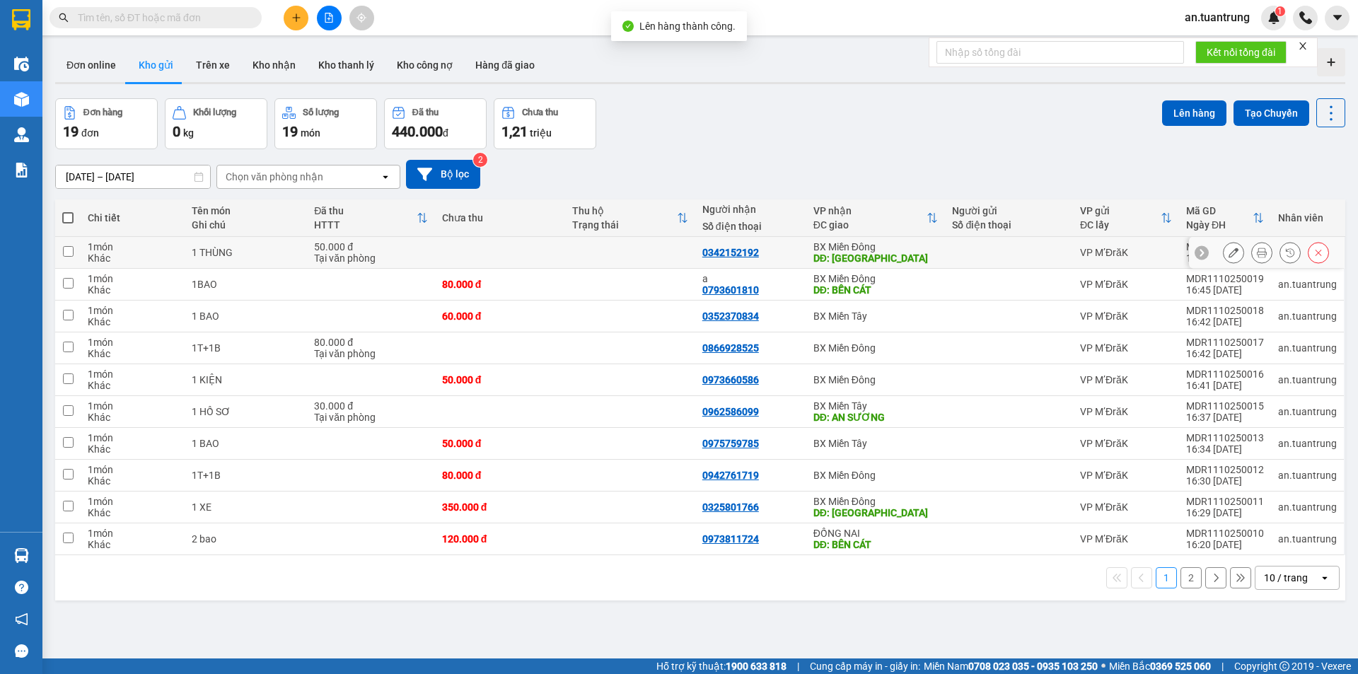
click at [907, 249] on div "BX Miền Đông" at bounding box center [875, 246] width 125 height 11
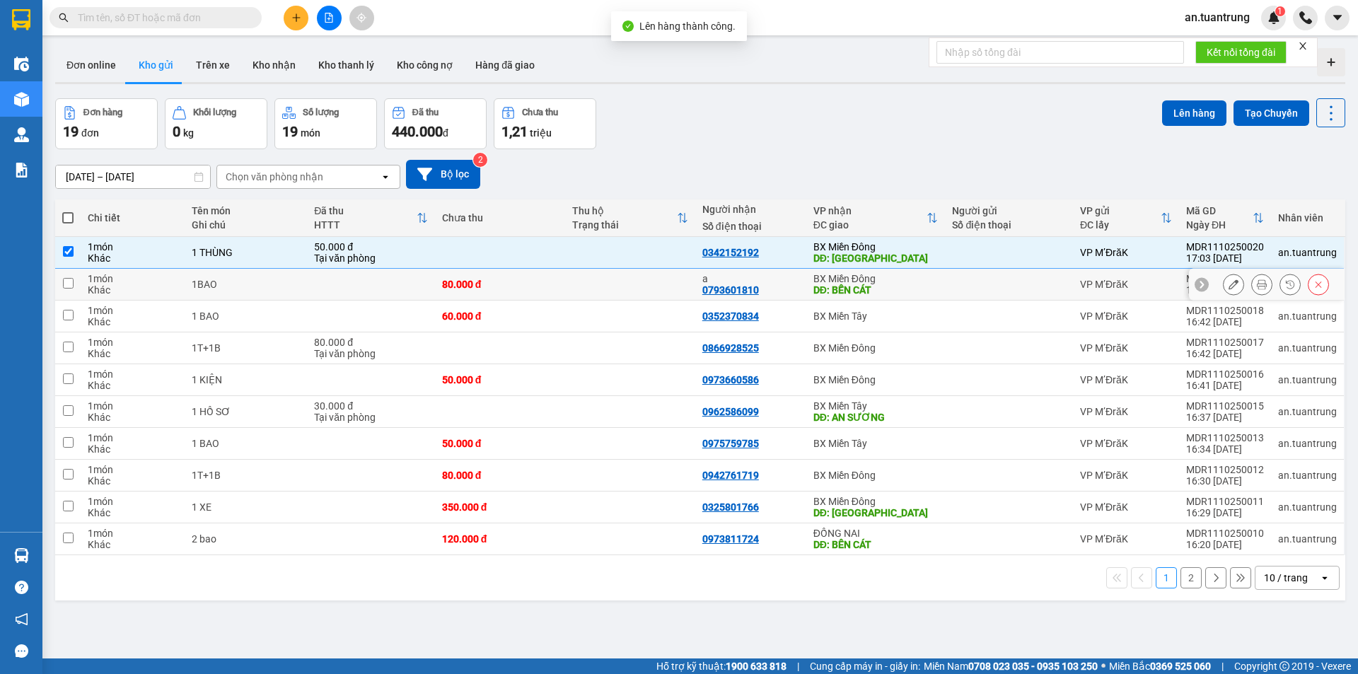
click at [895, 284] on div "DĐ: BẾN CÁT" at bounding box center [875, 289] width 125 height 11
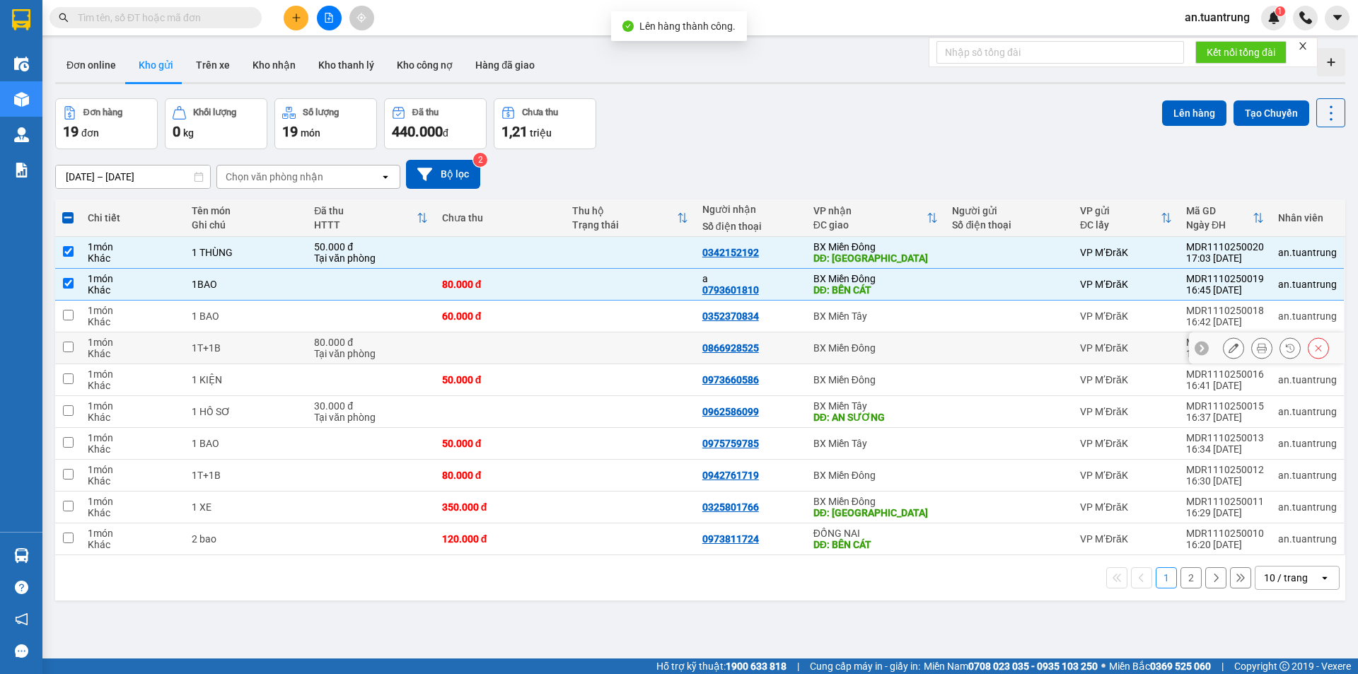
click at [880, 347] on div "BX Miền Đông" at bounding box center [875, 347] width 125 height 11
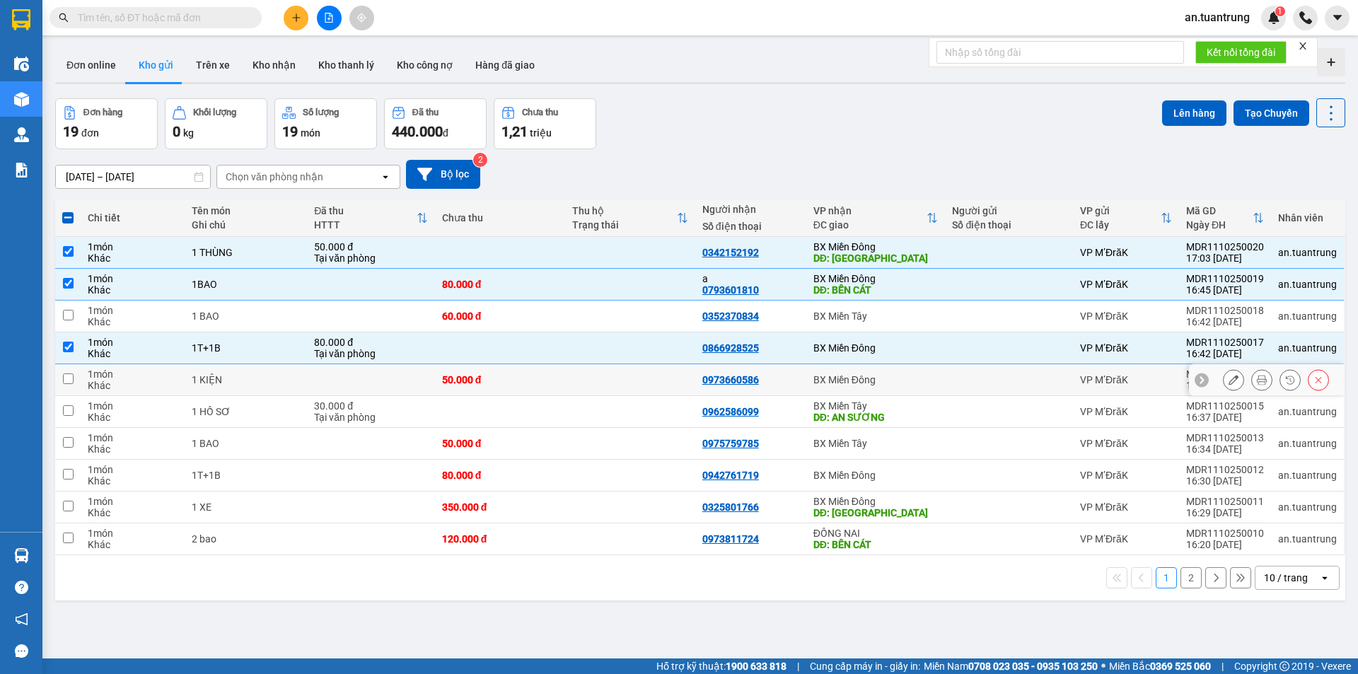
click at [880, 383] on div "BX Miền Đông" at bounding box center [875, 379] width 125 height 11
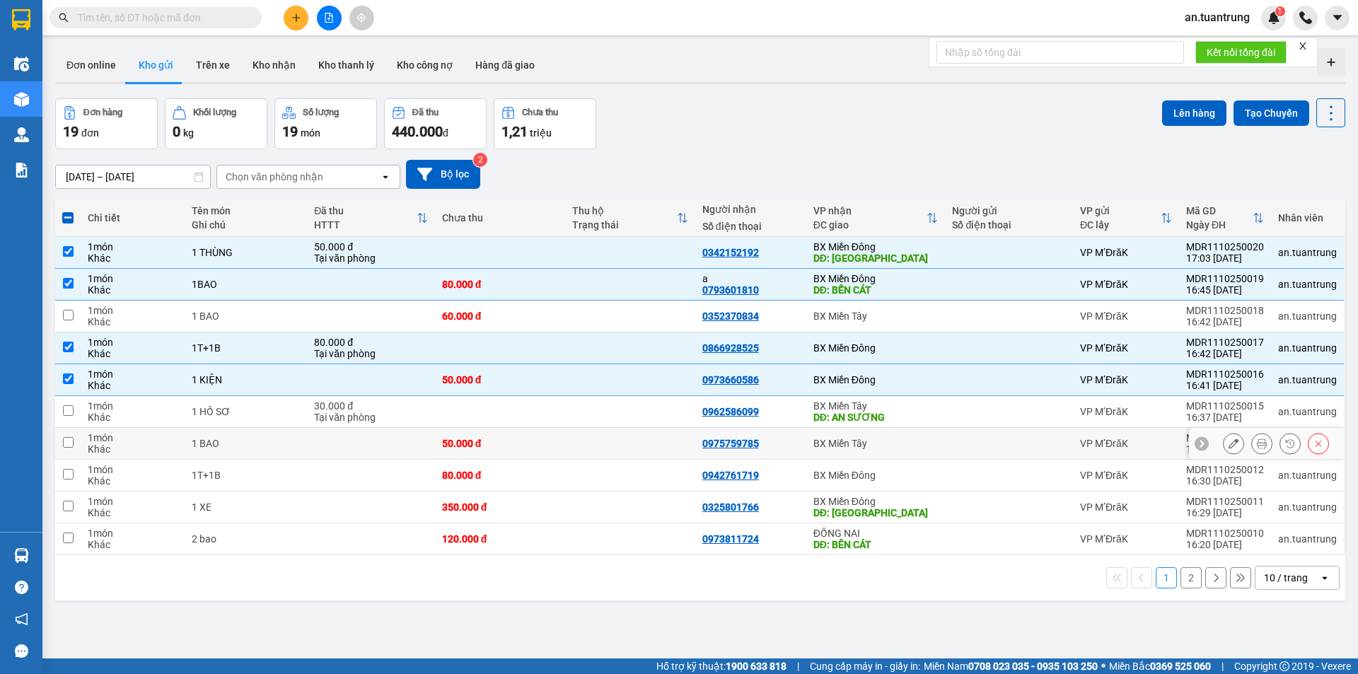
click at [893, 443] on div "BX Miền Tây" at bounding box center [875, 443] width 125 height 11
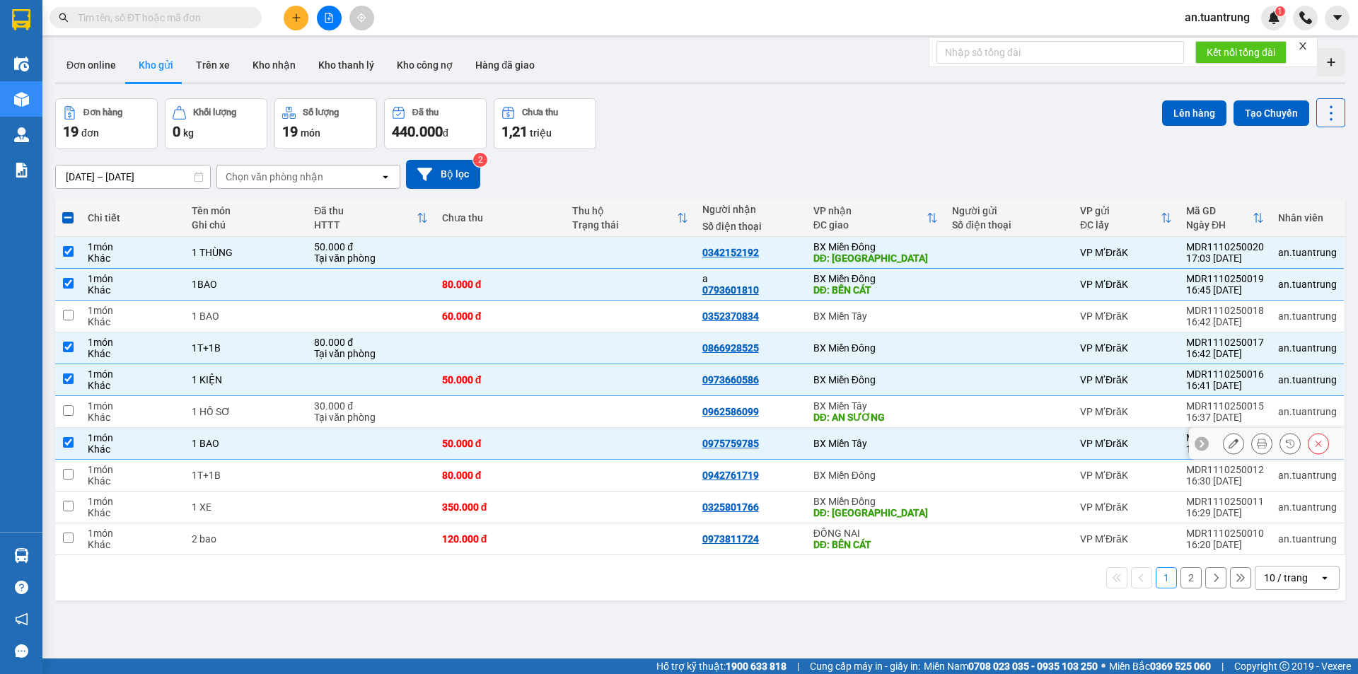
click at [893, 443] on div "BX Miền Tây" at bounding box center [875, 443] width 125 height 11
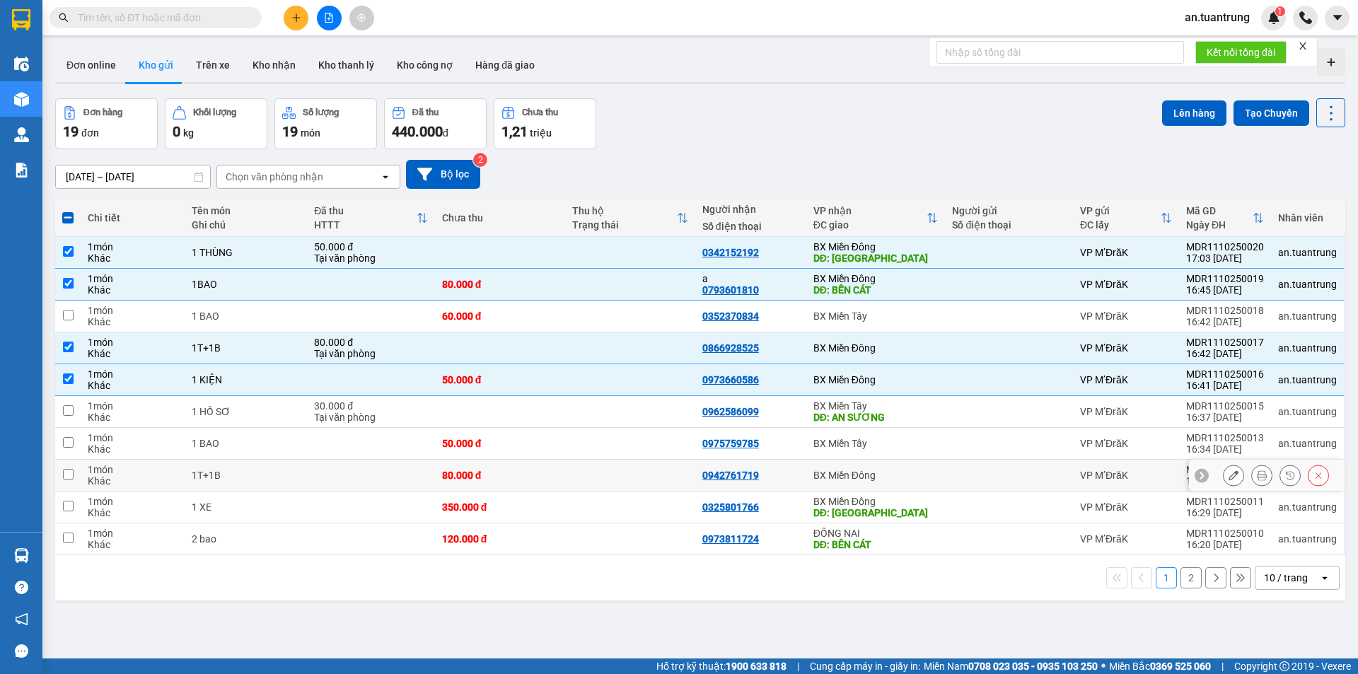
click at [917, 476] on div "BX Miền Đông" at bounding box center [875, 475] width 125 height 11
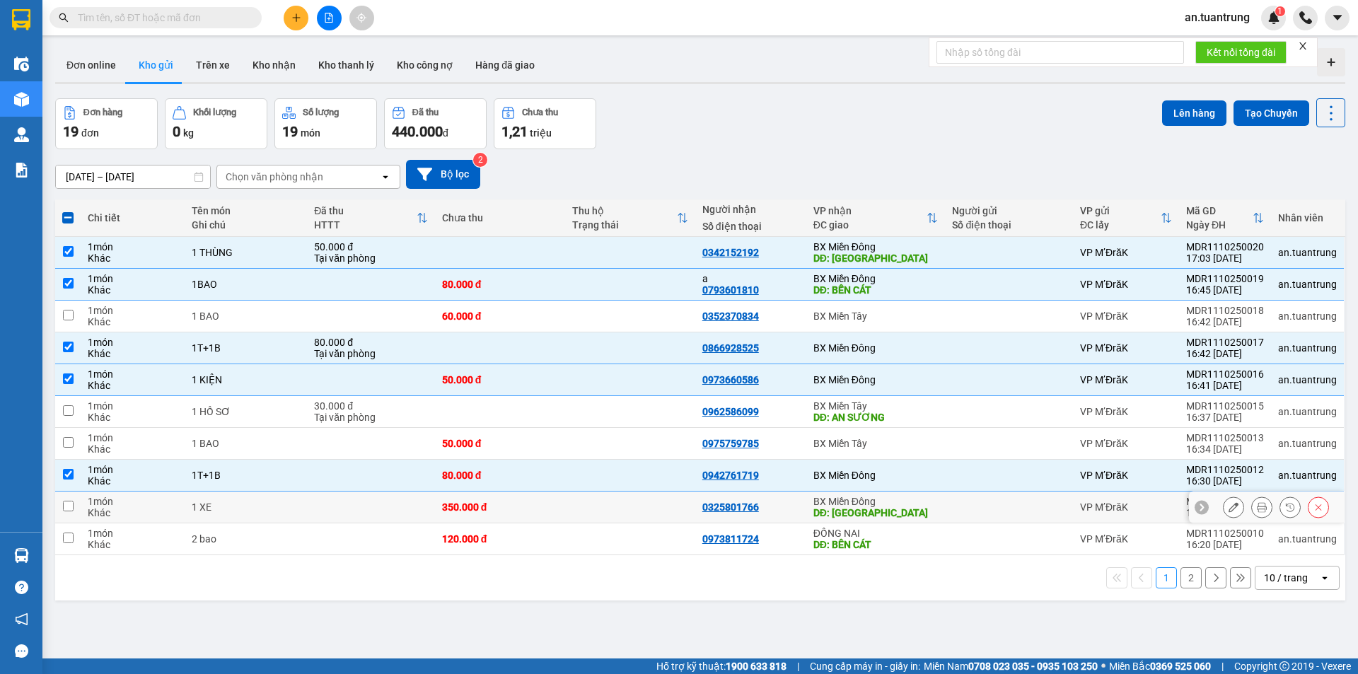
click at [911, 513] on div "DĐ: MỸ PHƯỚC" at bounding box center [875, 512] width 125 height 11
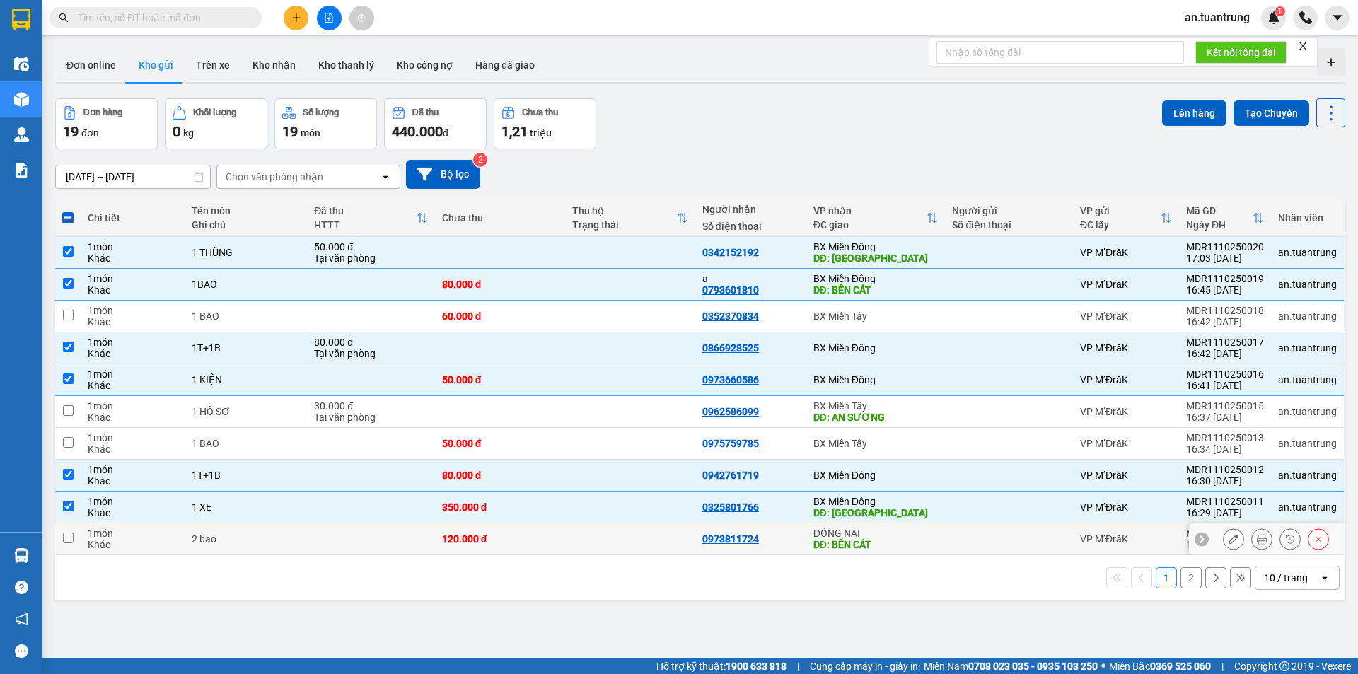
drag, startPoint x: 908, startPoint y: 542, endPoint x: 988, endPoint y: 470, distance: 108.1
click at [907, 542] on div "DĐ: BÊN CÁT" at bounding box center [875, 544] width 125 height 11
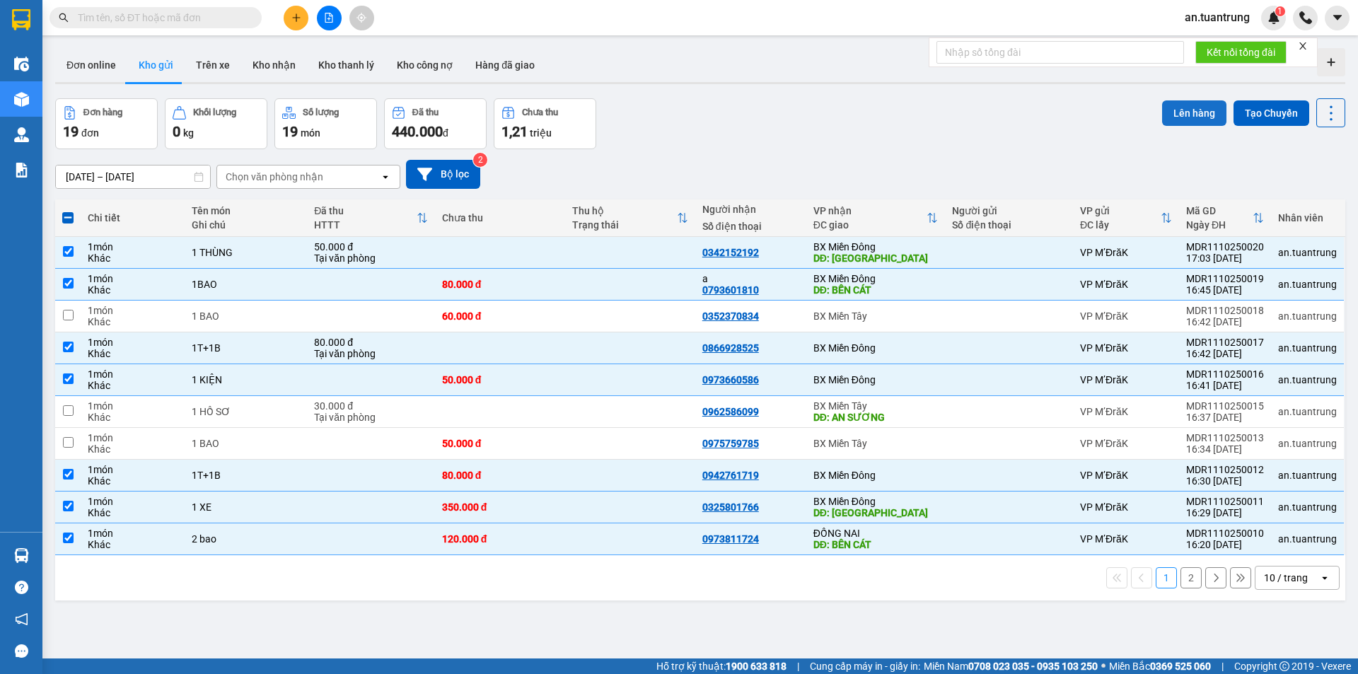
click at [1194, 108] on button "Lên hàng" at bounding box center [1194, 112] width 64 height 25
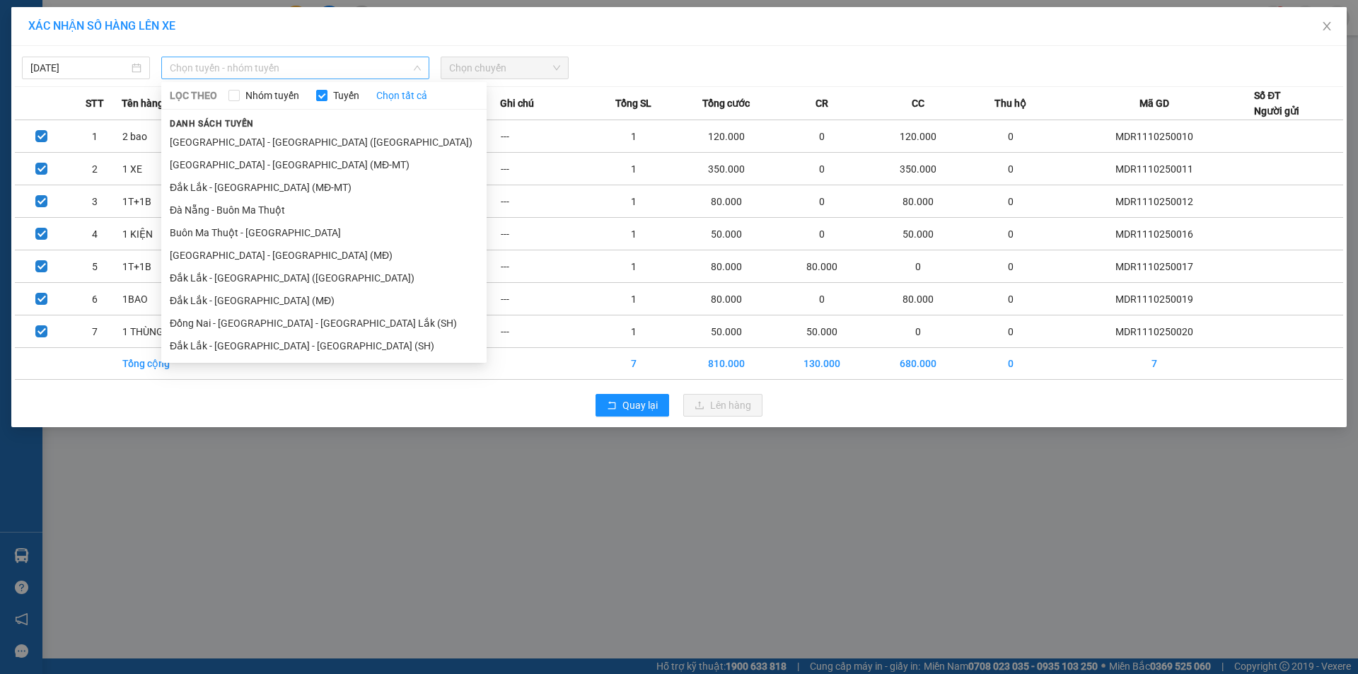
click at [318, 68] on span "Chọn tuyến - nhóm tuyến" at bounding box center [295, 67] width 251 height 21
click at [261, 299] on li "Đắk Lắk - Sài Gòn (MĐ)" at bounding box center [323, 300] width 325 height 23
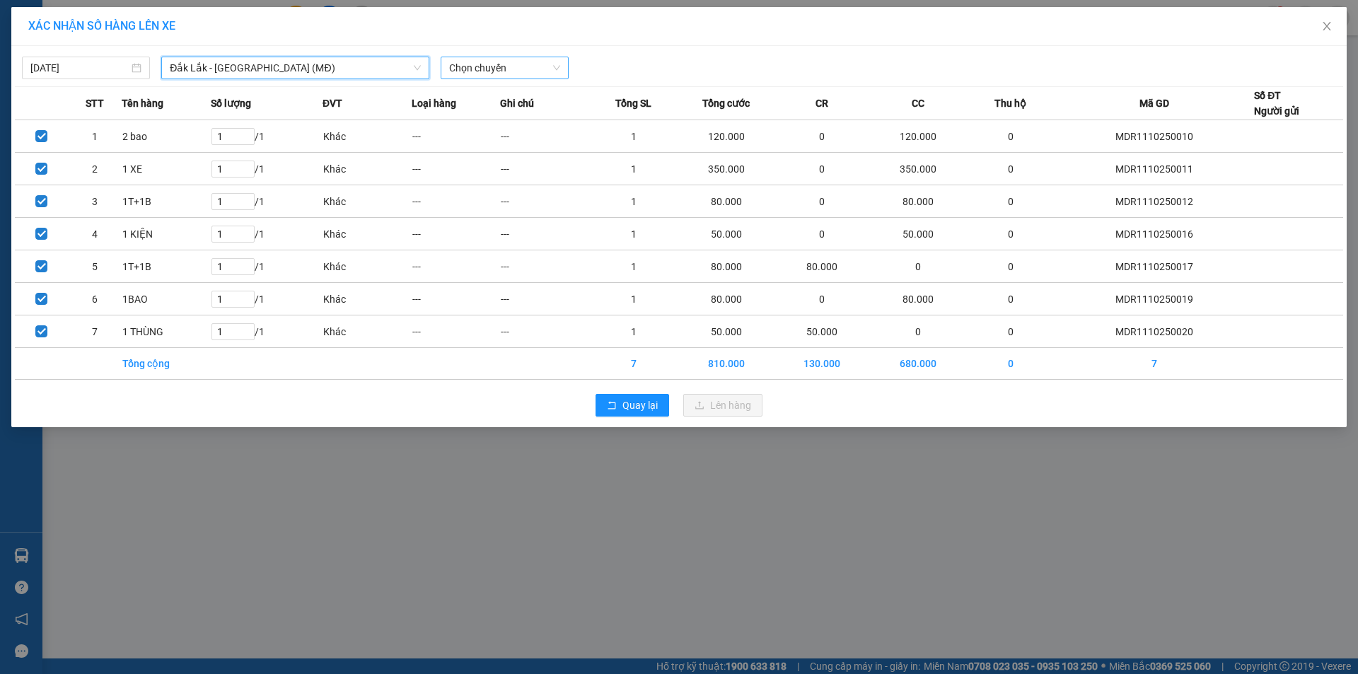
click at [485, 68] on span "Chọn chuyến" at bounding box center [504, 67] width 111 height 21
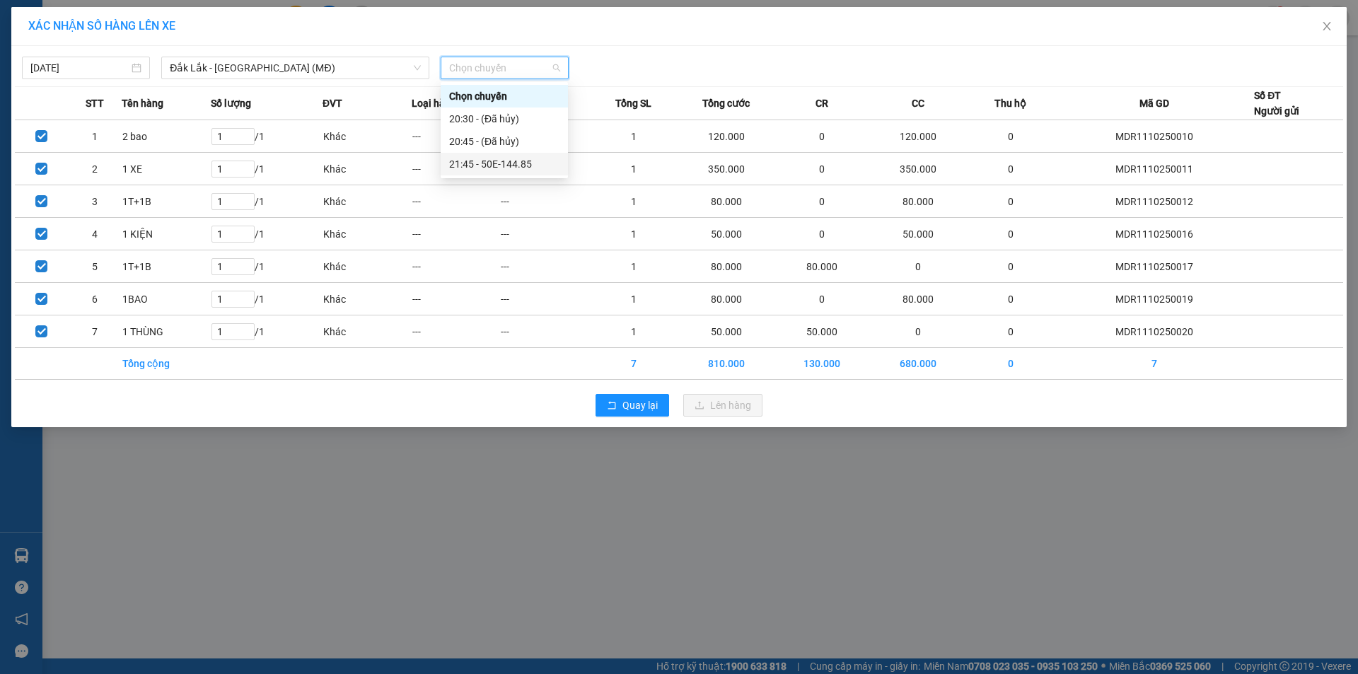
click at [498, 158] on div "21:45 - 50E-144.85" at bounding box center [504, 164] width 110 height 16
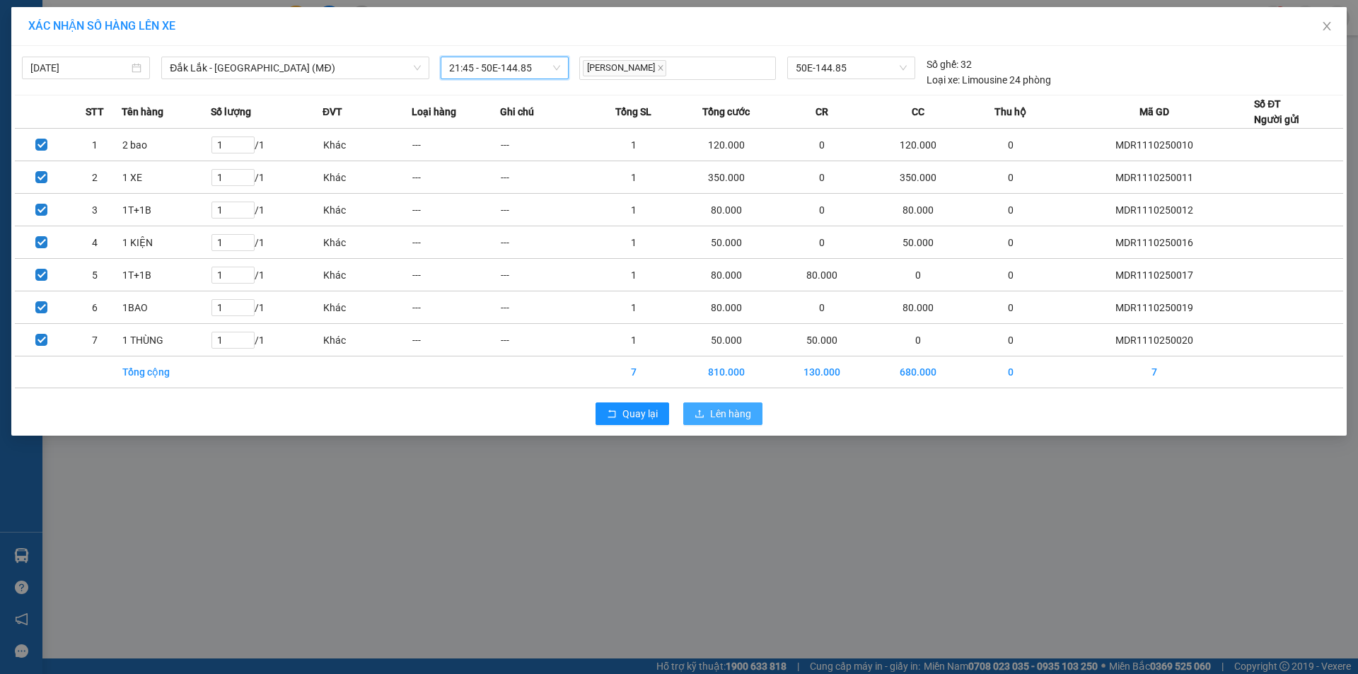
click at [715, 417] on span "Lên hàng" at bounding box center [730, 414] width 41 height 16
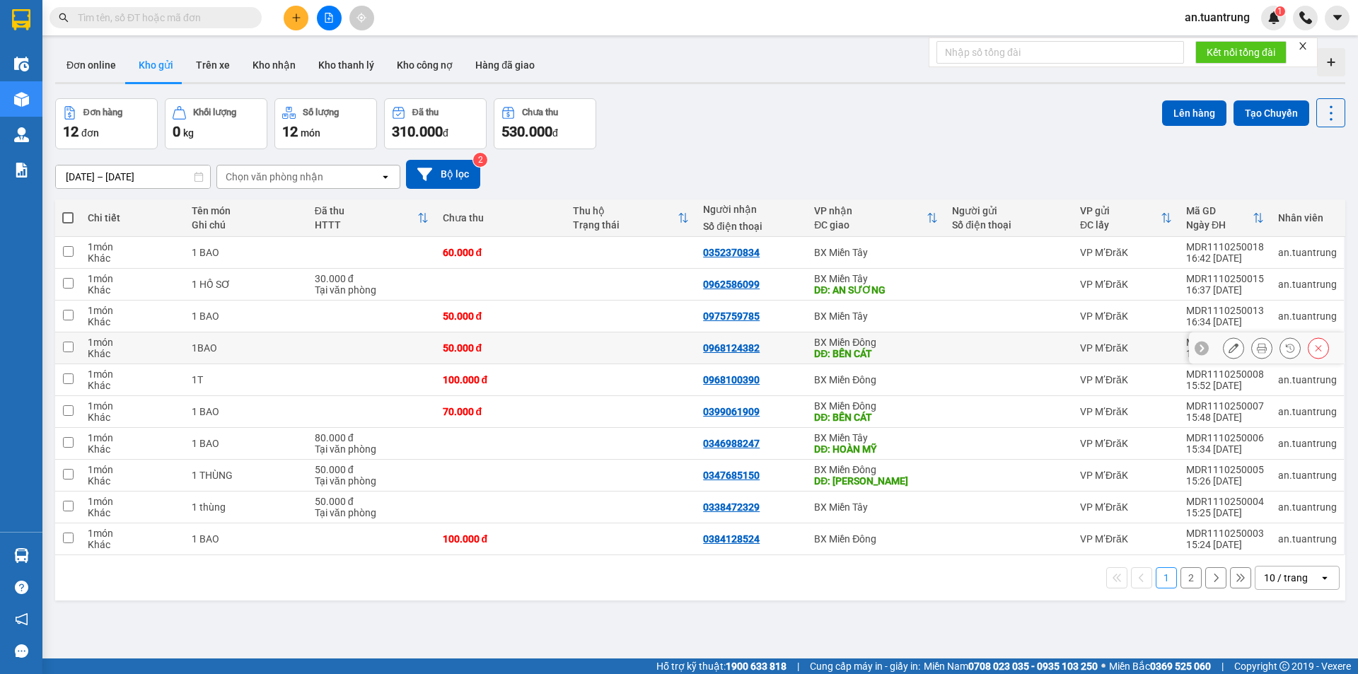
click at [889, 349] on div "DĐ: BẾN CÁT" at bounding box center [876, 353] width 124 height 11
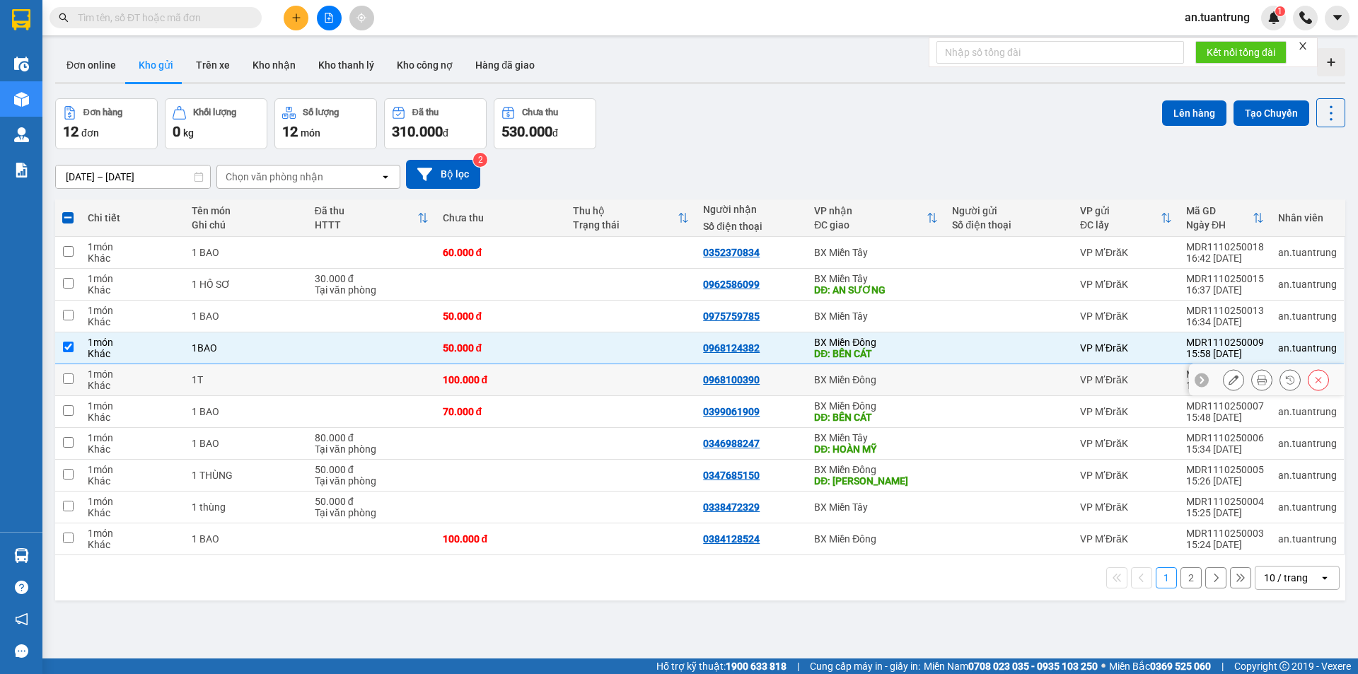
click at [888, 381] on div "BX Miền Đông" at bounding box center [876, 379] width 124 height 11
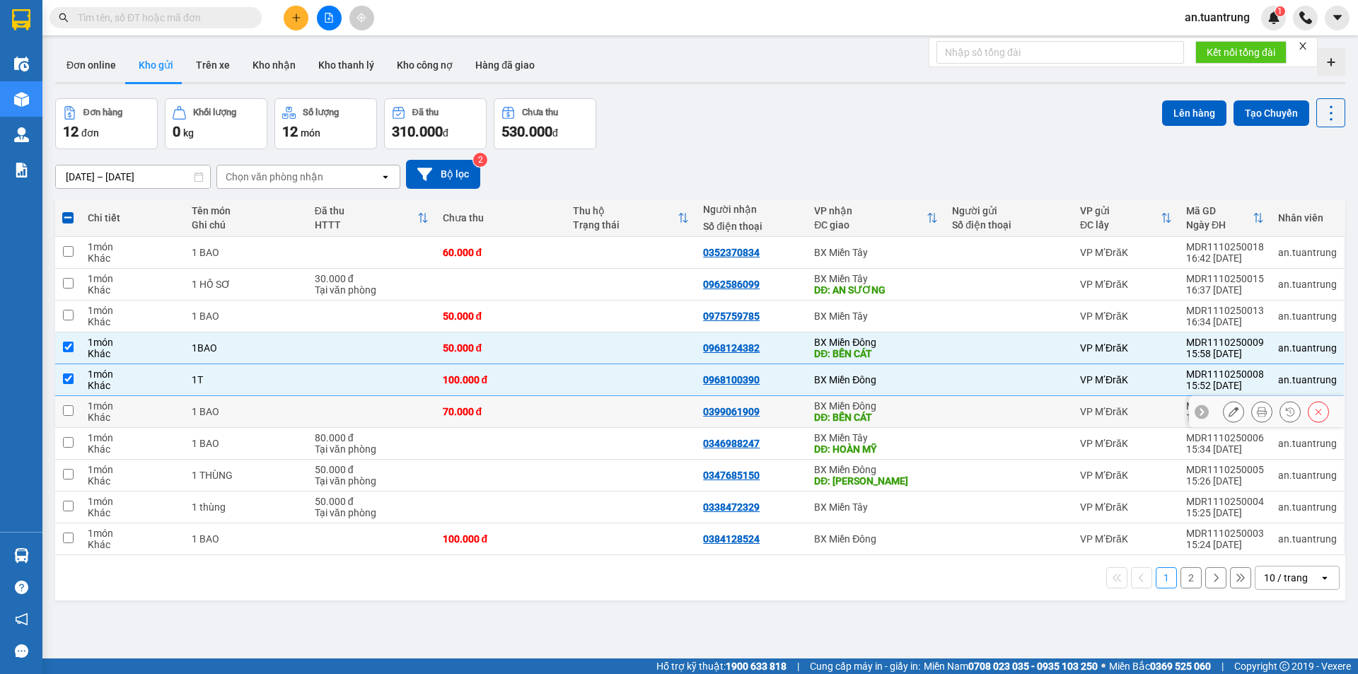
click at [883, 419] on div "DĐ: BẾN CÁT" at bounding box center [876, 417] width 124 height 11
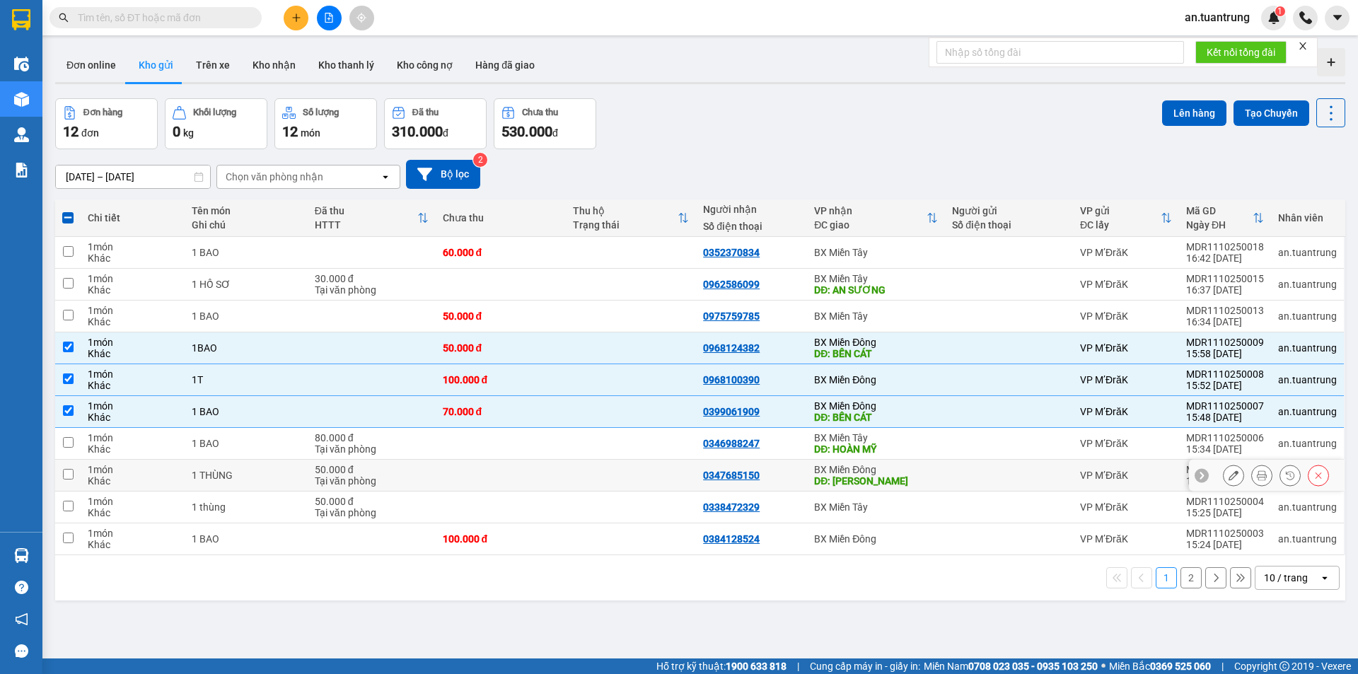
click at [889, 470] on div "BX Miền Đông" at bounding box center [876, 469] width 124 height 11
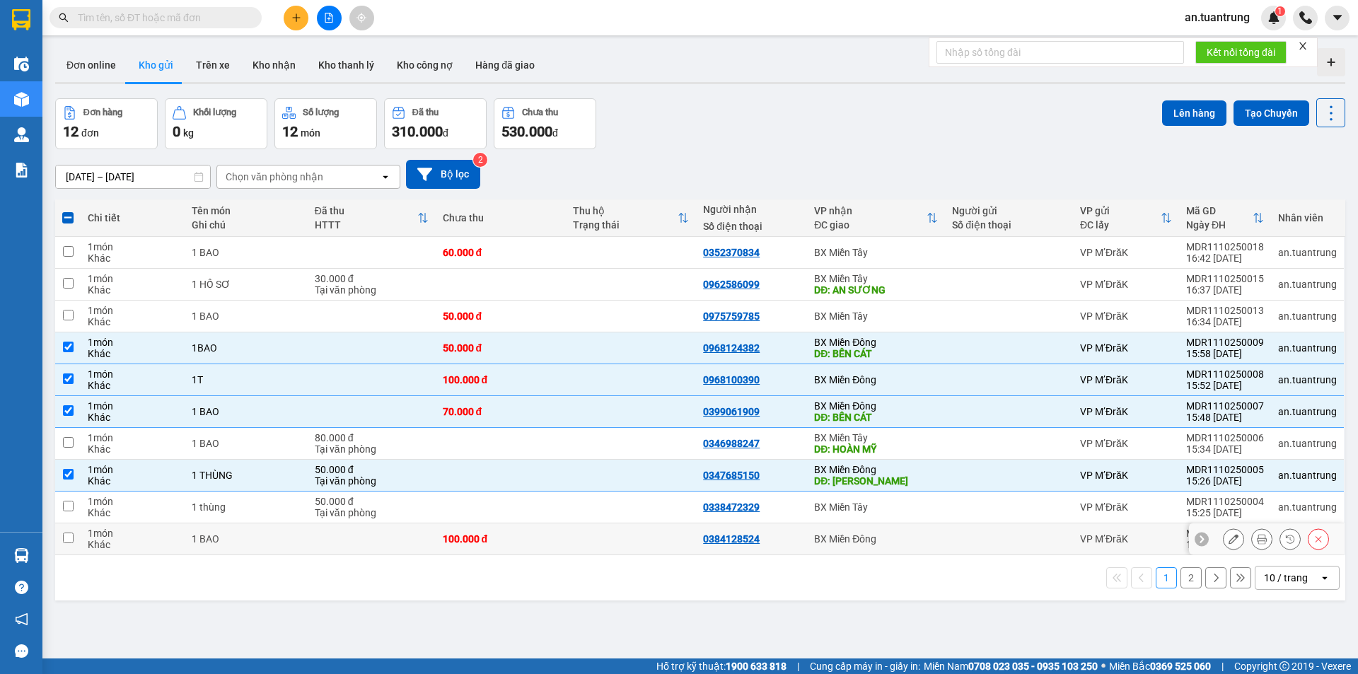
click at [875, 545] on td "BX Miền Đông" at bounding box center [876, 539] width 138 height 32
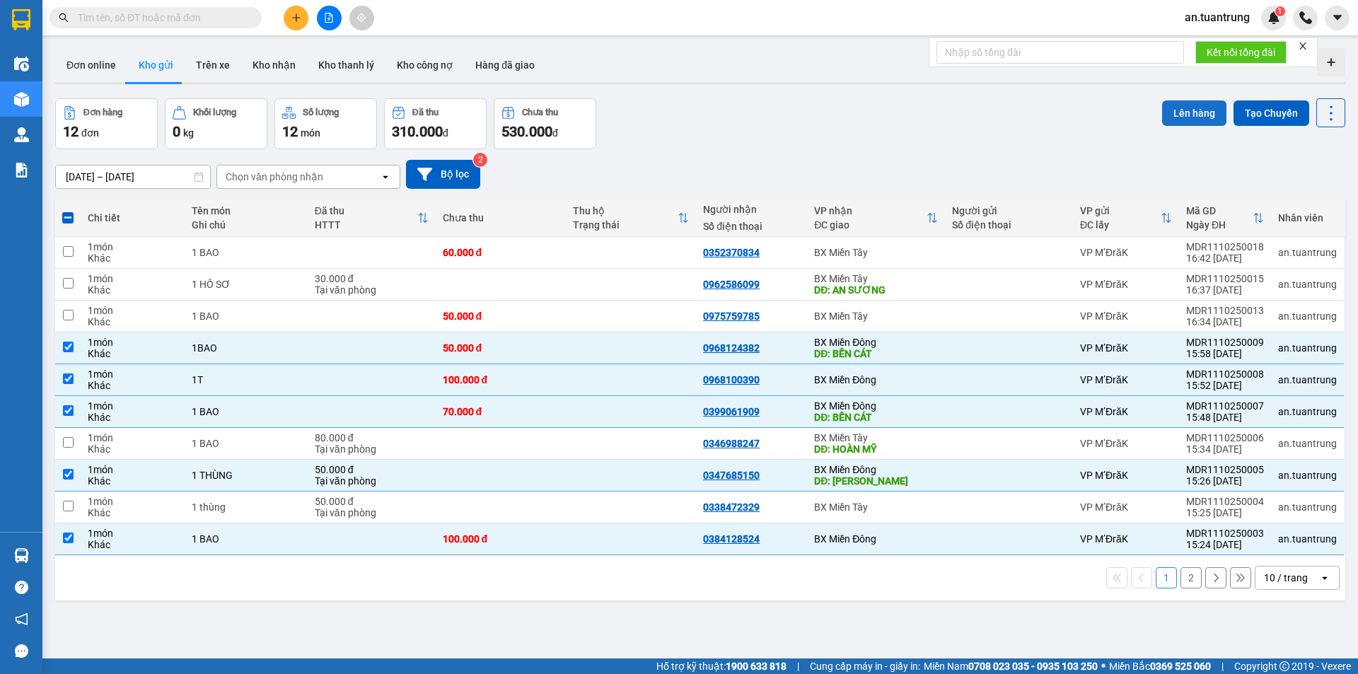
click at [1186, 109] on button "Lên hàng" at bounding box center [1194, 112] width 64 height 25
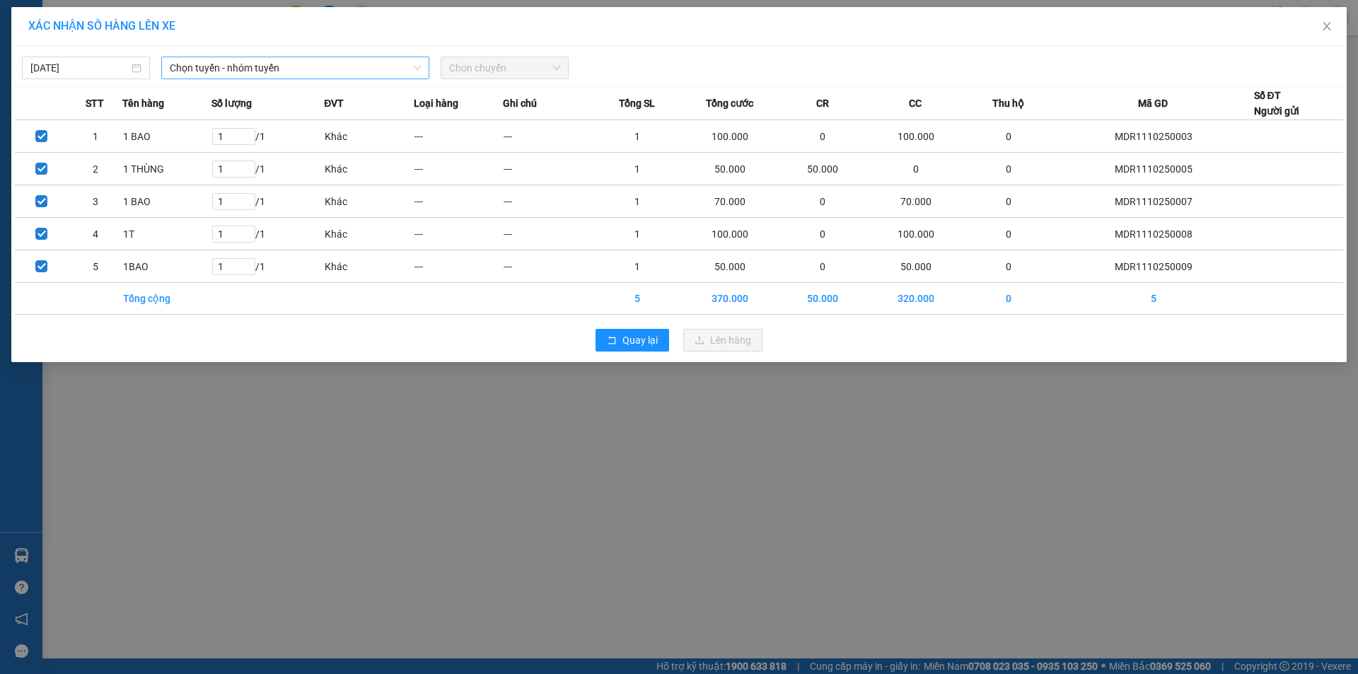
click at [294, 61] on span "Chọn tuyến - nhóm tuyến" at bounding box center [295, 67] width 251 height 21
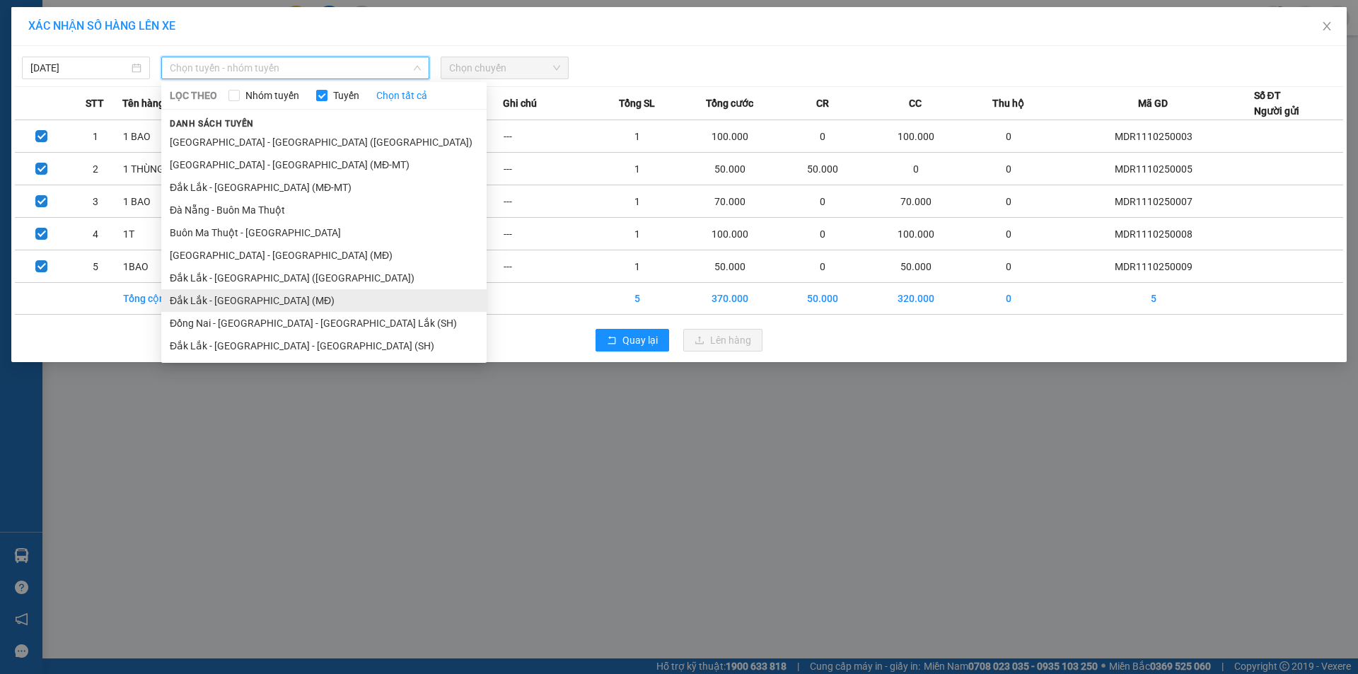
click at [238, 306] on li "Đắk Lắk - Sài Gòn (MĐ)" at bounding box center [323, 300] width 325 height 23
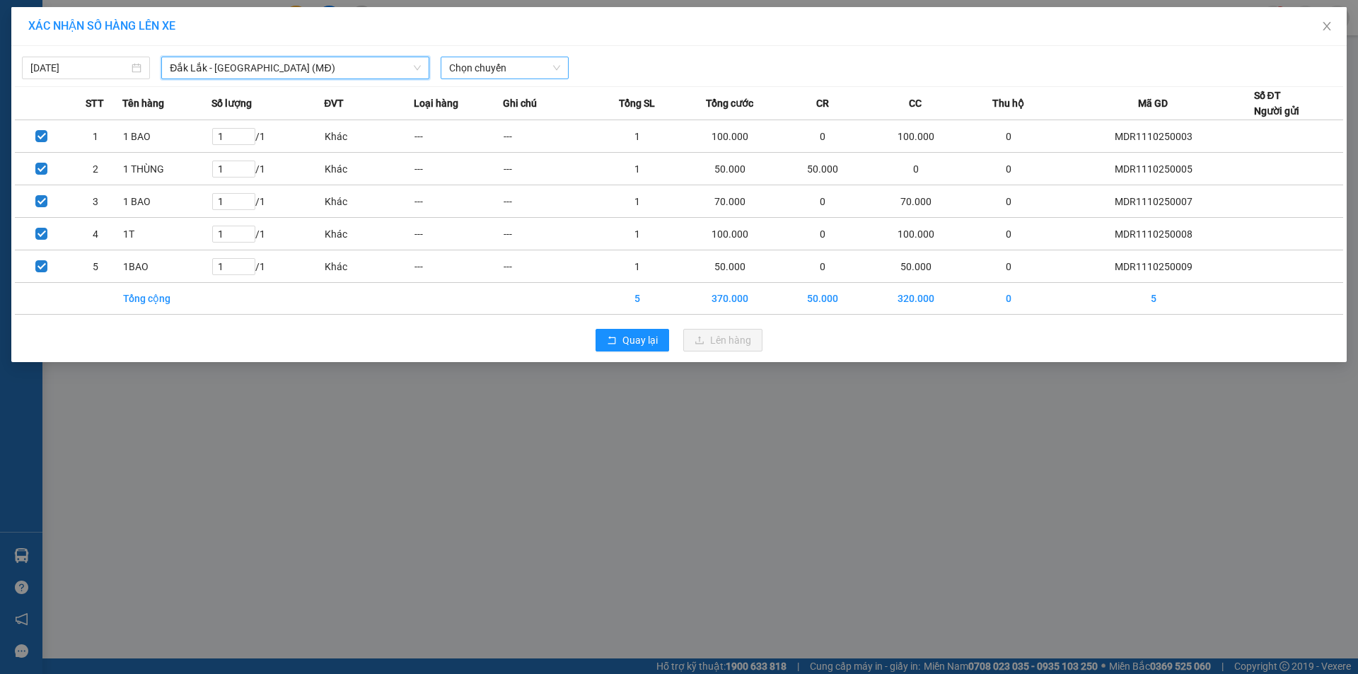
click at [528, 66] on span "Chọn chuyến" at bounding box center [504, 67] width 111 height 21
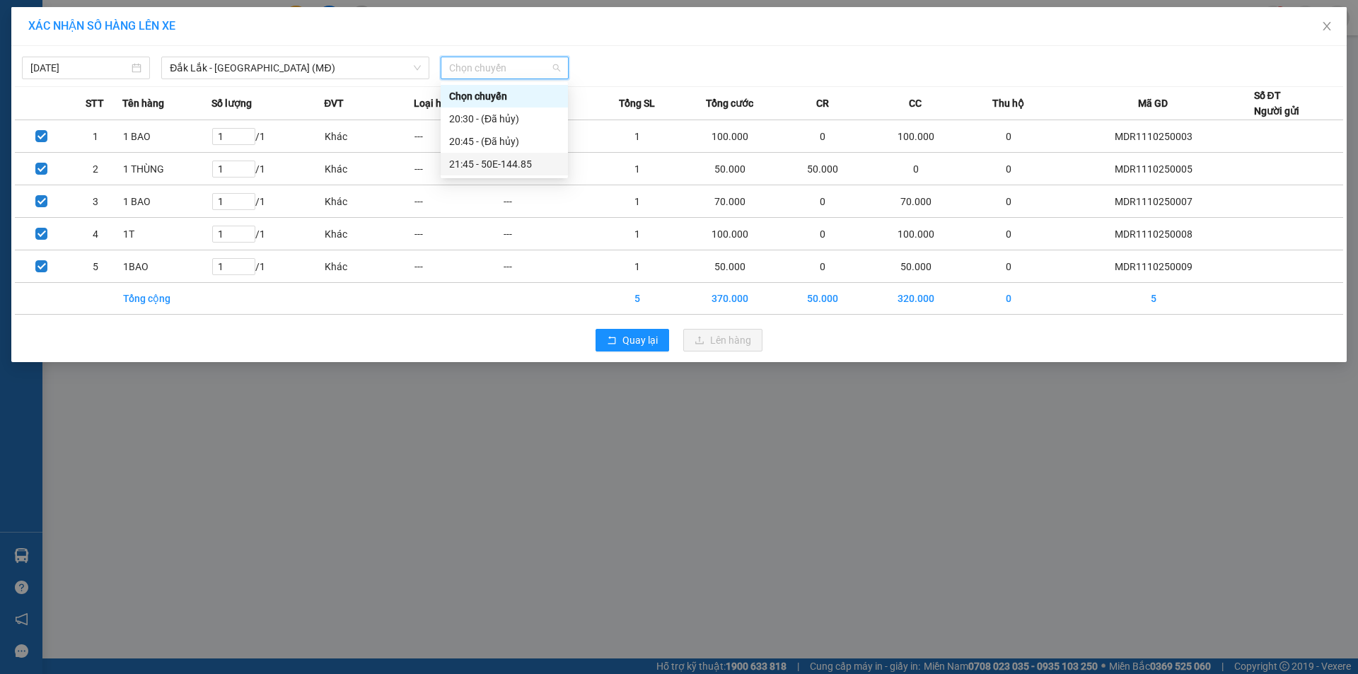
click at [512, 166] on div "21:45 - 50E-144.85" at bounding box center [504, 164] width 110 height 16
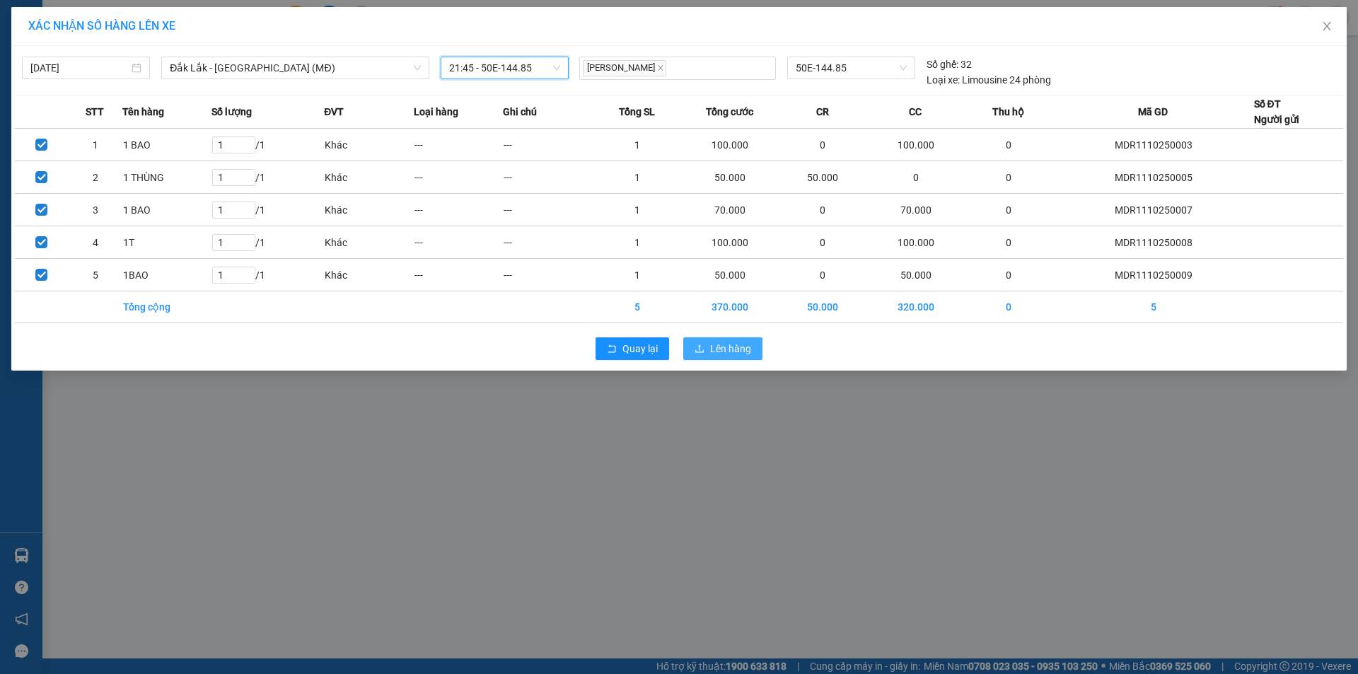
click at [711, 347] on span "Lên hàng" at bounding box center [730, 349] width 41 height 16
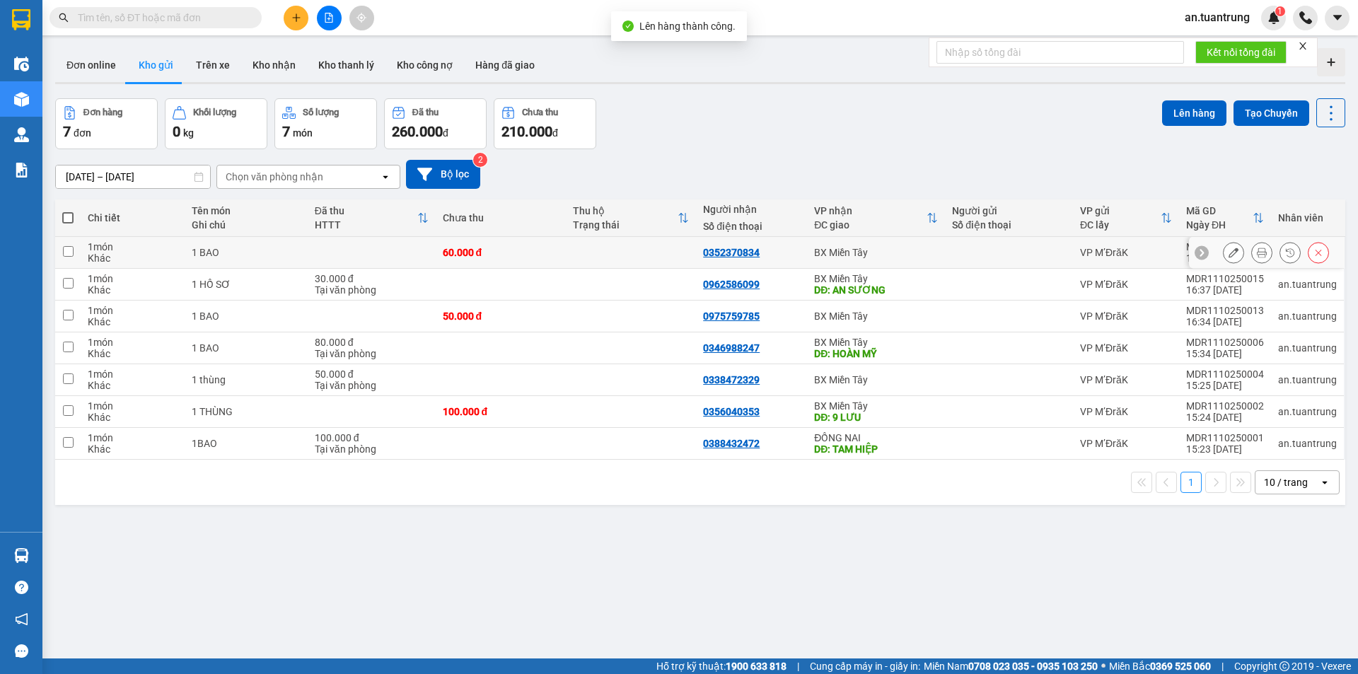
click at [885, 259] on td "BX Miền Tây" at bounding box center [876, 253] width 138 height 32
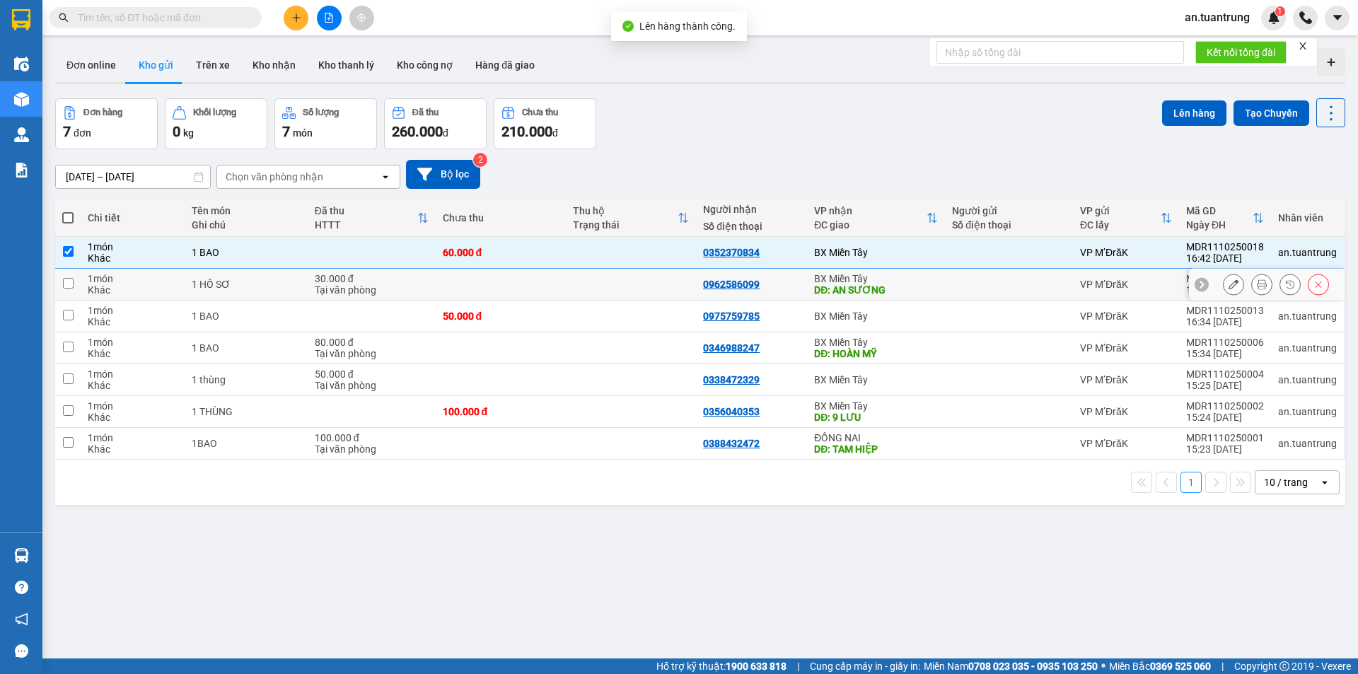
click at [893, 285] on div "DĐ: AN SƯƠNG" at bounding box center [876, 289] width 124 height 11
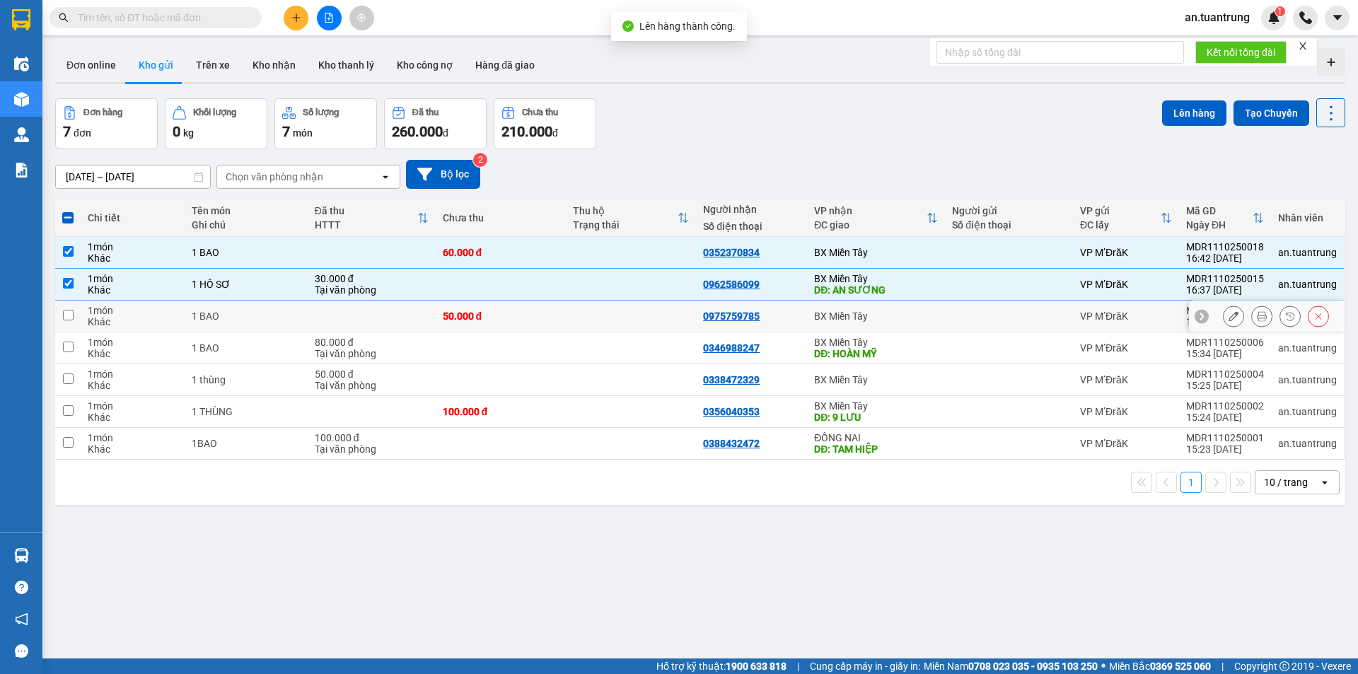
click at [893, 315] on div "BX Miền Tây" at bounding box center [876, 315] width 124 height 11
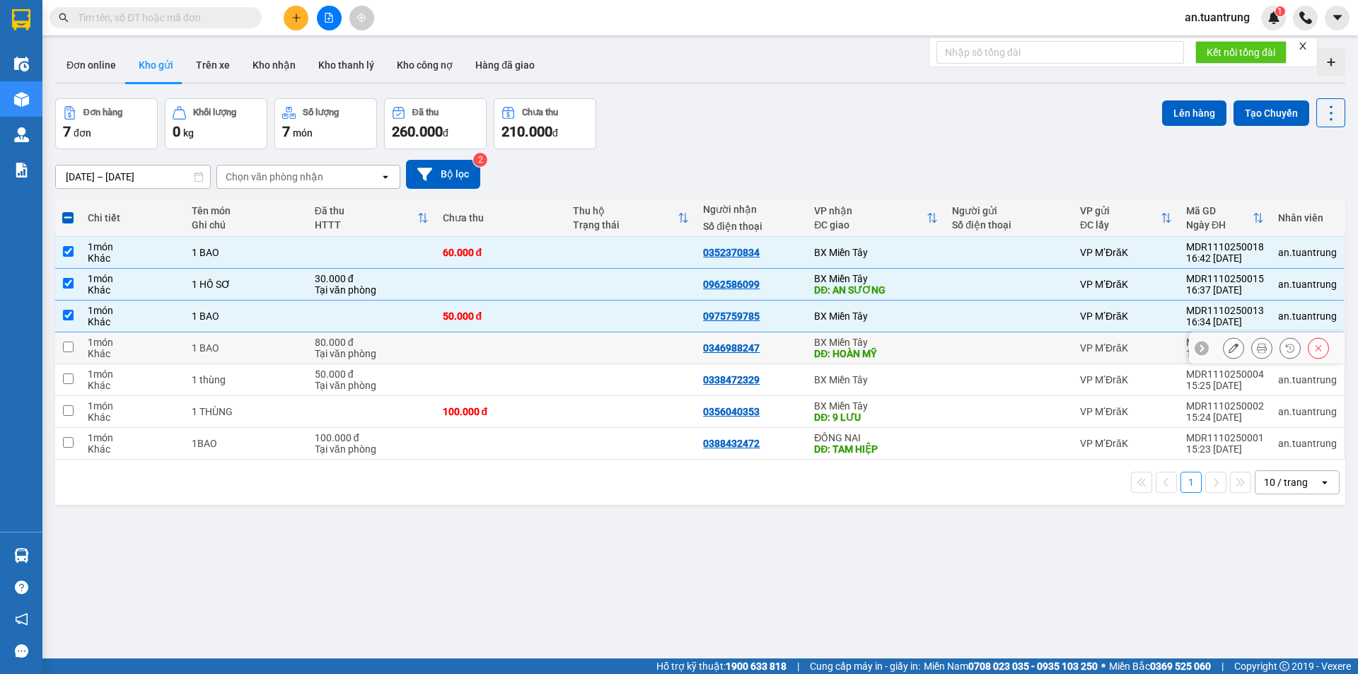
click at [892, 349] on div "DĐ: HOÀN MỸ" at bounding box center [876, 353] width 124 height 11
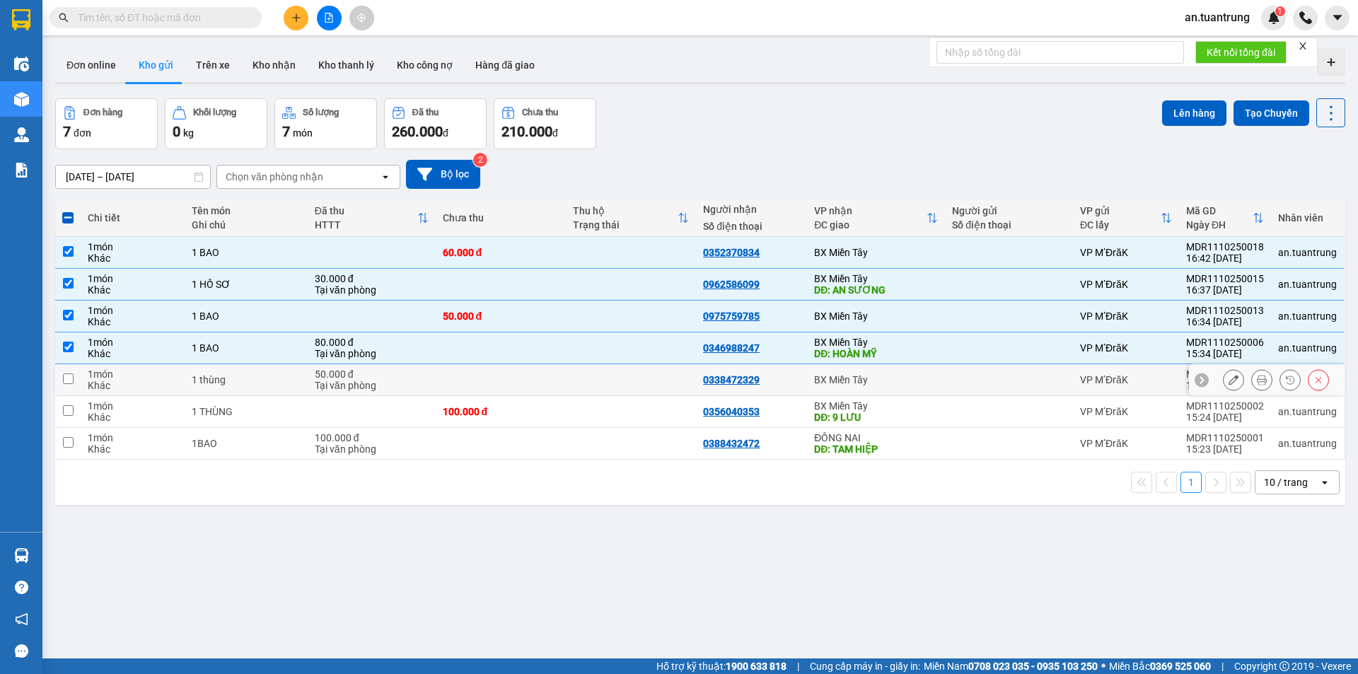
click at [891, 385] on div "BX Miền Tây" at bounding box center [876, 379] width 124 height 11
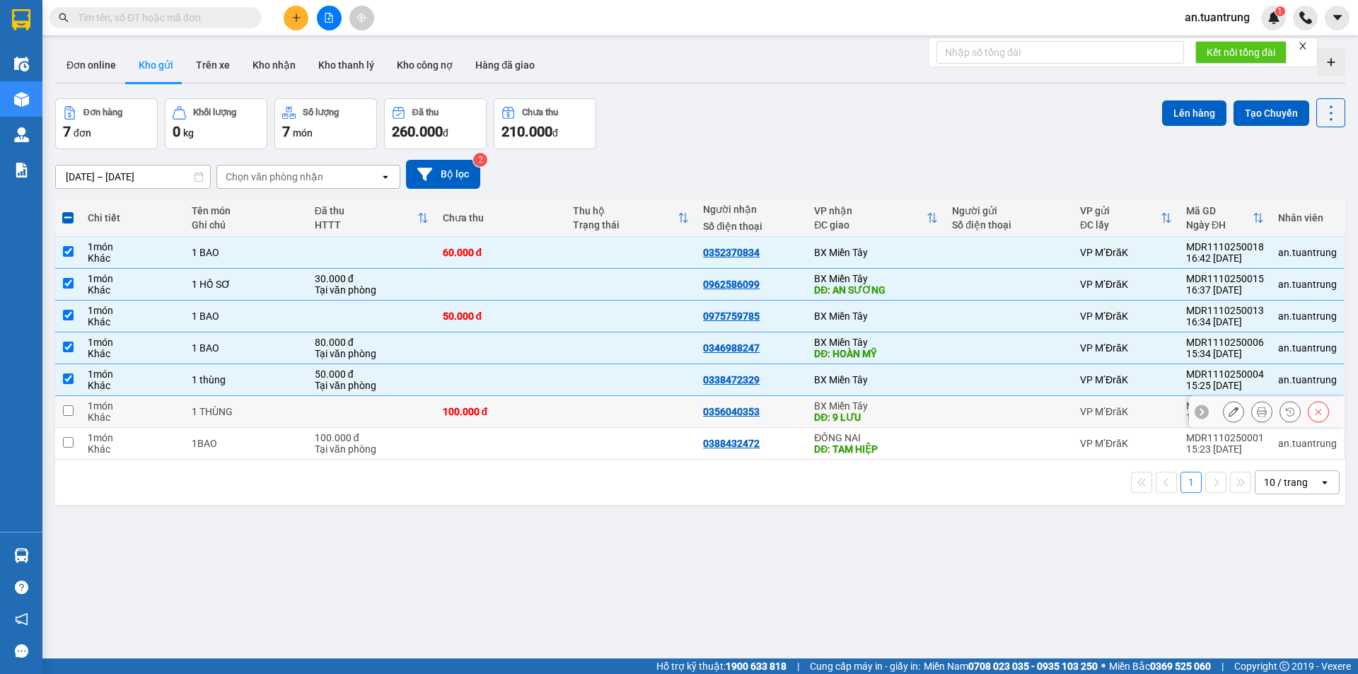
click at [887, 416] on div "DĐ: 9 LƯU" at bounding box center [876, 417] width 124 height 11
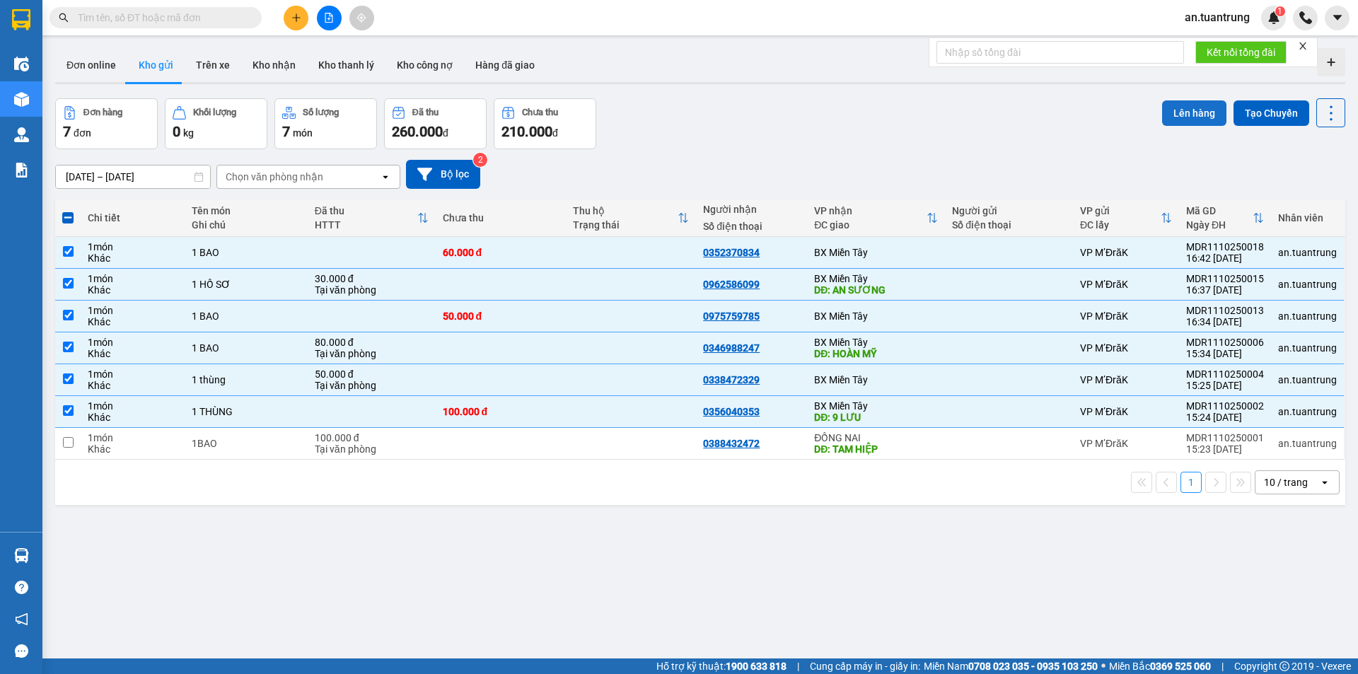
click at [1171, 114] on button "Lên hàng" at bounding box center [1194, 112] width 64 height 25
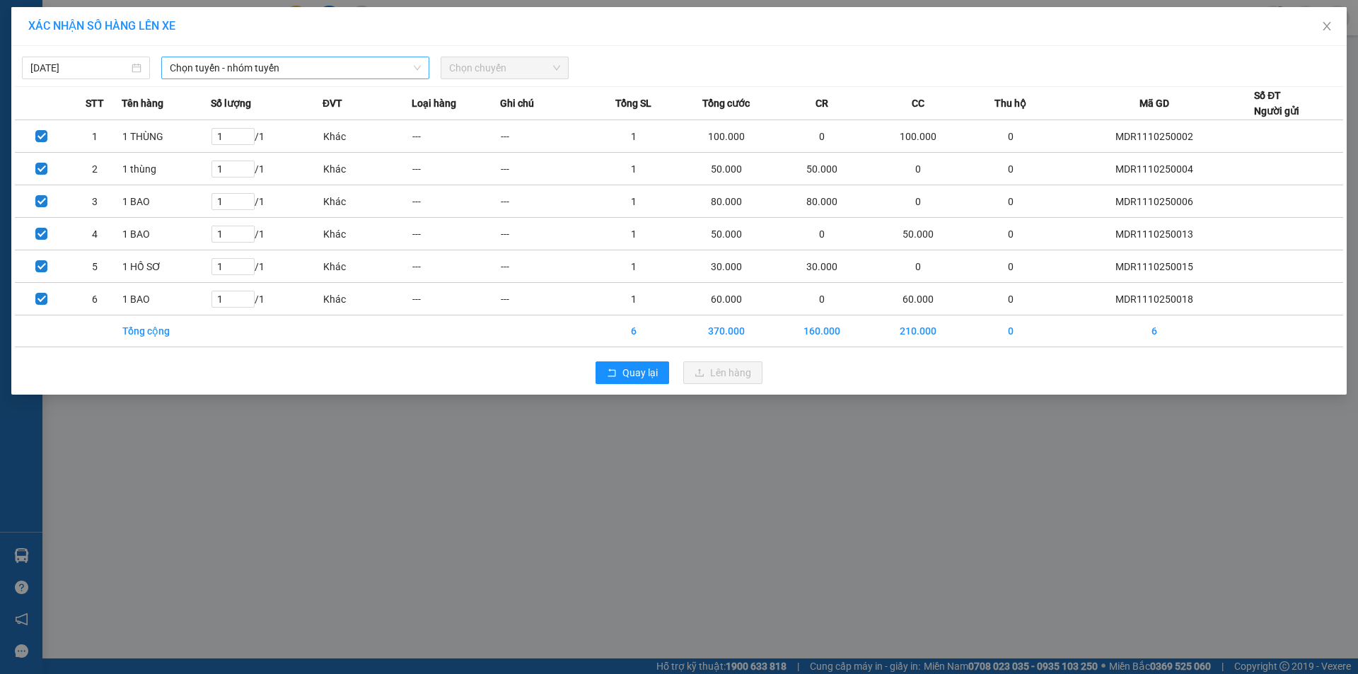
click at [339, 68] on span "Chọn tuyến - nhóm tuyến" at bounding box center [295, 67] width 251 height 21
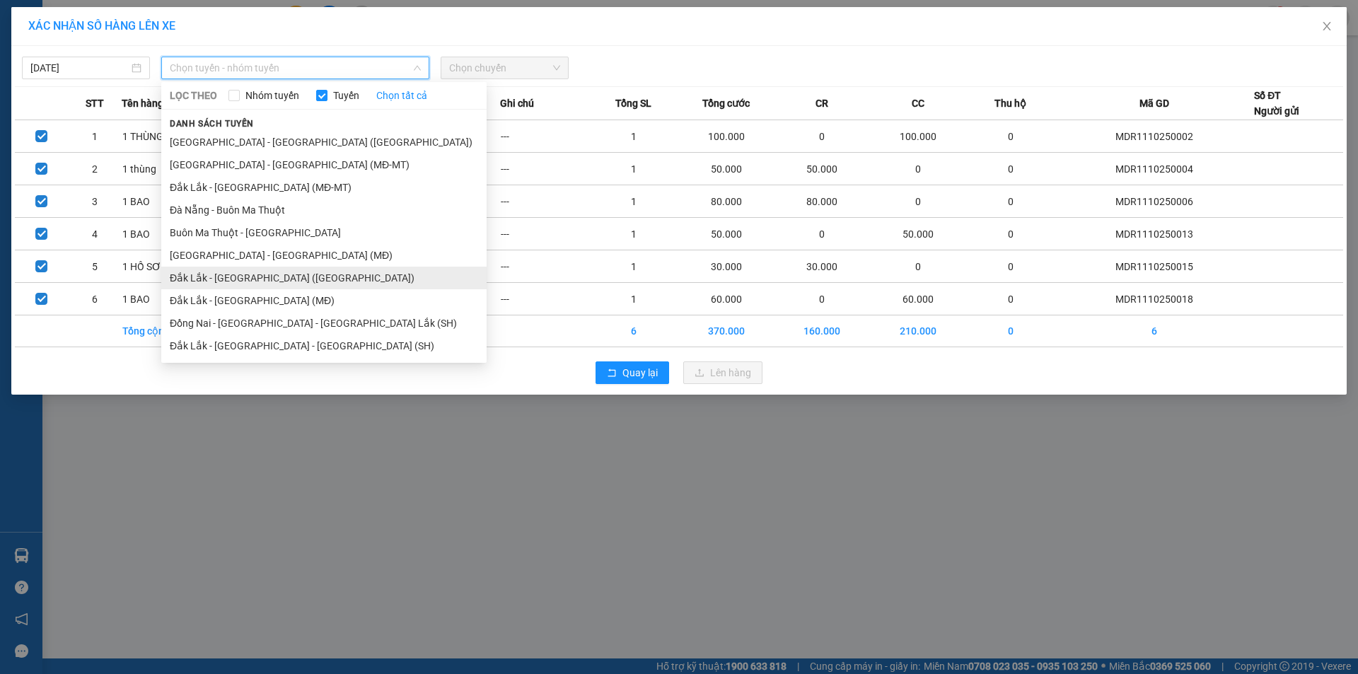
click at [254, 281] on li "Đắk Lắk - Sài Gòn (MT)" at bounding box center [323, 278] width 325 height 23
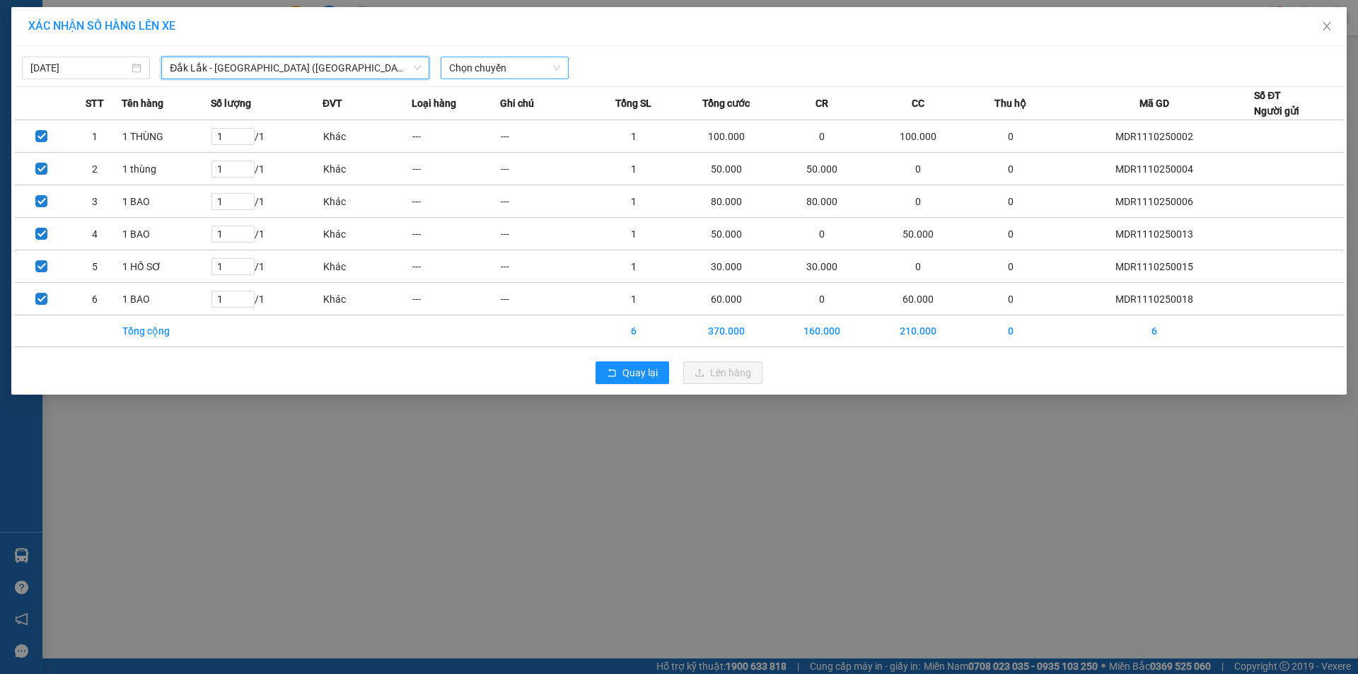
click at [489, 72] on span "Chọn chuyến" at bounding box center [504, 67] width 111 height 21
click at [503, 119] on div "21:15 - 50H-446.77" at bounding box center [504, 119] width 110 height 16
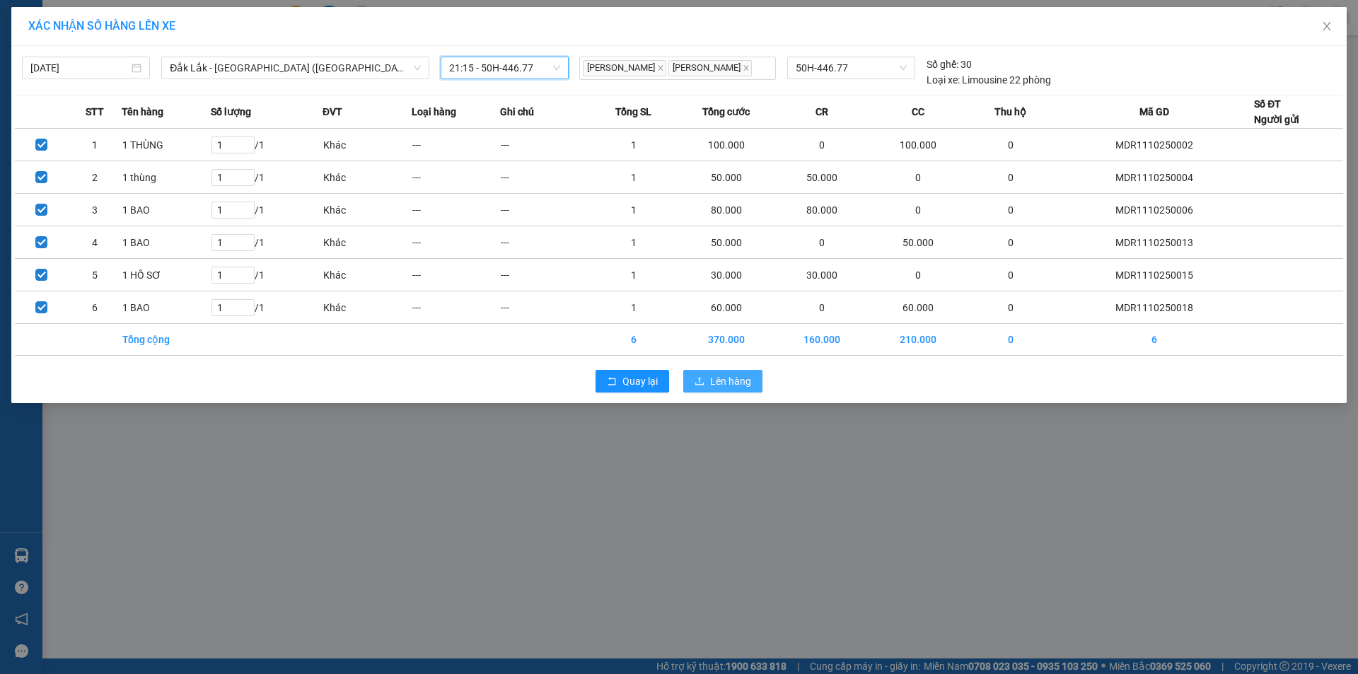
click at [718, 387] on span "Lên hàng" at bounding box center [730, 381] width 41 height 16
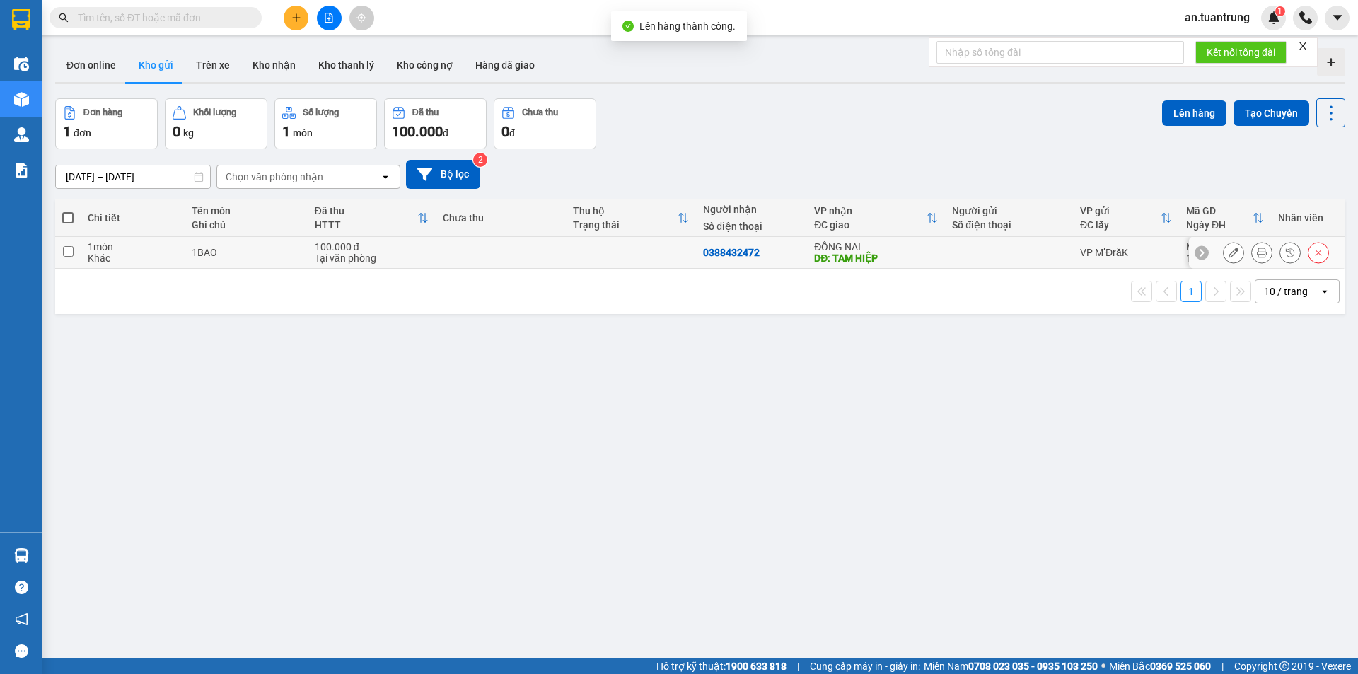
click at [1018, 252] on div at bounding box center [1009, 252] width 114 height 11
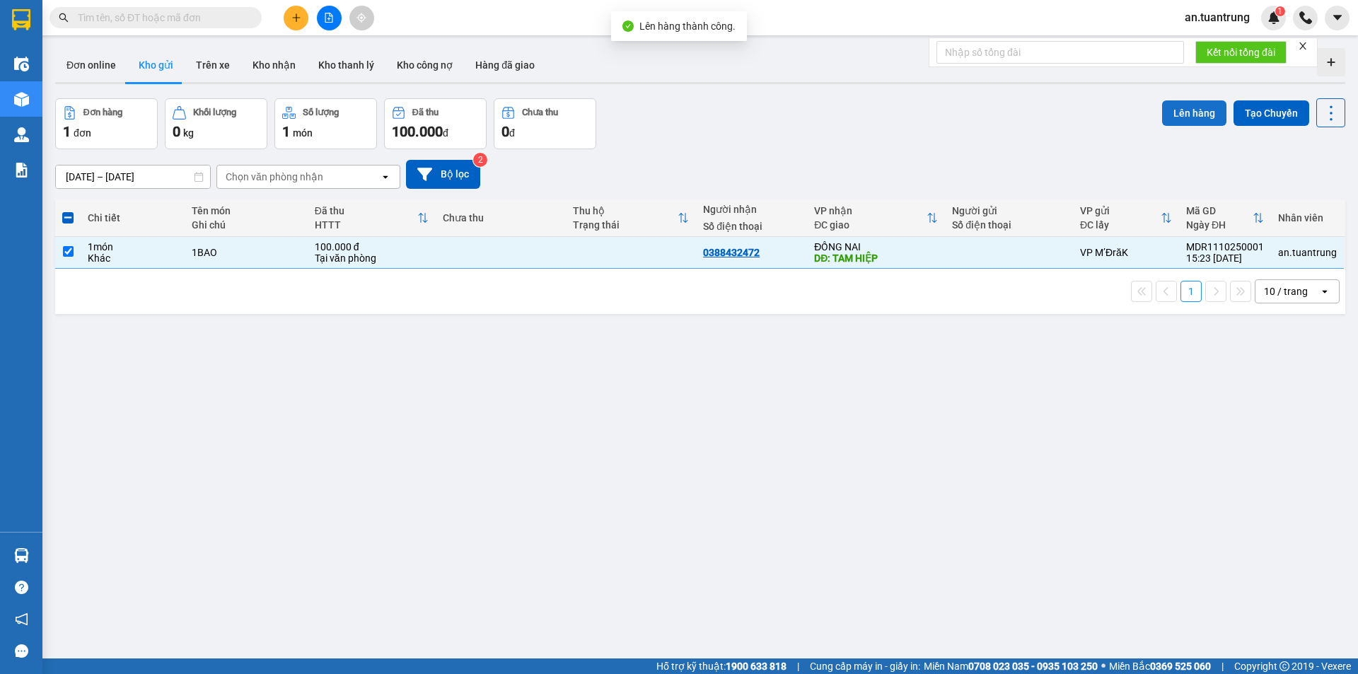
click at [1176, 117] on button "Lên hàng" at bounding box center [1194, 112] width 64 height 25
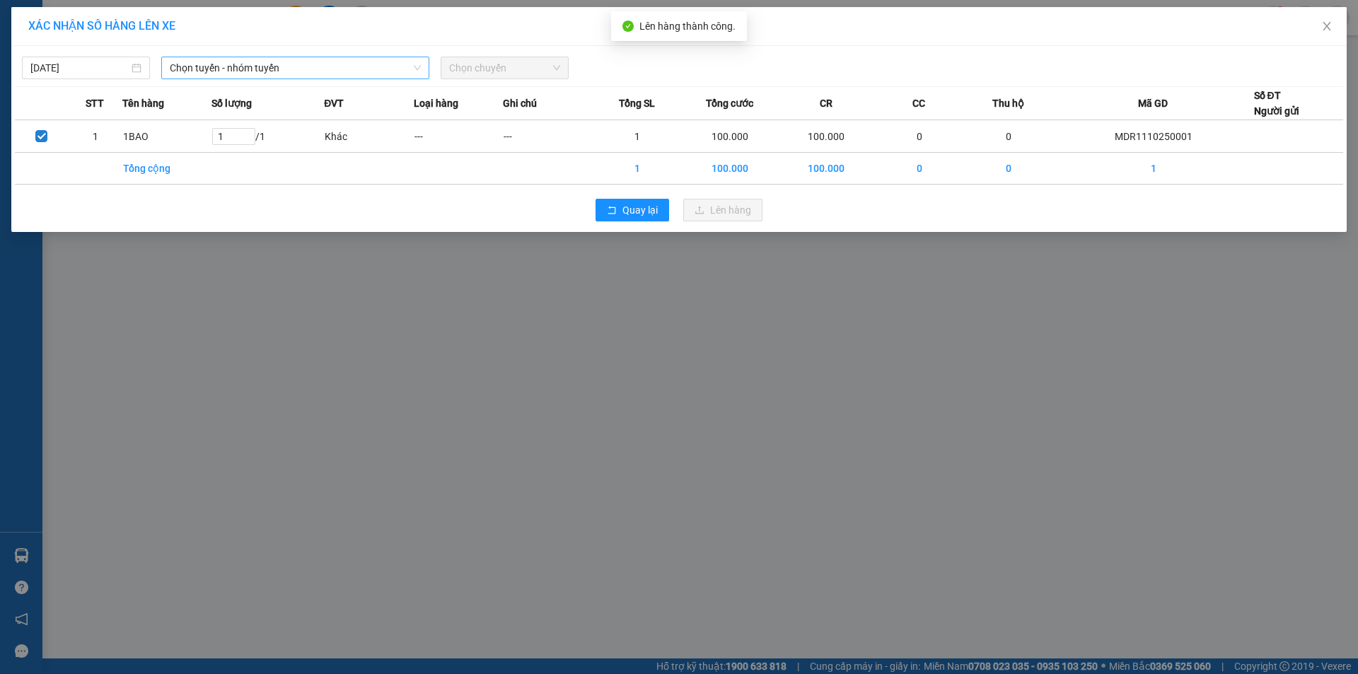
click at [335, 74] on span "Chọn tuyến - nhóm tuyến" at bounding box center [295, 67] width 251 height 21
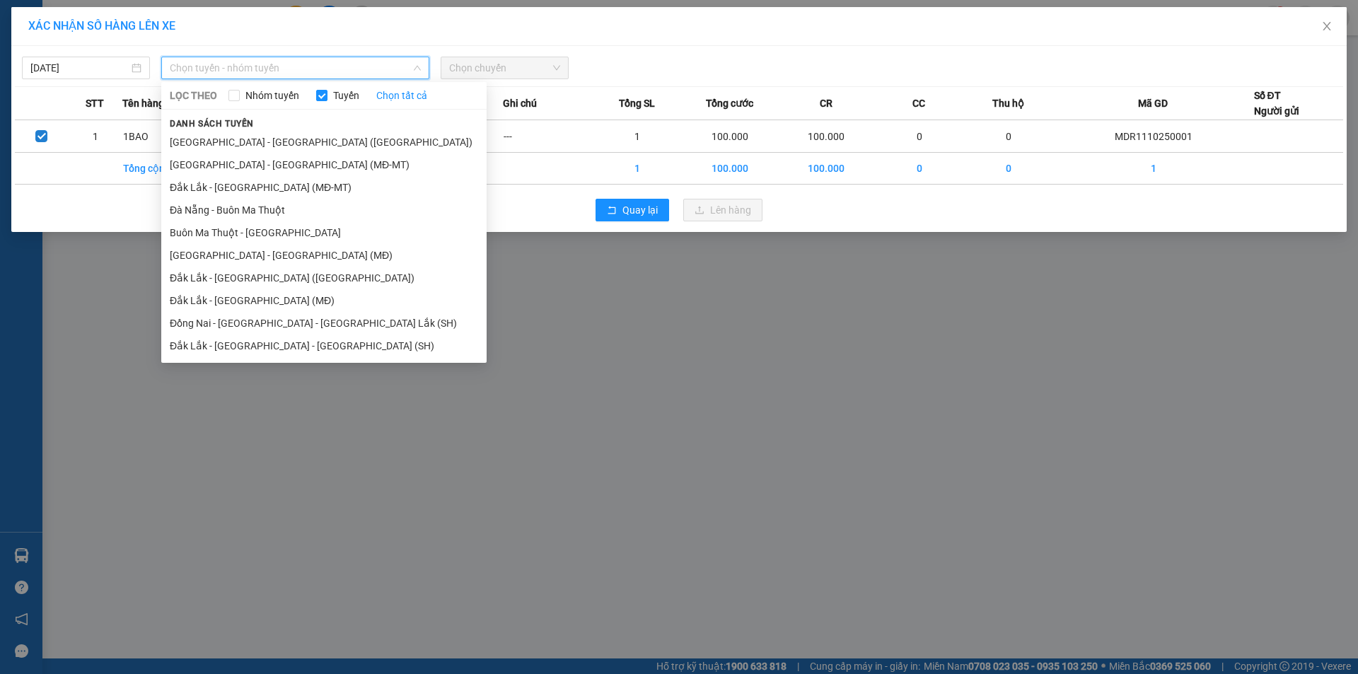
click at [248, 344] on li "Đắk Lắk - Sài Gòn - Đồng Nai (SH)" at bounding box center [323, 346] width 325 height 23
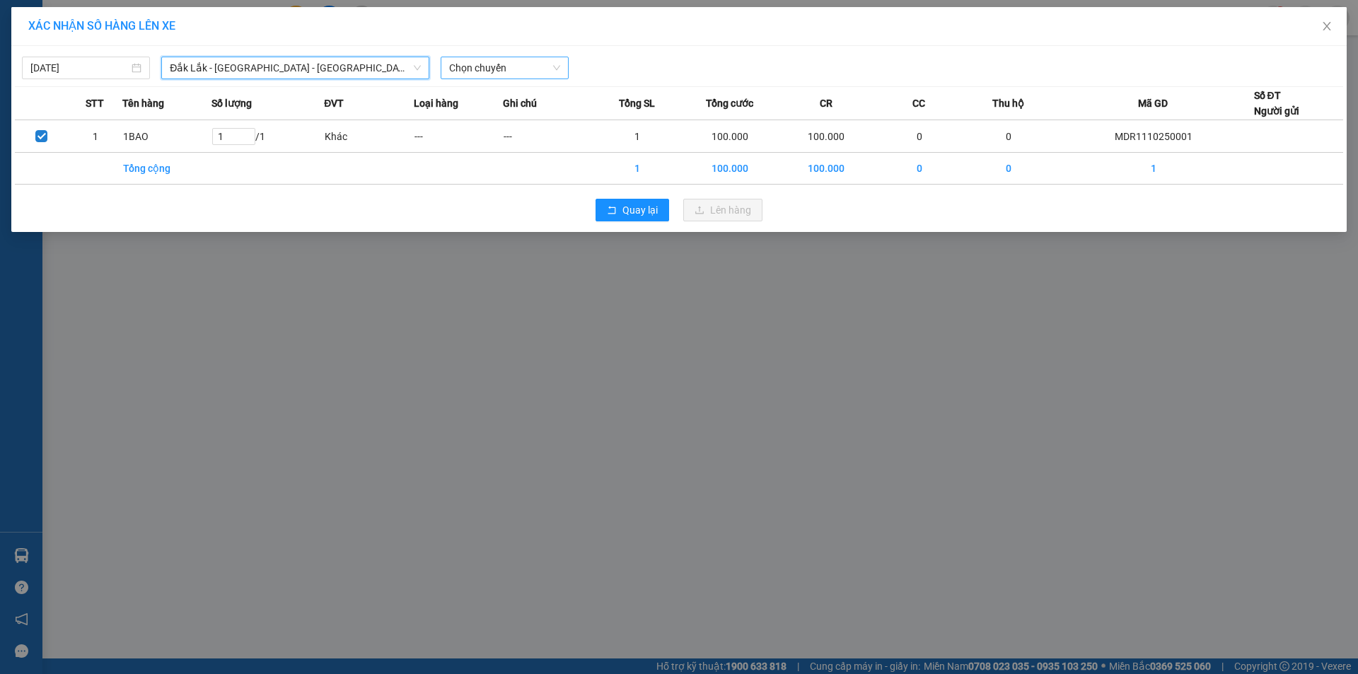
click at [507, 59] on span "Chọn chuyến" at bounding box center [504, 67] width 111 height 21
click at [502, 117] on div "20:30 - 50H-445.00" at bounding box center [504, 119] width 110 height 16
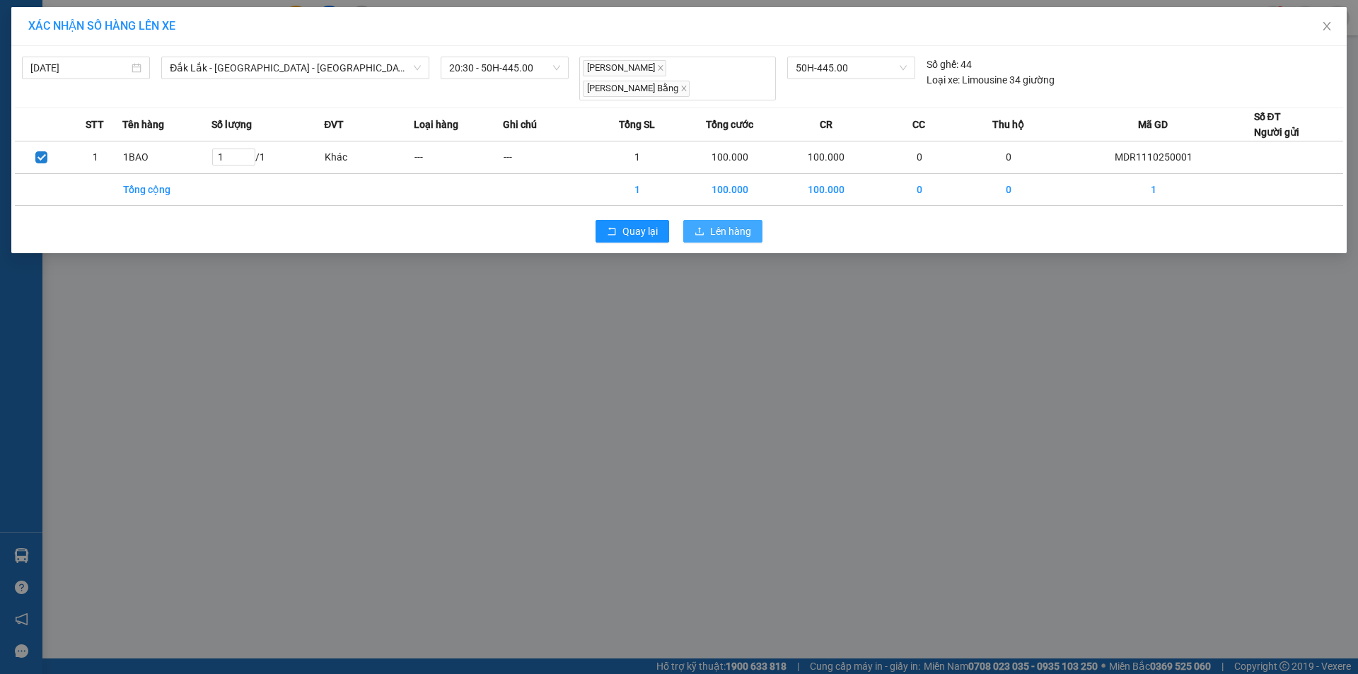
click at [718, 224] on span "Lên hàng" at bounding box center [730, 232] width 41 height 16
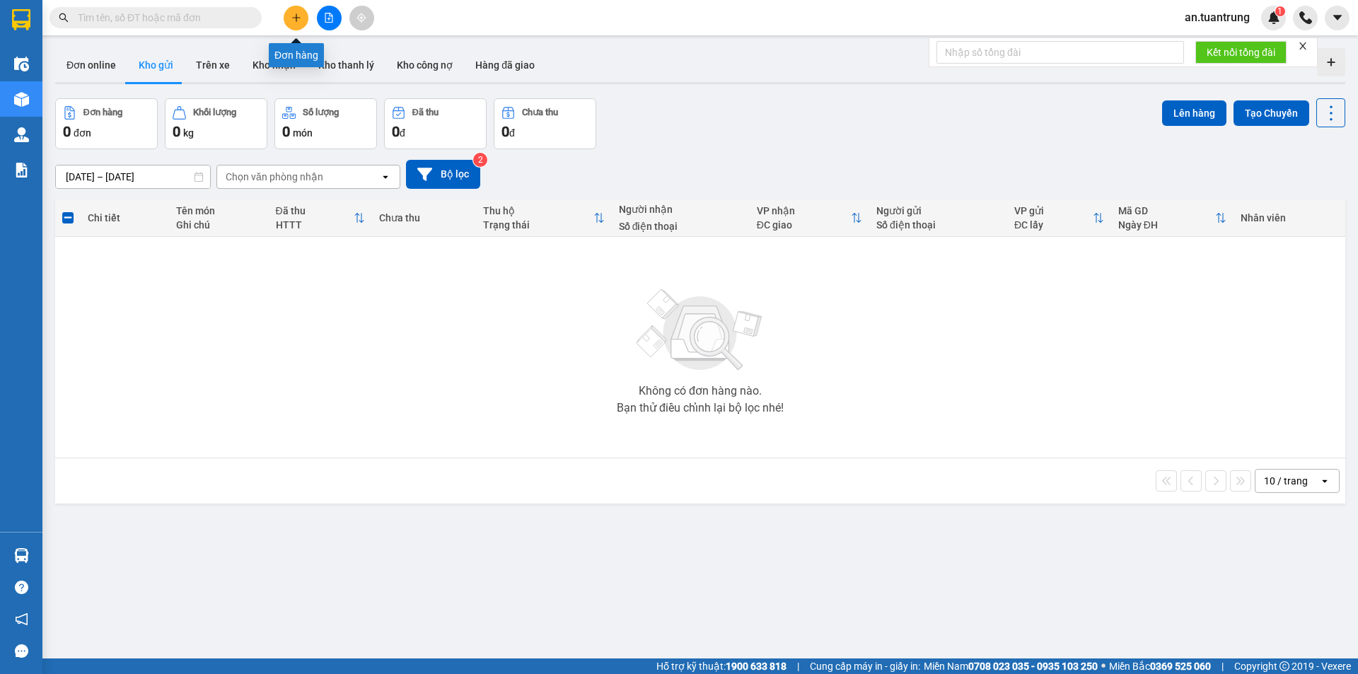
click at [287, 13] on button at bounding box center [296, 18] width 25 height 25
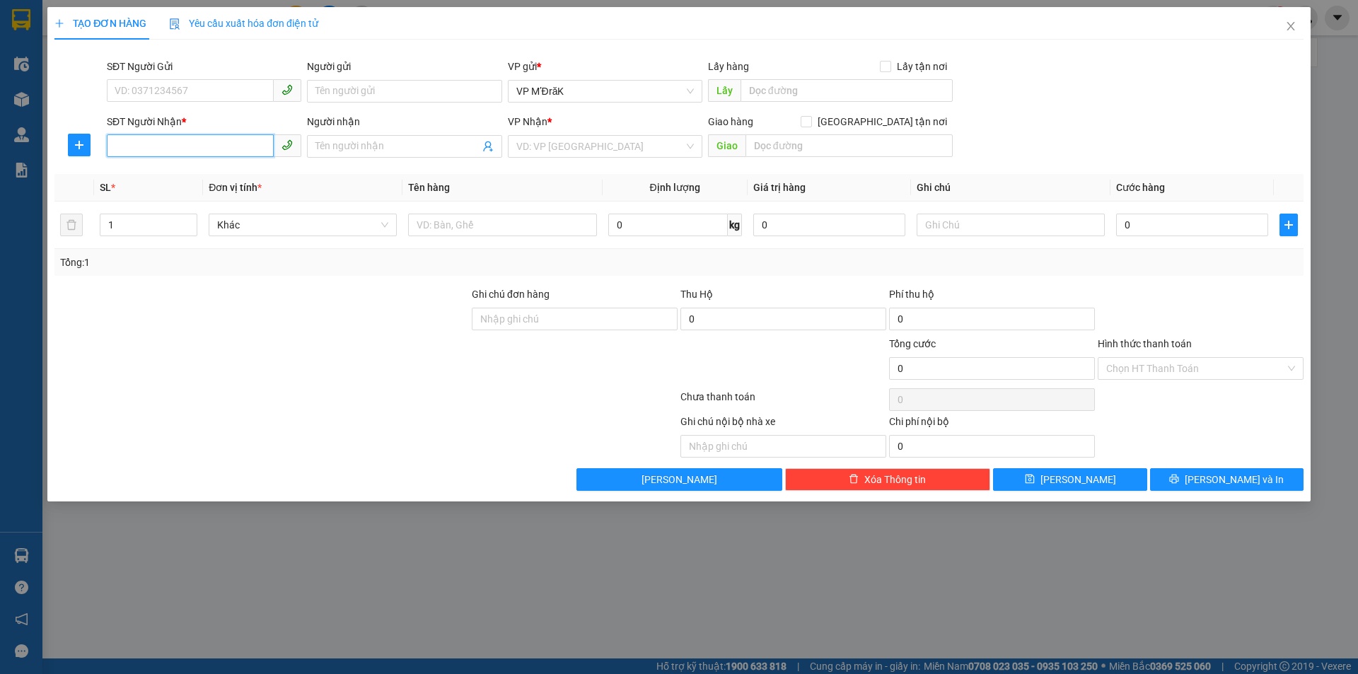
click at [235, 153] on input "SĐT Người Nhận *" at bounding box center [190, 145] width 167 height 23
click at [234, 173] on div "0961961306" at bounding box center [204, 175] width 178 height 16
click at [458, 226] on input "1 thùng" at bounding box center [502, 225] width 188 height 23
click at [1150, 234] on input "50.000" at bounding box center [1192, 225] width 152 height 23
click at [1197, 366] on input "Hình thức thanh toán" at bounding box center [1195, 368] width 179 height 21
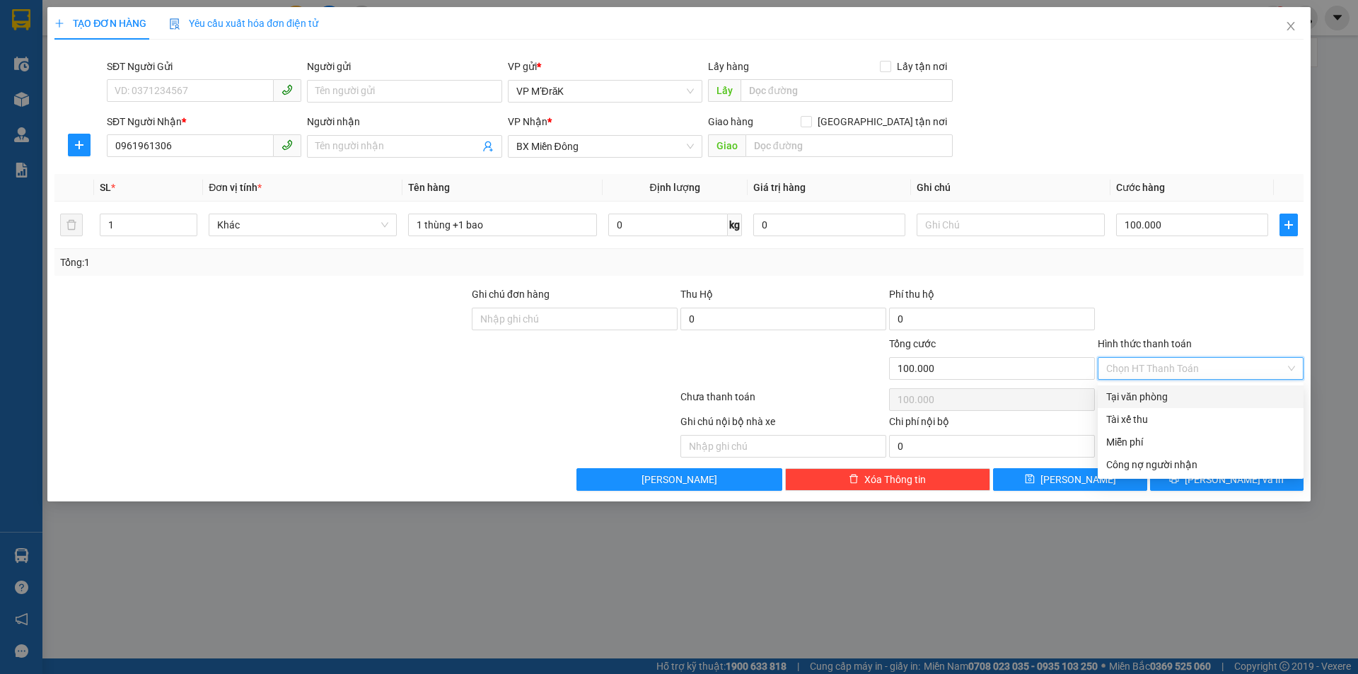
click at [1188, 384] on div "Transit Pickup Surcharge Ids Transit Deliver Surcharge Ids Transit Deliver Surc…" at bounding box center [678, 271] width 1249 height 440
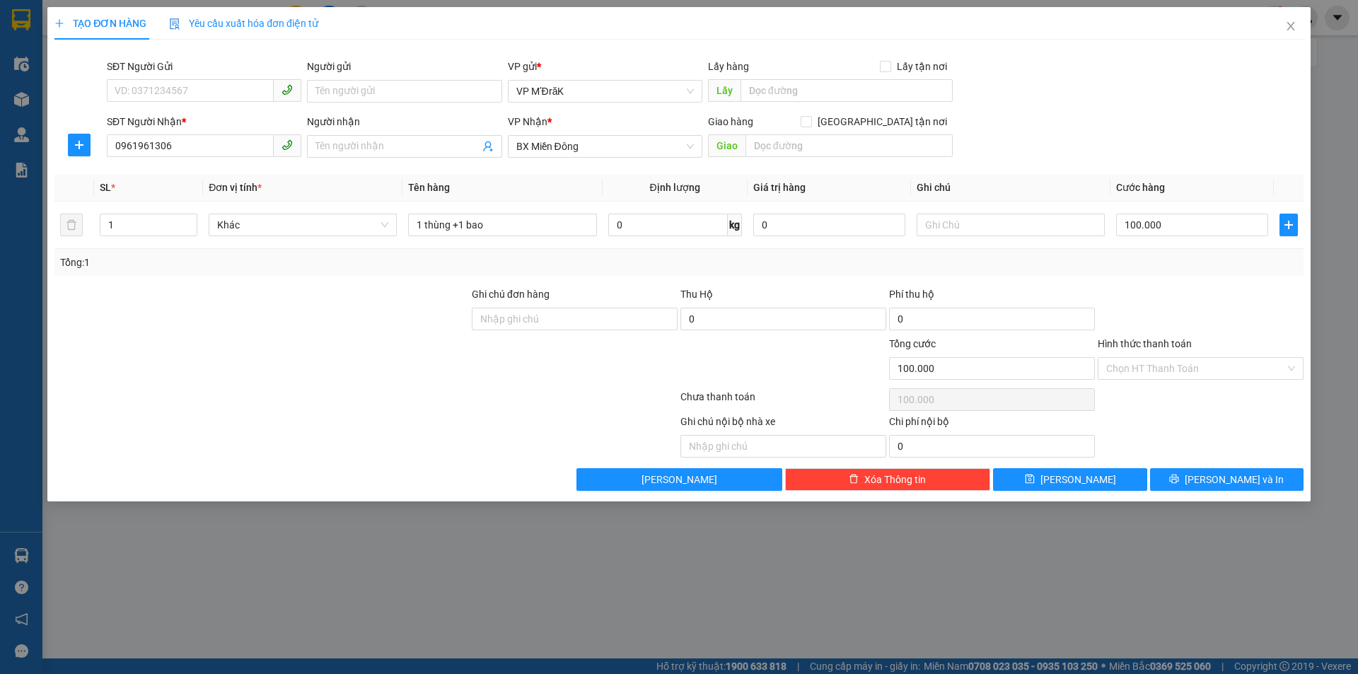
click at [1193, 380] on div "Hình thức thanh toán Chọn HT Thanh Toán" at bounding box center [1201, 361] width 206 height 50
click at [1192, 376] on input "Hình thức thanh toán" at bounding box center [1195, 368] width 179 height 21
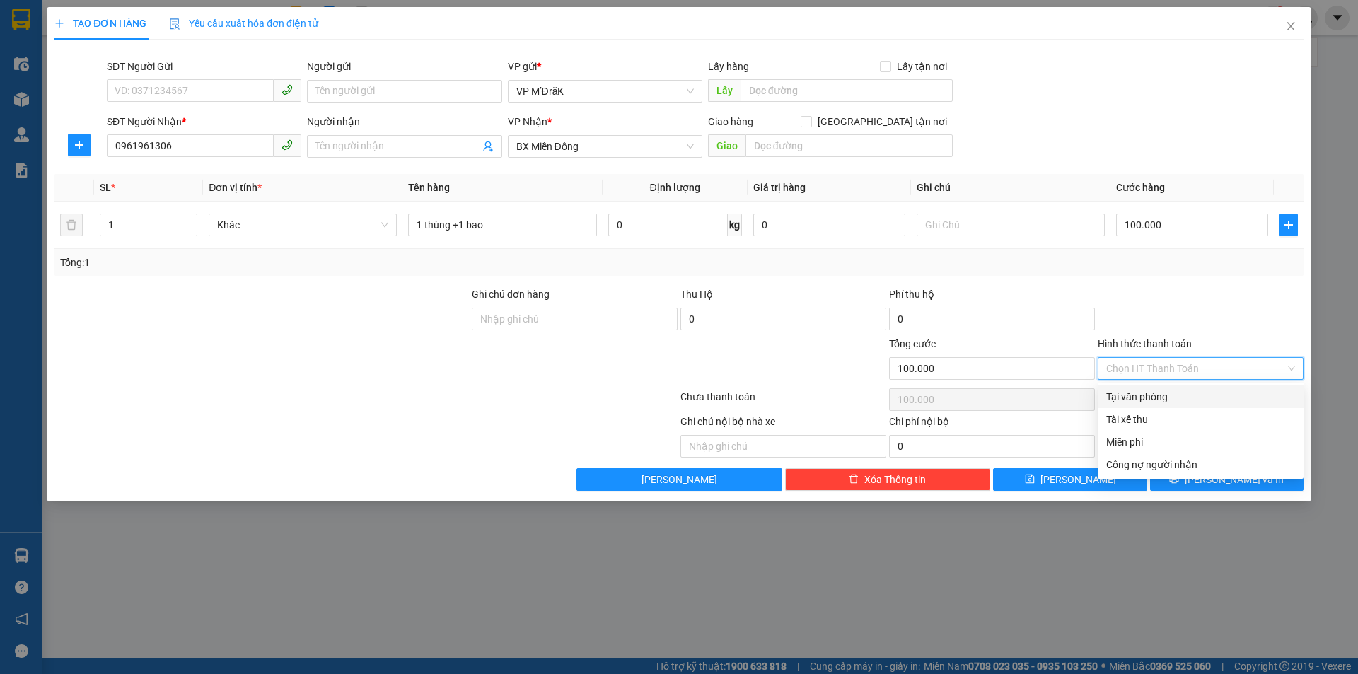
click at [1186, 394] on div "Tại văn phòng" at bounding box center [1200, 397] width 189 height 16
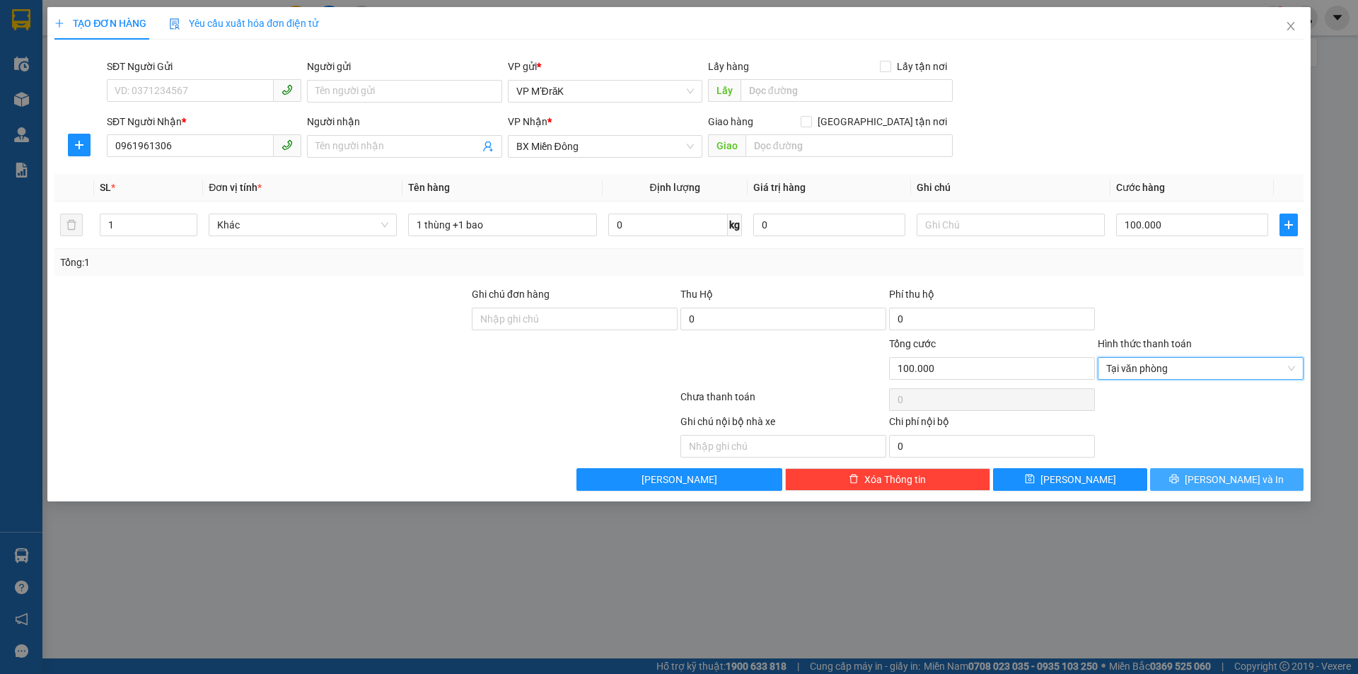
click at [1215, 473] on span "Lưu và In" at bounding box center [1234, 480] width 99 height 16
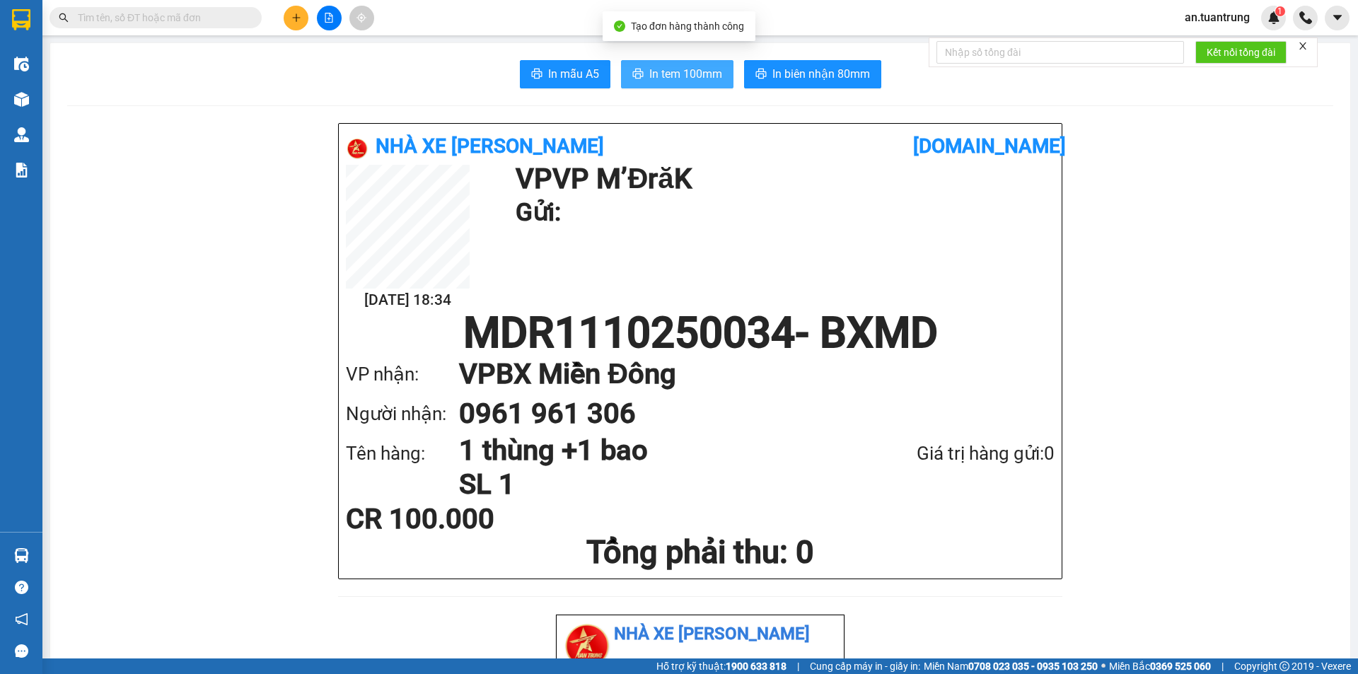
click at [653, 69] on span "In tem 100mm" at bounding box center [685, 74] width 73 height 18
click at [285, 17] on button at bounding box center [296, 18] width 25 height 25
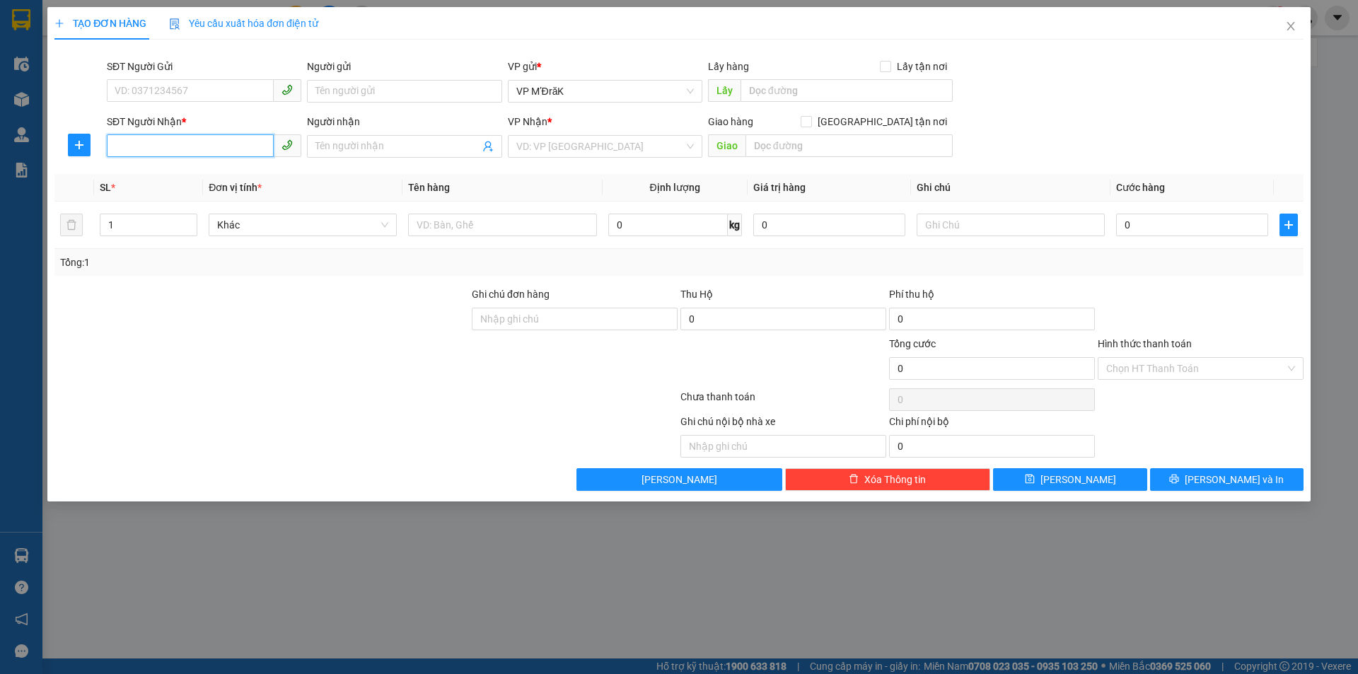
click at [182, 139] on input "SĐT Người Nhận *" at bounding box center [190, 145] width 167 height 23
click at [584, 146] on input "search" at bounding box center [600, 146] width 168 height 21
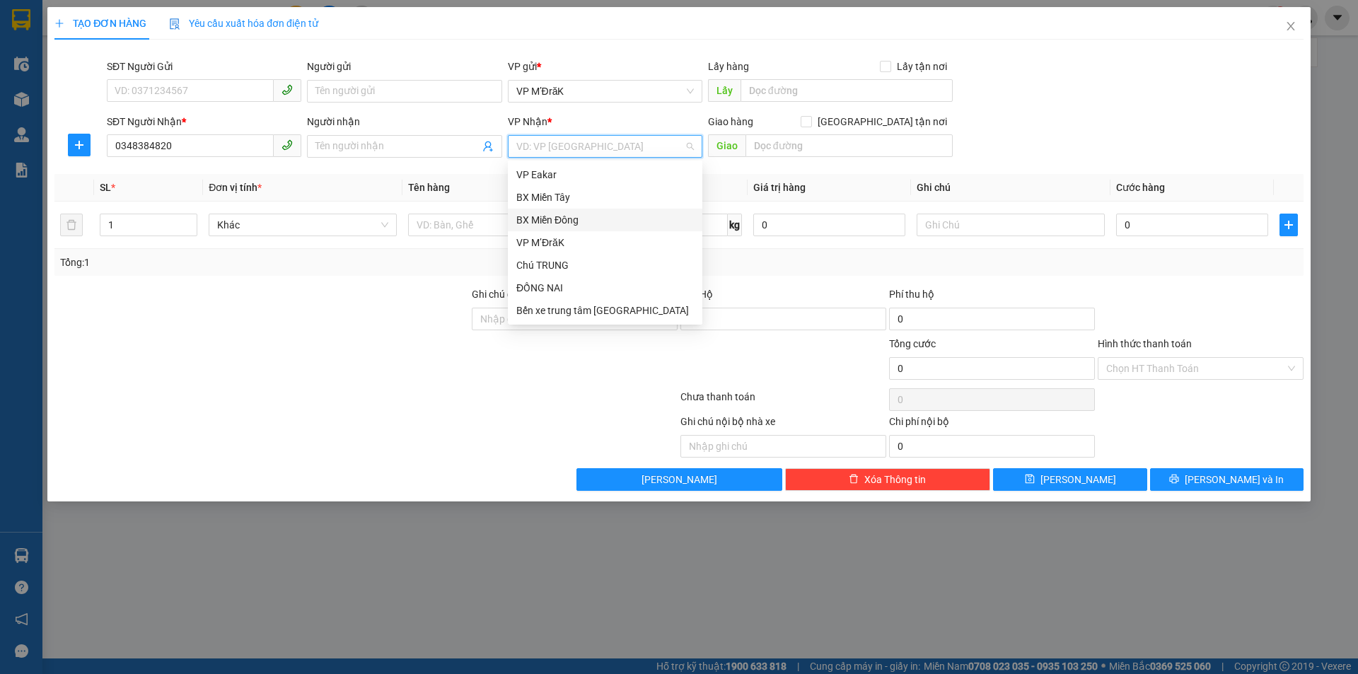
click at [568, 214] on div "BX Miền Đông" at bounding box center [605, 220] width 178 height 16
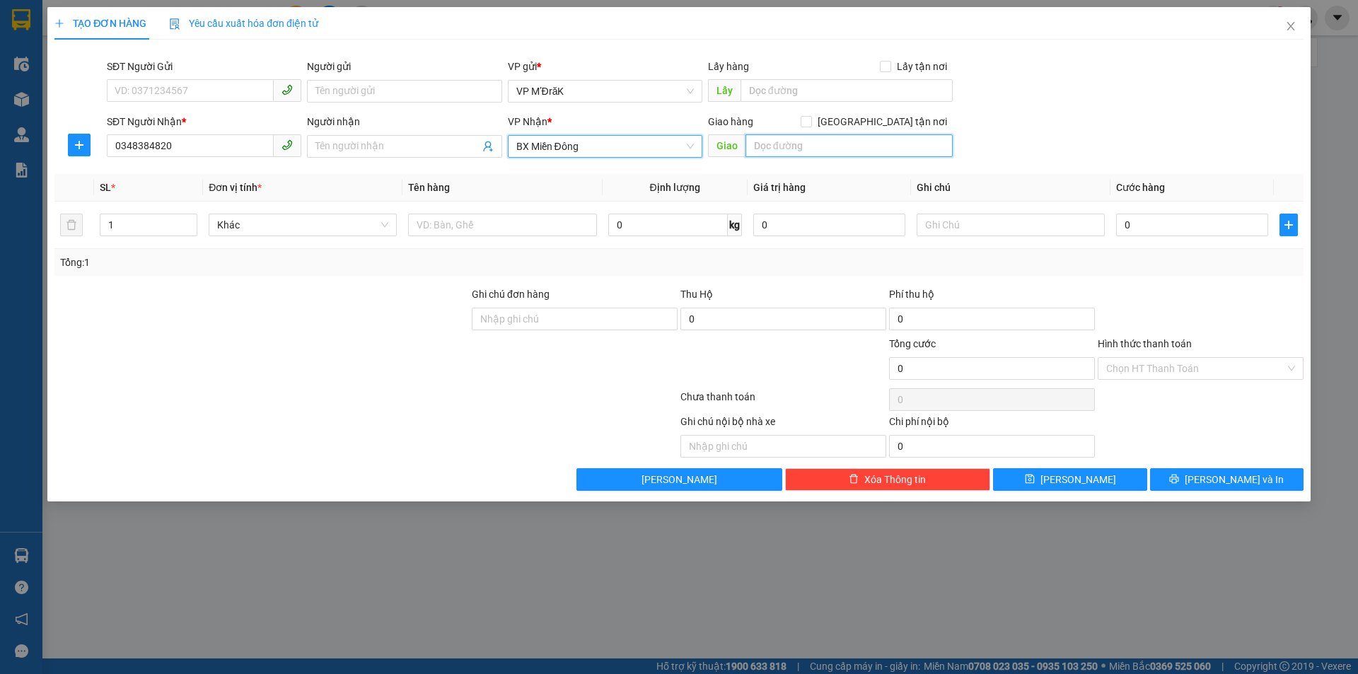
click at [785, 138] on input "text" at bounding box center [848, 145] width 207 height 23
click at [439, 220] on input "text" at bounding box center [502, 225] width 188 height 23
click at [1146, 221] on input "0" at bounding box center [1192, 225] width 152 height 23
click at [1195, 480] on button "Lưu và In" at bounding box center [1226, 479] width 153 height 23
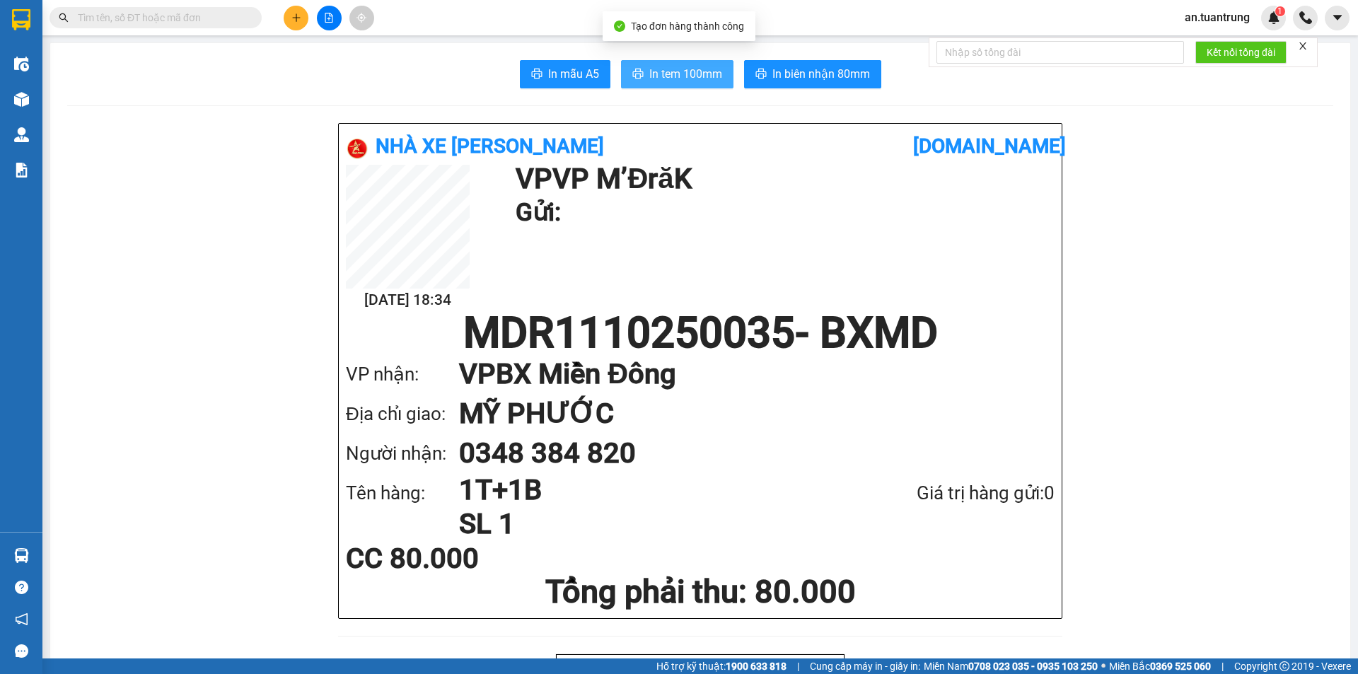
drag, startPoint x: 652, startPoint y: 76, endPoint x: 663, endPoint y: 75, distance: 10.7
click at [655, 76] on span "In tem 100mm" at bounding box center [685, 74] width 73 height 18
click at [308, 23] on div at bounding box center [329, 18] width 106 height 25
click at [296, 23] on button at bounding box center [296, 18] width 25 height 25
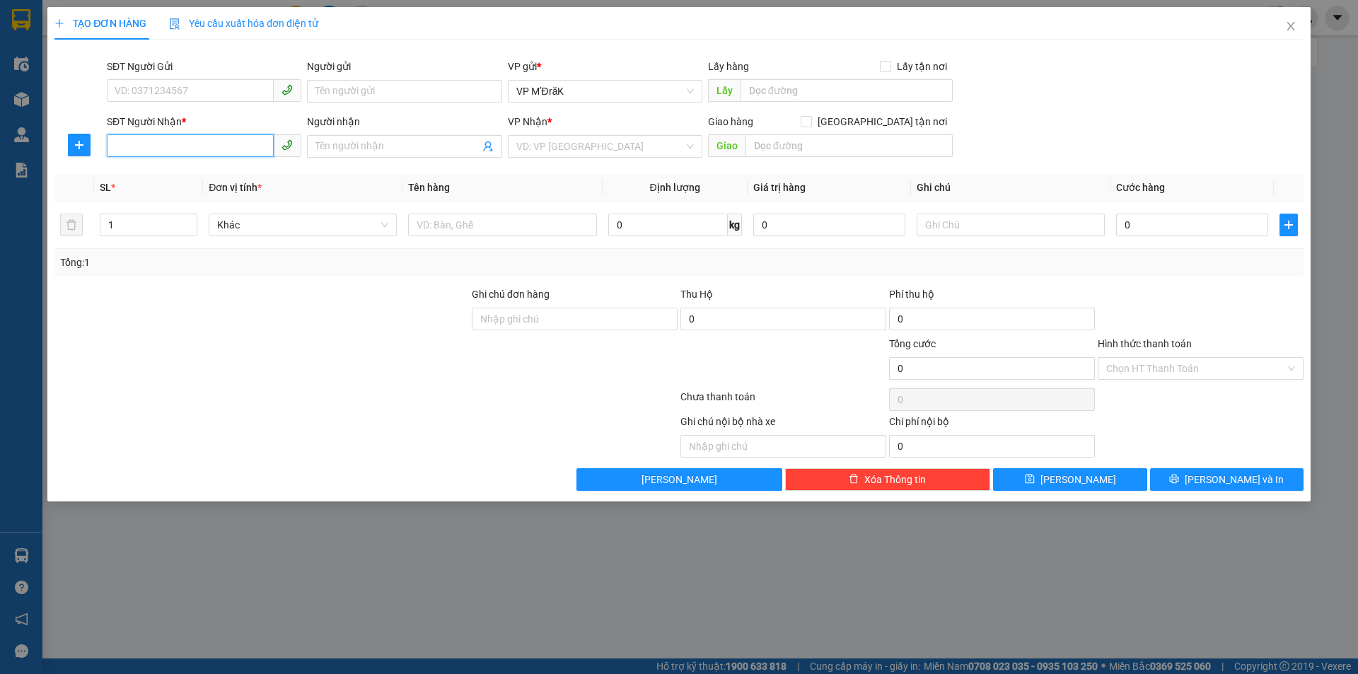
click at [173, 144] on input "SĐT Người Nhận *" at bounding box center [190, 145] width 167 height 23
click at [189, 172] on div "0386543176" at bounding box center [204, 175] width 178 height 16
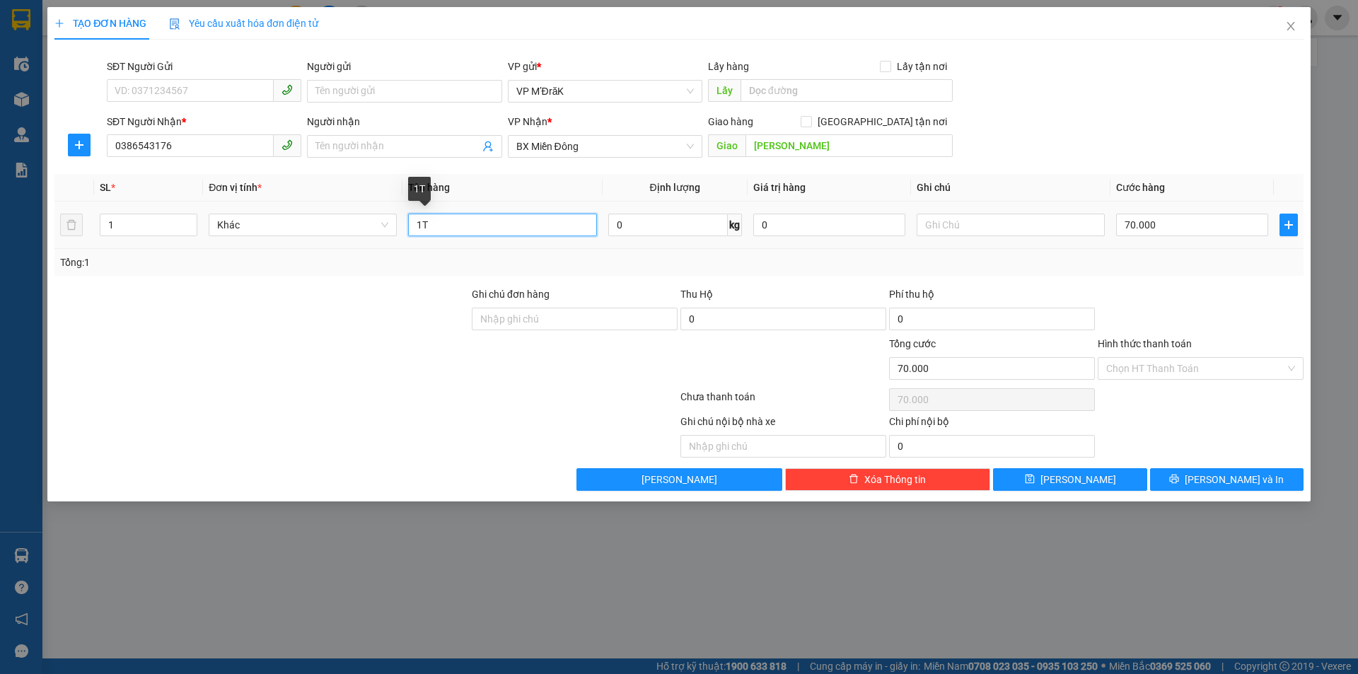
click at [504, 224] on input "1T" at bounding box center [502, 225] width 188 height 23
click at [1145, 224] on input "70.000" at bounding box center [1192, 225] width 152 height 23
click at [1165, 221] on input "80.000" at bounding box center [1192, 225] width 152 height 23
click at [1219, 477] on span "Lưu và In" at bounding box center [1234, 480] width 99 height 16
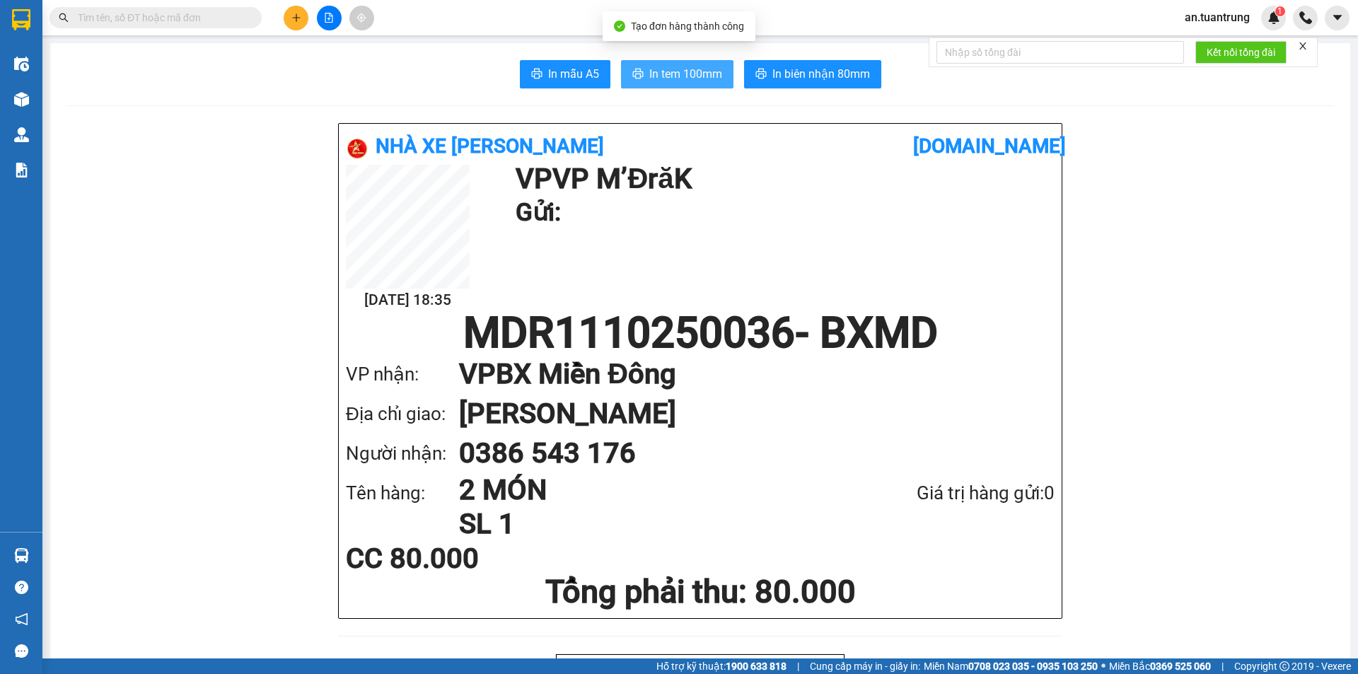
click at [697, 76] on span "In tem 100mm" at bounding box center [685, 74] width 73 height 18
